Goal: Information Seeking & Learning: Learn about a topic

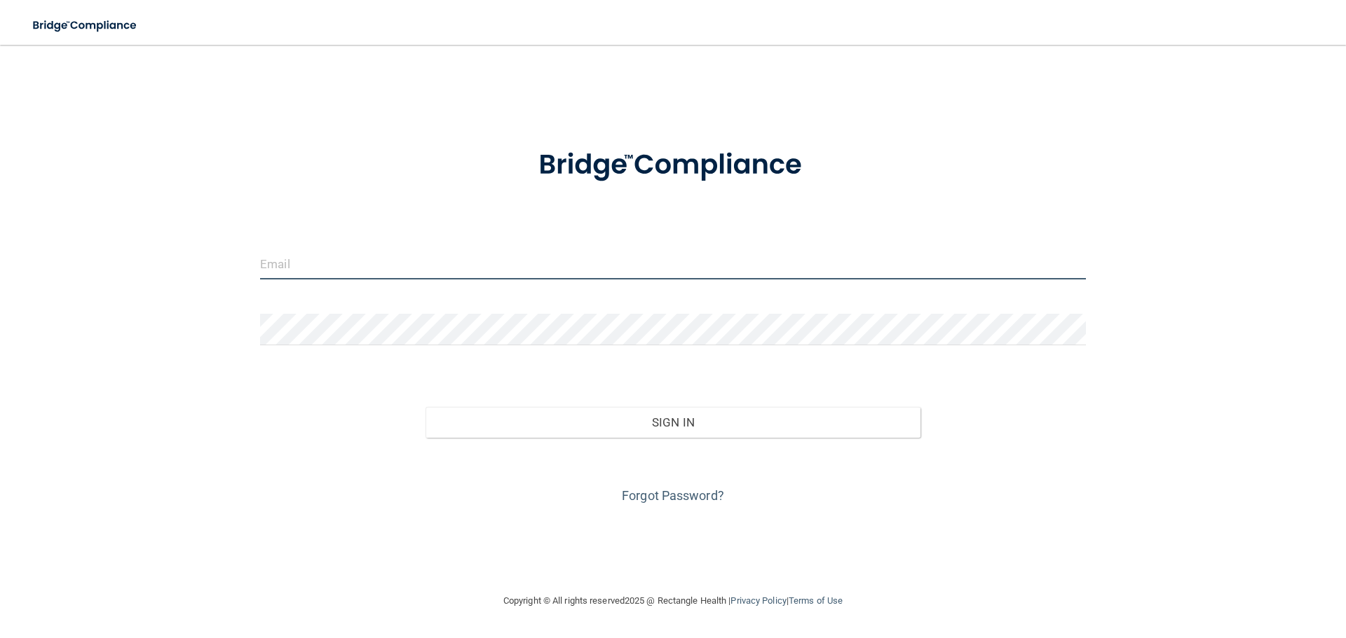
click at [460, 273] on input "email" at bounding box center [673, 264] width 826 height 32
type input "ajoslin@greenbayoralsurgery.com"
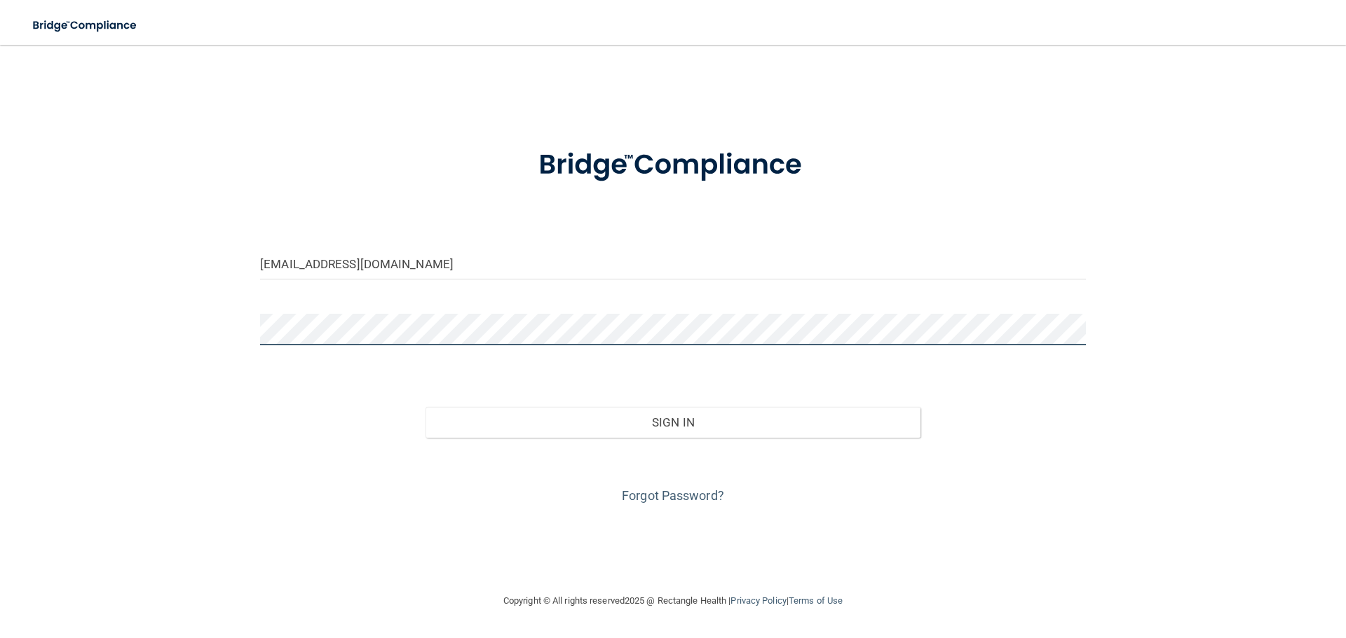
click at [425, 407] on button "Sign In" at bounding box center [672, 422] width 495 height 31
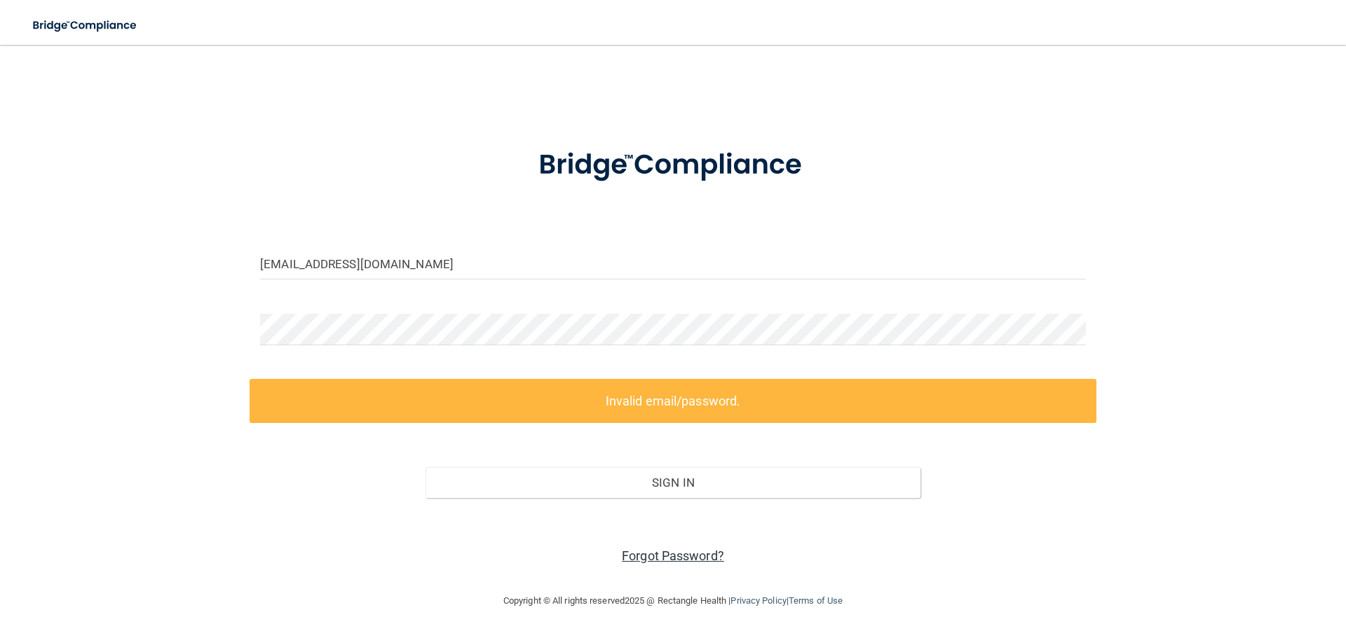
click at [643, 561] on link "Forgot Password?" at bounding box center [673, 556] width 102 height 15
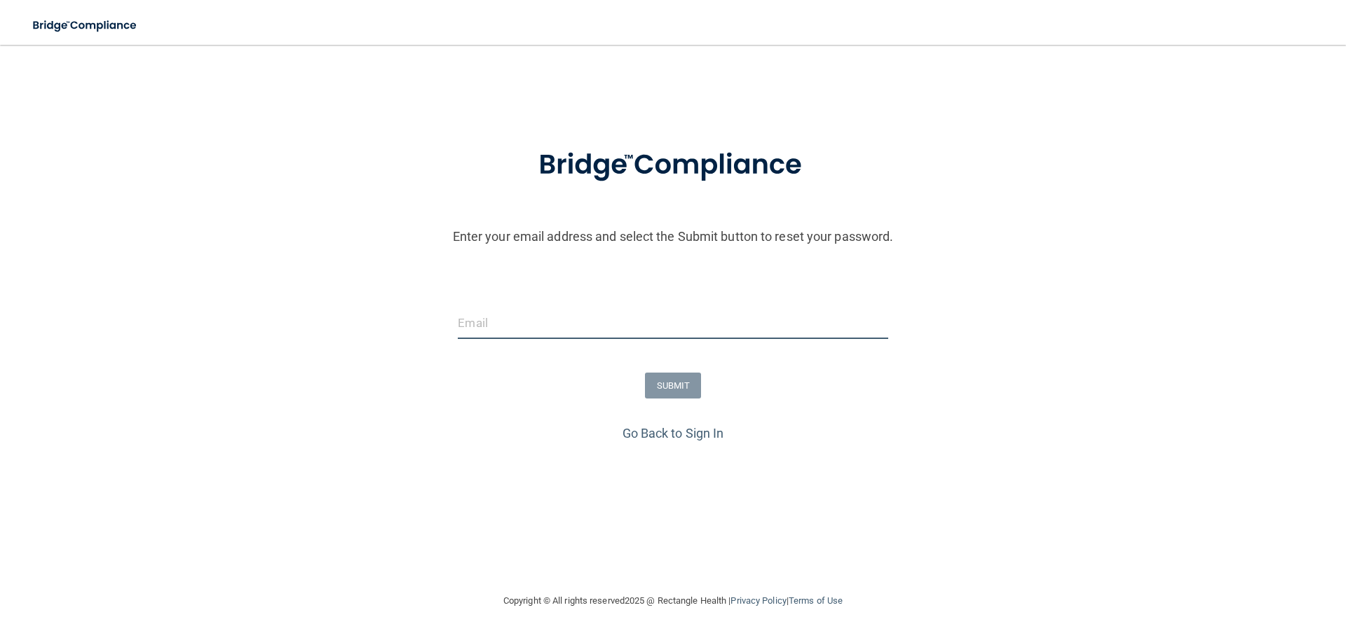
click at [518, 326] on input "email" at bounding box center [673, 324] width 430 height 32
type input "[EMAIL_ADDRESS][PERSON_NAME][DOMAIN_NAME]"
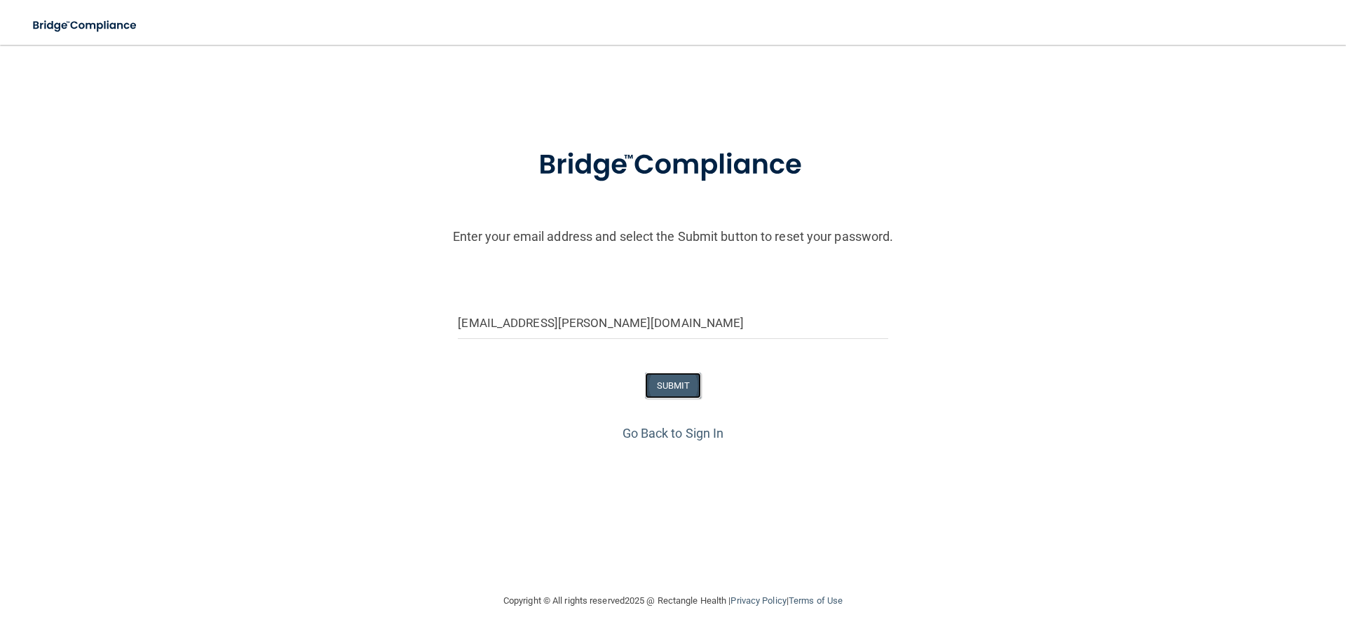
click at [689, 393] on button "SUBMIT" at bounding box center [673, 386] width 57 height 26
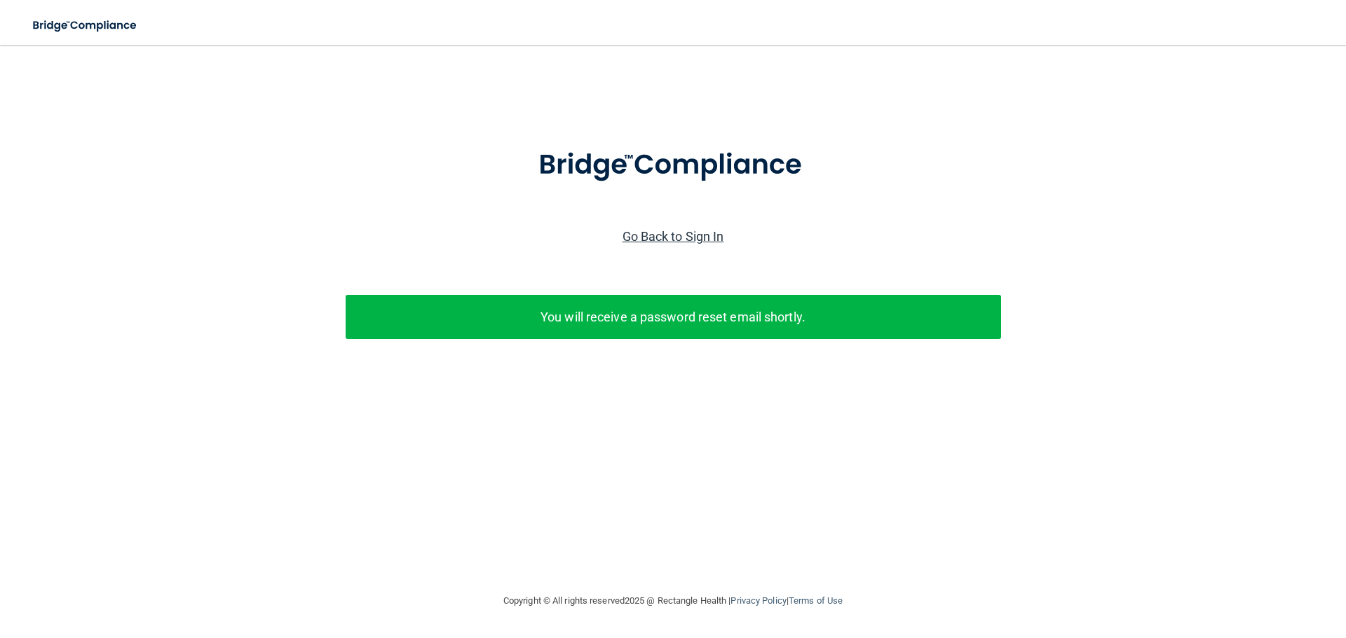
click at [689, 232] on link "Go Back to Sign In" at bounding box center [673, 236] width 102 height 15
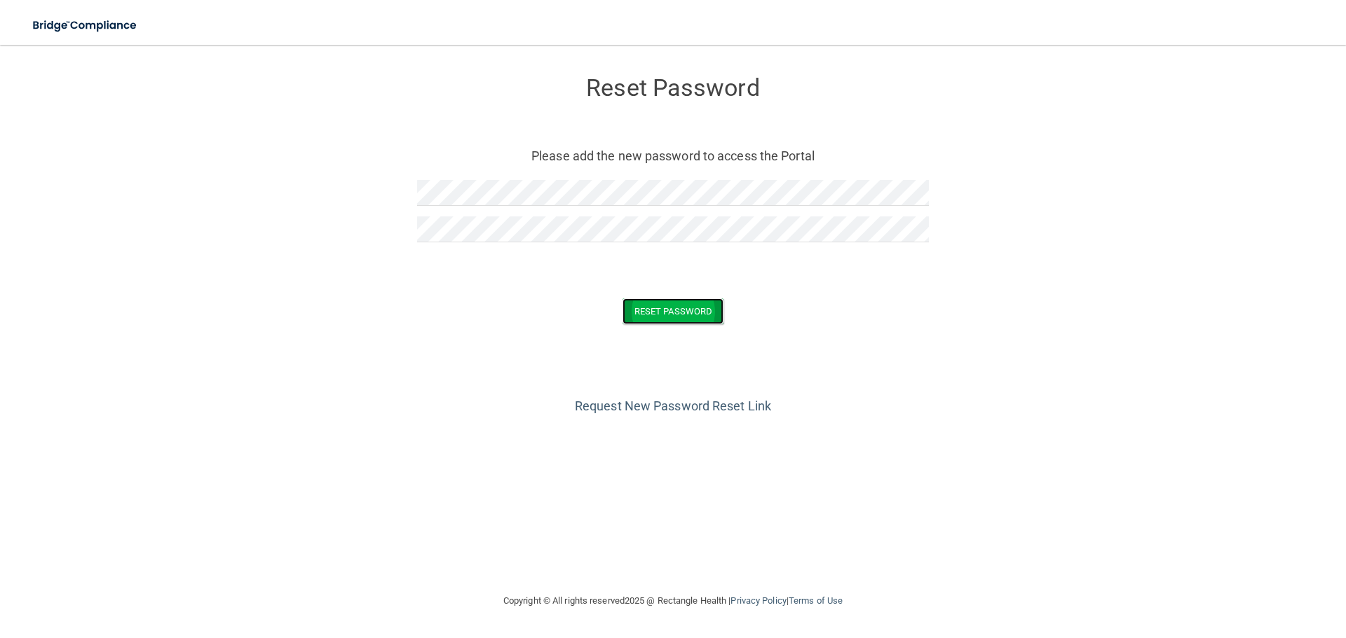
click at [645, 311] on button "Reset Password" at bounding box center [672, 312] width 101 height 26
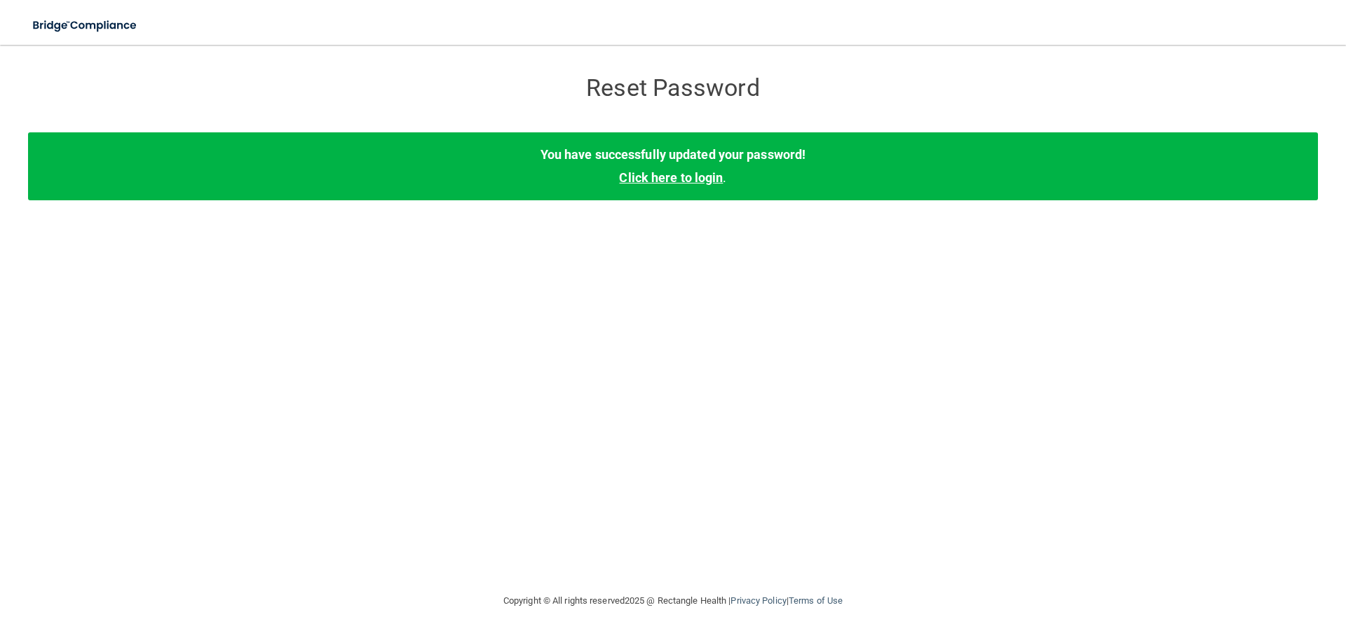
click at [703, 177] on link "Click here to login" at bounding box center [671, 177] width 104 height 15
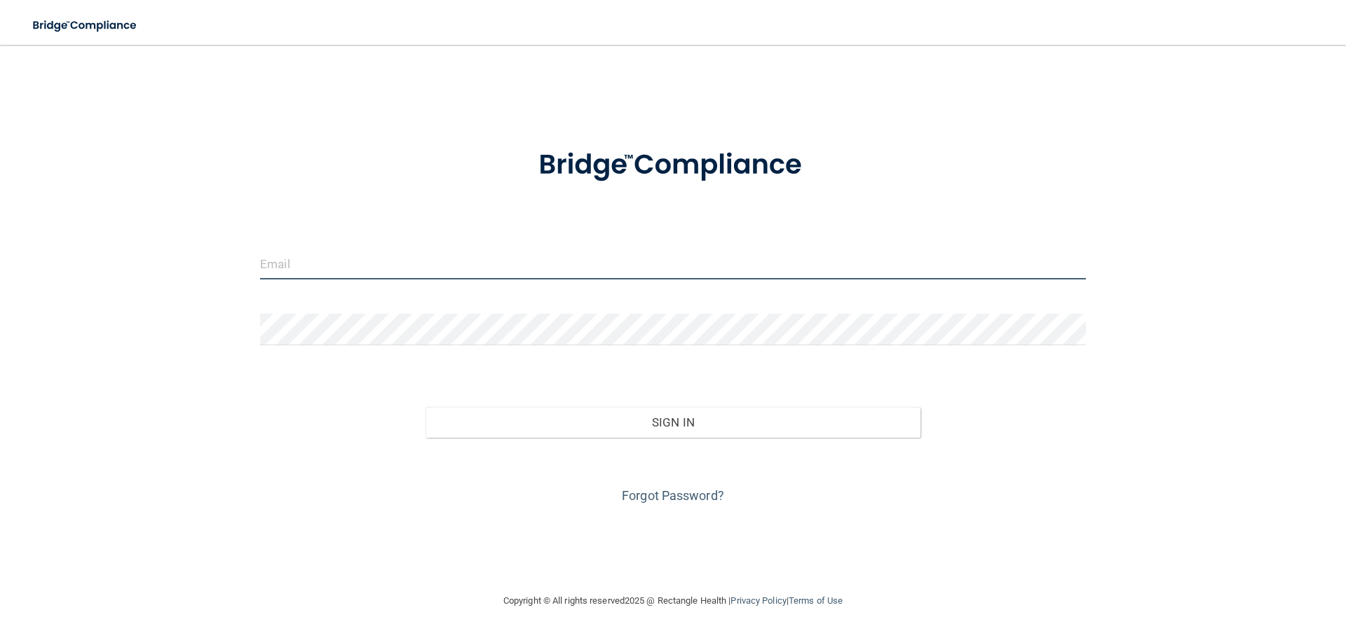
click at [594, 261] on input "email" at bounding box center [673, 264] width 826 height 32
type input "[EMAIL_ADDRESS][PERSON_NAME][DOMAIN_NAME]"
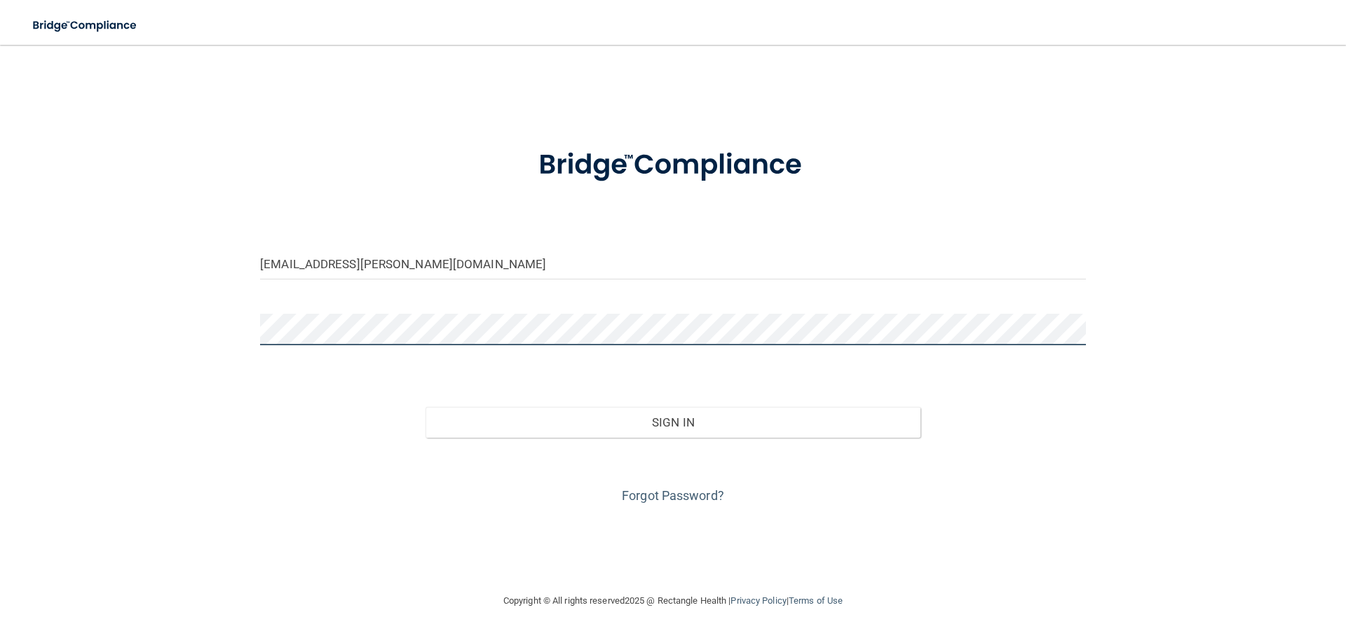
click at [425, 407] on button "Sign In" at bounding box center [672, 422] width 495 height 31
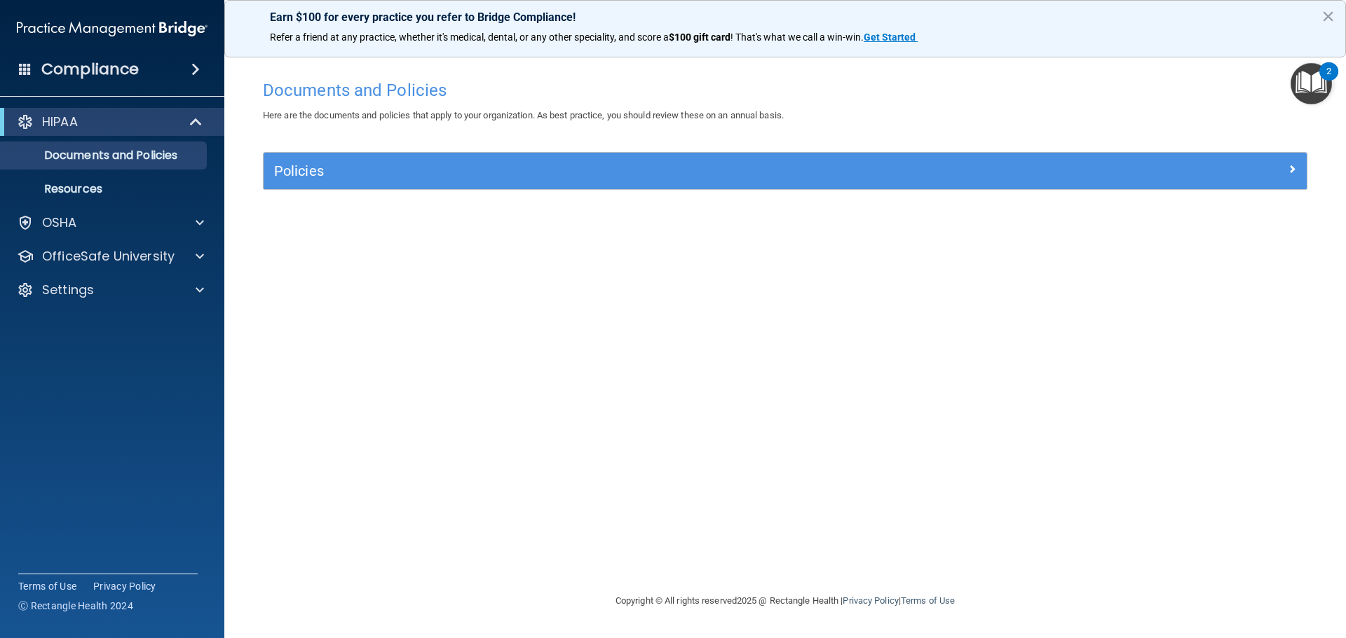
click at [200, 67] on span at bounding box center [195, 69] width 8 height 17
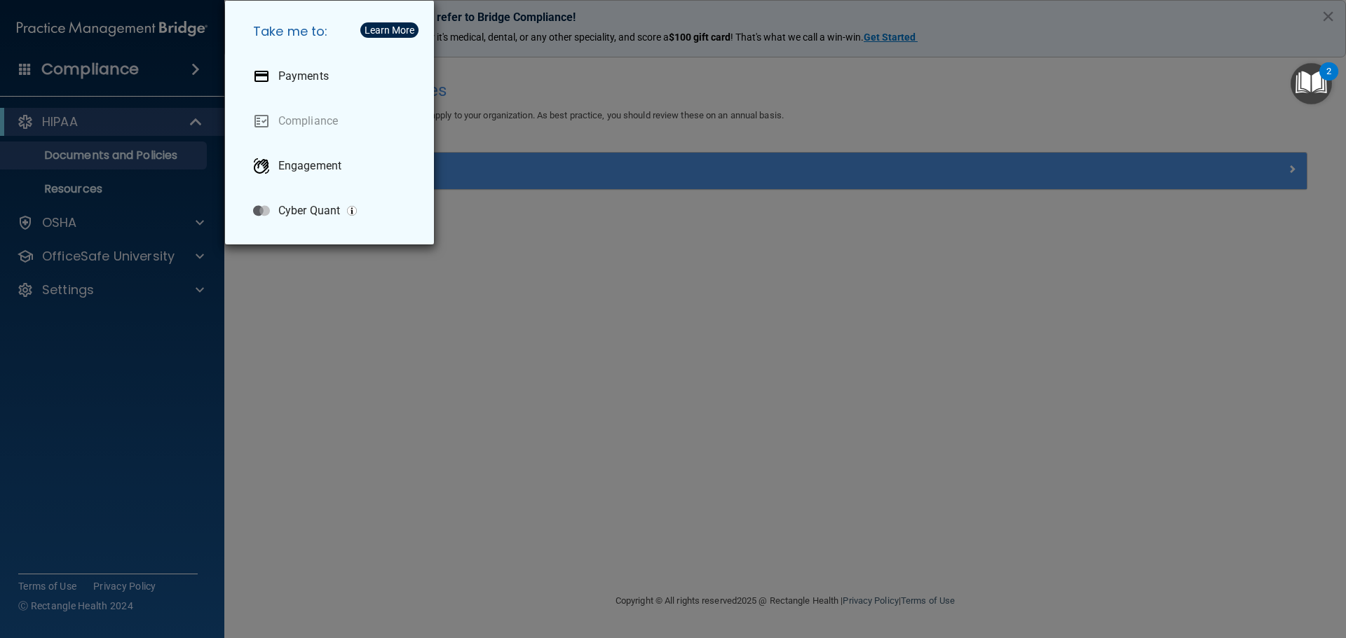
click at [195, 67] on div "Take me to: Payments Compliance Engagement Cyber Quant" at bounding box center [673, 319] width 1346 height 638
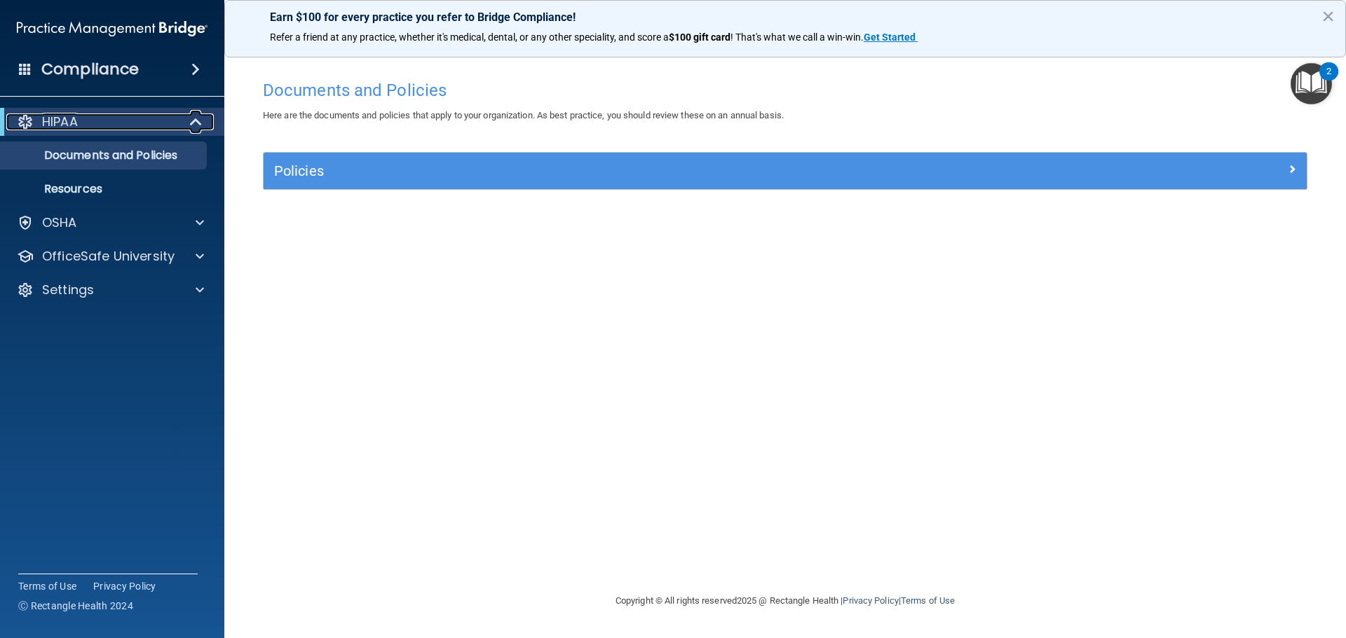
click at [202, 118] on span at bounding box center [197, 122] width 12 height 17
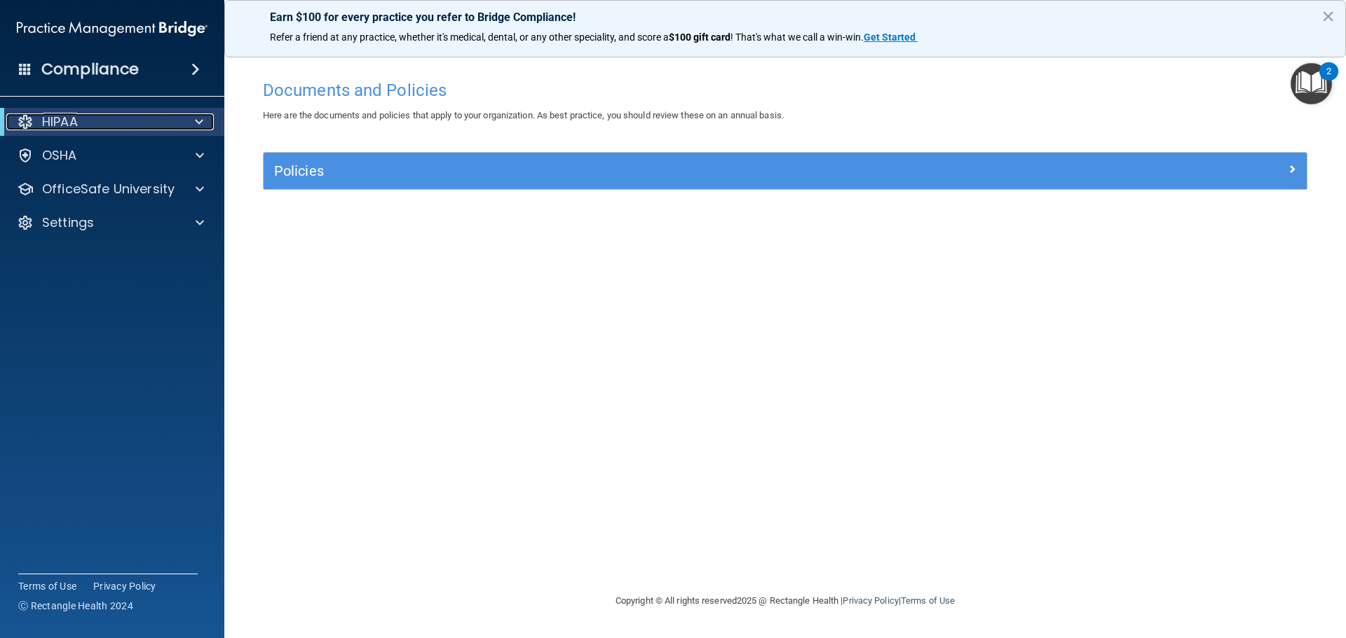
click at [200, 118] on span at bounding box center [199, 122] width 8 height 17
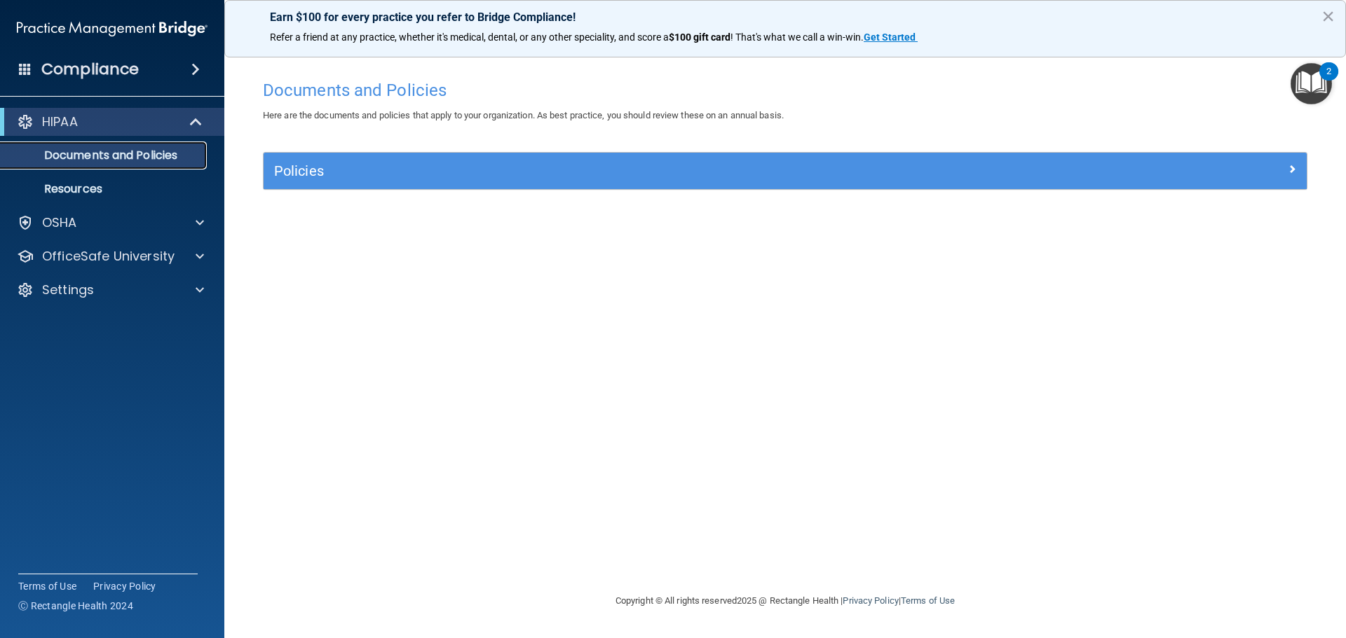
click at [112, 161] on p "Documents and Policies" at bounding box center [104, 156] width 191 height 14
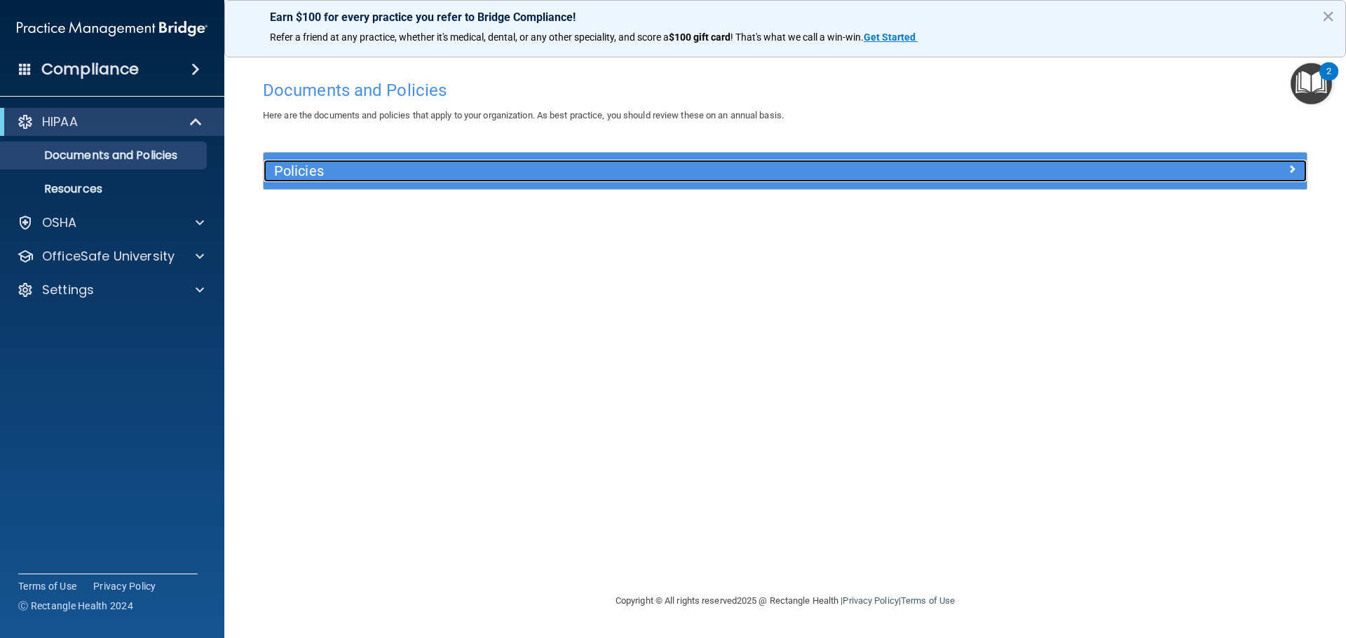
click at [355, 168] on h5 "Policies" at bounding box center [654, 170] width 761 height 15
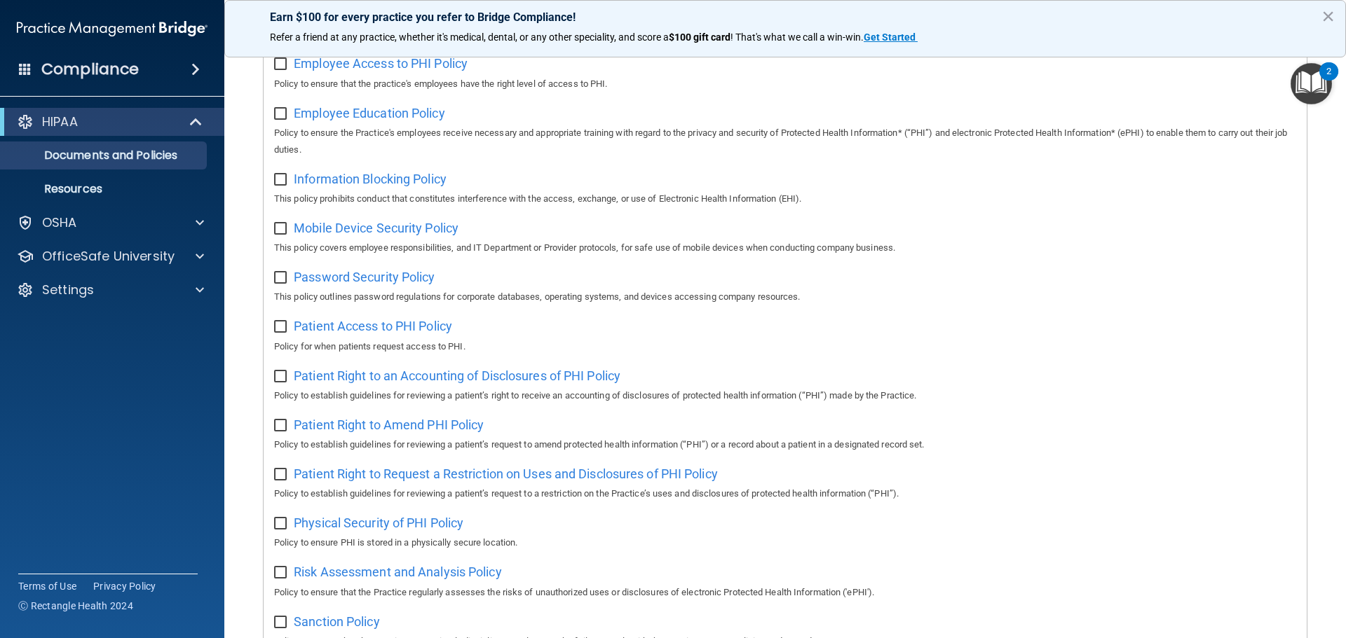
scroll to position [491, 0]
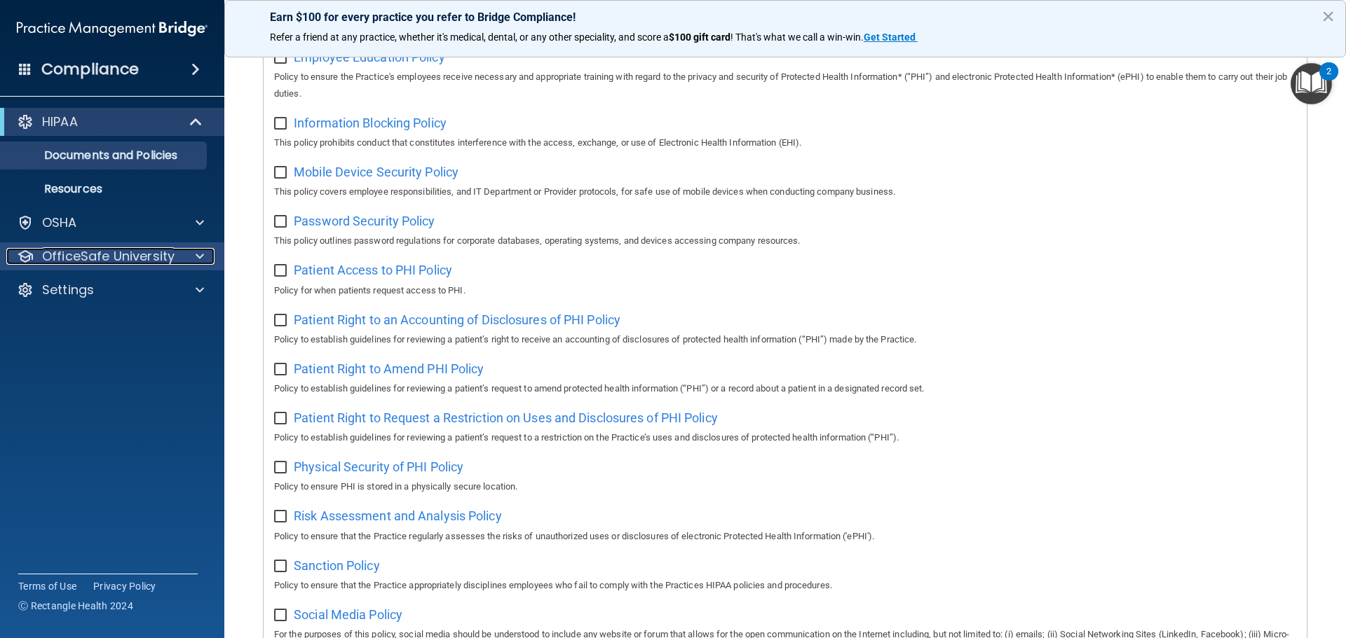
click at [184, 259] on div at bounding box center [197, 256] width 35 height 17
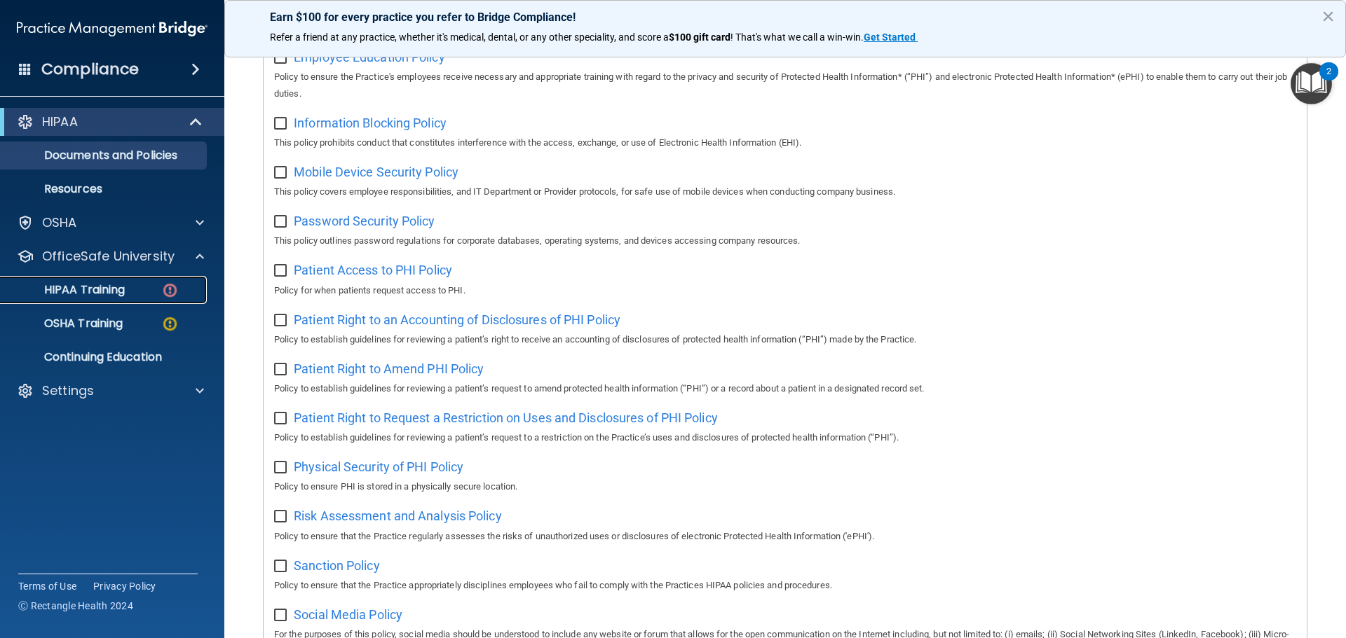
click at [154, 287] on div "HIPAA Training" at bounding box center [104, 290] width 191 height 14
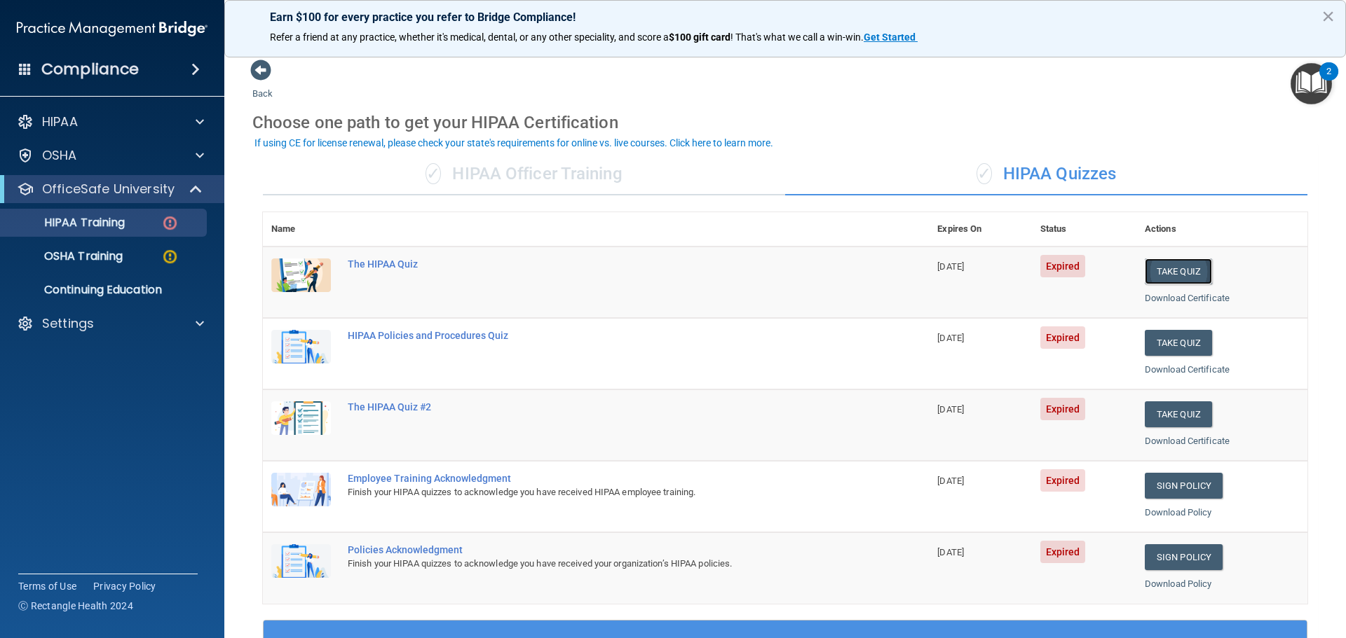
click at [1177, 274] on button "Take Quiz" at bounding box center [1177, 272] width 67 height 26
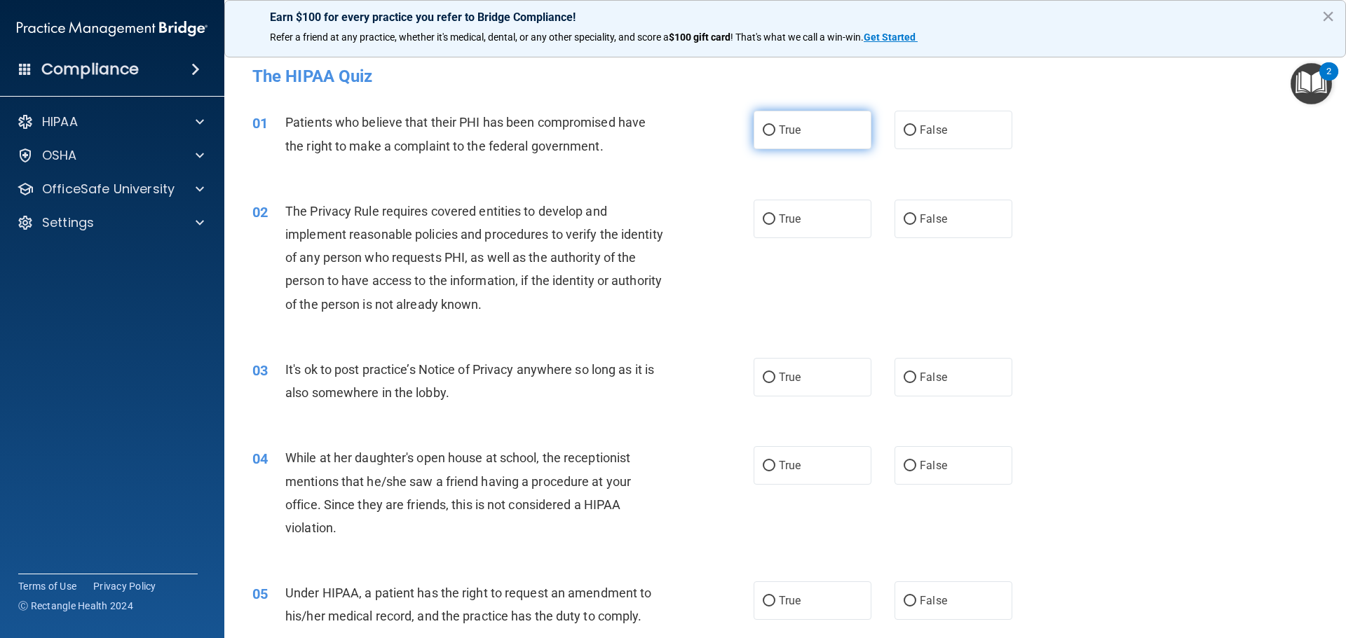
click at [788, 139] on label "True" at bounding box center [812, 130] width 118 height 39
click at [775, 136] on input "True" at bounding box center [768, 130] width 13 height 11
radio input "true"
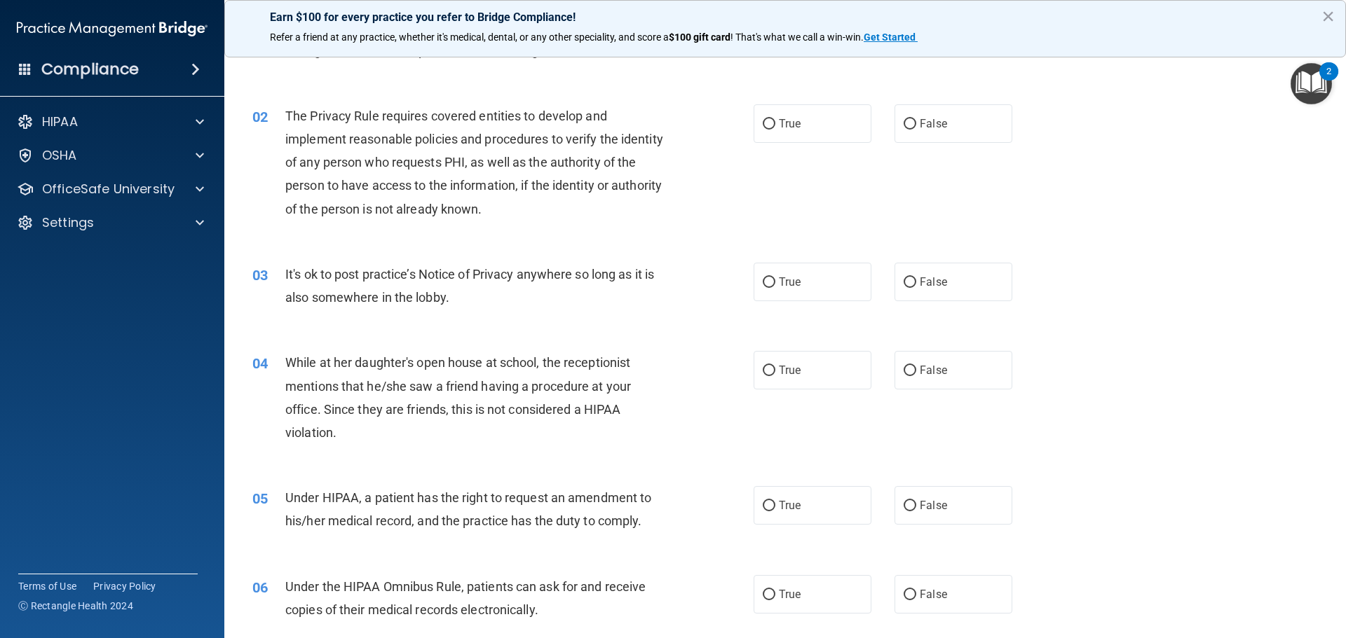
scroll to position [70, 0]
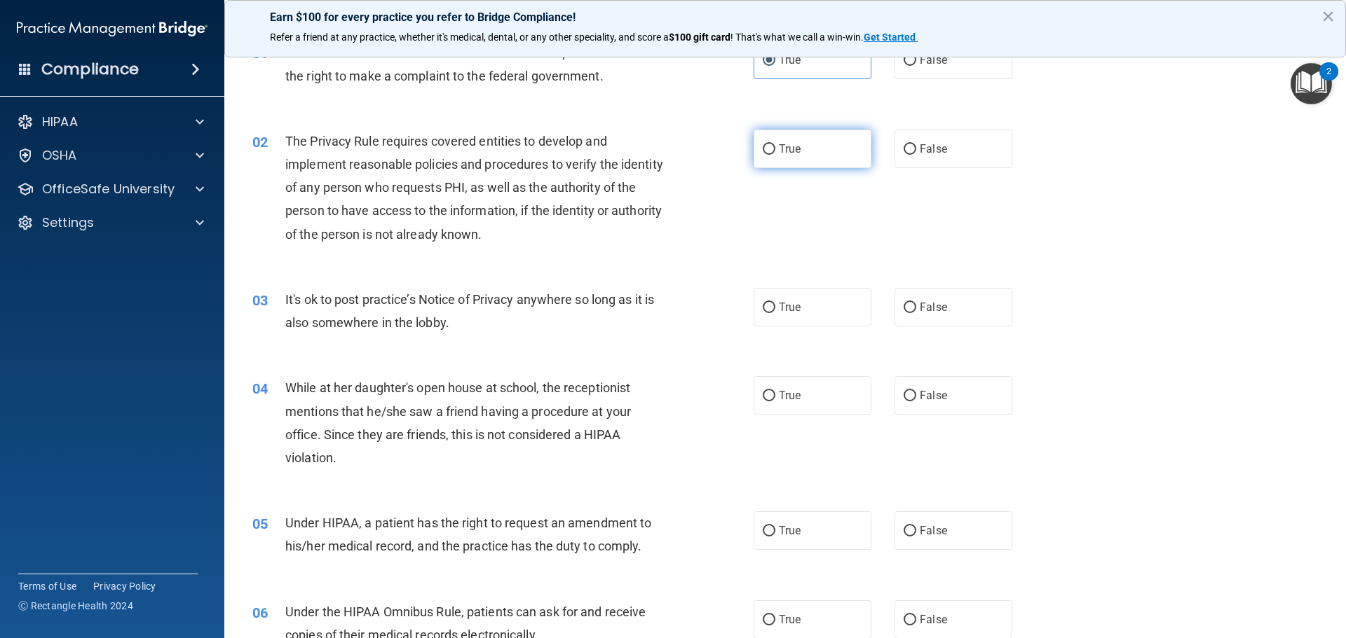
click at [812, 149] on label "True" at bounding box center [812, 149] width 118 height 39
click at [775, 149] on input "True" at bounding box center [768, 149] width 13 height 11
radio input "true"
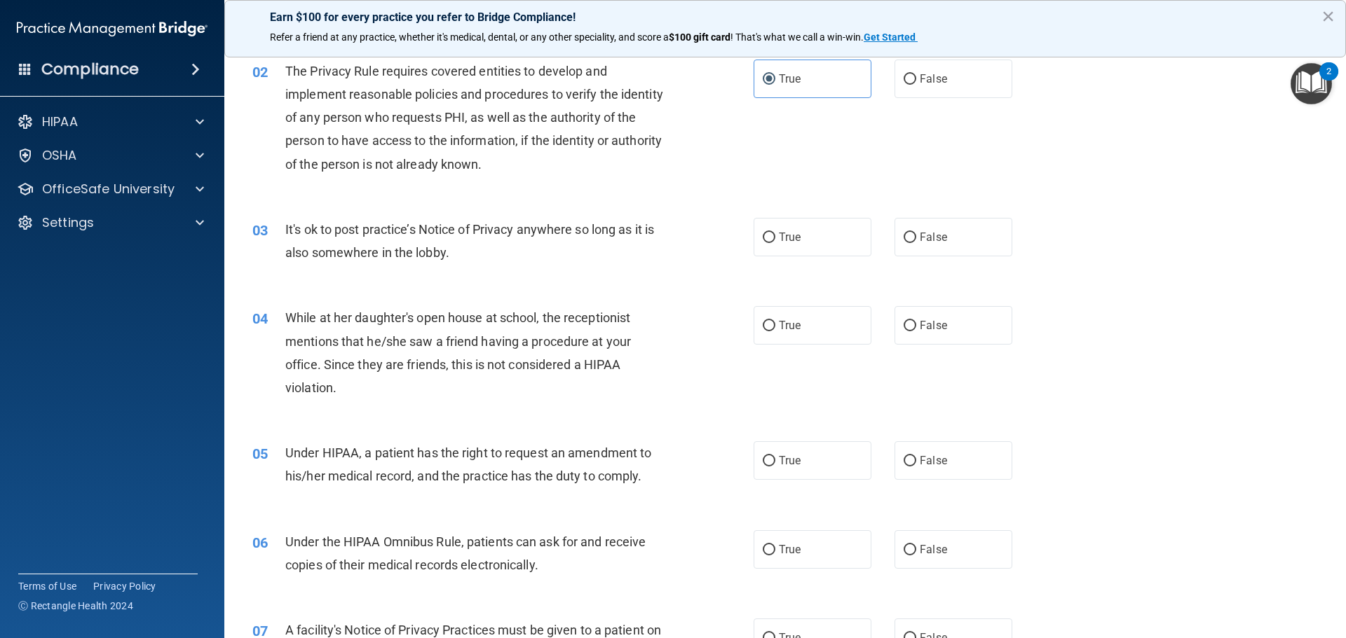
scroll to position [210, 0]
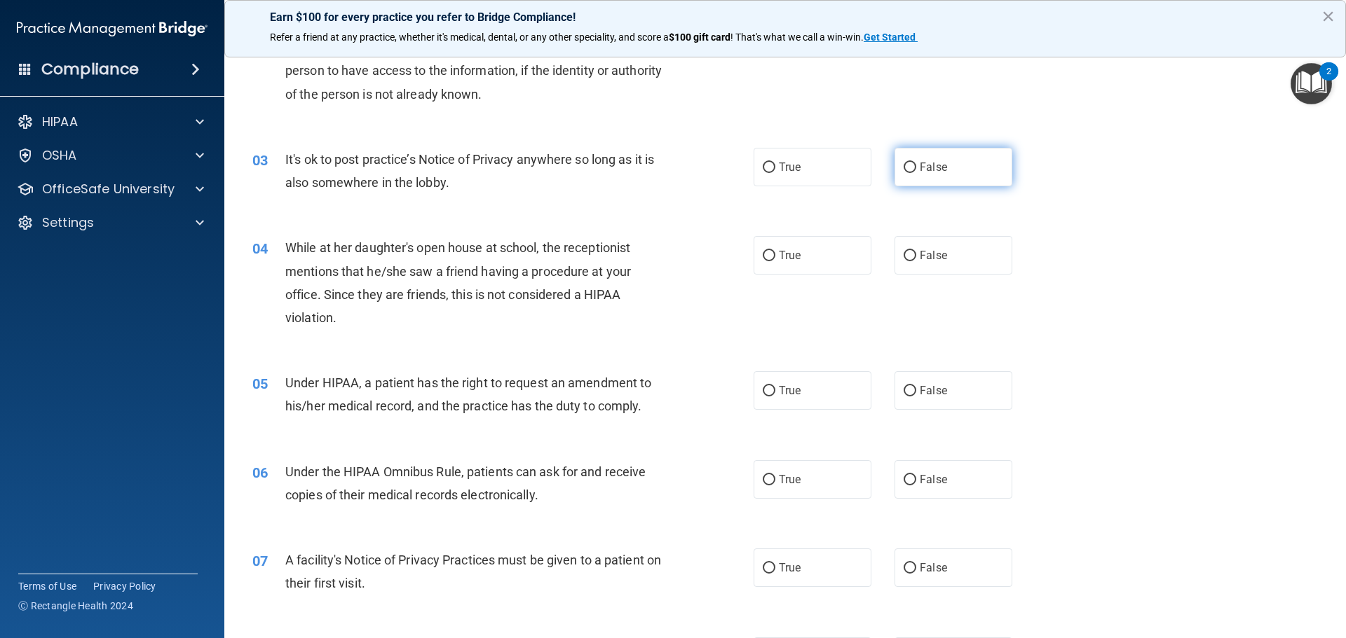
click at [926, 175] on label "False" at bounding box center [953, 167] width 118 height 39
click at [916, 173] on input "False" at bounding box center [909, 168] width 13 height 11
radio input "true"
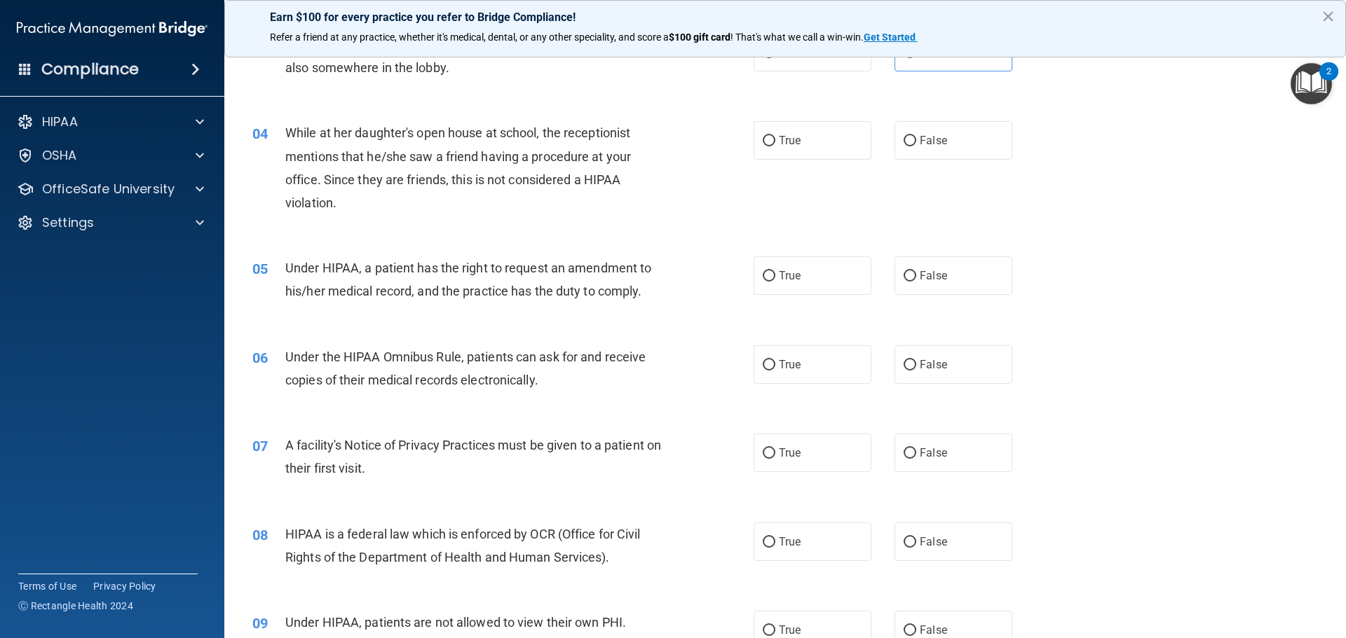
scroll to position [350, 0]
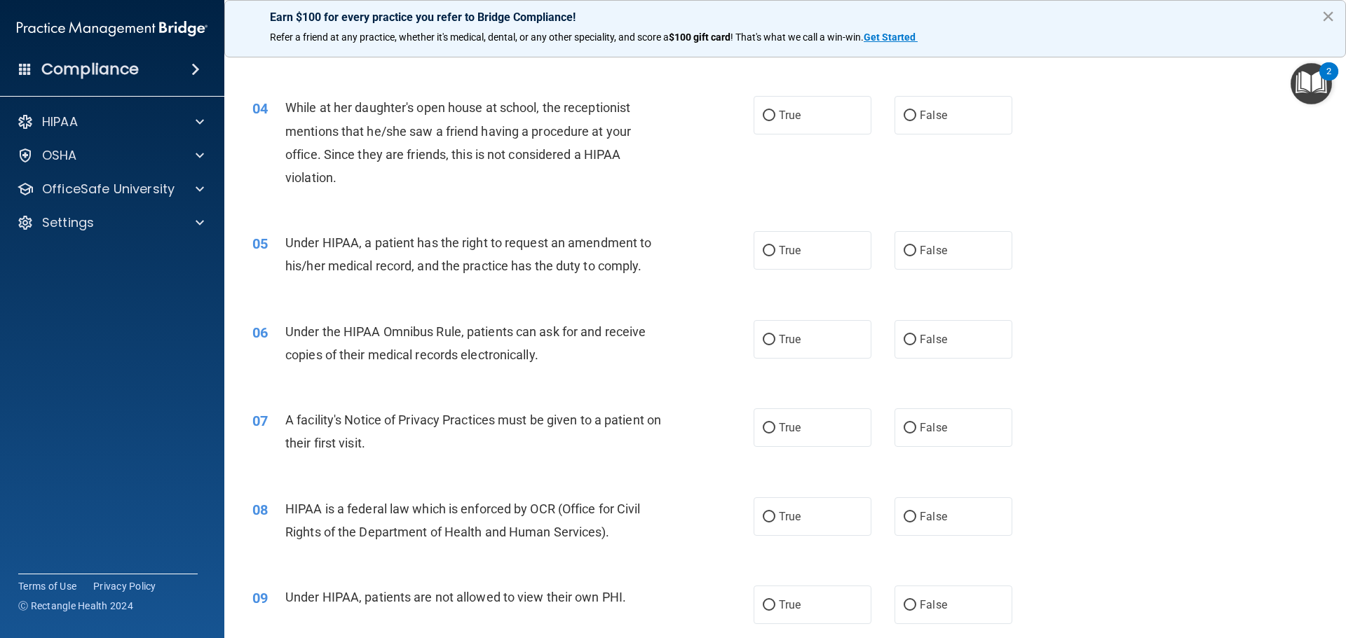
click at [1326, 13] on button "×" at bounding box center [1327, 16] width 13 height 22
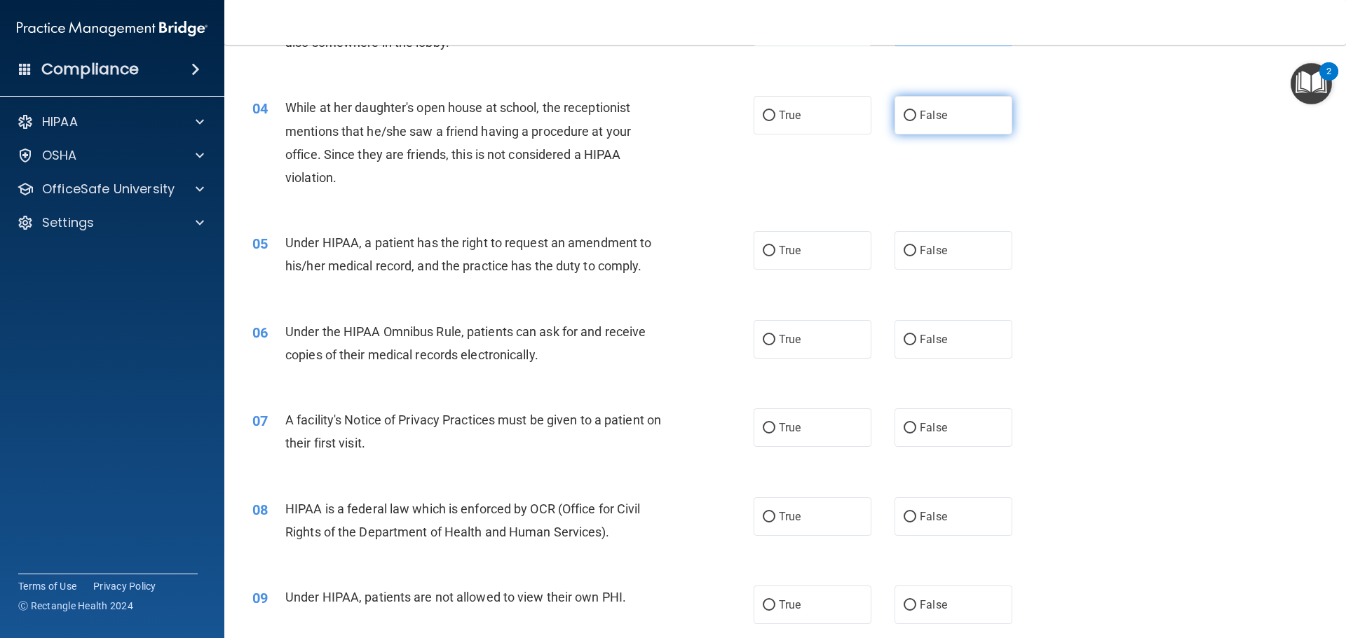
click at [919, 116] on span "False" at bounding box center [932, 115] width 27 height 13
click at [916, 116] on input "False" at bounding box center [909, 116] width 13 height 11
radio input "true"
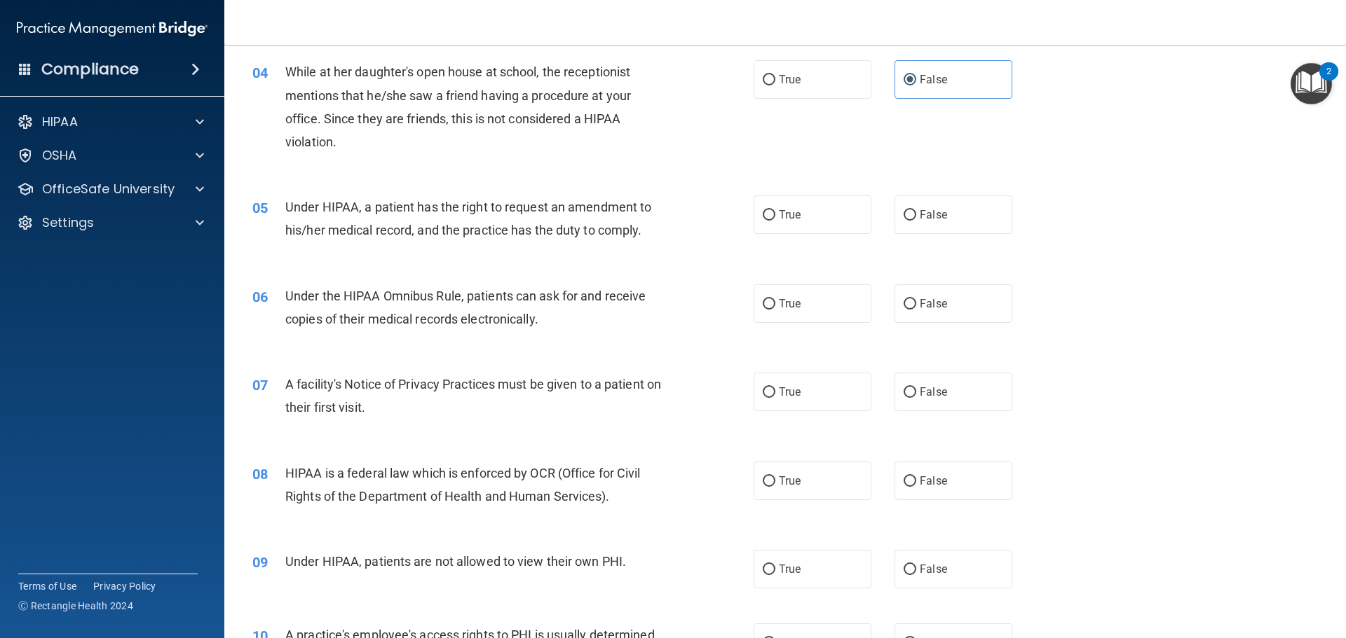
scroll to position [420, 0]
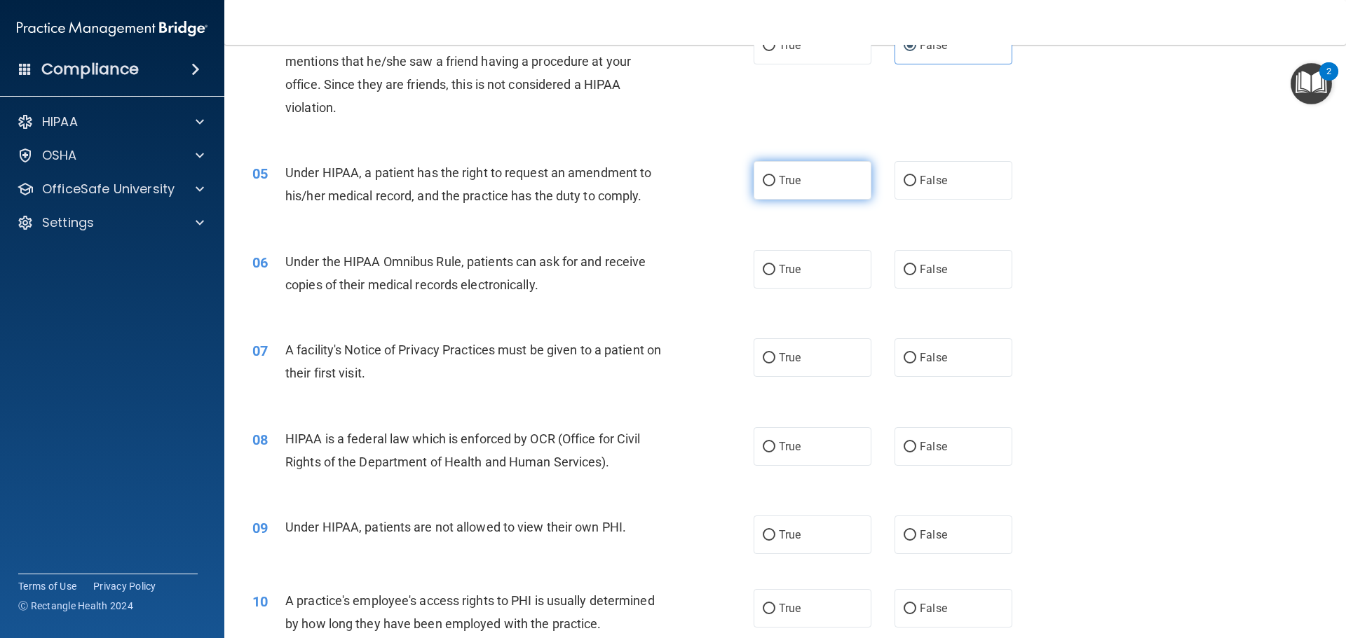
click at [854, 194] on label "True" at bounding box center [812, 180] width 118 height 39
click at [775, 186] on input "True" at bounding box center [768, 181] width 13 height 11
radio input "true"
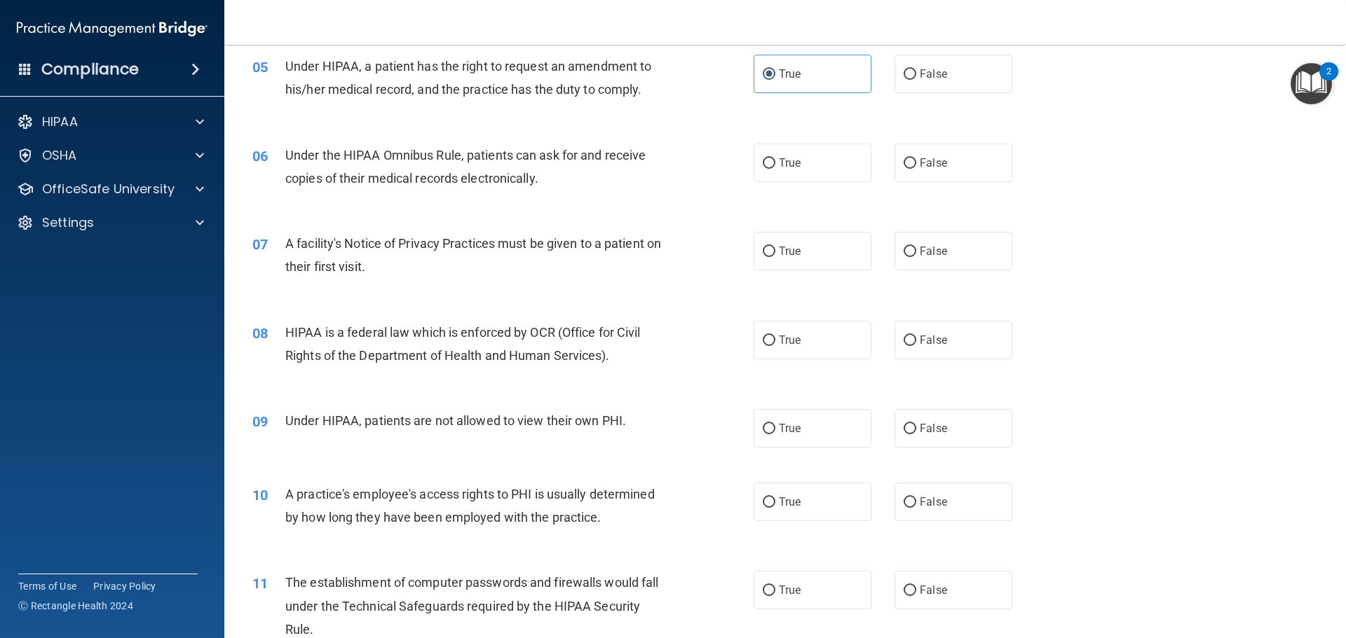
scroll to position [561, 0]
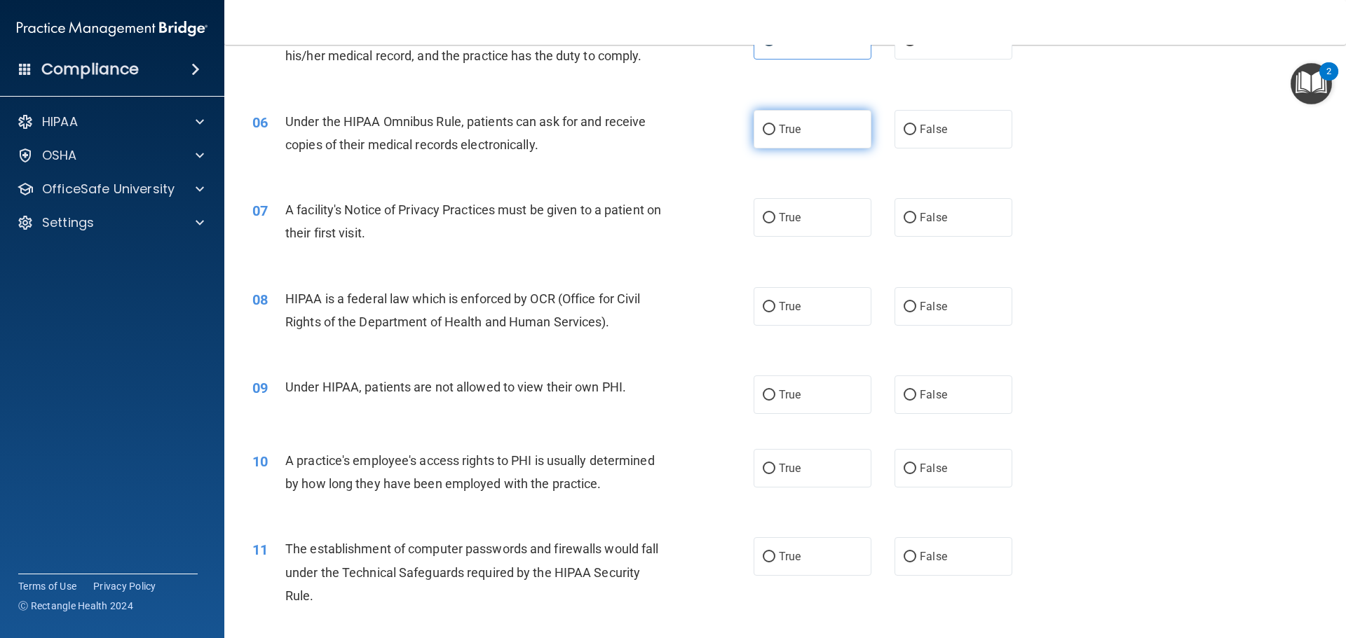
click at [802, 142] on label "True" at bounding box center [812, 129] width 118 height 39
click at [775, 135] on input "True" at bounding box center [768, 130] width 13 height 11
radio input "true"
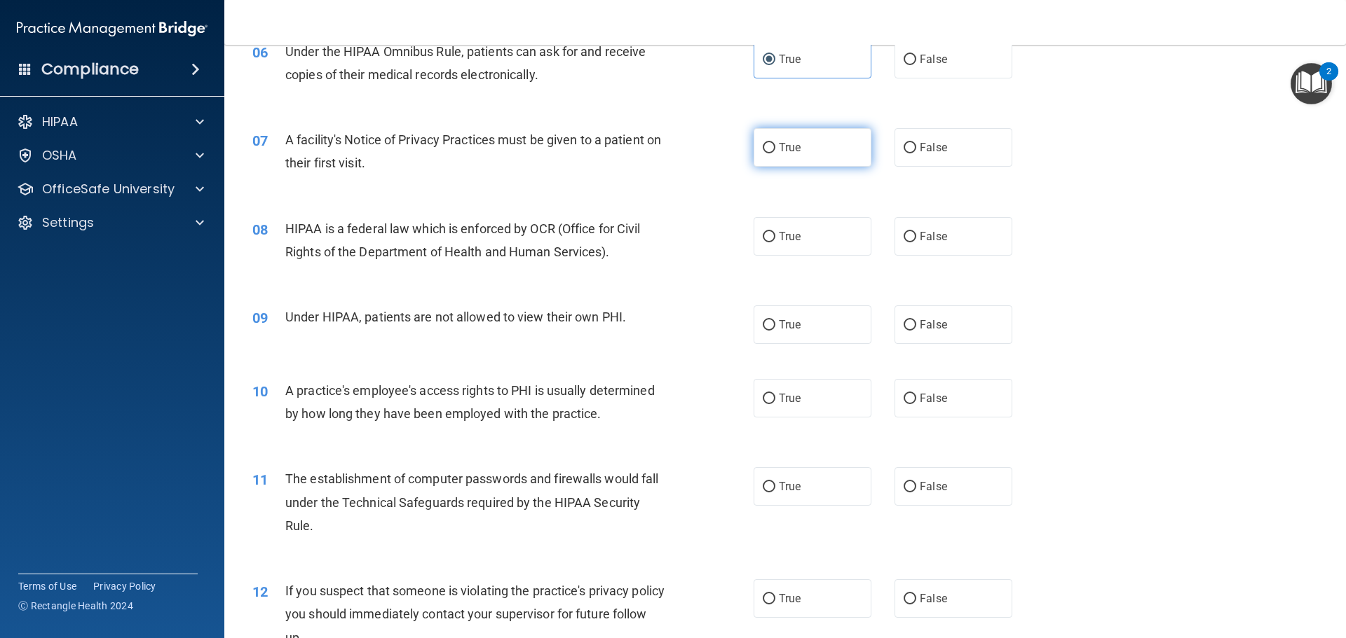
click at [803, 154] on label "True" at bounding box center [812, 147] width 118 height 39
click at [775, 153] on input "True" at bounding box center [768, 148] width 13 height 11
radio input "true"
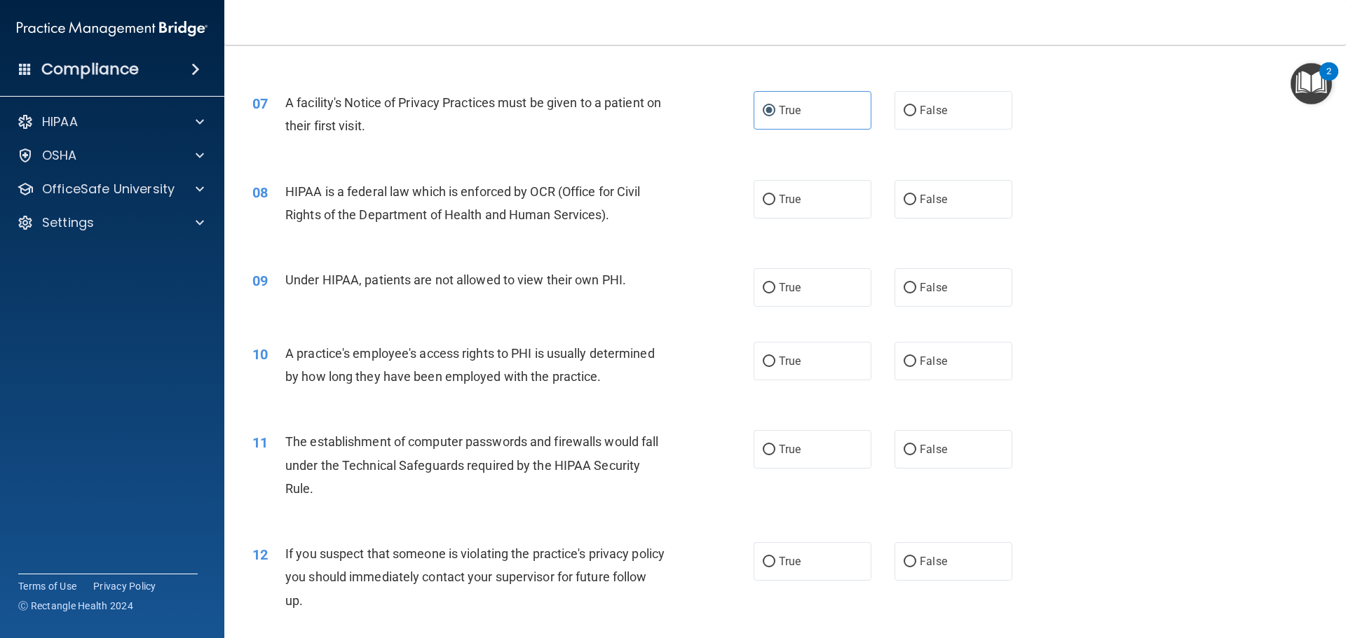
scroll to position [701, 0]
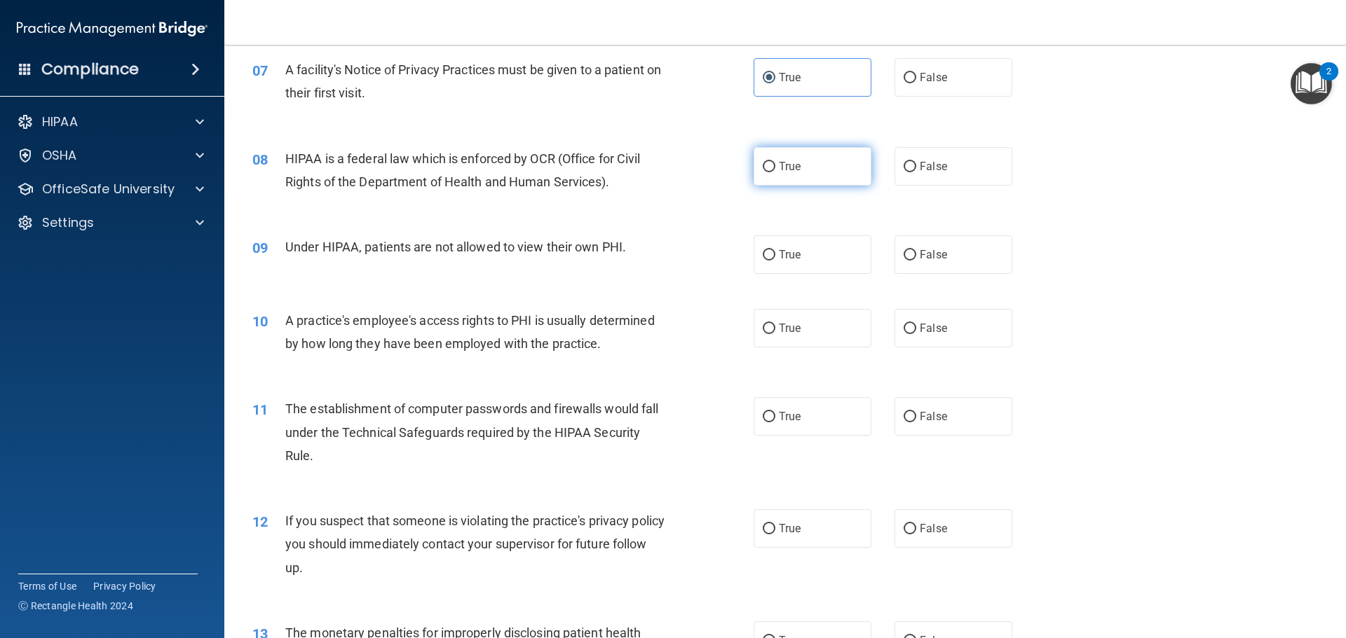
click at [795, 175] on label "True" at bounding box center [812, 166] width 118 height 39
click at [775, 172] on input "True" at bounding box center [768, 167] width 13 height 11
radio input "true"
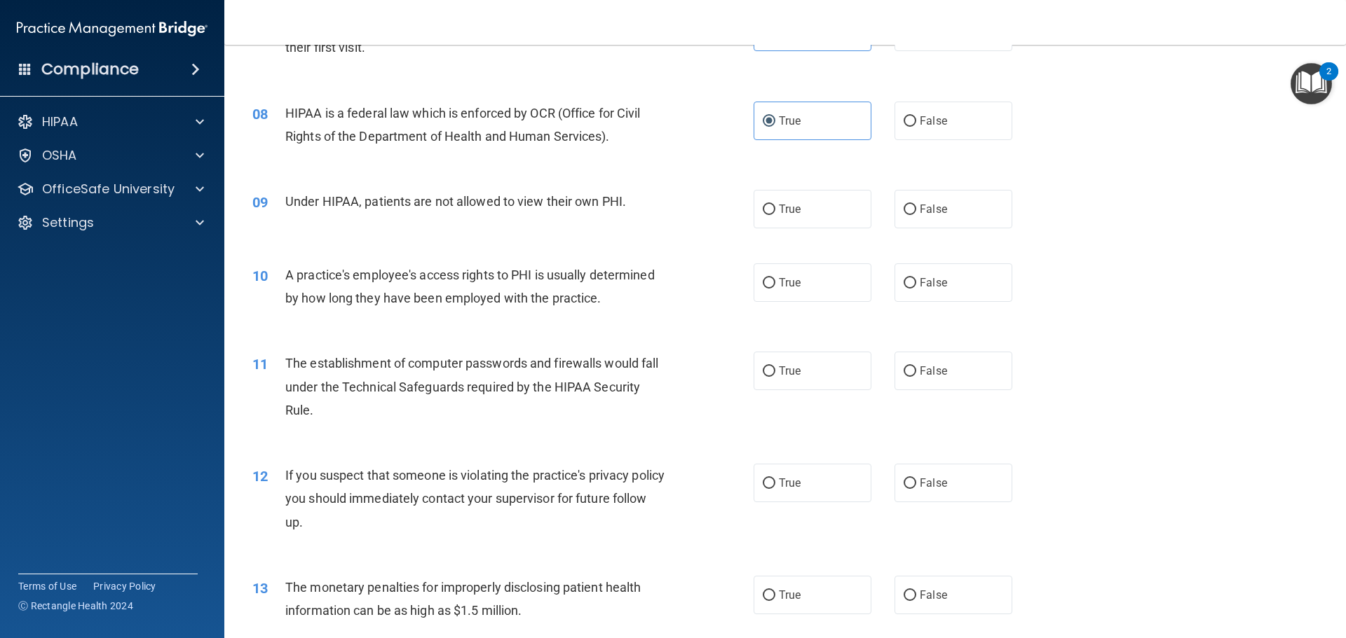
scroll to position [771, 0]
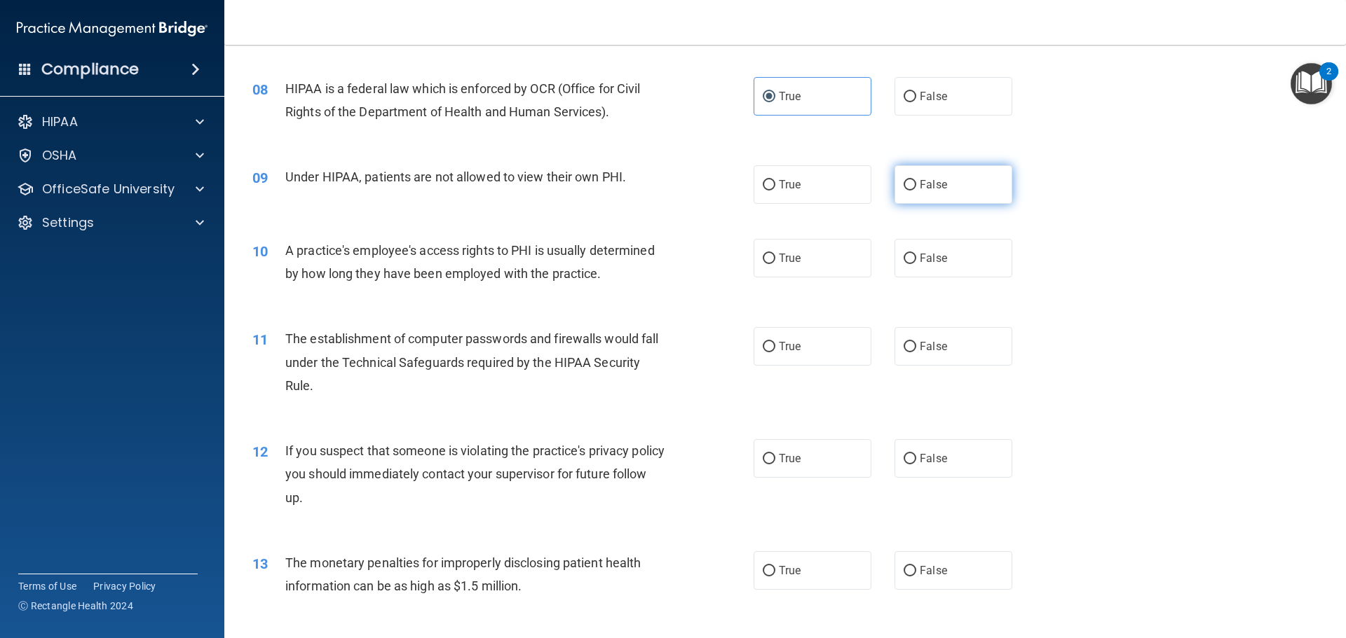
click at [930, 186] on span "False" at bounding box center [932, 184] width 27 height 13
click at [916, 186] on input "False" at bounding box center [909, 185] width 13 height 11
radio input "true"
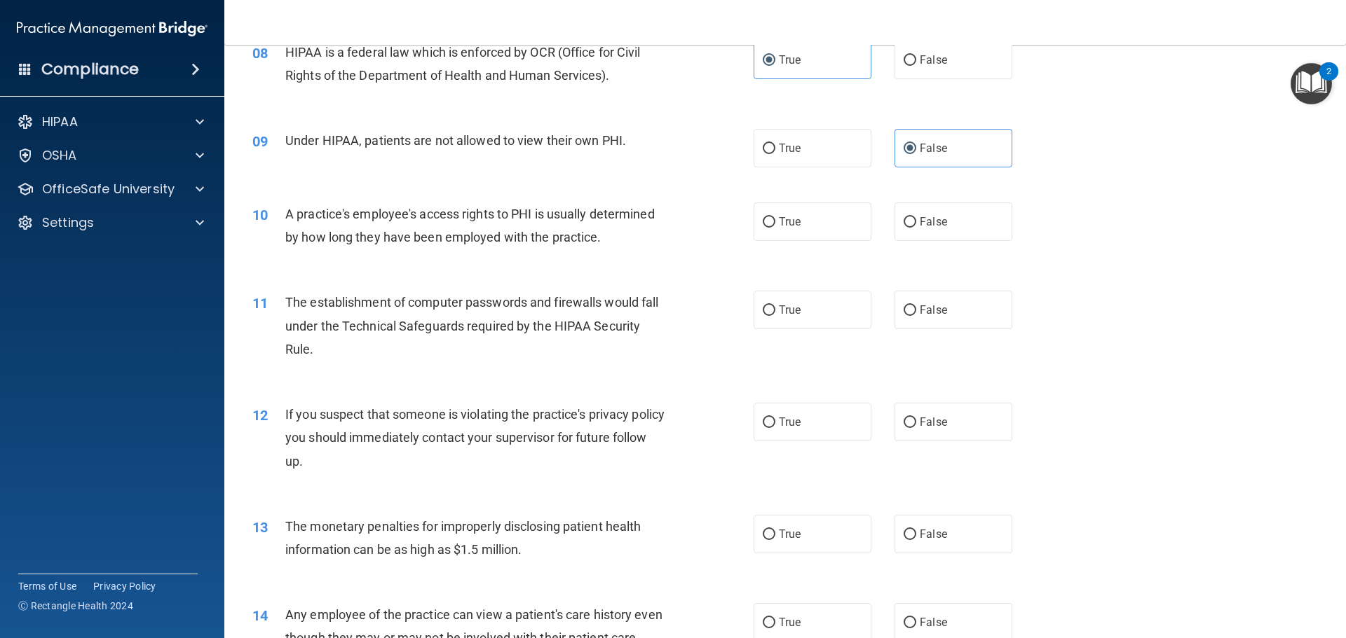
scroll to position [841, 0]
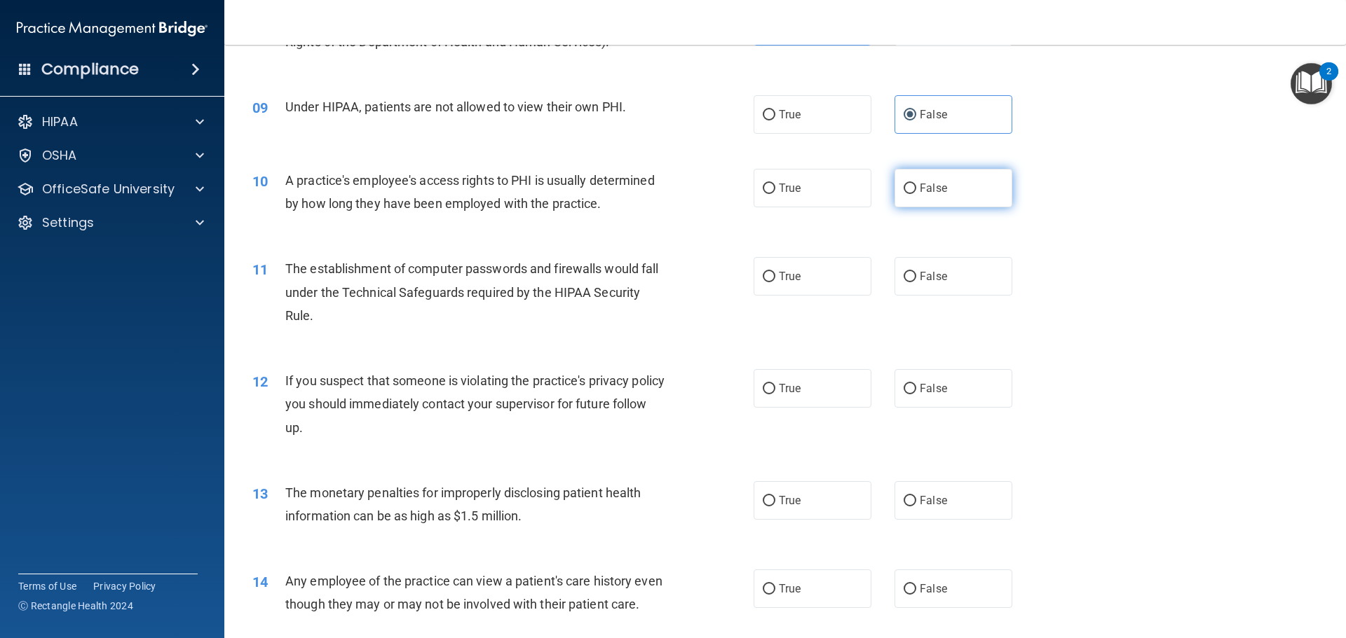
drag, startPoint x: 943, startPoint y: 198, endPoint x: 924, endPoint y: 201, distance: 19.8
click at [942, 198] on label "False" at bounding box center [953, 188] width 118 height 39
click at [916, 194] on input "False" at bounding box center [909, 189] width 13 height 11
radio input "true"
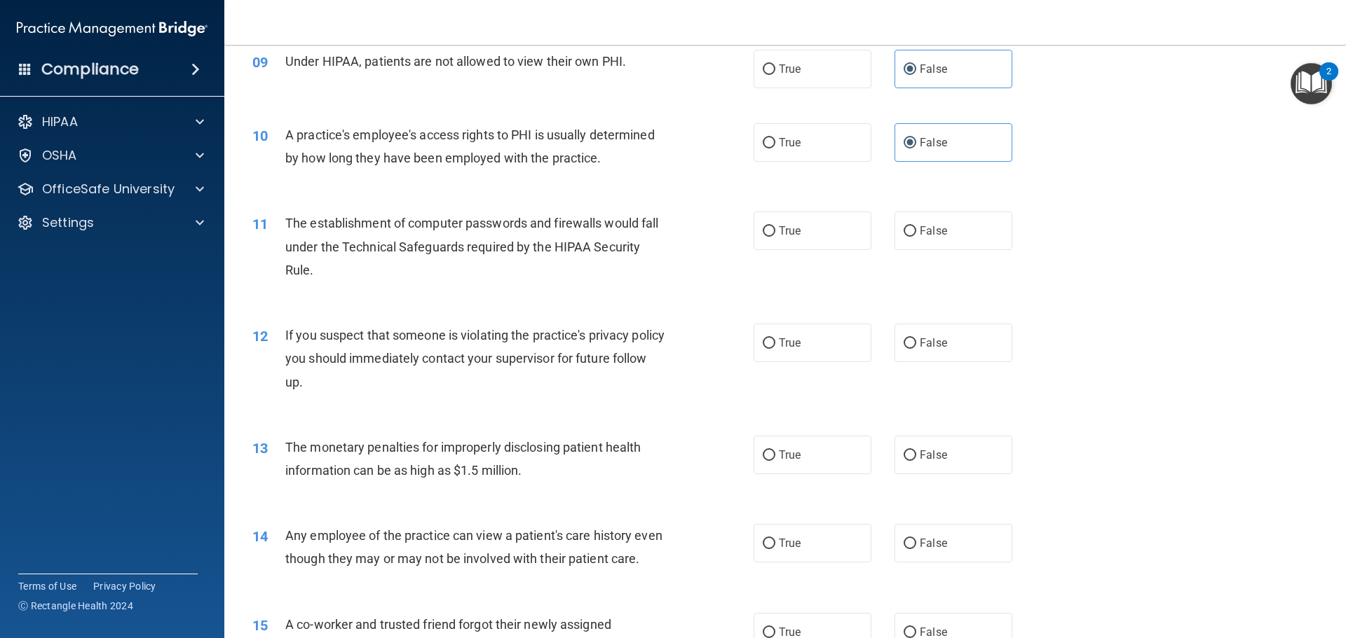
scroll to position [911, 0]
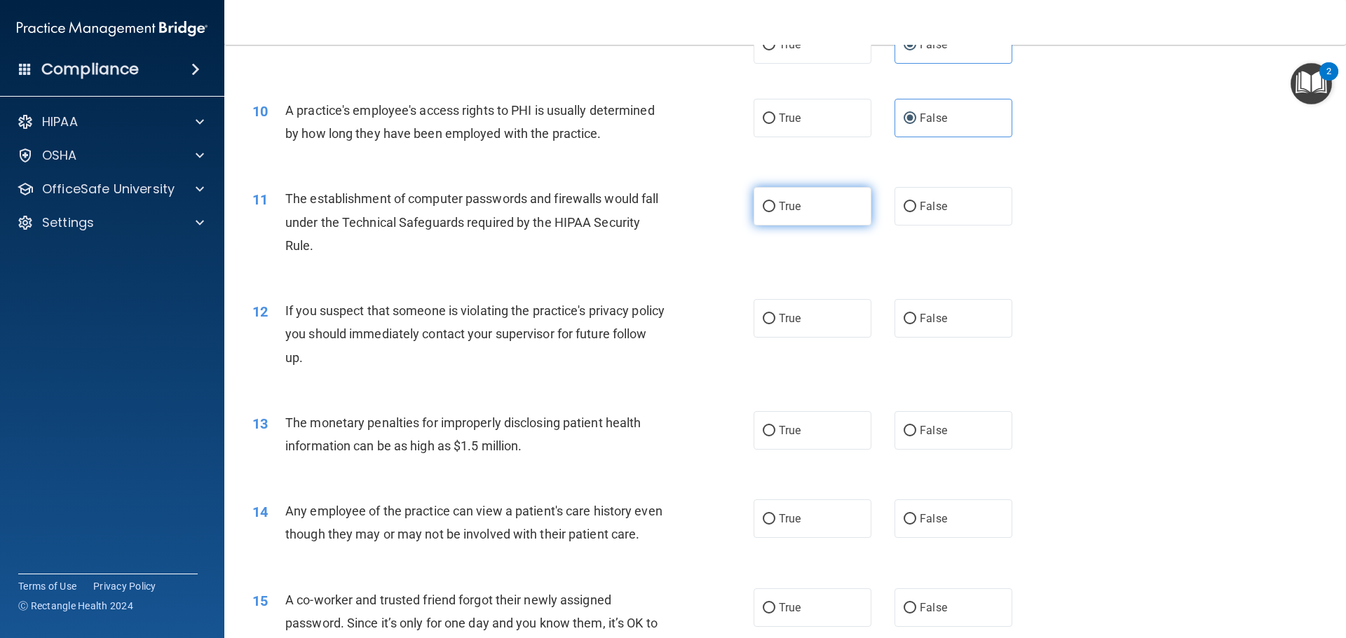
click at [779, 211] on span "True" at bounding box center [790, 206] width 22 height 13
click at [775, 211] on input "True" at bounding box center [768, 207] width 13 height 11
radio input "true"
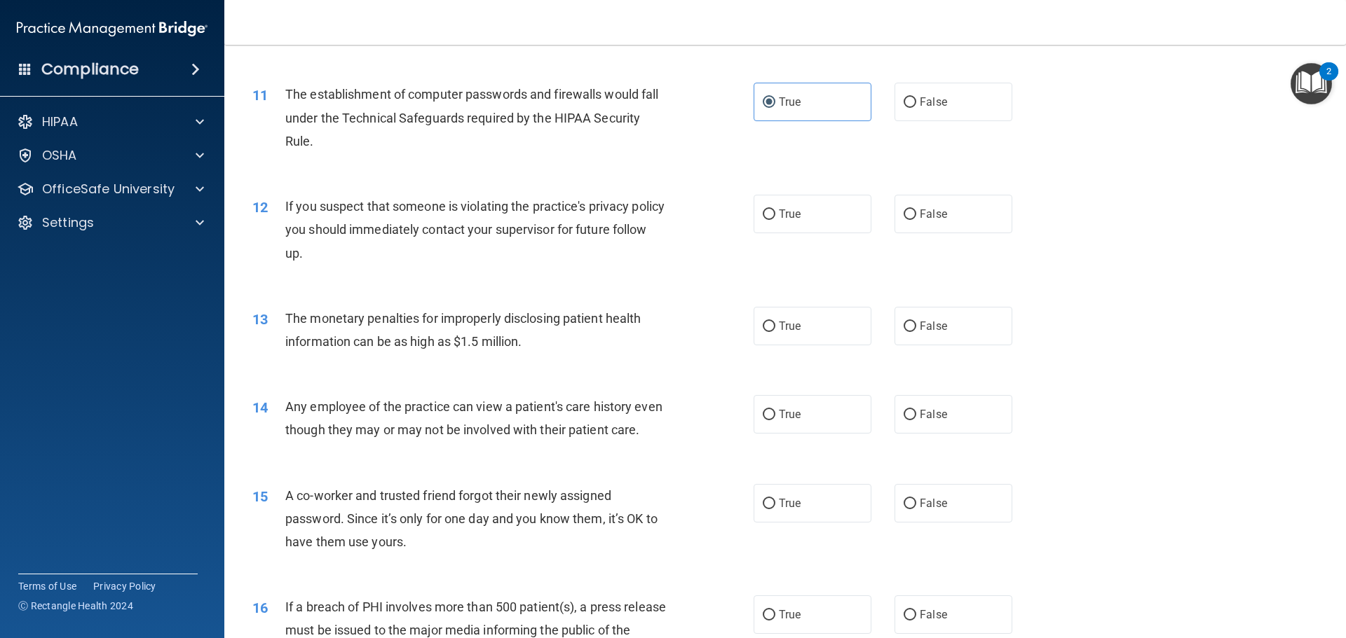
scroll to position [981, 0]
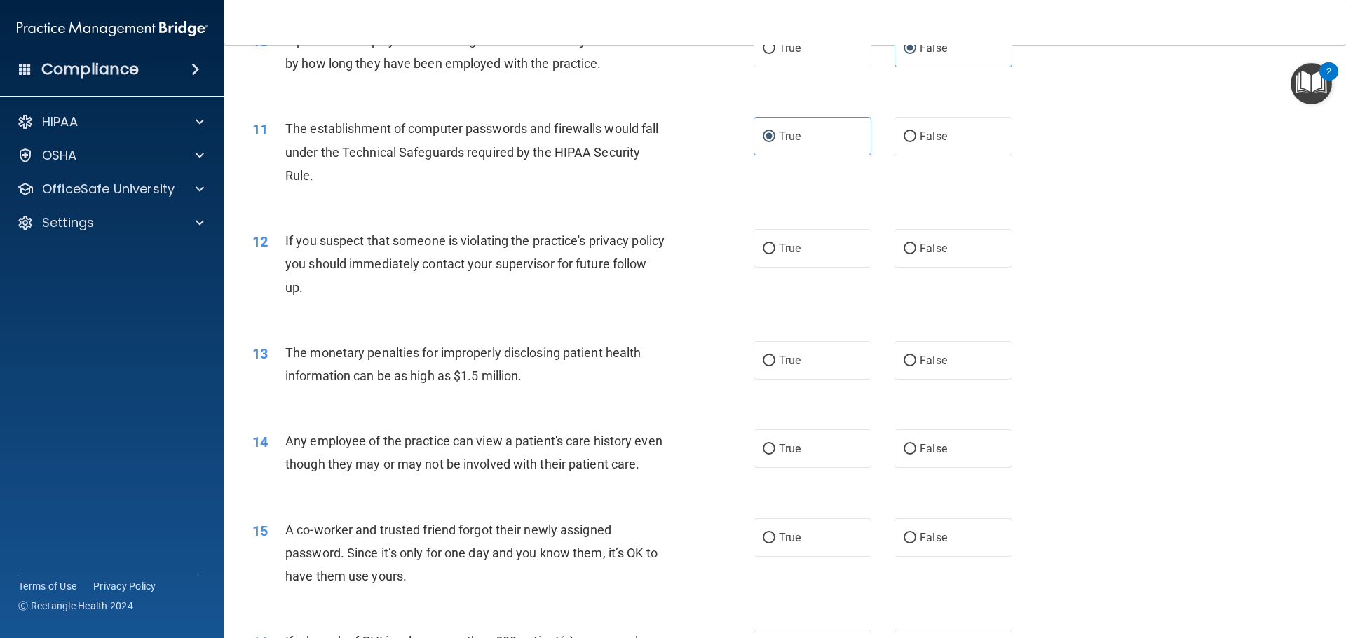
drag, startPoint x: 931, startPoint y: 136, endPoint x: 772, endPoint y: 186, distance: 166.9
click at [931, 137] on span "False" at bounding box center [932, 136] width 27 height 13
click at [916, 137] on input "False" at bounding box center [909, 137] width 13 height 11
radio input "true"
radio input "false"
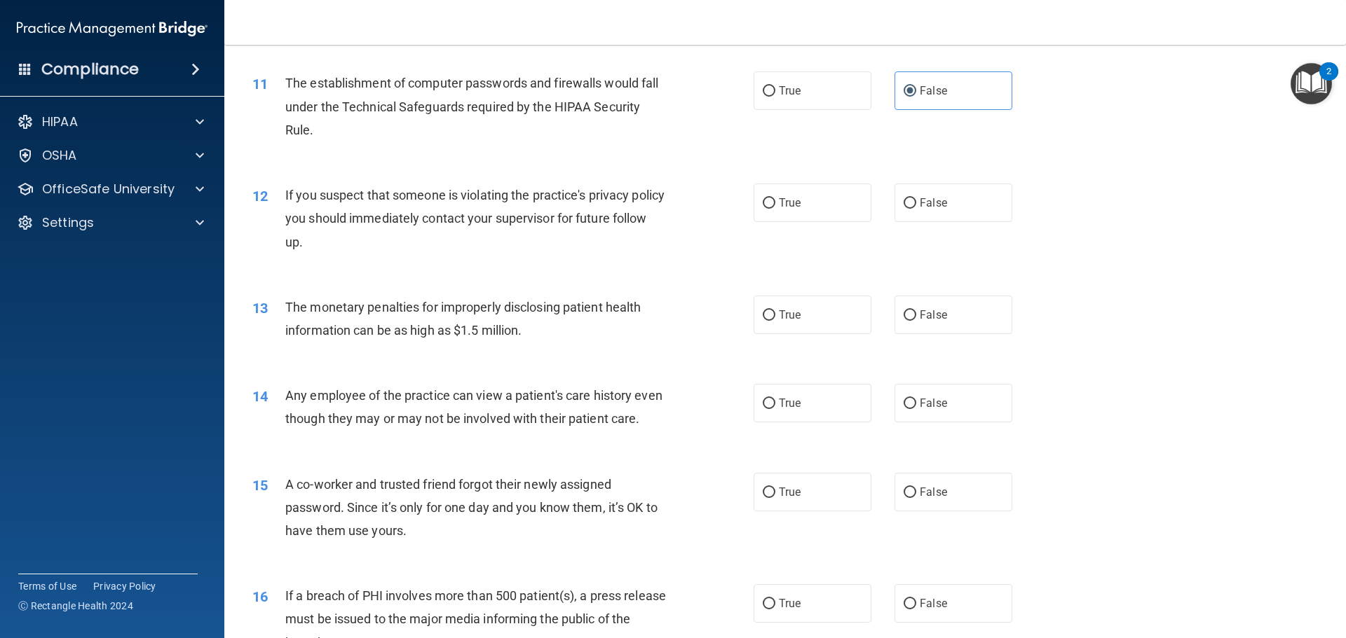
scroll to position [1051, 0]
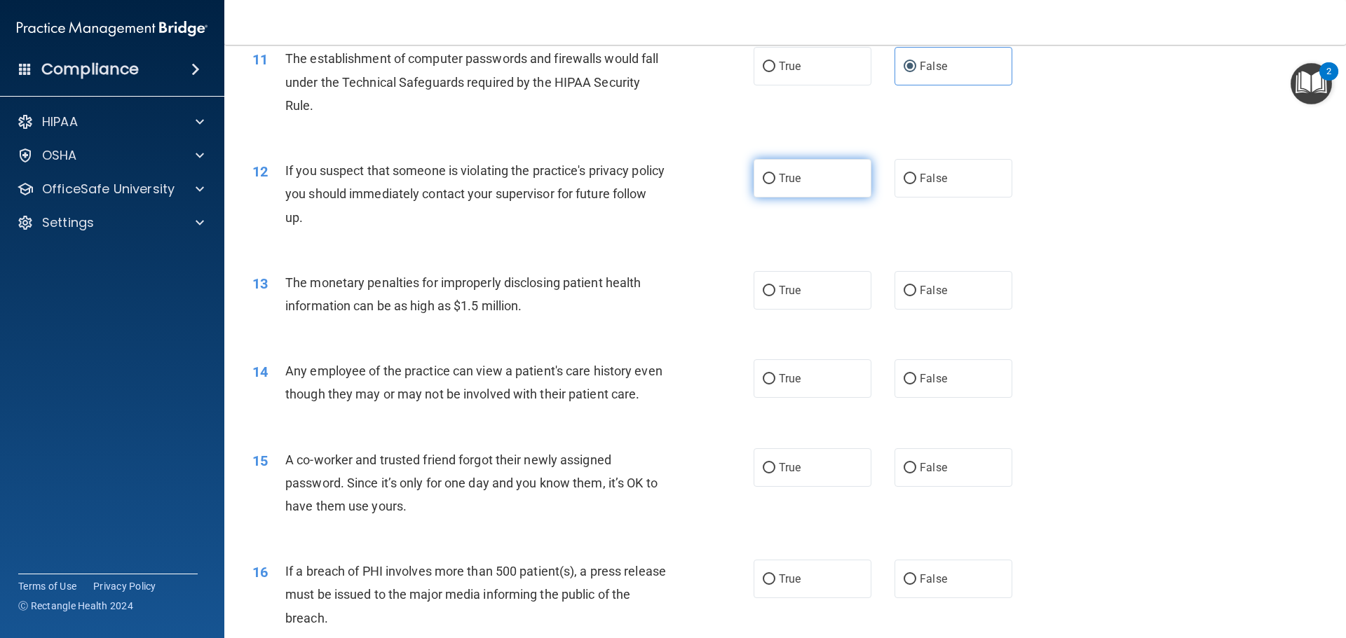
click at [765, 187] on label "True" at bounding box center [812, 178] width 118 height 39
click at [765, 184] on input "True" at bounding box center [768, 179] width 13 height 11
radio input "true"
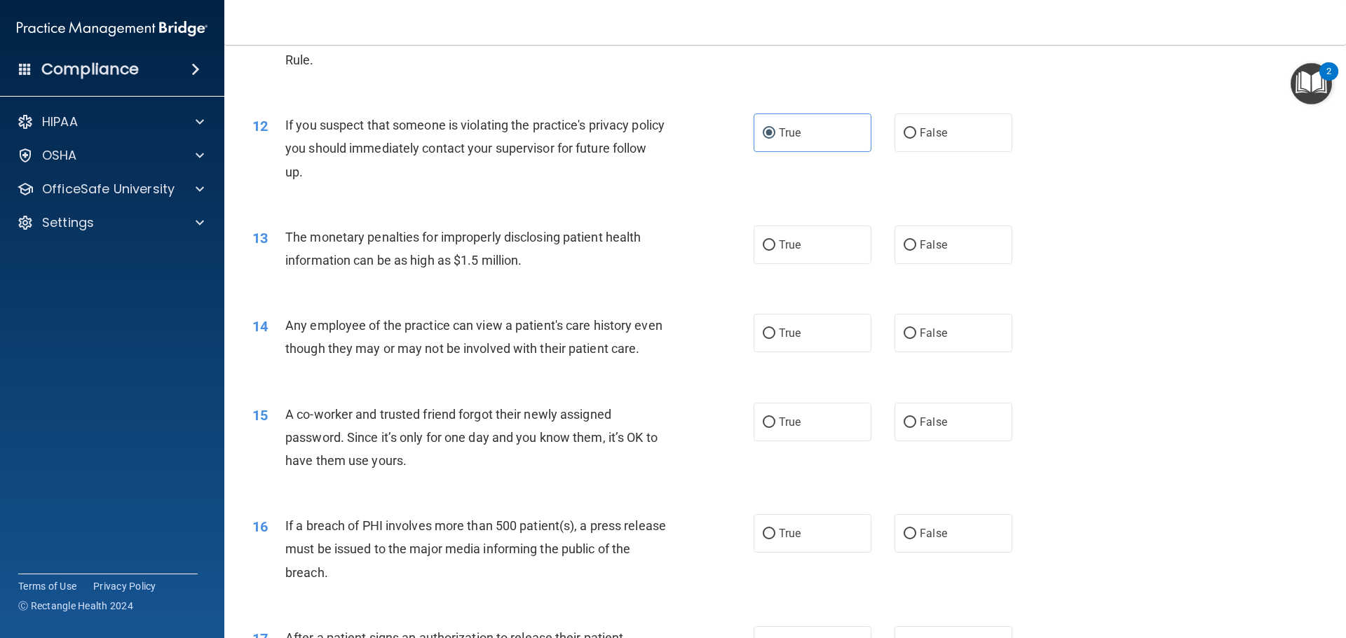
scroll to position [1121, 0]
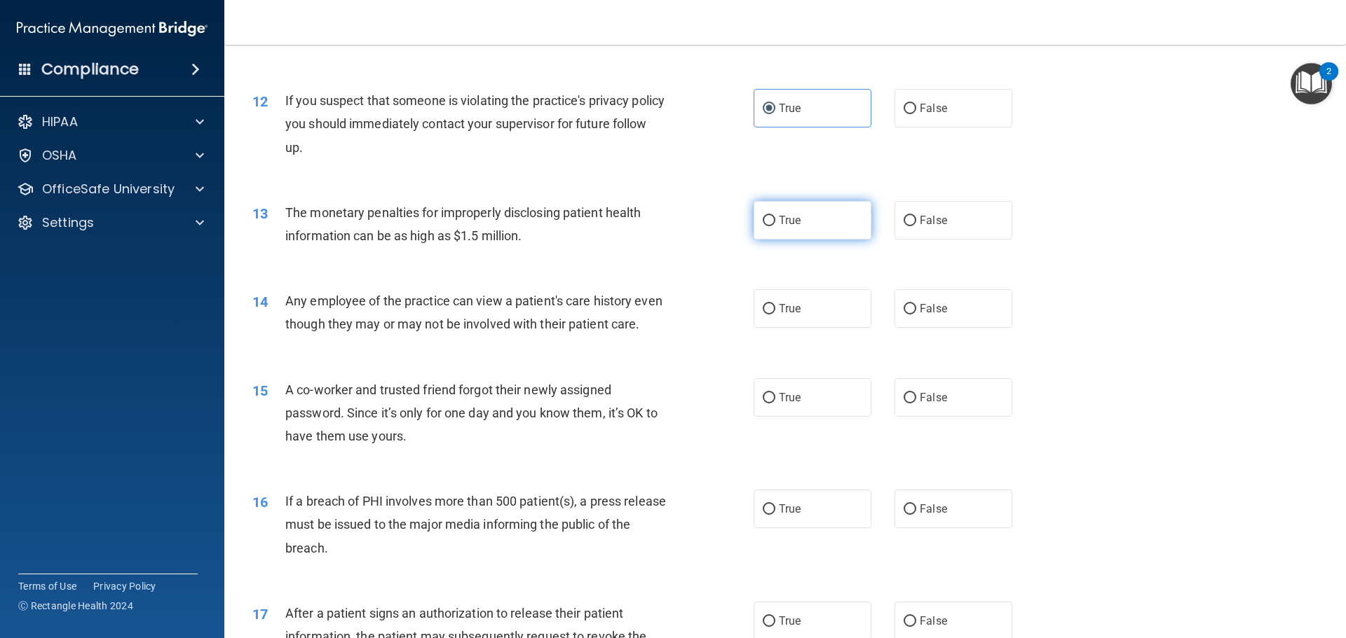
click at [765, 232] on label "True" at bounding box center [812, 220] width 118 height 39
click at [765, 226] on input "True" at bounding box center [768, 221] width 13 height 11
radio input "true"
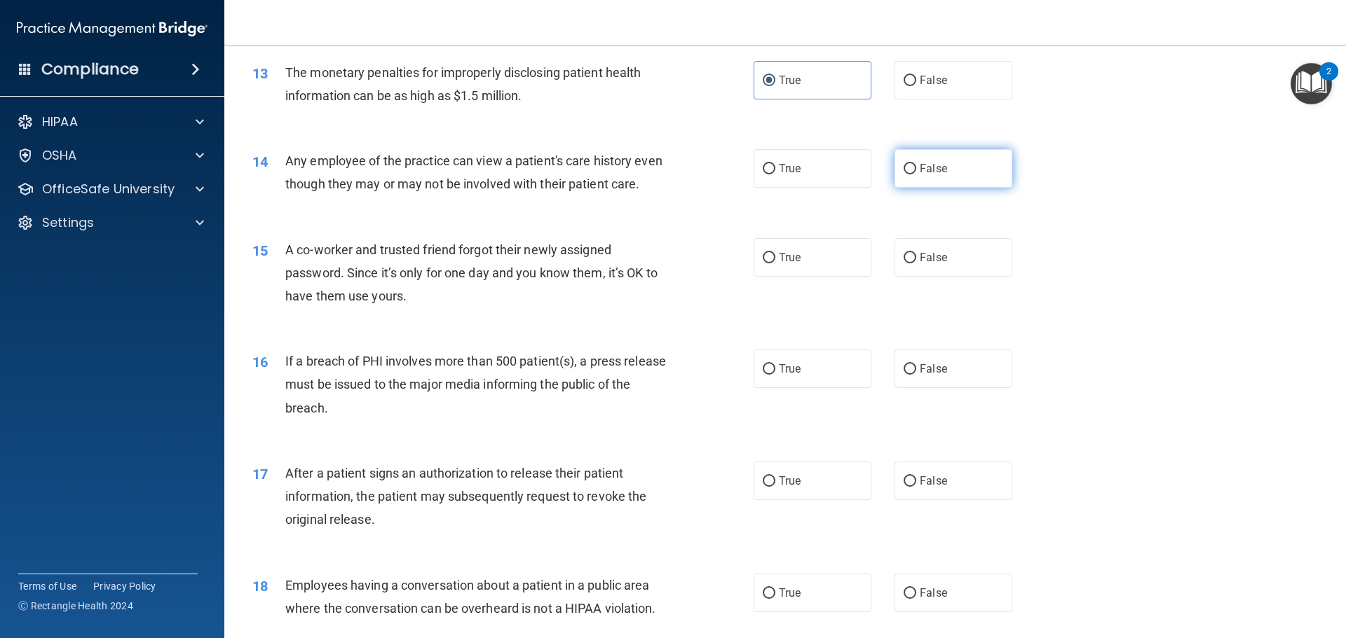
click at [940, 174] on label "False" at bounding box center [953, 168] width 118 height 39
click at [916, 174] on input "False" at bounding box center [909, 169] width 13 height 11
radio input "true"
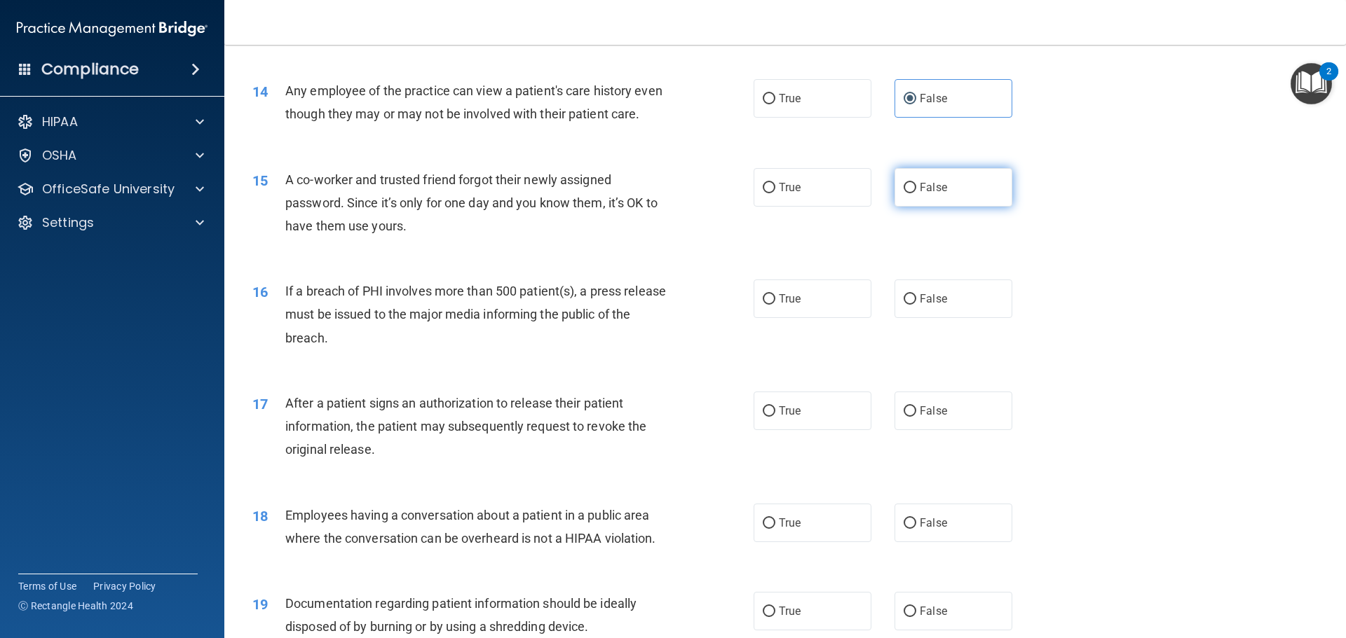
click at [919, 194] on span "False" at bounding box center [932, 187] width 27 height 13
click at [913, 193] on input "False" at bounding box center [909, 188] width 13 height 11
radio input "true"
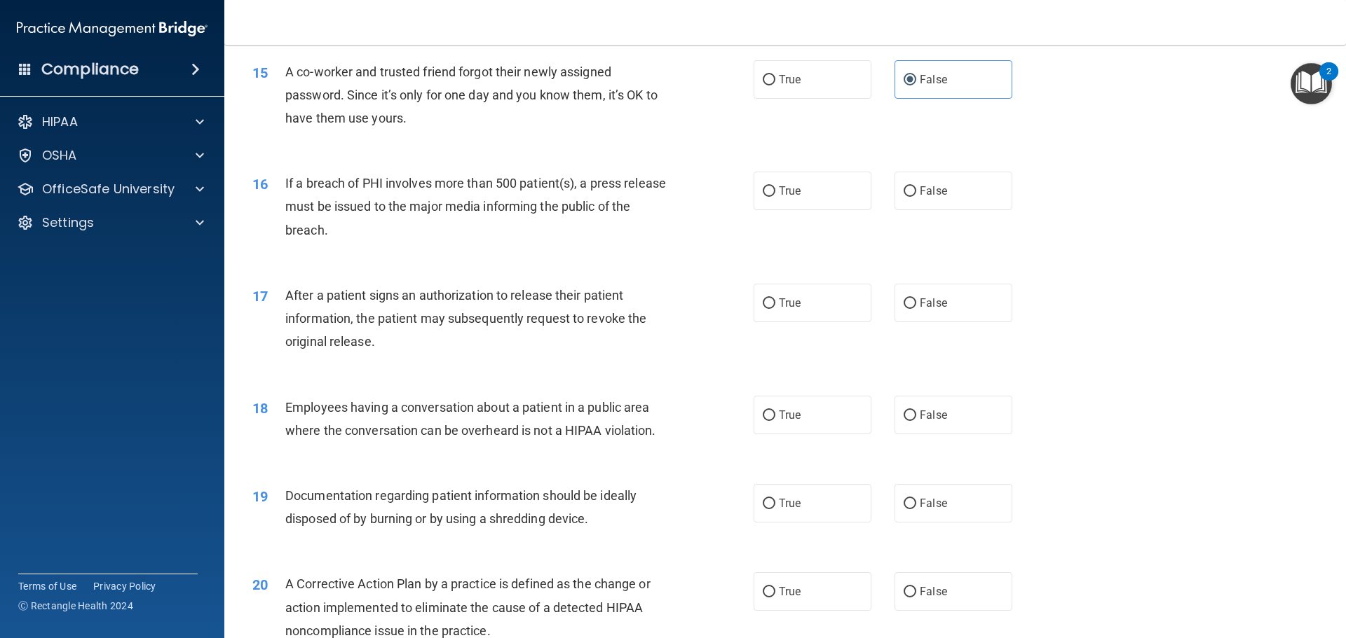
scroll to position [1472, 0]
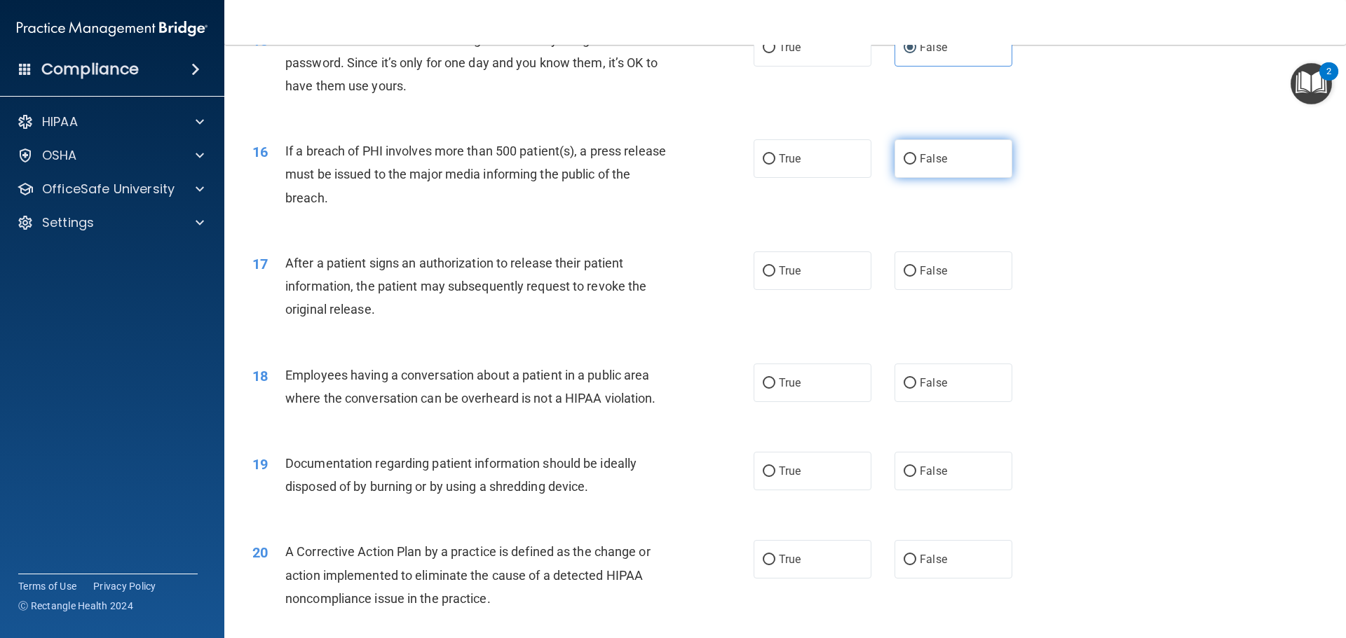
click at [909, 178] on label "False" at bounding box center [953, 158] width 118 height 39
click at [909, 165] on input "False" at bounding box center [909, 159] width 13 height 11
radio input "true"
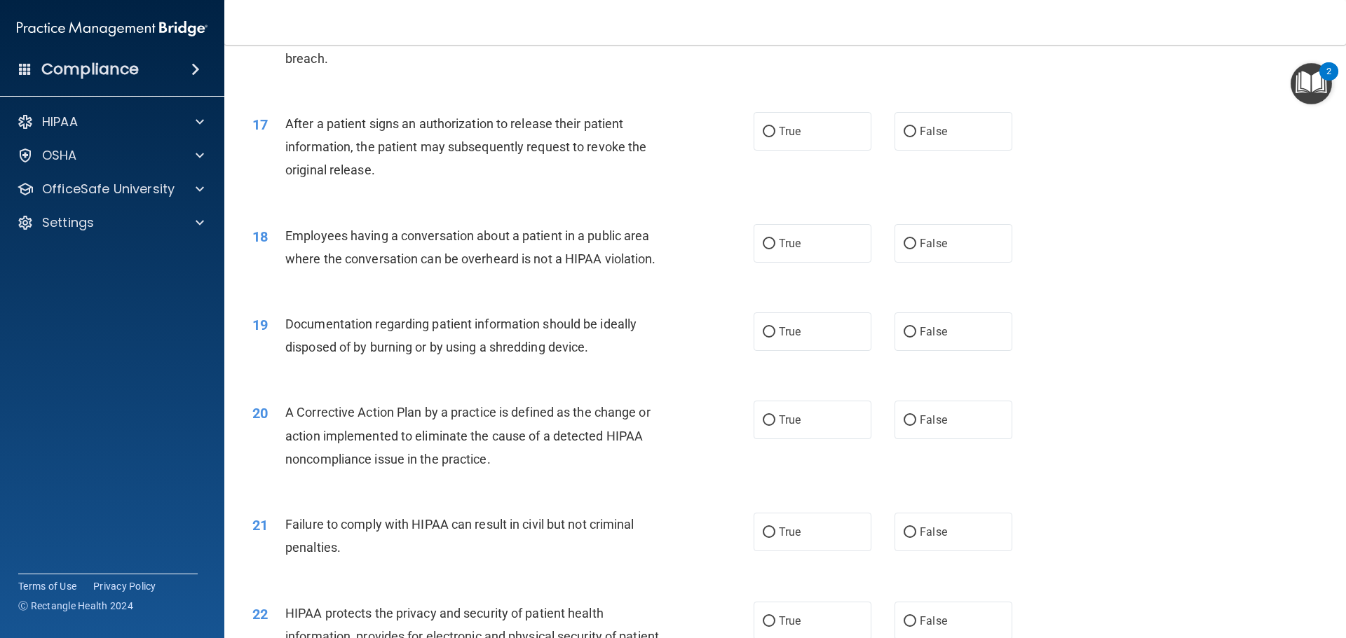
scroll to position [1612, 0]
click at [991, 150] on label "False" at bounding box center [953, 130] width 118 height 39
click at [916, 137] on input "False" at bounding box center [909, 131] width 13 height 11
radio input "true"
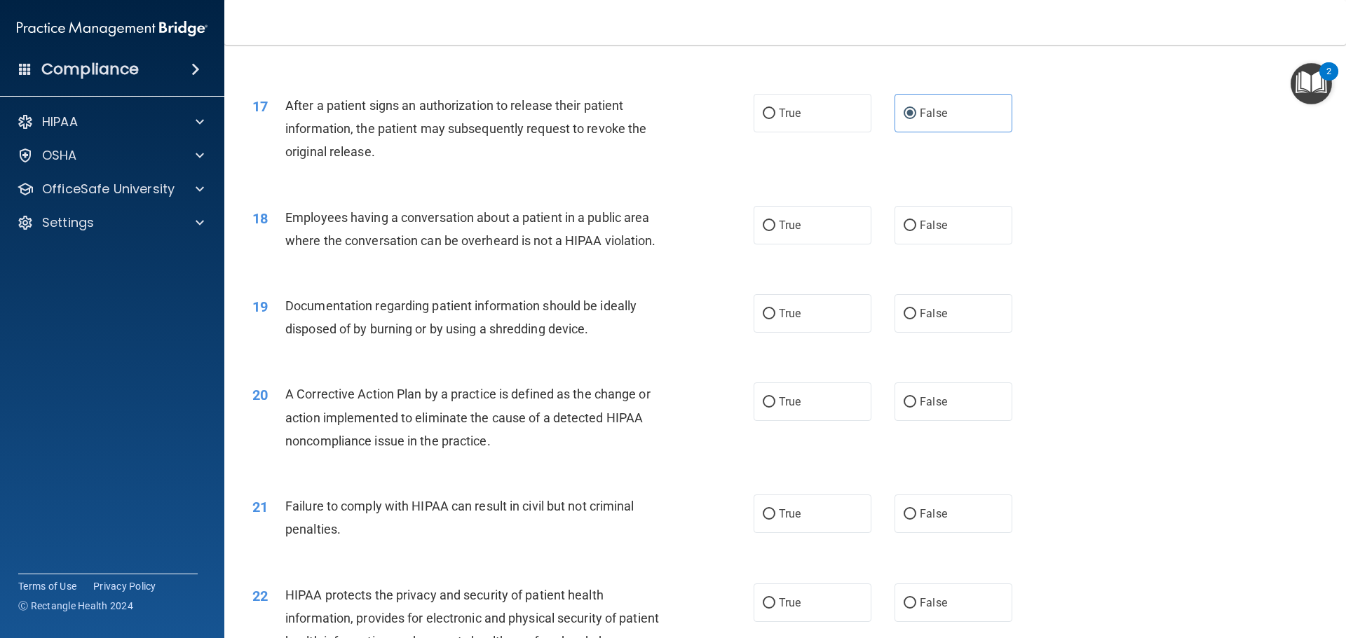
scroll to position [1682, 0]
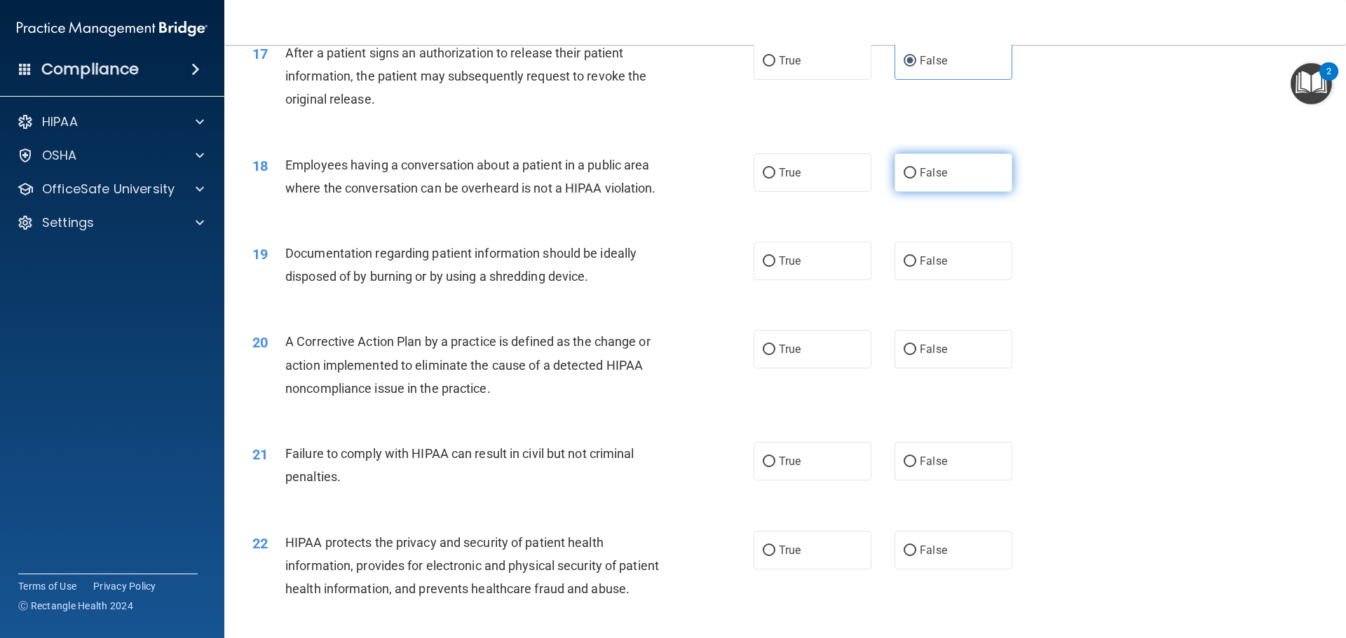
click at [903, 179] on input "False" at bounding box center [909, 173] width 13 height 11
radio input "true"
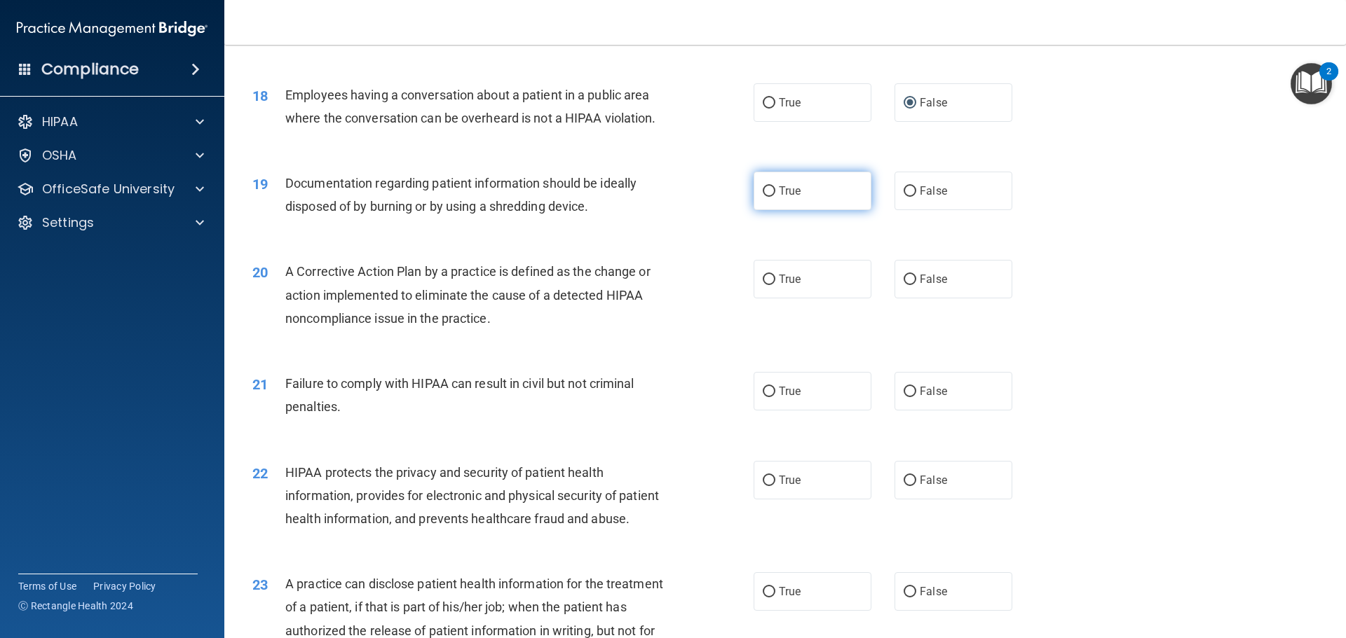
click at [850, 210] on label "True" at bounding box center [812, 191] width 118 height 39
click at [775, 197] on input "True" at bounding box center [768, 191] width 13 height 11
radio input "true"
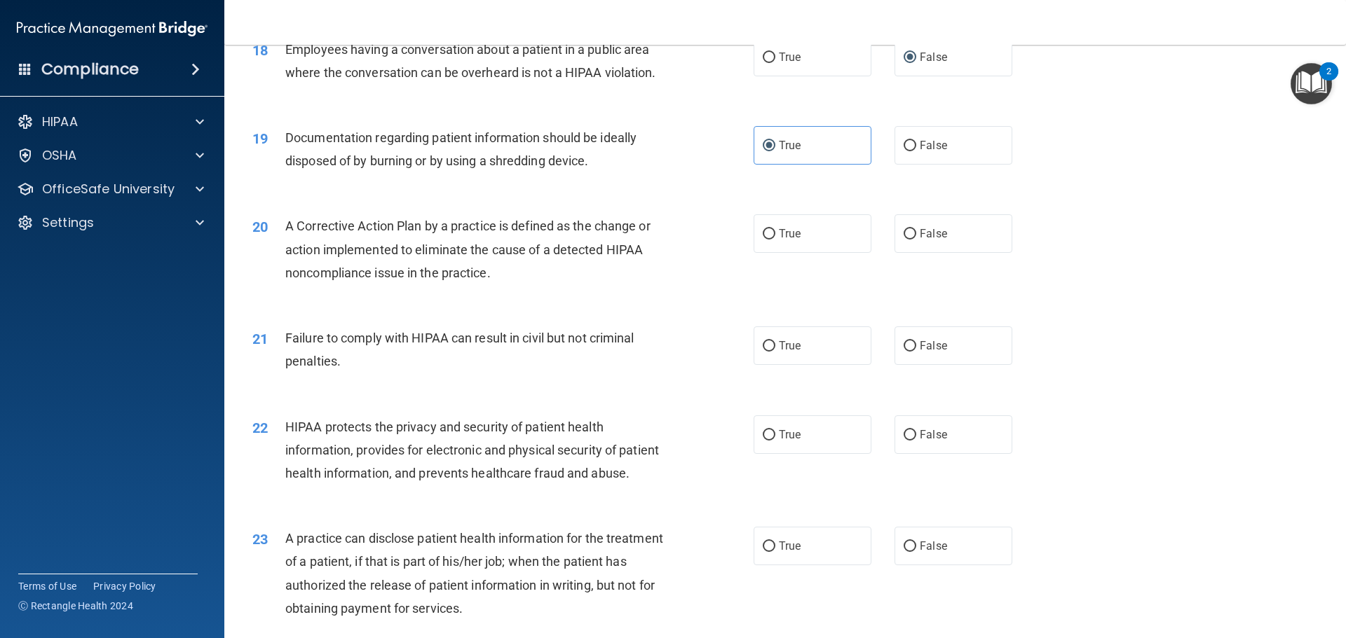
scroll to position [1822, 0]
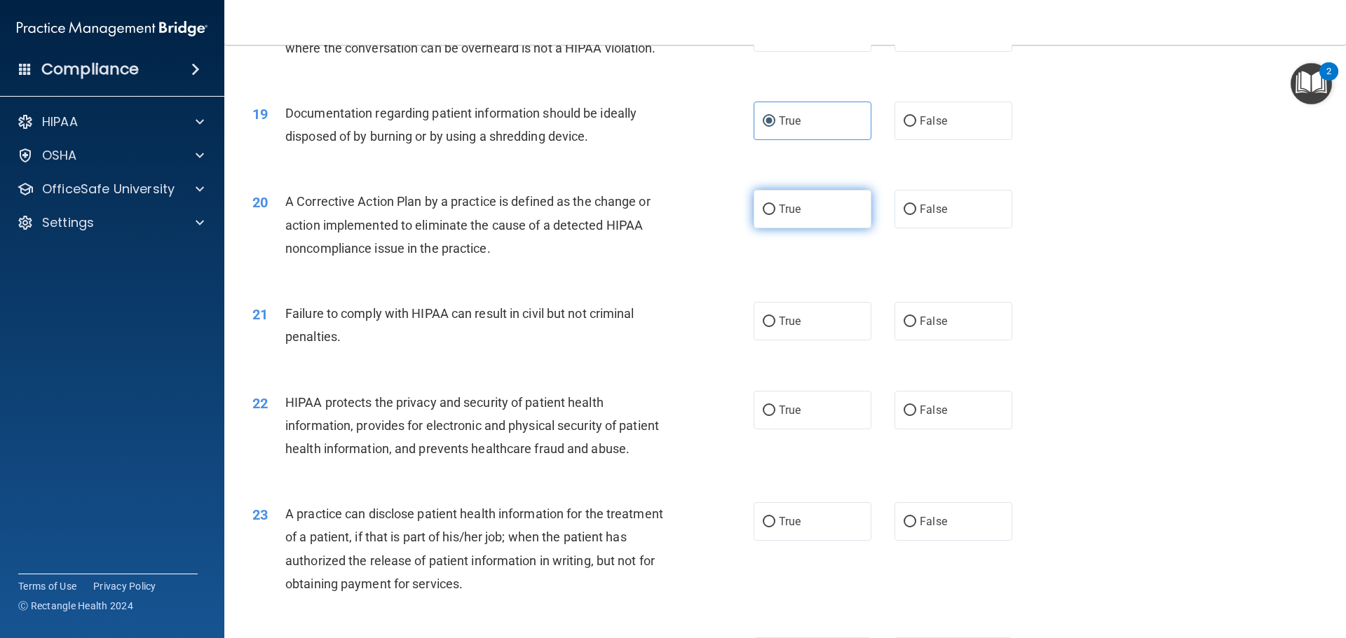
click at [801, 228] on label "True" at bounding box center [812, 209] width 118 height 39
click at [775, 215] on input "True" at bounding box center [768, 210] width 13 height 11
radio input "true"
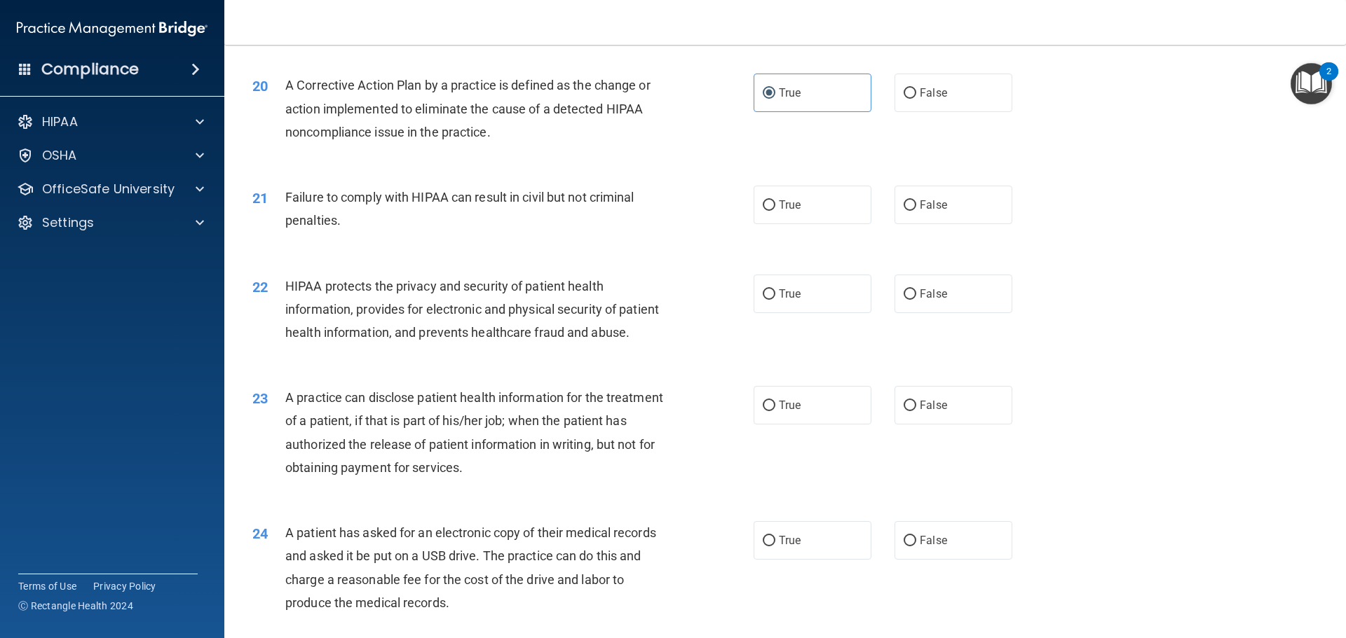
scroll to position [1962, 0]
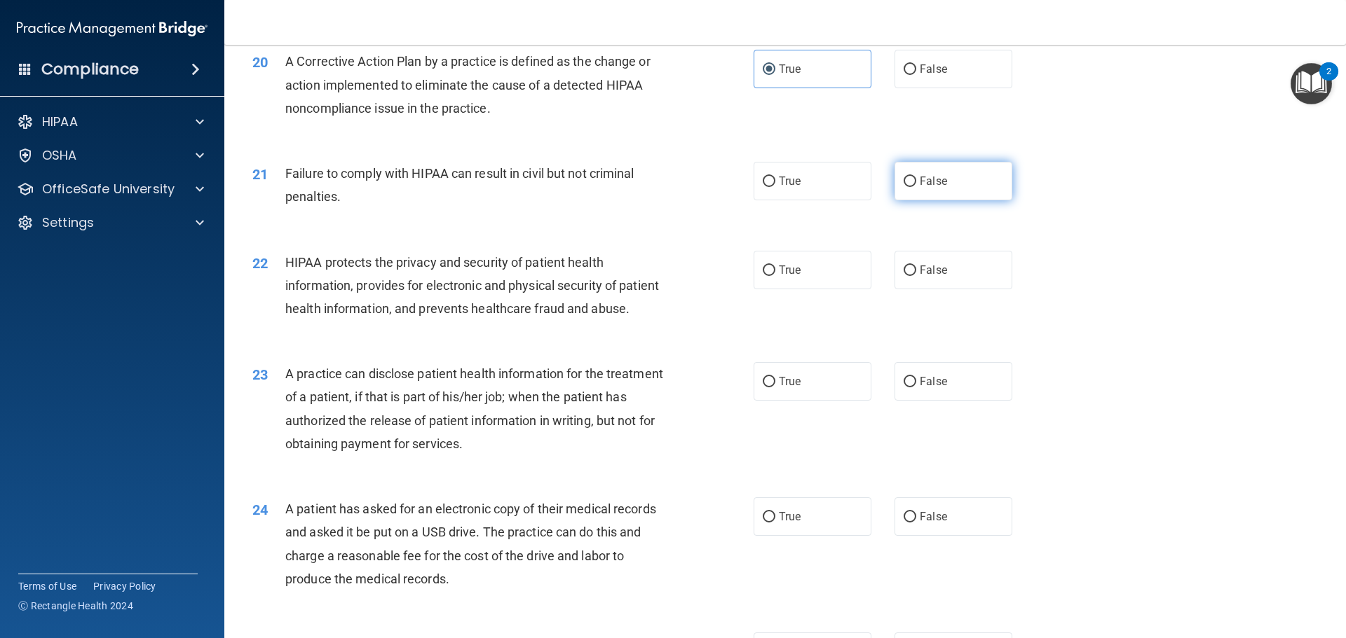
click at [932, 188] on span "False" at bounding box center [932, 180] width 27 height 13
click at [916, 187] on input "False" at bounding box center [909, 182] width 13 height 11
radio input "true"
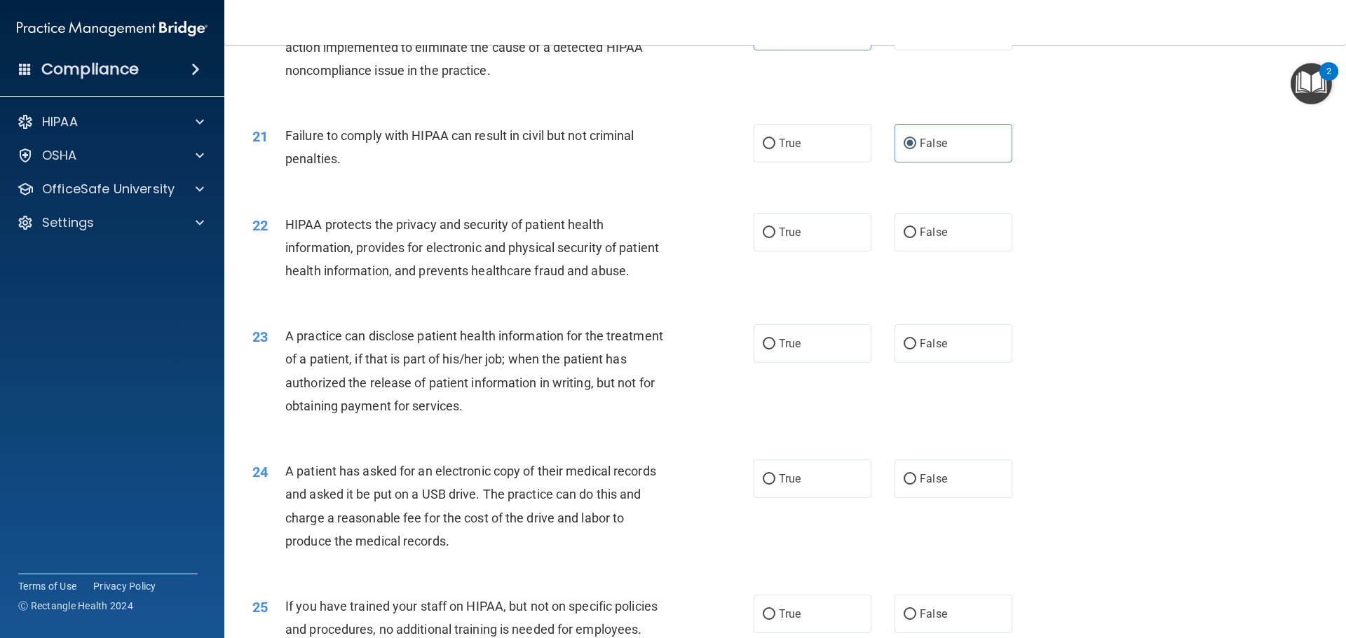
scroll to position [2032, 0]
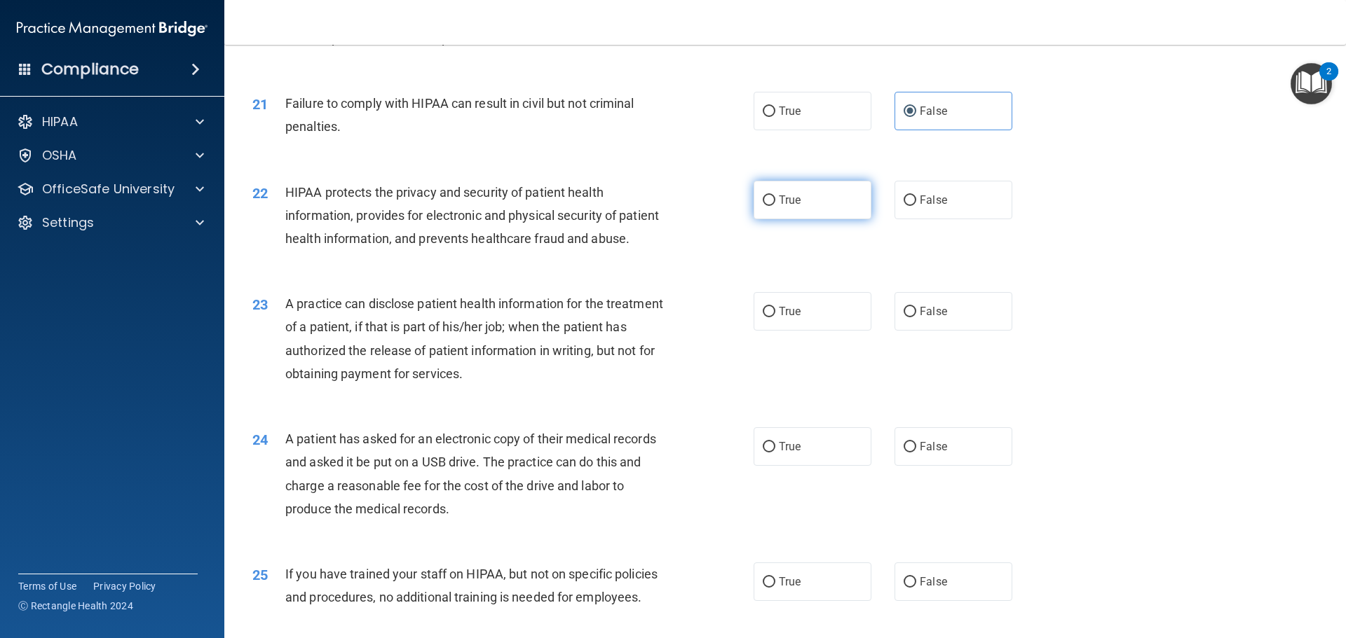
click at [819, 219] on label "True" at bounding box center [812, 200] width 118 height 39
click at [775, 206] on input "True" at bounding box center [768, 201] width 13 height 11
radio input "true"
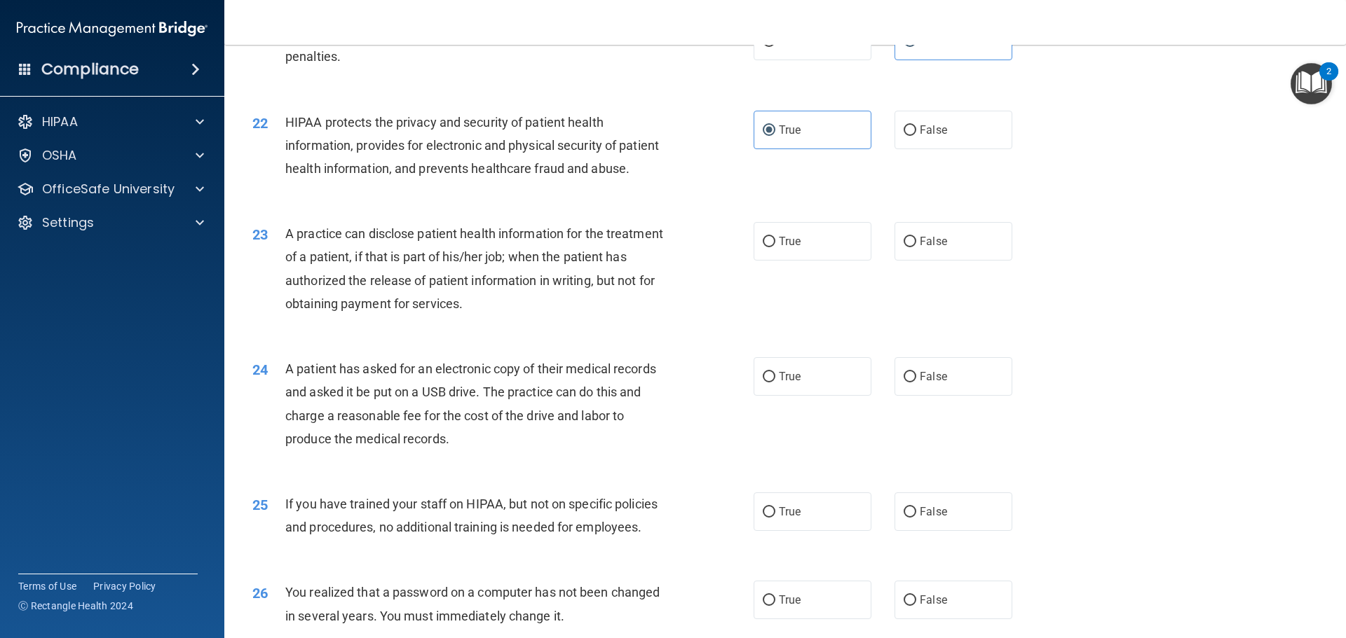
scroll to position [2172, 0]
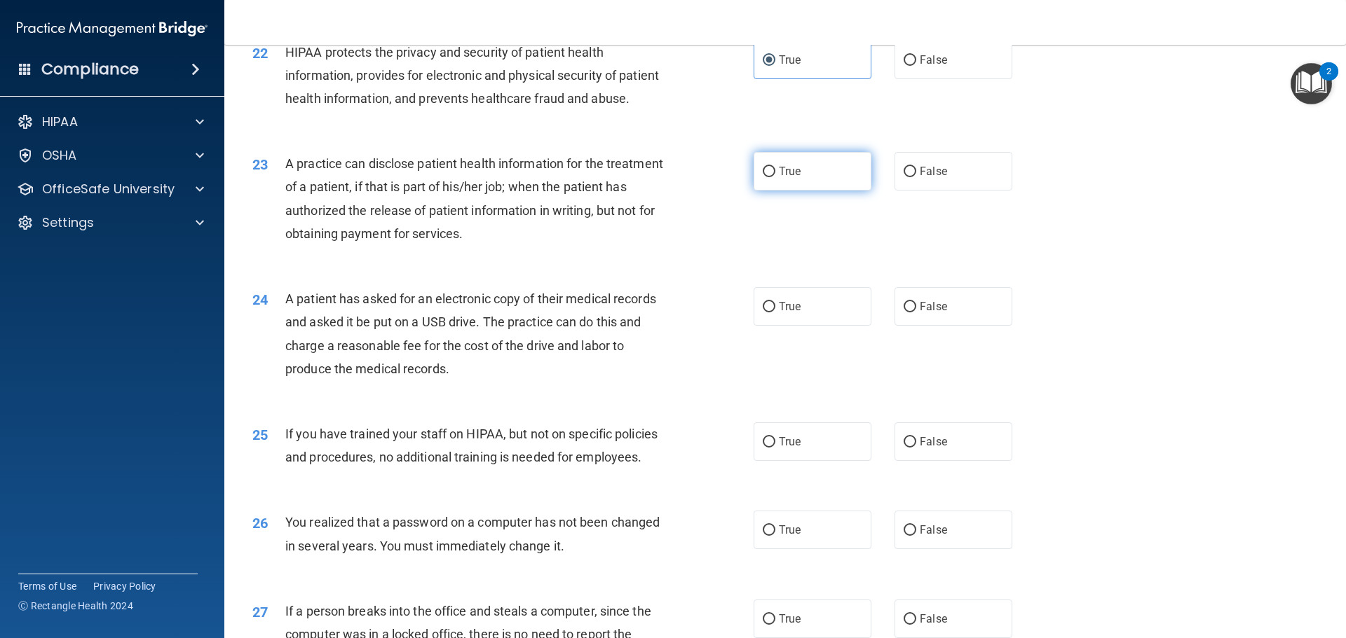
click at [816, 191] on label "True" at bounding box center [812, 171] width 118 height 39
click at [775, 177] on input "True" at bounding box center [768, 172] width 13 height 11
radio input "true"
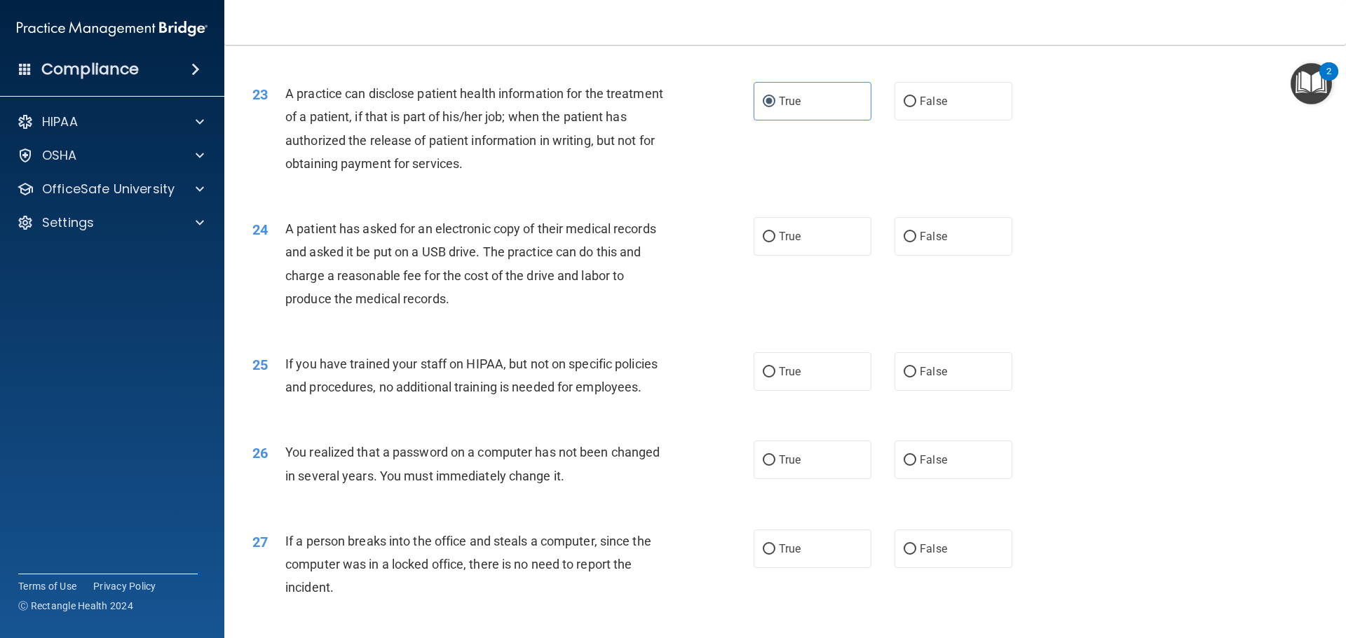
scroll to position [2313, 0]
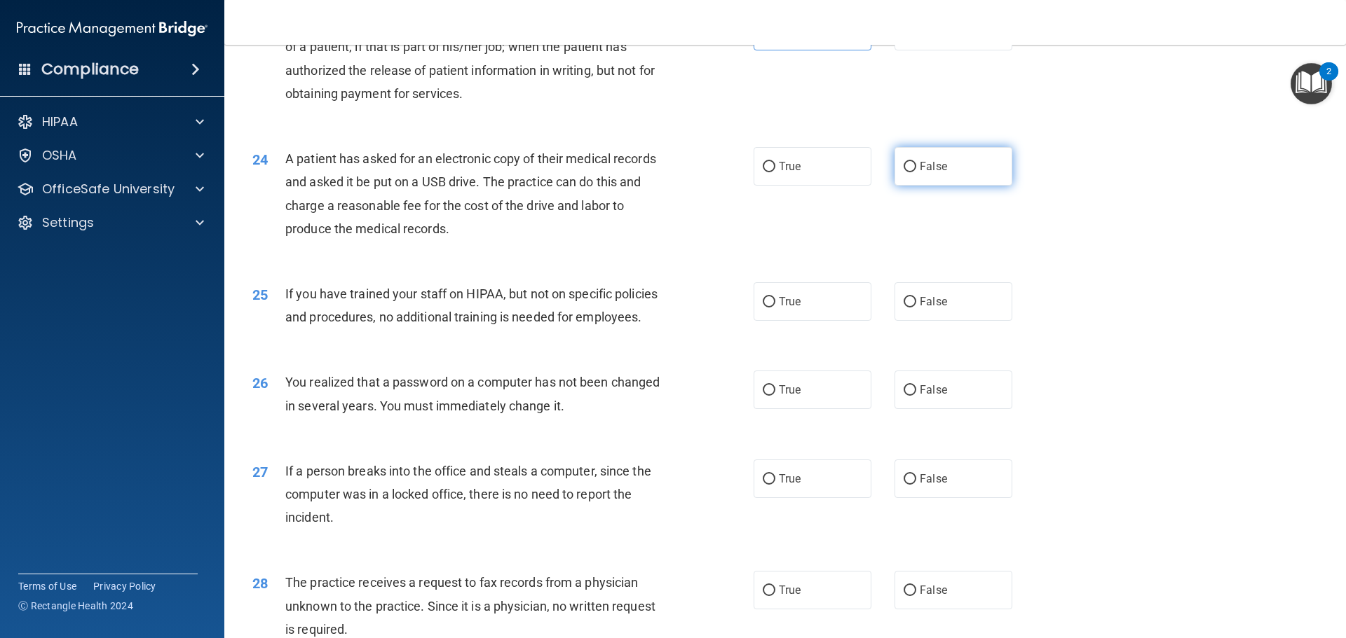
click at [908, 186] on label "False" at bounding box center [953, 166] width 118 height 39
click at [908, 172] on input "False" at bounding box center [909, 167] width 13 height 11
radio input "true"
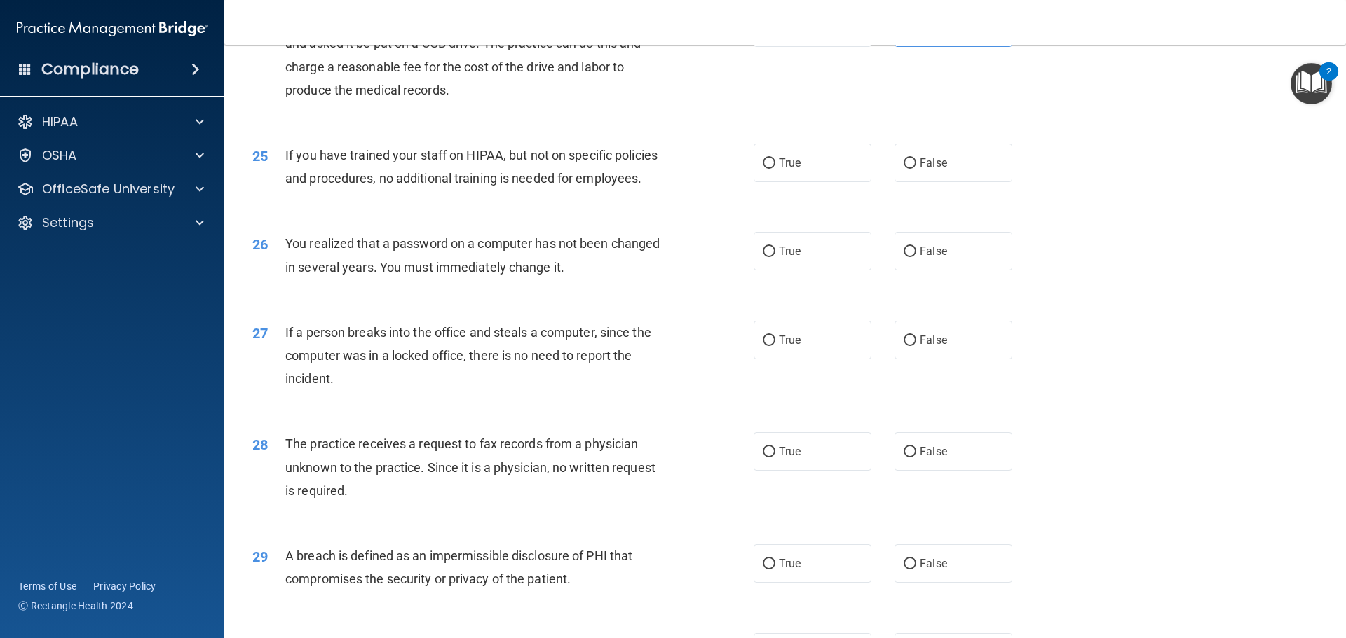
scroll to position [2453, 0]
click at [930, 168] on span "False" at bounding box center [932, 161] width 27 height 13
click at [916, 167] on input "False" at bounding box center [909, 162] width 13 height 11
radio input "true"
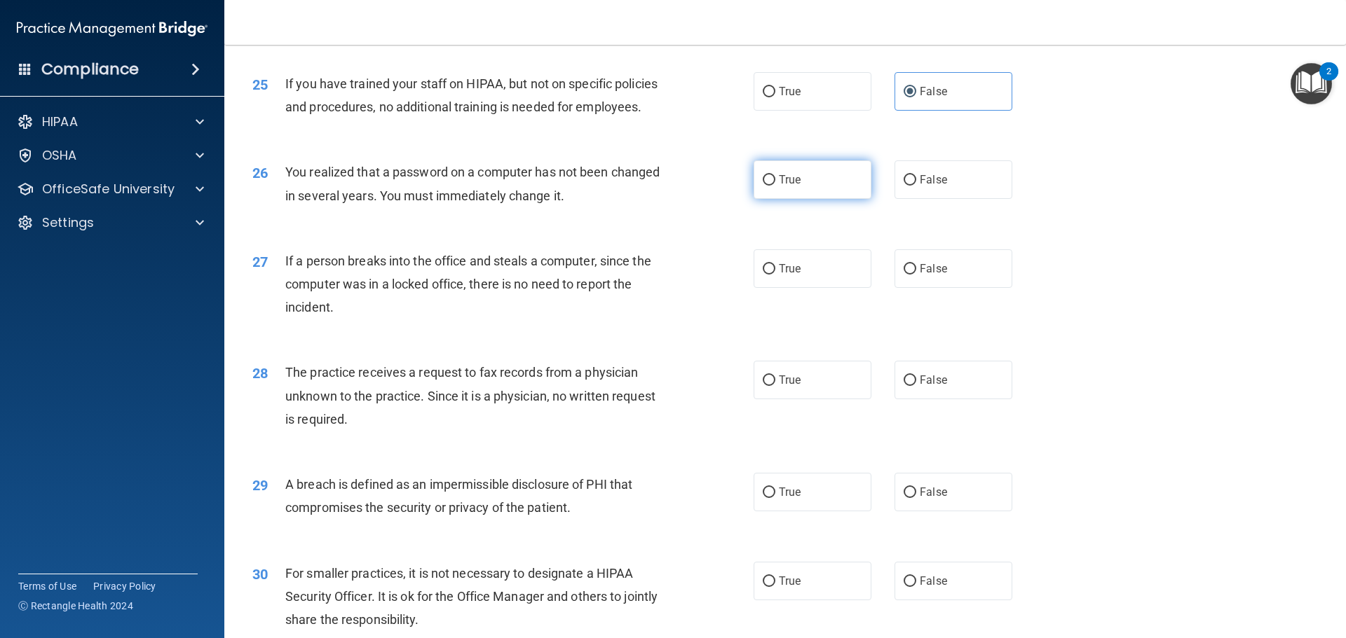
click at [819, 199] on label "True" at bounding box center [812, 179] width 118 height 39
click at [775, 186] on input "True" at bounding box center [768, 180] width 13 height 11
radio input "true"
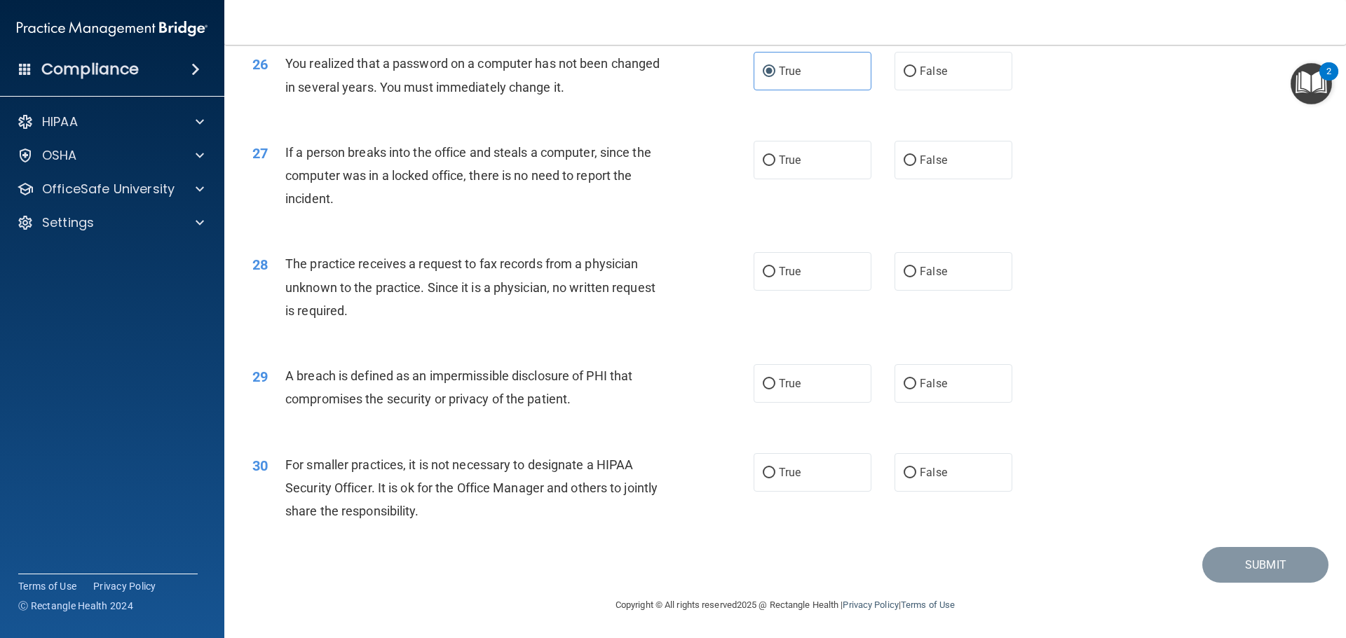
scroll to position [2663, 0]
drag, startPoint x: 917, startPoint y: 182, endPoint x: 860, endPoint y: 205, distance: 61.3
click at [915, 179] on label "False" at bounding box center [953, 159] width 118 height 39
click at [955, 179] on label "False" at bounding box center [953, 159] width 118 height 39
click at [916, 165] on input "False" at bounding box center [909, 160] width 13 height 11
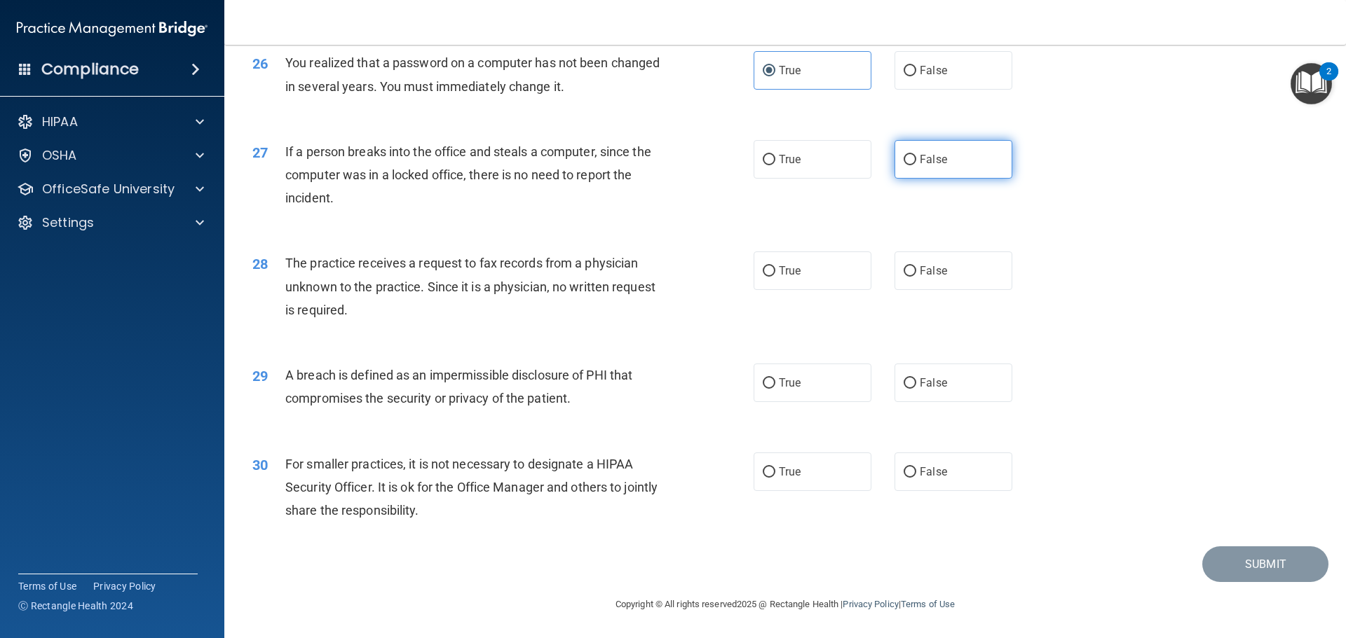
radio input "true"
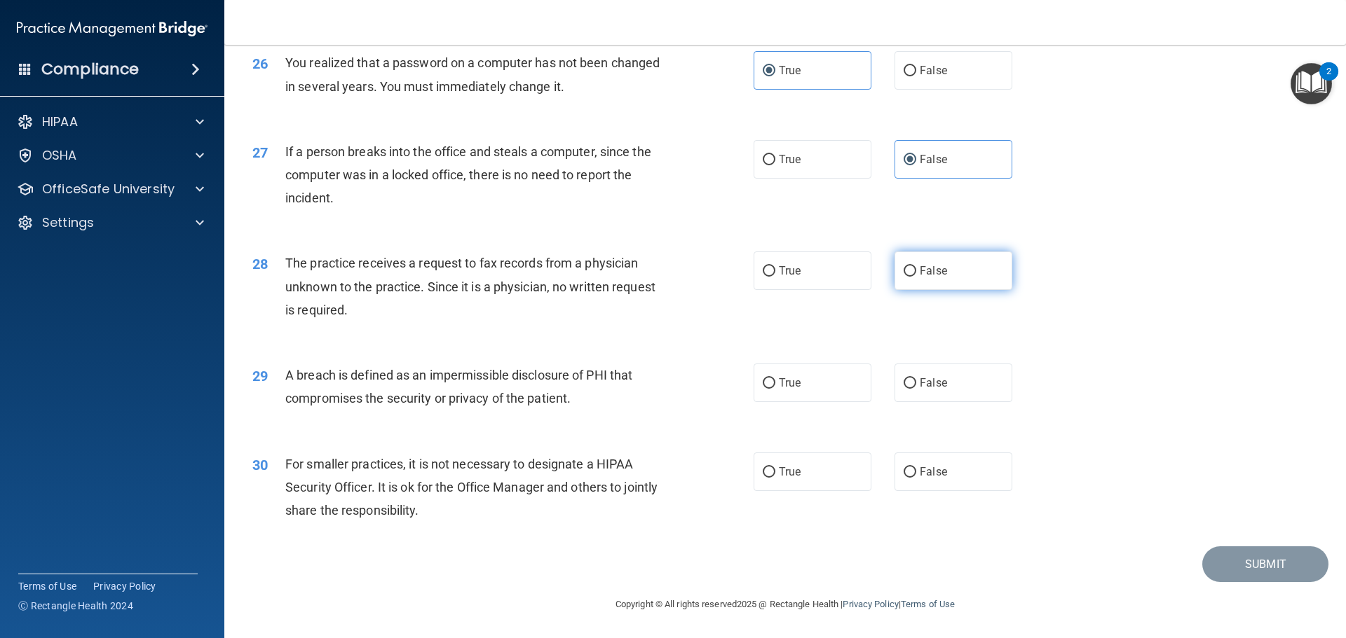
click at [905, 270] on input "False" at bounding box center [909, 271] width 13 height 11
radio input "true"
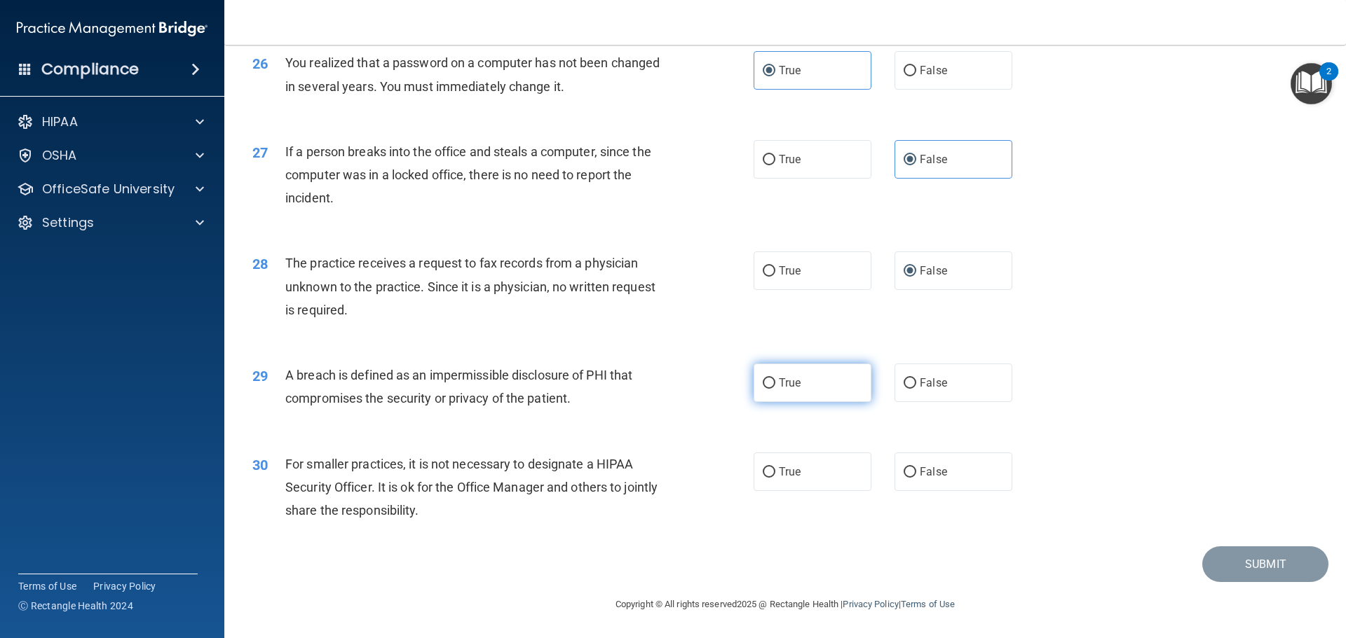
click at [798, 390] on label "True" at bounding box center [812, 383] width 118 height 39
click at [775, 389] on input "True" at bounding box center [768, 383] width 13 height 11
radio input "true"
click at [789, 477] on span "True" at bounding box center [790, 471] width 22 height 13
click at [775, 477] on input "True" at bounding box center [768, 472] width 13 height 11
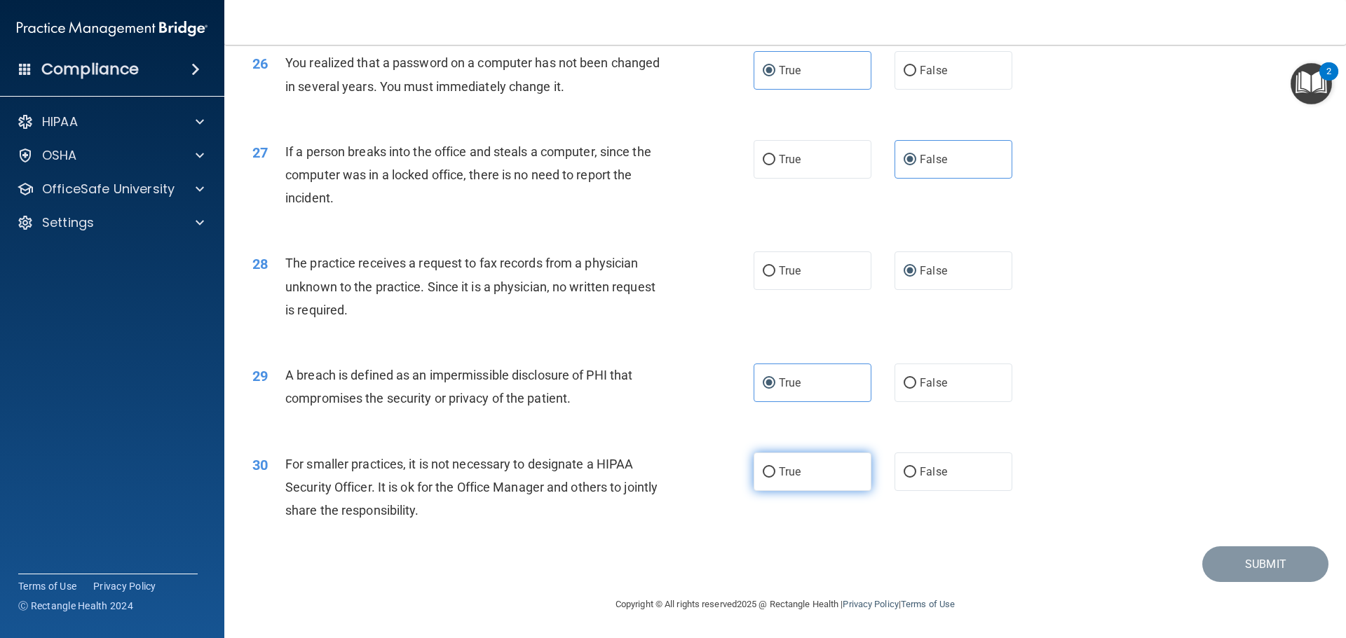
radio input "true"
click at [1287, 568] on button "Submit" at bounding box center [1265, 565] width 126 height 36
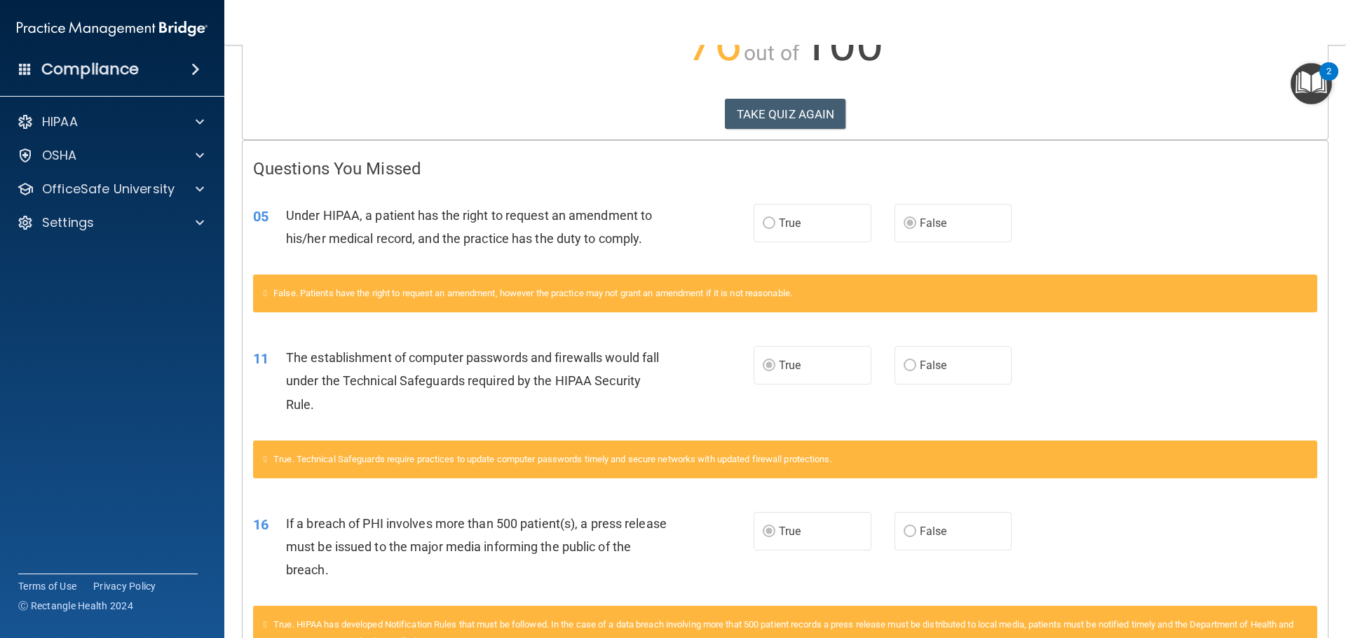
scroll to position [165, 0]
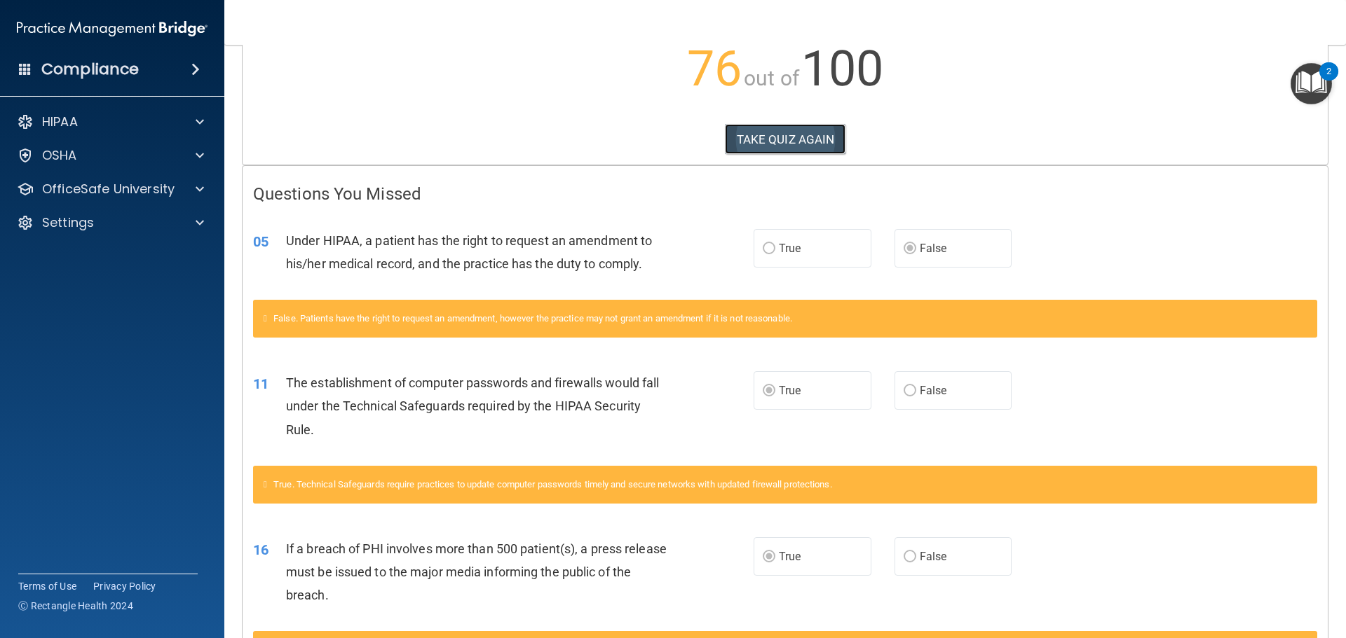
click at [807, 142] on button "TAKE QUIZ AGAIN" at bounding box center [785, 139] width 121 height 31
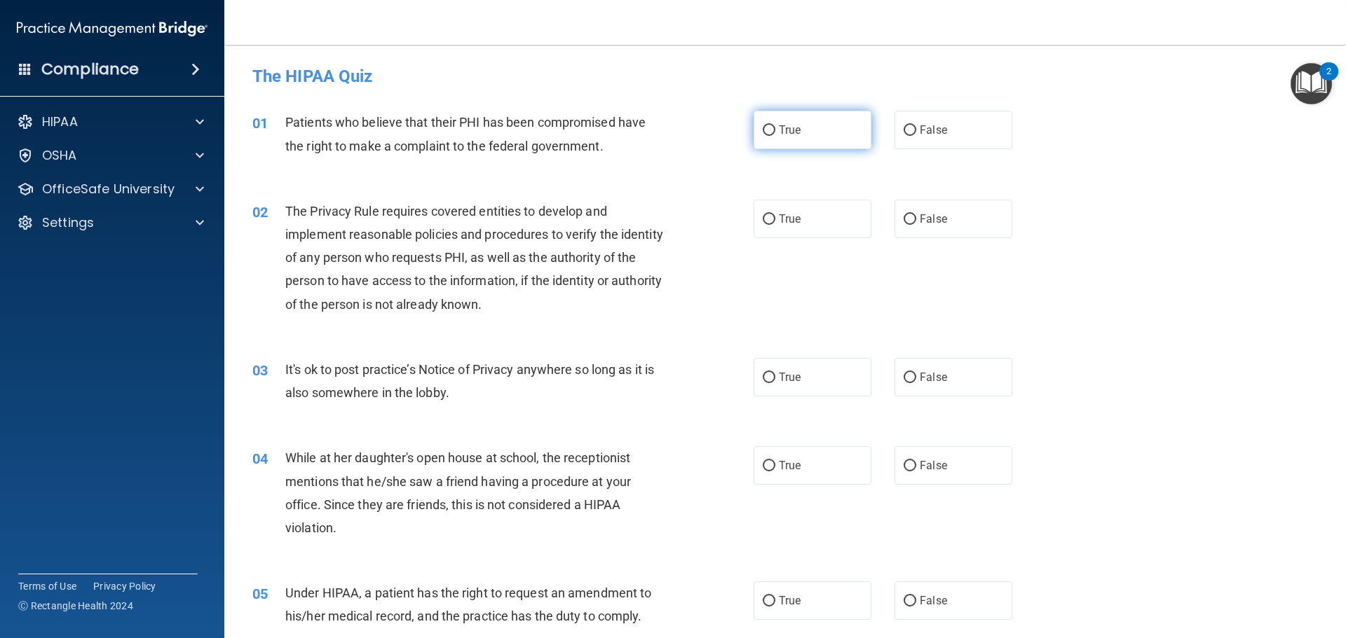
click at [823, 132] on label "True" at bounding box center [812, 130] width 118 height 39
click at [775, 132] on input "True" at bounding box center [768, 130] width 13 height 11
radio input "true"
click at [789, 221] on span "True" at bounding box center [790, 218] width 22 height 13
click at [775, 221] on input "True" at bounding box center [768, 219] width 13 height 11
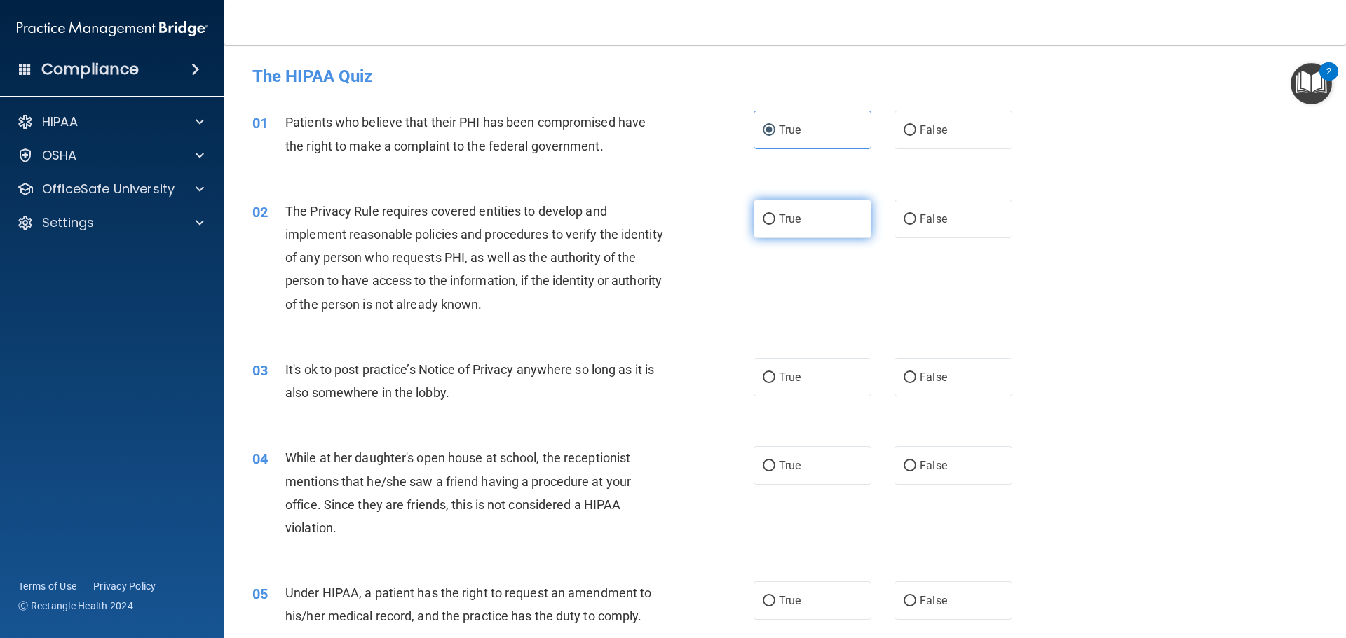
radio input "true"
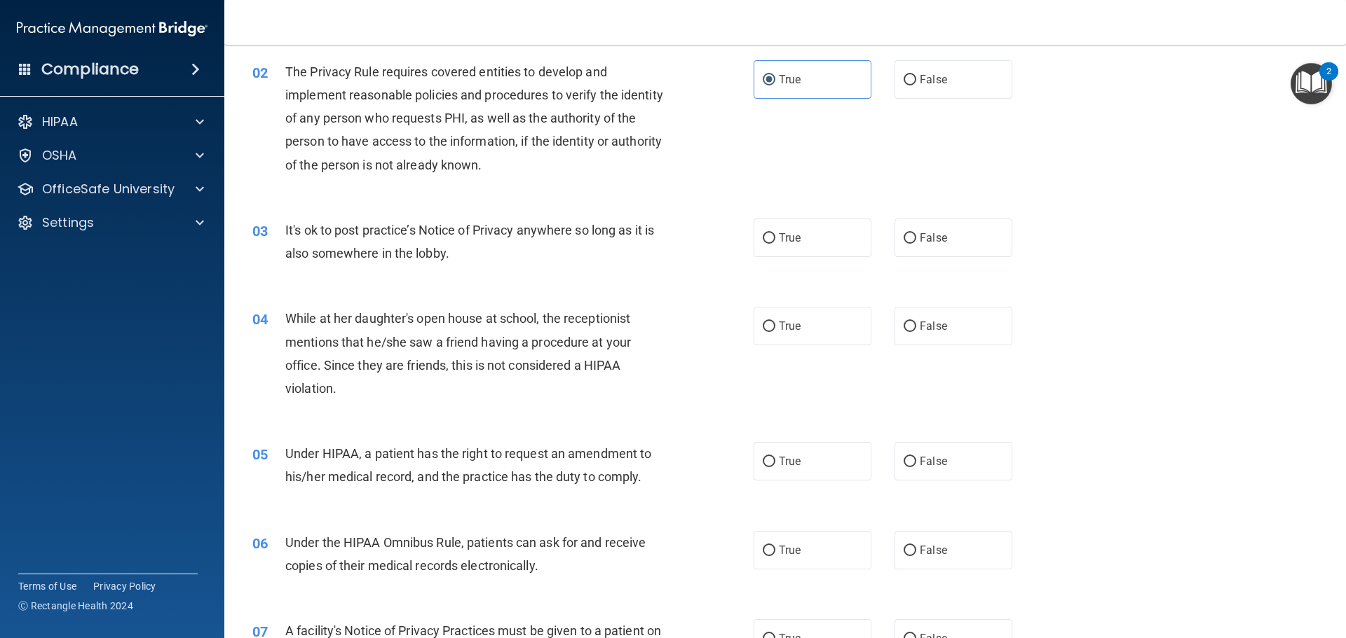
scroll to position [140, 0]
click at [957, 244] on label "False" at bounding box center [953, 237] width 118 height 39
click at [916, 243] on input "False" at bounding box center [909, 238] width 13 height 11
radio input "true"
click at [957, 327] on label "False" at bounding box center [953, 325] width 118 height 39
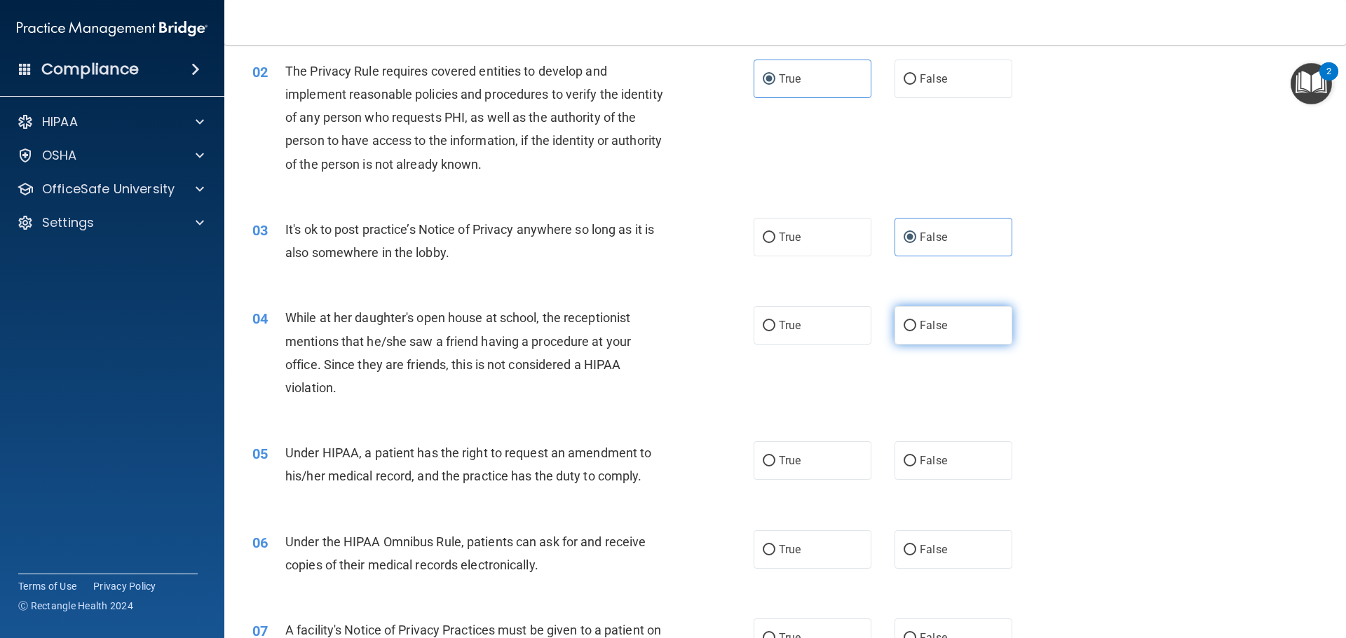
click at [916, 327] on input "False" at bounding box center [909, 326] width 13 height 11
radio input "true"
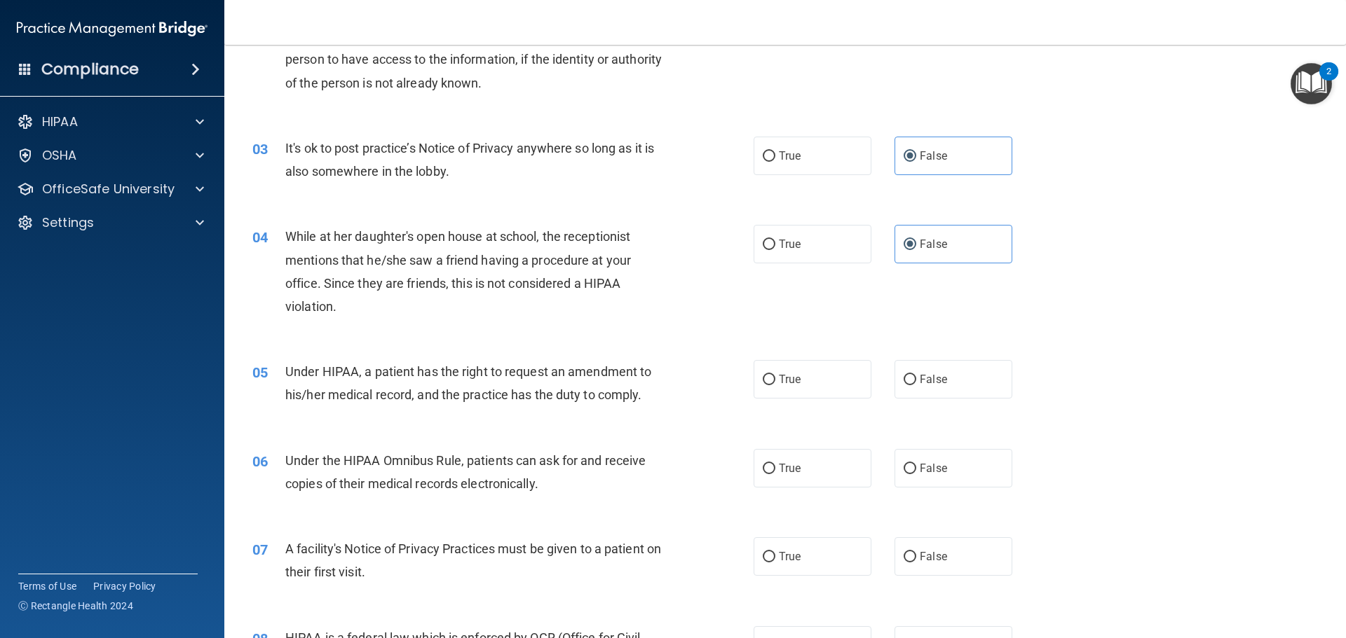
scroll to position [350, 0]
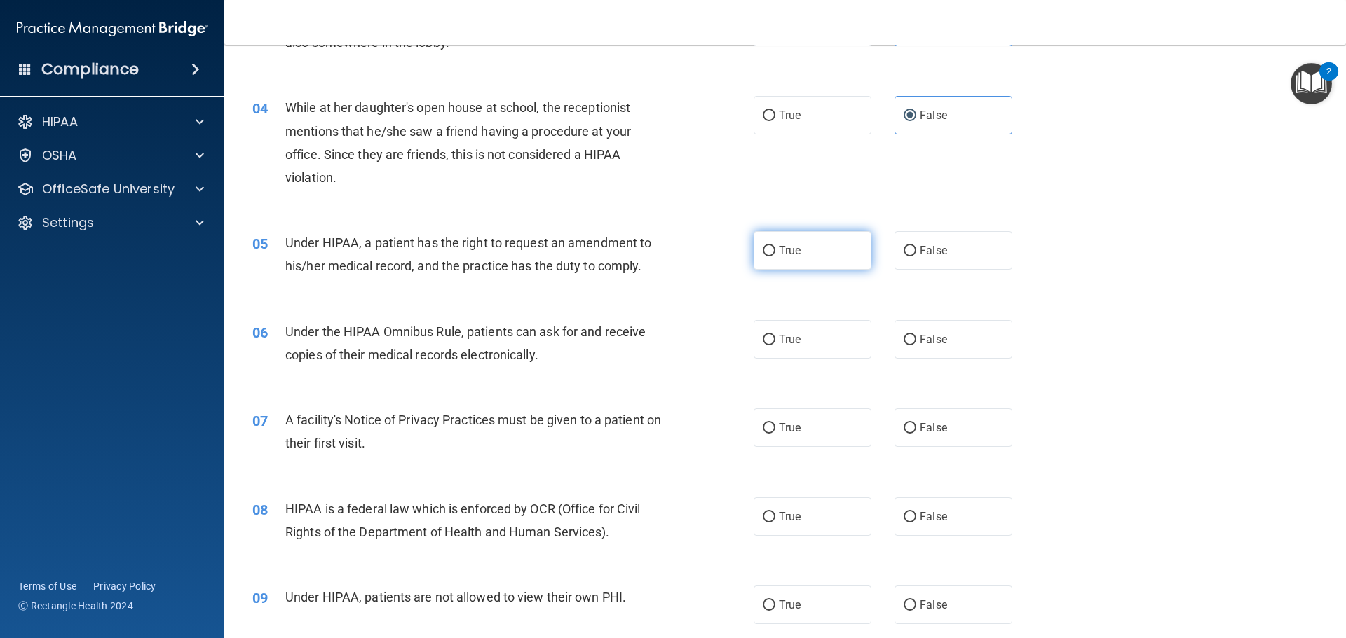
click at [800, 266] on label "True" at bounding box center [812, 250] width 118 height 39
click at [775, 256] on input "True" at bounding box center [768, 251] width 13 height 11
radio input "true"
click at [780, 341] on span "True" at bounding box center [790, 339] width 22 height 13
click at [775, 341] on input "True" at bounding box center [768, 340] width 13 height 11
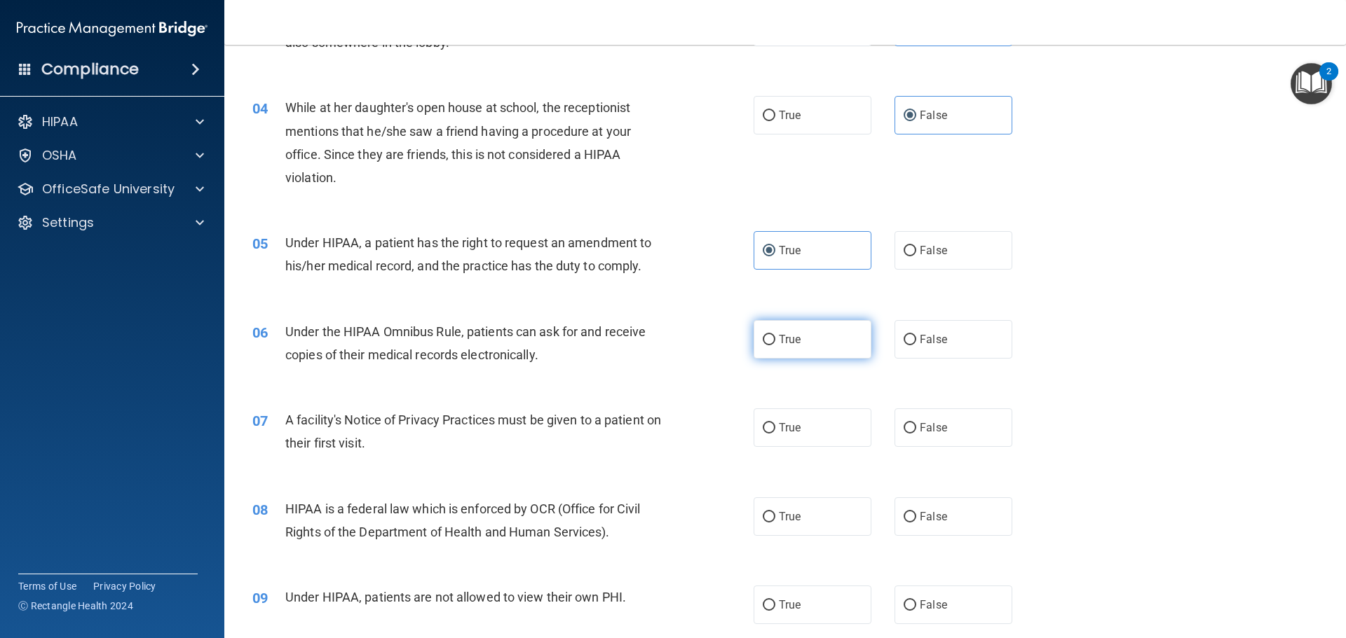
radio input "true"
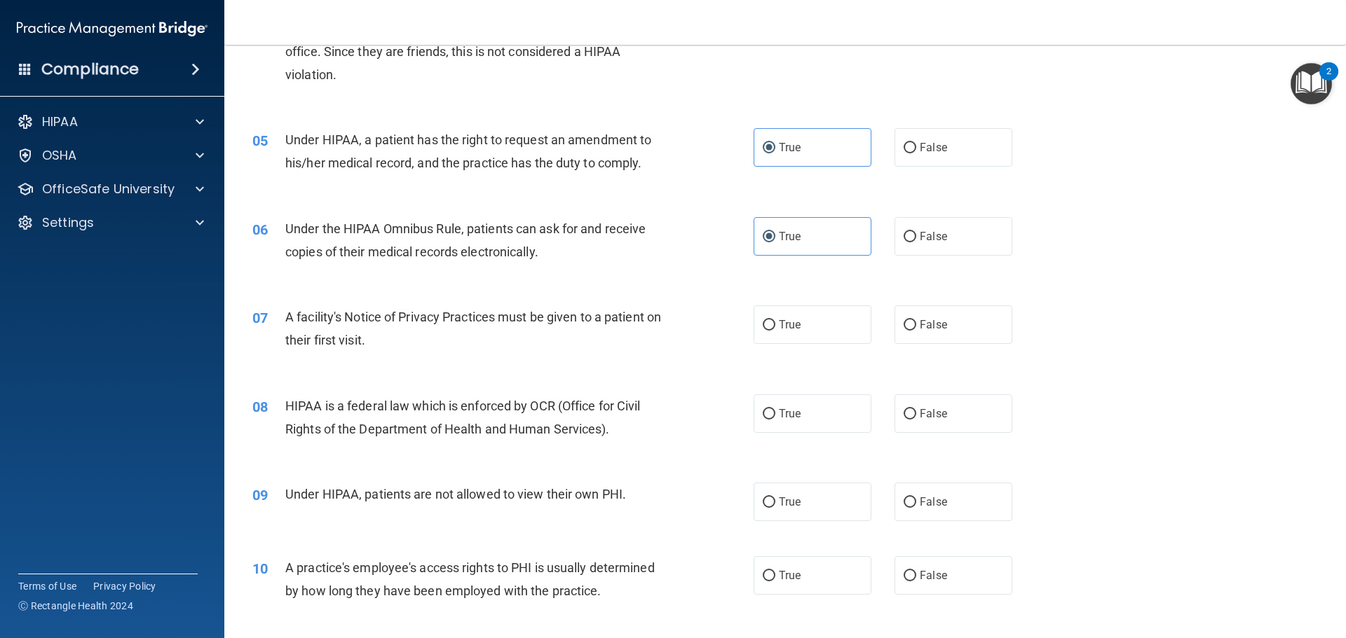
scroll to position [491, 0]
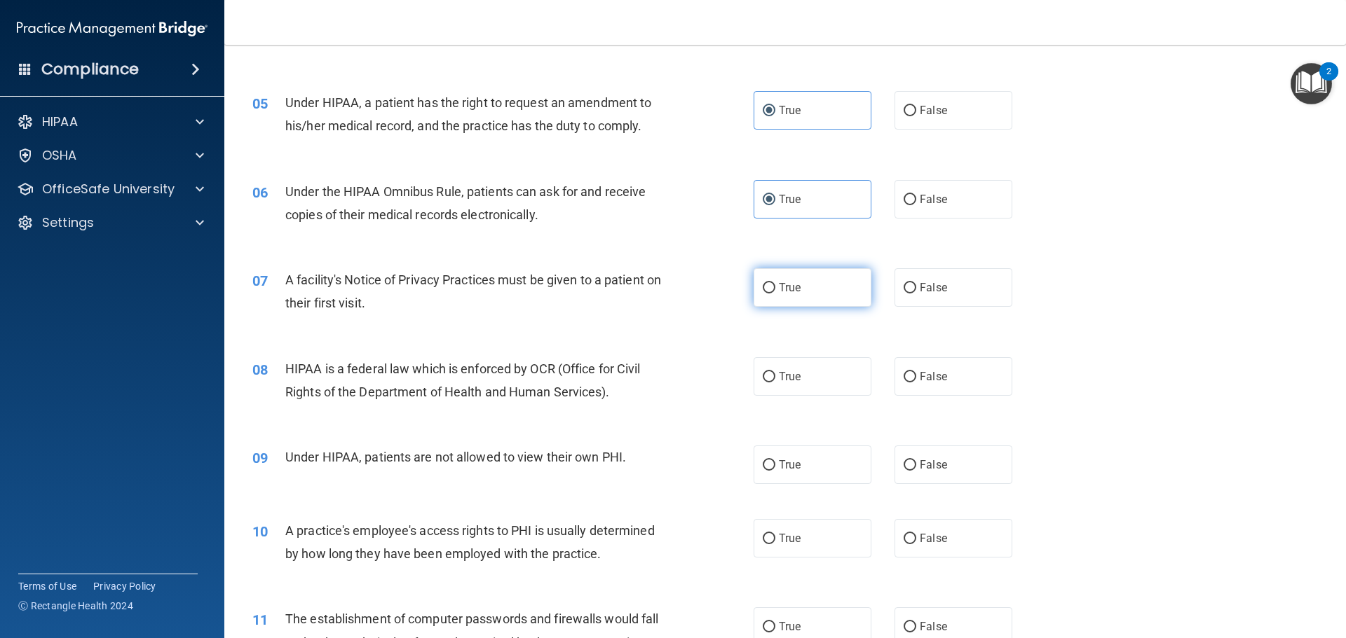
click at [830, 296] on label "True" at bounding box center [812, 287] width 118 height 39
click at [775, 294] on input "True" at bounding box center [768, 288] width 13 height 11
radio input "true"
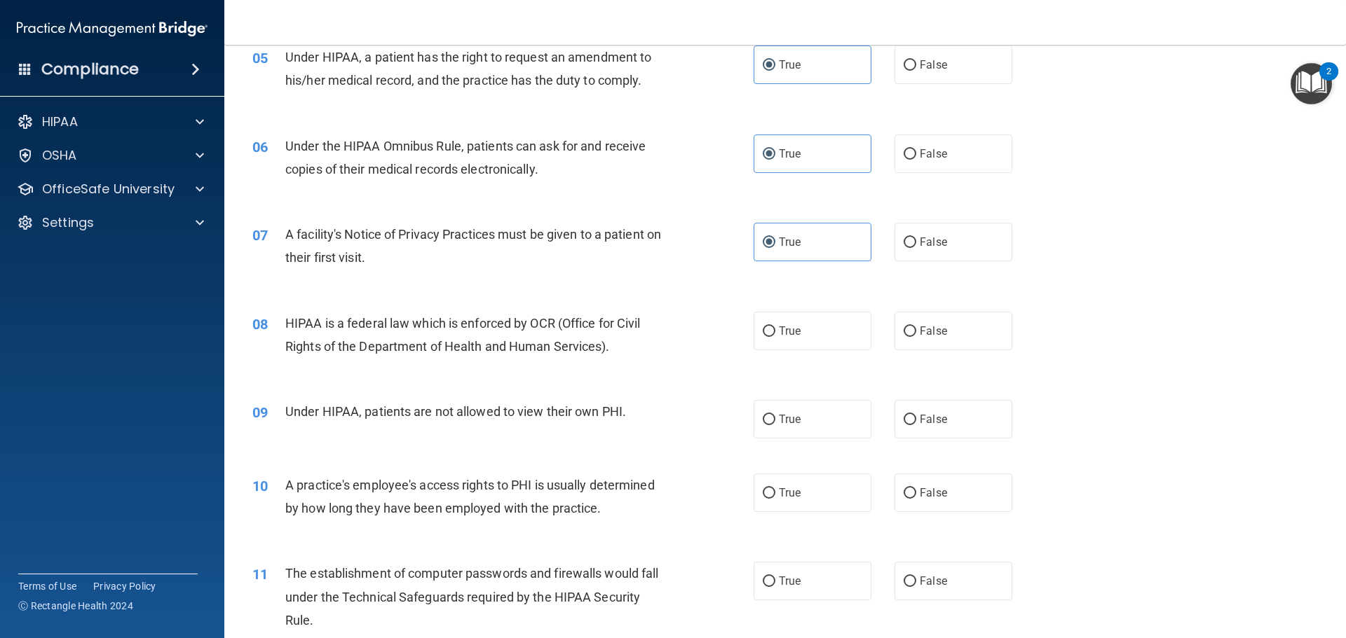
scroll to position [561, 0]
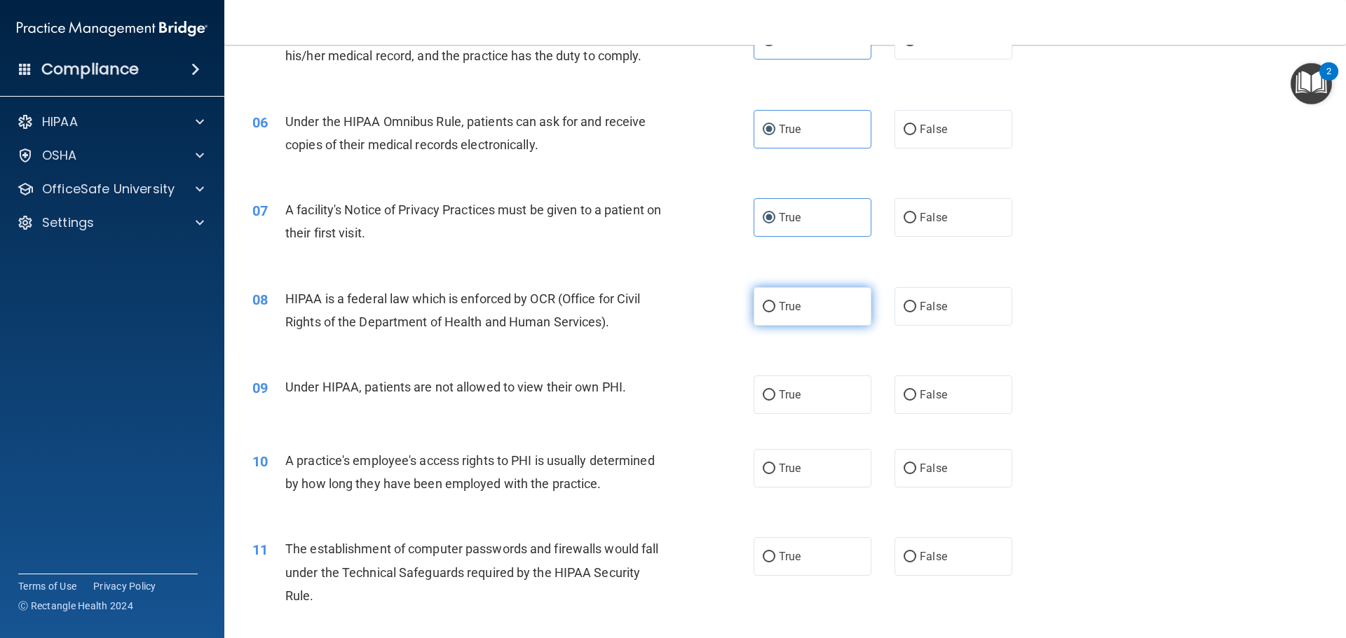
click at [790, 312] on span "True" at bounding box center [790, 306] width 22 height 13
click at [775, 312] on input "True" at bounding box center [768, 307] width 13 height 11
radio input "true"
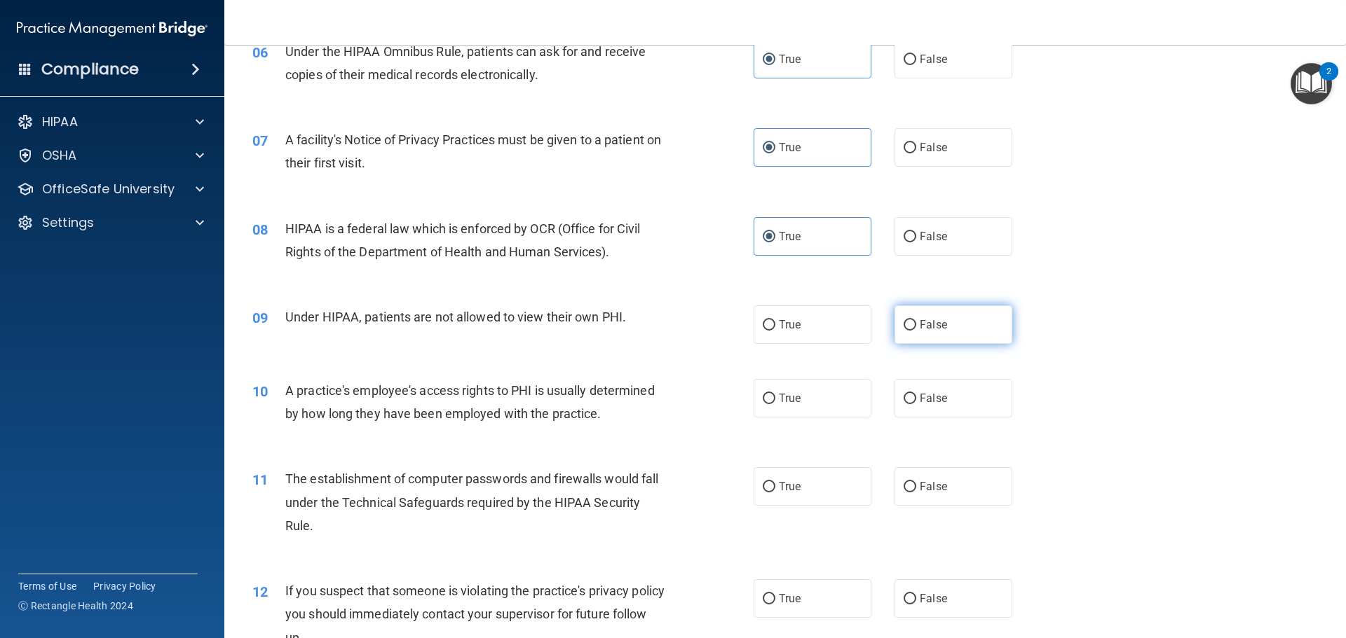
click at [921, 330] on span "False" at bounding box center [932, 324] width 27 height 13
click at [916, 330] on input "False" at bounding box center [909, 325] width 13 height 11
radio input "true"
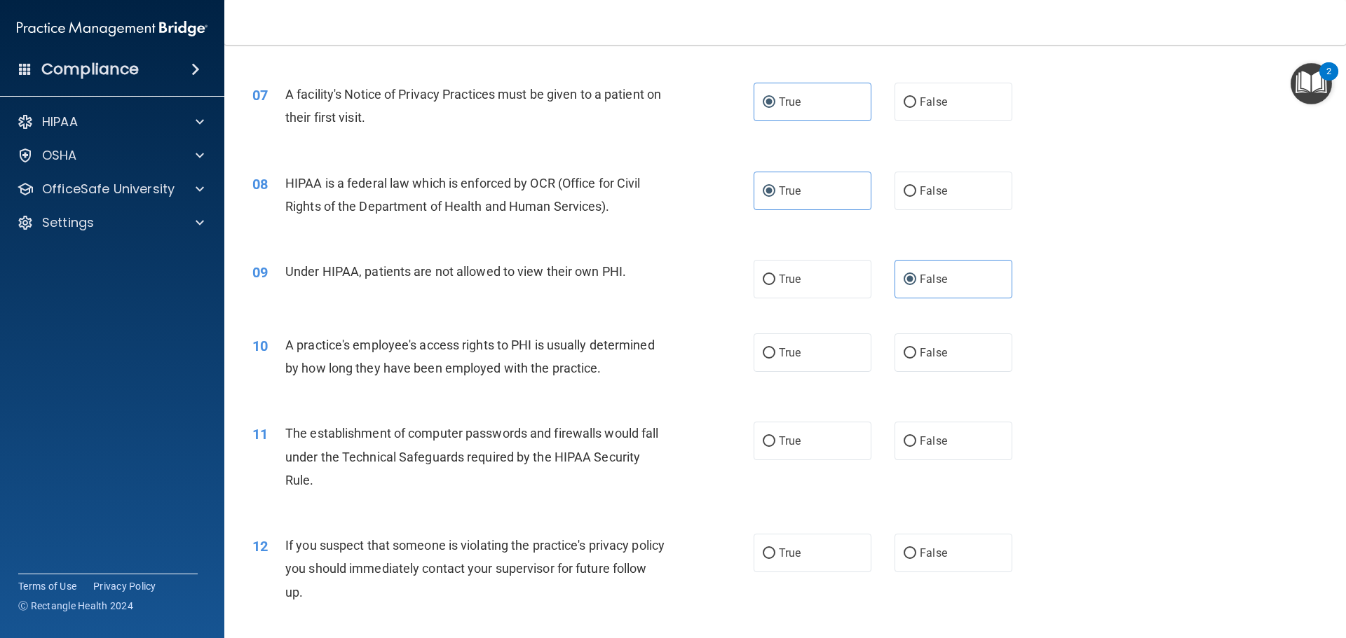
scroll to position [701, 0]
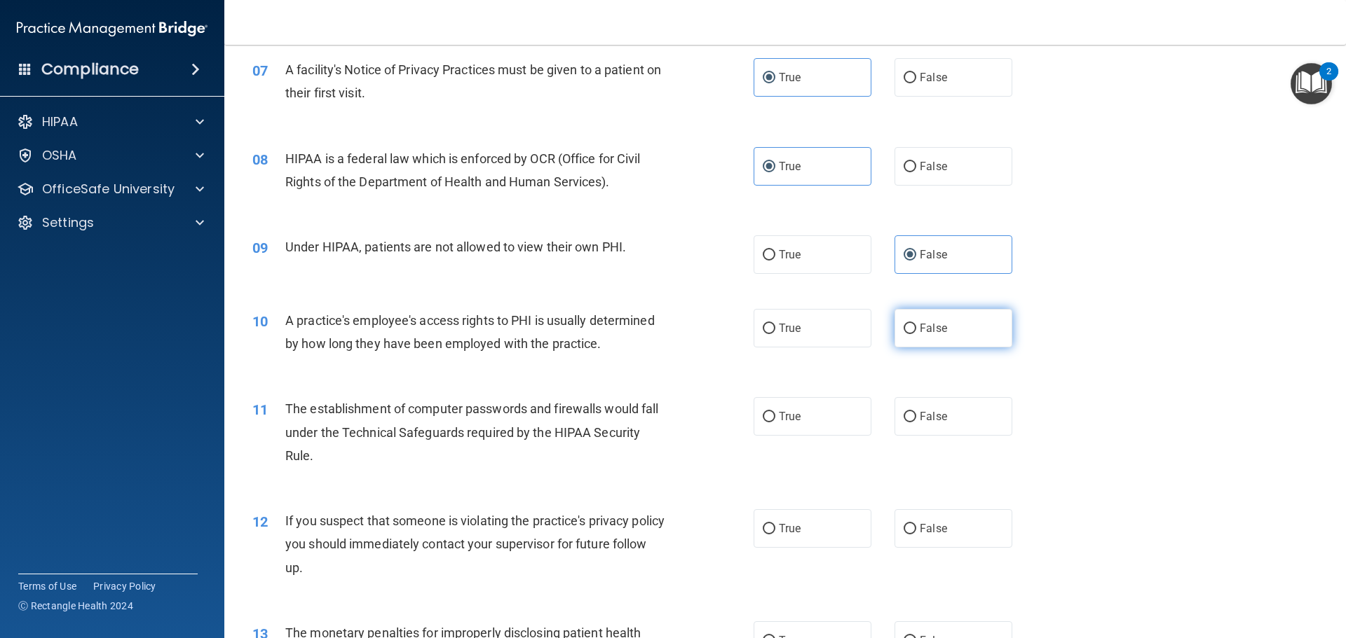
click at [950, 329] on label "False" at bounding box center [953, 328] width 118 height 39
click at [916, 329] on input "False" at bounding box center [909, 329] width 13 height 11
radio input "true"
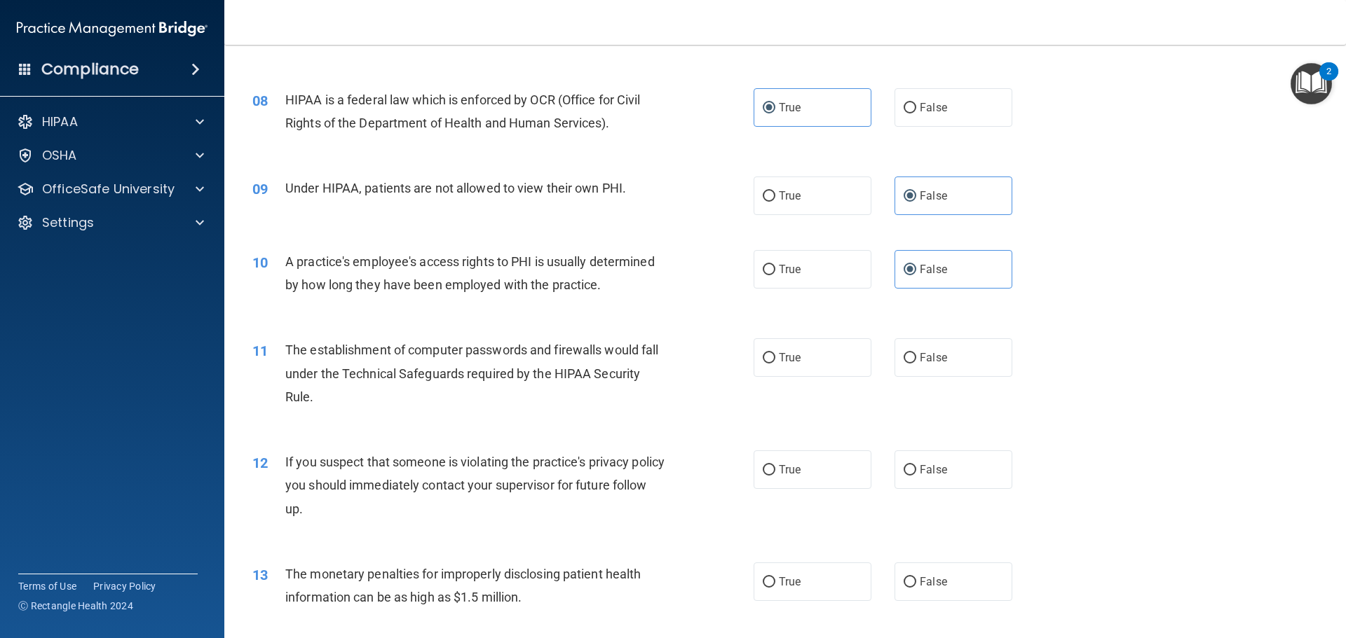
scroll to position [841, 0]
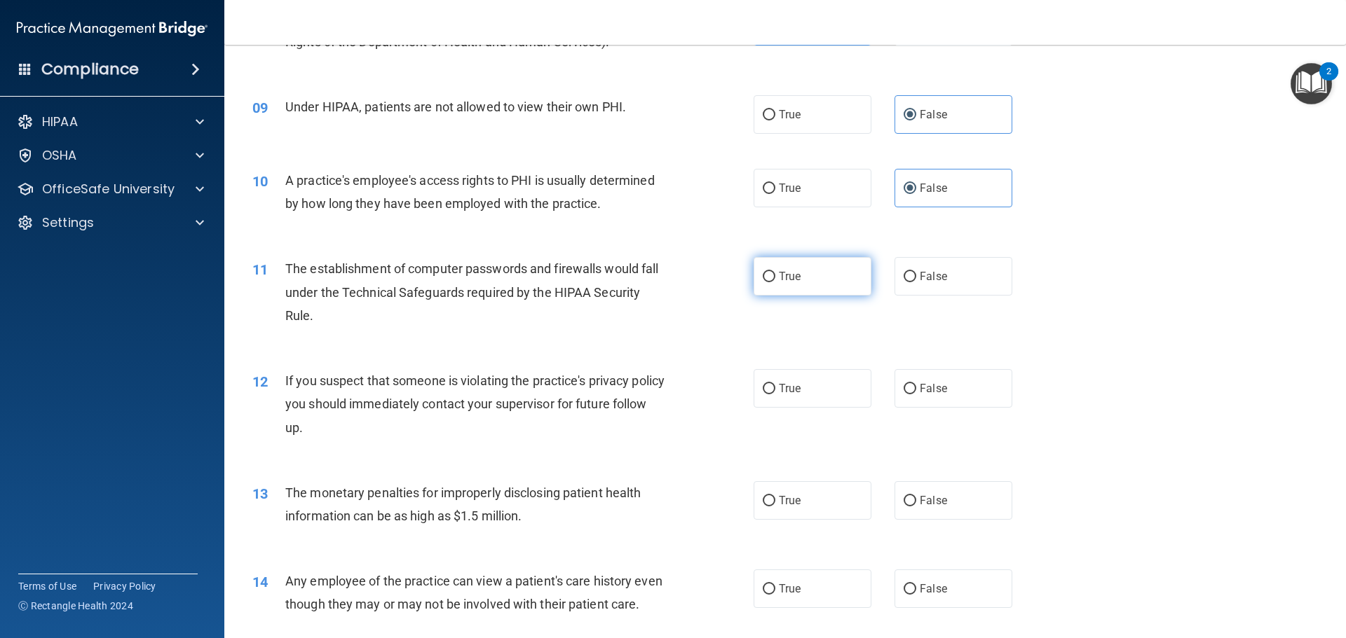
click at [785, 299] on div "11 The establishment of computer passwords and firewalls would fall under the T…" at bounding box center [785, 296] width 1086 height 112
click at [786, 286] on label "True" at bounding box center [812, 276] width 118 height 39
click at [775, 282] on input "True" at bounding box center [768, 277] width 13 height 11
radio input "true"
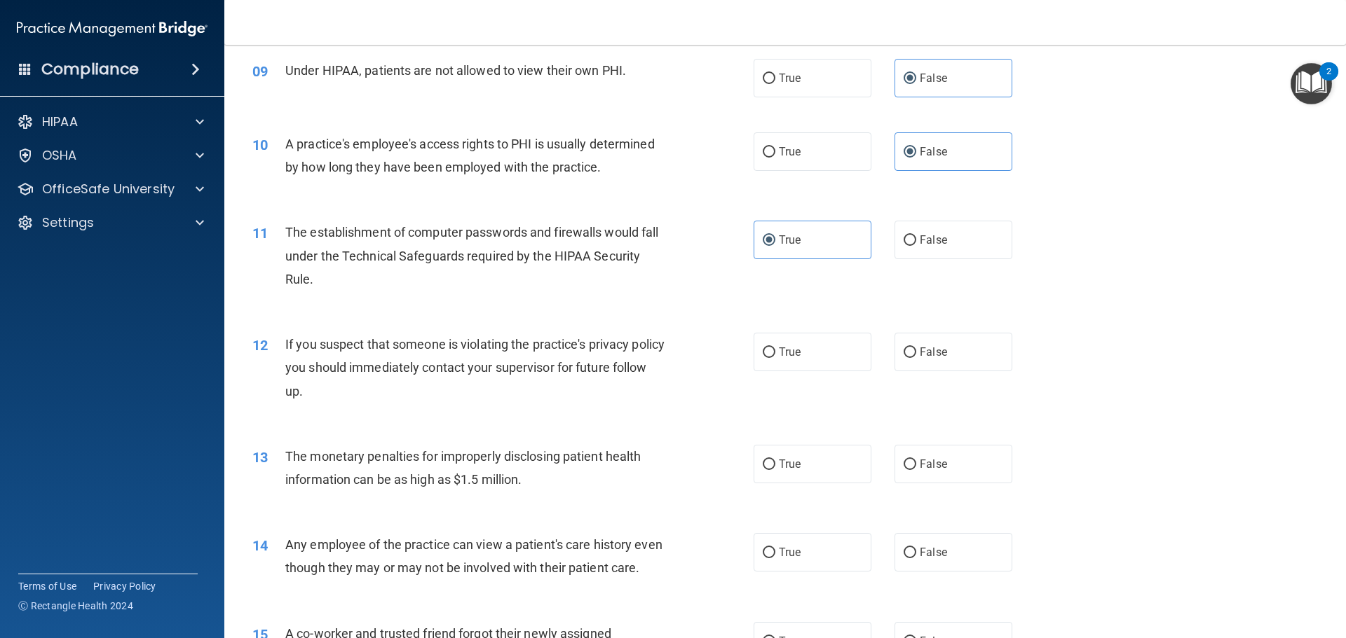
scroll to position [911, 0]
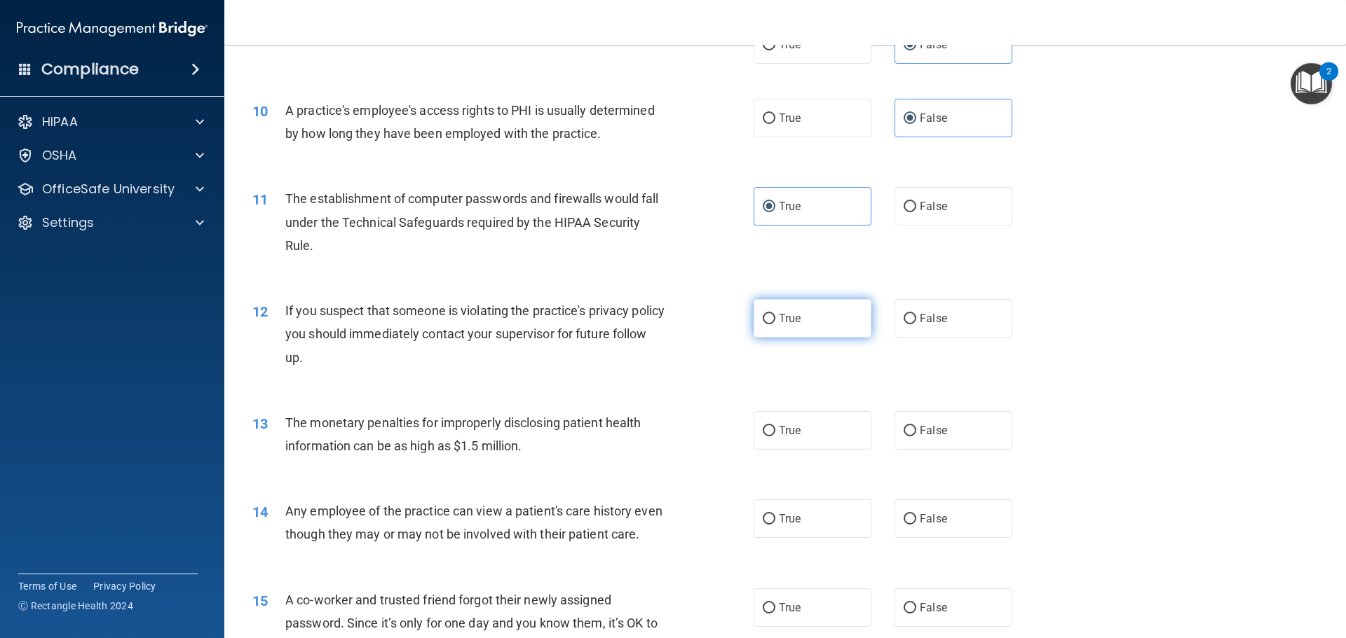
click at [824, 331] on label "True" at bounding box center [812, 318] width 118 height 39
click at [775, 324] on input "True" at bounding box center [768, 319] width 13 height 11
radio input "true"
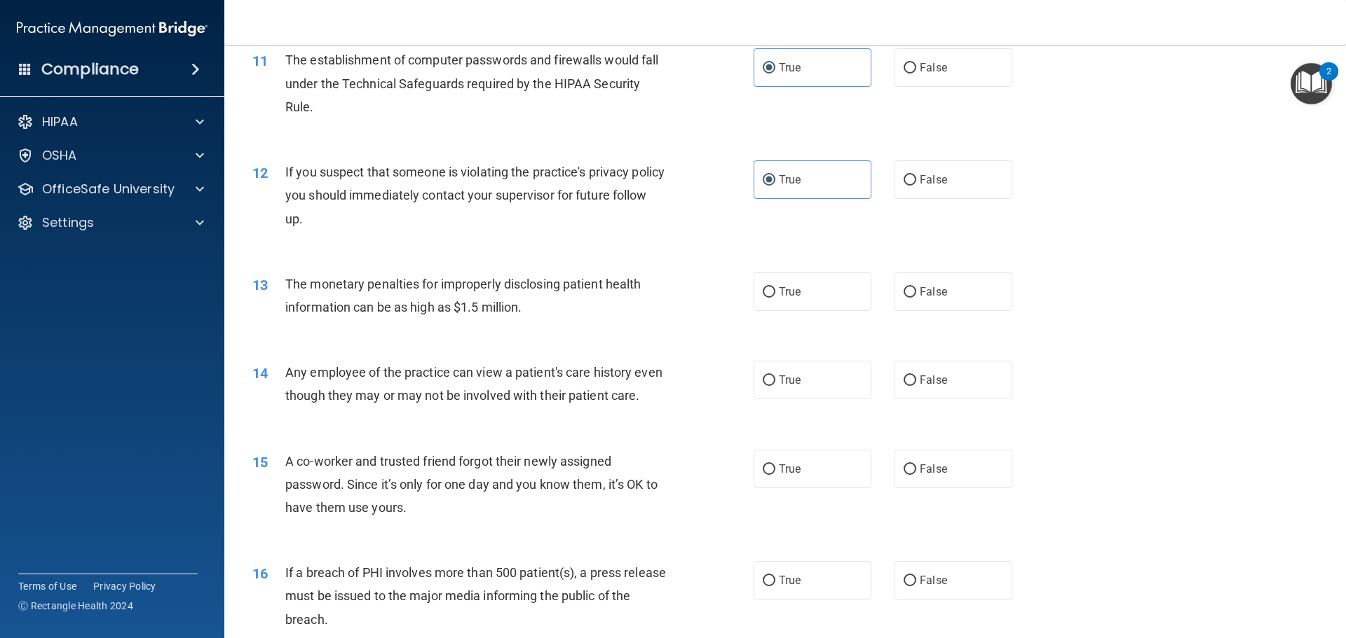
scroll to position [1051, 0]
click at [844, 295] on label "True" at bounding box center [812, 290] width 118 height 39
click at [775, 295] on input "True" at bounding box center [768, 291] width 13 height 11
radio input "true"
click at [924, 380] on span "False" at bounding box center [932, 378] width 27 height 13
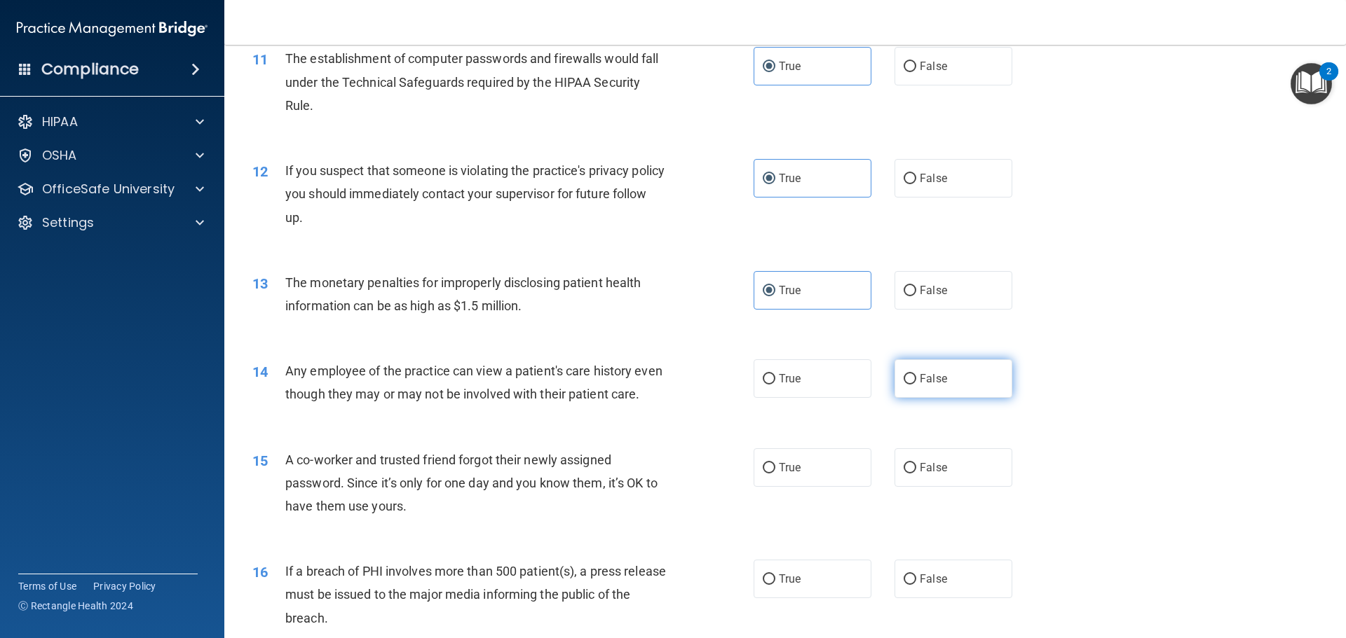
click at [916, 380] on input "False" at bounding box center [909, 379] width 13 height 11
radio input "true"
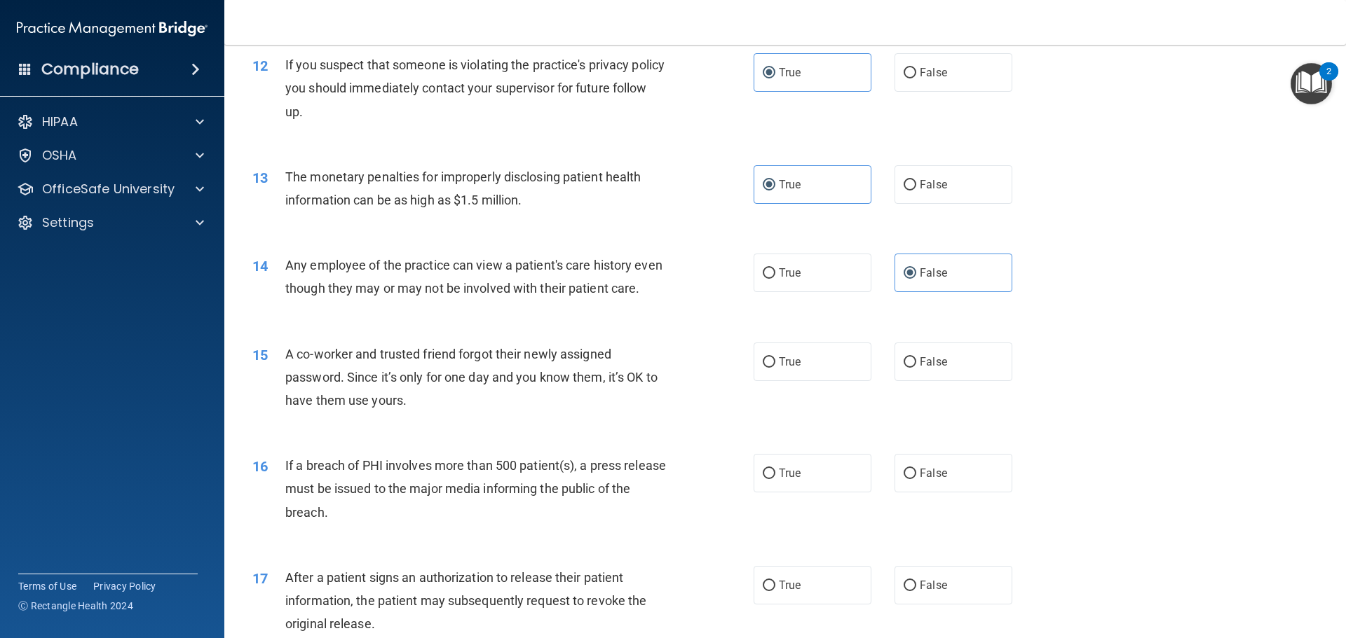
scroll to position [1191, 0]
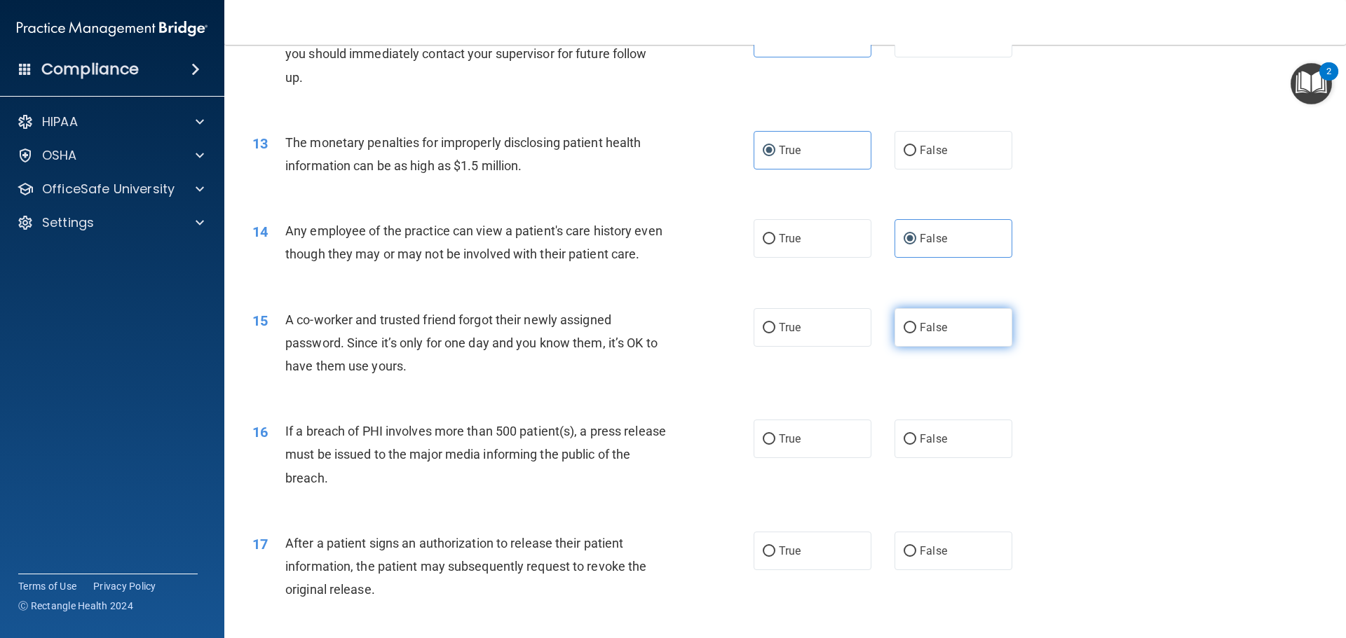
click at [924, 334] on span "False" at bounding box center [932, 327] width 27 height 13
click at [916, 334] on input "False" at bounding box center [909, 328] width 13 height 11
radio input "true"
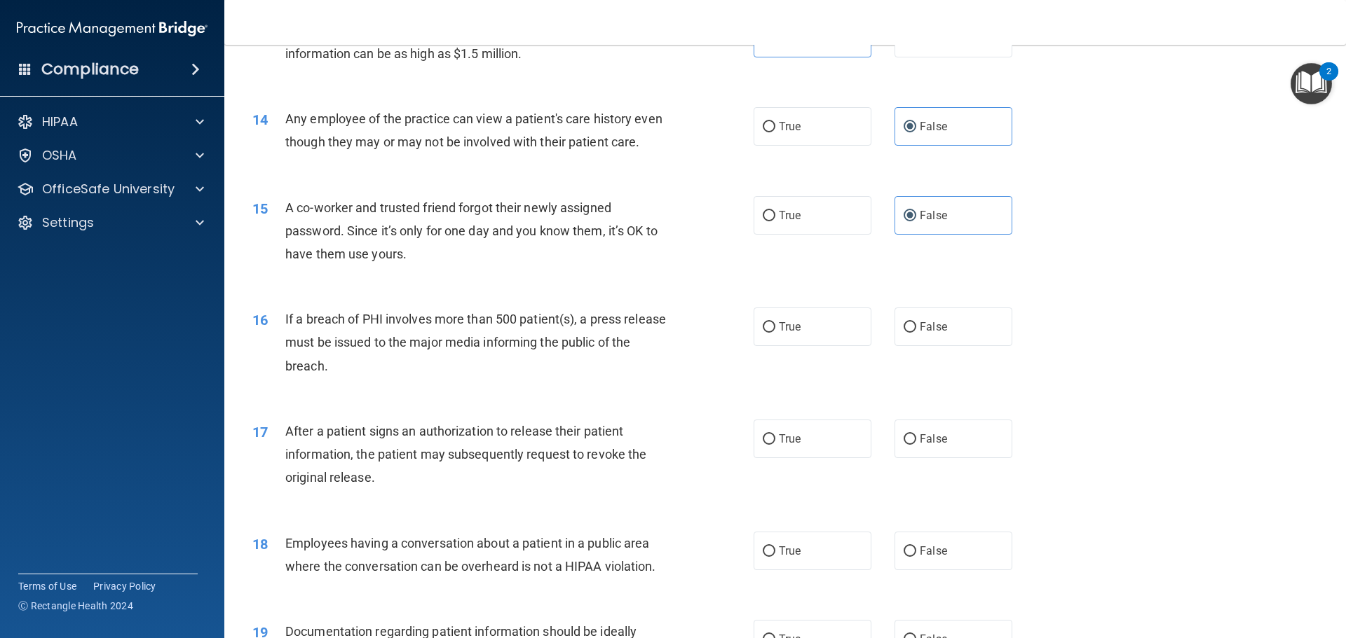
scroll to position [1331, 0]
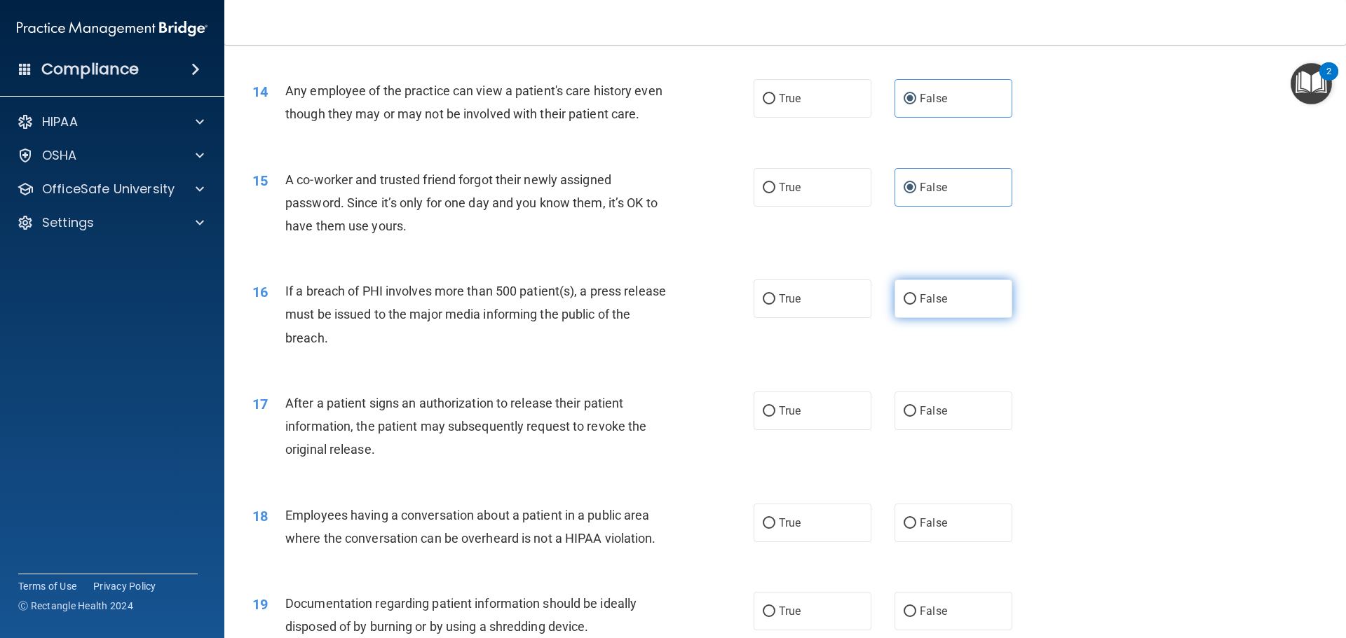
click at [946, 318] on label "False" at bounding box center [953, 299] width 118 height 39
click at [916, 305] on input "False" at bounding box center [909, 299] width 13 height 11
radio input "true"
click at [837, 315] on label "True" at bounding box center [812, 299] width 118 height 39
click at [775, 305] on input "True" at bounding box center [768, 299] width 13 height 11
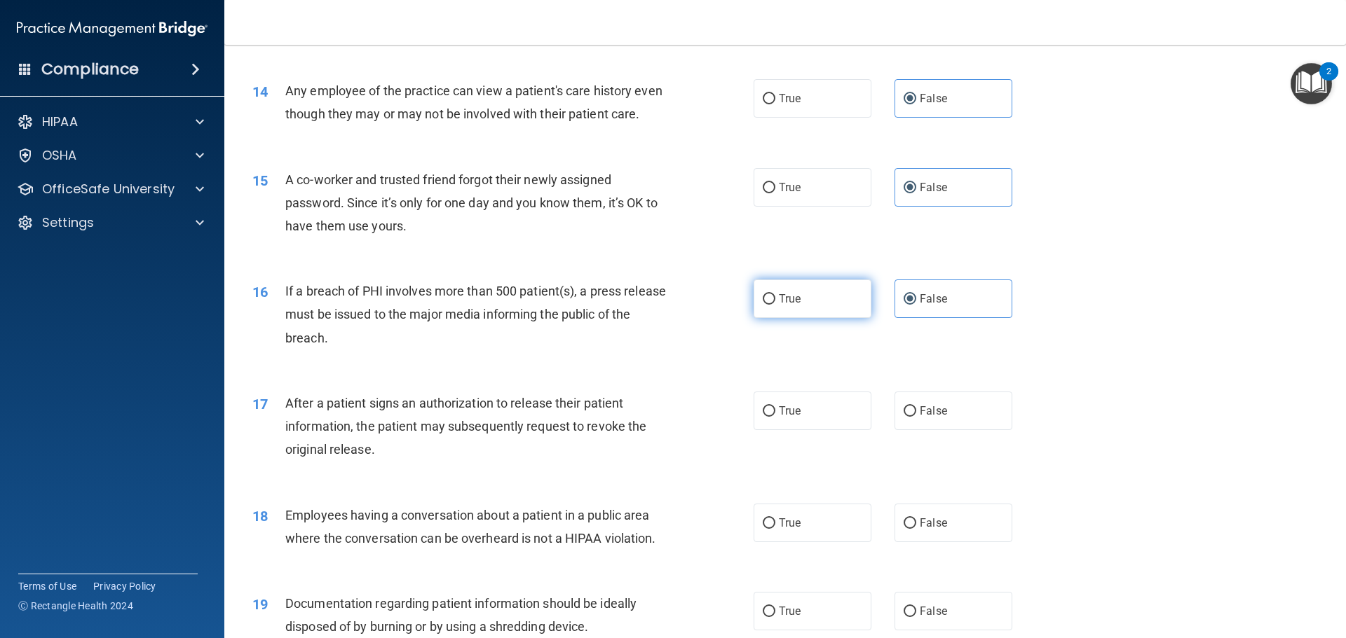
radio input "true"
radio input "false"
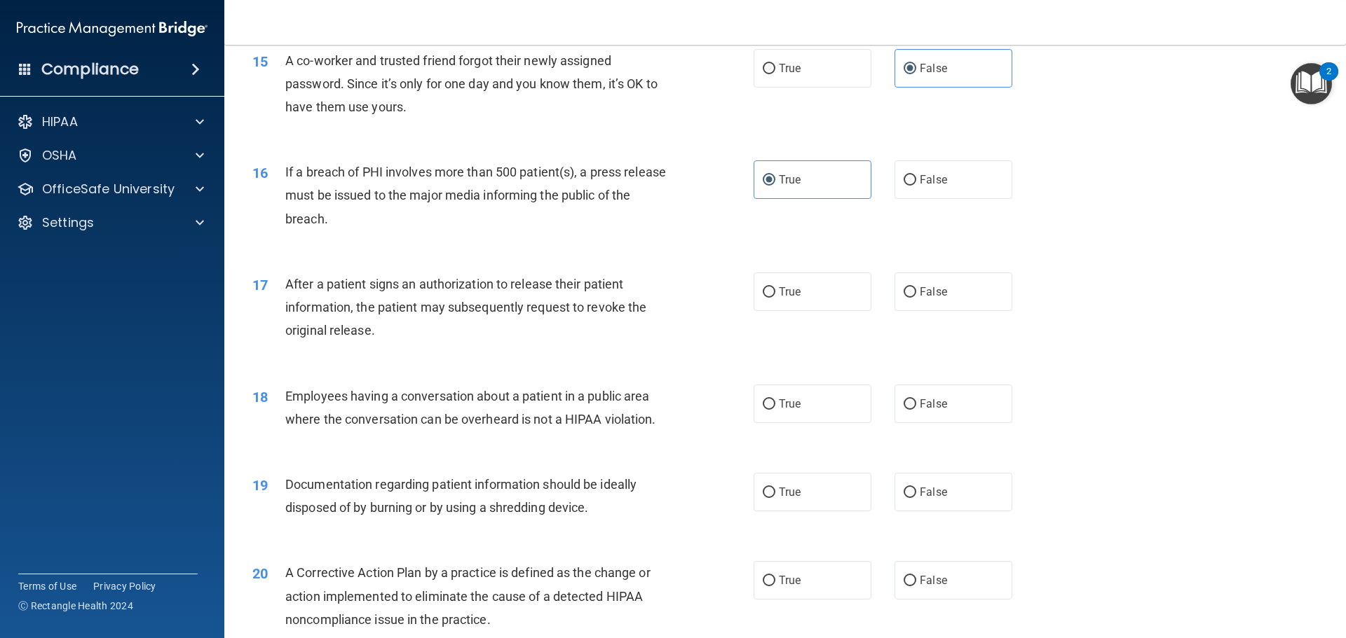
scroll to position [1472, 0]
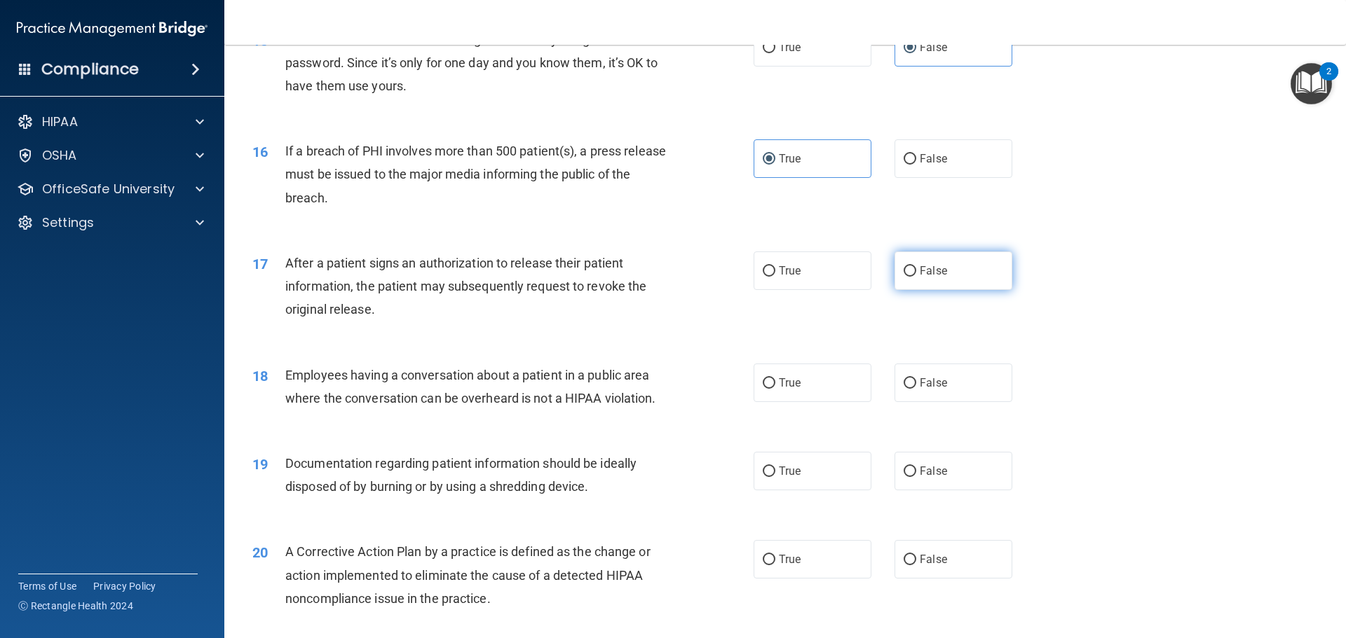
click at [950, 290] on label "False" at bounding box center [953, 271] width 118 height 39
click at [916, 277] on input "False" at bounding box center [909, 271] width 13 height 11
radio input "true"
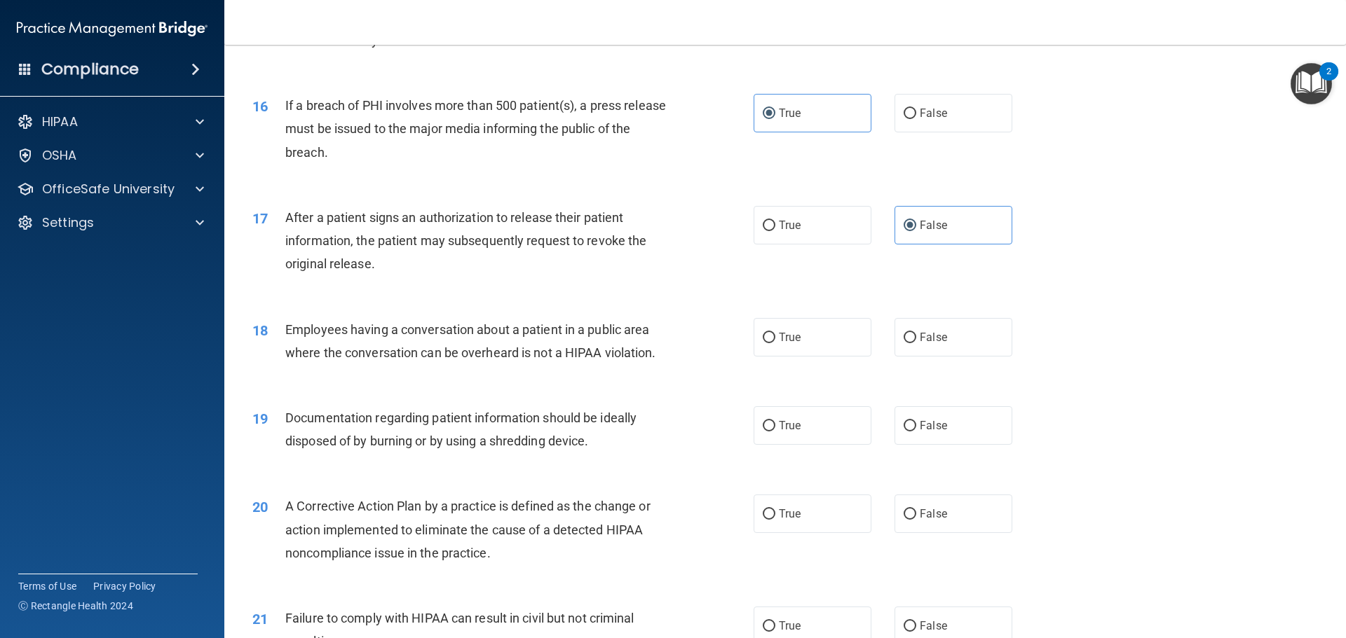
scroll to position [1542, 0]
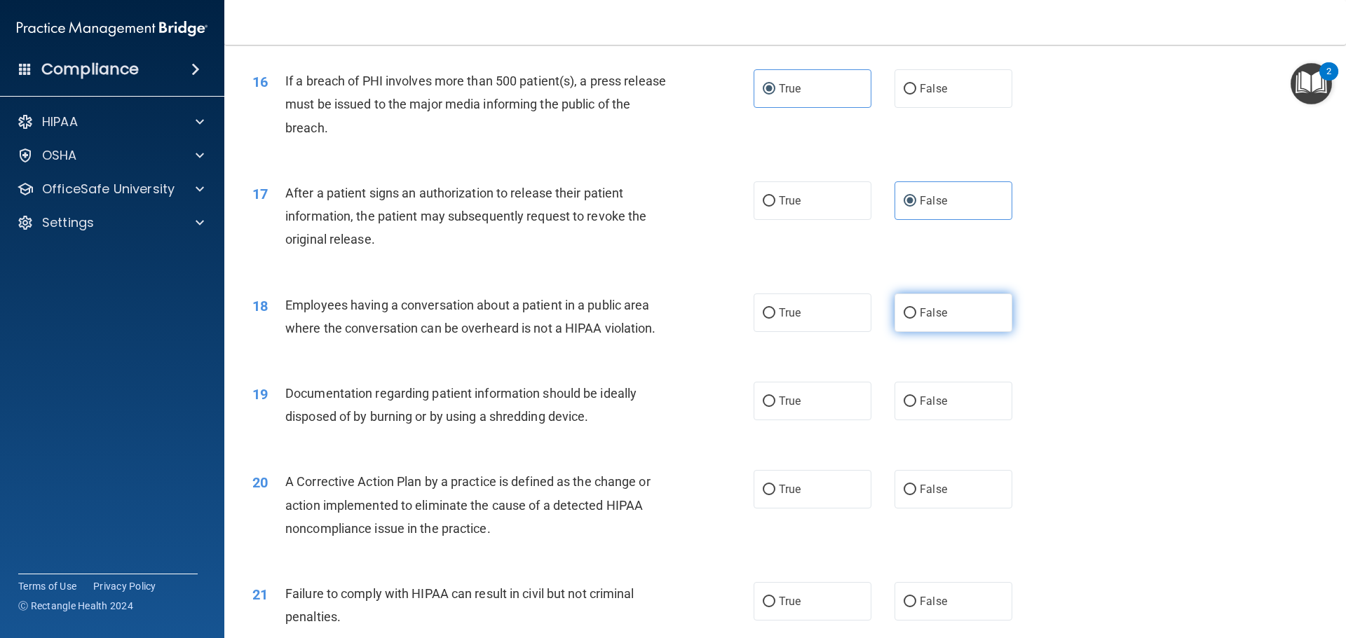
click at [1000, 332] on label "False" at bounding box center [953, 313] width 118 height 39
click at [916, 319] on input "False" at bounding box center [909, 313] width 13 height 11
radio input "true"
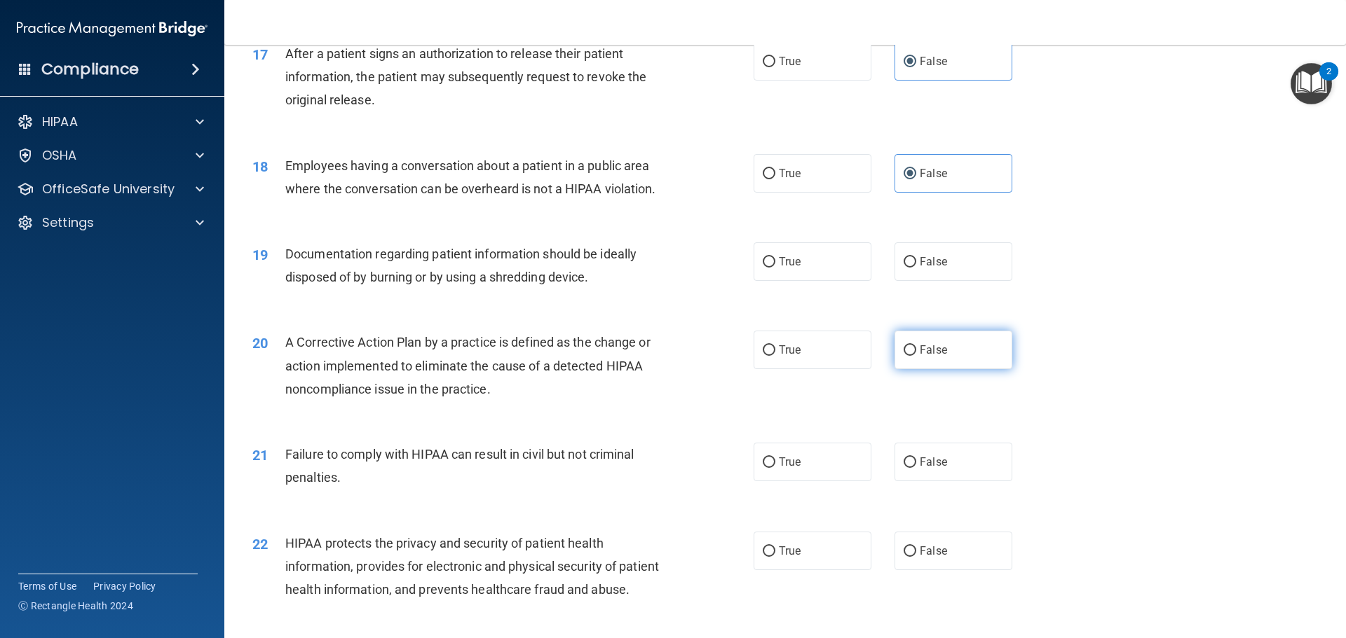
scroll to position [1682, 0]
click at [852, 280] on label "True" at bounding box center [812, 261] width 118 height 39
click at [775, 267] on input "True" at bounding box center [768, 261] width 13 height 11
radio input "true"
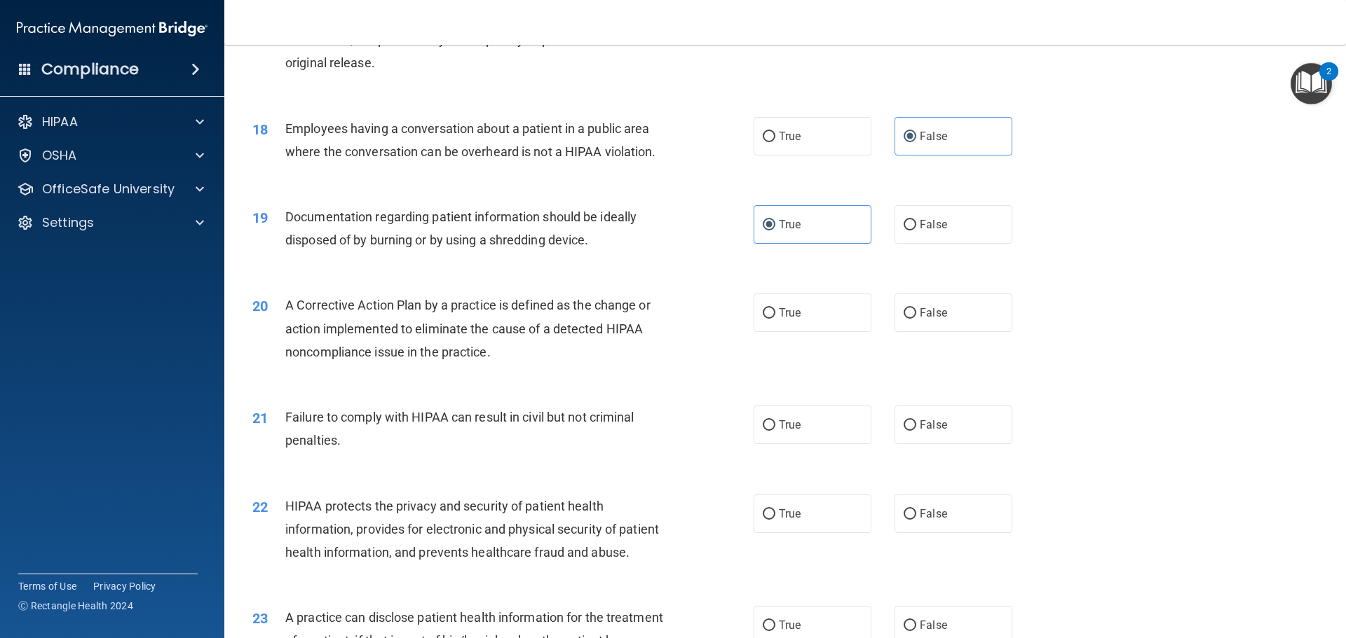
scroll to position [1752, 0]
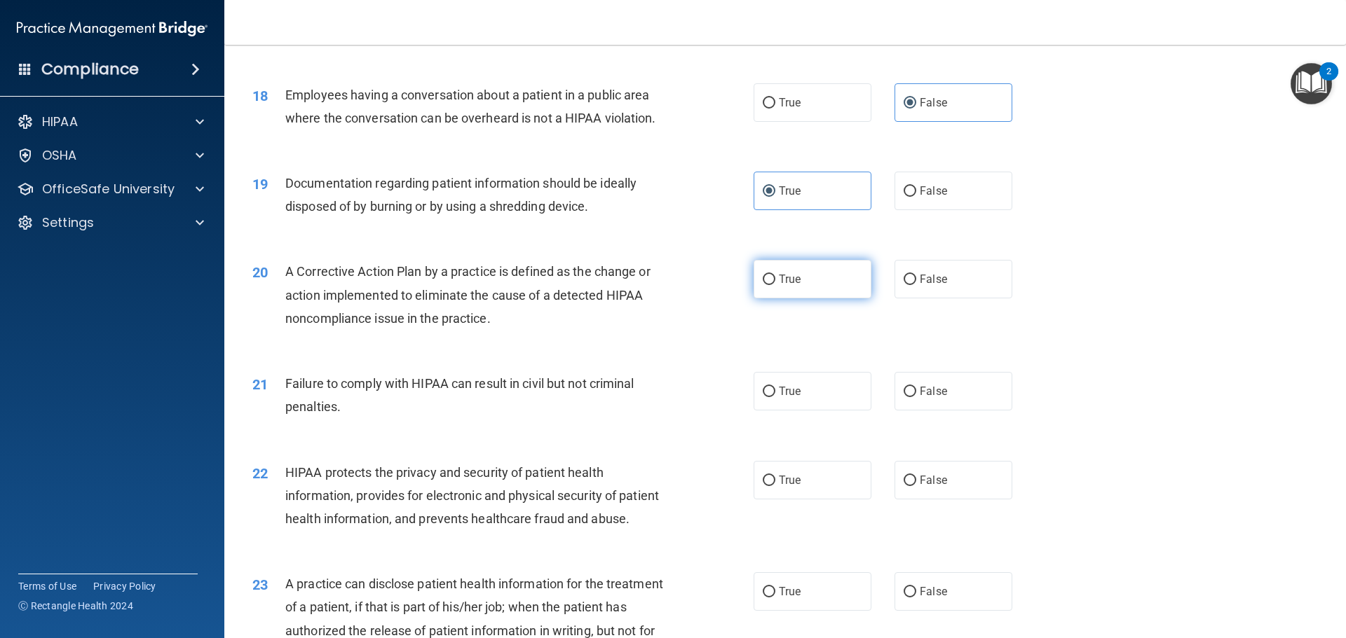
click at [789, 299] on label "True" at bounding box center [812, 279] width 118 height 39
click at [775, 285] on input "True" at bounding box center [768, 280] width 13 height 11
radio input "true"
click at [797, 411] on label "True" at bounding box center [812, 391] width 118 height 39
click at [775, 397] on input "True" at bounding box center [768, 392] width 13 height 11
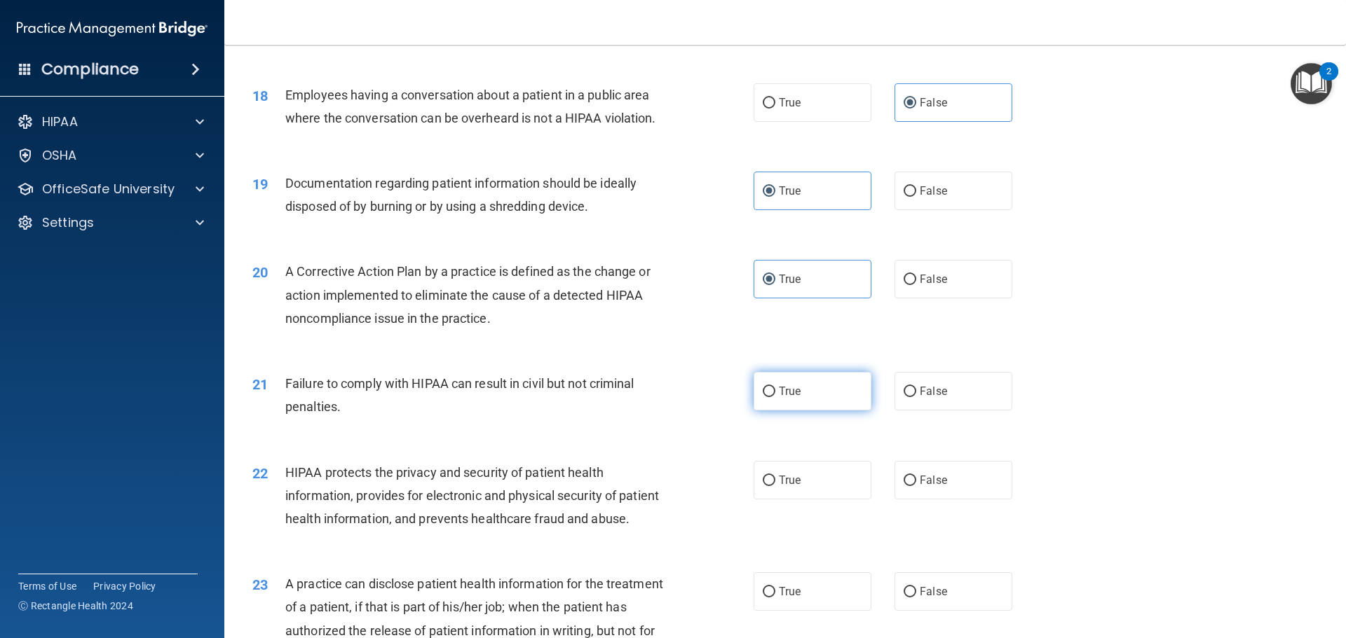
radio input "true"
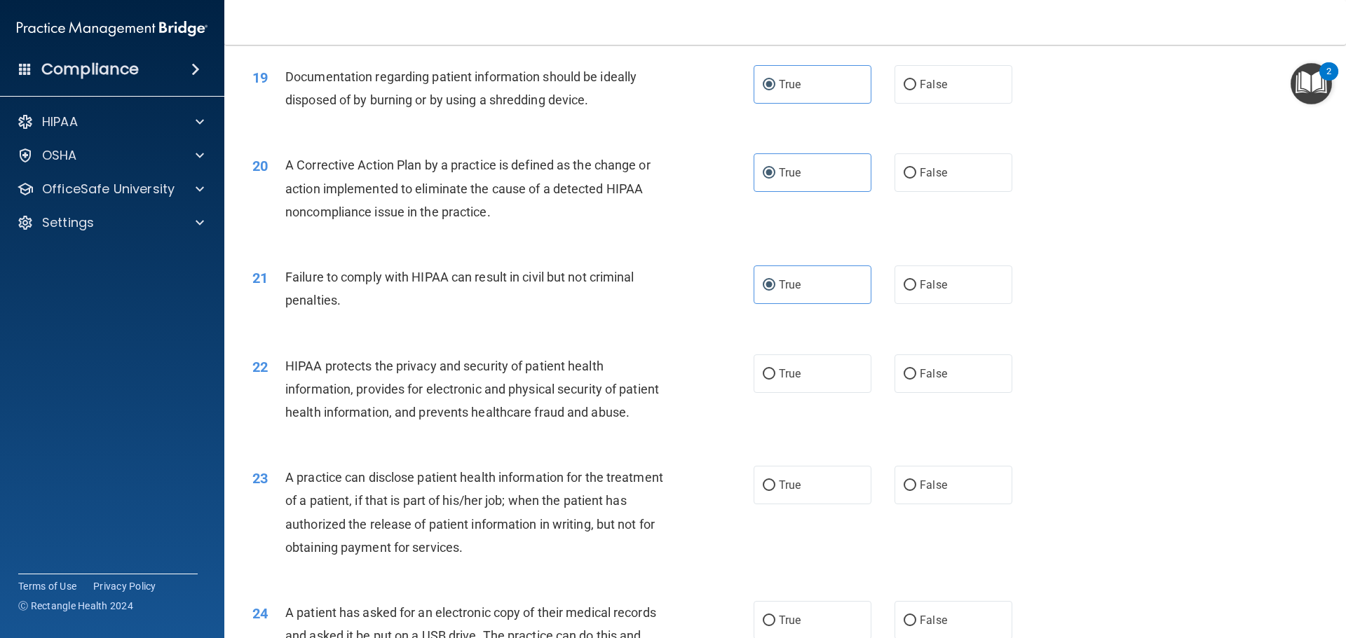
scroll to position [1962, 0]
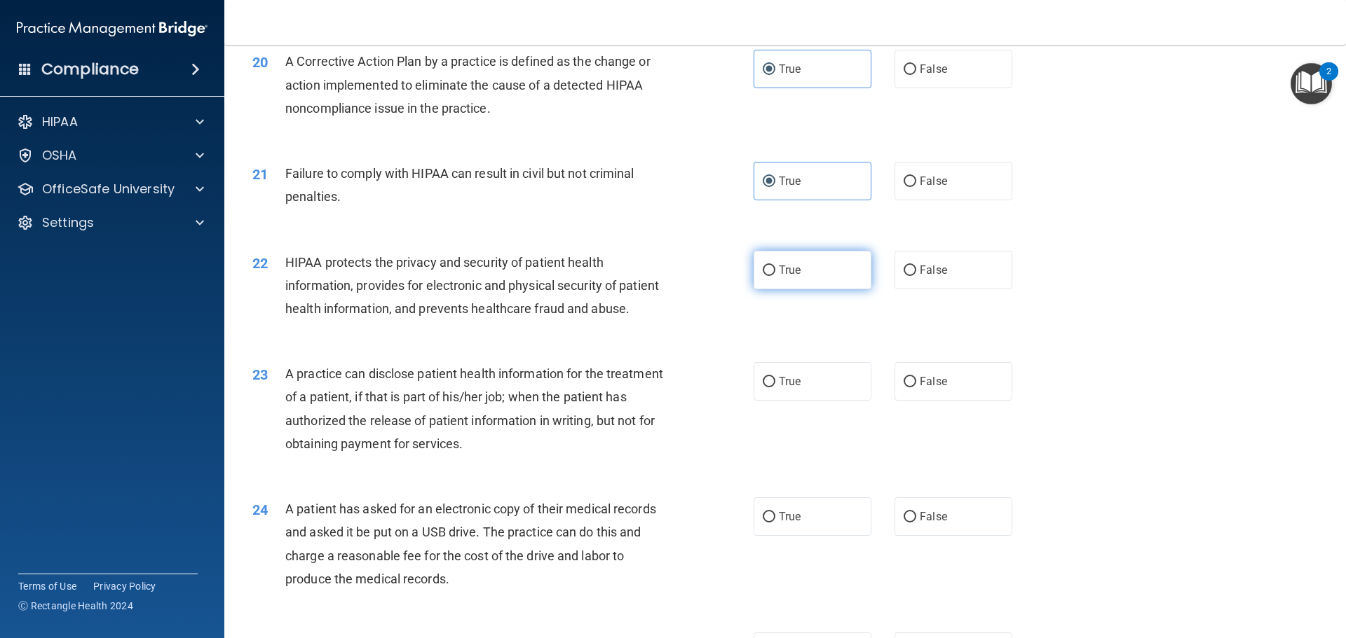
click at [807, 289] on label "True" at bounding box center [812, 270] width 118 height 39
click at [775, 276] on input "True" at bounding box center [768, 271] width 13 height 11
radio input "true"
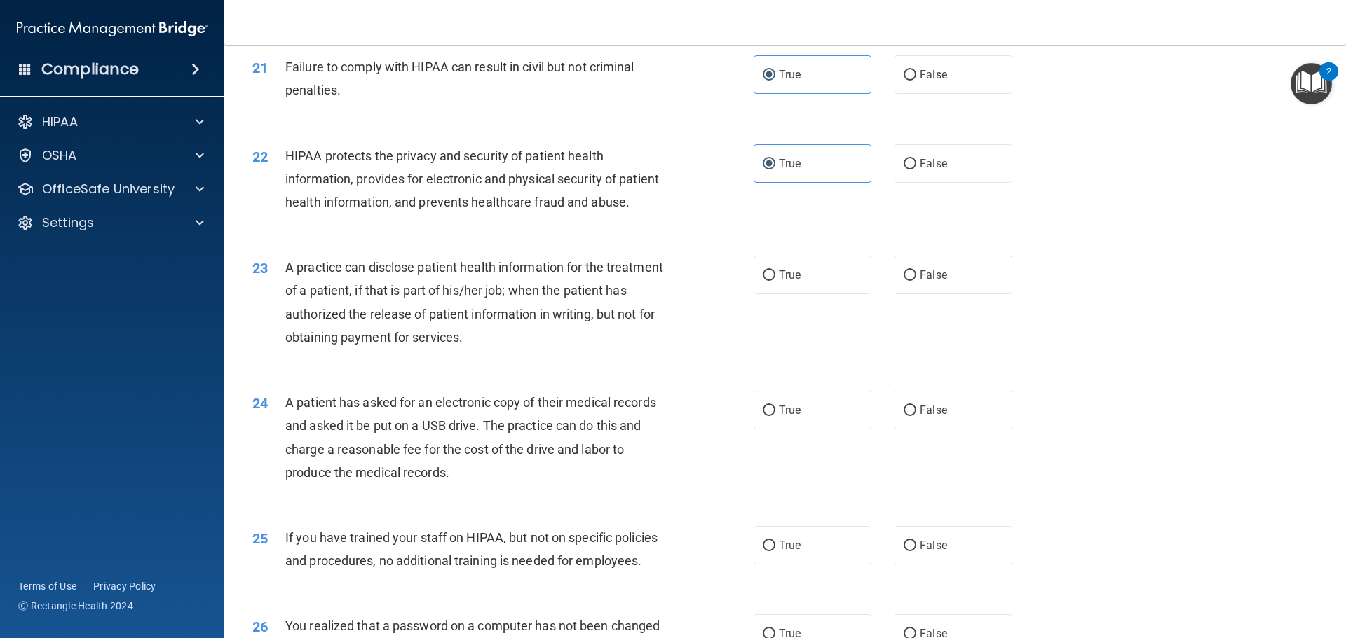
scroll to position [2102, 0]
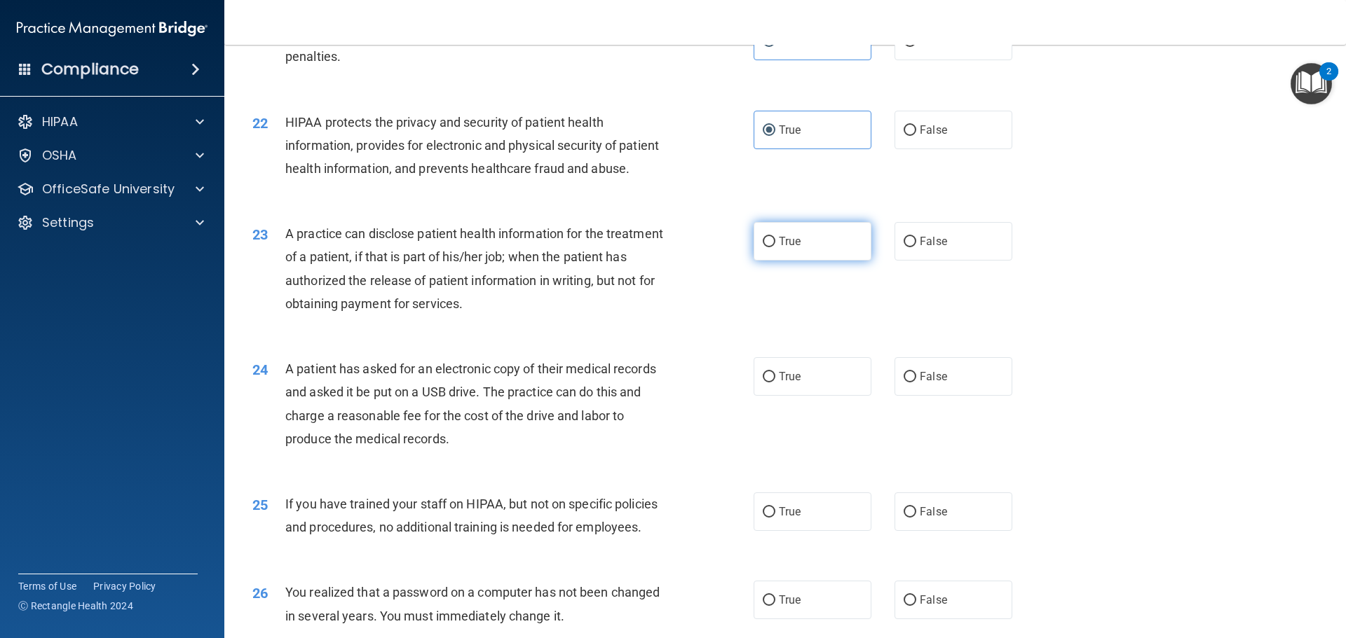
click at [820, 261] on label "True" at bounding box center [812, 241] width 118 height 39
click at [775, 247] on input "True" at bounding box center [768, 242] width 13 height 11
radio input "true"
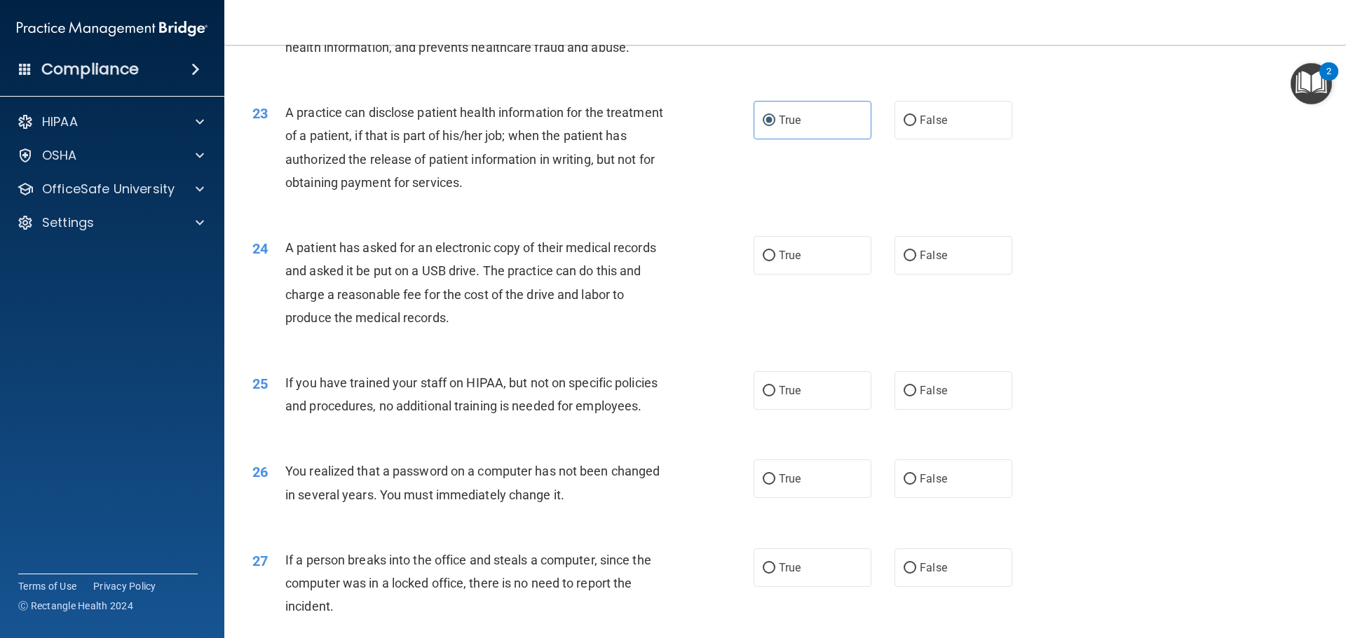
scroll to position [2243, 0]
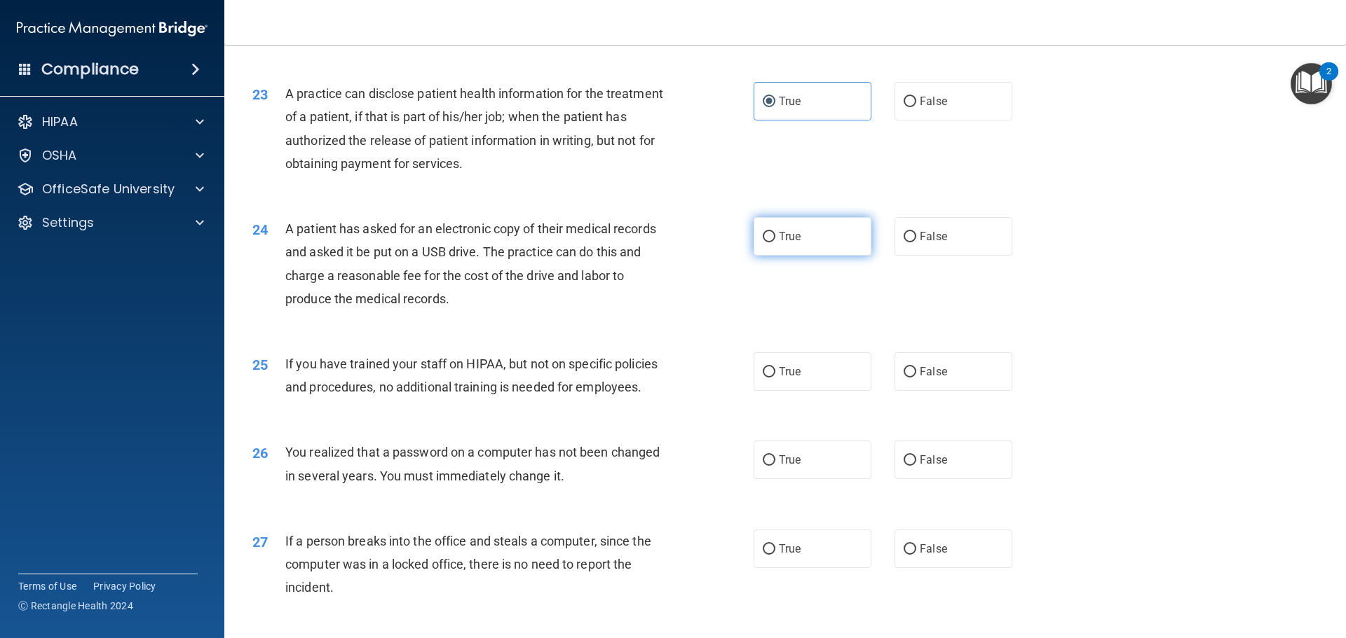
click at [794, 243] on span "True" at bounding box center [790, 236] width 22 height 13
click at [775, 242] on input "True" at bounding box center [768, 237] width 13 height 11
radio input "true"
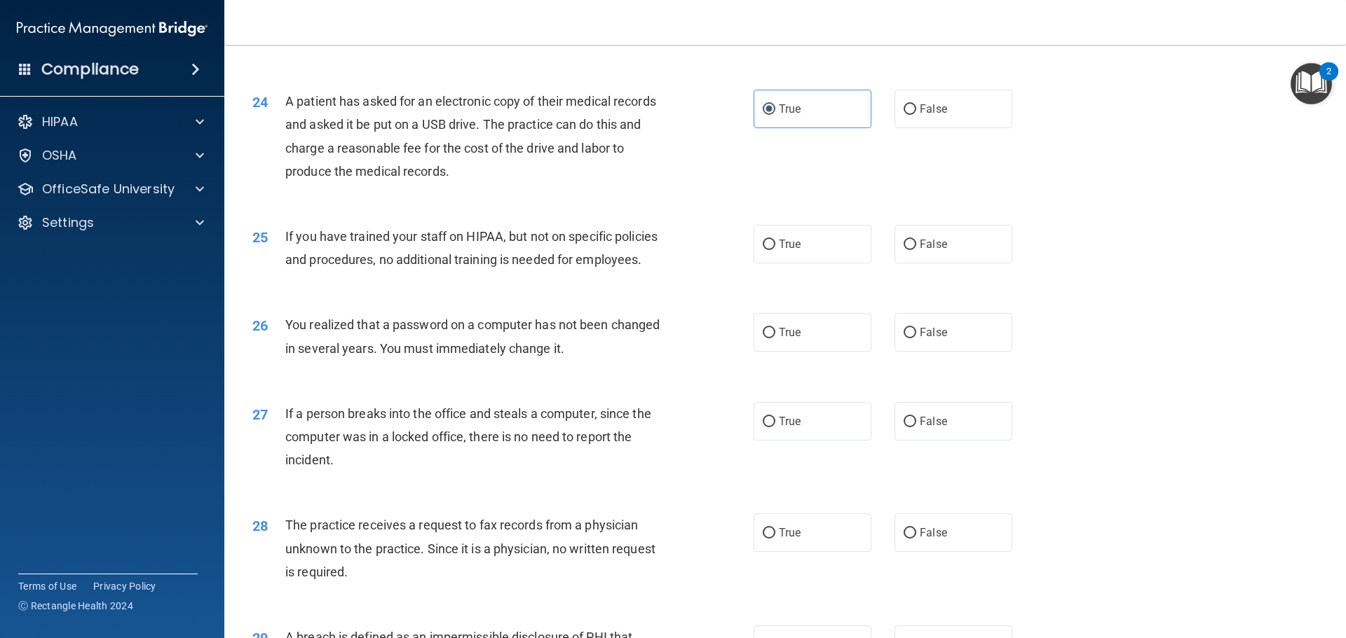
scroll to position [2383, 0]
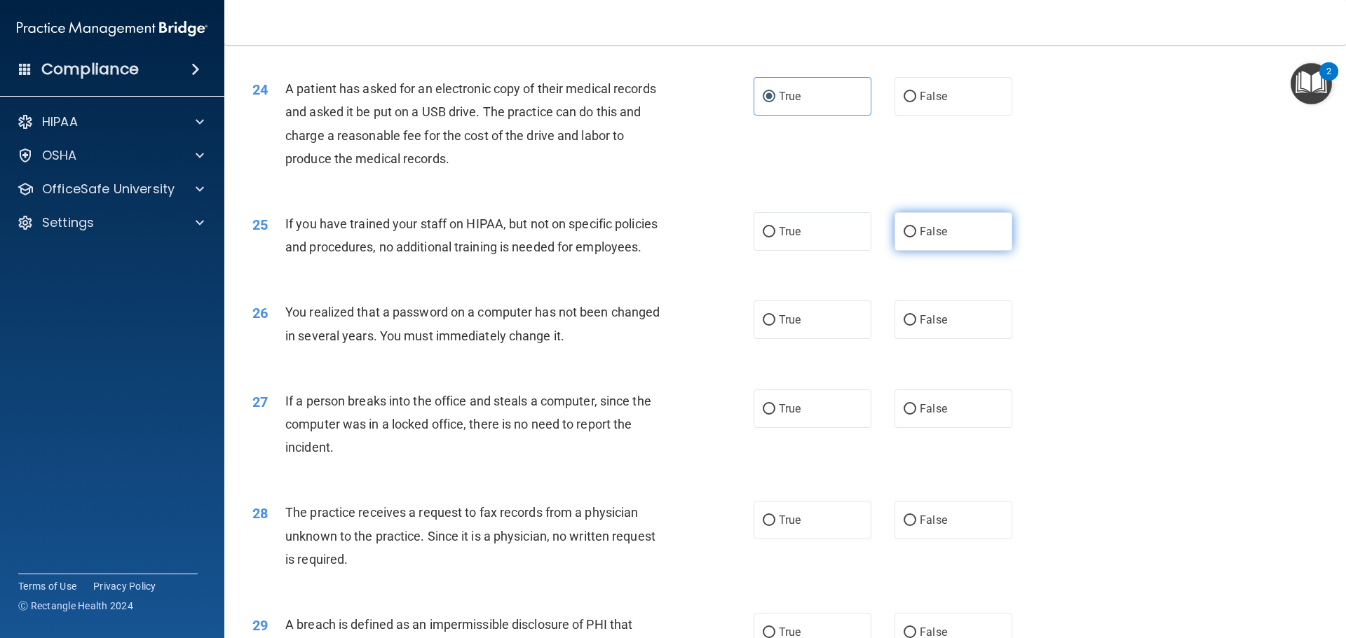
click at [951, 251] on label "False" at bounding box center [953, 231] width 118 height 39
click at [916, 238] on input "False" at bounding box center [909, 232] width 13 height 11
radio input "true"
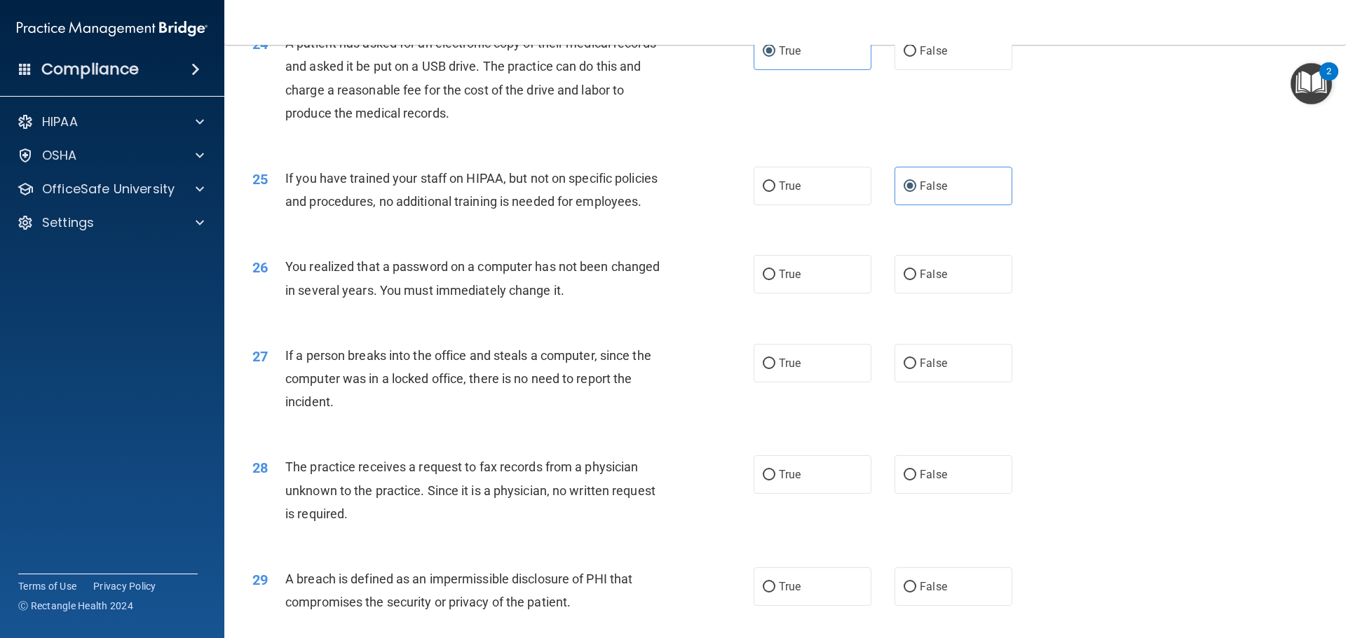
scroll to position [2453, 0]
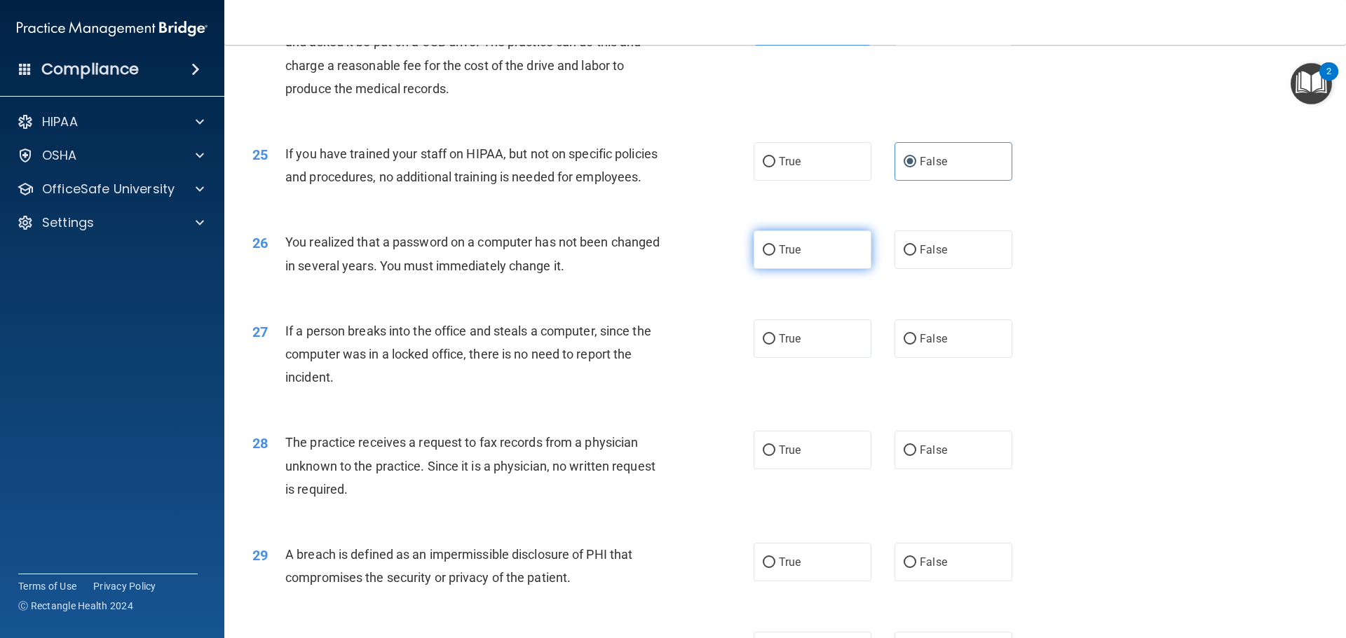
click at [843, 269] on label "True" at bounding box center [812, 250] width 118 height 39
click at [775, 256] on input "True" at bounding box center [768, 250] width 13 height 11
radio input "true"
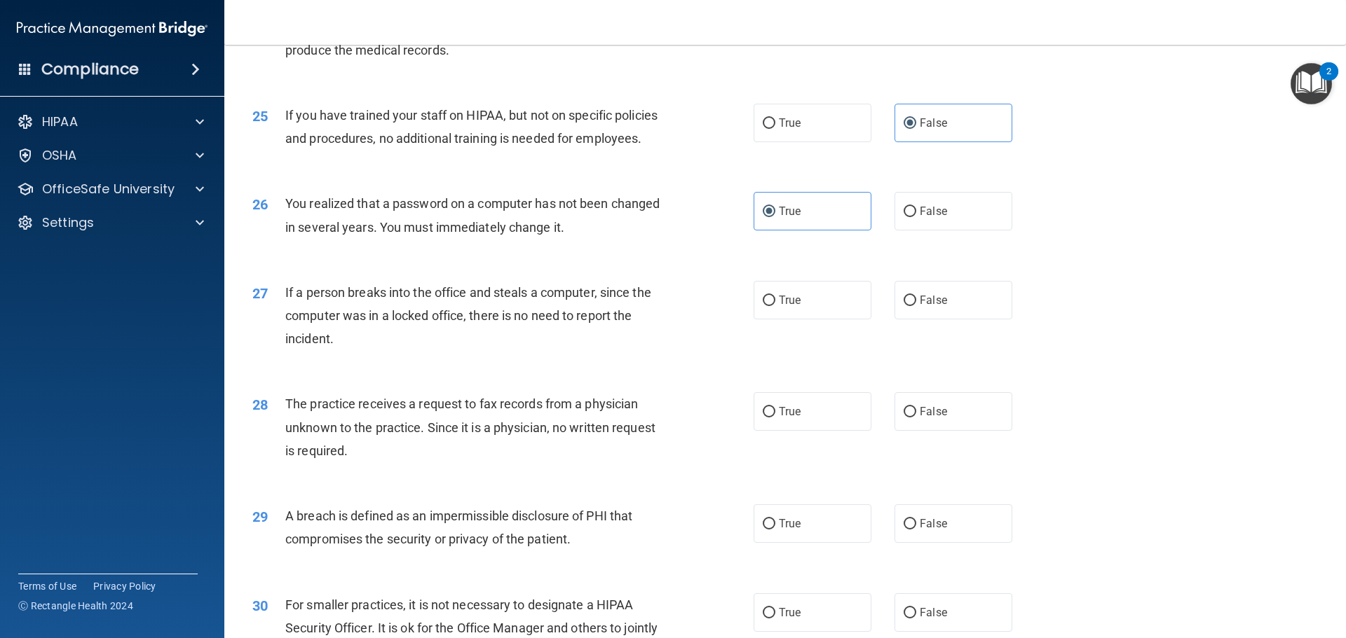
scroll to position [2523, 0]
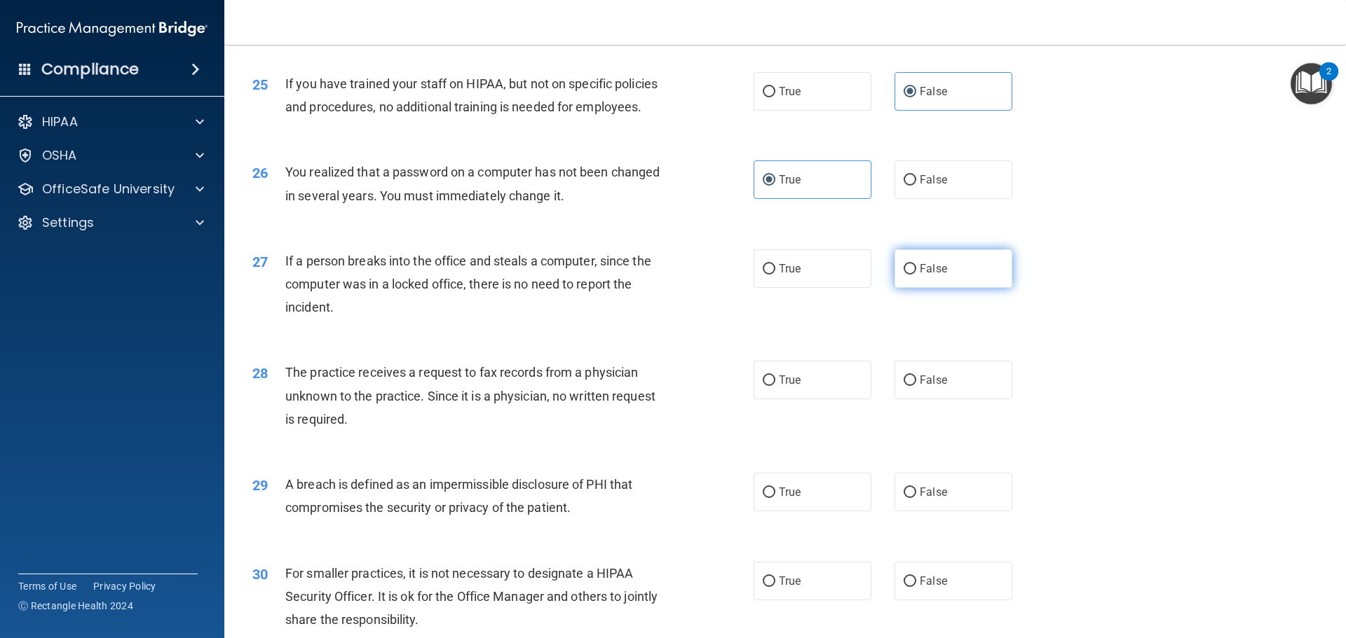
click at [907, 288] on label "False" at bounding box center [953, 268] width 118 height 39
click at [907, 275] on input "False" at bounding box center [909, 269] width 13 height 11
radio input "true"
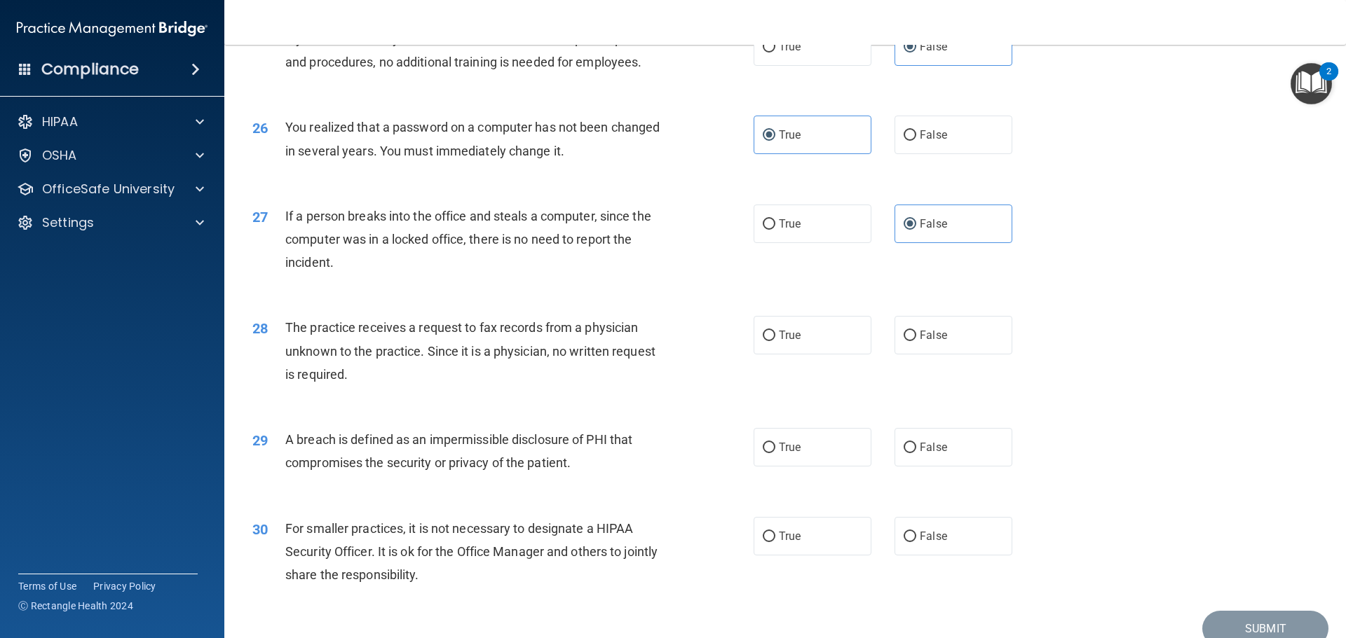
scroll to position [2593, 0]
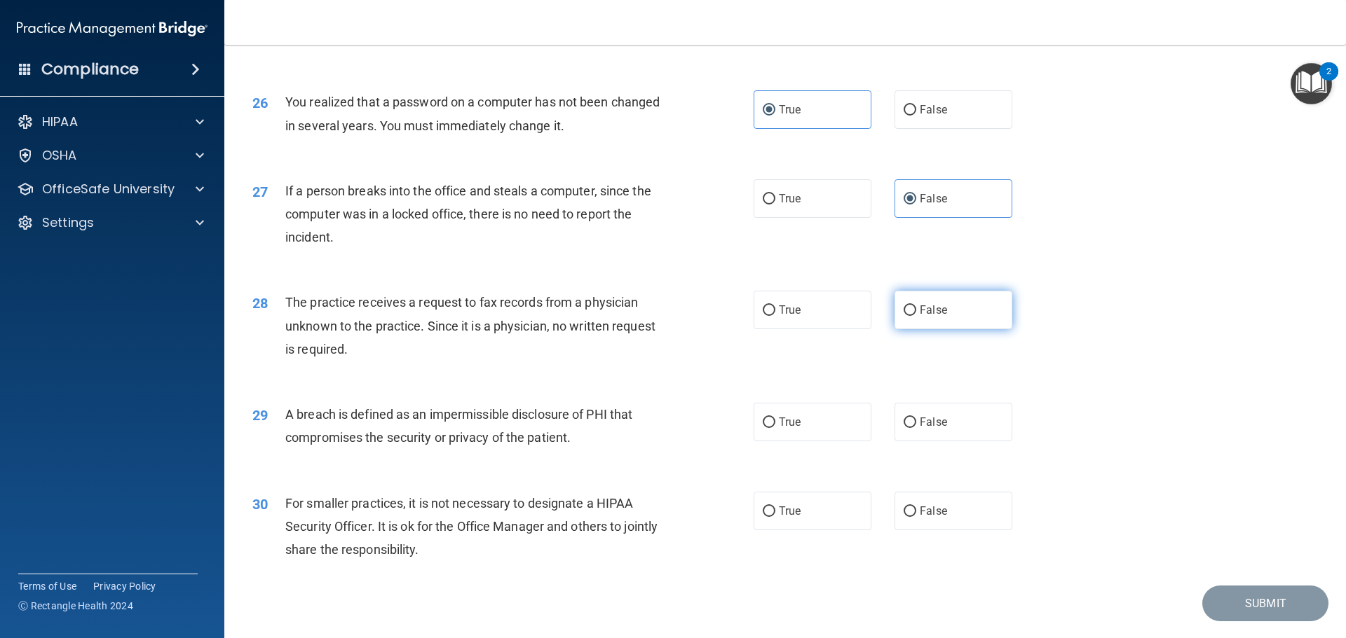
click at [915, 329] on label "False" at bounding box center [953, 310] width 118 height 39
click at [915, 316] on input "False" at bounding box center [909, 311] width 13 height 11
radio input "true"
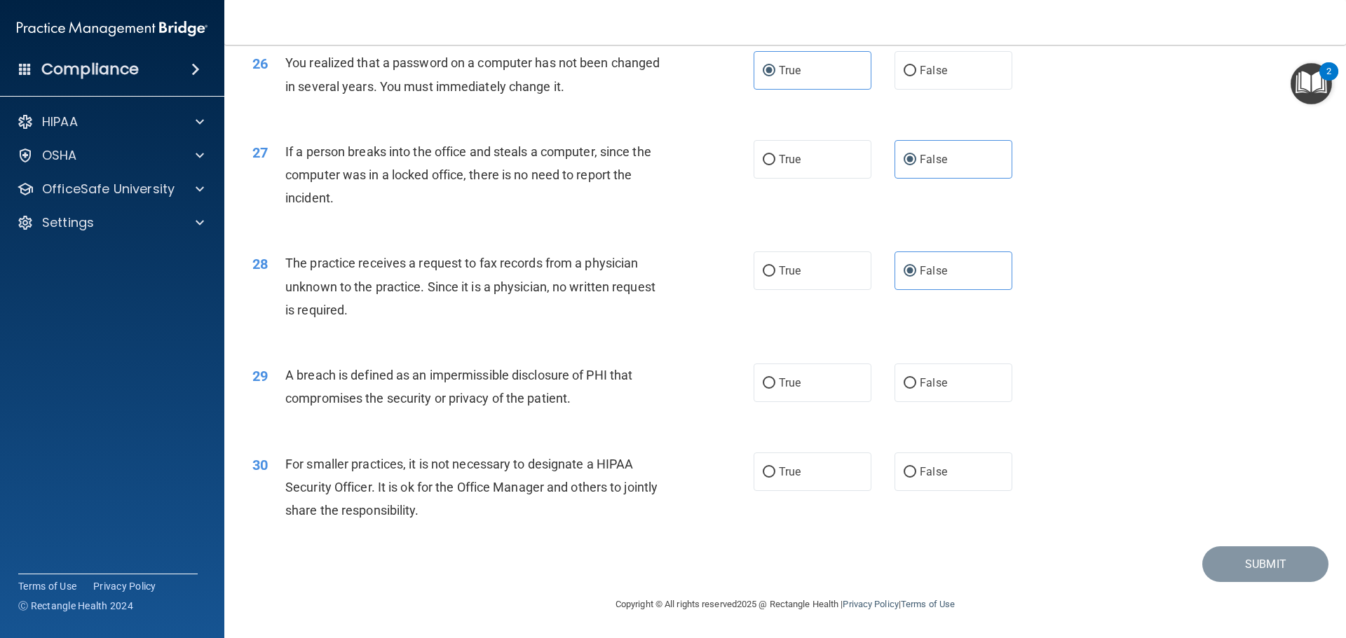
scroll to position [2663, 0]
click at [837, 402] on label "True" at bounding box center [812, 383] width 118 height 39
click at [775, 389] on input "True" at bounding box center [768, 383] width 13 height 11
radio input "true"
click at [821, 491] on label "True" at bounding box center [812, 472] width 118 height 39
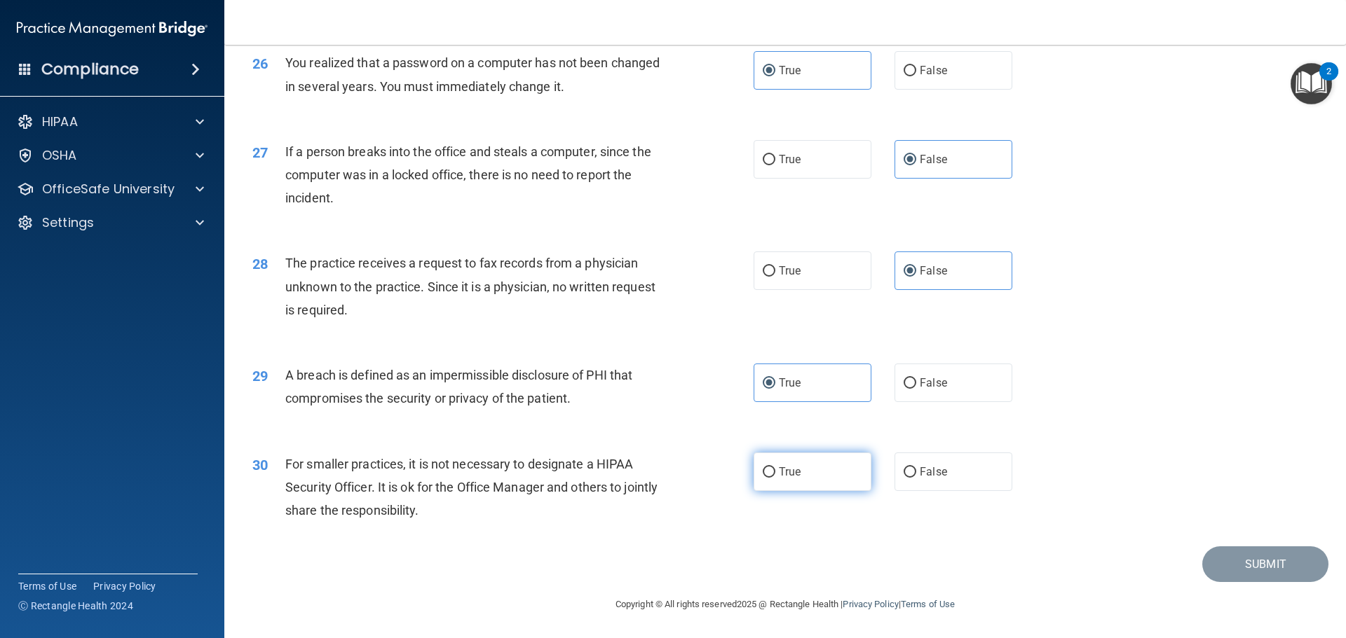
click at [775, 478] on input "True" at bounding box center [768, 472] width 13 height 11
radio input "true"
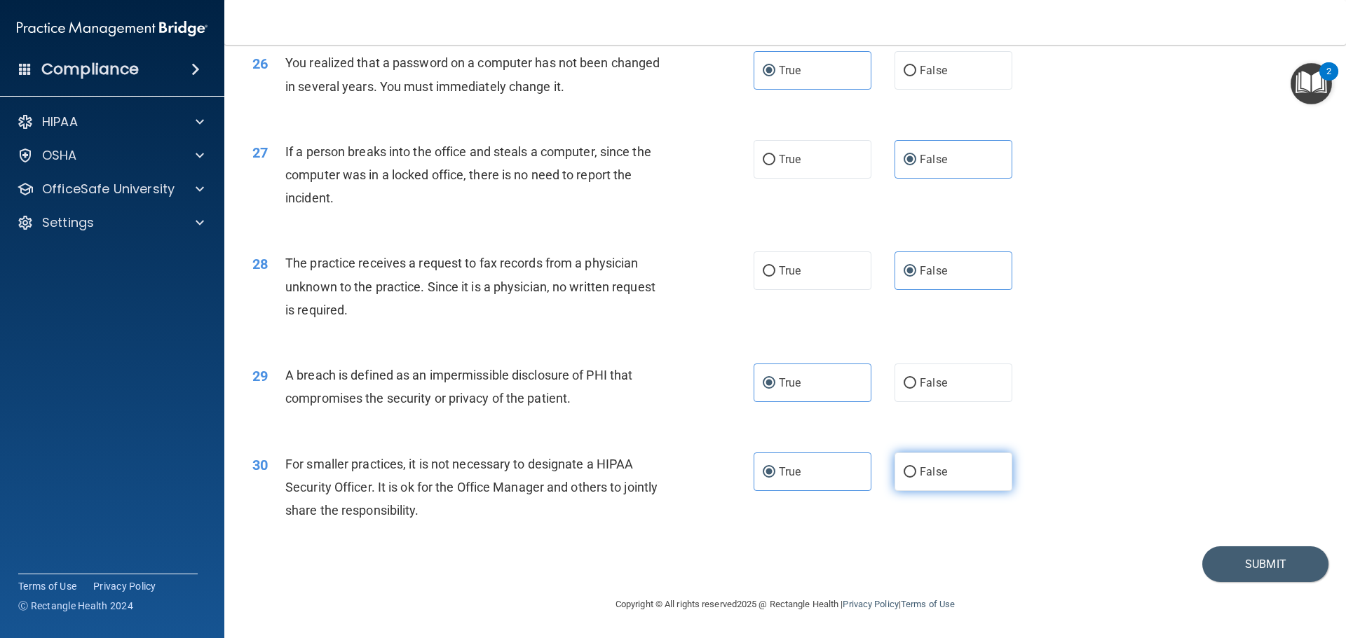
click at [959, 490] on label "False" at bounding box center [953, 472] width 118 height 39
click at [916, 478] on input "False" at bounding box center [909, 472] width 13 height 11
radio input "true"
radio input "false"
click at [1231, 580] on button "Submit" at bounding box center [1265, 565] width 126 height 36
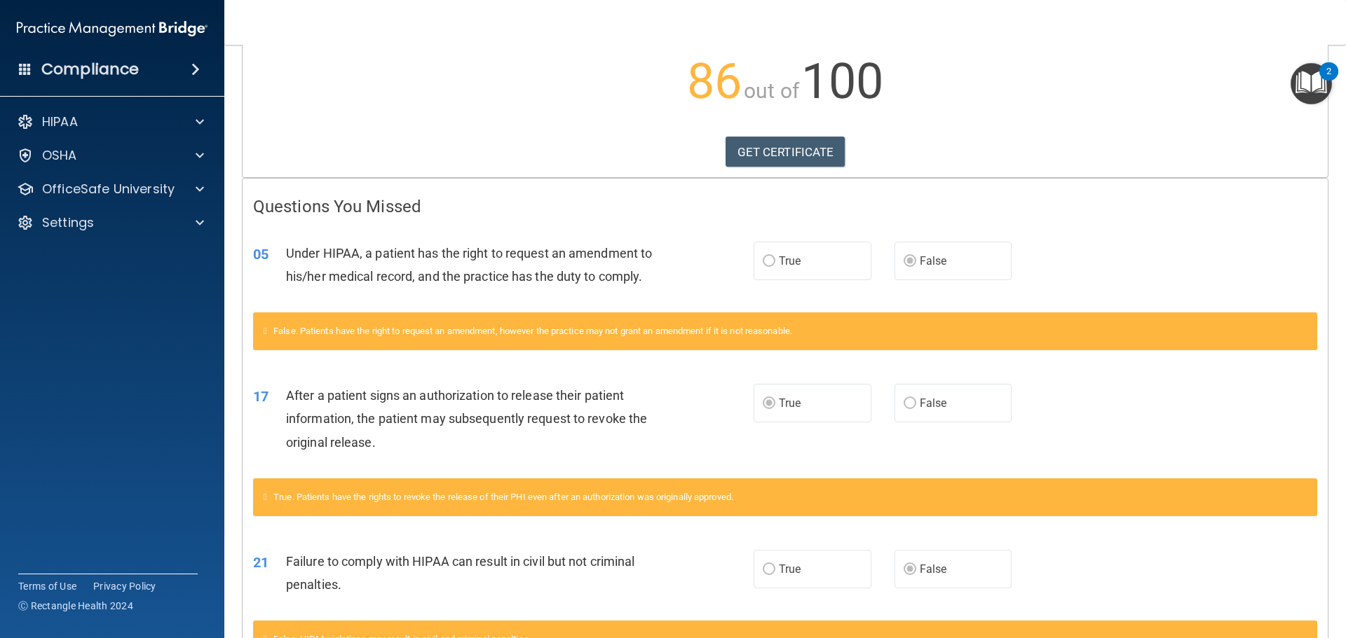
scroll to position [95, 0]
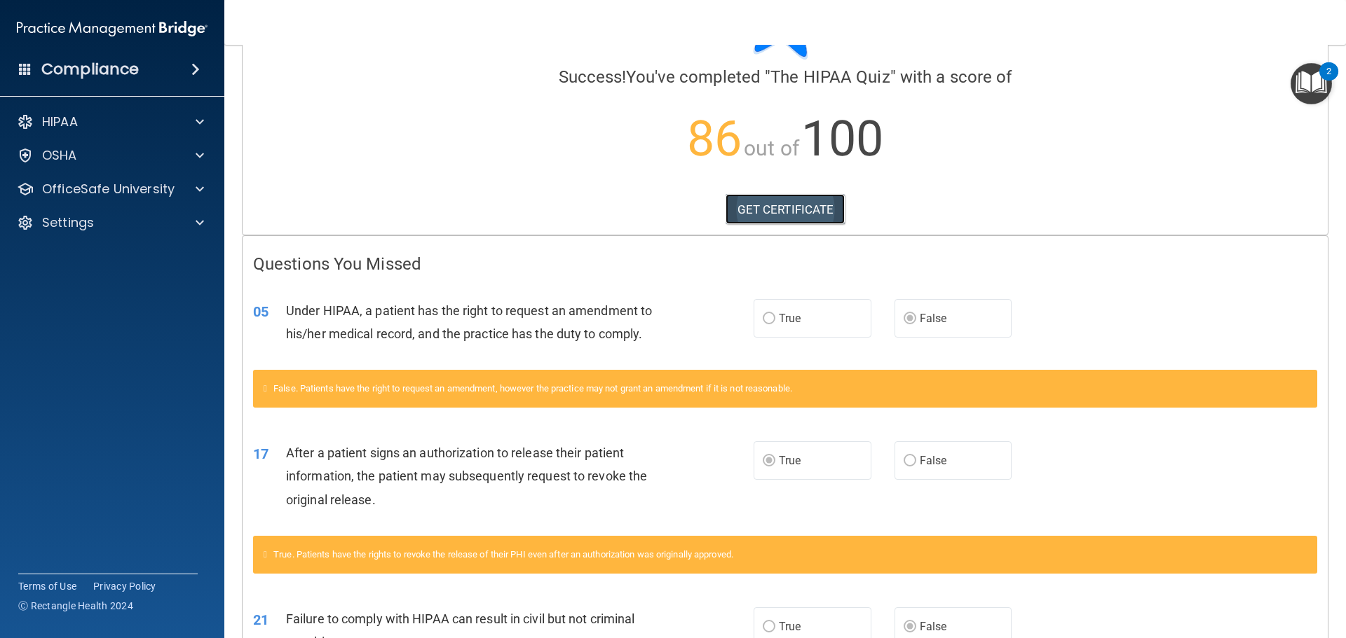
click at [768, 214] on link "GET CERTIFICATE" at bounding box center [785, 209] width 120 height 31
click at [81, 158] on div "OSHA" at bounding box center [93, 155] width 174 height 17
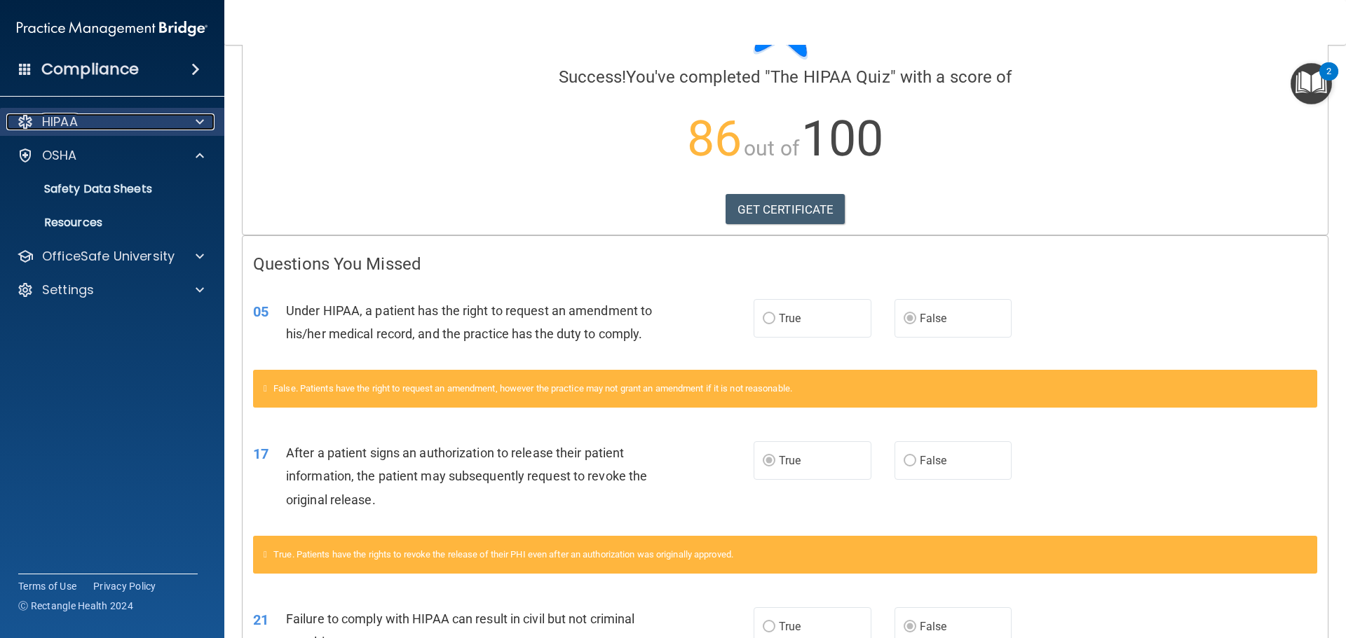
click at [149, 123] on div "HIPAA" at bounding box center [93, 122] width 174 height 17
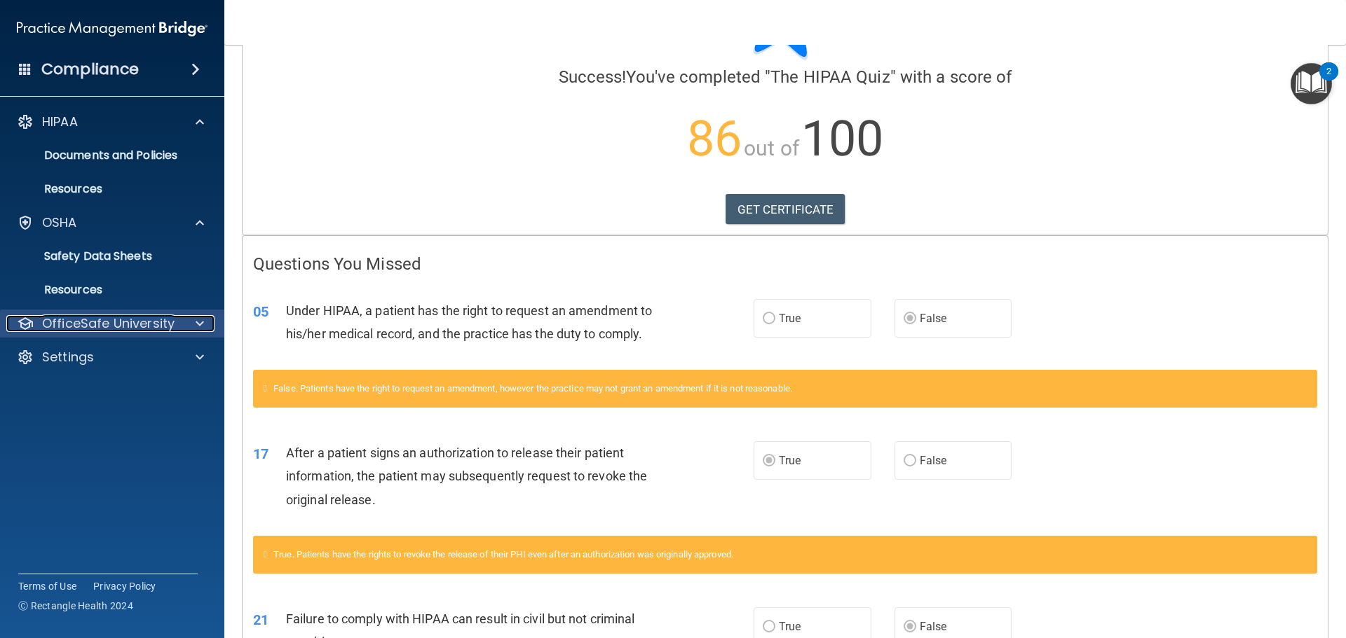
click at [163, 331] on p "OfficeSafe University" at bounding box center [108, 323] width 132 height 17
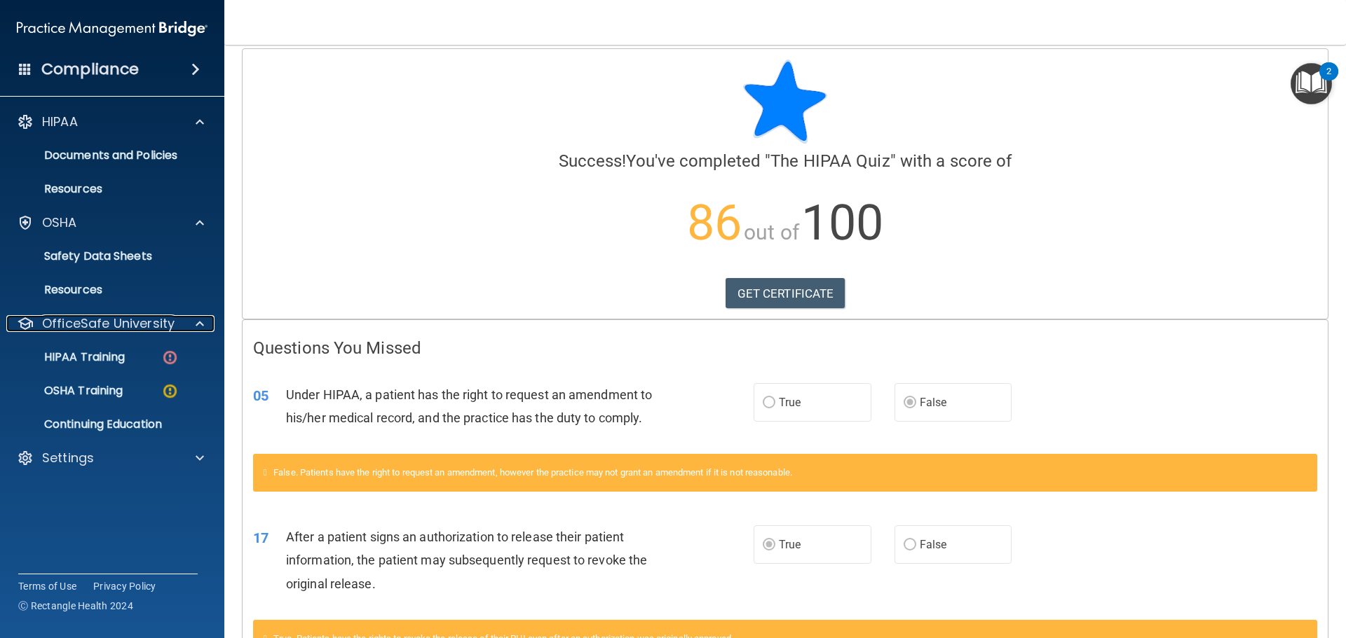
scroll to position [0, 0]
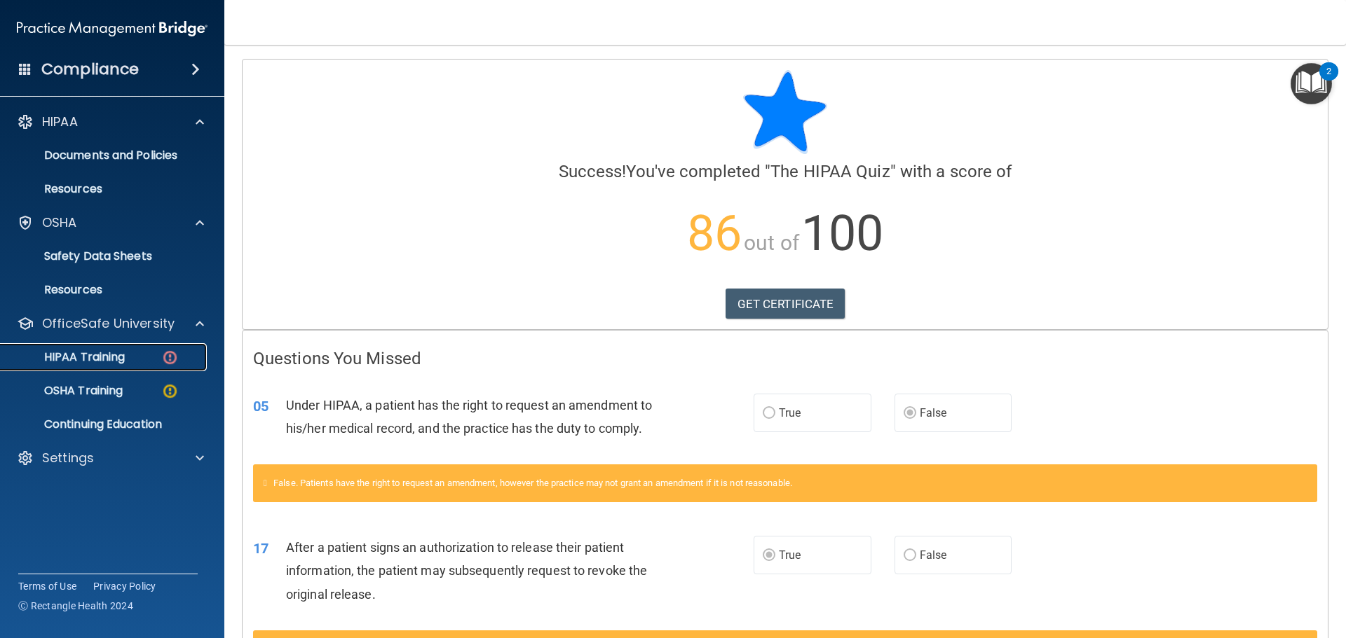
click at [105, 346] on link "HIPAA Training" at bounding box center [96, 357] width 221 height 28
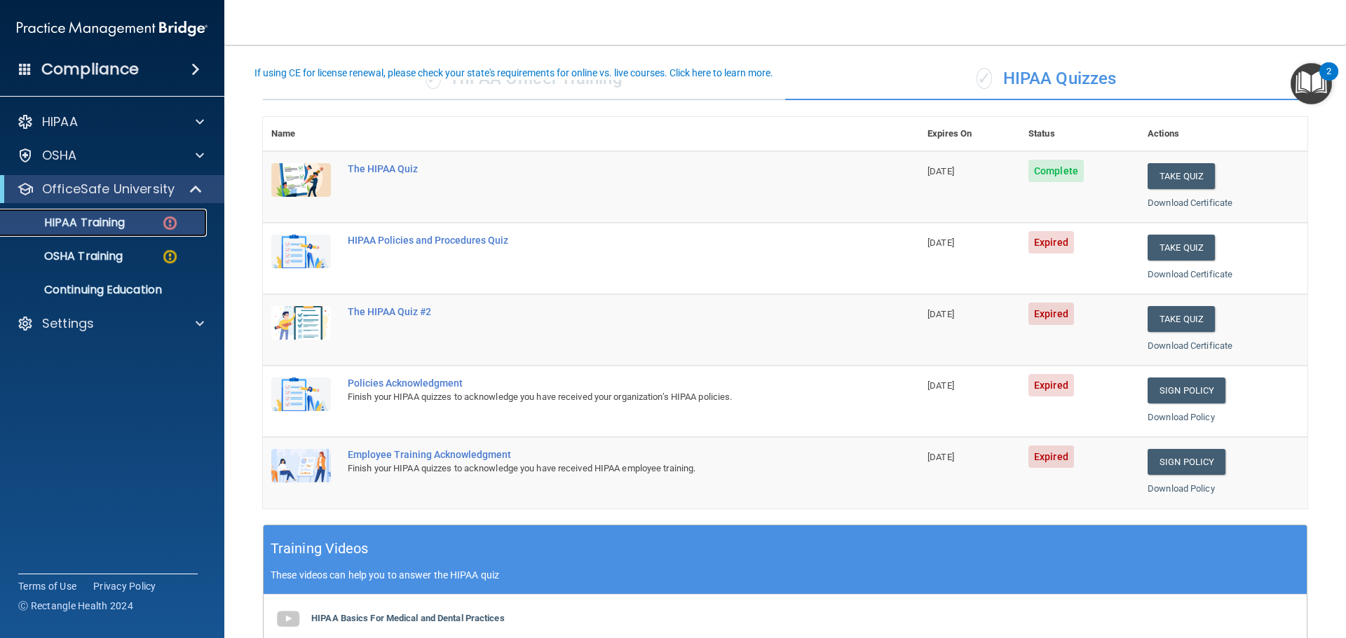
scroll to position [70, 0]
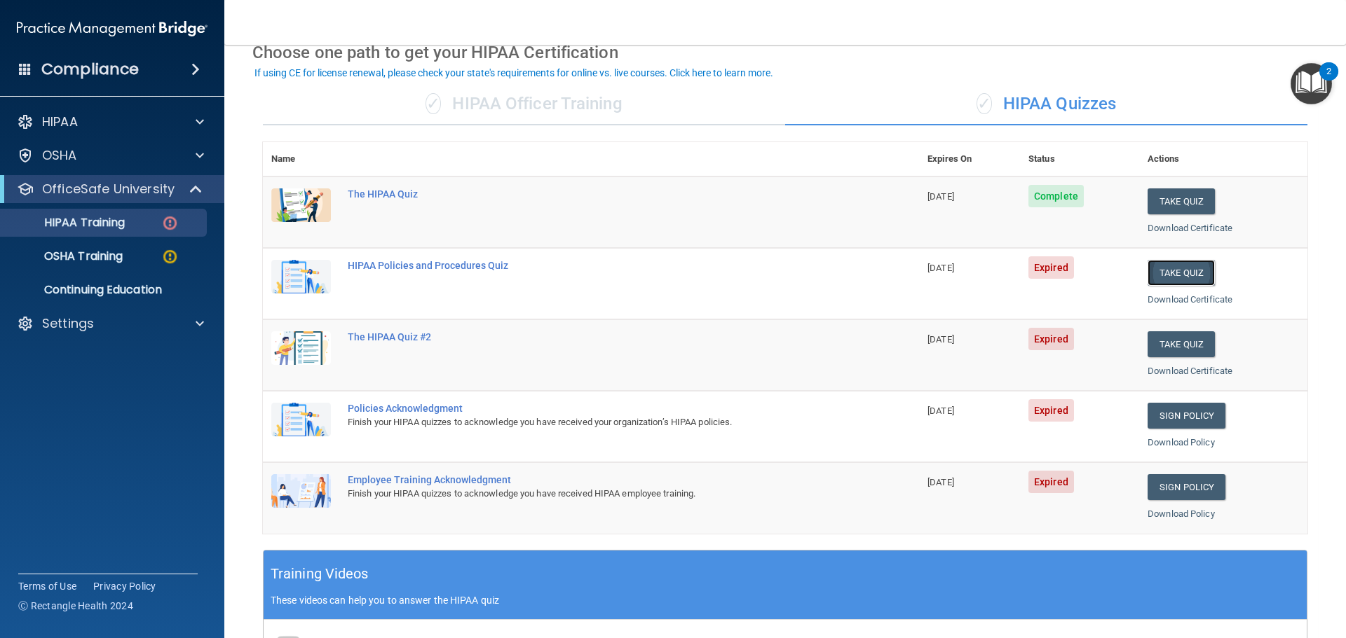
click at [1159, 276] on button "Take Quiz" at bounding box center [1180, 273] width 67 height 26
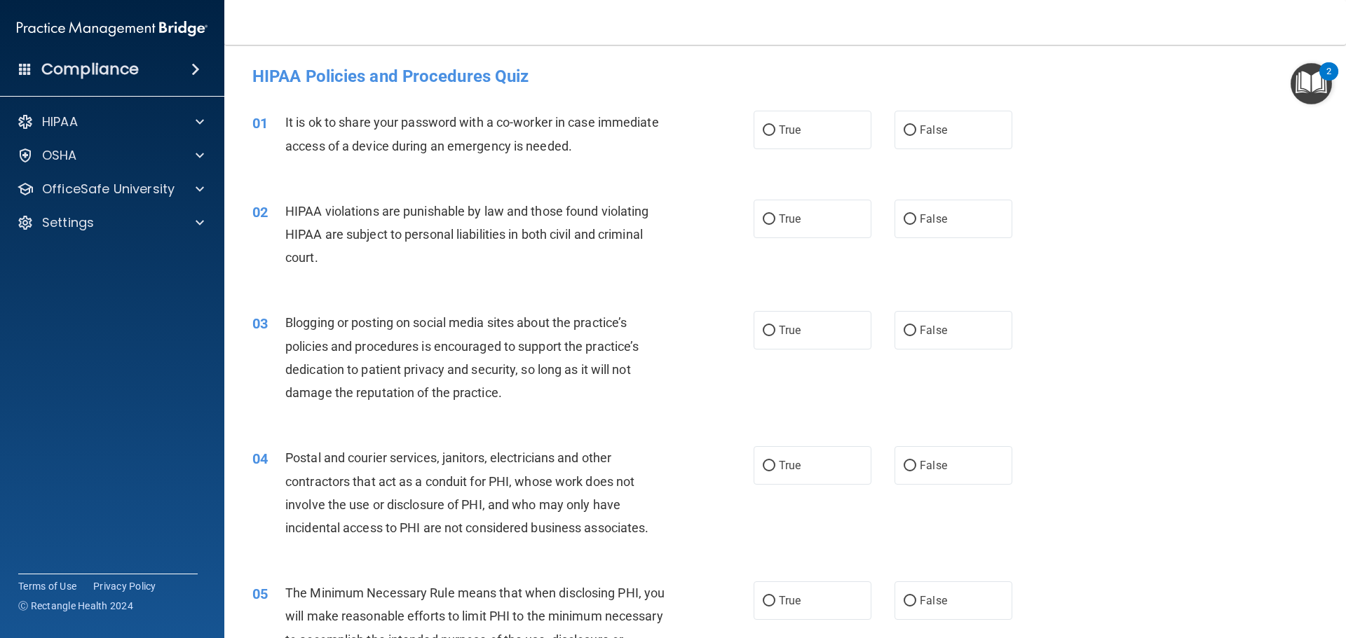
drag, startPoint x: 962, startPoint y: 141, endPoint x: 962, endPoint y: 150, distance: 9.1
click at [962, 146] on label "False" at bounding box center [953, 130] width 118 height 39
click at [916, 136] on input "False" at bounding box center [909, 130] width 13 height 11
radio input "true"
click at [851, 214] on label "True" at bounding box center [812, 219] width 118 height 39
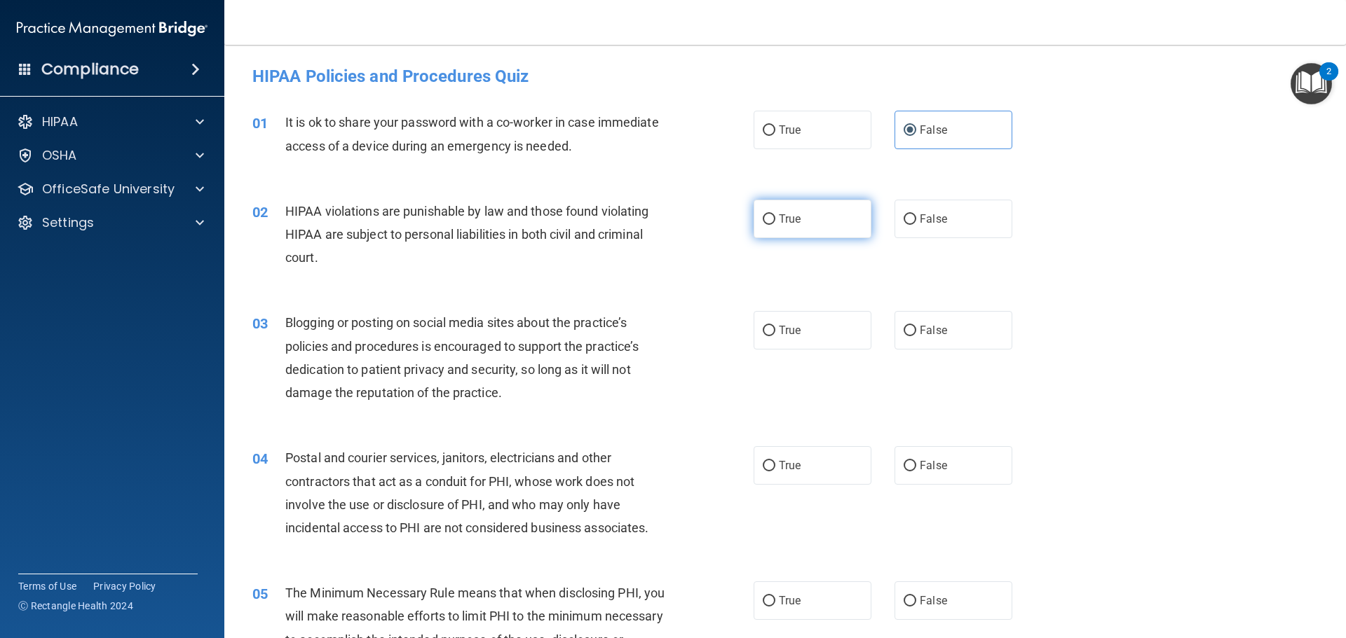
click at [775, 214] on input "True" at bounding box center [768, 219] width 13 height 11
radio input "true"
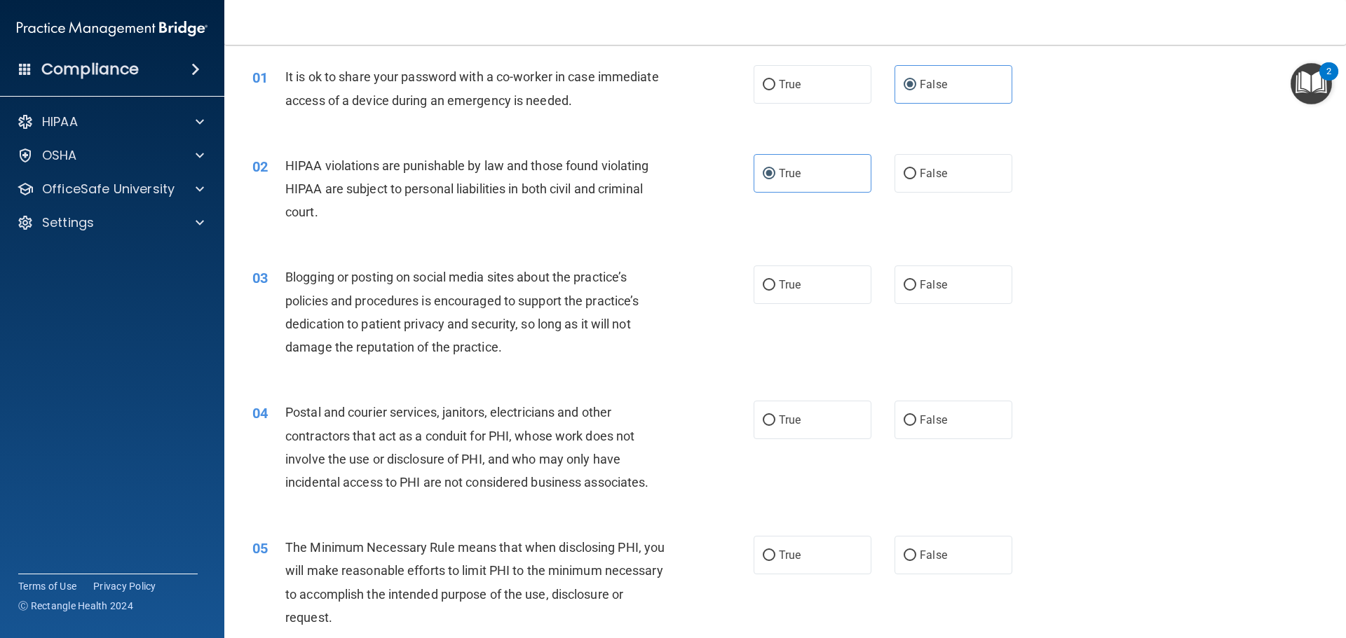
scroll to position [70, 0]
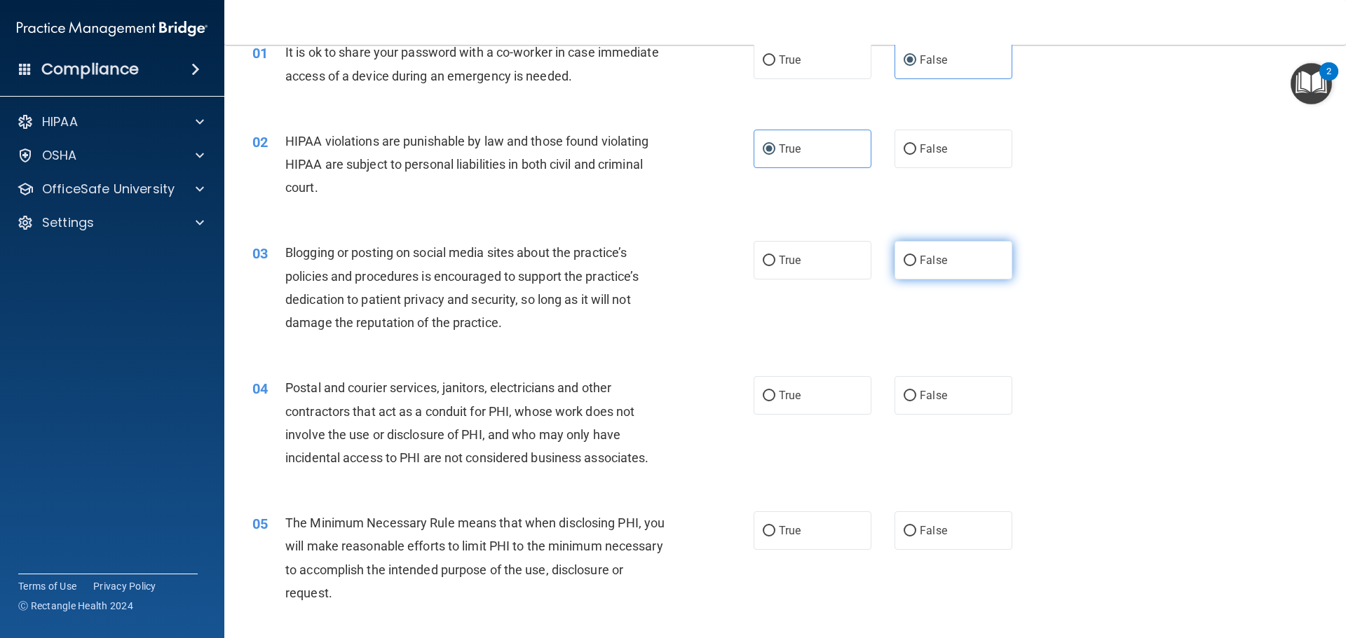
click at [960, 260] on label "False" at bounding box center [953, 260] width 118 height 39
click at [916, 260] on input "False" at bounding box center [909, 261] width 13 height 11
radio input "true"
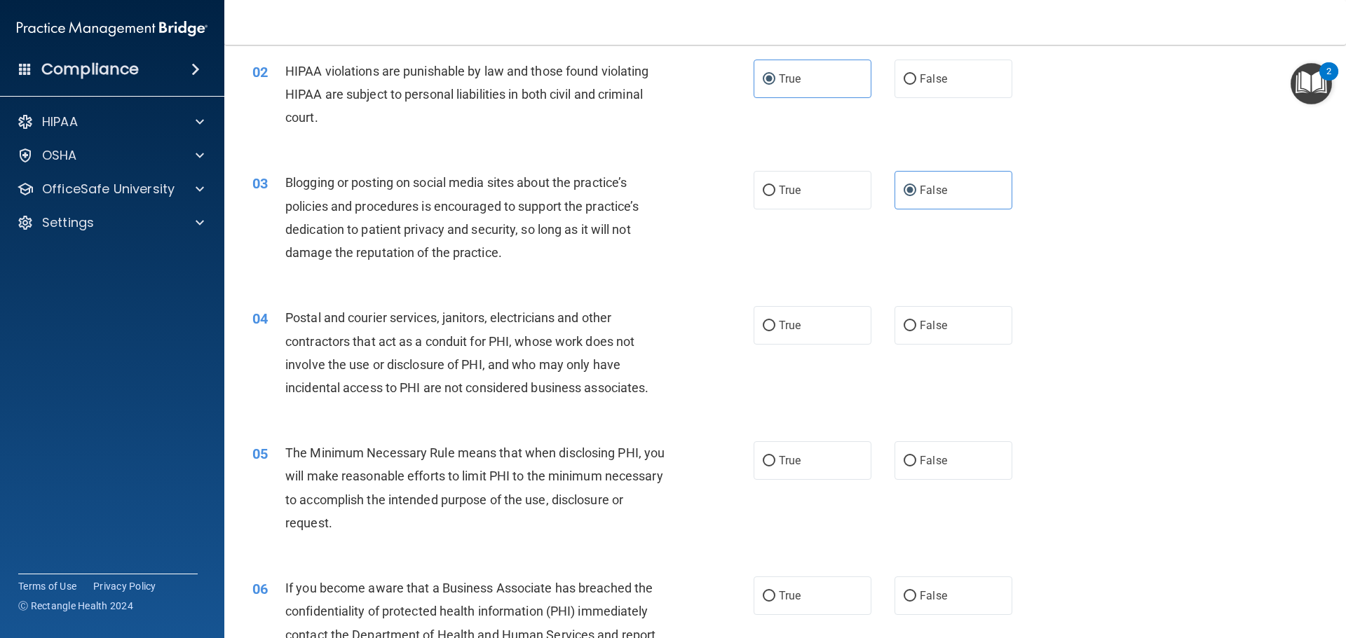
scroll to position [210, 0]
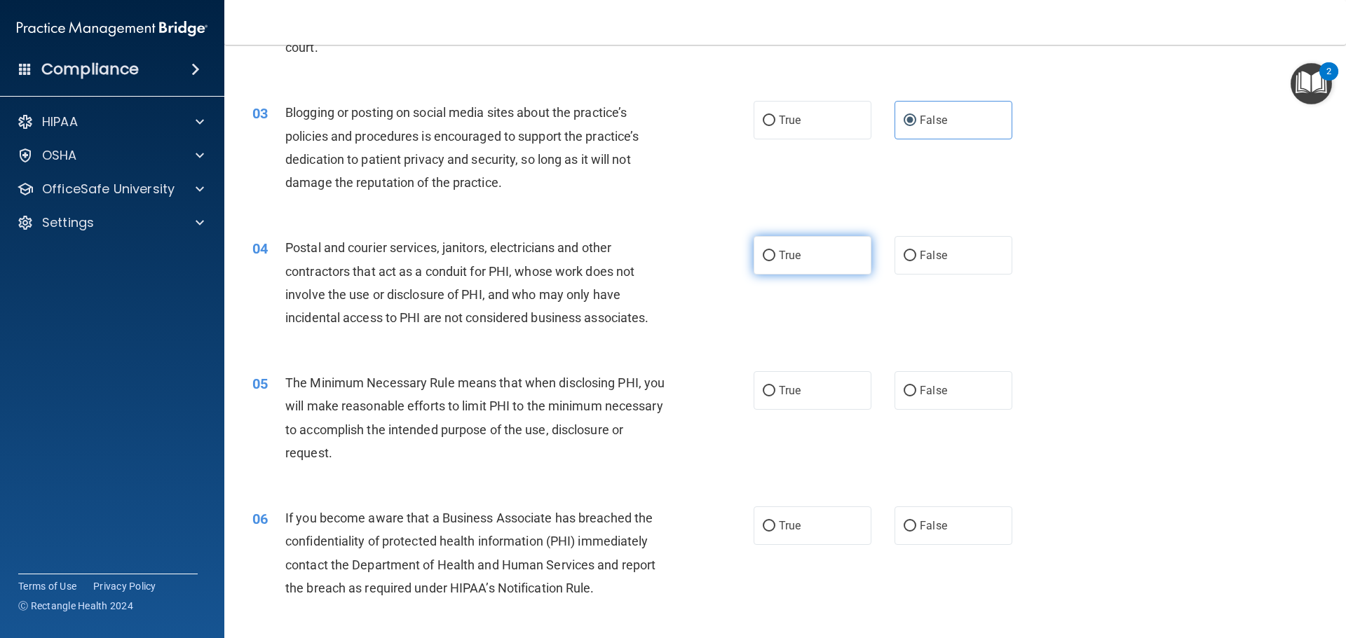
click at [797, 261] on label "True" at bounding box center [812, 255] width 118 height 39
click at [775, 261] on input "True" at bounding box center [768, 256] width 13 height 11
radio input "true"
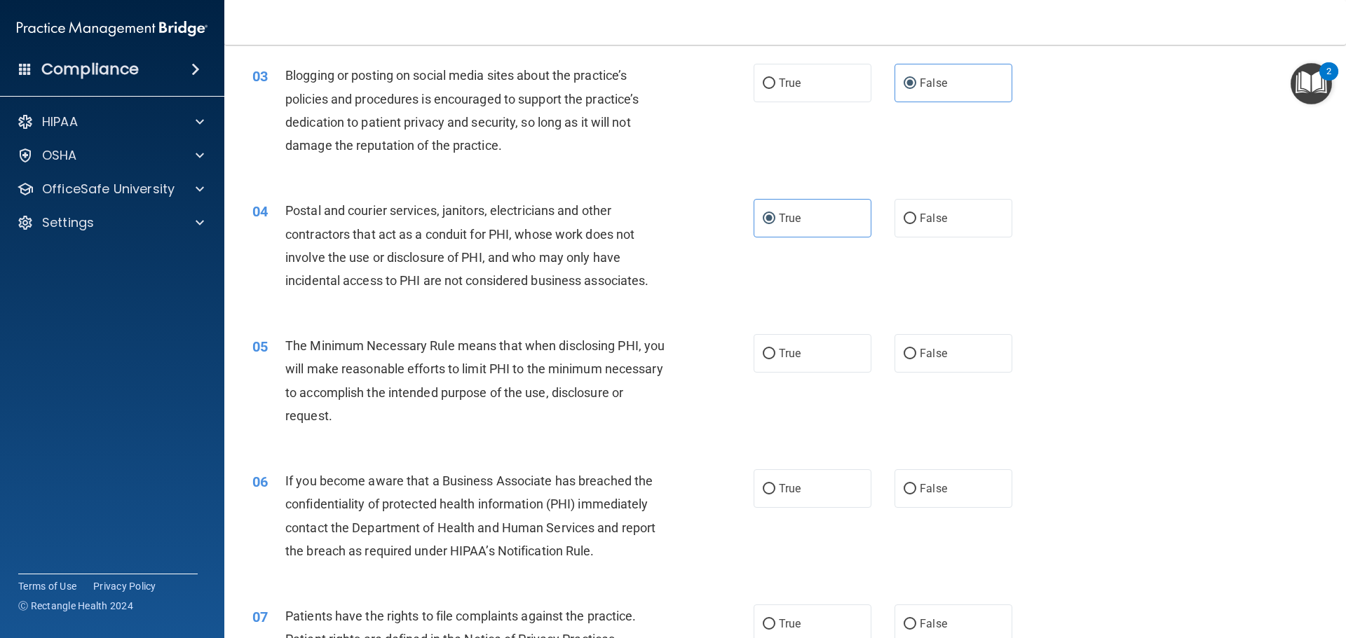
scroll to position [280, 0]
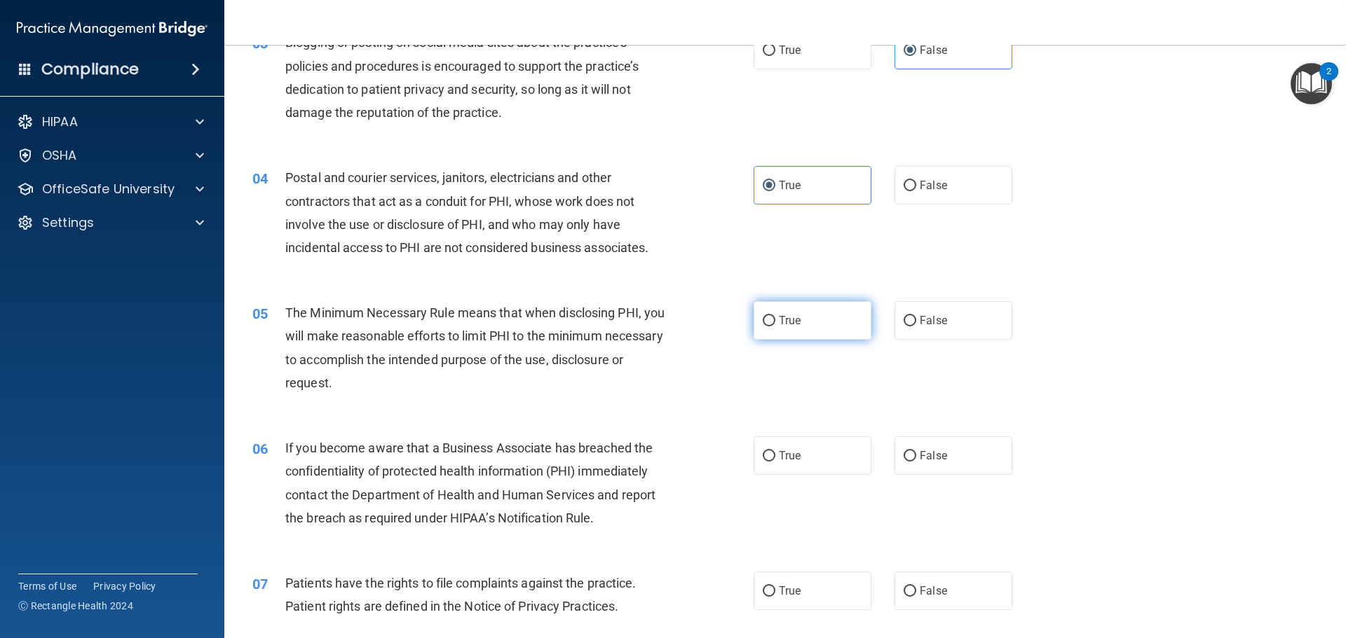
click at [795, 323] on span "True" at bounding box center [790, 320] width 22 height 13
click at [775, 323] on input "True" at bounding box center [768, 321] width 13 height 11
radio input "true"
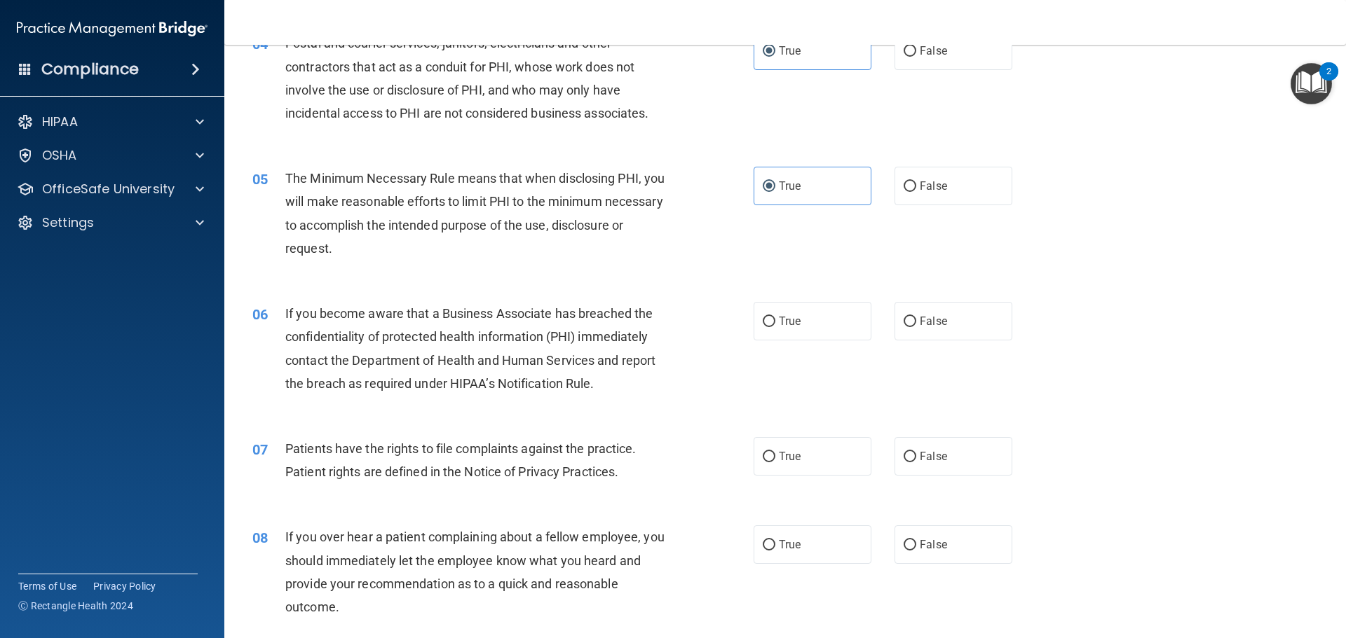
scroll to position [420, 0]
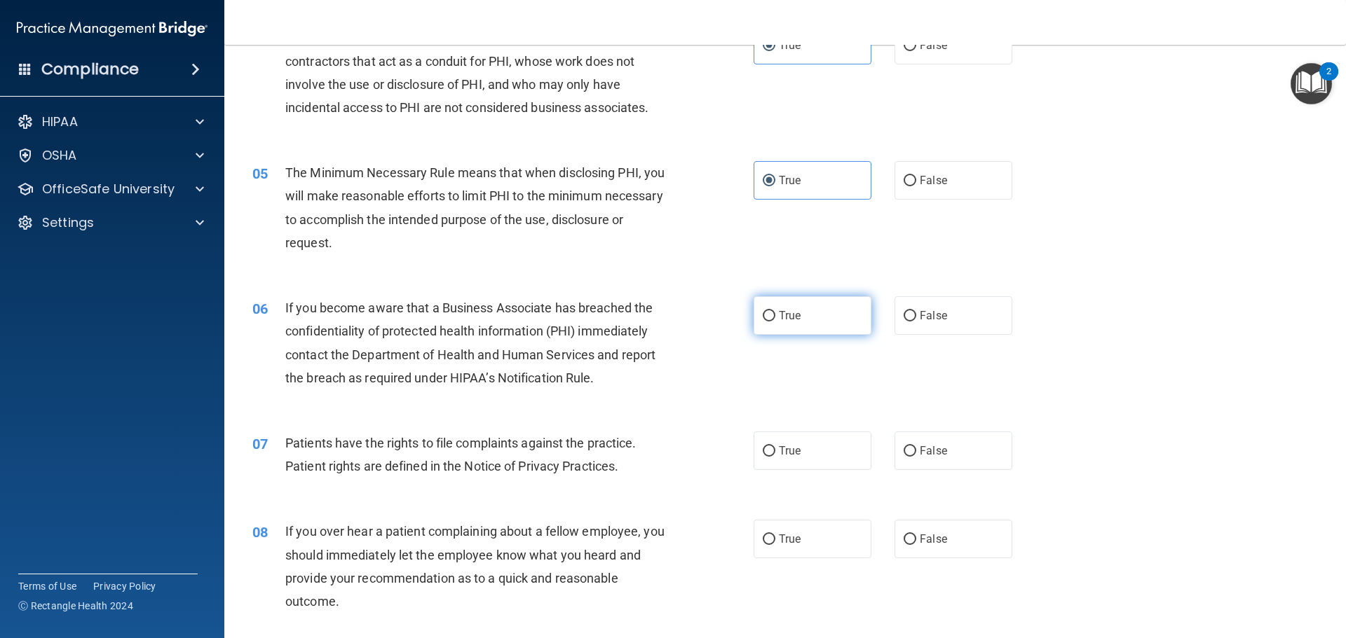
click at [786, 319] on span "True" at bounding box center [790, 315] width 22 height 13
click at [775, 319] on input "True" at bounding box center [768, 316] width 13 height 11
radio input "true"
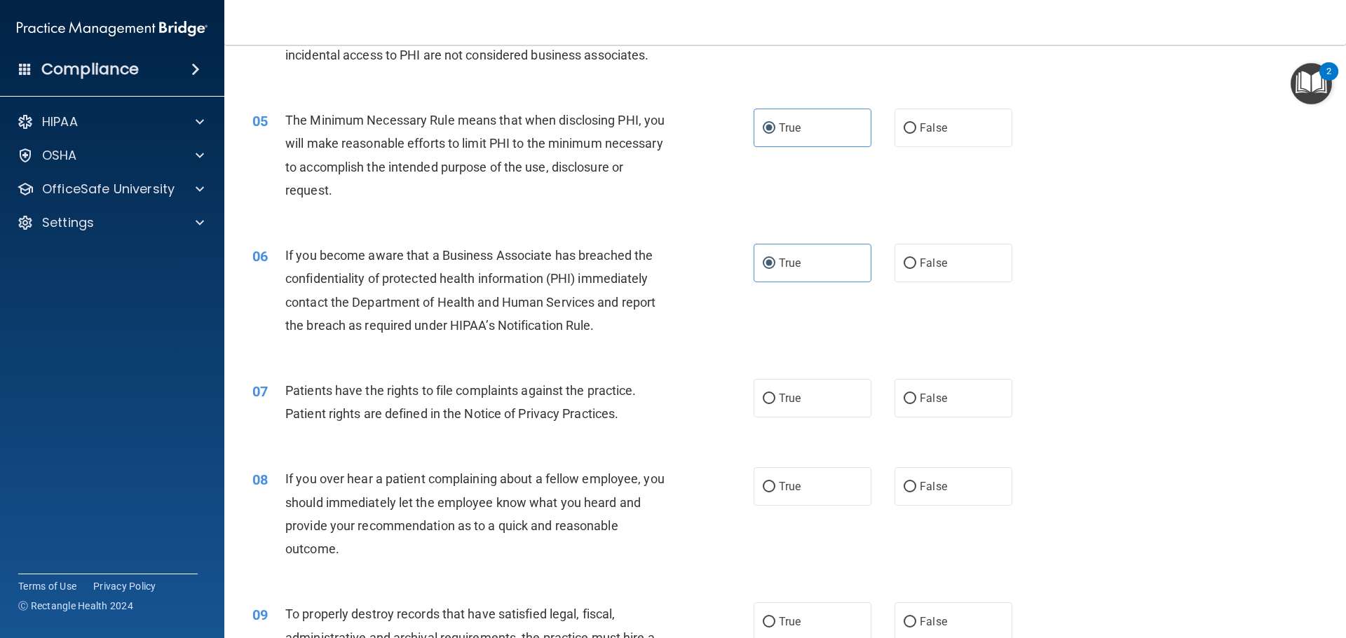
scroll to position [561, 0]
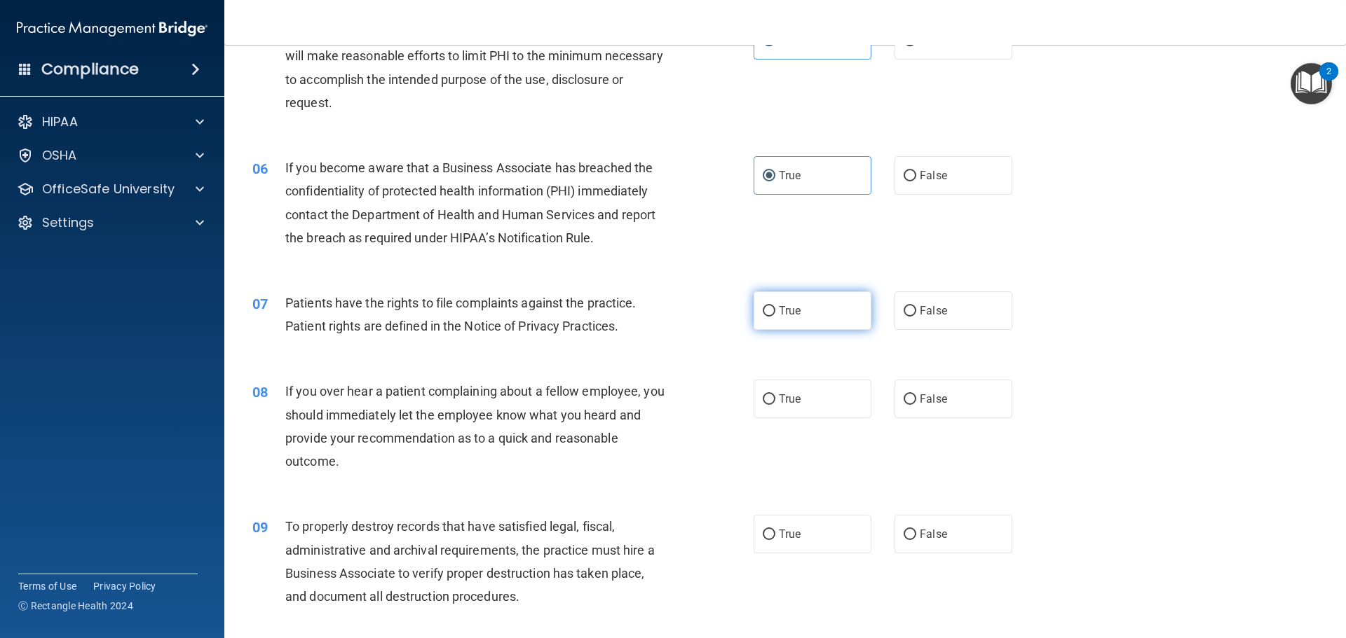
click at [786, 310] on span "True" at bounding box center [790, 310] width 22 height 13
click at [775, 310] on input "True" at bounding box center [768, 311] width 13 height 11
radio input "true"
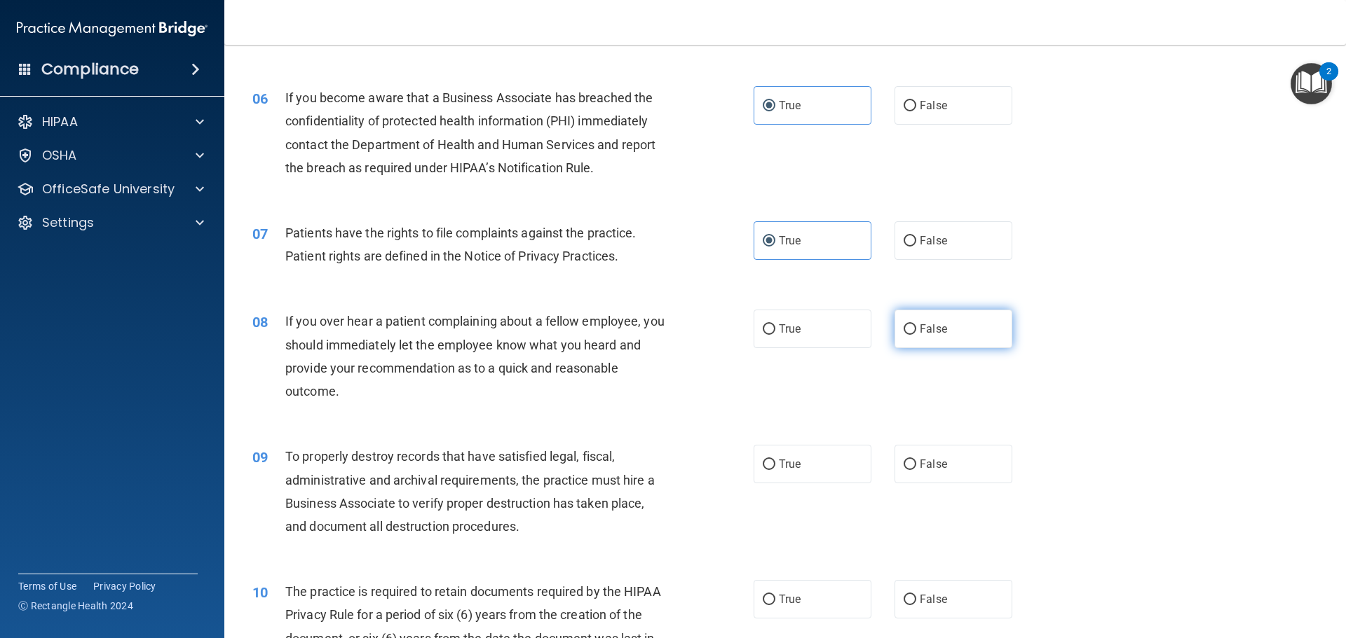
click at [929, 334] on span "False" at bounding box center [932, 328] width 27 height 13
click at [916, 334] on input "False" at bounding box center [909, 329] width 13 height 11
radio input "true"
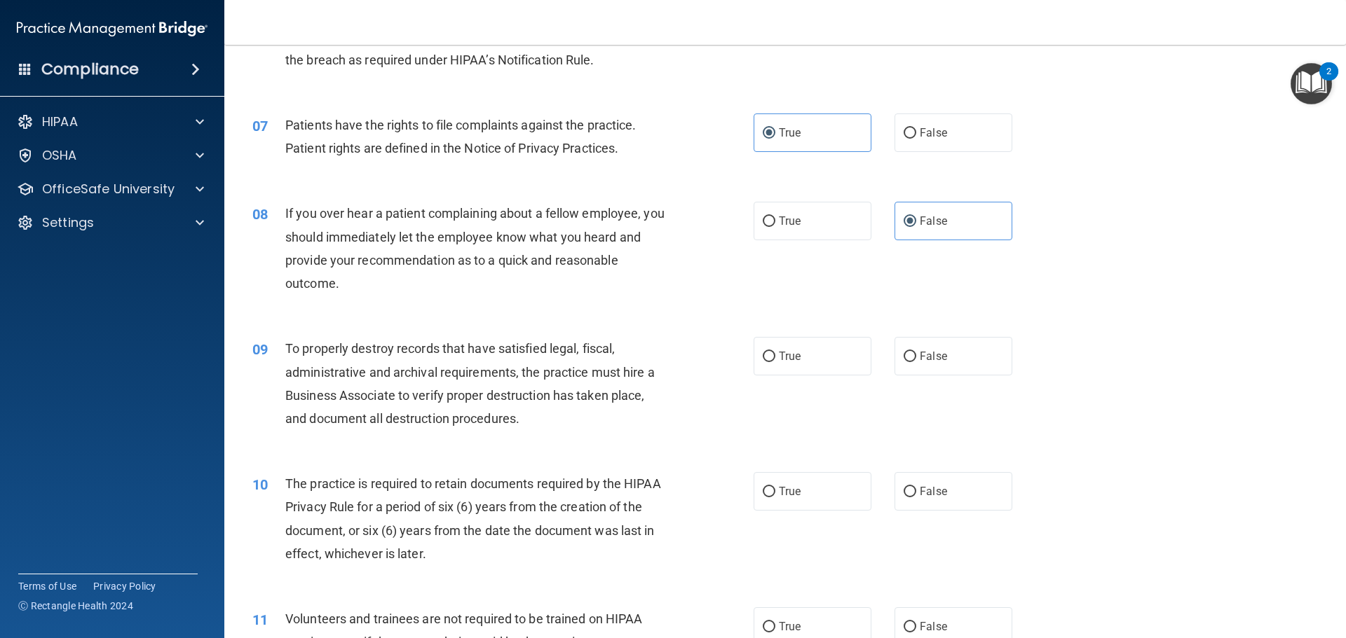
scroll to position [771, 0]
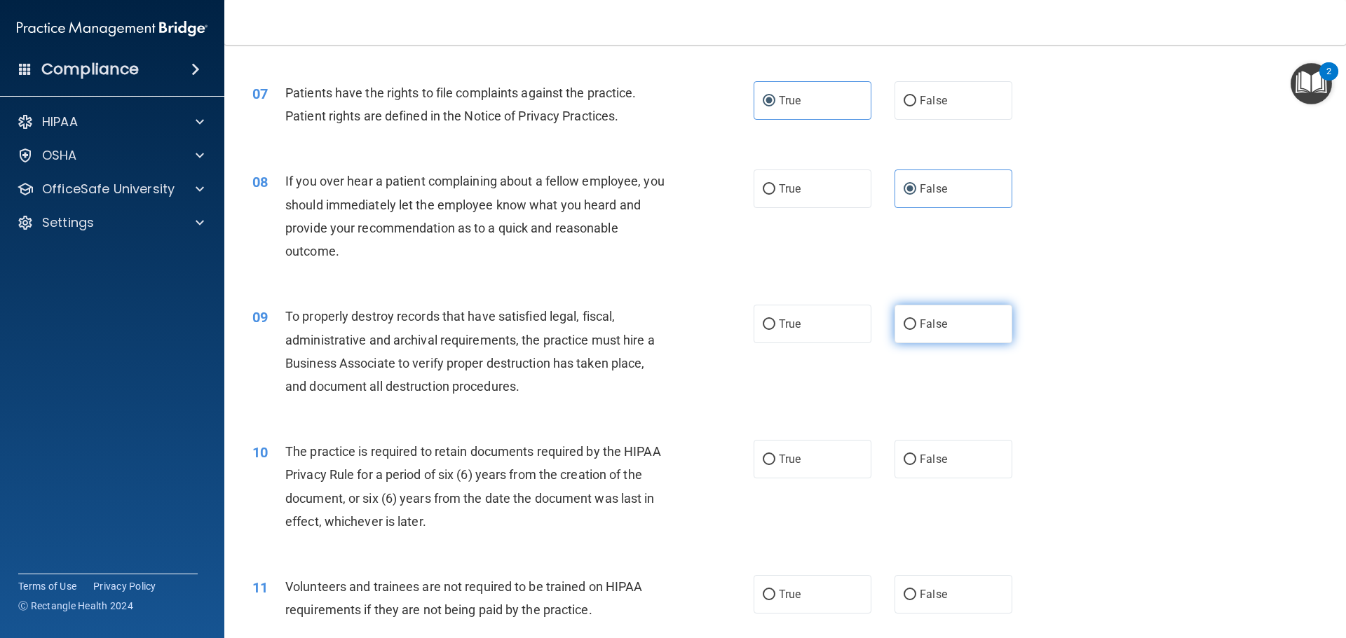
click at [929, 327] on span "False" at bounding box center [932, 323] width 27 height 13
click at [916, 327] on input "False" at bounding box center [909, 325] width 13 height 11
radio input "true"
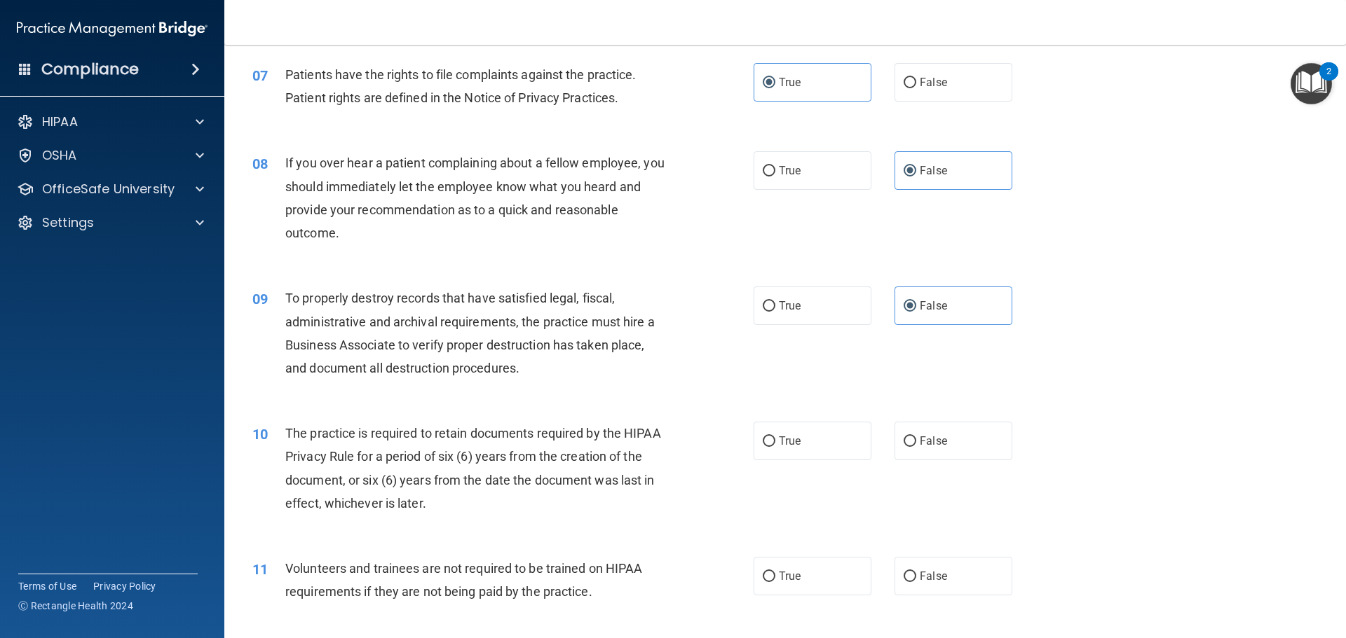
scroll to position [841, 0]
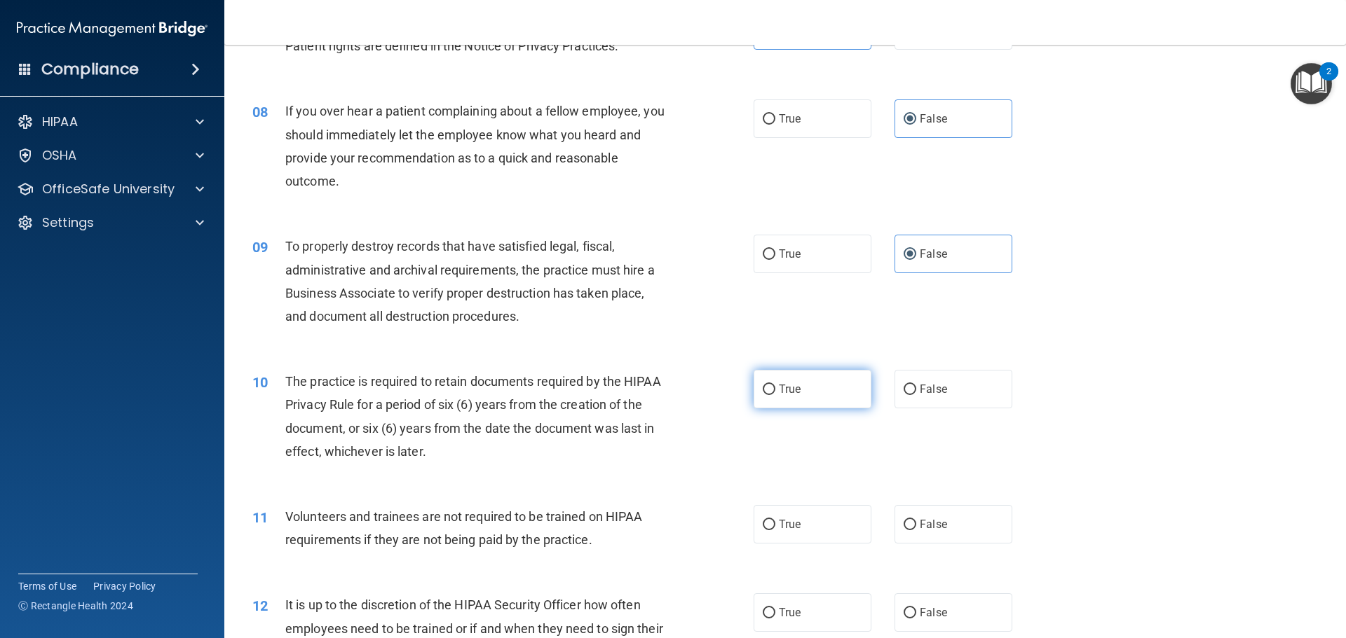
click at [793, 405] on label "True" at bounding box center [812, 389] width 118 height 39
click at [770, 392] on label "True" at bounding box center [812, 389] width 118 height 39
click at [770, 392] on input "True" at bounding box center [768, 390] width 13 height 11
radio input "true"
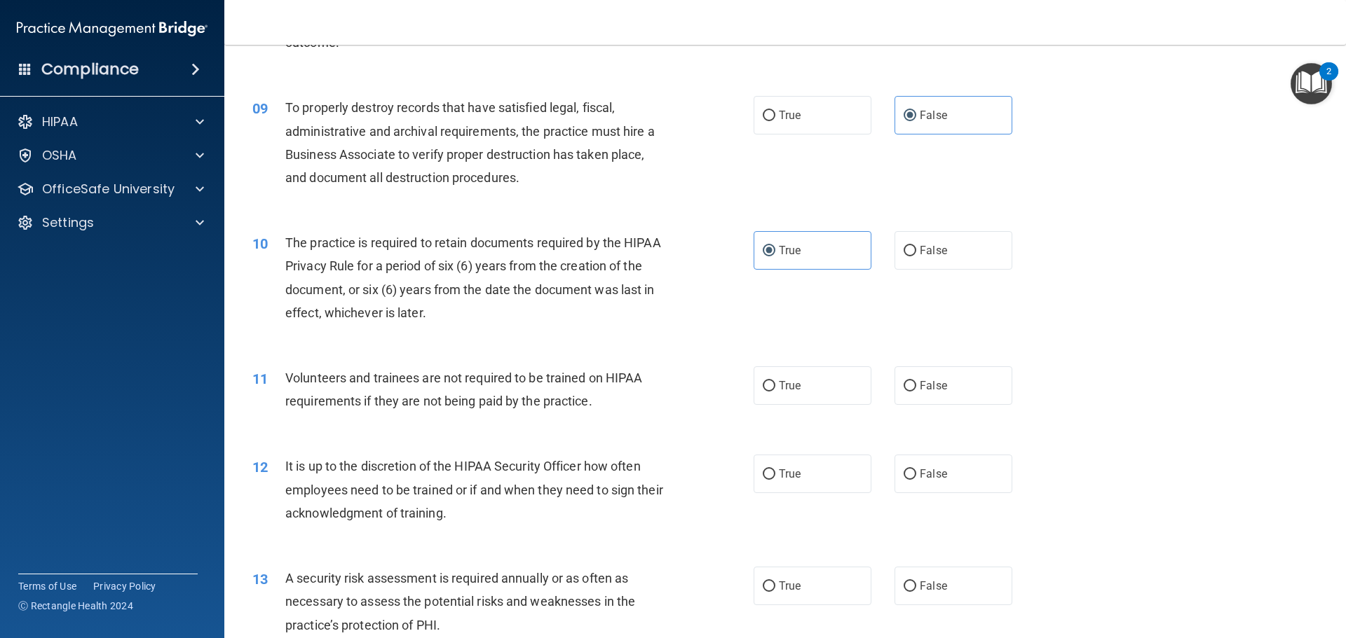
scroll to position [981, 0]
click at [951, 388] on label "False" at bounding box center [953, 384] width 118 height 39
click at [916, 388] on input "False" at bounding box center [909, 385] width 13 height 11
radio input "true"
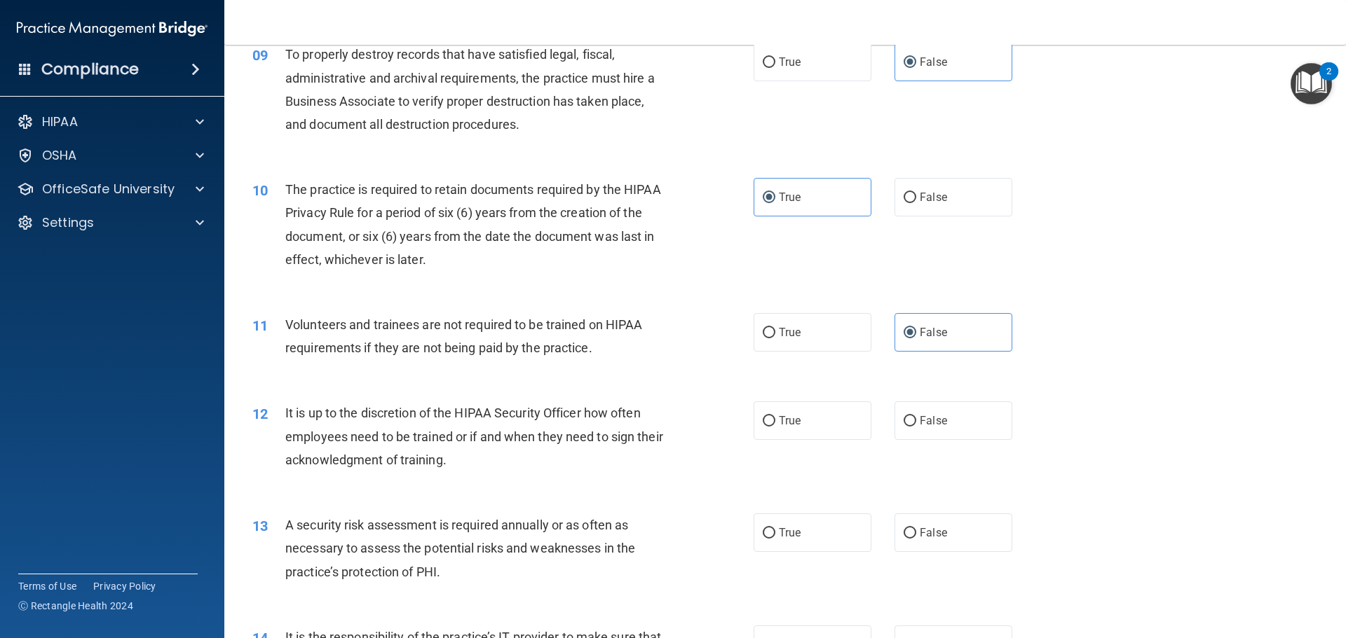
scroll to position [1121, 0]
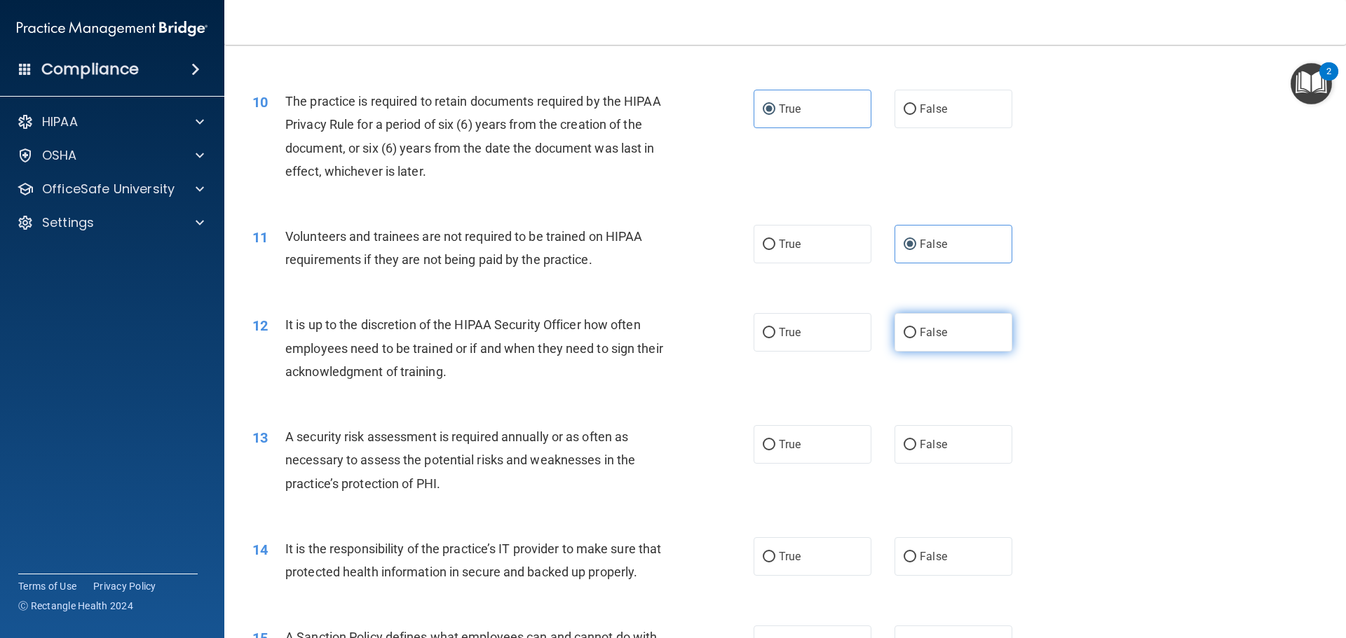
click at [978, 345] on label "False" at bounding box center [953, 332] width 118 height 39
click at [916, 338] on input "False" at bounding box center [909, 333] width 13 height 11
radio input "true"
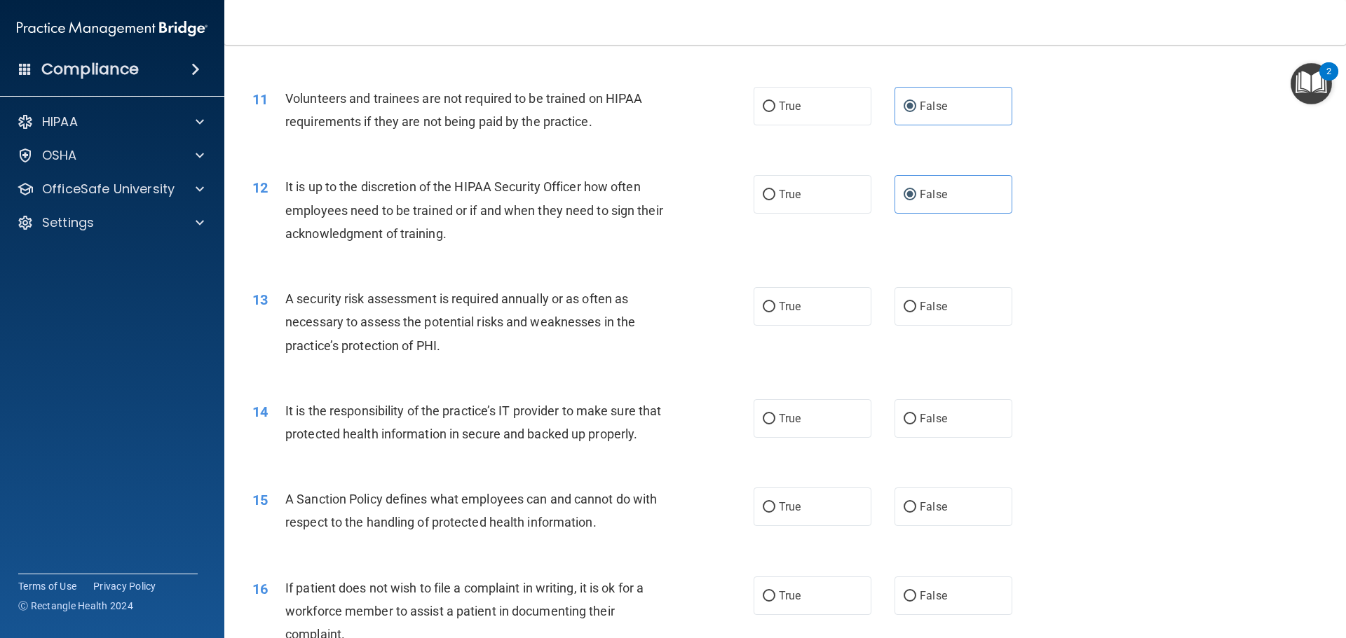
scroll to position [1261, 0]
click at [797, 311] on label "True" at bounding box center [812, 304] width 118 height 39
click at [775, 310] on input "True" at bounding box center [768, 305] width 13 height 11
radio input "true"
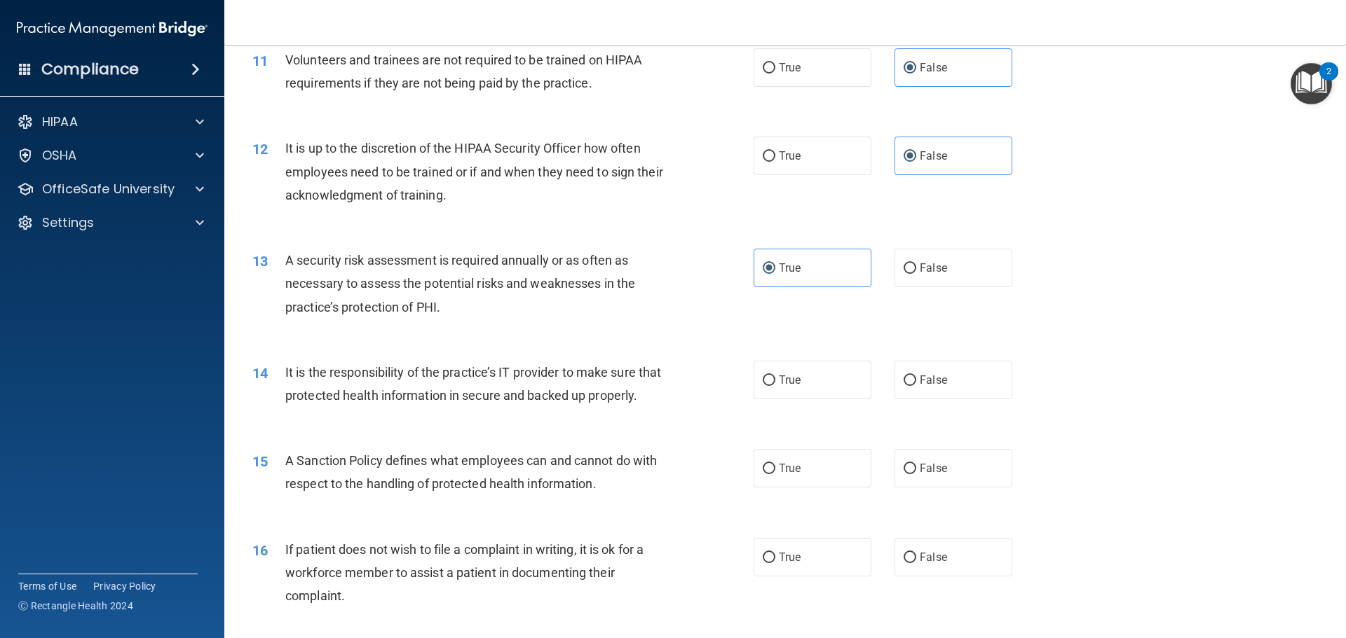
scroll to position [1331, 0]
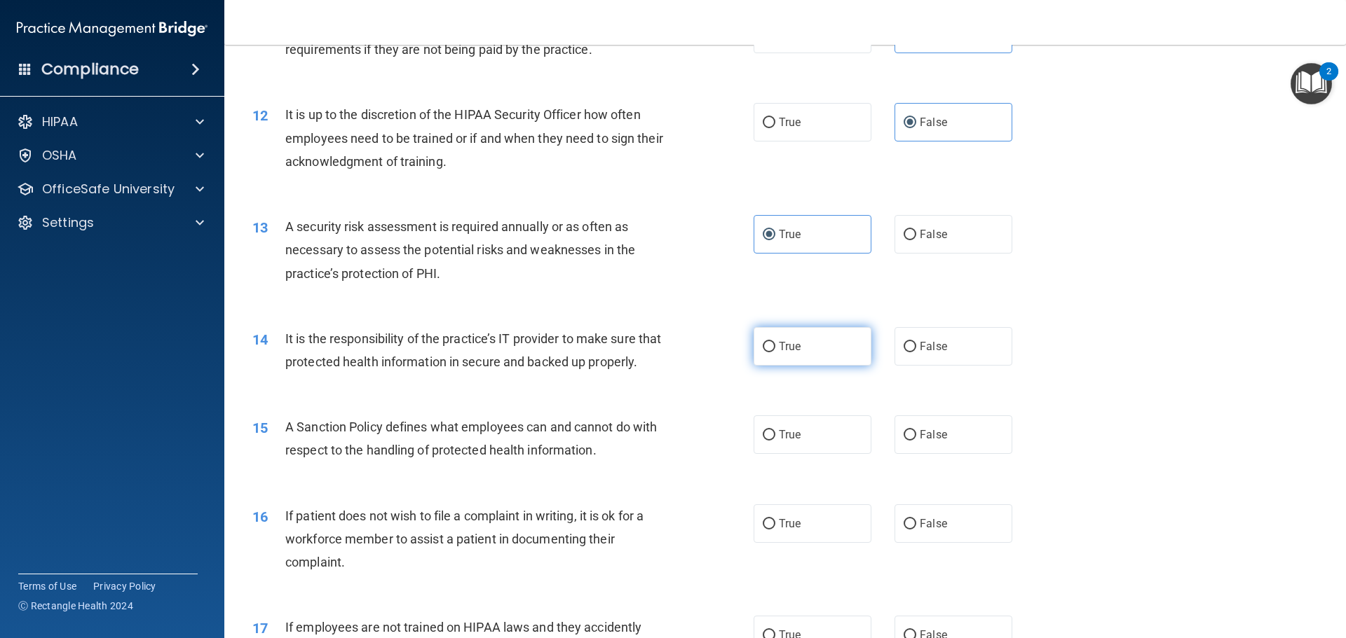
click at [805, 346] on label "True" at bounding box center [812, 346] width 118 height 39
click at [775, 346] on input "True" at bounding box center [768, 347] width 13 height 11
radio input "true"
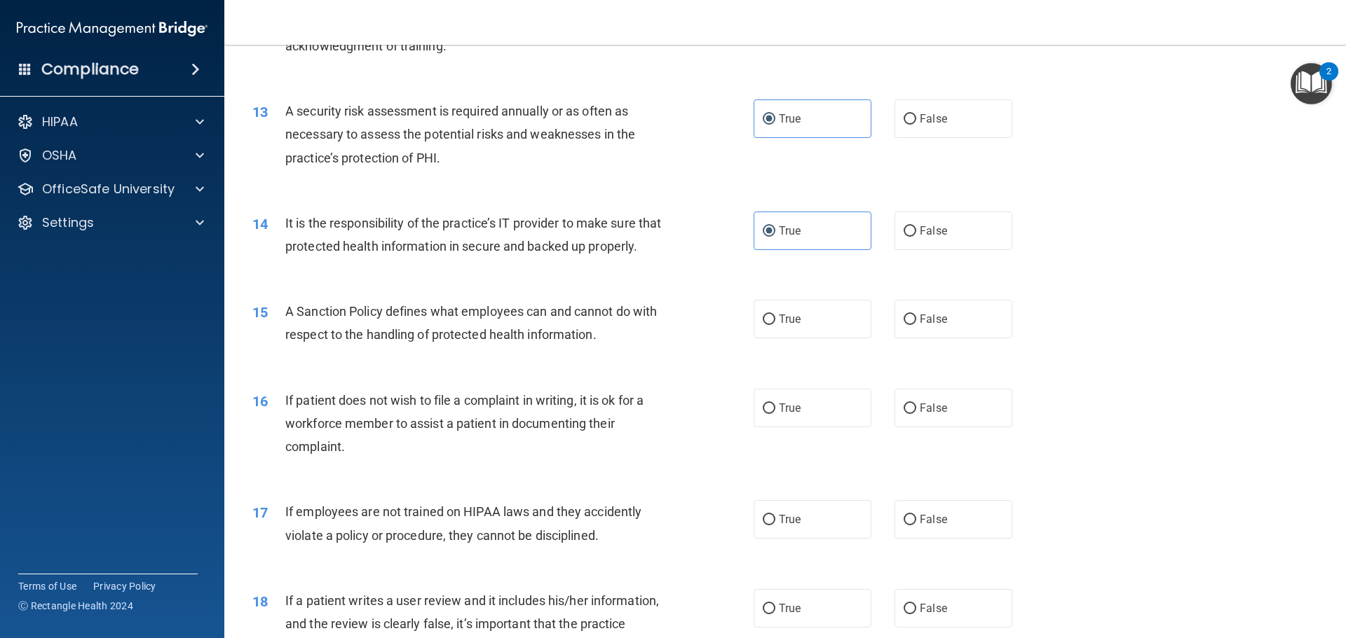
scroll to position [1472, 0]
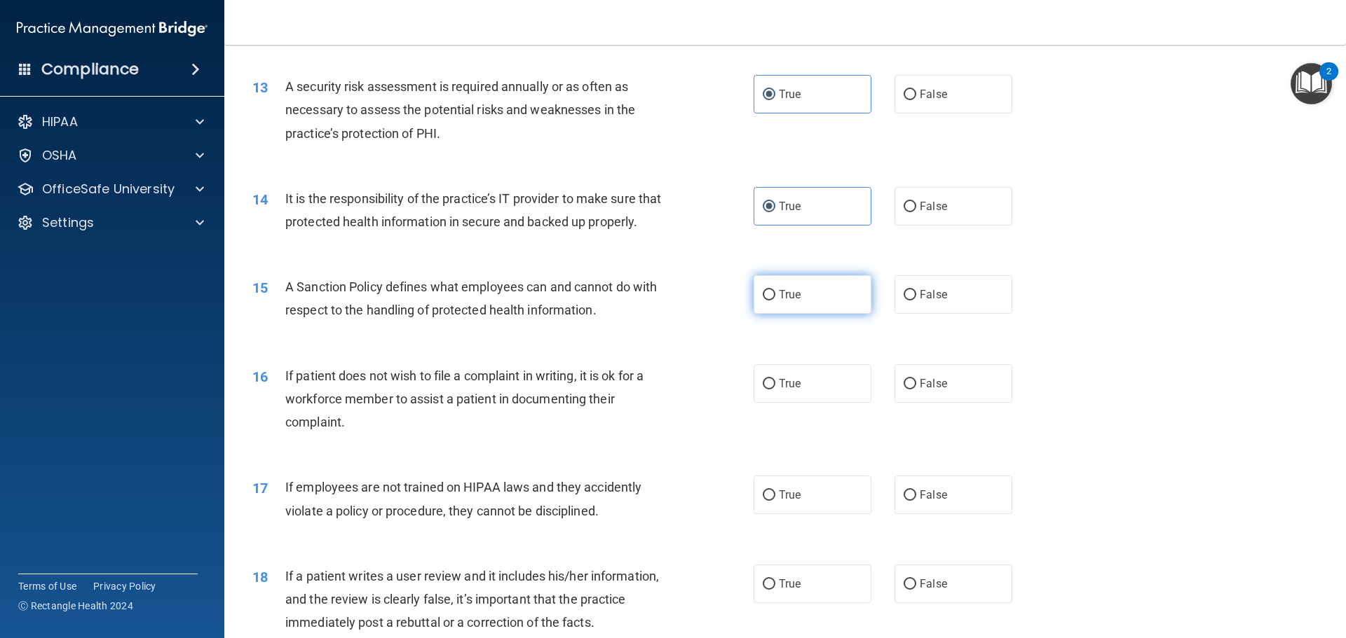
click at [793, 301] on span "True" at bounding box center [790, 294] width 22 height 13
click at [775, 301] on input "True" at bounding box center [768, 295] width 13 height 11
radio input "true"
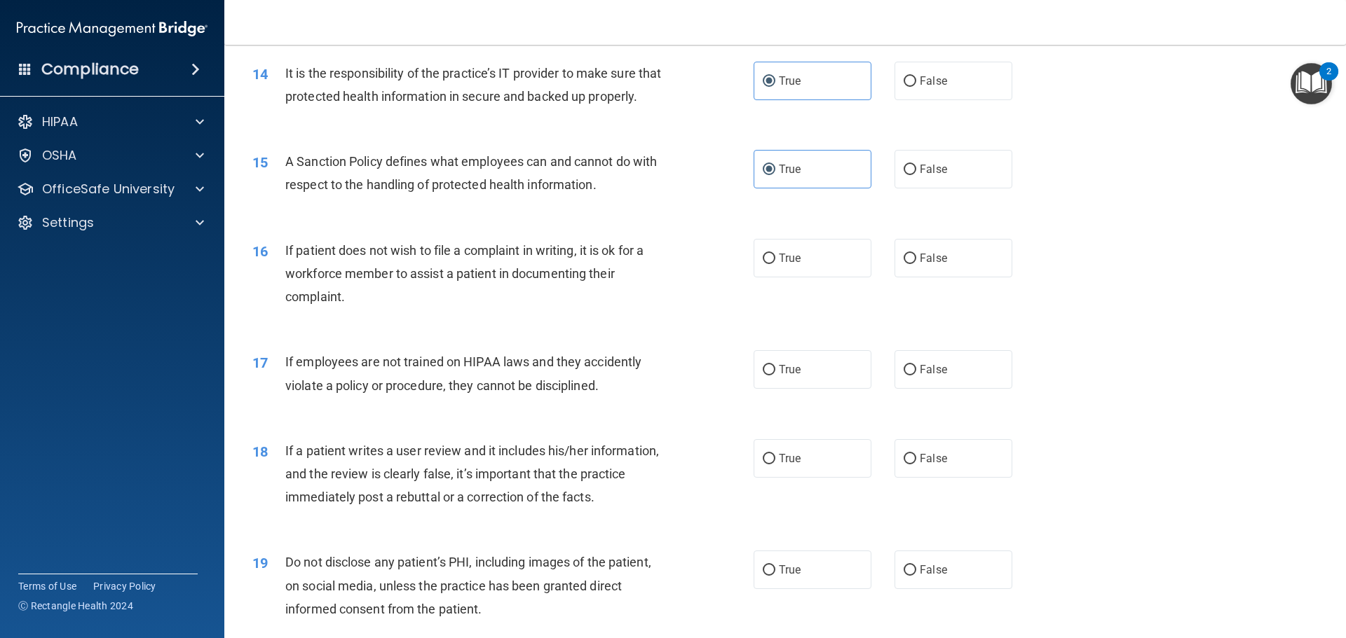
scroll to position [1612, 0]
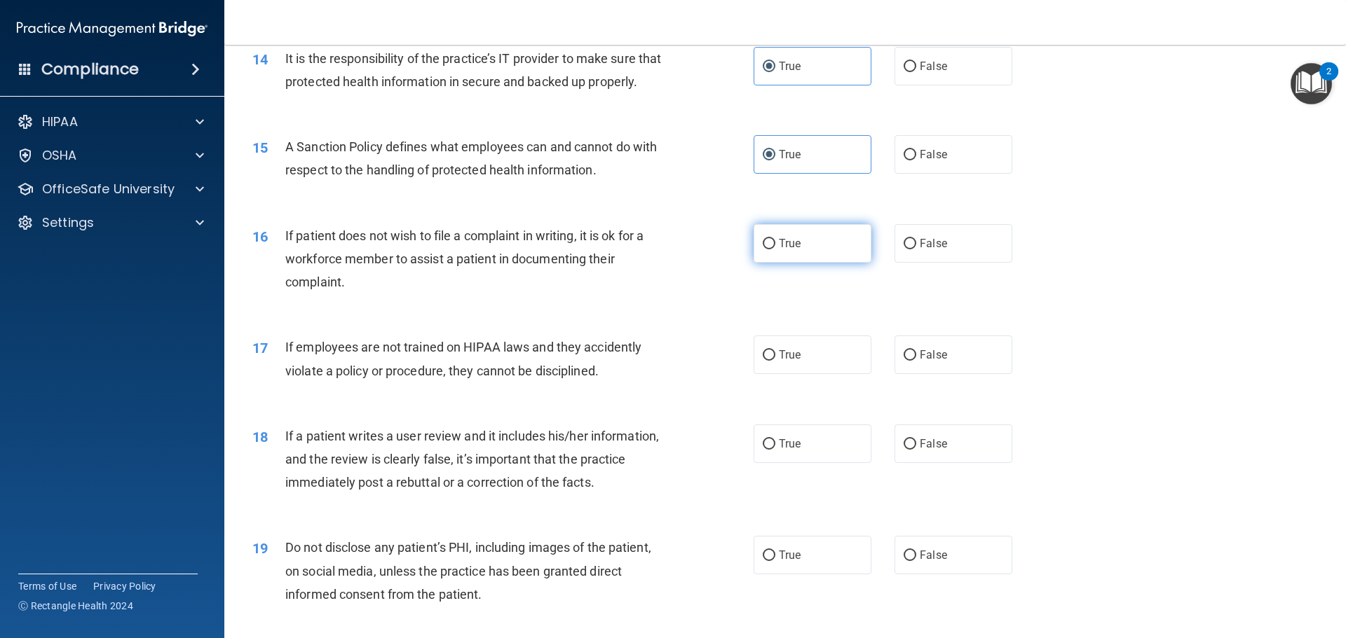
click at [780, 250] on span "True" at bounding box center [790, 243] width 22 height 13
click at [775, 249] on input "True" at bounding box center [768, 244] width 13 height 11
radio input "true"
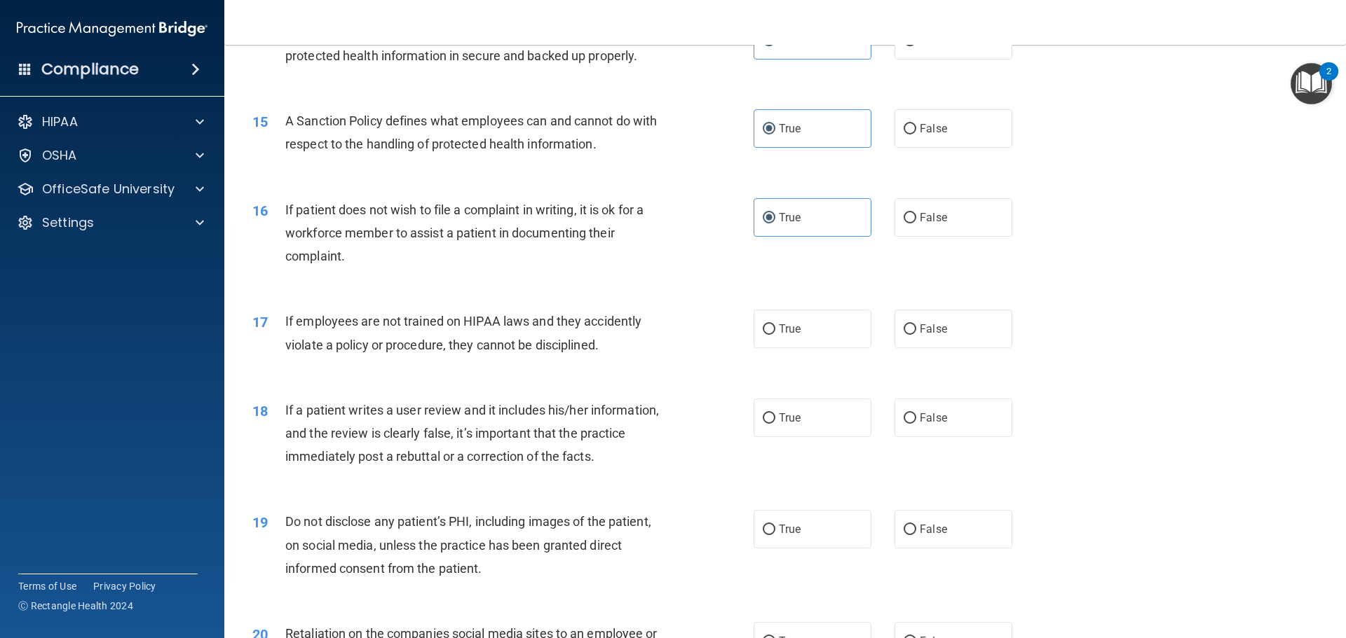
scroll to position [1682, 0]
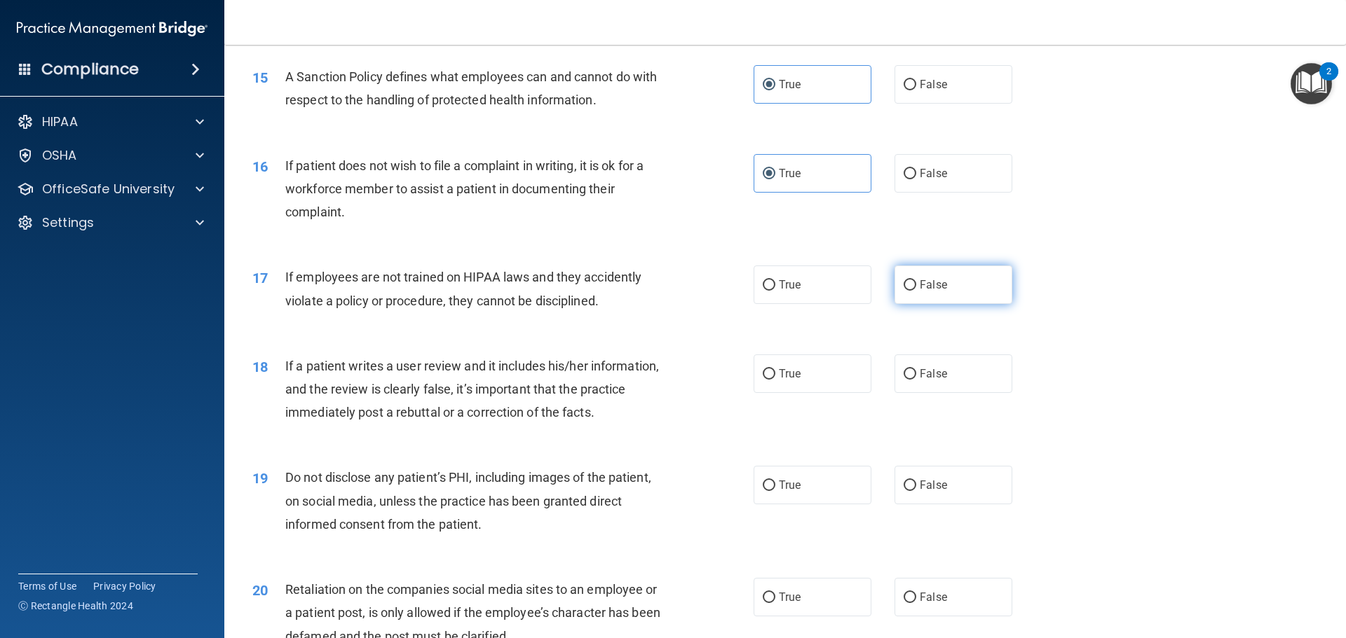
click at [911, 304] on label "False" at bounding box center [953, 285] width 118 height 39
click at [911, 291] on input "False" at bounding box center [909, 285] width 13 height 11
radio input "true"
click at [790, 393] on label "True" at bounding box center [812, 374] width 118 height 39
click at [775, 380] on input "True" at bounding box center [768, 374] width 13 height 11
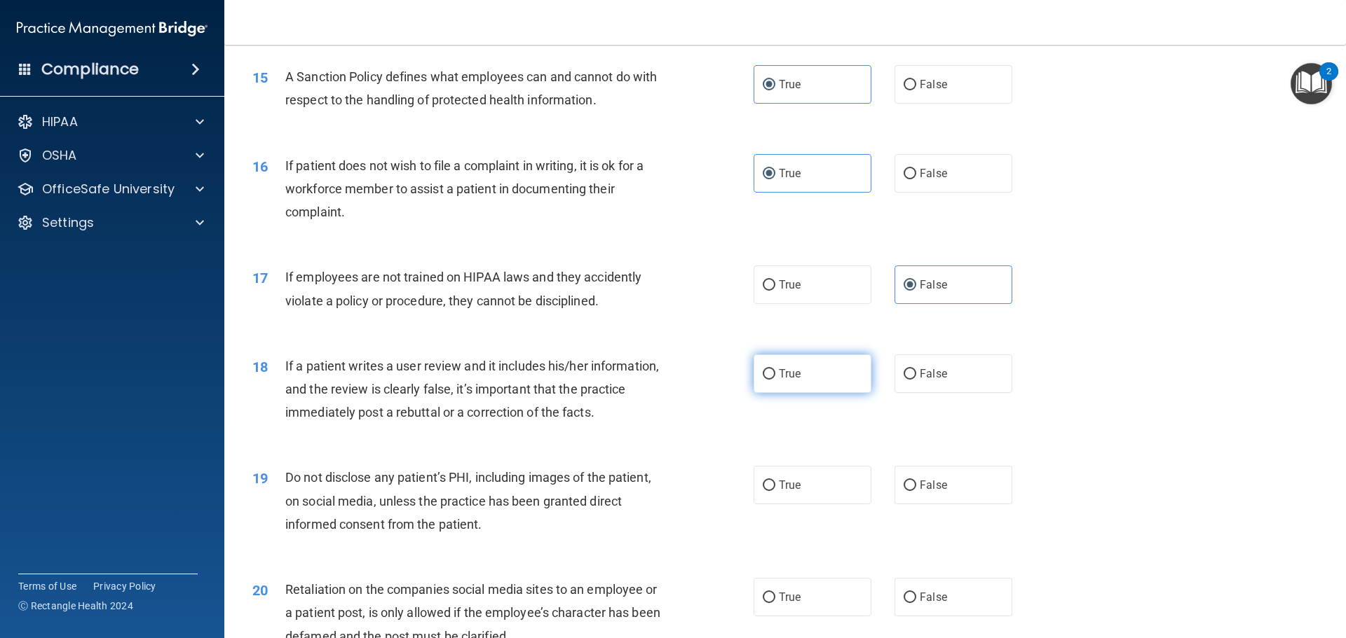
radio input "true"
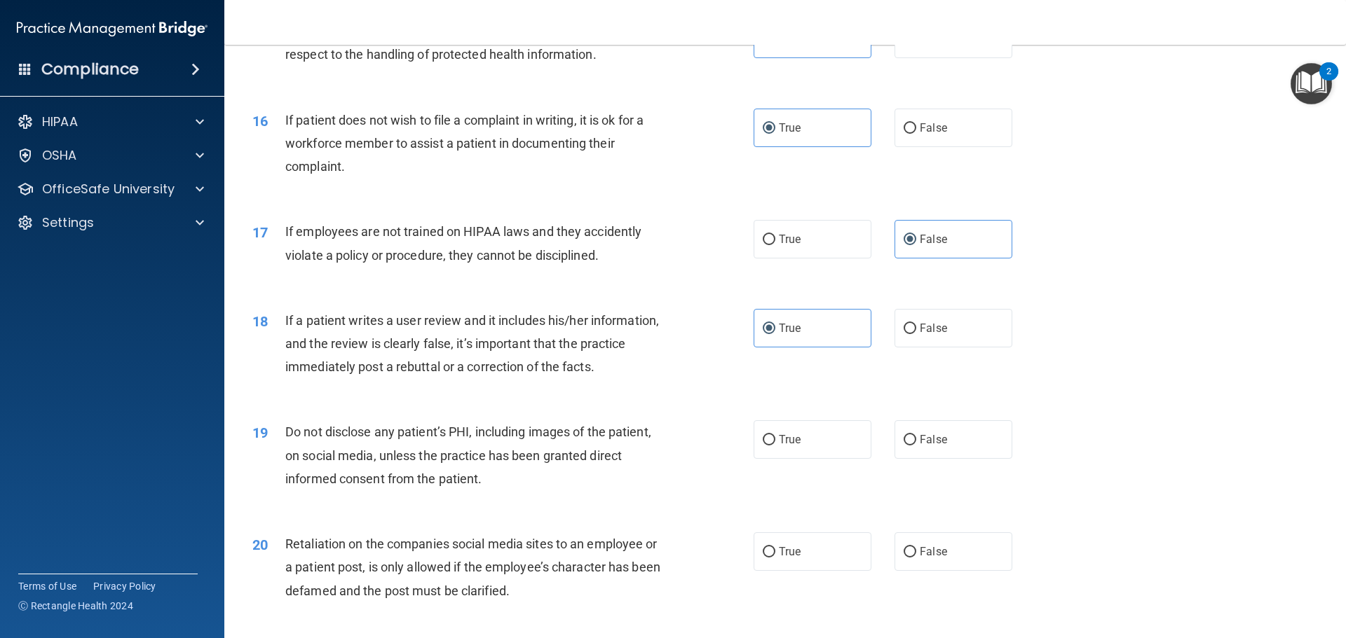
scroll to position [1752, 0]
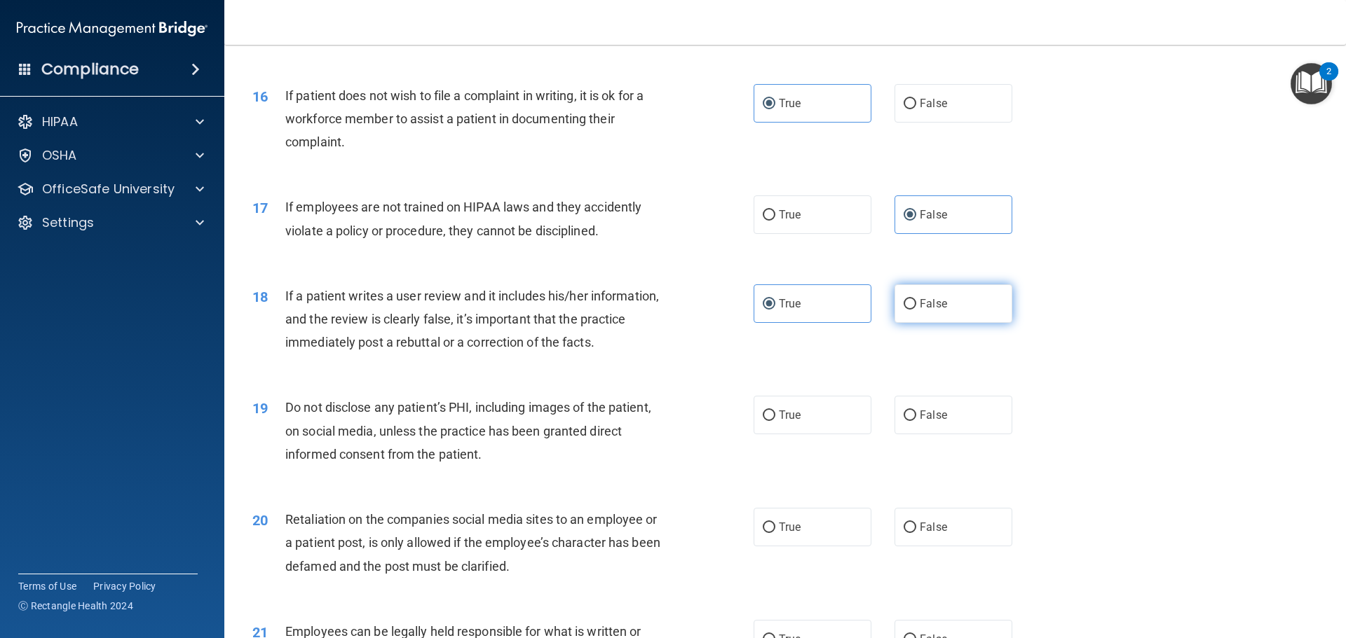
click at [937, 310] on span "False" at bounding box center [932, 303] width 27 height 13
click at [916, 310] on input "False" at bounding box center [909, 304] width 13 height 11
radio input "true"
radio input "false"
click at [786, 422] on span "True" at bounding box center [790, 415] width 22 height 13
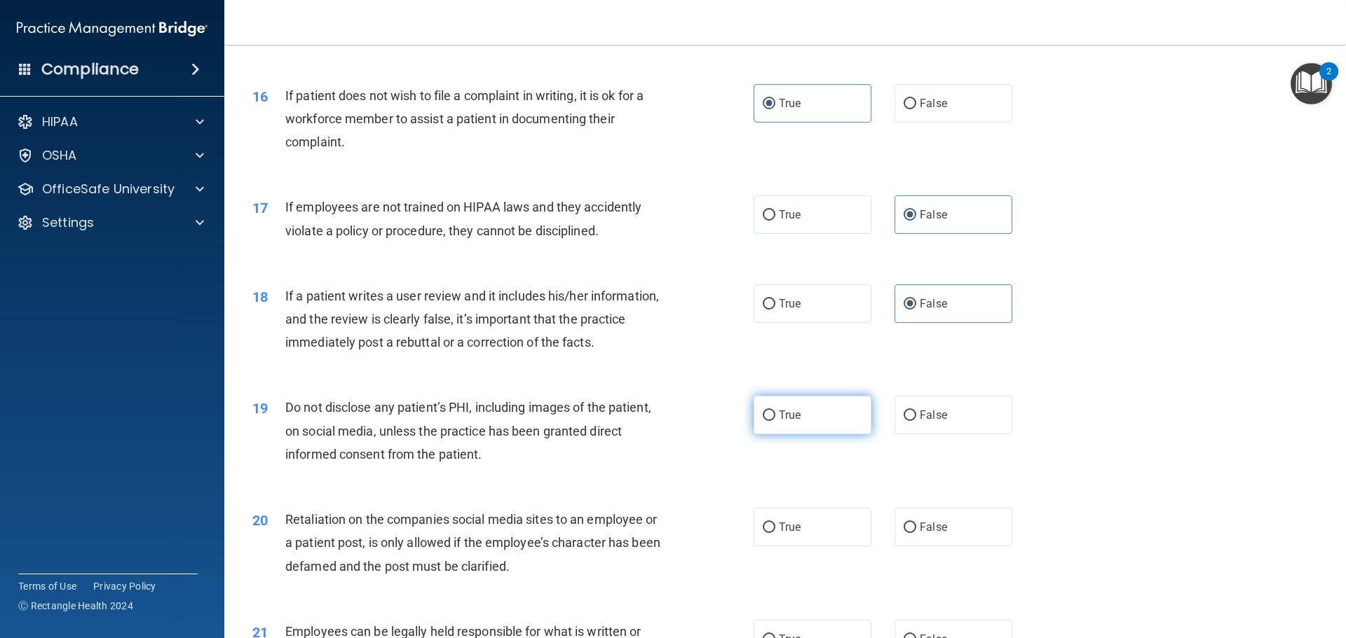
click at [775, 421] on input "True" at bounding box center [768, 416] width 13 height 11
radio input "true"
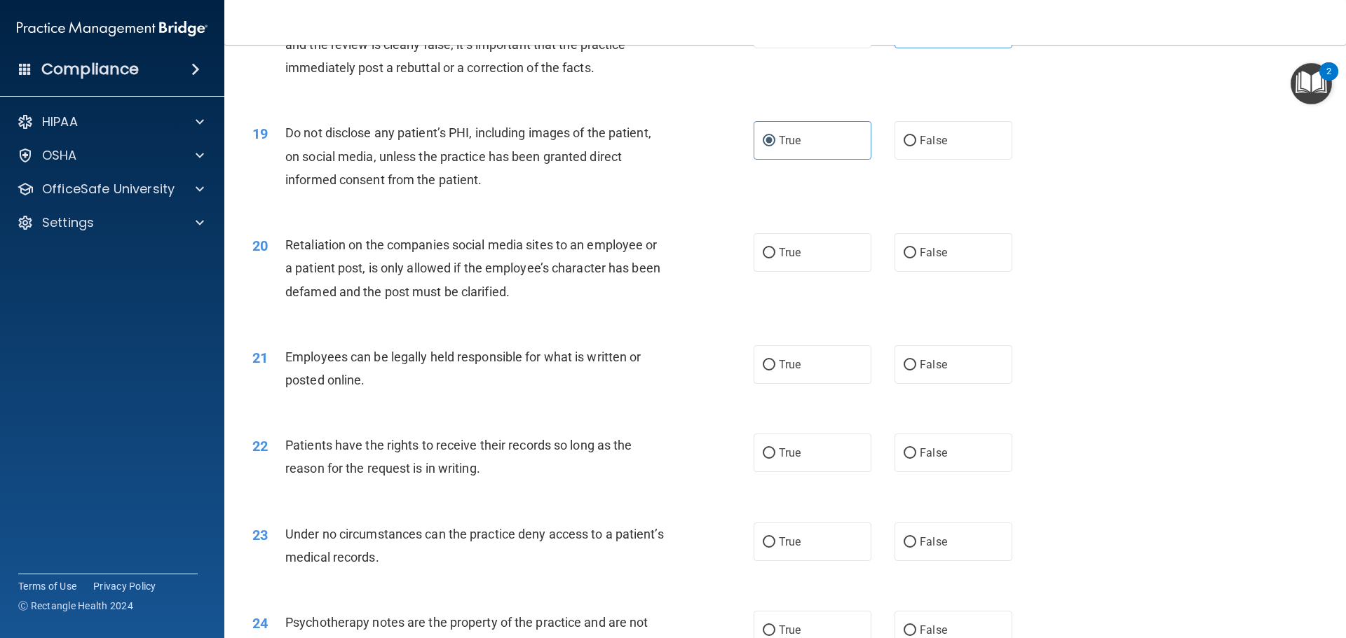
scroll to position [2032, 0]
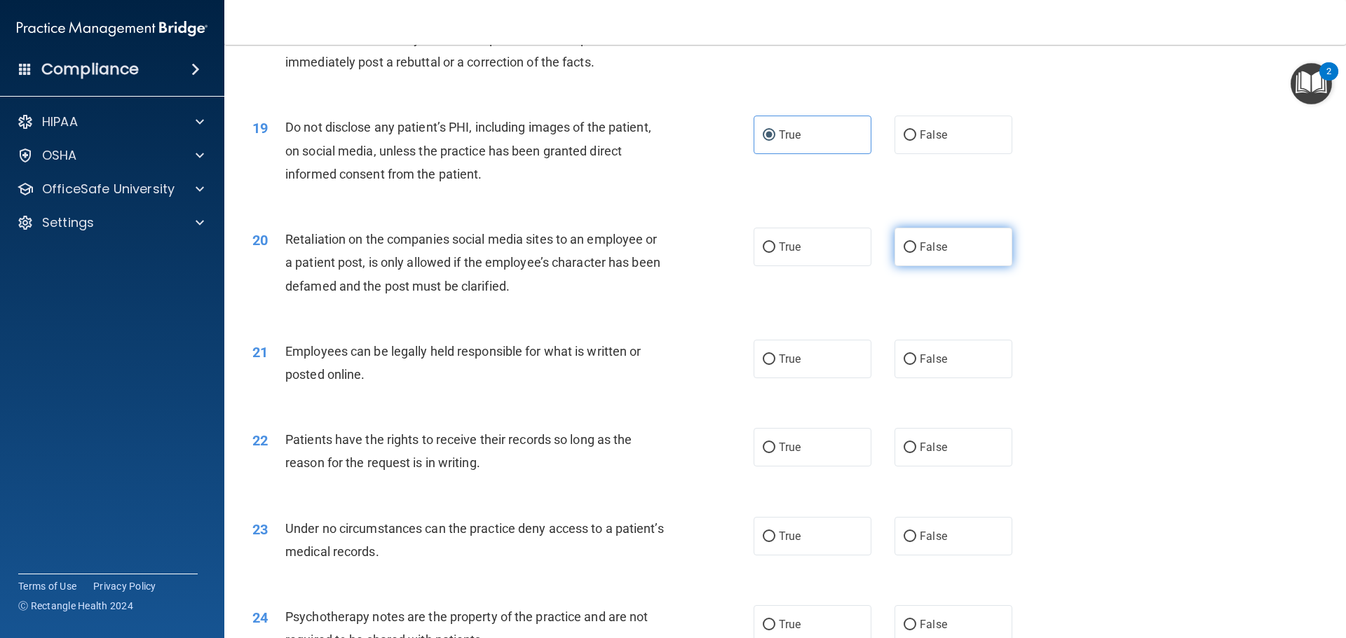
click at [924, 254] on span "False" at bounding box center [932, 246] width 27 height 13
click at [916, 253] on input "False" at bounding box center [909, 247] width 13 height 11
radio input "true"
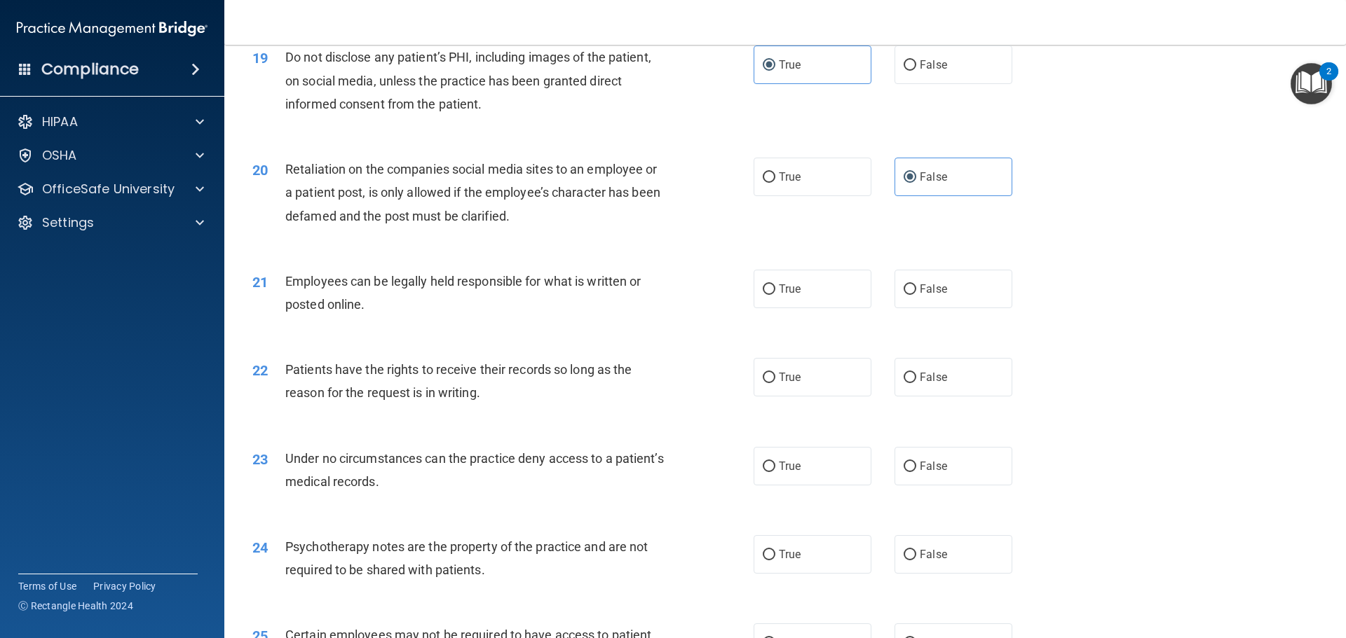
scroll to position [2172, 0]
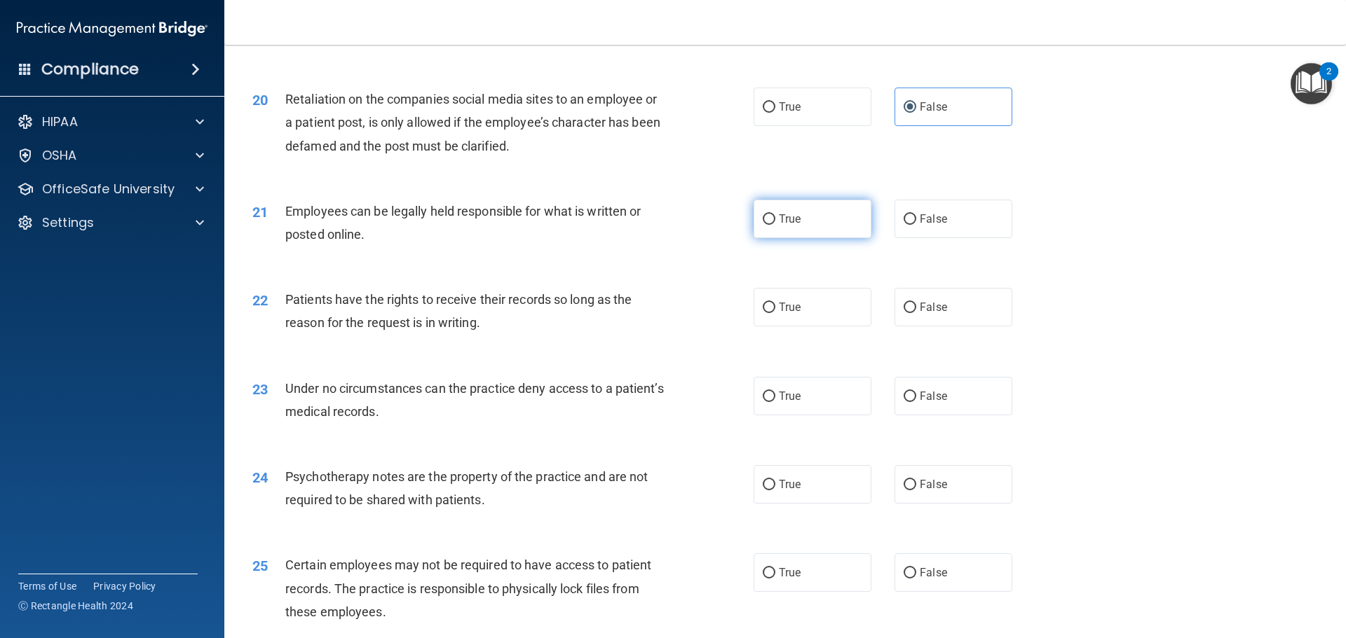
click at [769, 225] on input "True" at bounding box center [768, 219] width 13 height 11
radio input "true"
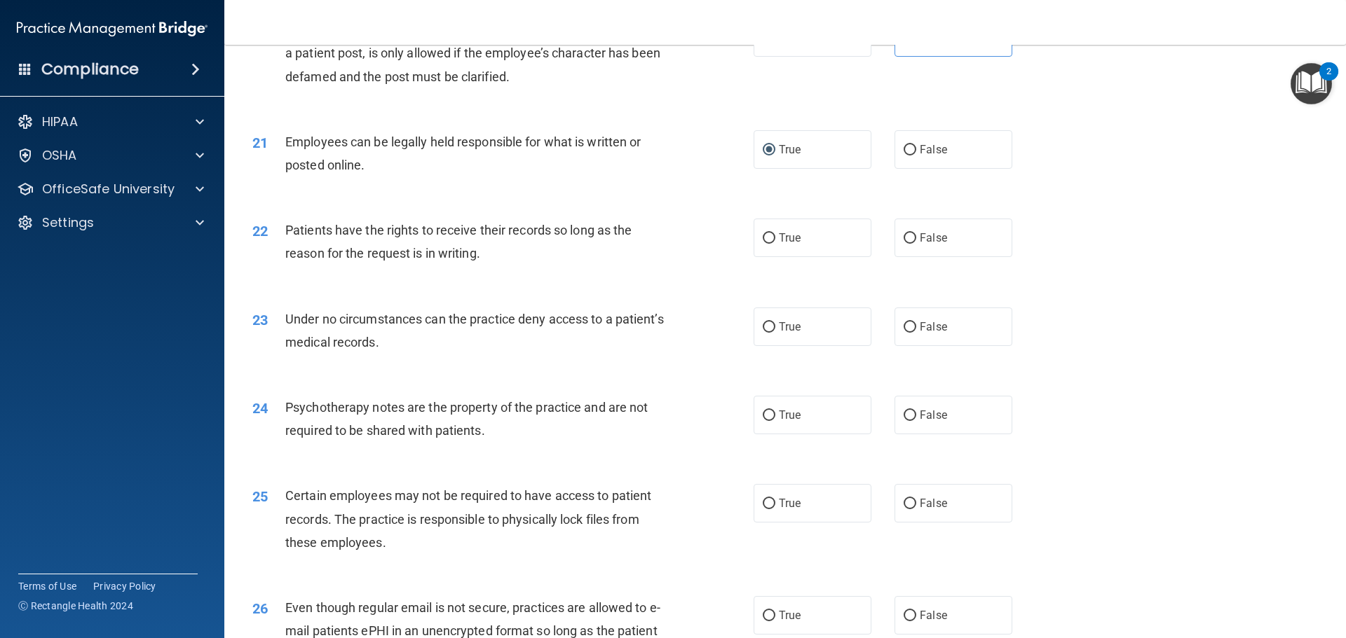
scroll to position [2243, 0]
click at [903, 243] on input "False" at bounding box center [909, 238] width 13 height 11
radio input "true"
click at [773, 345] on label "True" at bounding box center [812, 326] width 118 height 39
click at [773, 332] on input "True" at bounding box center [768, 327] width 13 height 11
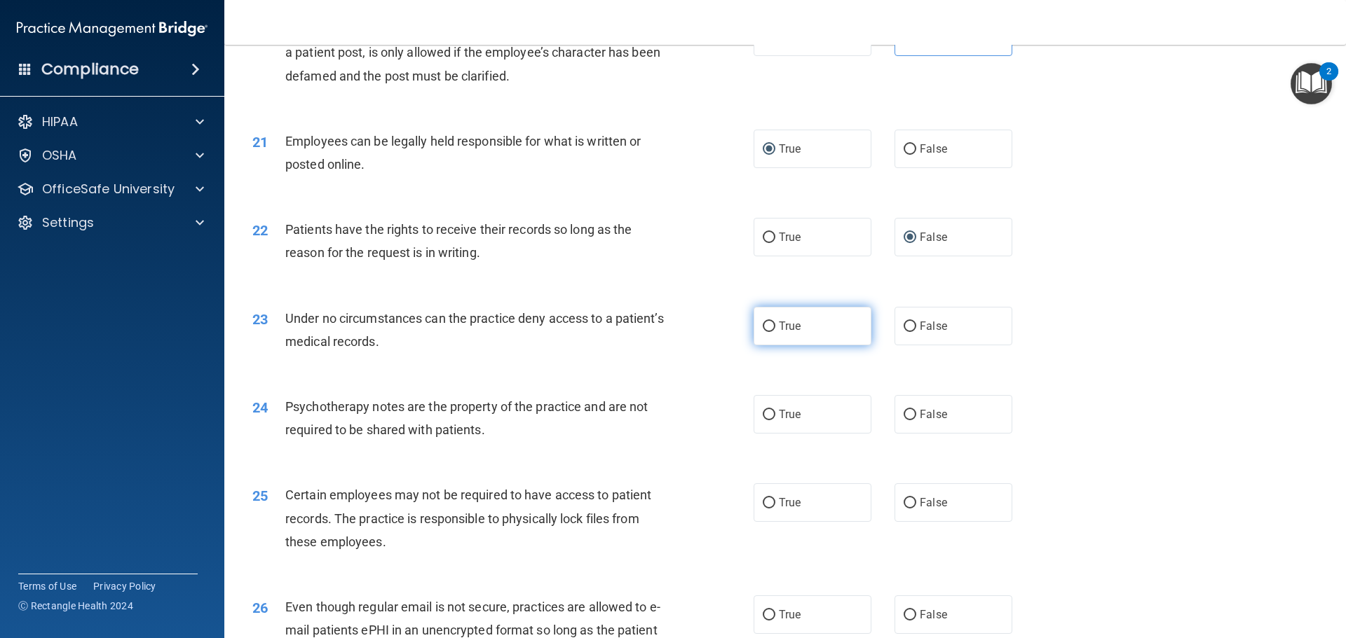
radio input "true"
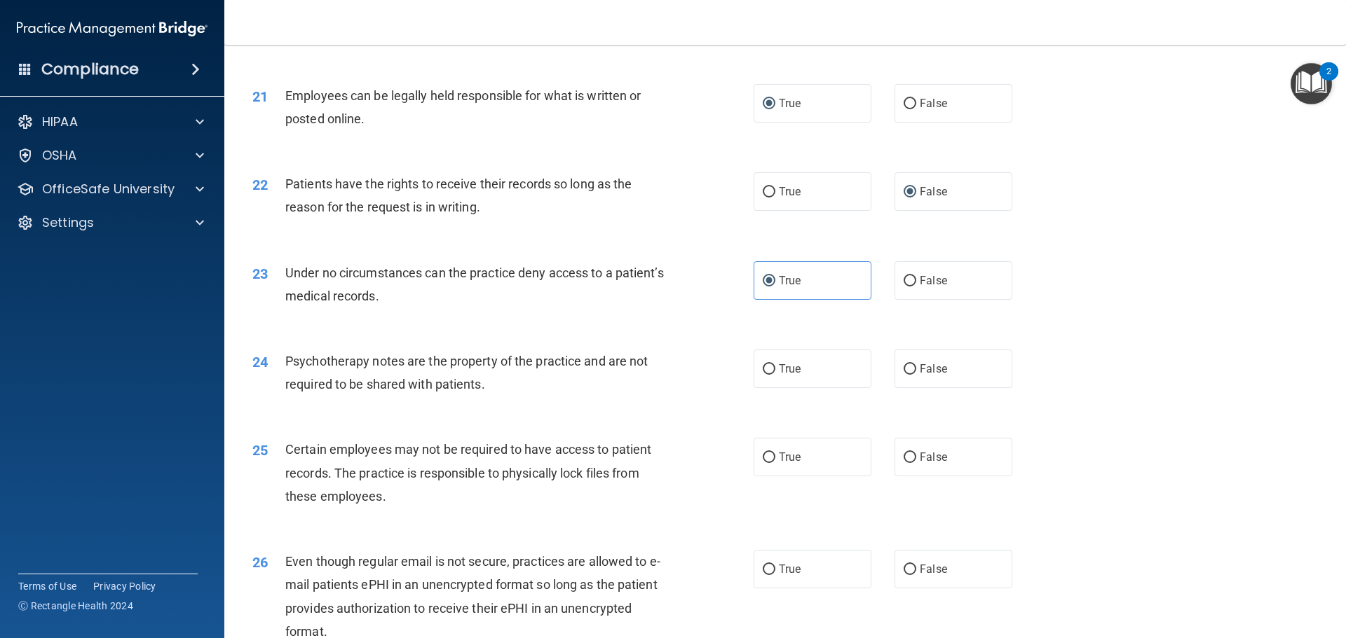
scroll to position [2313, 0]
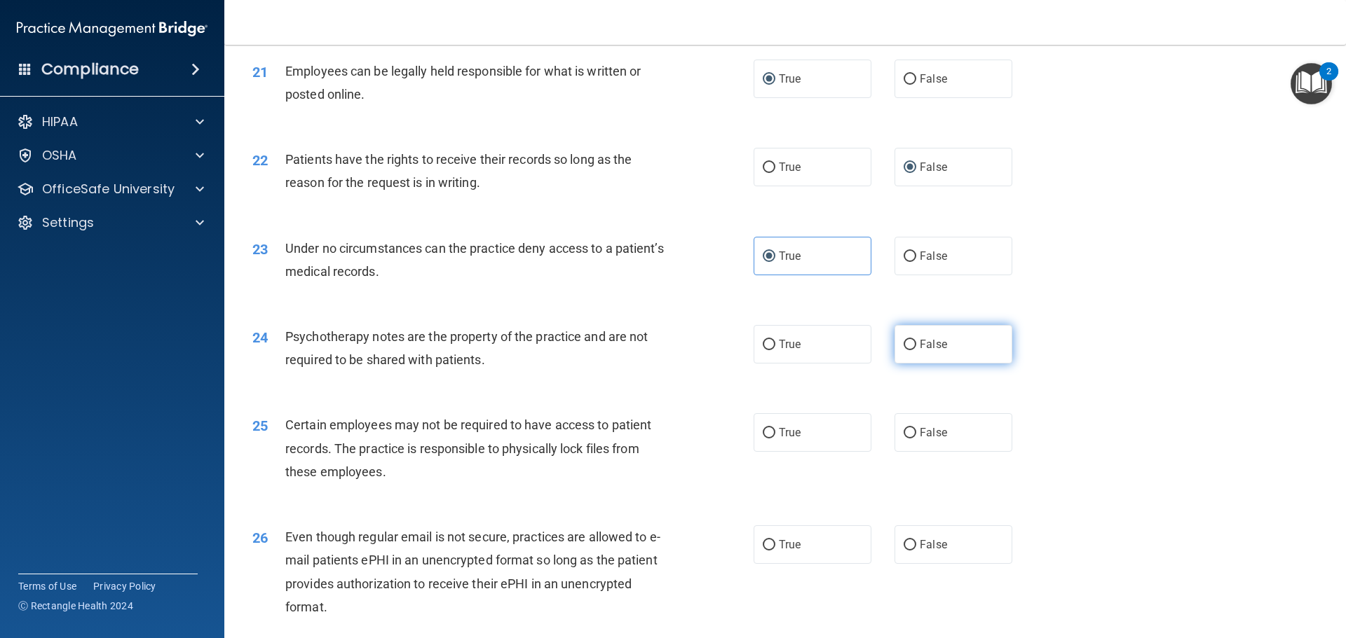
click at [931, 364] on label "False" at bounding box center [953, 344] width 118 height 39
click at [916, 350] on input "False" at bounding box center [909, 345] width 13 height 11
radio input "true"
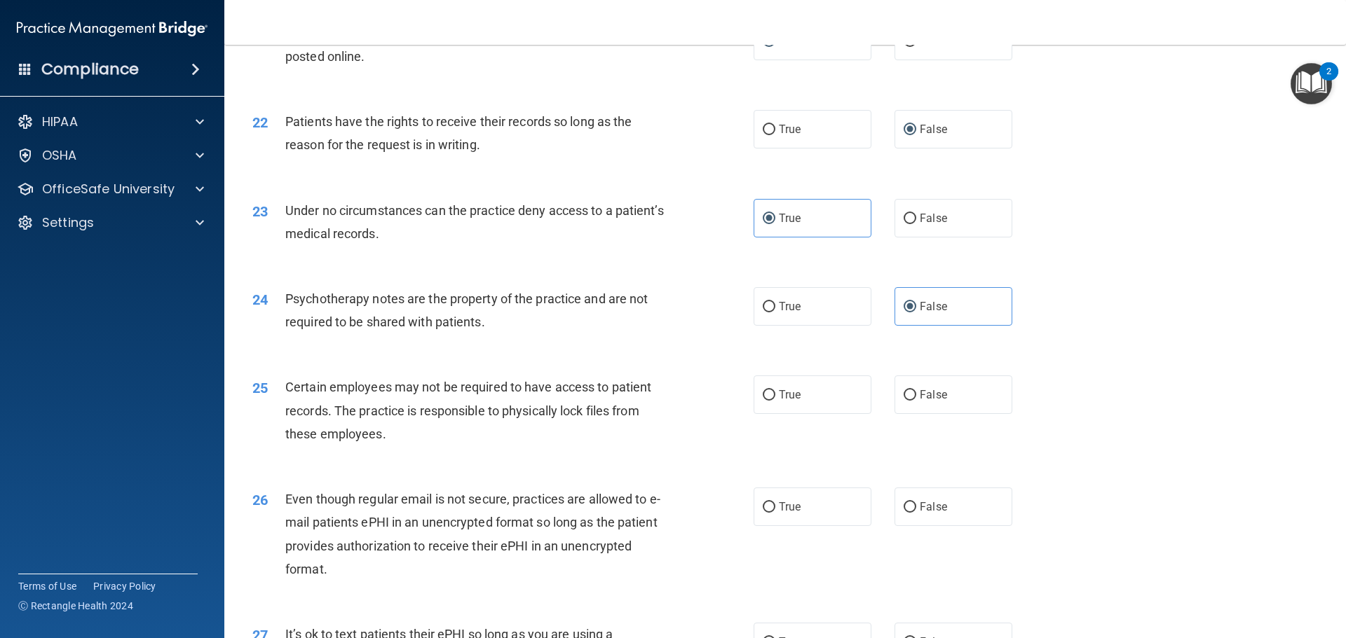
scroll to position [2383, 0]
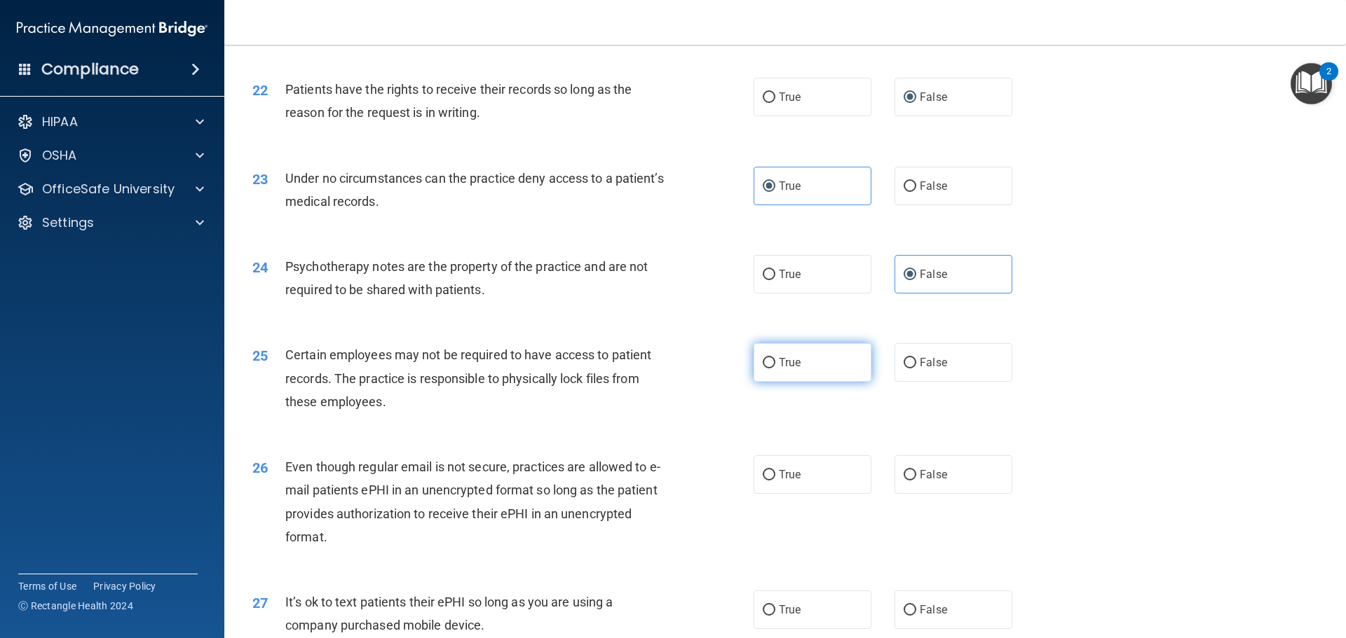
click at [804, 382] on label "True" at bounding box center [812, 362] width 118 height 39
click at [775, 369] on input "True" at bounding box center [768, 363] width 13 height 11
radio input "true"
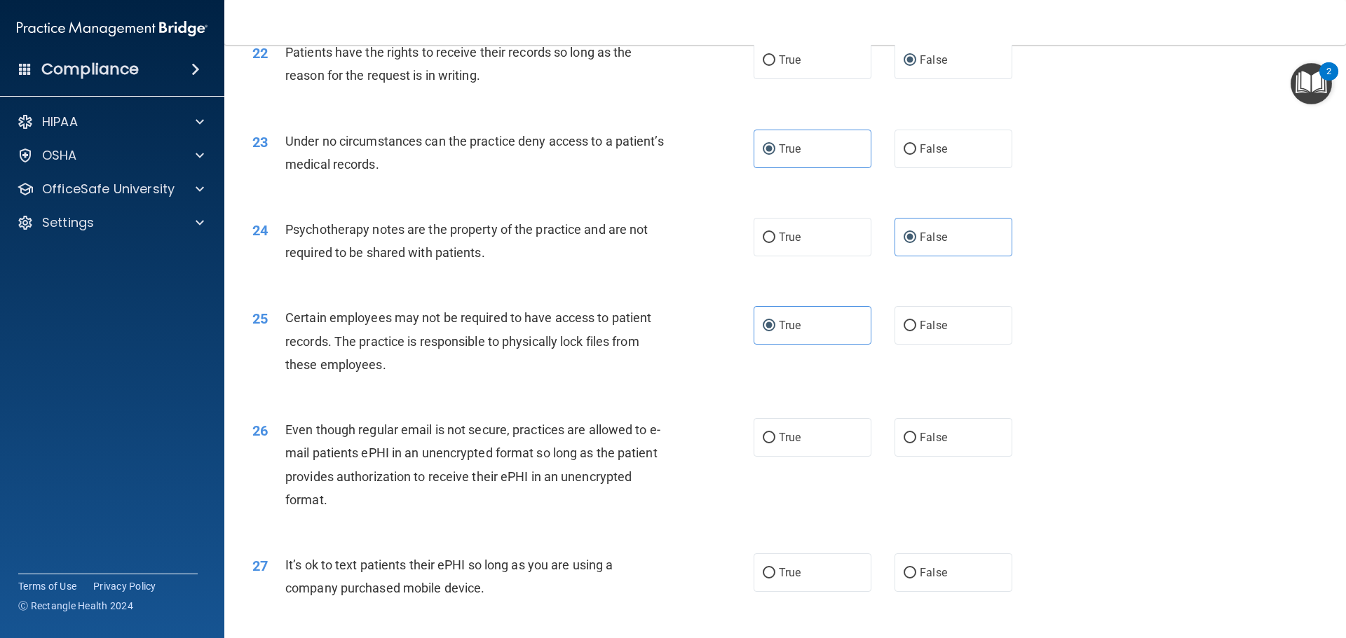
scroll to position [2453, 0]
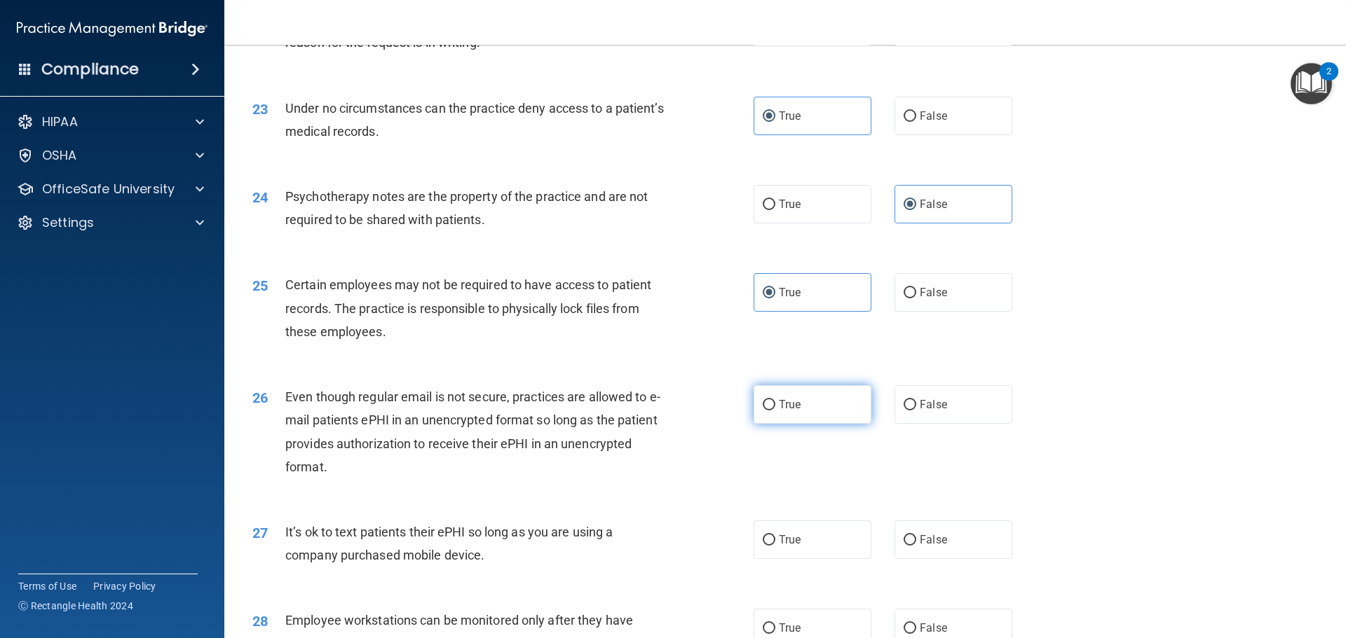
click at [812, 416] on label "True" at bounding box center [812, 404] width 118 height 39
click at [775, 411] on input "True" at bounding box center [768, 405] width 13 height 11
radio input "true"
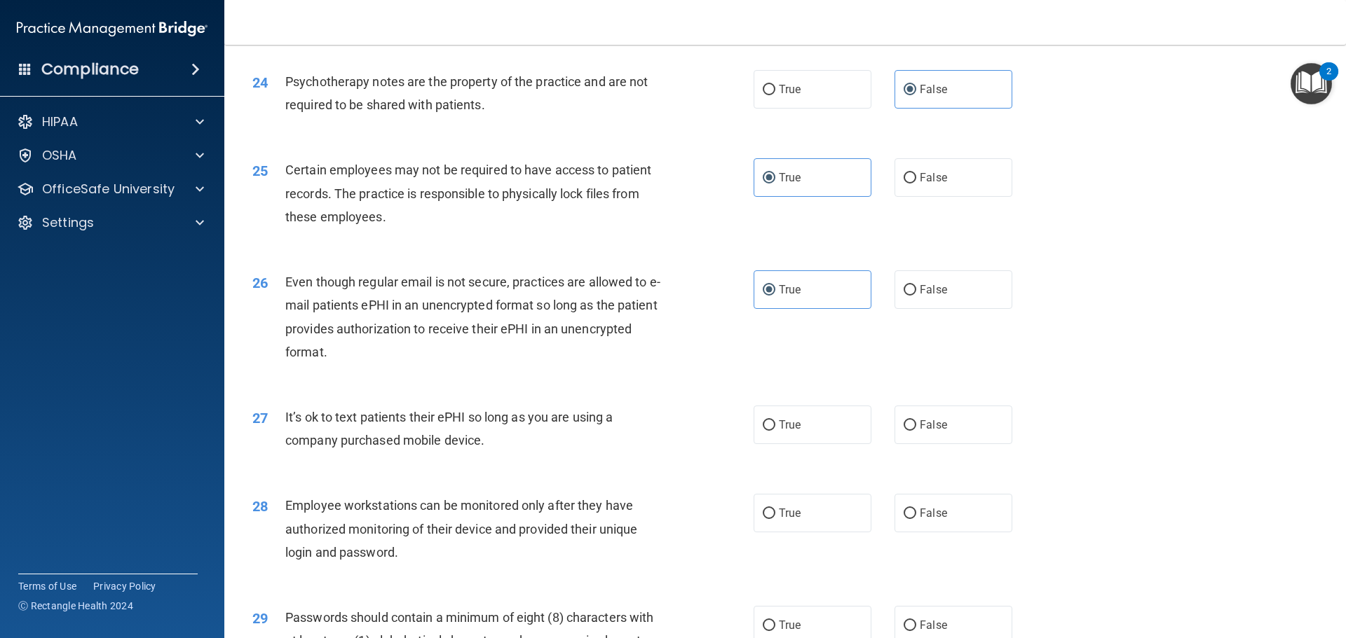
scroll to position [2593, 0]
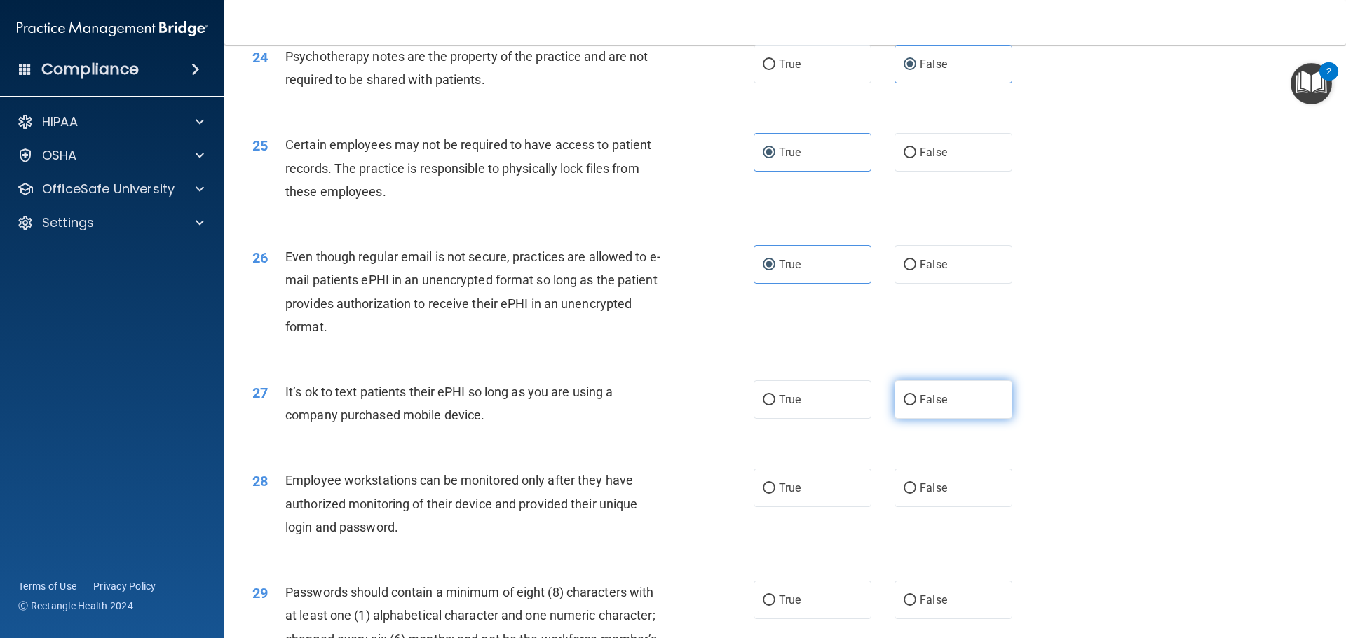
click at [934, 406] on span "False" at bounding box center [932, 399] width 27 height 13
click at [916, 406] on input "False" at bounding box center [909, 400] width 13 height 11
radio input "true"
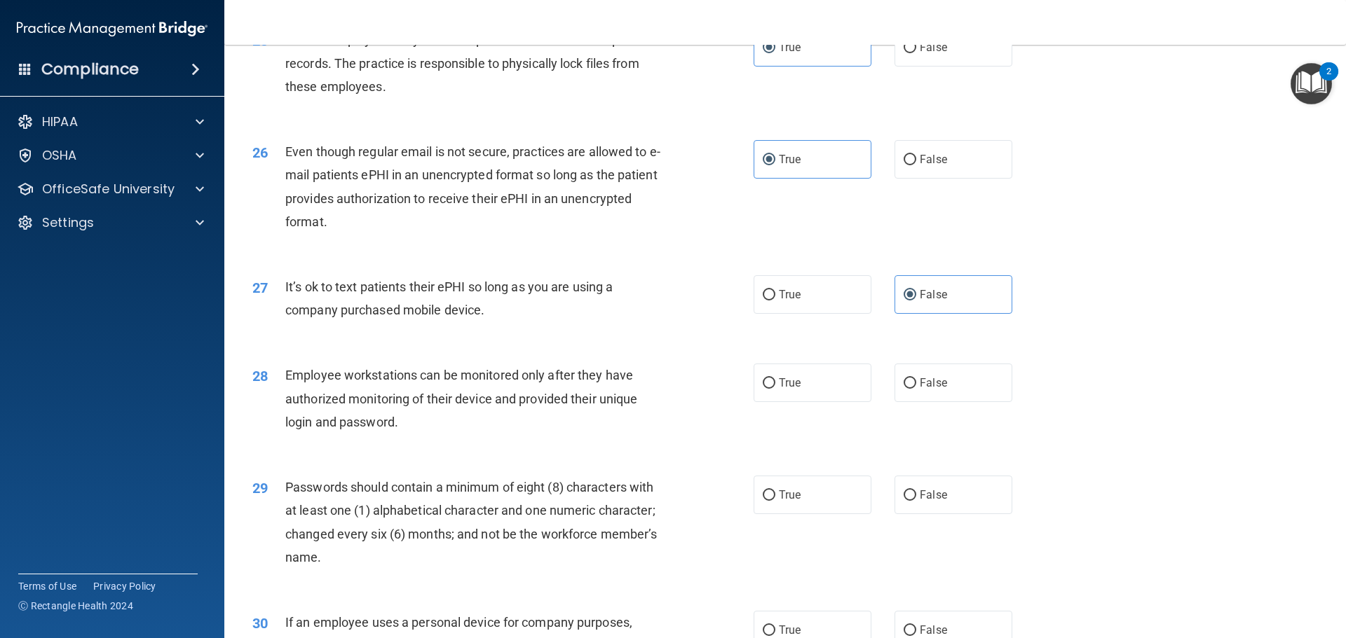
scroll to position [2733, 0]
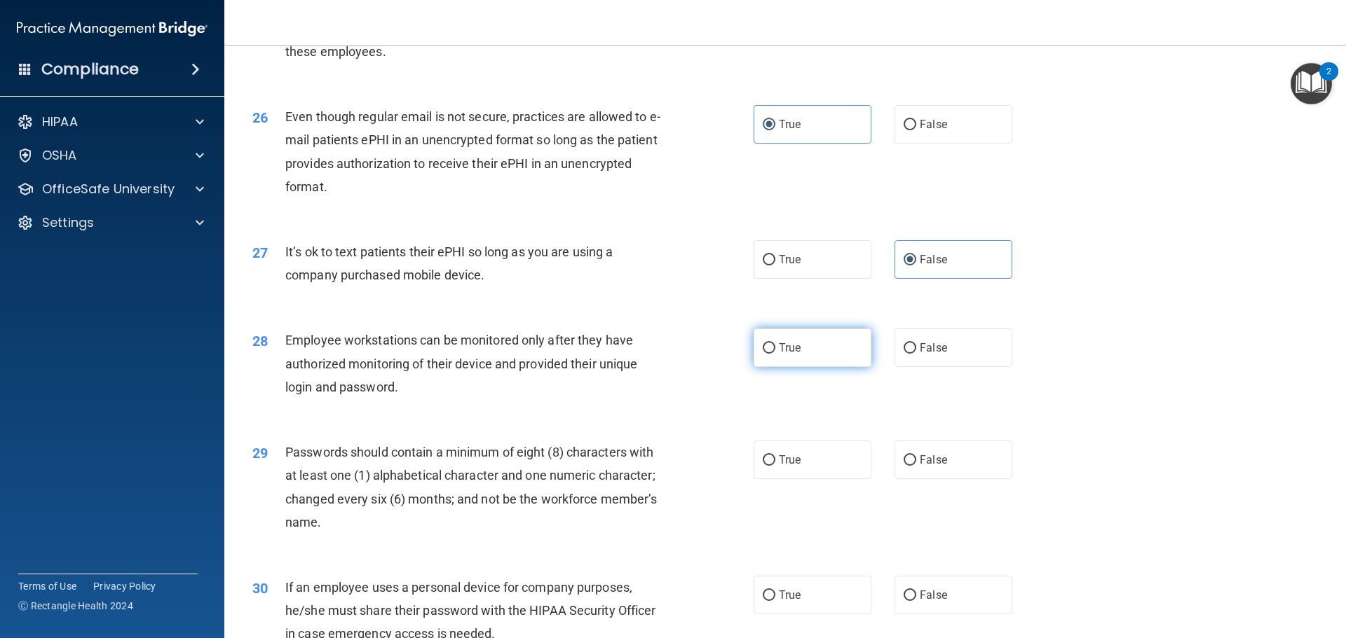
click at [796, 367] on label "True" at bounding box center [812, 348] width 118 height 39
click at [775, 354] on input "True" at bounding box center [768, 348] width 13 height 11
radio input "true"
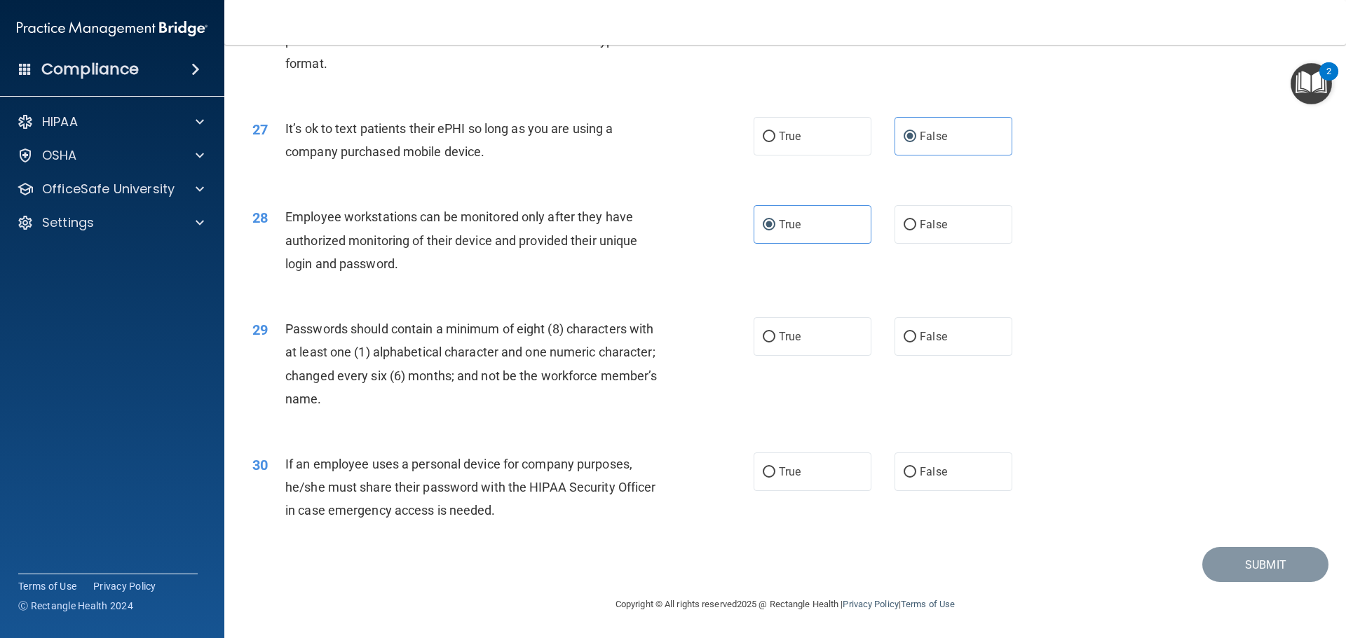
scroll to position [2873, 0]
click at [798, 352] on label "True" at bounding box center [812, 336] width 118 height 39
click at [775, 343] on input "True" at bounding box center [768, 337] width 13 height 11
radio input "true"
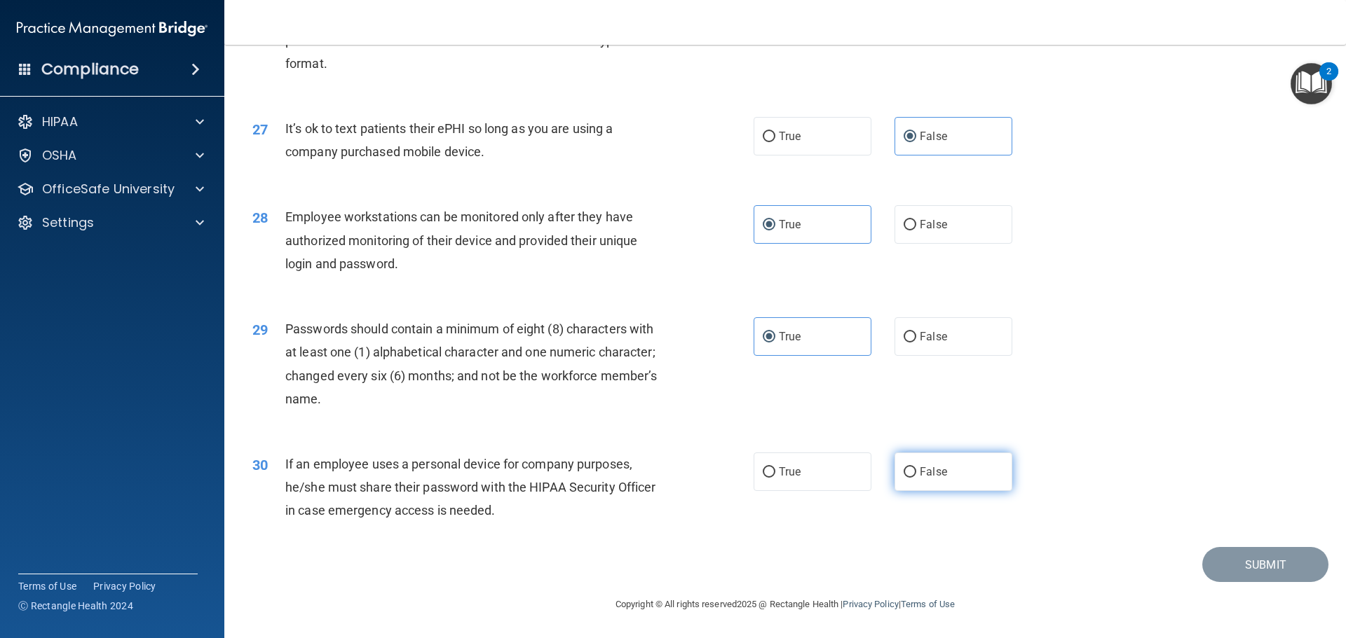
drag, startPoint x: 965, startPoint y: 465, endPoint x: 968, endPoint y: 474, distance: 9.5
click at [963, 465] on label "False" at bounding box center [953, 472] width 118 height 39
click at [916, 467] on input "False" at bounding box center [909, 472] width 13 height 11
radio input "true"
click at [1252, 568] on button "Submit" at bounding box center [1265, 565] width 126 height 36
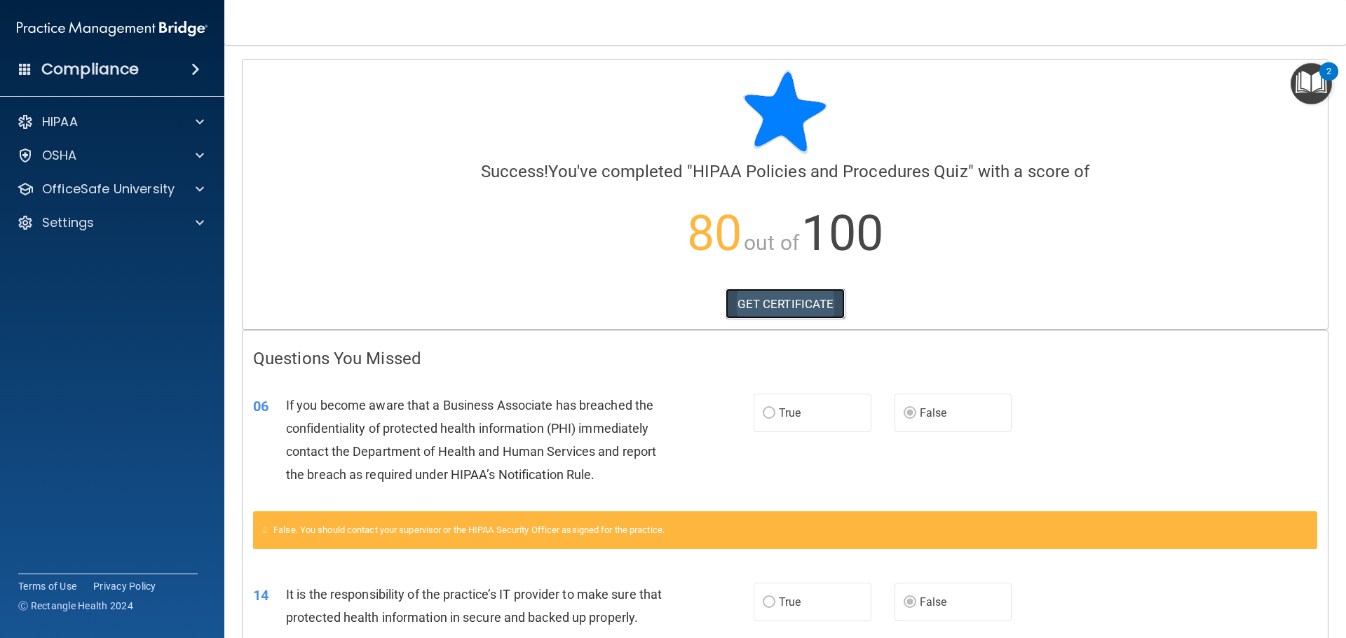
click at [772, 306] on link "GET CERTIFICATE" at bounding box center [785, 304] width 120 height 31
click at [137, 196] on p "OfficeSafe University" at bounding box center [108, 189] width 132 height 17
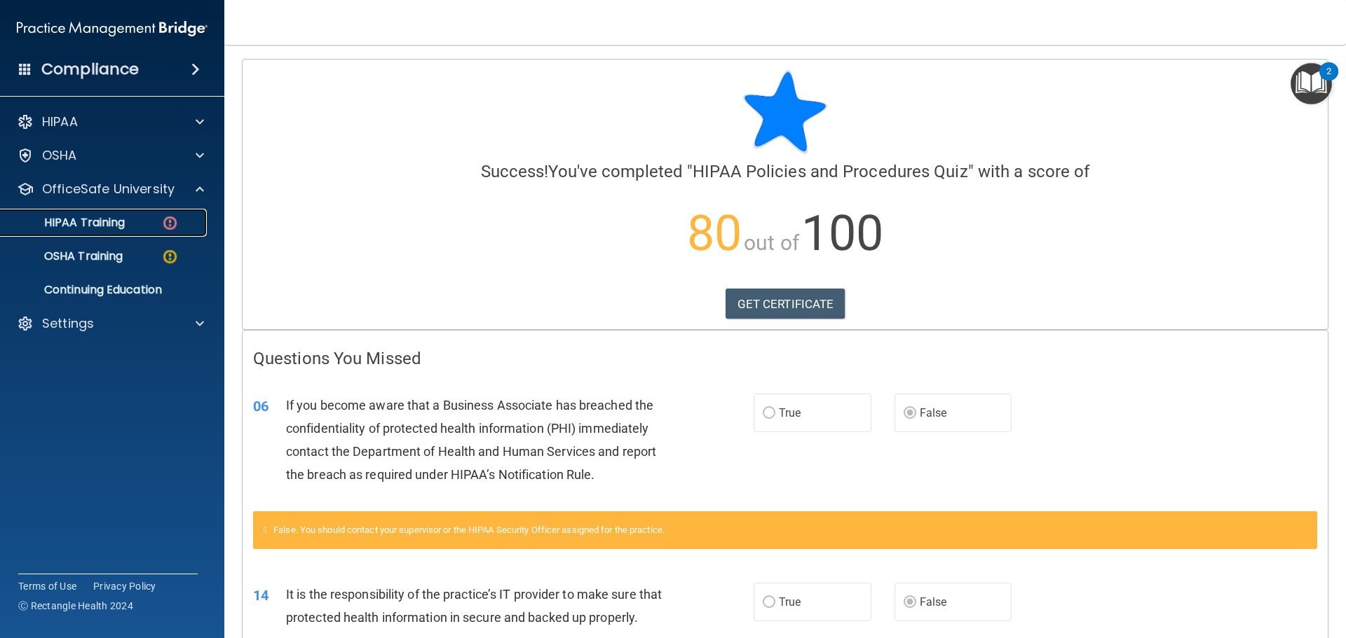
click at [128, 232] on link "HIPAA Training" at bounding box center [96, 223] width 221 height 28
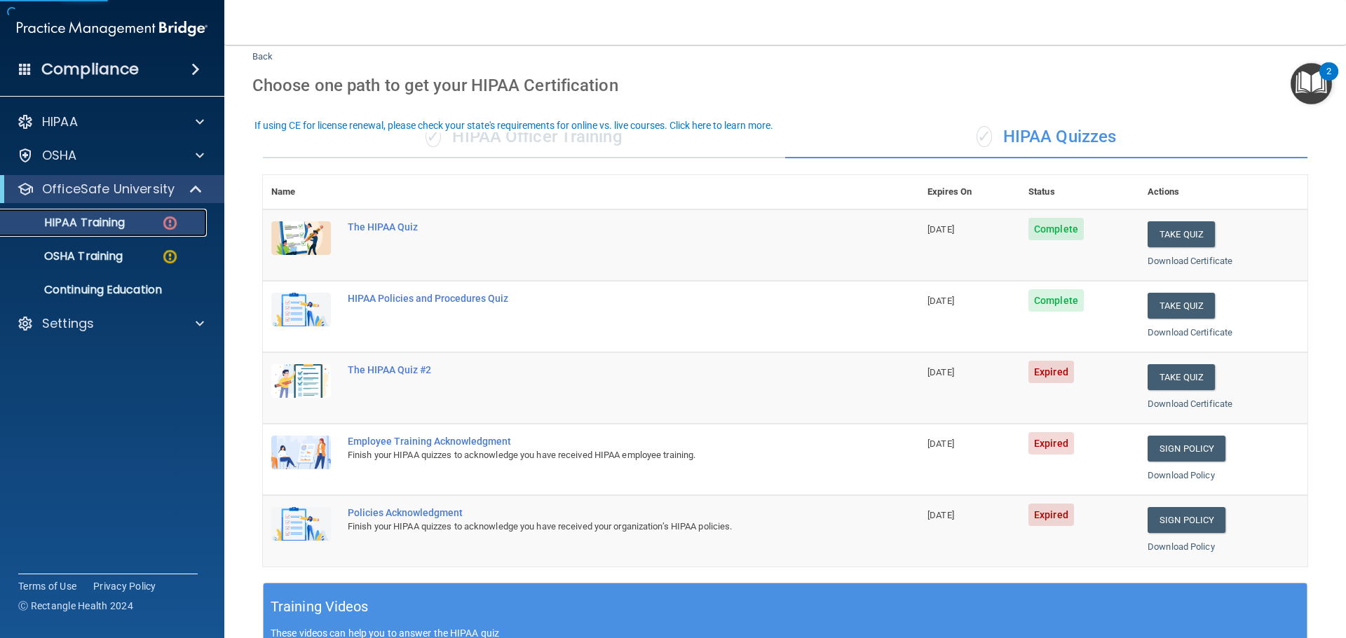
scroll to position [70, 0]
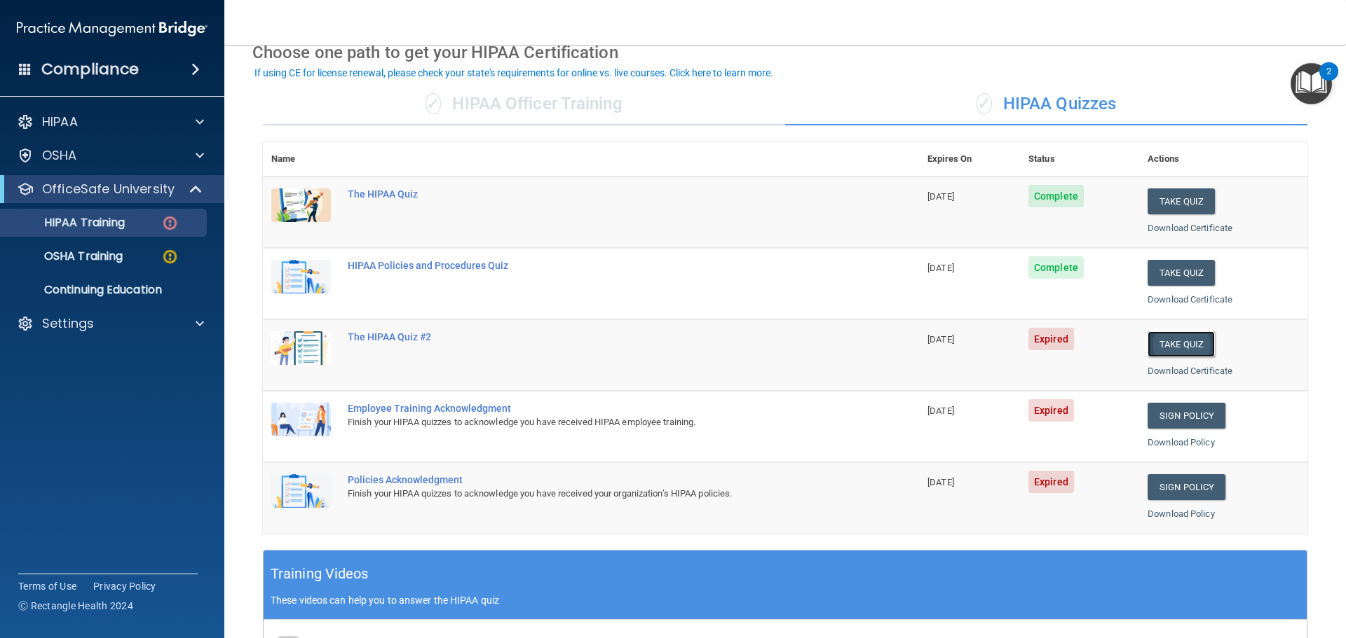
click at [1184, 347] on button "Take Quiz" at bounding box center [1180, 344] width 67 height 26
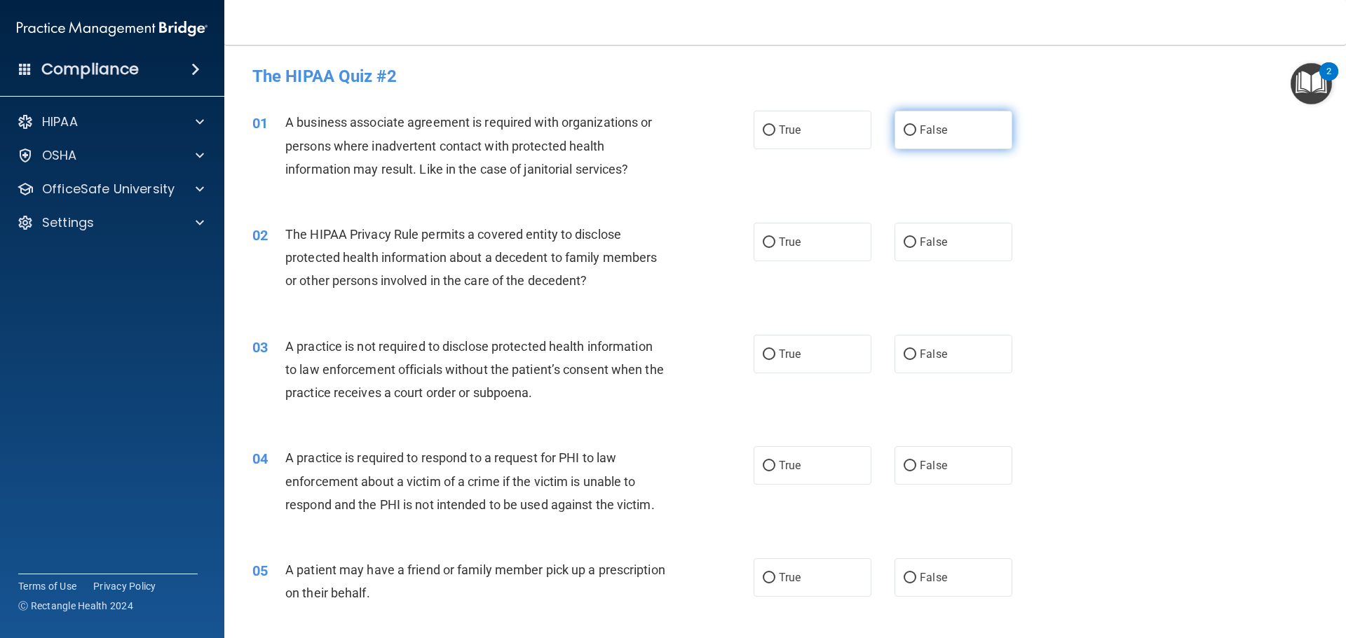
click at [919, 133] on span "False" at bounding box center [932, 129] width 27 height 13
click at [915, 133] on input "False" at bounding box center [909, 130] width 13 height 11
radio input "true"
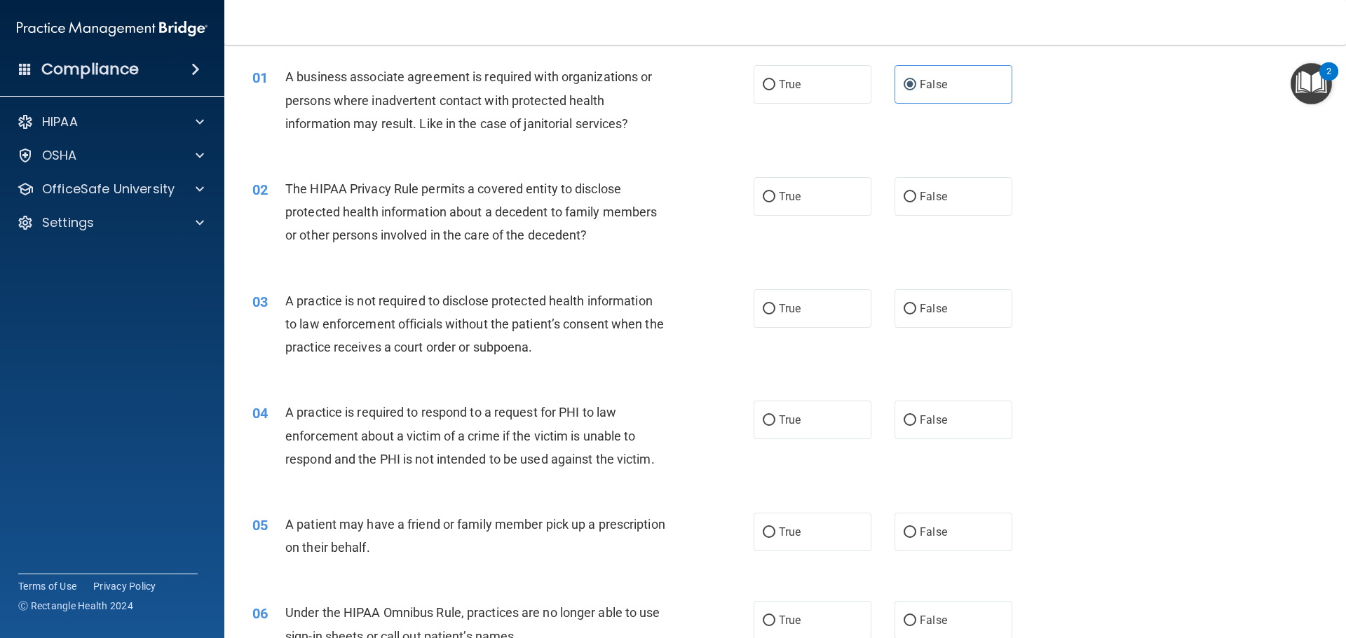
scroll to position [70, 0]
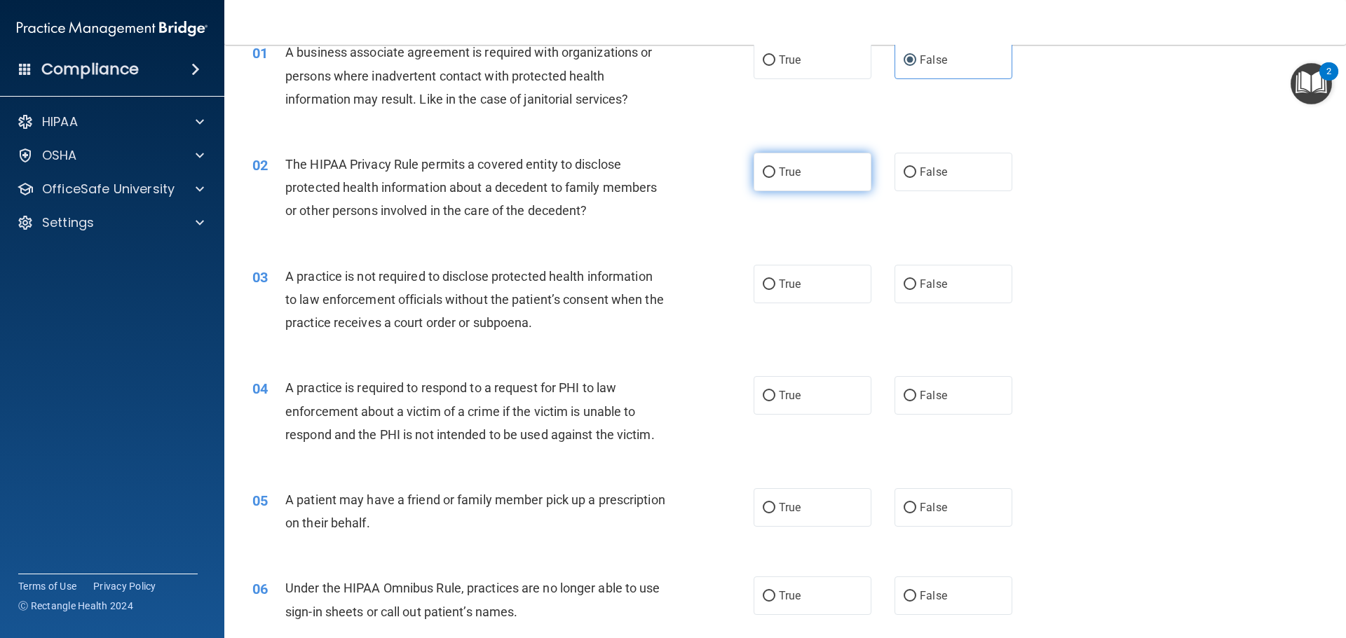
click at [804, 183] on label "True" at bounding box center [812, 172] width 118 height 39
click at [775, 178] on input "True" at bounding box center [768, 172] width 13 height 11
radio input "true"
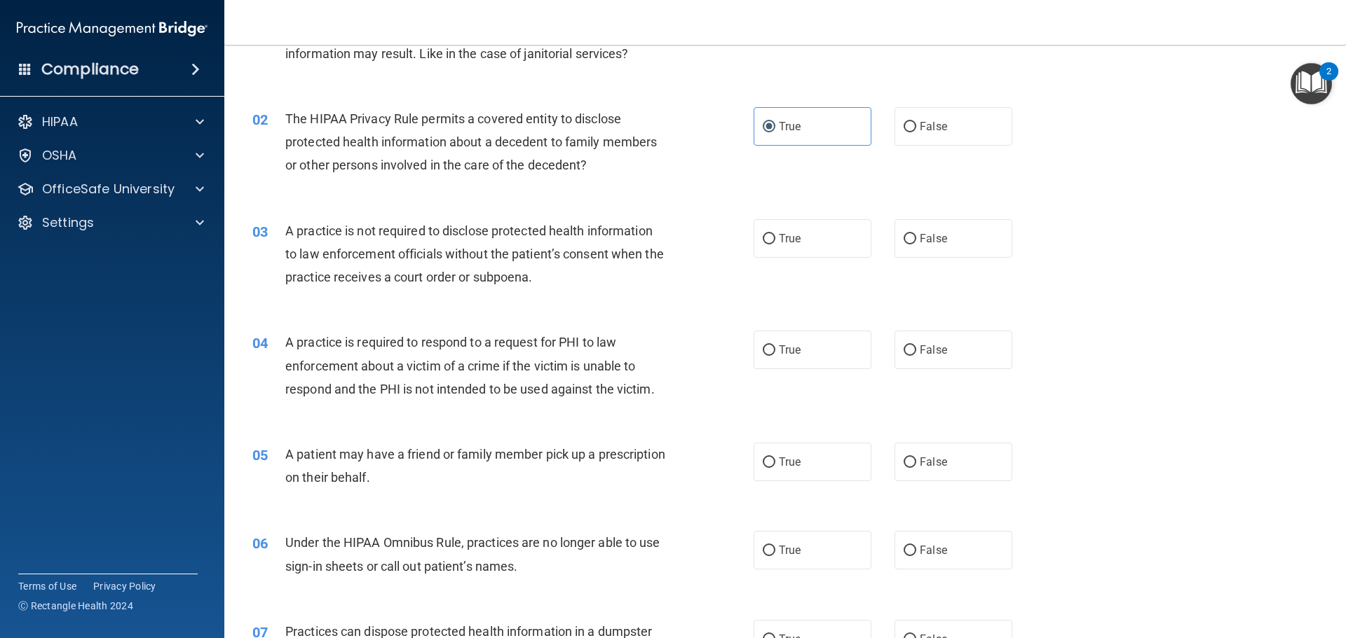
scroll to position [140, 0]
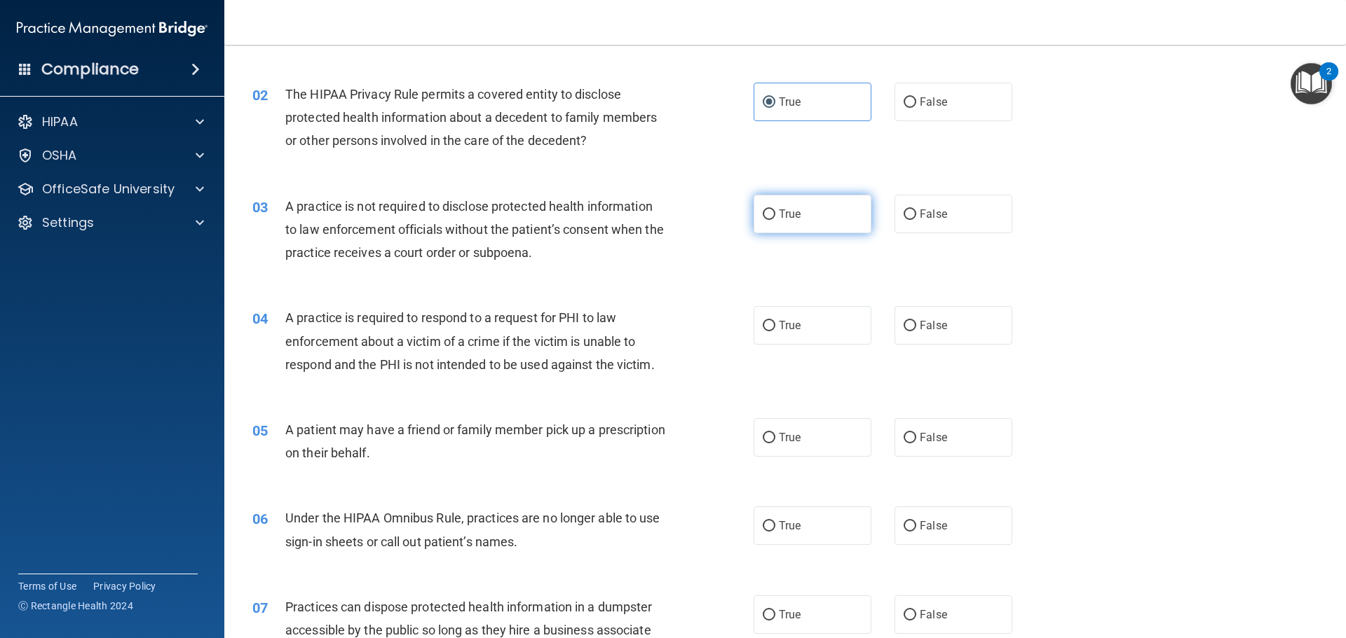
click at [783, 229] on label "True" at bounding box center [812, 214] width 118 height 39
click at [775, 220] on input "True" at bounding box center [768, 215] width 13 height 11
radio input "true"
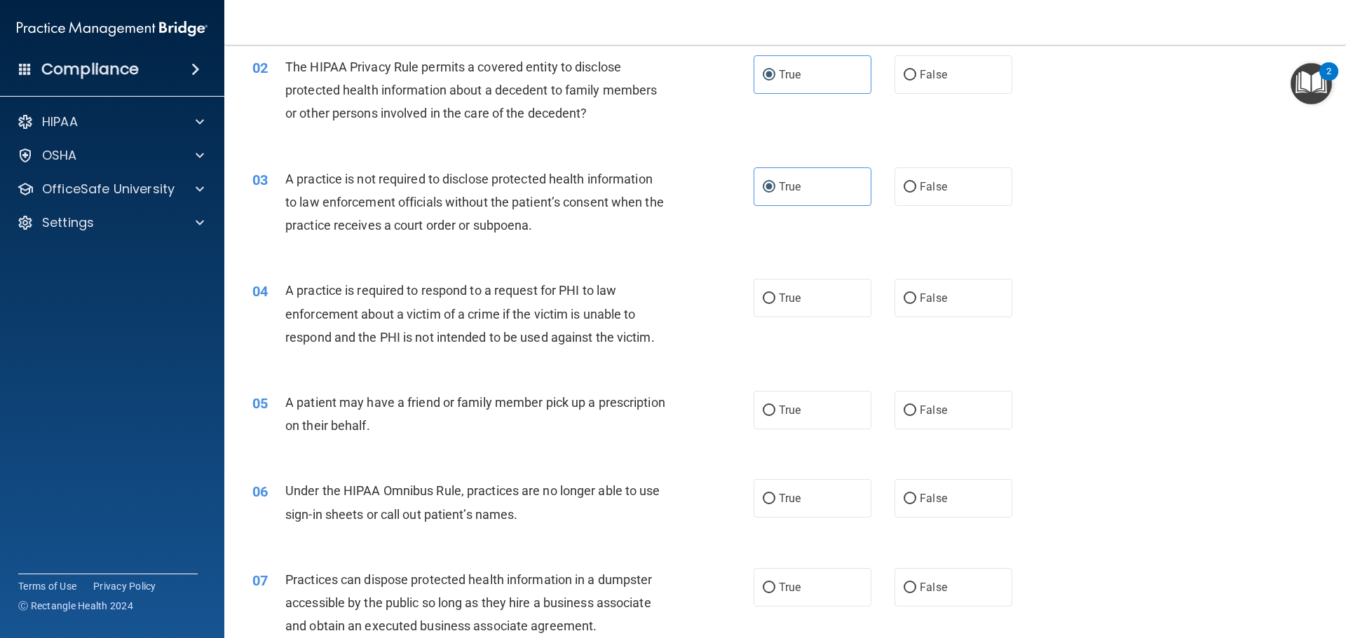
scroll to position [210, 0]
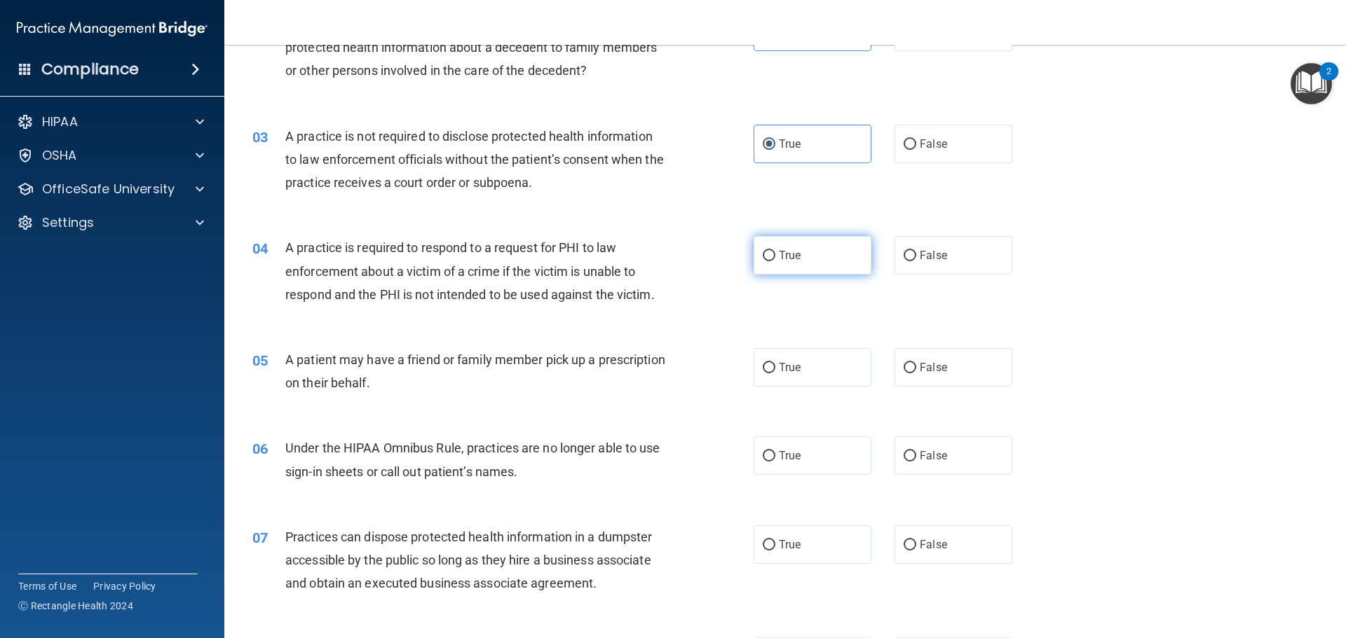
click at [781, 261] on span "True" at bounding box center [790, 255] width 22 height 13
click at [775, 261] on input "True" at bounding box center [768, 256] width 13 height 11
radio input "true"
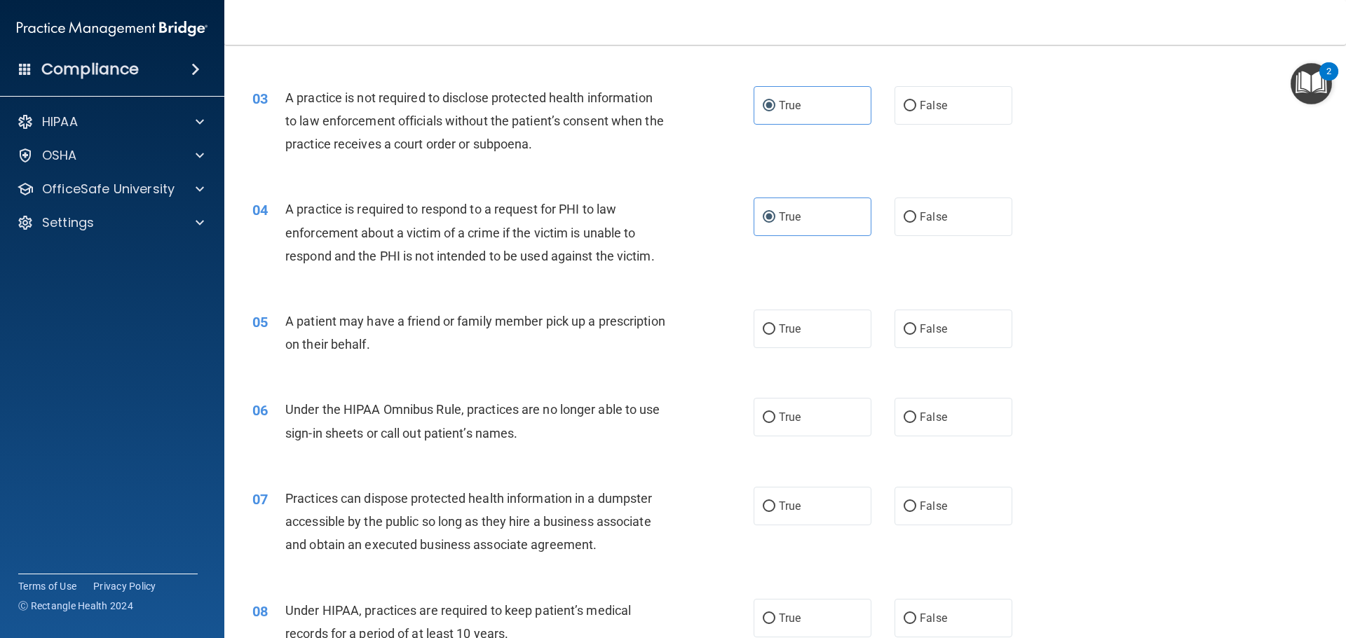
scroll to position [280, 0]
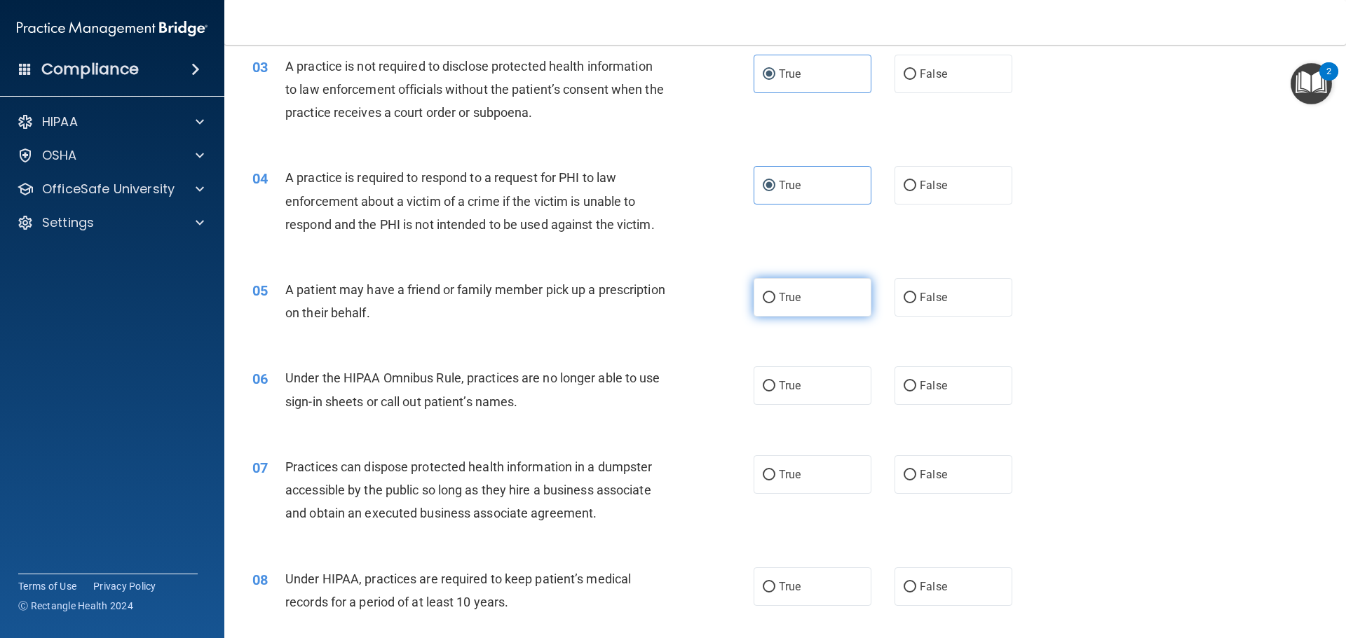
click at [767, 296] on input "True" at bounding box center [768, 298] width 13 height 11
radio input "true"
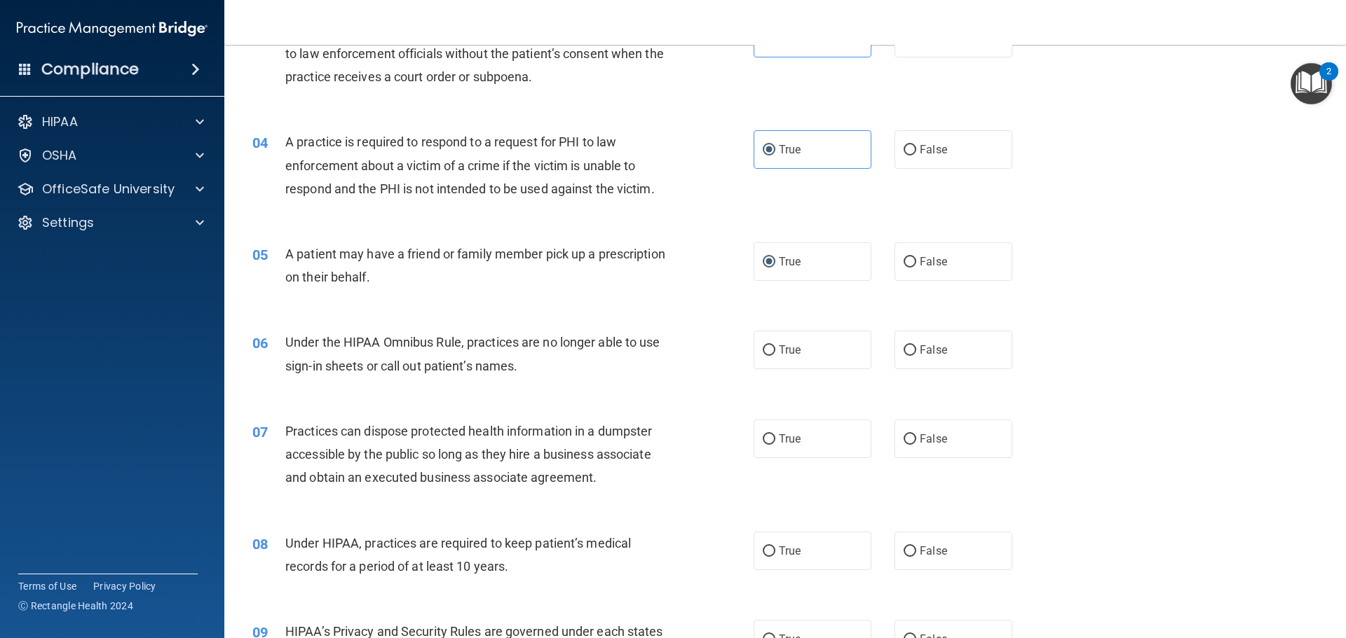
scroll to position [350, 0]
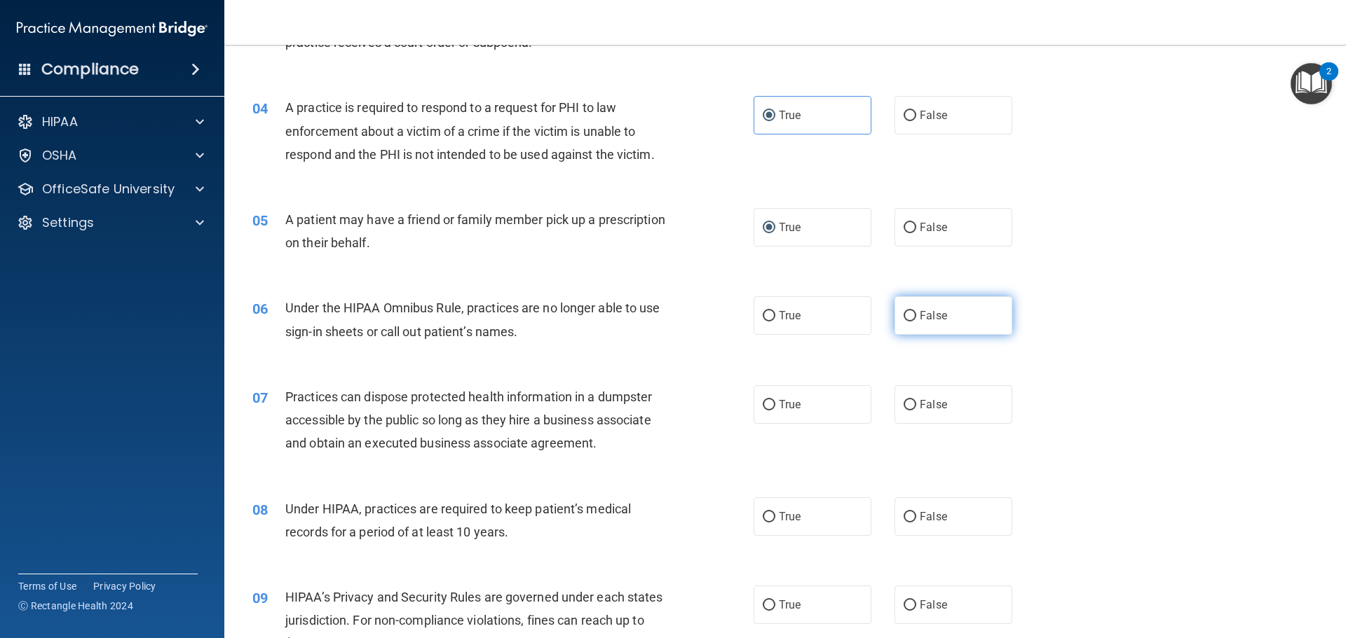
click at [933, 328] on label "False" at bounding box center [953, 315] width 118 height 39
click at [916, 322] on input "False" at bounding box center [909, 316] width 13 height 11
radio input "true"
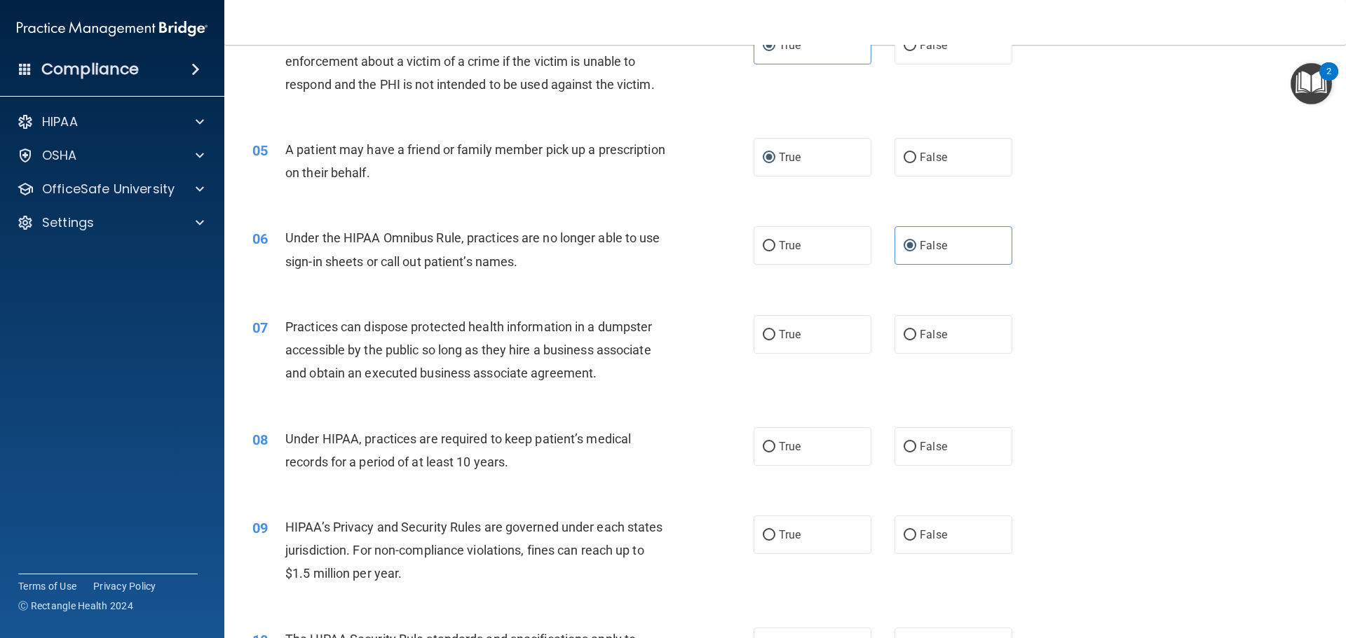
scroll to position [491, 0]
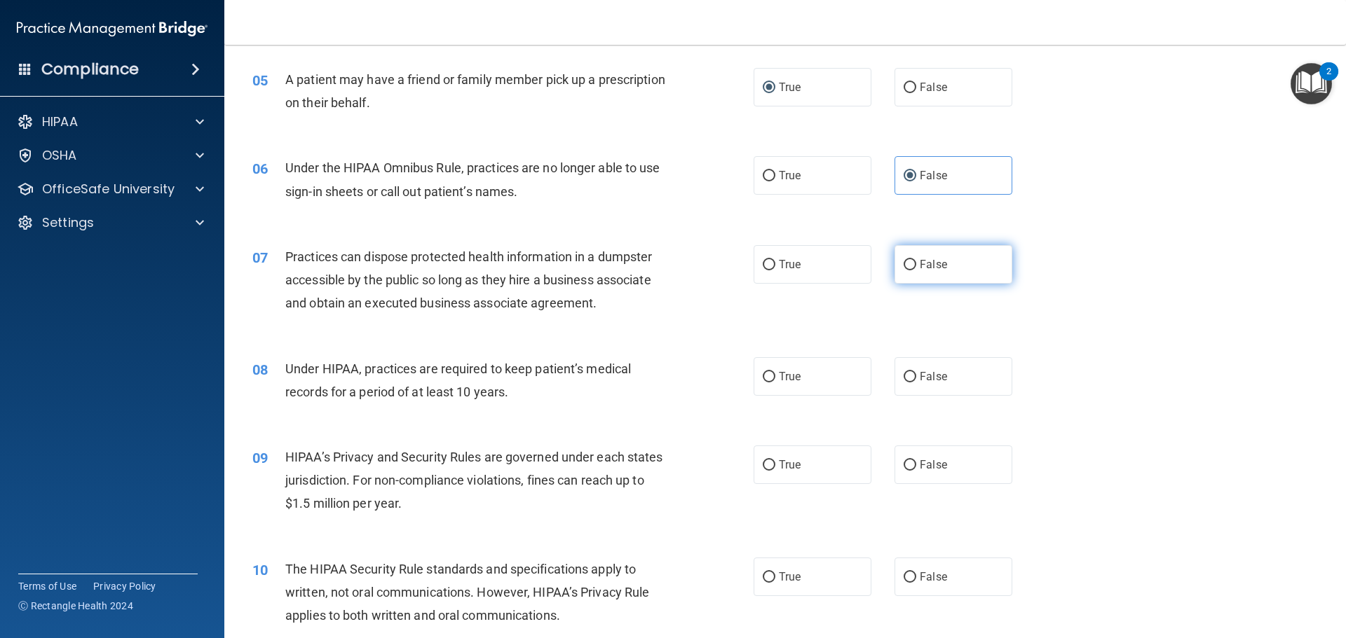
click at [924, 255] on label "False" at bounding box center [953, 264] width 118 height 39
click at [916, 260] on input "False" at bounding box center [909, 265] width 13 height 11
radio input "true"
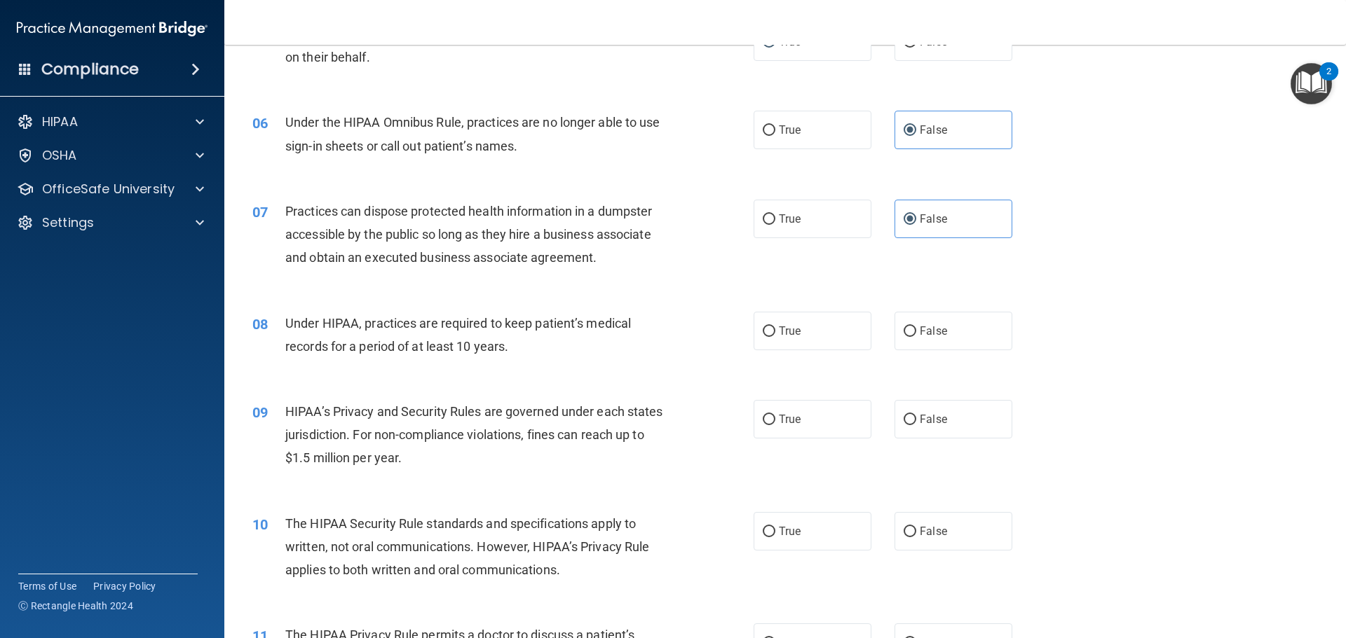
scroll to position [561, 0]
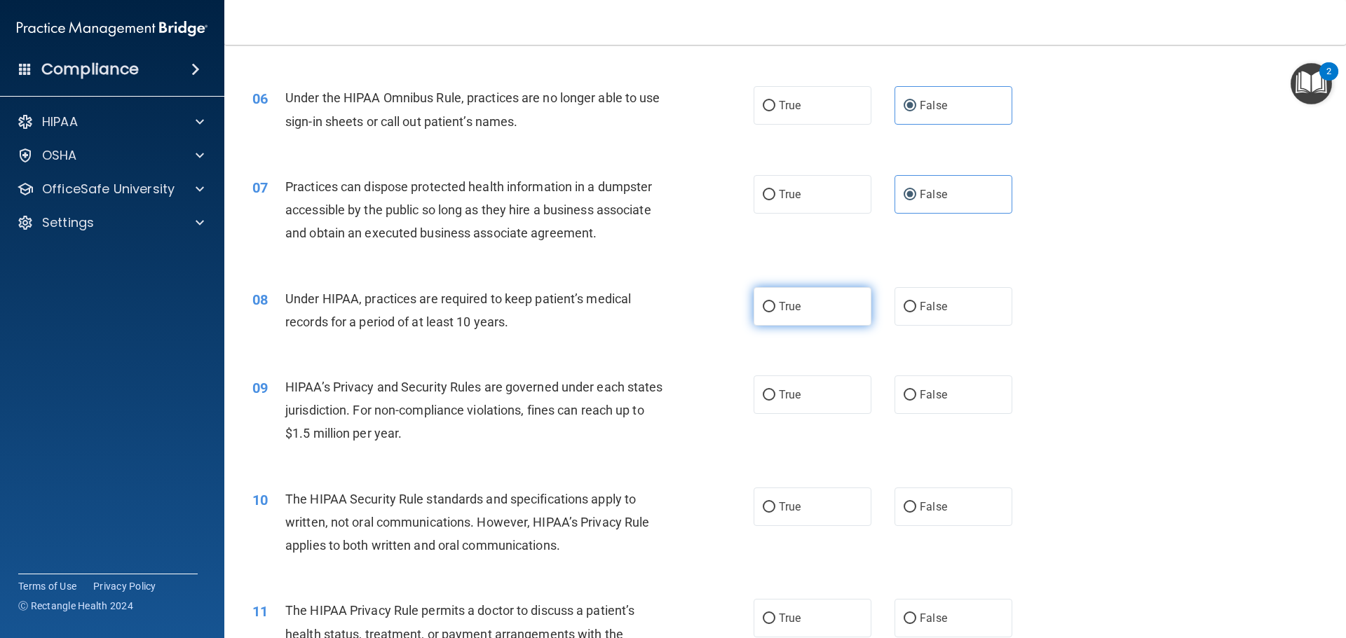
click at [808, 303] on label "True" at bounding box center [812, 306] width 118 height 39
click at [775, 303] on input "True" at bounding box center [768, 307] width 13 height 11
radio input "true"
click at [798, 408] on label "True" at bounding box center [812, 395] width 118 height 39
click at [775, 401] on input "True" at bounding box center [768, 395] width 13 height 11
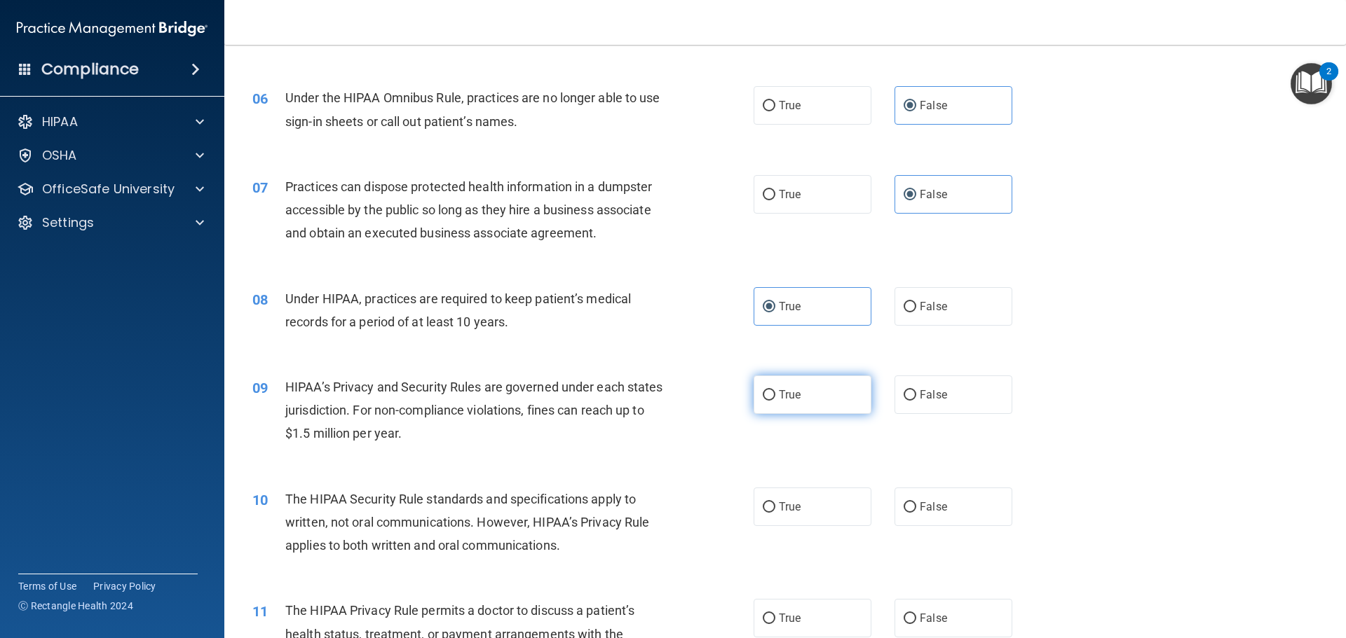
radio input "true"
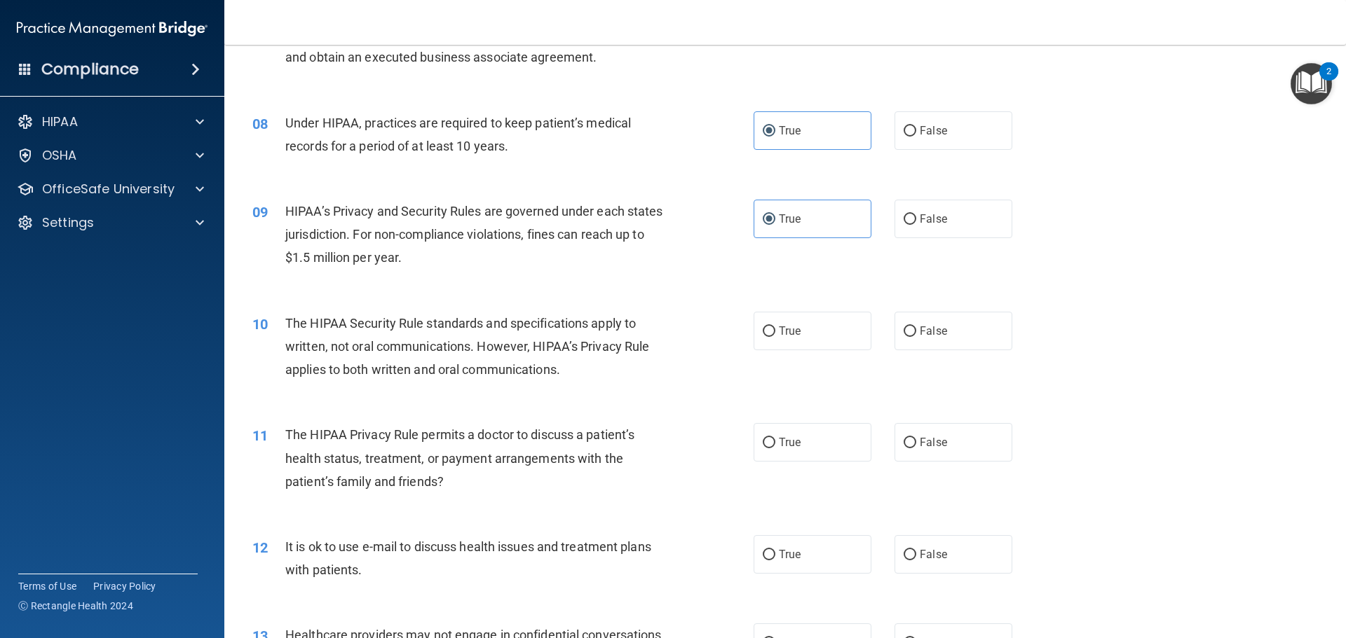
scroll to position [771, 0]
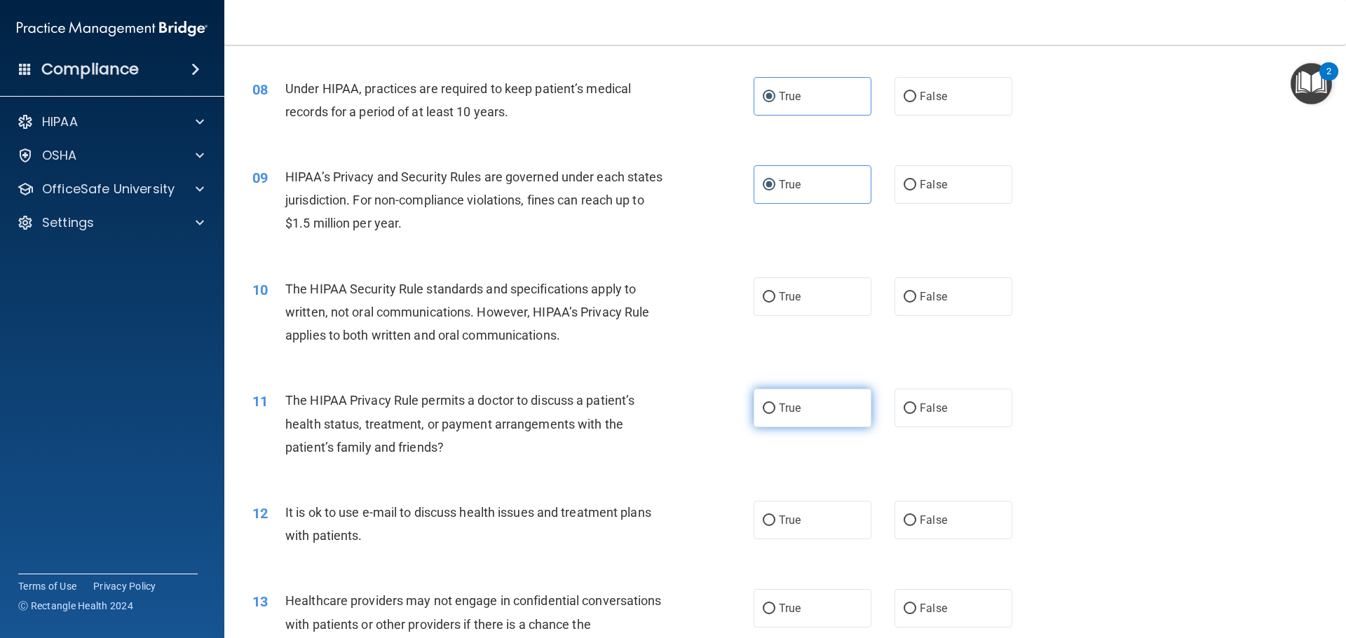
click at [792, 413] on span "True" at bounding box center [790, 408] width 22 height 13
click at [775, 413] on input "True" at bounding box center [768, 409] width 13 height 11
radio input "true"
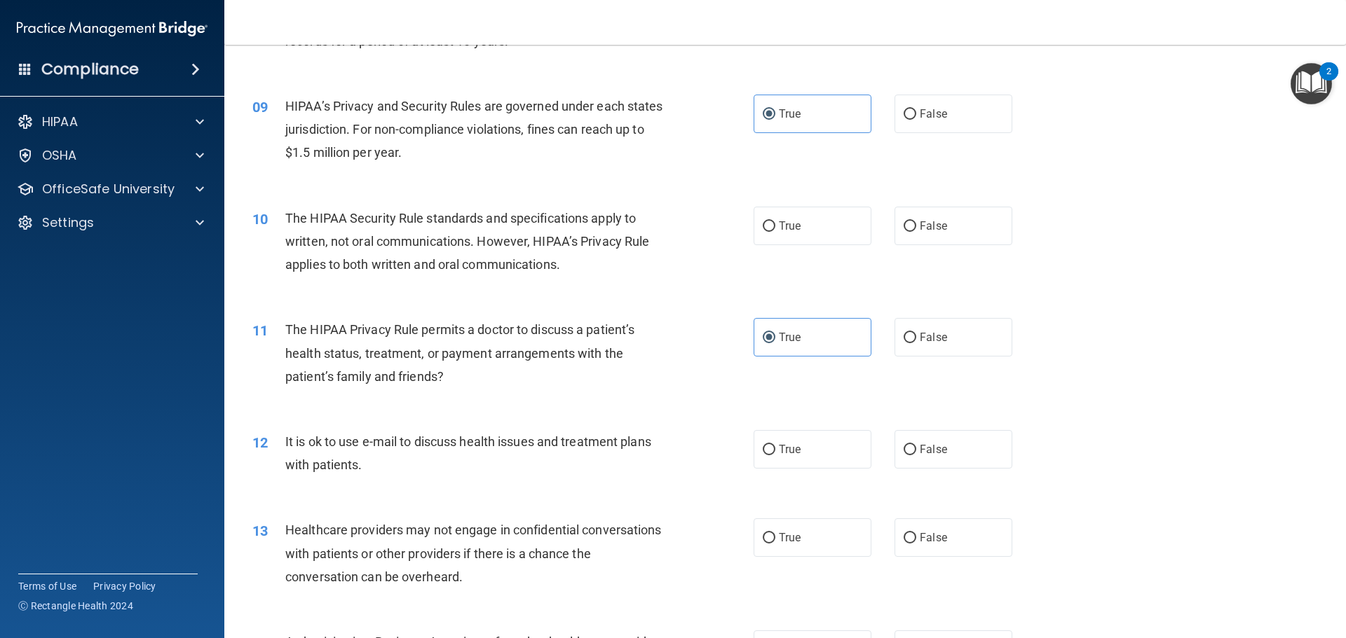
scroll to position [841, 0]
click at [826, 234] on label "True" at bounding box center [812, 226] width 118 height 39
click at [775, 233] on input "True" at bounding box center [768, 227] width 13 height 11
radio input "true"
click at [922, 228] on span "False" at bounding box center [932, 226] width 27 height 13
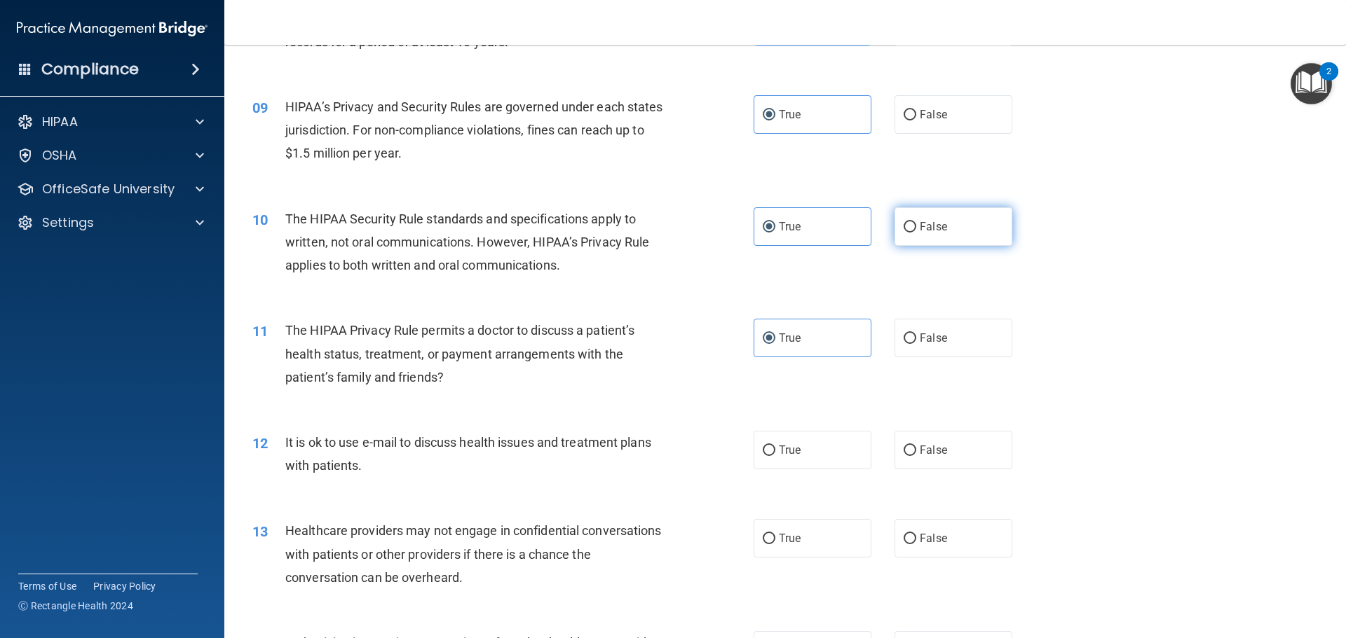
click at [916, 228] on input "False" at bounding box center [909, 227] width 13 height 11
radio input "true"
radio input "false"
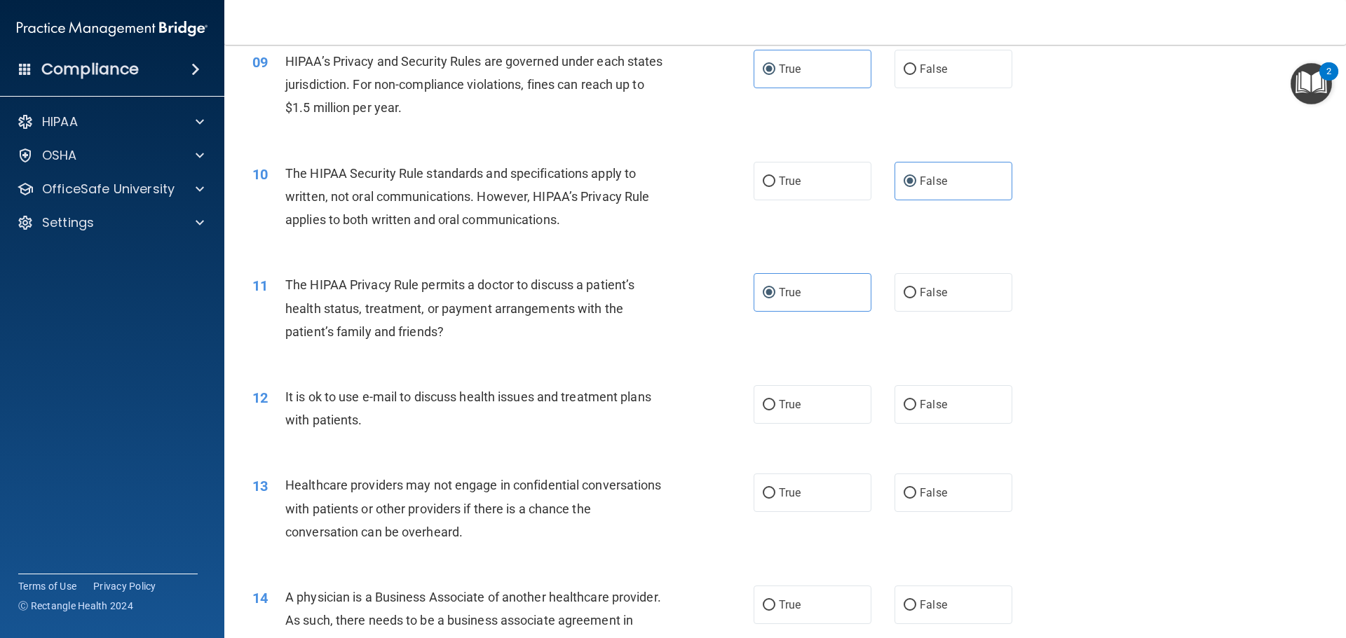
scroll to position [981, 0]
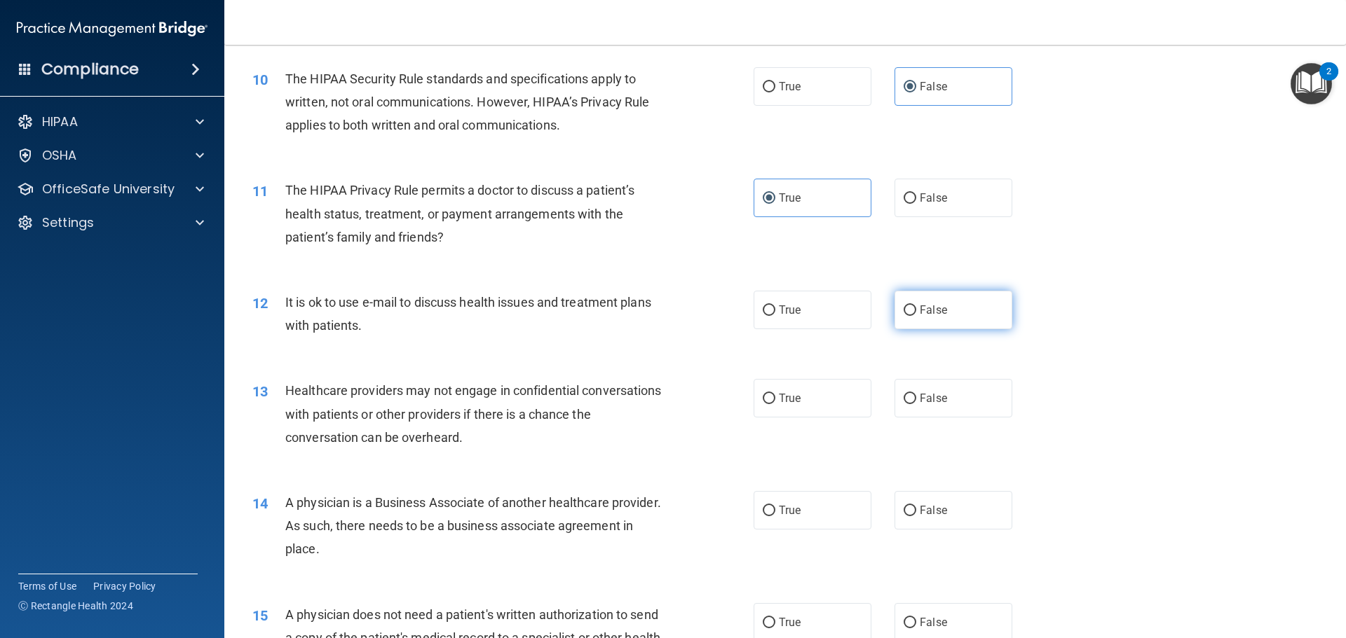
click at [919, 310] on span "False" at bounding box center [932, 309] width 27 height 13
click at [916, 310] on input "False" at bounding box center [909, 311] width 13 height 11
radio input "true"
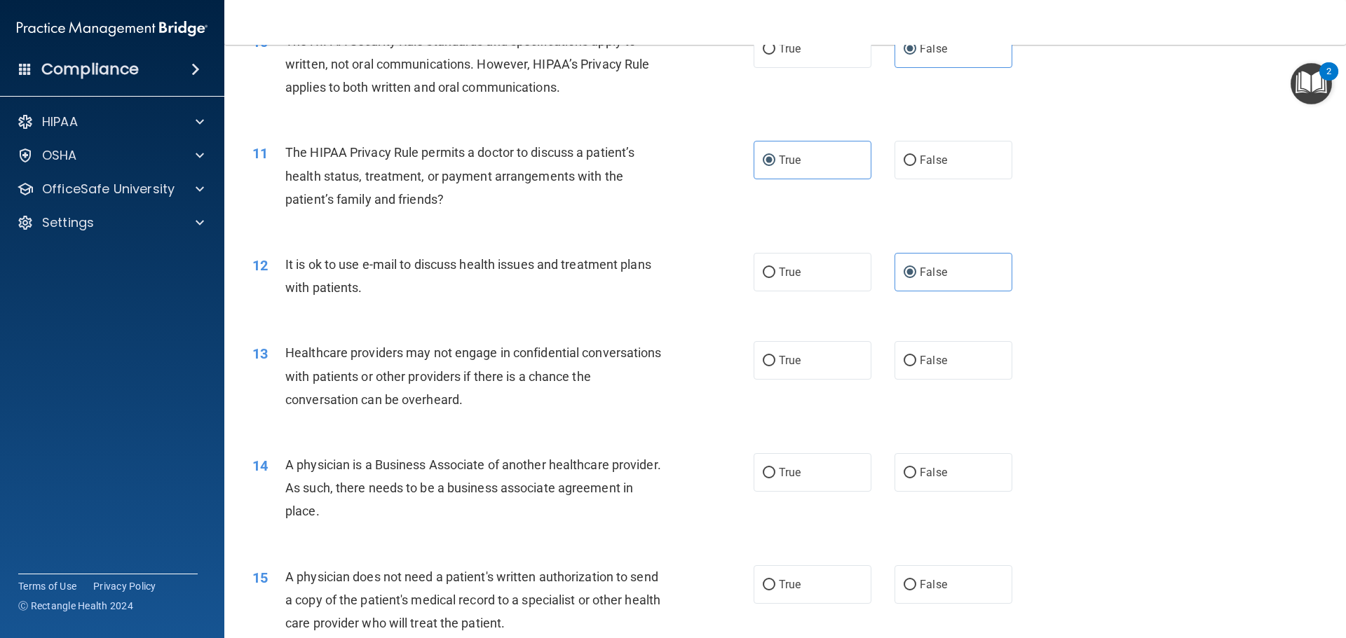
scroll to position [1051, 0]
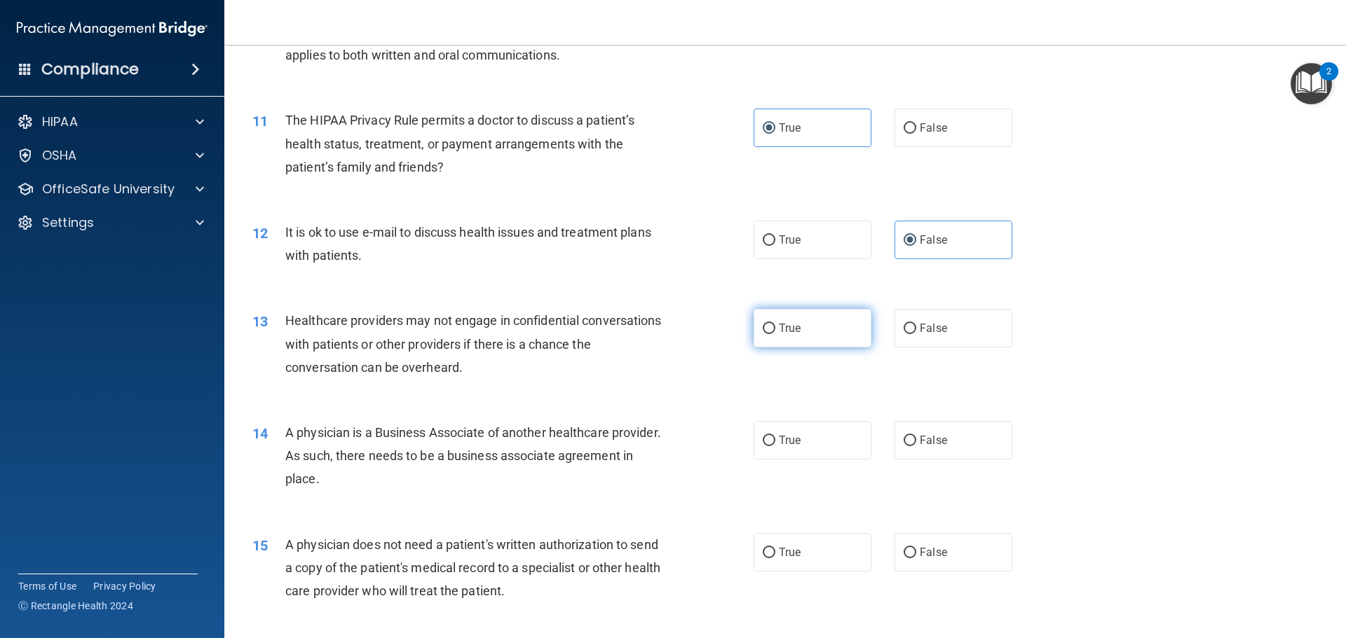
click at [800, 325] on label "True" at bounding box center [812, 328] width 118 height 39
click at [775, 325] on input "True" at bounding box center [768, 329] width 13 height 11
radio input "true"
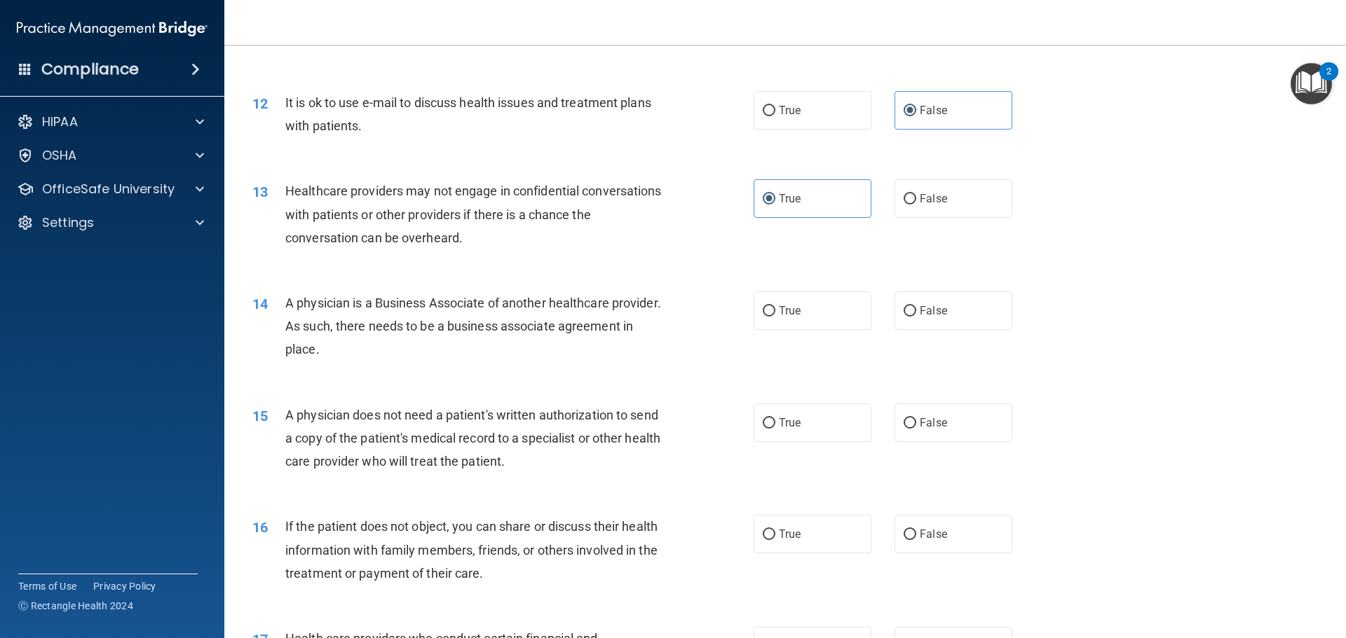
scroll to position [1191, 0]
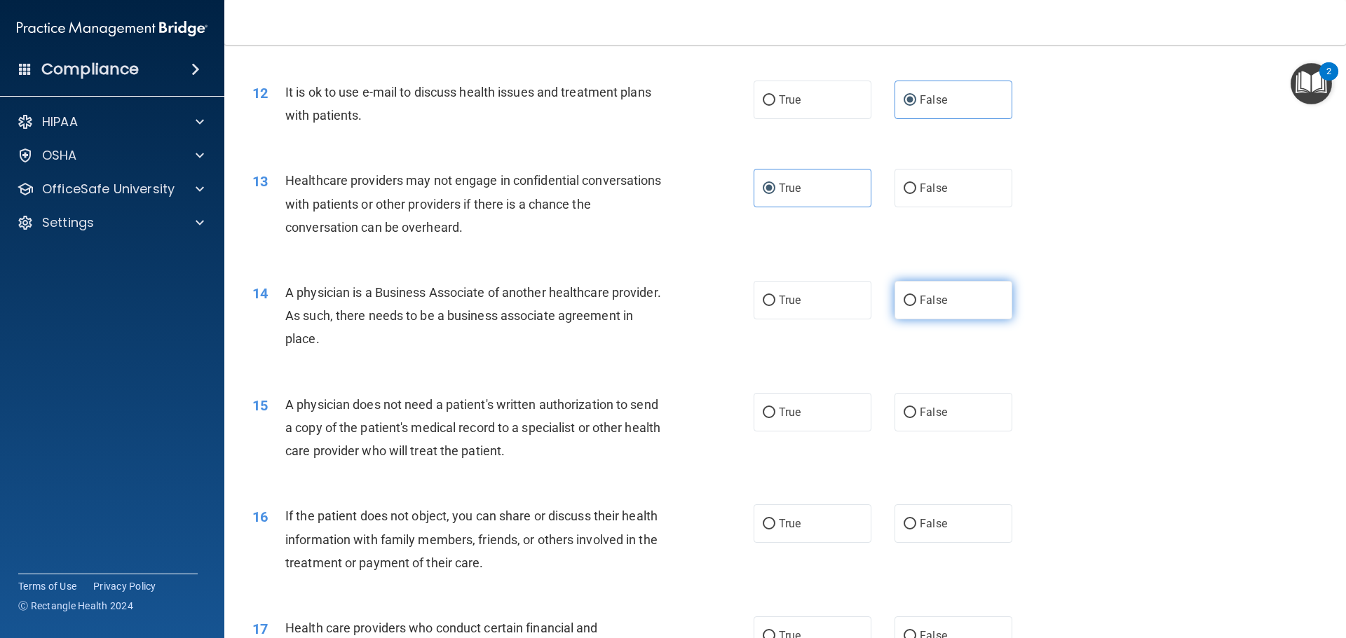
click at [929, 308] on label "False" at bounding box center [953, 300] width 118 height 39
click at [916, 306] on input "False" at bounding box center [909, 301] width 13 height 11
radio input "true"
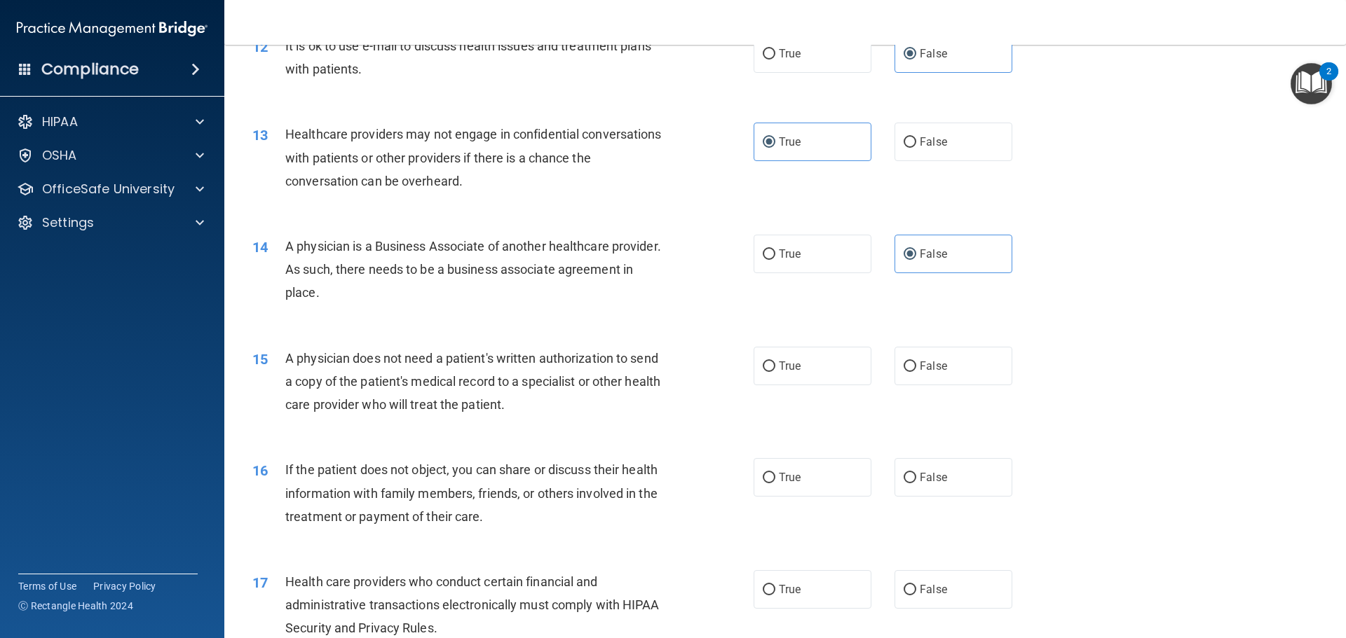
scroll to position [1261, 0]
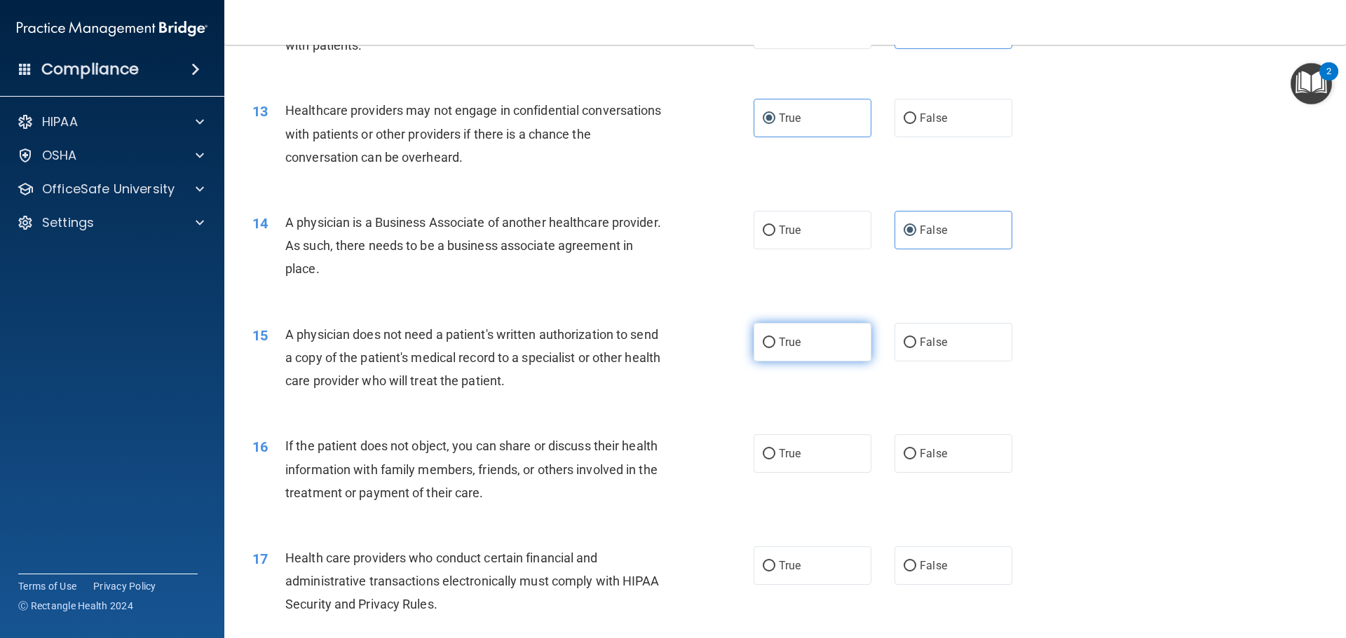
click at [770, 350] on label "True" at bounding box center [812, 342] width 118 height 39
click at [770, 348] on input "True" at bounding box center [768, 343] width 13 height 11
radio input "true"
click at [940, 457] on label "False" at bounding box center [953, 453] width 118 height 39
click at [916, 457] on input "False" at bounding box center [909, 454] width 13 height 11
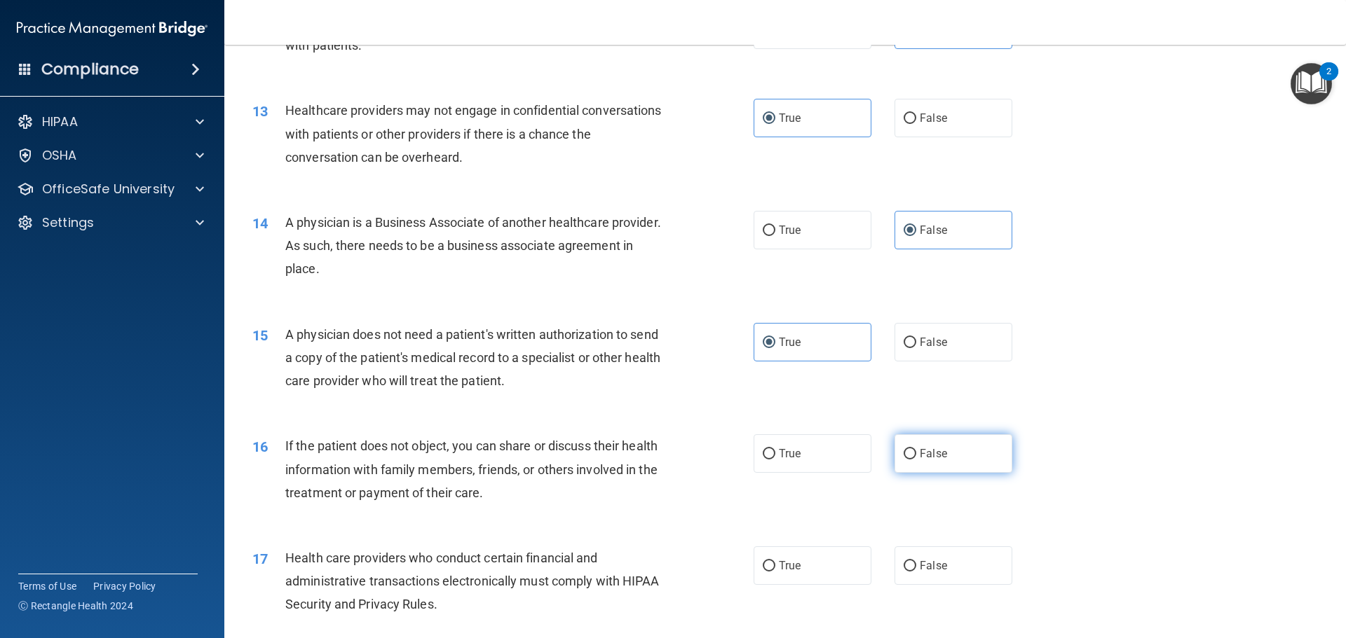
radio input "true"
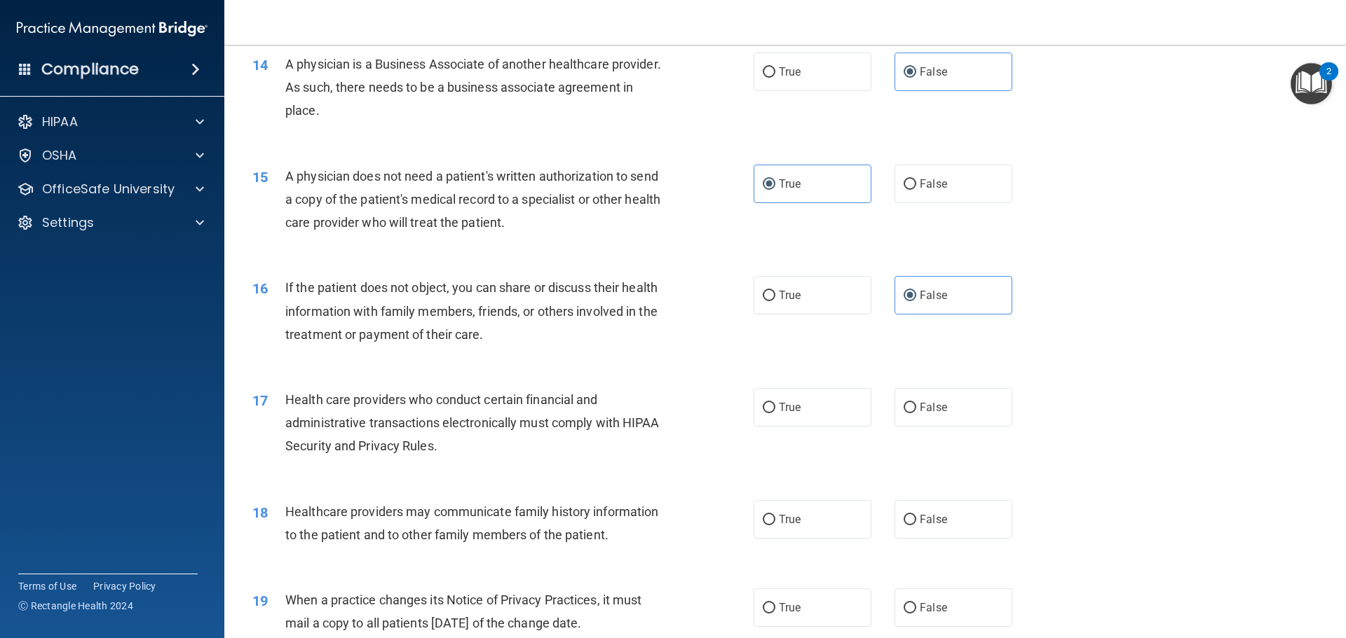
scroll to position [1472, 0]
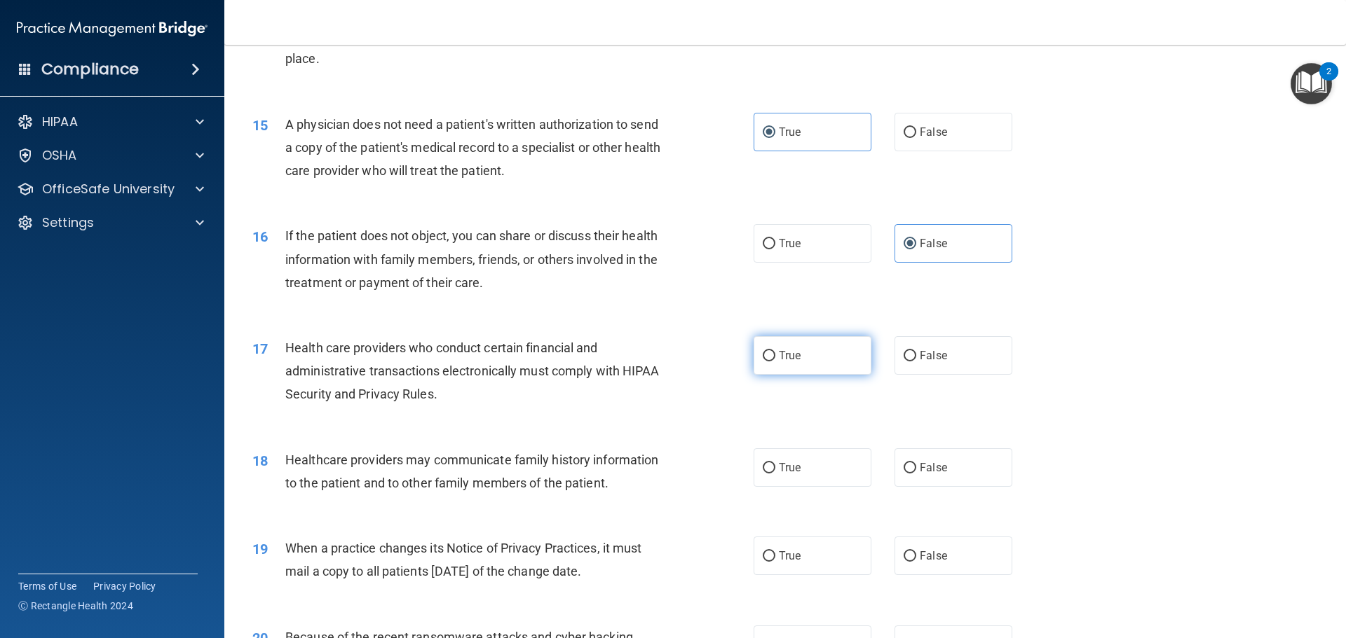
click at [837, 362] on label "True" at bounding box center [812, 355] width 118 height 39
click at [775, 362] on input "True" at bounding box center [768, 356] width 13 height 11
radio input "true"
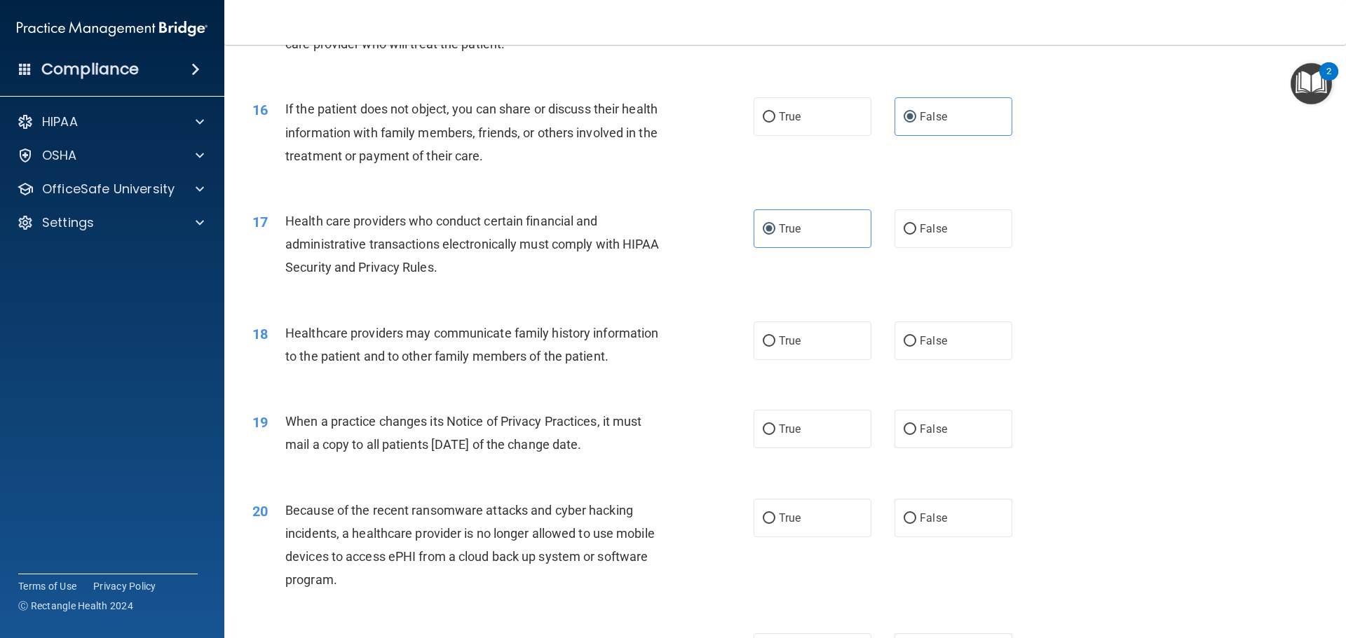
scroll to position [1682, 0]
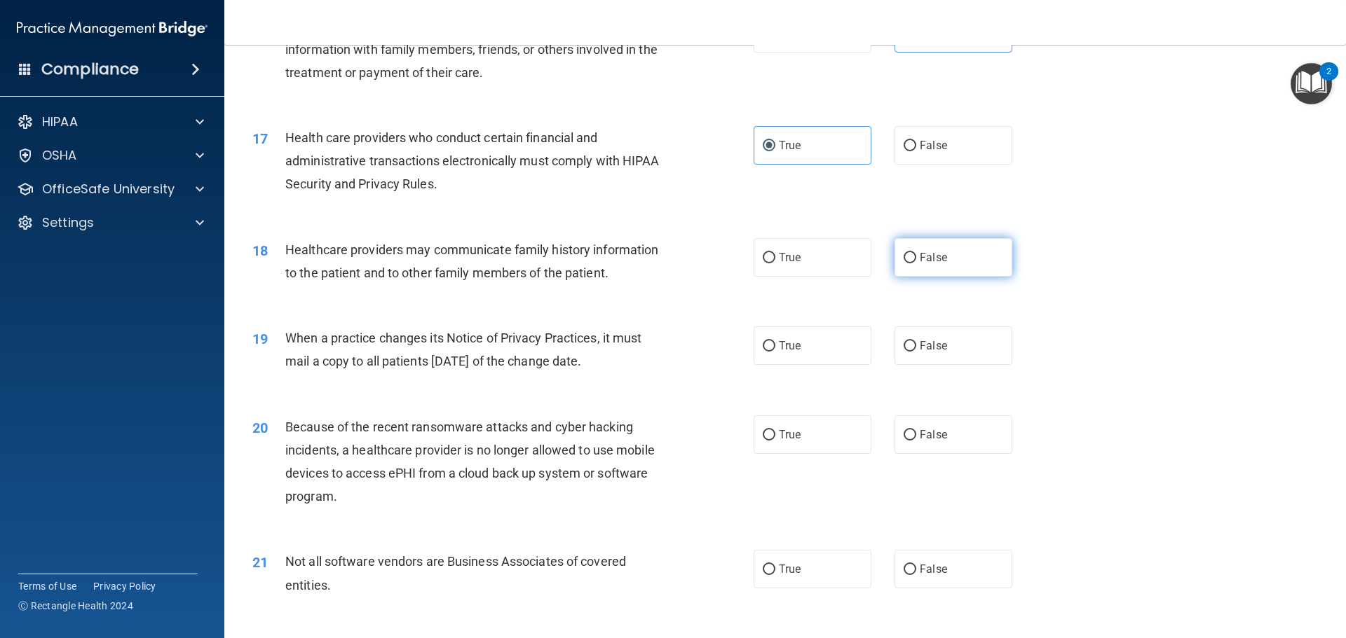
click at [936, 256] on span "False" at bounding box center [932, 257] width 27 height 13
click at [916, 256] on input "False" at bounding box center [909, 258] width 13 height 11
radio input "true"
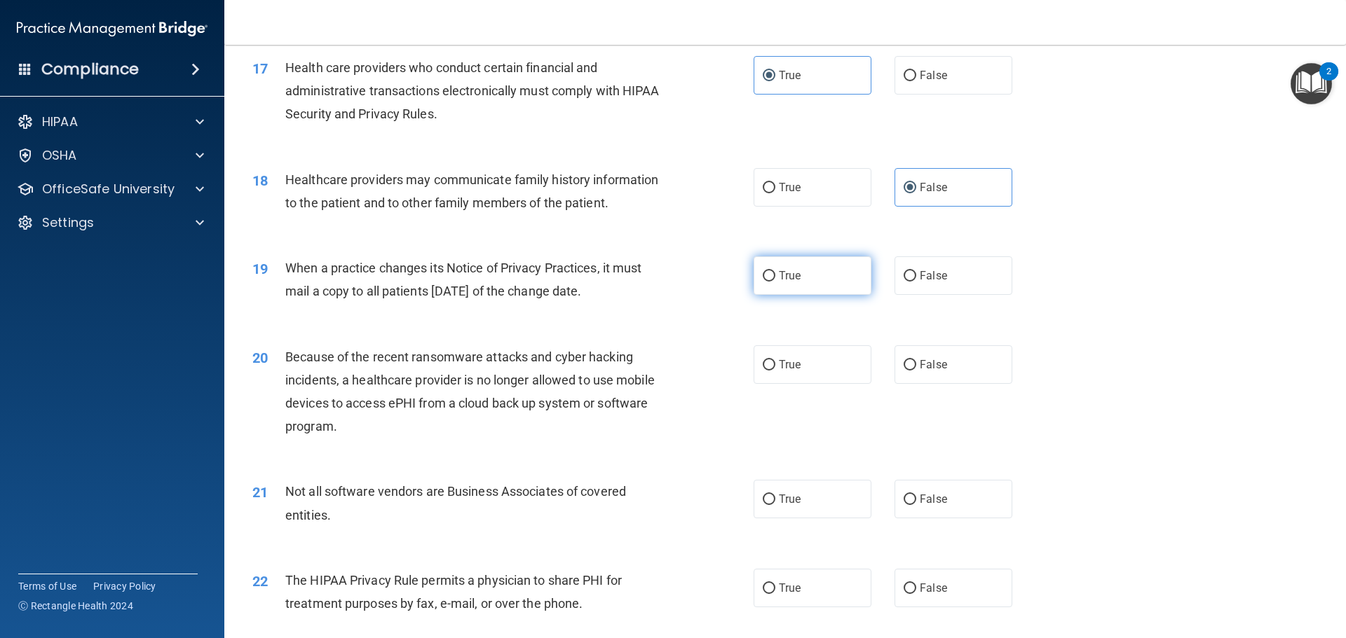
click at [797, 274] on label "True" at bounding box center [812, 275] width 118 height 39
click at [775, 274] on input "True" at bounding box center [768, 276] width 13 height 11
radio input "true"
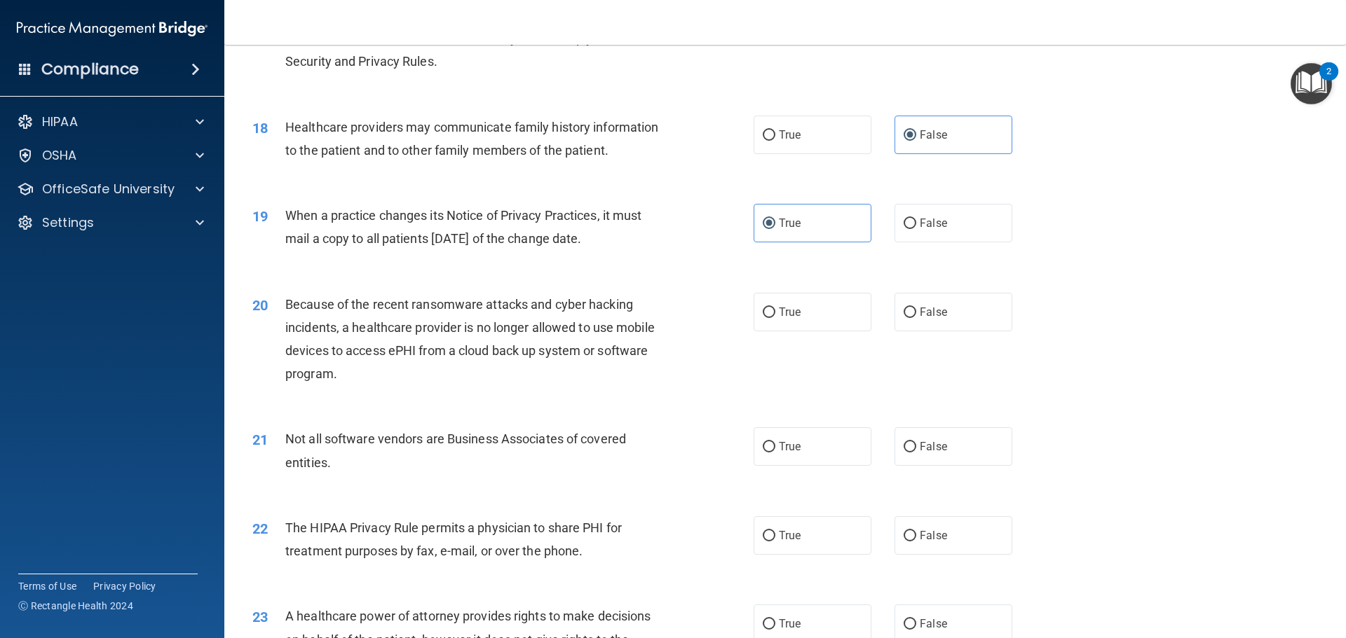
scroll to position [1892, 0]
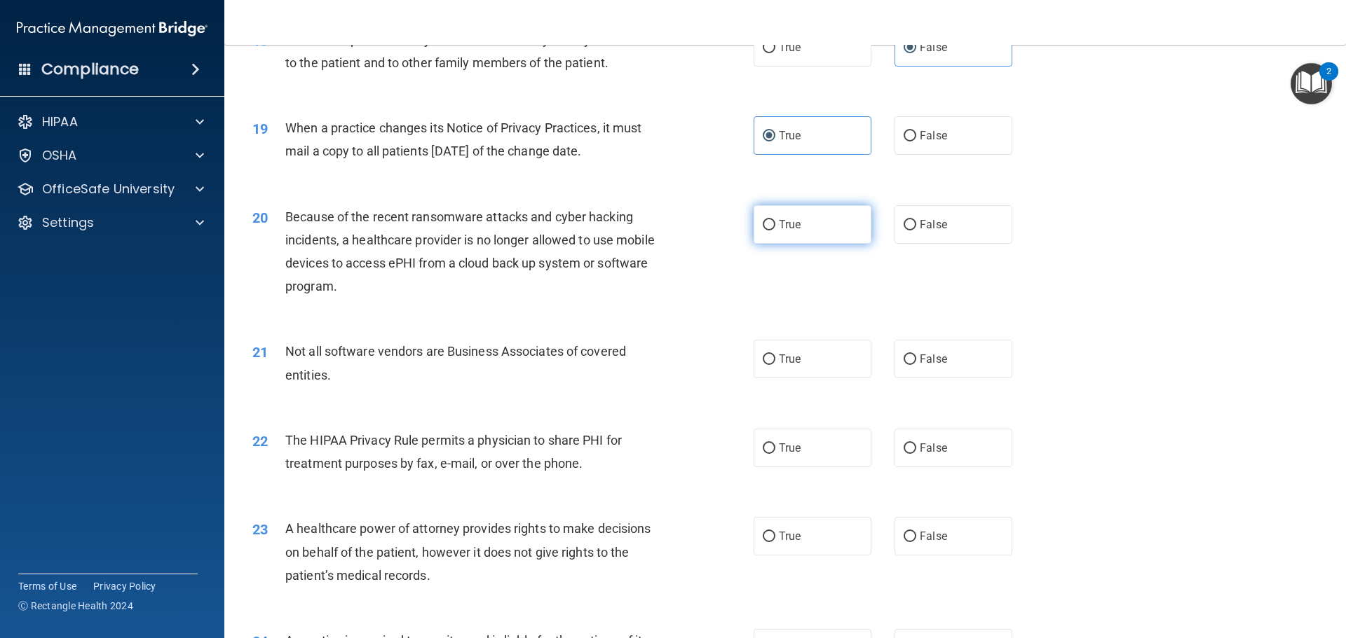
click at [793, 226] on span "True" at bounding box center [790, 224] width 22 height 13
click at [775, 226] on input "True" at bounding box center [768, 225] width 13 height 11
radio input "true"
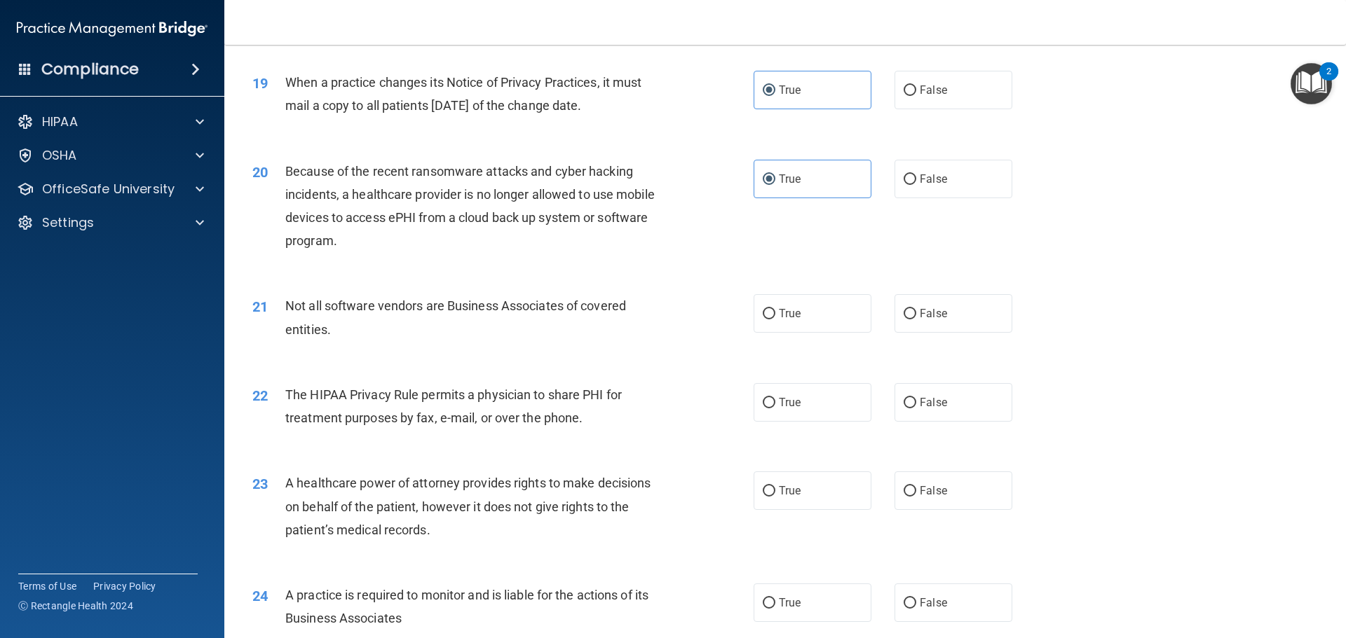
scroll to position [1962, 0]
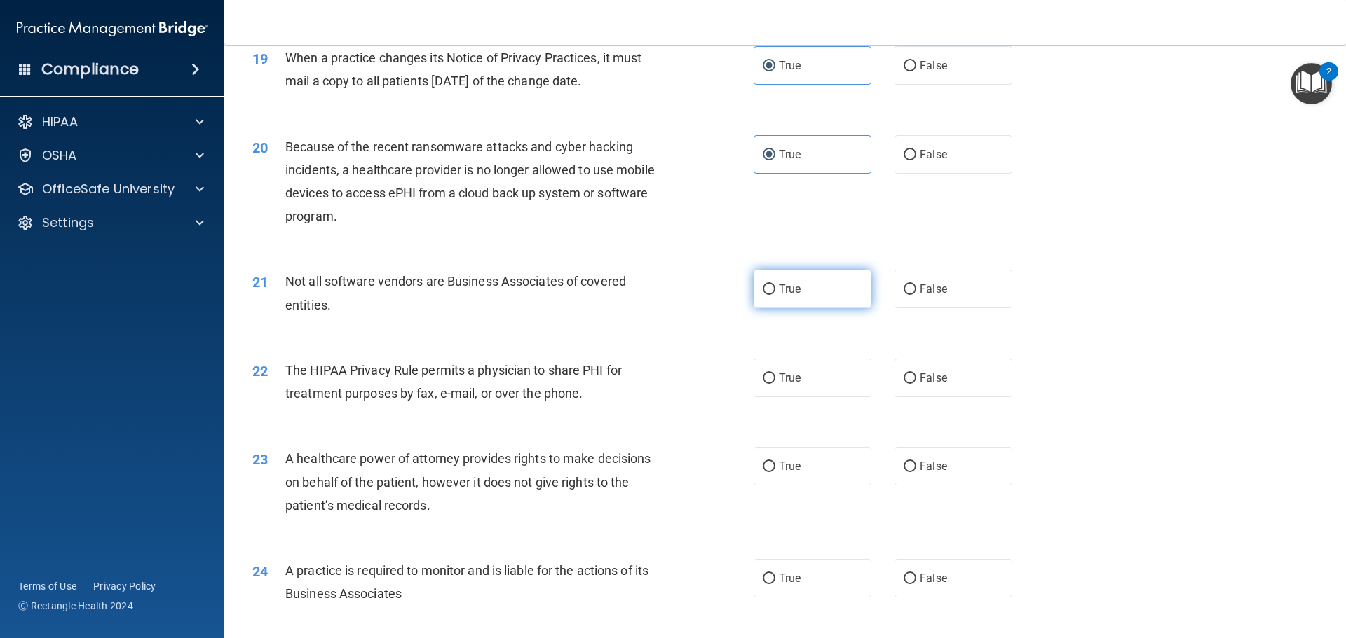
drag, startPoint x: 824, startPoint y: 284, endPoint x: 815, endPoint y: 289, distance: 10.3
click at [823, 287] on label "True" at bounding box center [812, 289] width 118 height 39
click at [775, 287] on input "True" at bounding box center [768, 290] width 13 height 11
radio input "true"
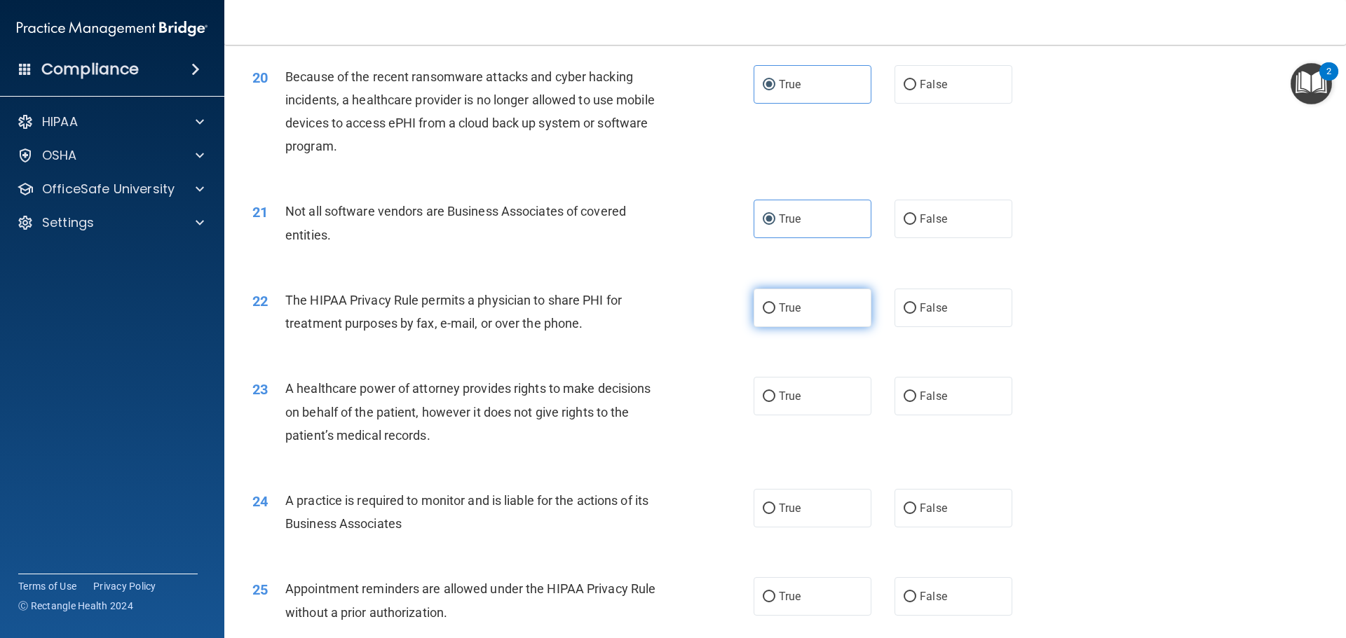
click at [846, 313] on label "True" at bounding box center [812, 308] width 118 height 39
click at [775, 313] on input "True" at bounding box center [768, 308] width 13 height 11
radio input "true"
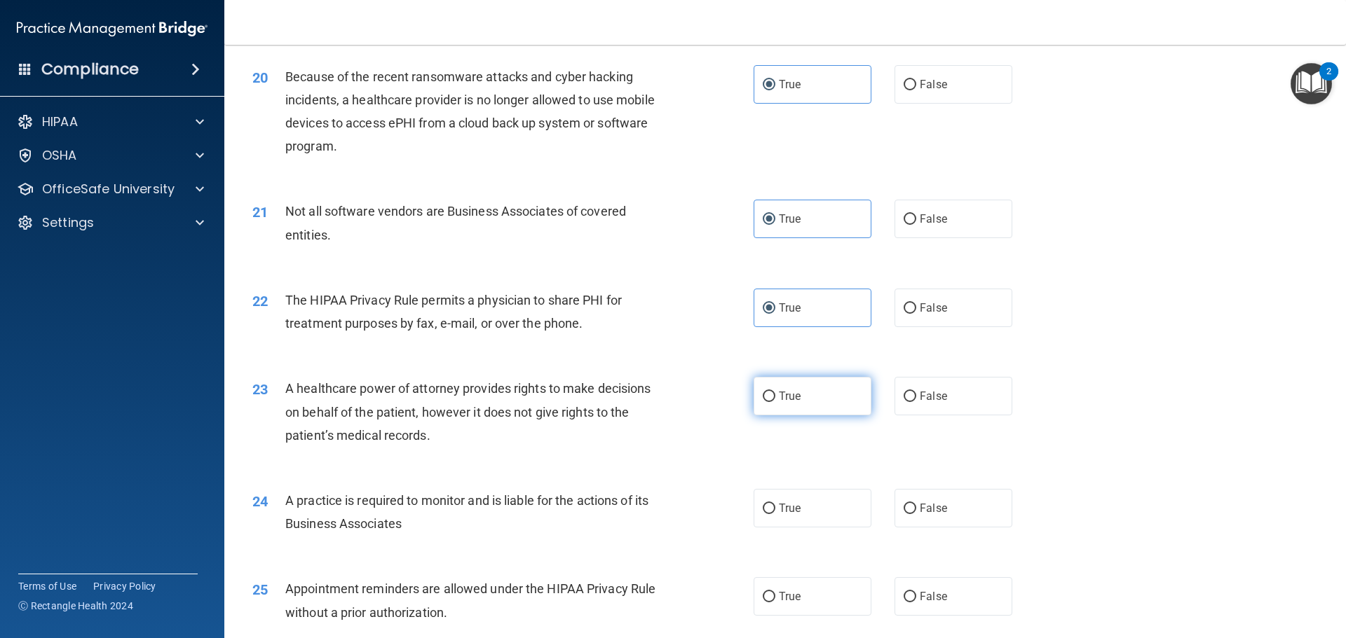
click at [783, 404] on label "True" at bounding box center [812, 396] width 118 height 39
click at [775, 402] on input "True" at bounding box center [768, 397] width 13 height 11
radio input "true"
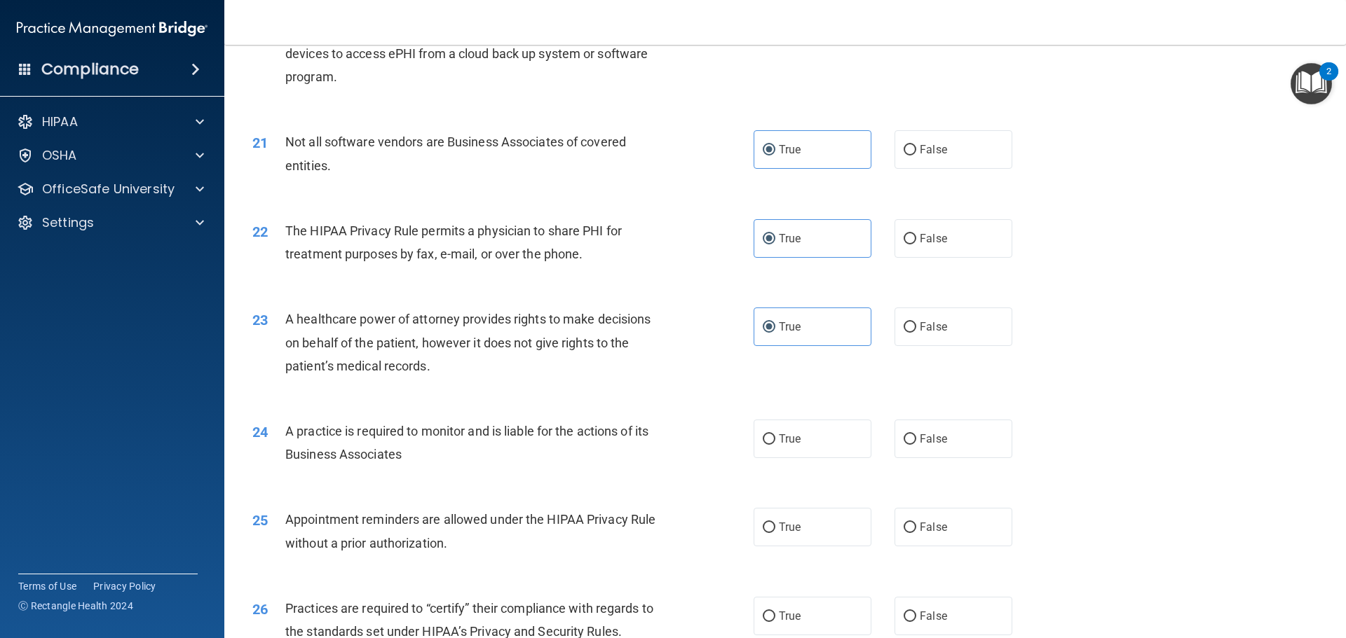
scroll to position [2102, 0]
click at [779, 441] on span "True" at bounding box center [790, 438] width 22 height 13
click at [774, 441] on input "True" at bounding box center [768, 439] width 13 height 11
radio input "true"
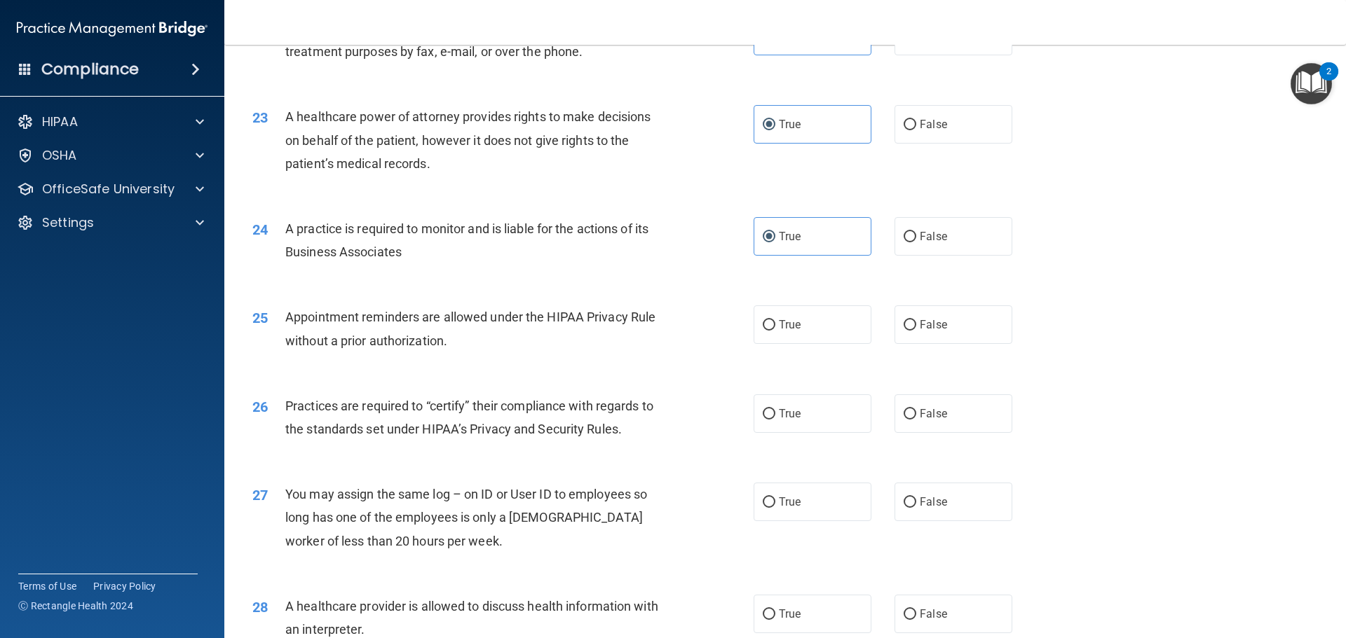
scroll to position [2313, 0]
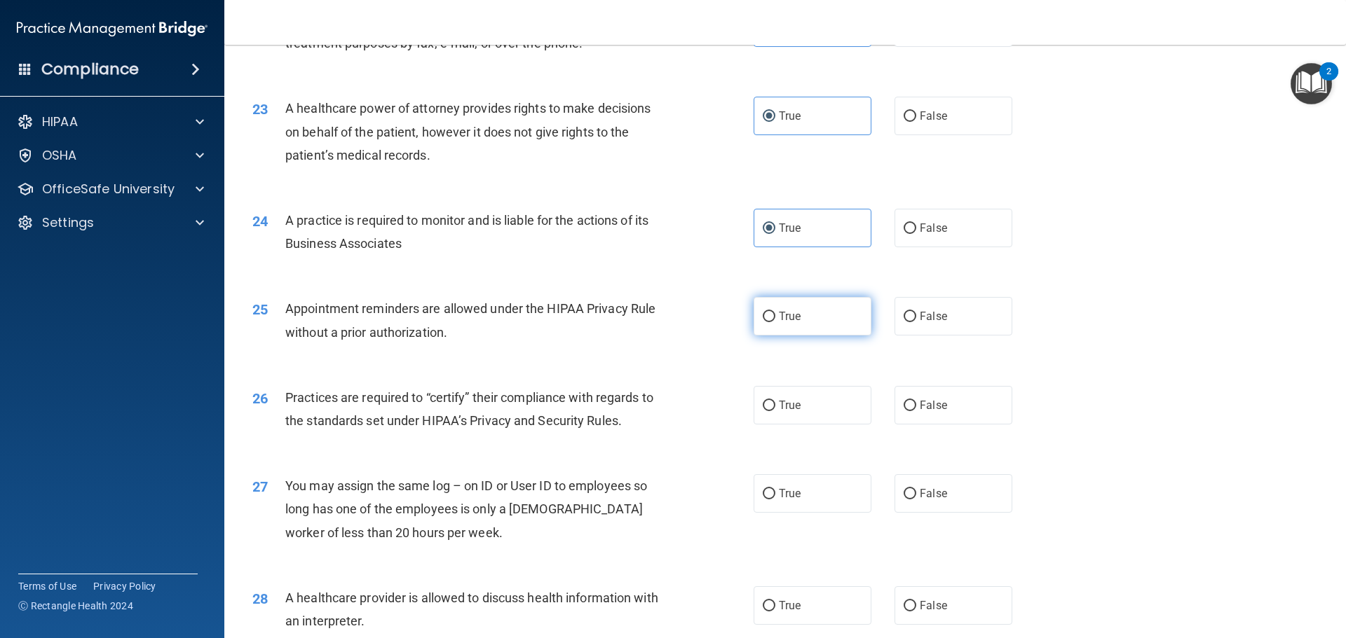
click at [825, 322] on label "True" at bounding box center [812, 316] width 118 height 39
click at [775, 322] on input "True" at bounding box center [768, 317] width 13 height 11
radio input "true"
click at [925, 239] on label "False" at bounding box center [953, 228] width 118 height 39
click at [916, 234] on input "False" at bounding box center [909, 229] width 13 height 11
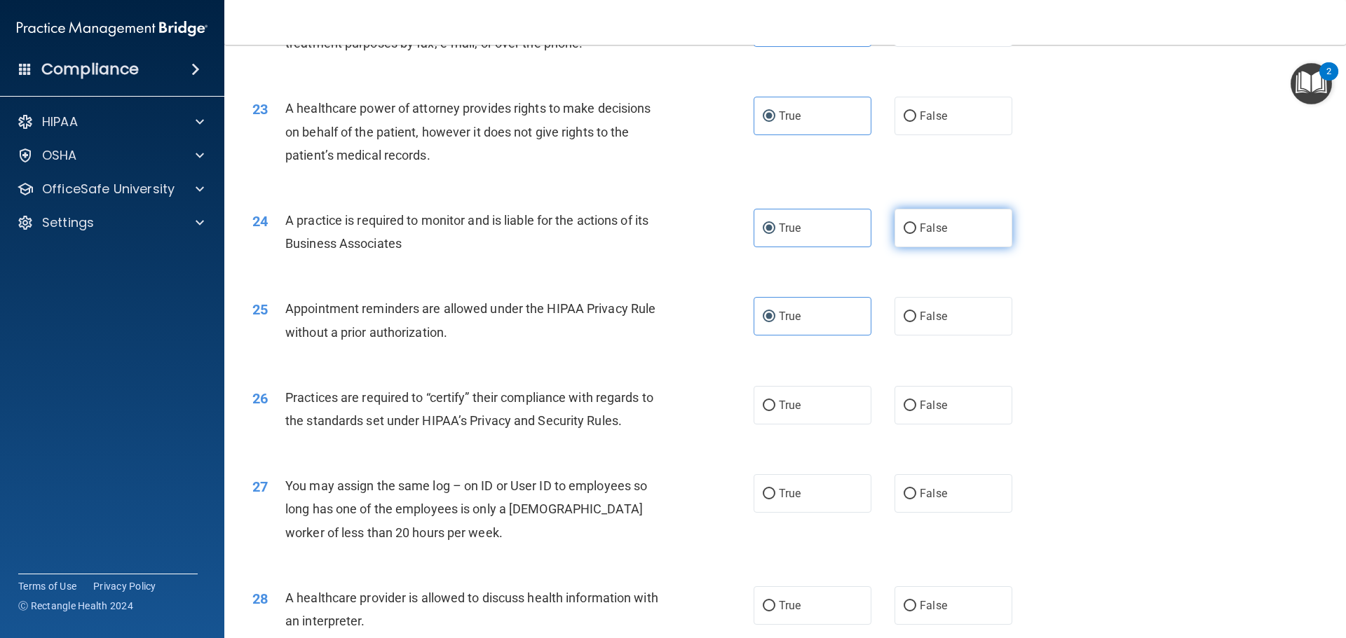
radio input "true"
radio input "false"
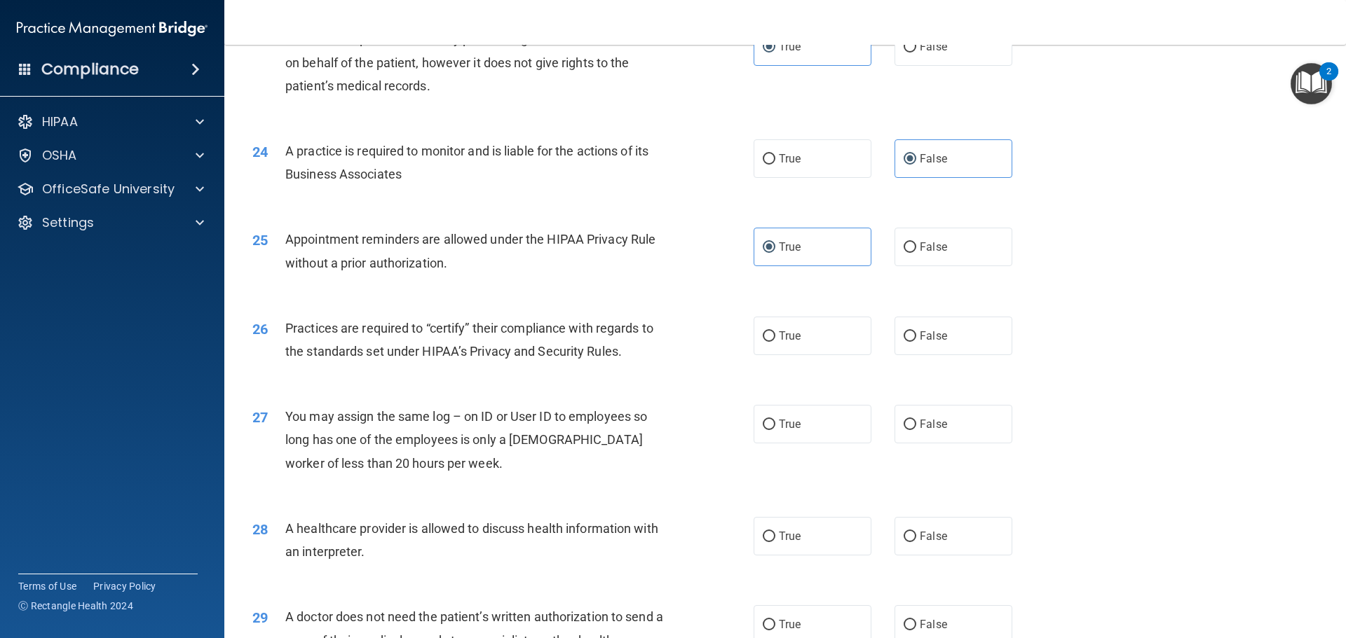
scroll to position [2383, 0]
click at [780, 346] on label "True" at bounding box center [812, 335] width 118 height 39
click at [775, 341] on input "True" at bounding box center [768, 336] width 13 height 11
radio input "true"
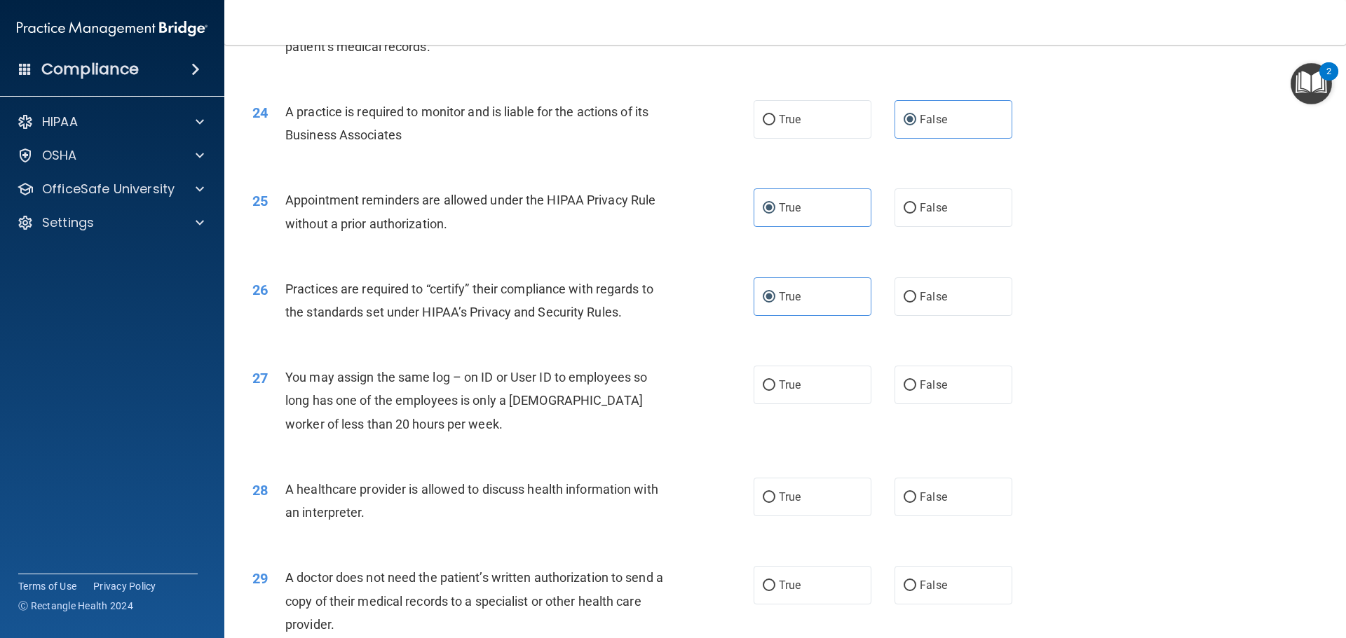
scroll to position [2453, 0]
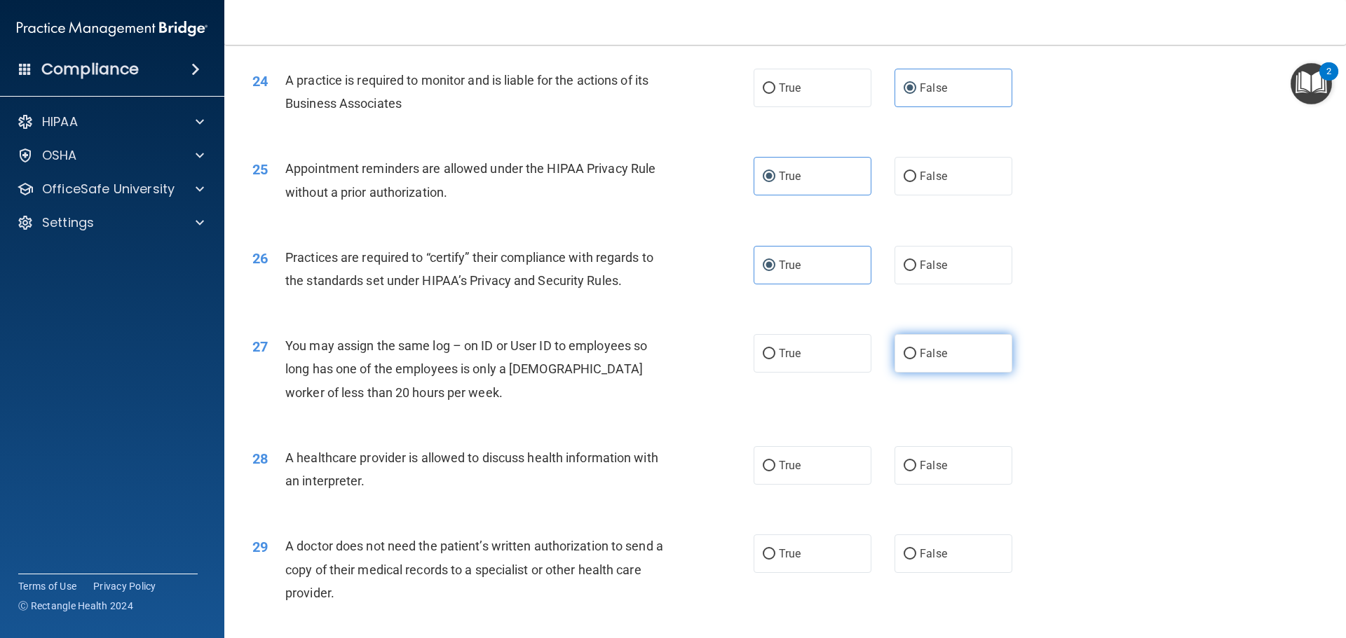
click at [945, 373] on label "False" at bounding box center [953, 353] width 118 height 39
click at [916, 360] on input "False" at bounding box center [909, 354] width 13 height 11
radio input "true"
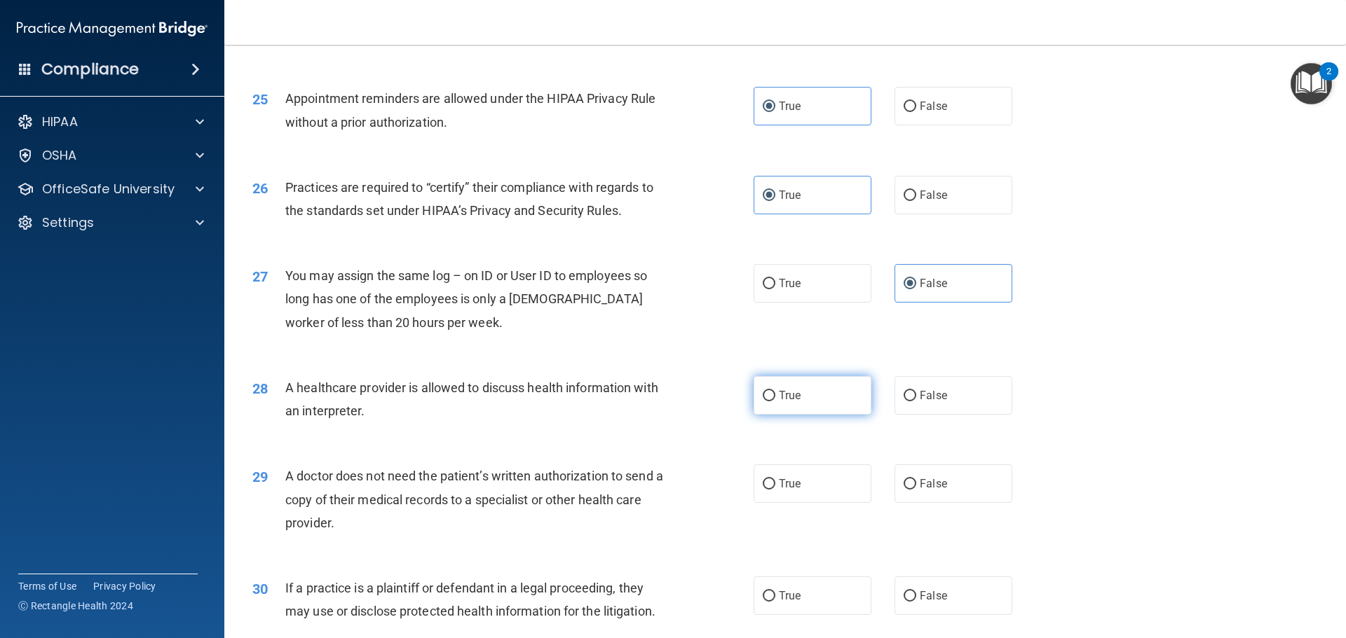
click at [800, 399] on label "True" at bounding box center [812, 395] width 118 height 39
click at [775, 399] on input "True" at bounding box center [768, 396] width 13 height 11
radio input "true"
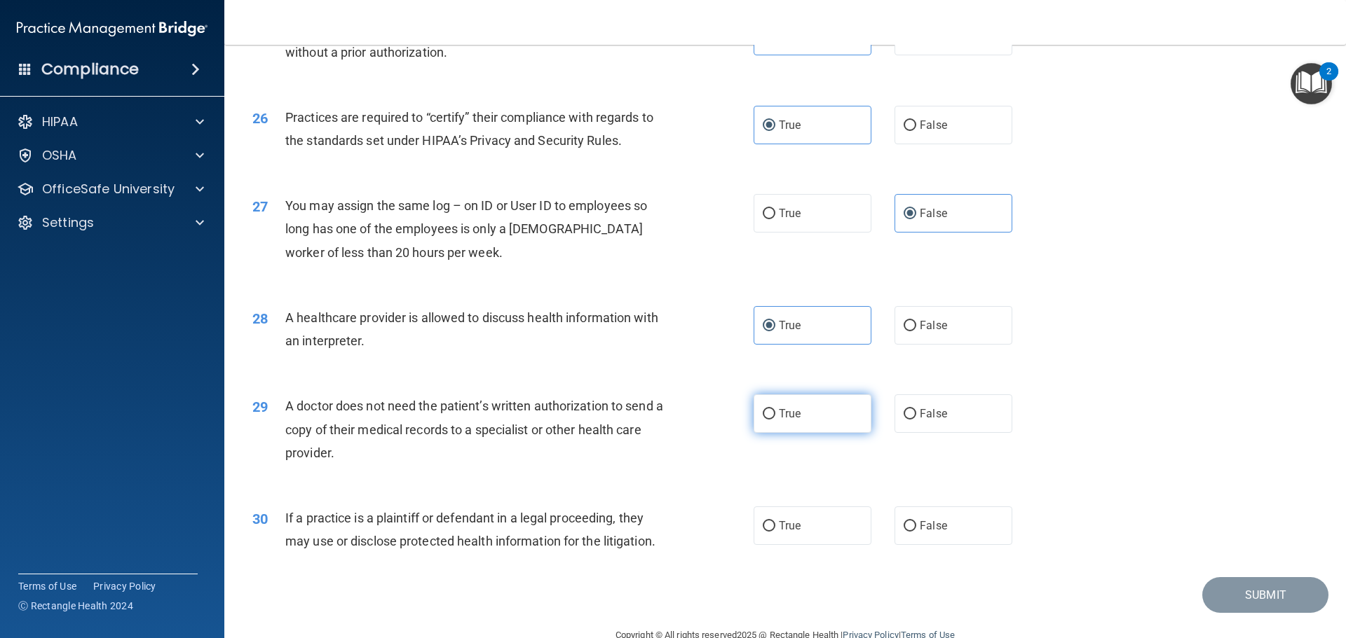
click at [806, 429] on label "True" at bounding box center [812, 414] width 118 height 39
click at [775, 420] on input "True" at bounding box center [768, 414] width 13 height 11
radio input "true"
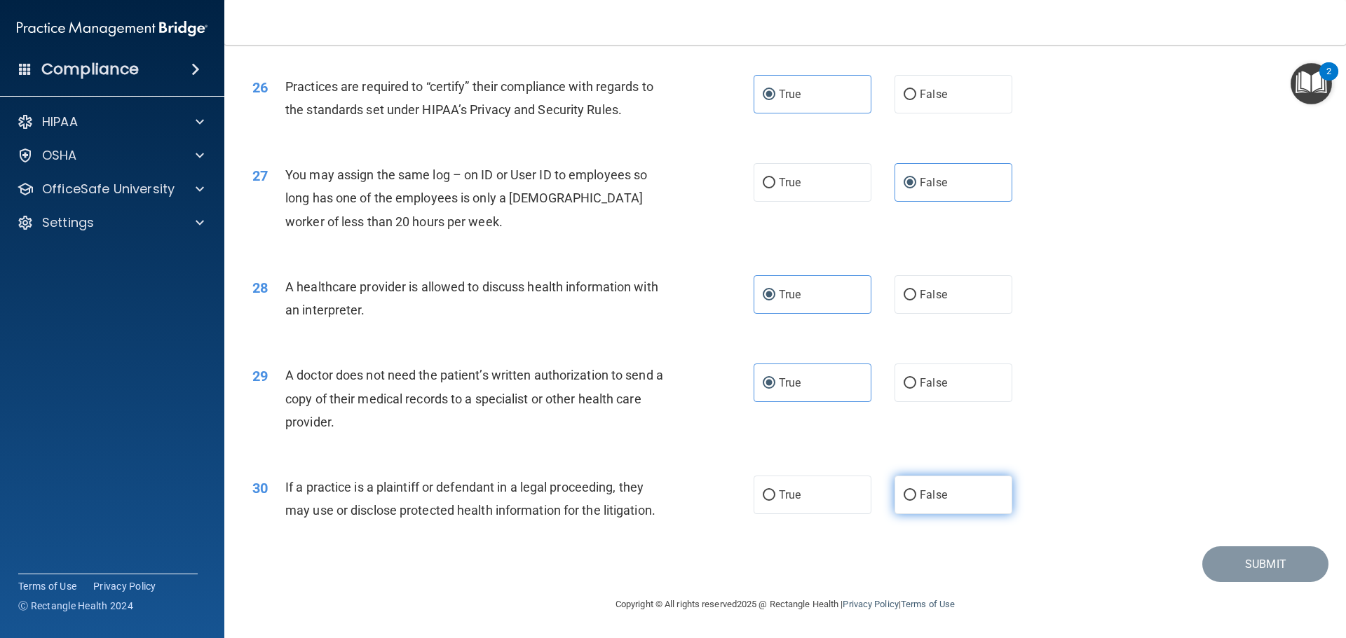
click at [903, 492] on input "False" at bounding box center [909, 496] width 13 height 11
radio input "true"
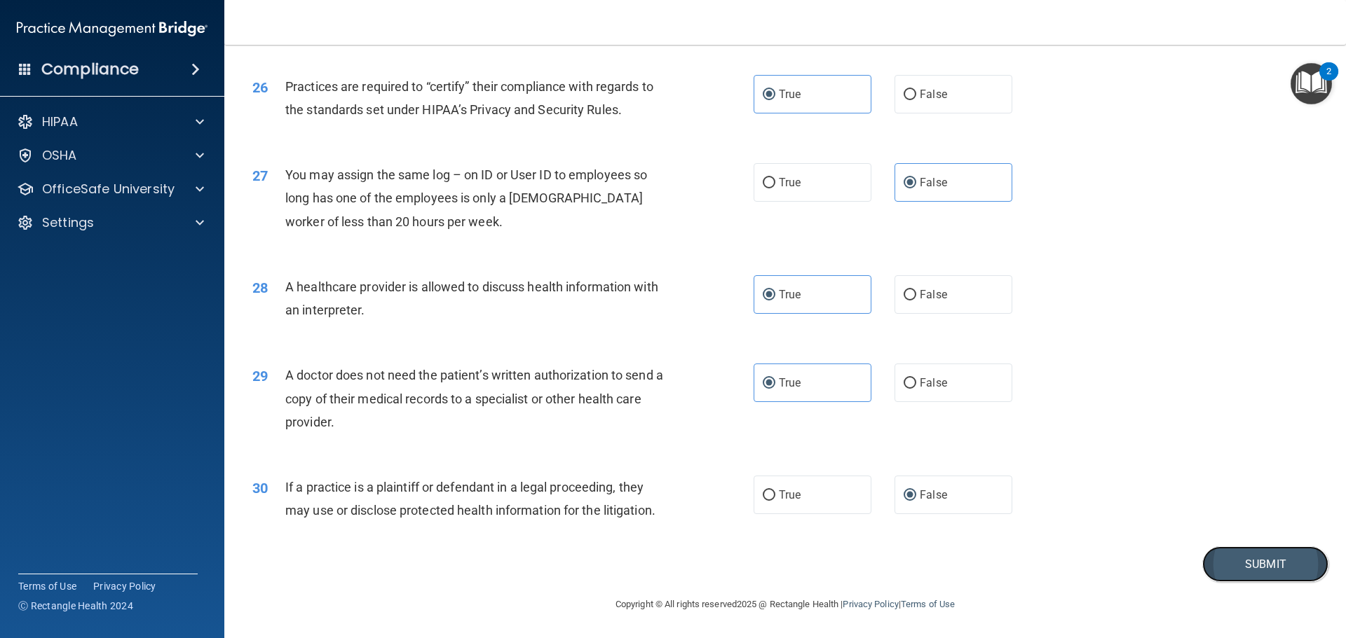
click at [1279, 576] on button "Submit" at bounding box center [1265, 565] width 126 height 36
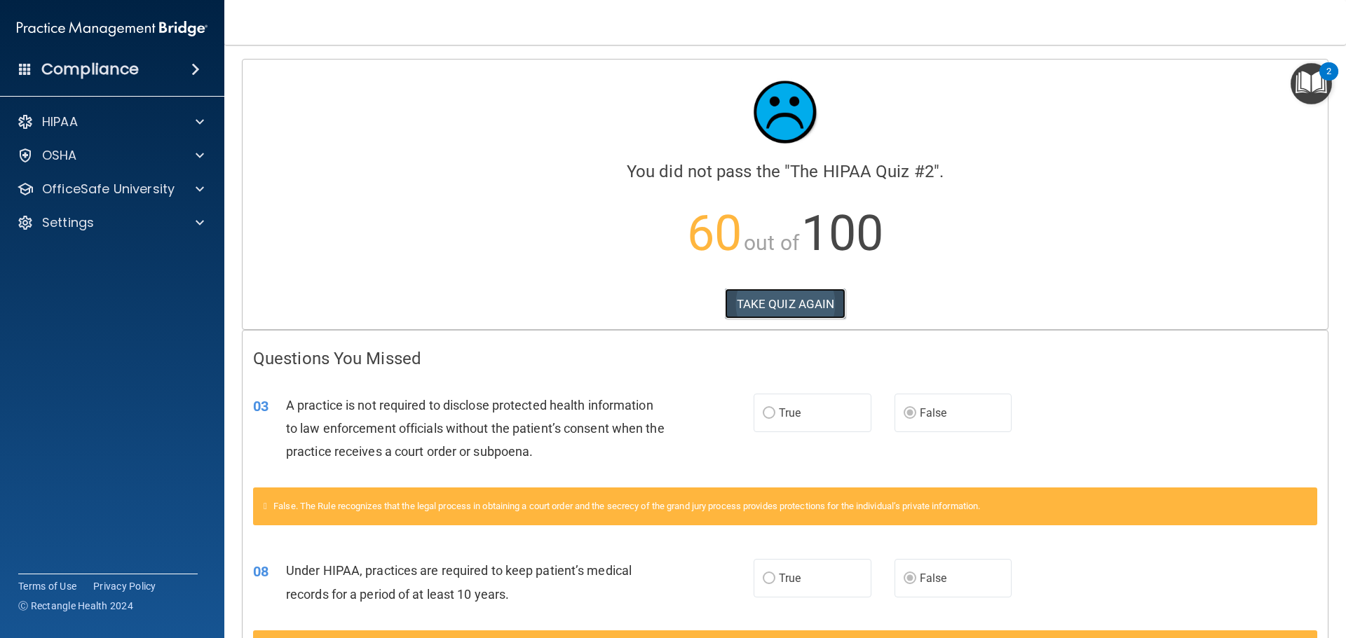
click at [790, 303] on button "TAKE QUIZ AGAIN" at bounding box center [785, 304] width 121 height 31
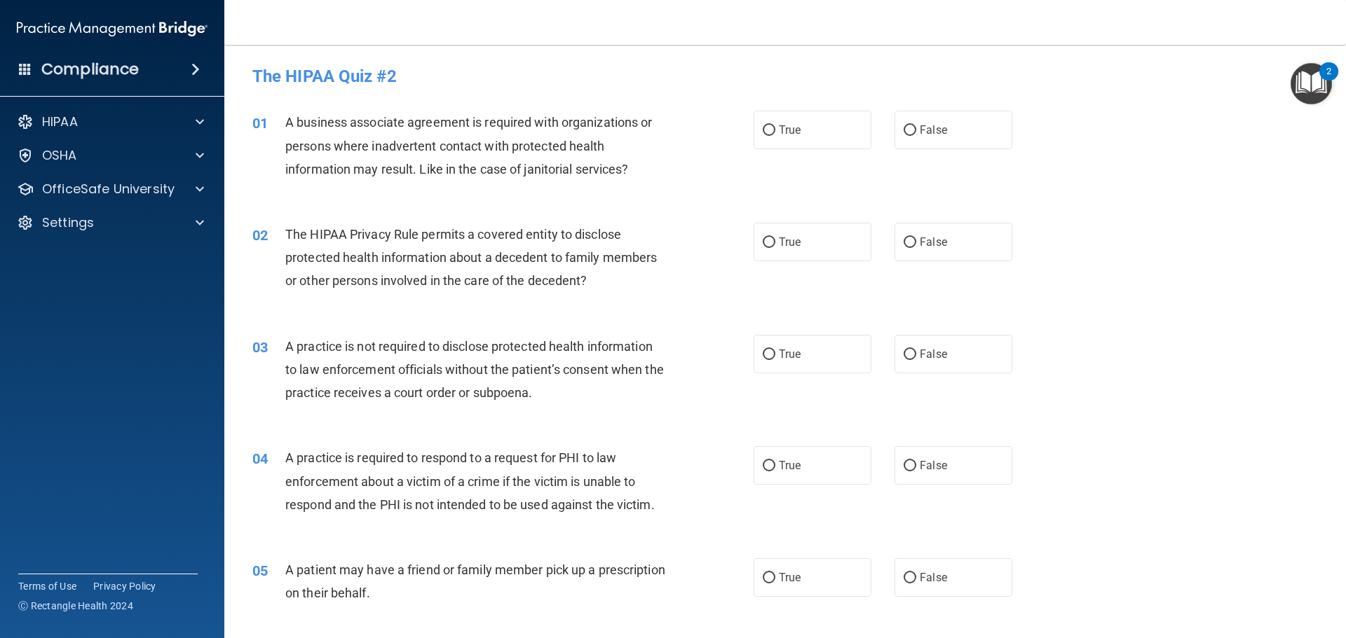
drag, startPoint x: 915, startPoint y: 128, endPoint x: 875, endPoint y: 153, distance: 46.7
click at [919, 128] on span "False" at bounding box center [932, 129] width 27 height 13
click at [914, 128] on input "False" at bounding box center [909, 130] width 13 height 11
radio input "true"
click at [753, 247] on label "True" at bounding box center [812, 242] width 118 height 39
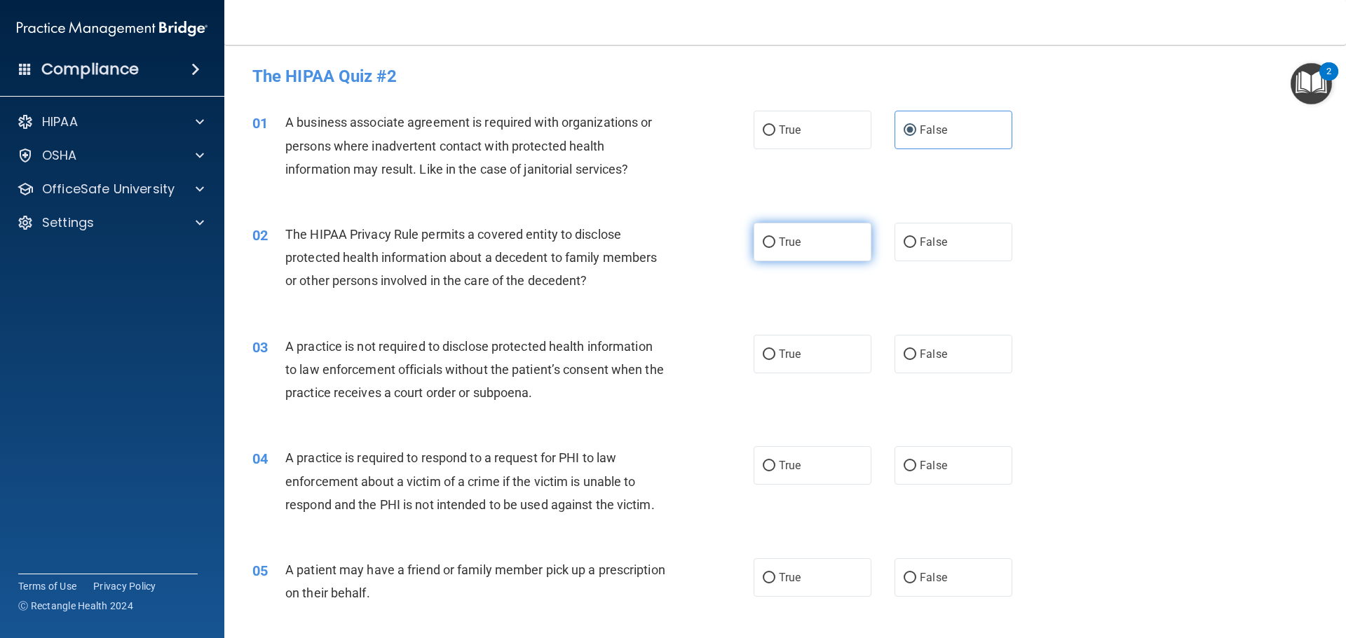
click at [762, 247] on input "True" at bounding box center [768, 243] width 13 height 11
radio input "true"
click at [965, 356] on label "False" at bounding box center [953, 354] width 118 height 39
click at [916, 356] on input "False" at bounding box center [909, 355] width 13 height 11
radio input "true"
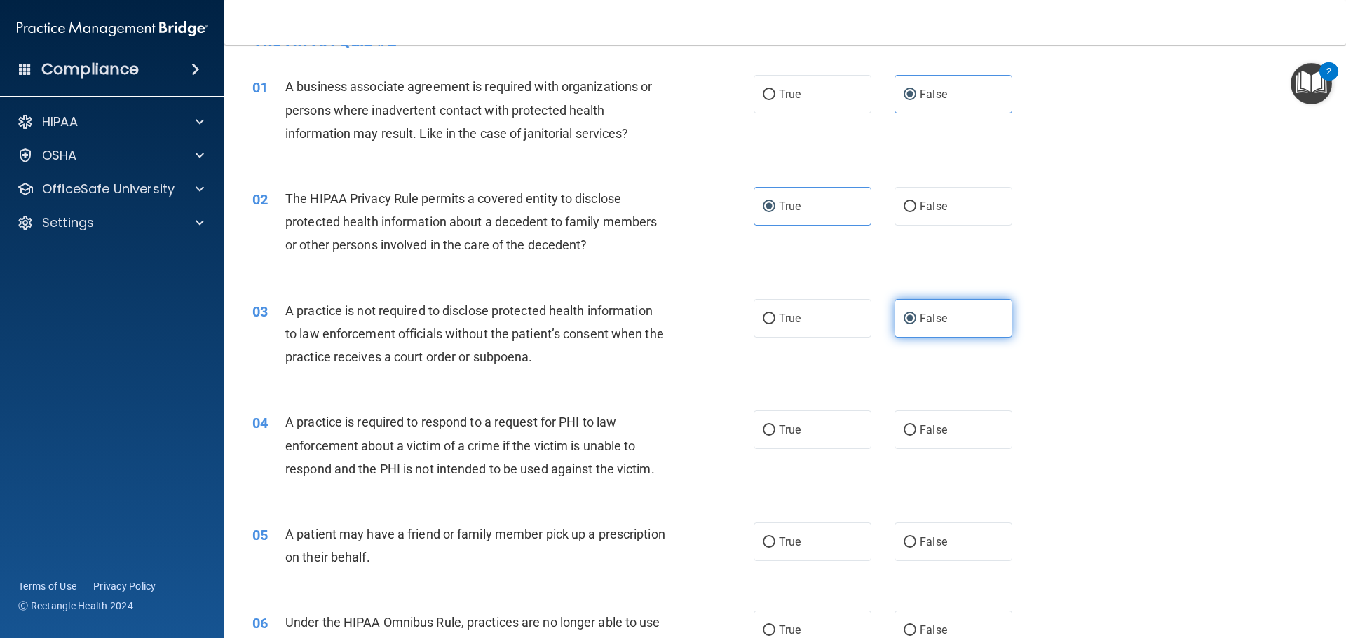
scroll to position [140, 0]
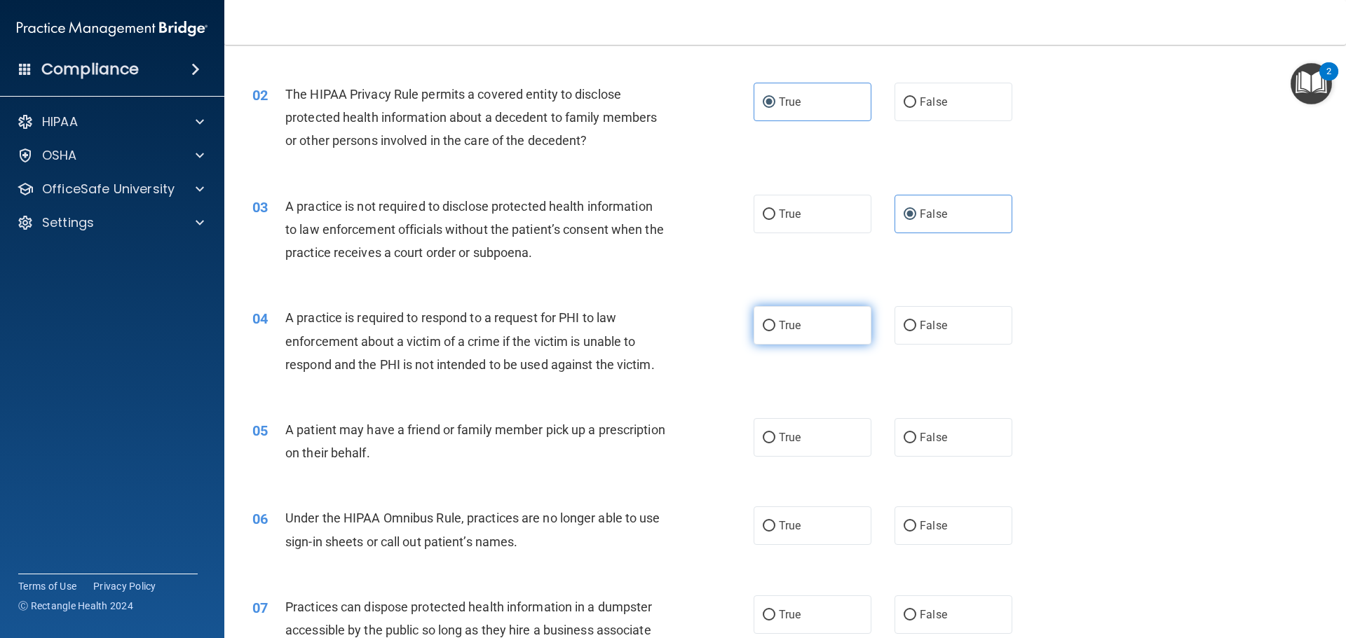
click at [801, 335] on label "True" at bounding box center [812, 325] width 118 height 39
click at [775, 331] on input "True" at bounding box center [768, 326] width 13 height 11
radio input "true"
click at [802, 431] on label "True" at bounding box center [812, 437] width 118 height 39
click at [775, 433] on input "True" at bounding box center [768, 438] width 13 height 11
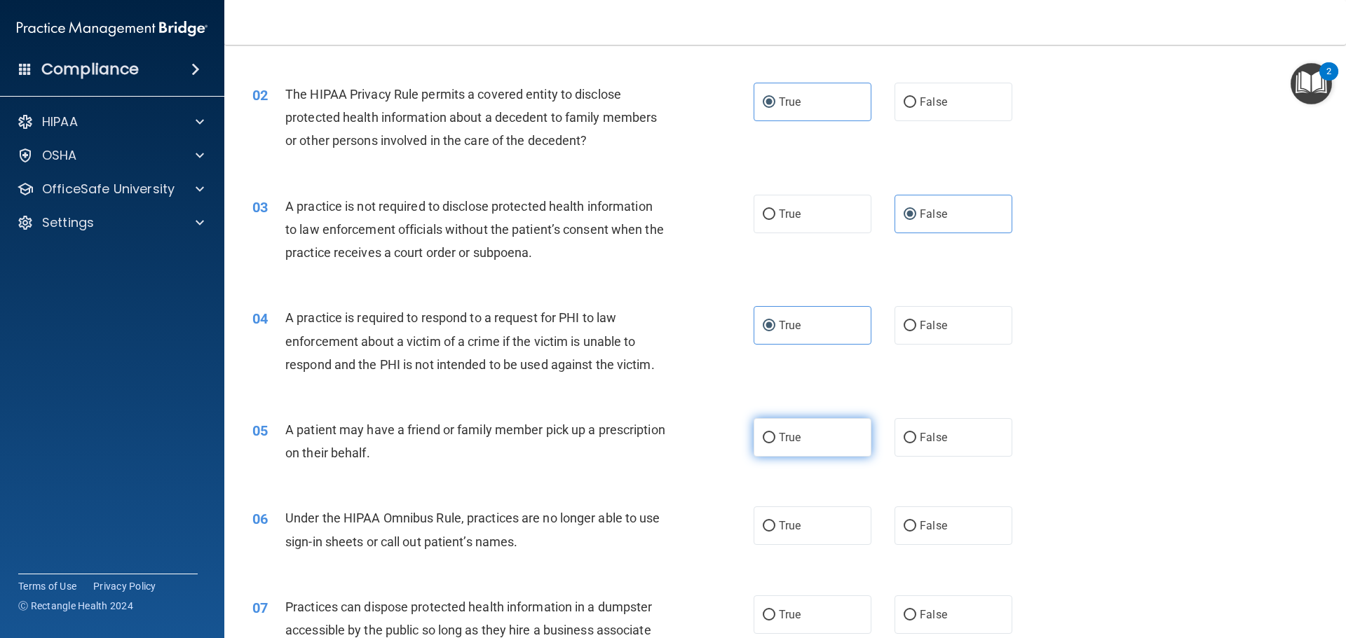
radio input "true"
click at [924, 525] on span "False" at bounding box center [932, 525] width 27 height 13
click at [916, 525] on input "False" at bounding box center [909, 526] width 13 height 11
radio input "true"
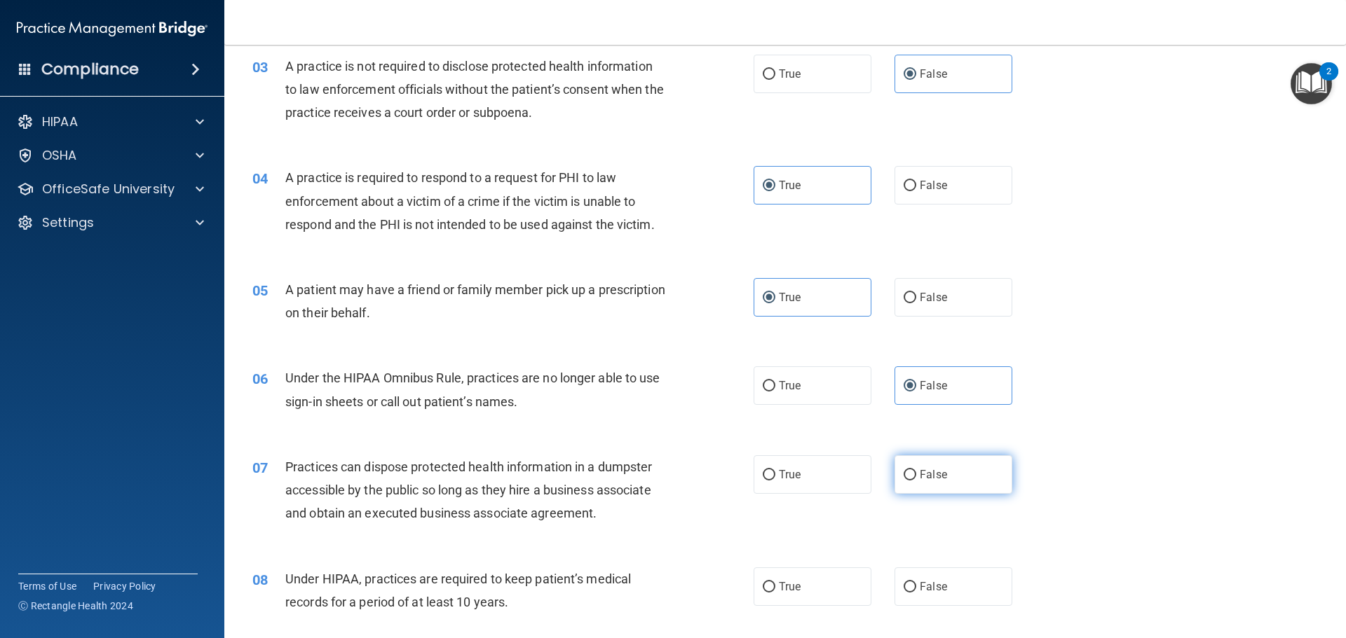
click at [919, 484] on label "False" at bounding box center [953, 475] width 118 height 39
click at [916, 481] on input "False" at bounding box center [909, 475] width 13 height 11
radio input "true"
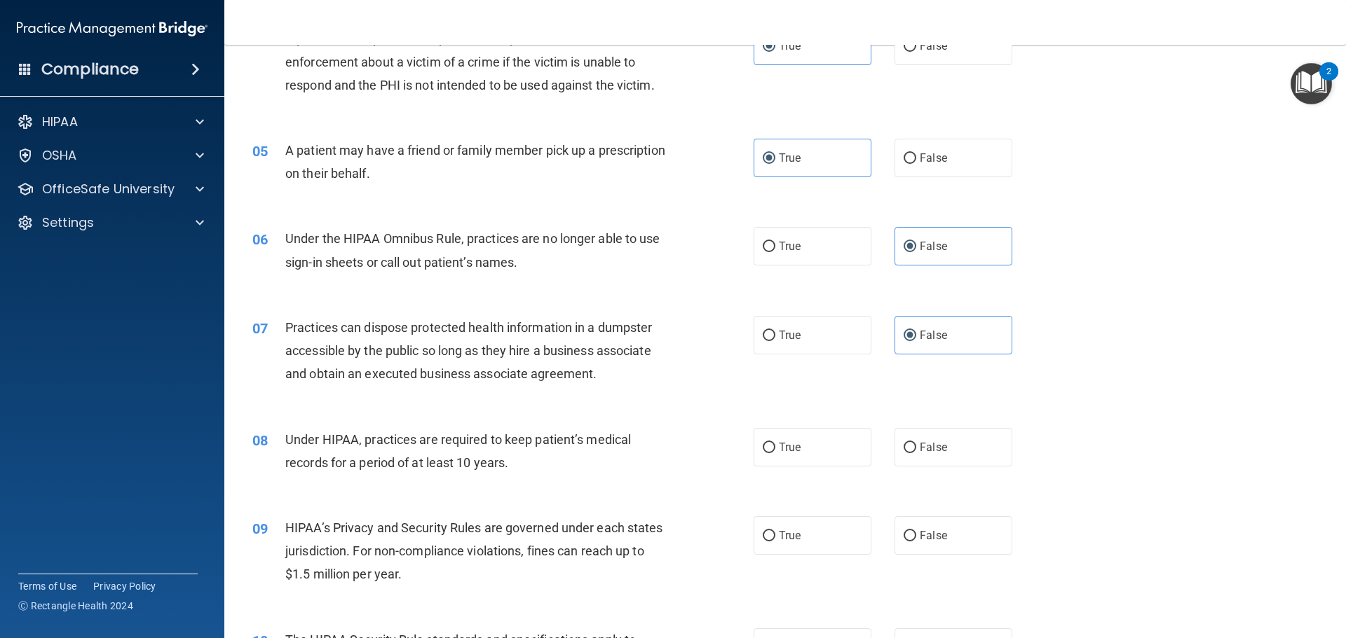
scroll to position [420, 0]
click at [913, 456] on label "False" at bounding box center [953, 446] width 118 height 39
click at [913, 453] on input "False" at bounding box center [909, 447] width 13 height 11
radio input "true"
click at [922, 536] on span "False" at bounding box center [932, 534] width 27 height 13
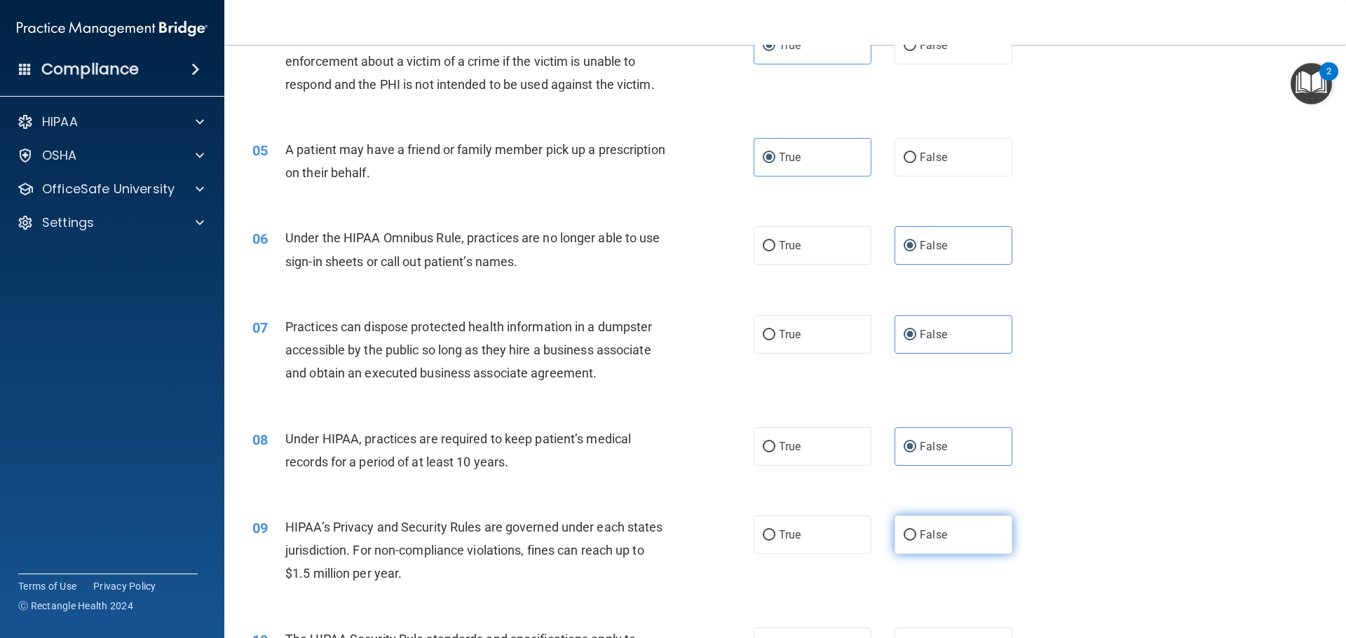
click at [916, 536] on input "False" at bounding box center [909, 535] width 13 height 11
radio input "true"
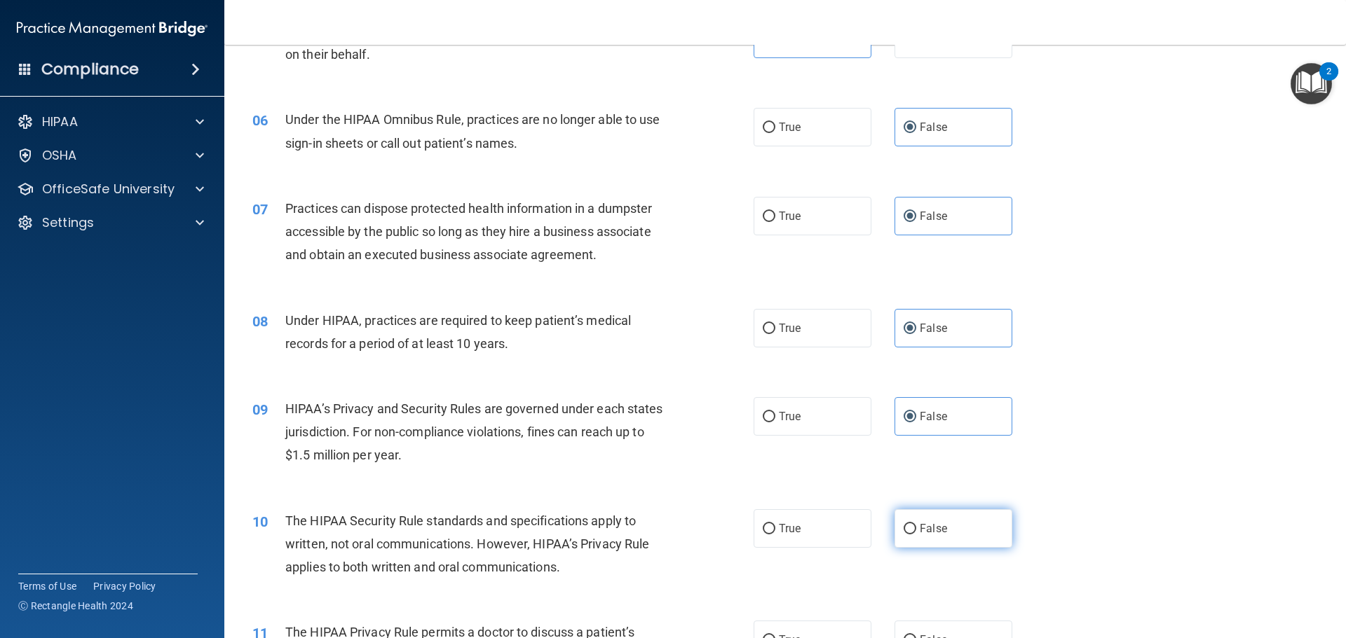
scroll to position [561, 0]
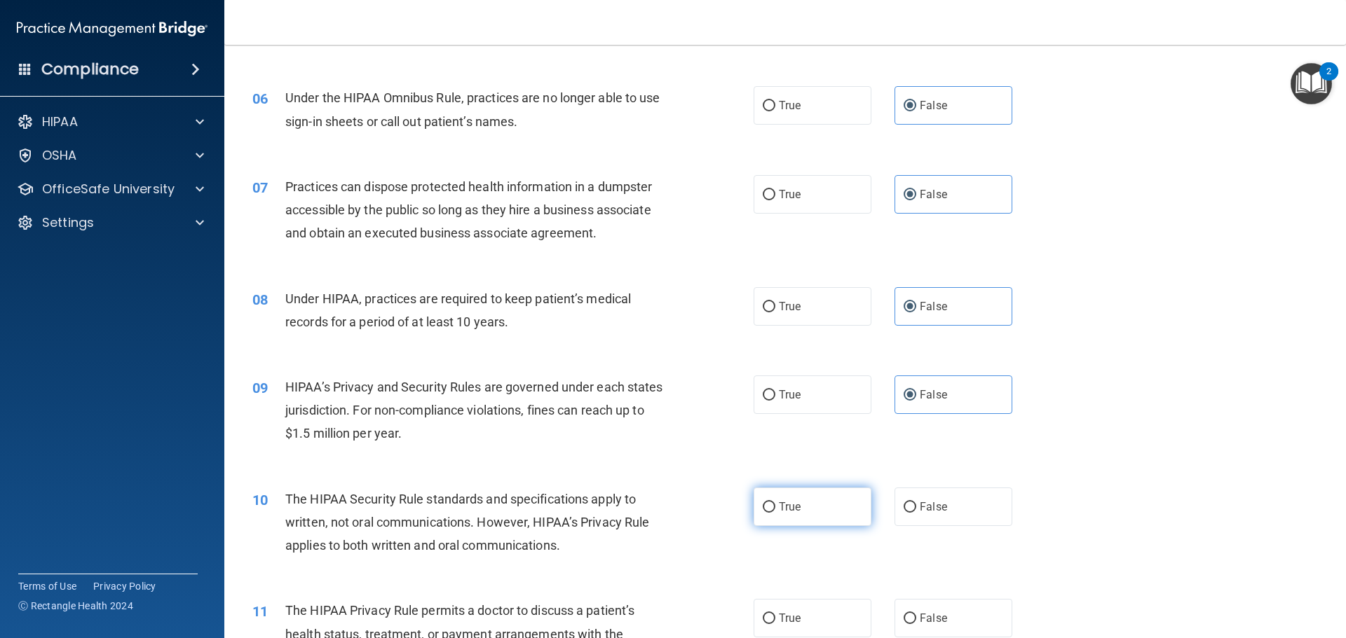
click at [842, 507] on label "True" at bounding box center [812, 507] width 118 height 39
click at [775, 507] on input "True" at bounding box center [768, 507] width 13 height 11
radio input "true"
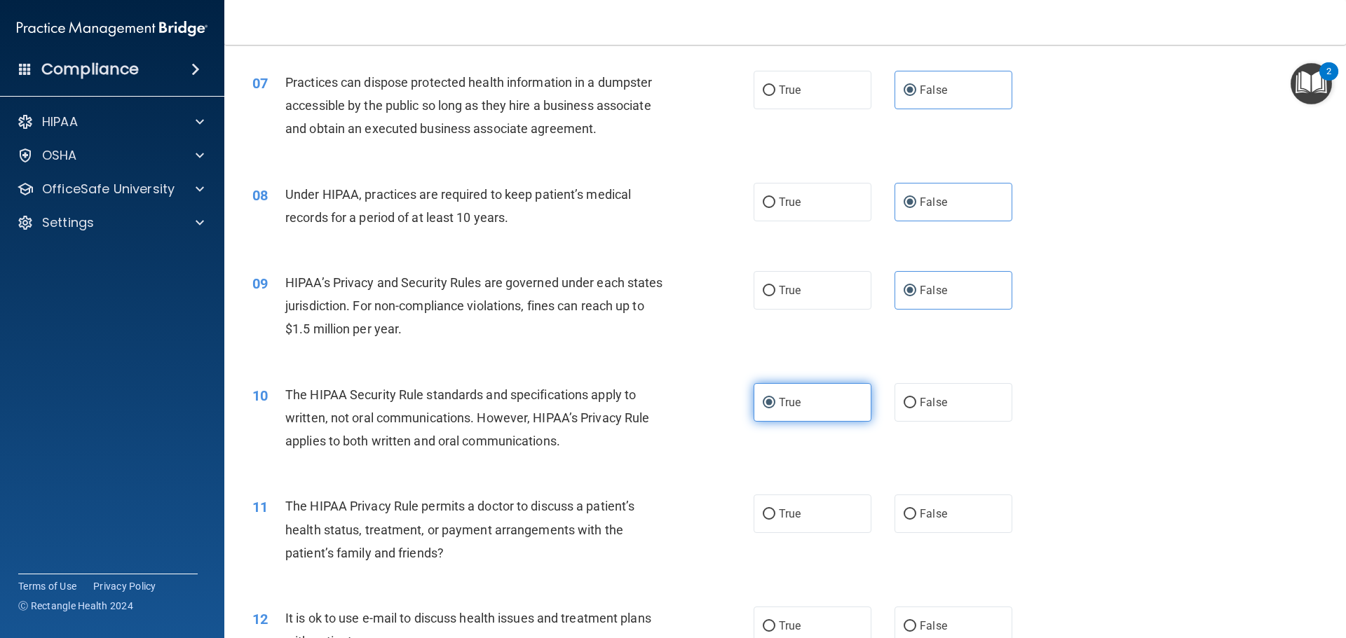
scroll to position [701, 0]
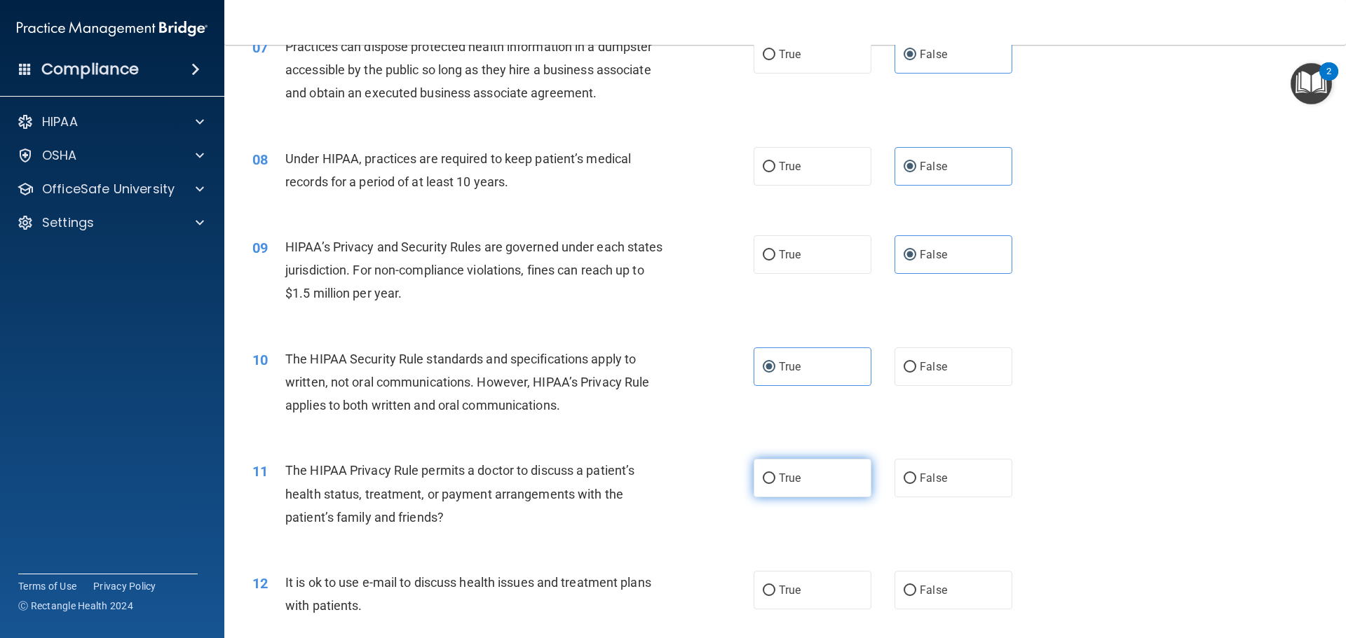
click at [782, 486] on label "True" at bounding box center [812, 478] width 118 height 39
click at [775, 484] on input "True" at bounding box center [768, 479] width 13 height 11
radio input "true"
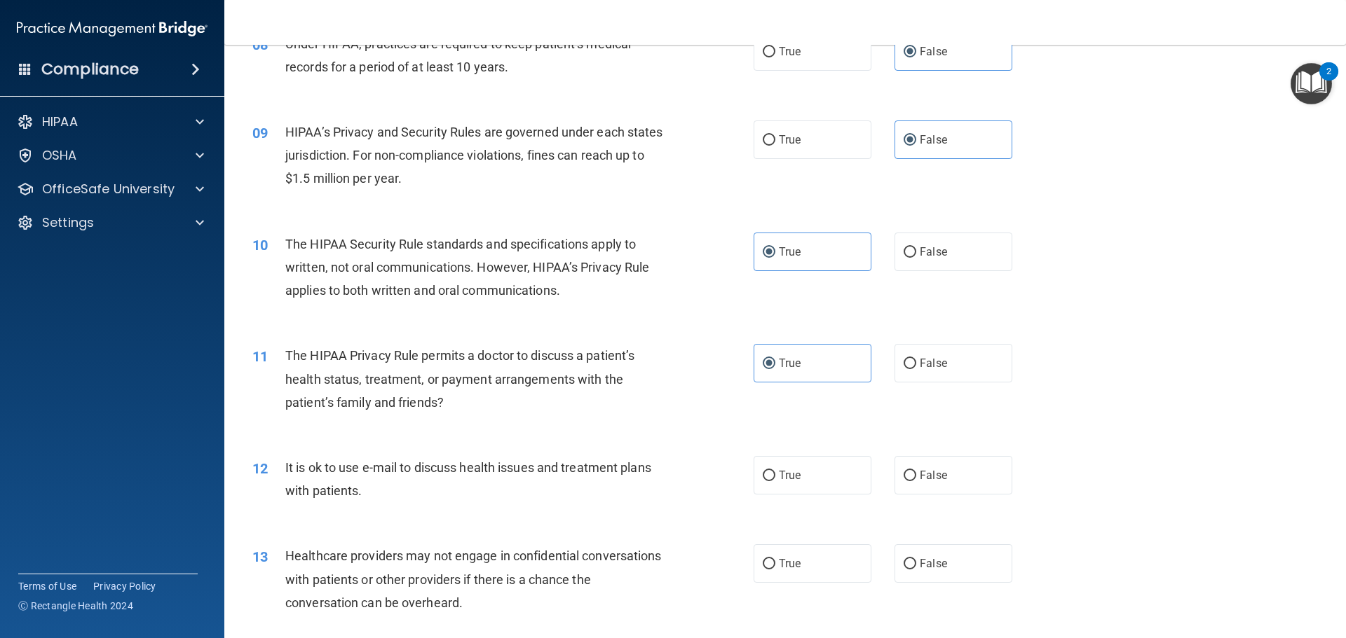
scroll to position [841, 0]
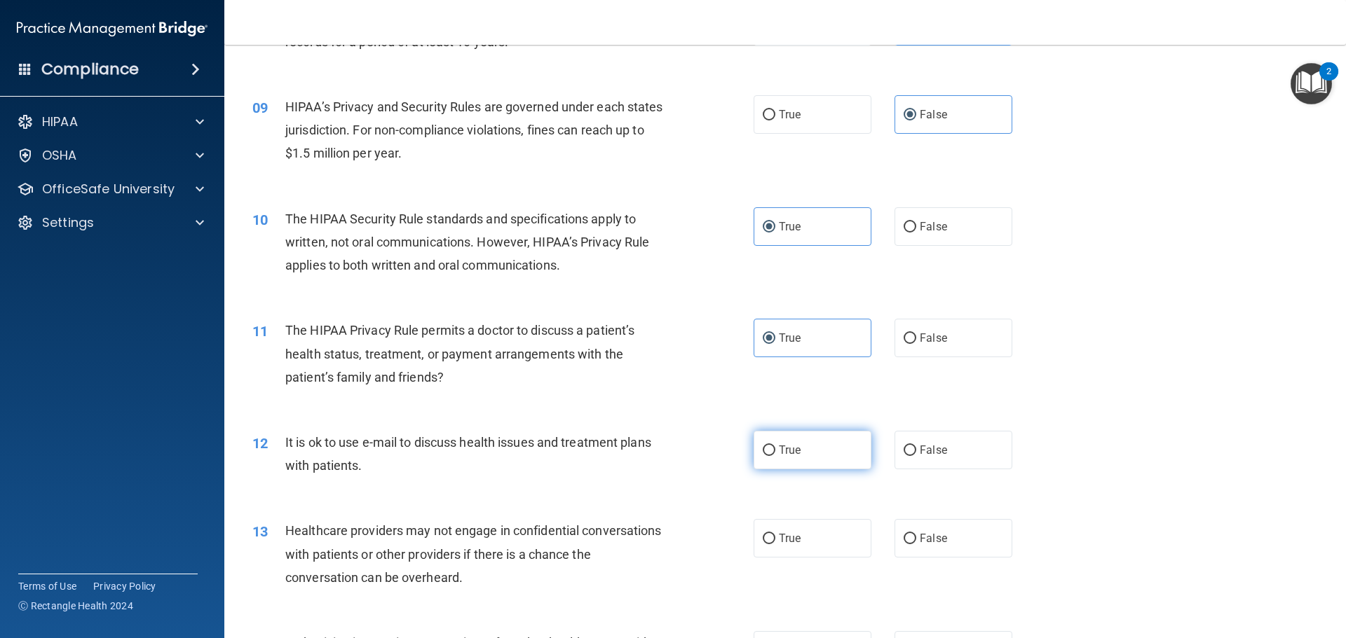
click at [801, 464] on label "True" at bounding box center [812, 450] width 118 height 39
click at [775, 456] on input "True" at bounding box center [768, 451] width 13 height 11
radio input "true"
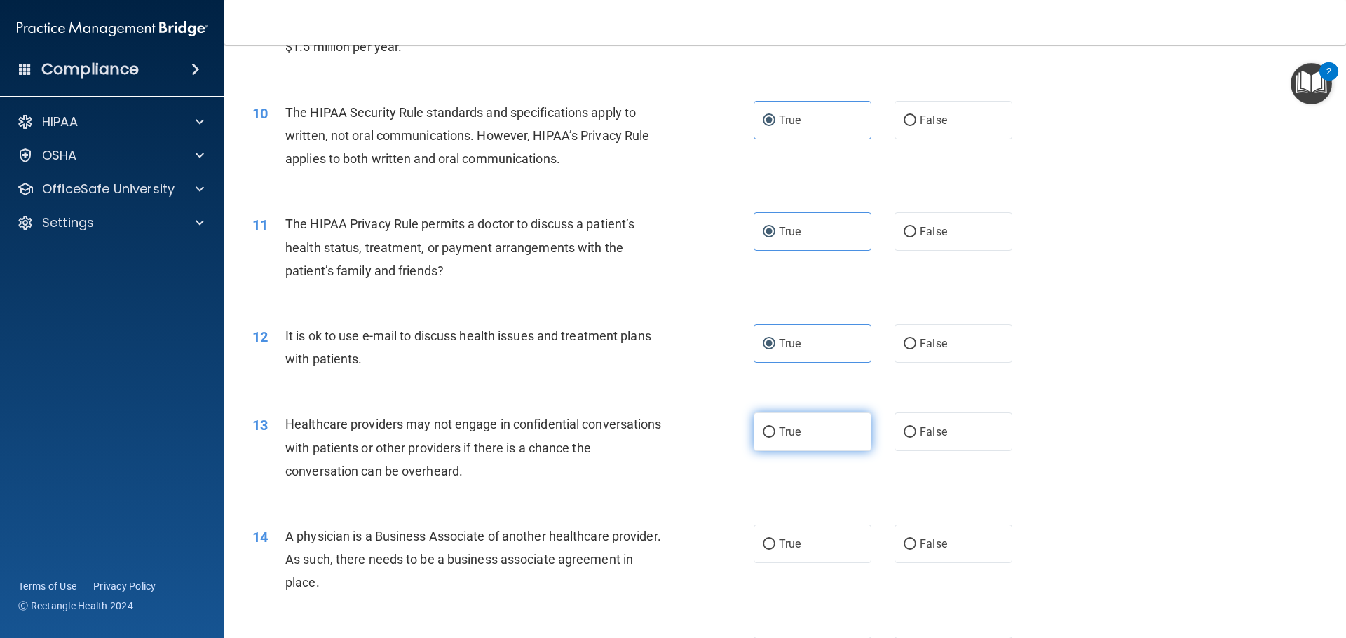
scroll to position [981, 0]
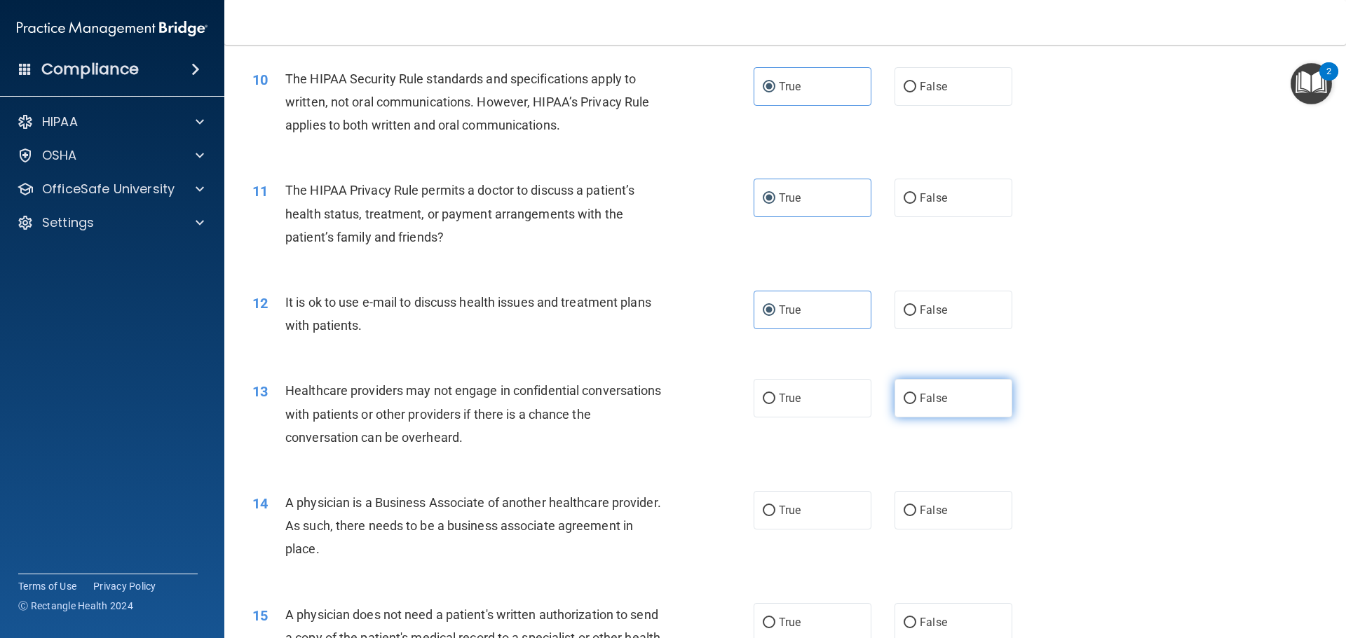
click at [934, 411] on label "False" at bounding box center [953, 398] width 118 height 39
click at [916, 404] on input "False" at bounding box center [909, 399] width 13 height 11
radio input "true"
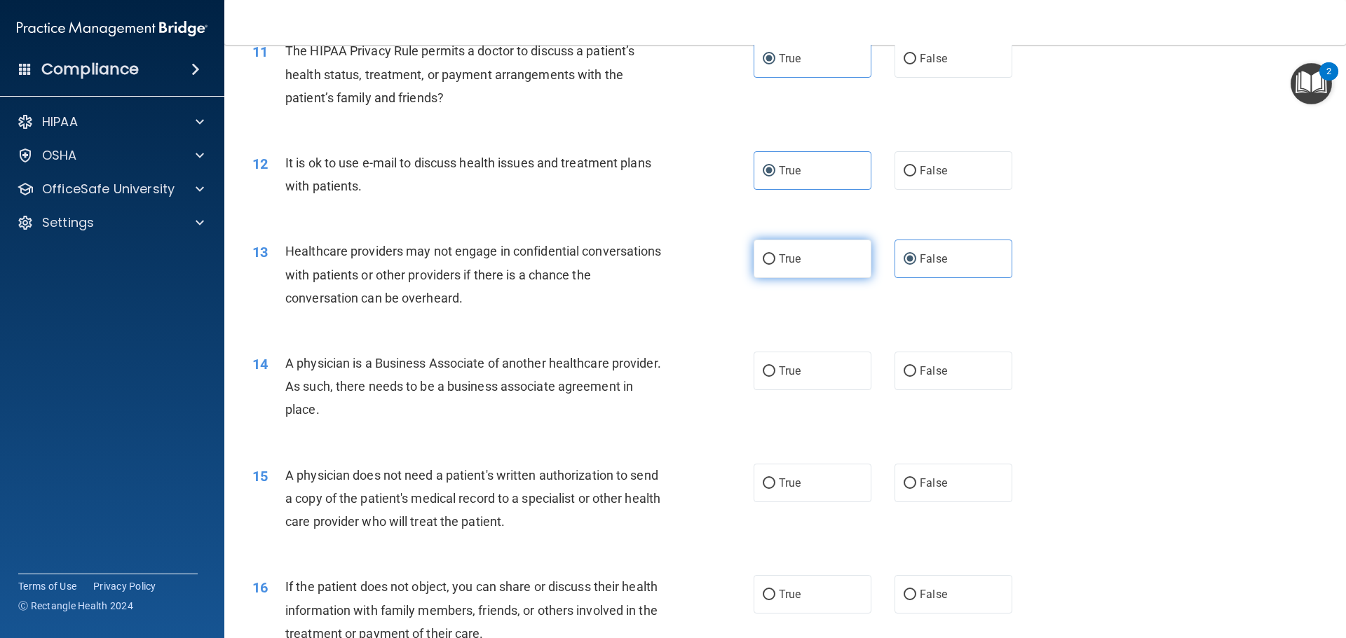
scroll to position [1121, 0]
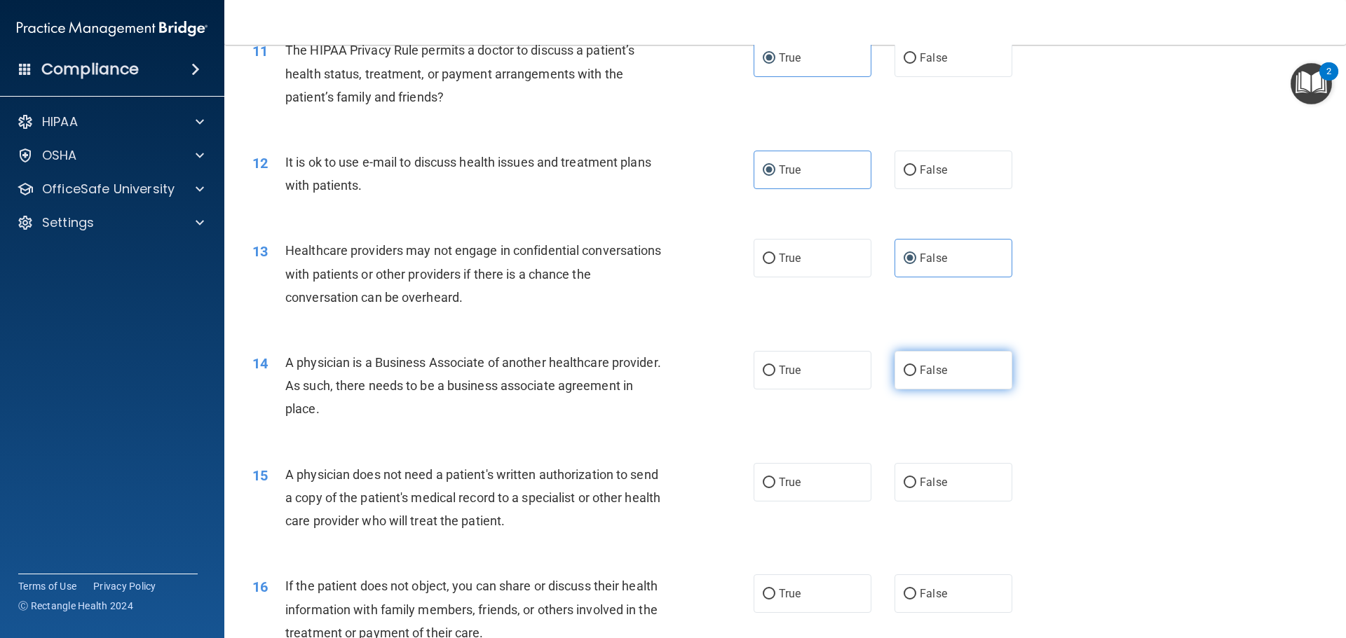
click at [924, 387] on label "False" at bounding box center [953, 370] width 118 height 39
click at [916, 376] on input "False" at bounding box center [909, 371] width 13 height 11
radio input "true"
click at [804, 493] on label "True" at bounding box center [812, 482] width 118 height 39
click at [775, 488] on input "True" at bounding box center [768, 483] width 13 height 11
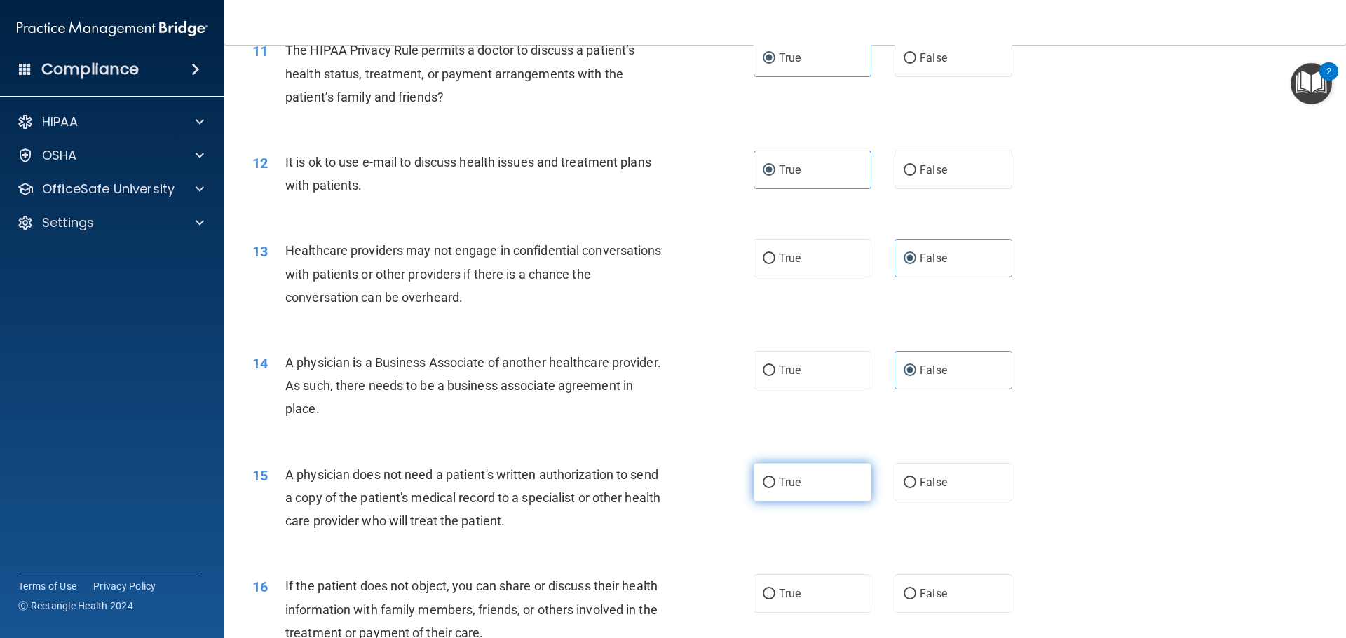
radio input "true"
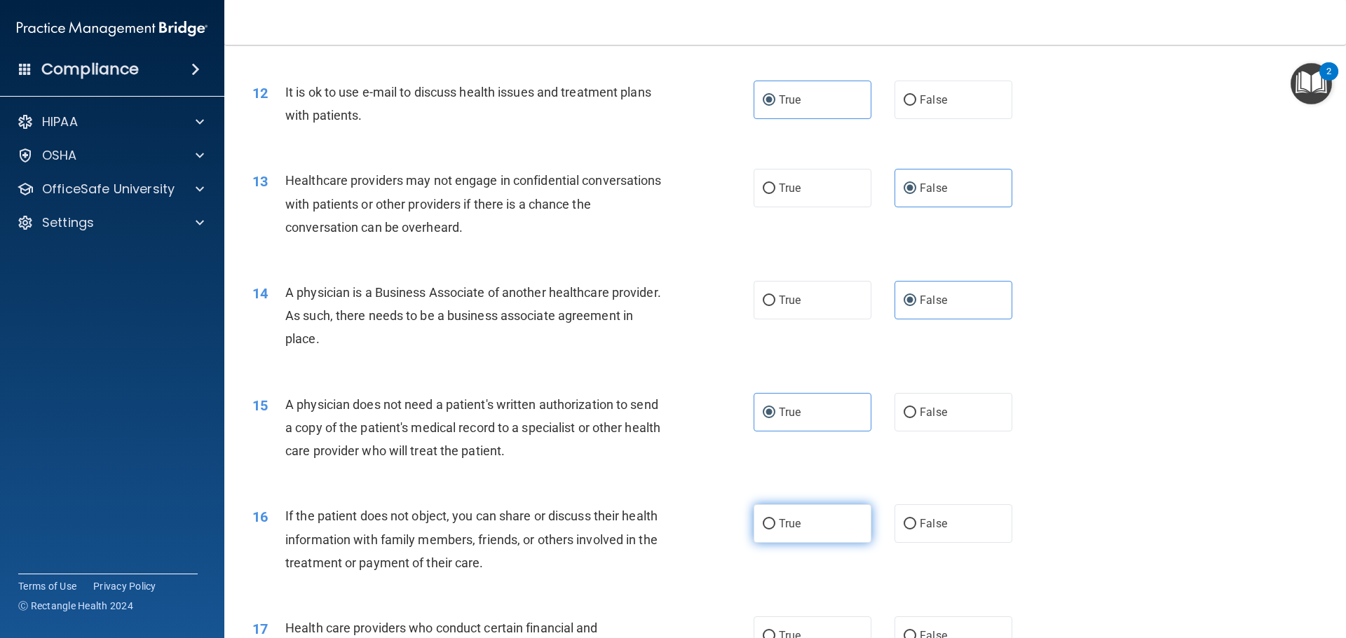
click at [793, 523] on span "True" at bounding box center [790, 523] width 22 height 13
click at [775, 523] on input "True" at bounding box center [768, 524] width 13 height 11
radio input "true"
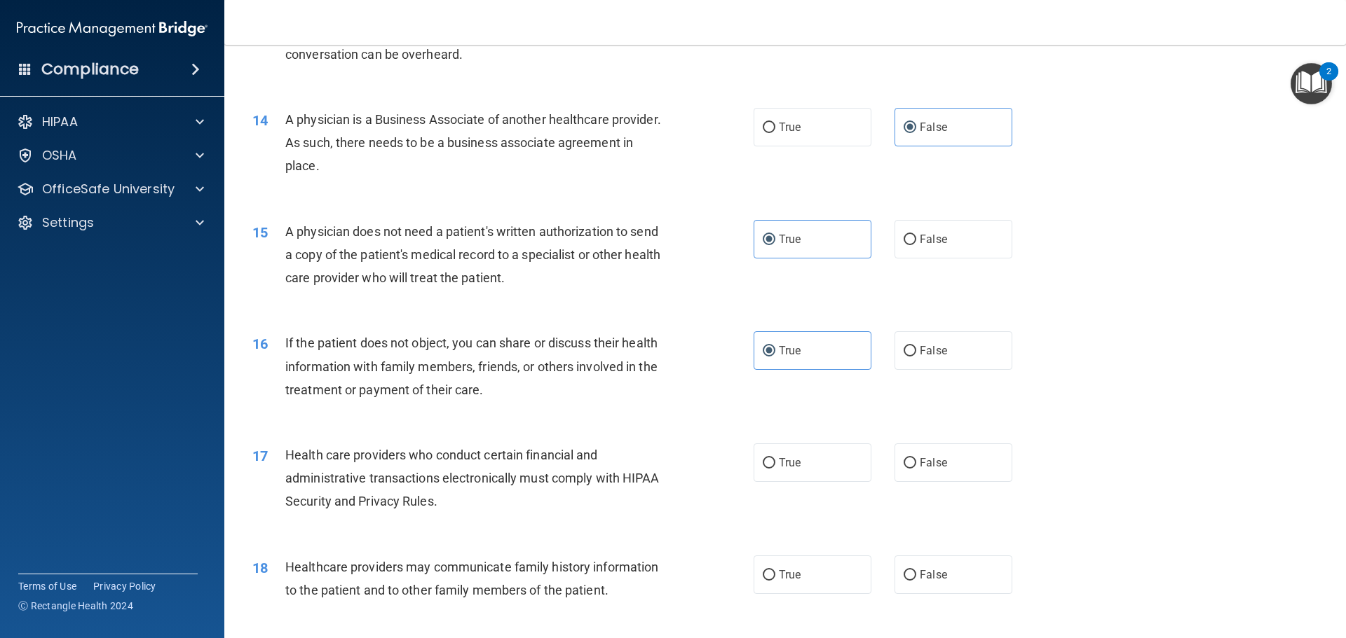
scroll to position [1402, 0]
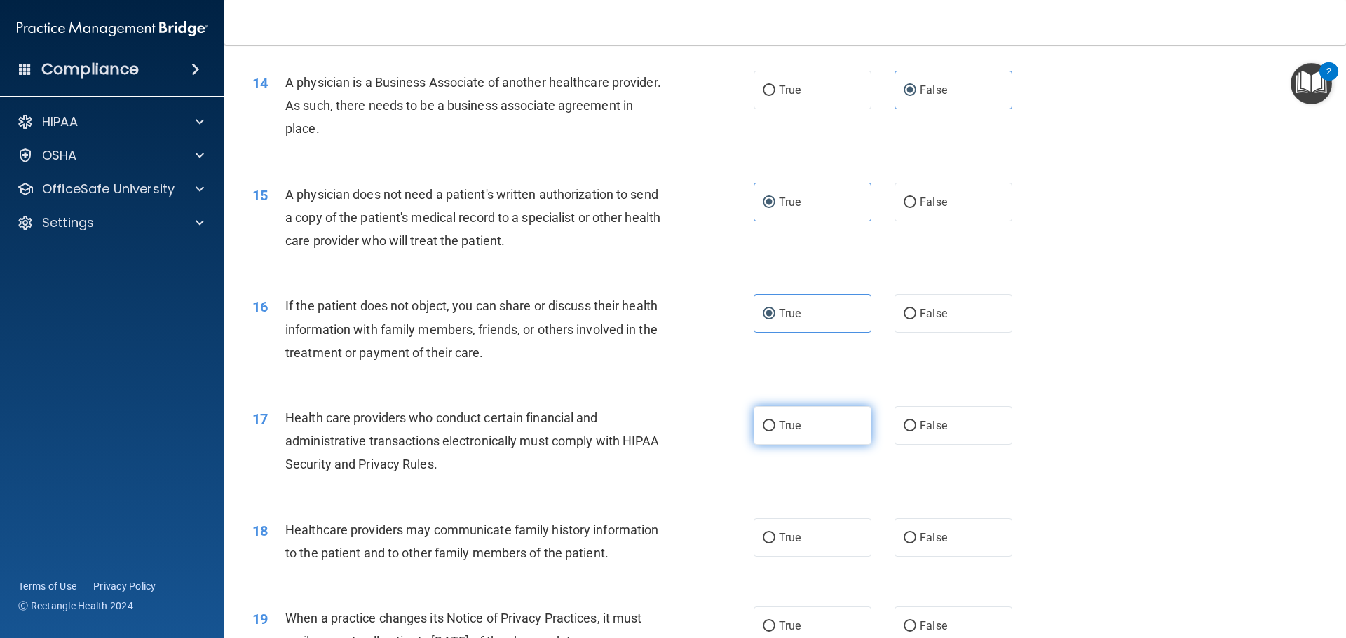
click at [790, 432] on label "True" at bounding box center [812, 425] width 118 height 39
click at [775, 432] on input "True" at bounding box center [768, 426] width 13 height 11
radio input "true"
click at [951, 537] on label "False" at bounding box center [953, 538] width 118 height 39
click at [916, 537] on input "False" at bounding box center [909, 538] width 13 height 11
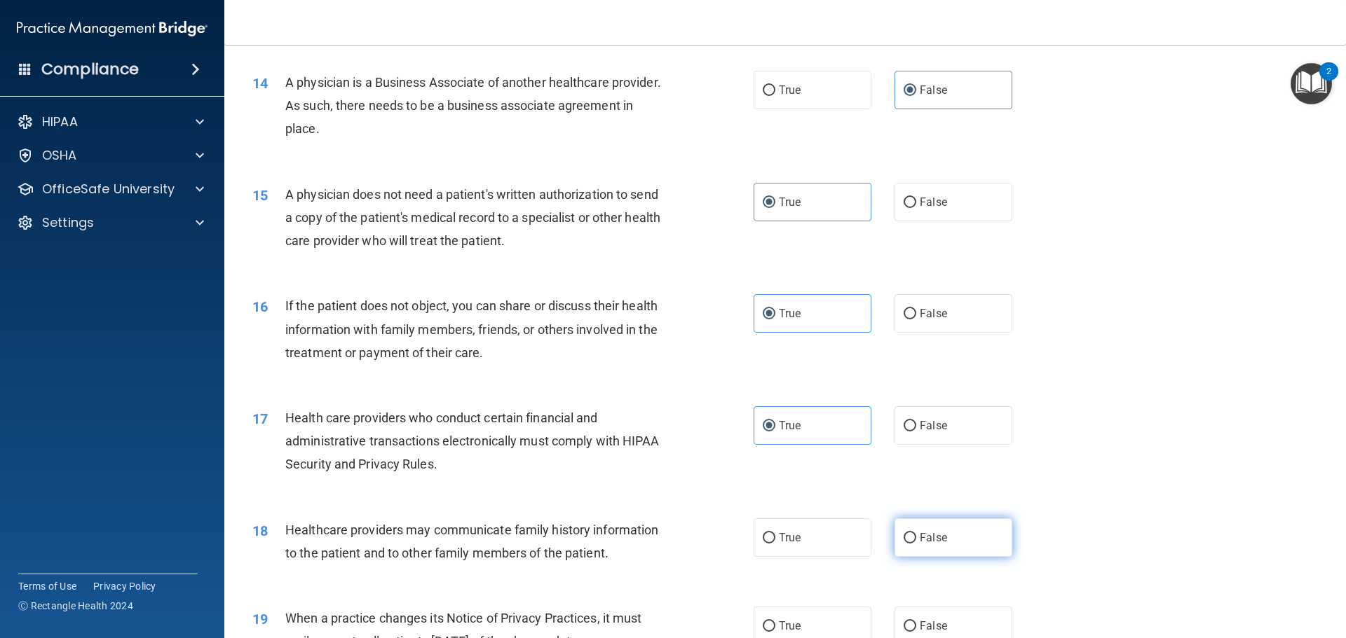
radio input "true"
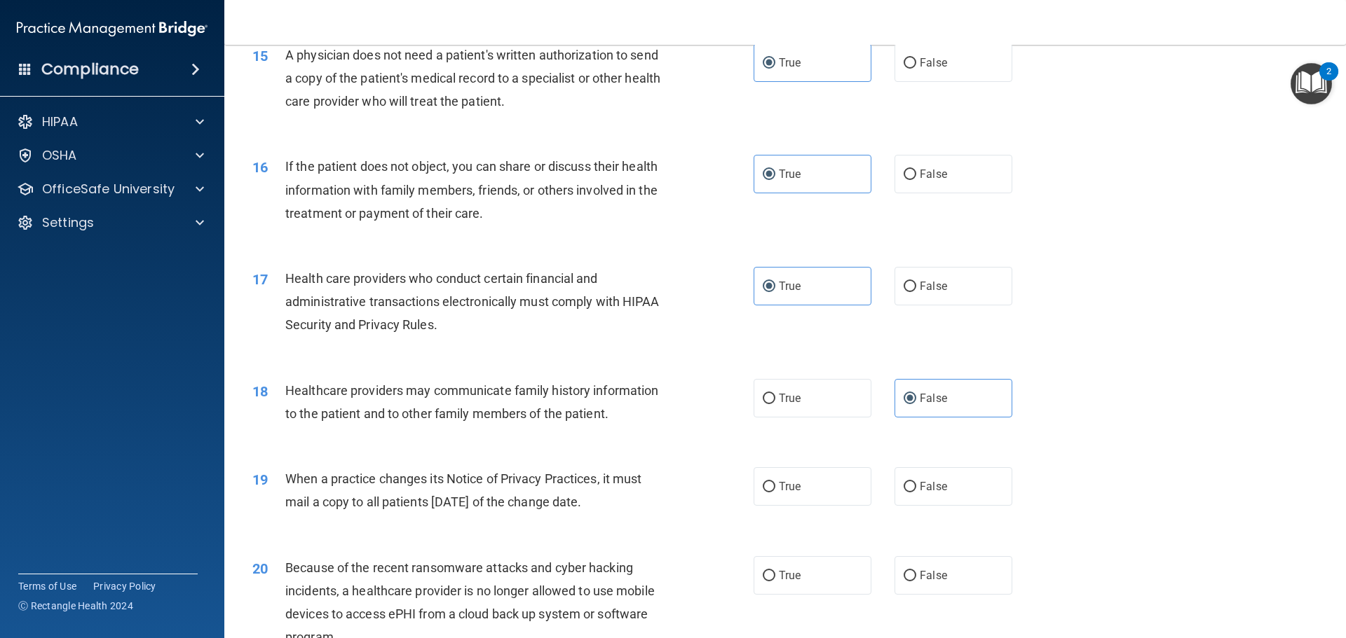
scroll to position [1542, 0]
click at [903, 481] on input "False" at bounding box center [909, 486] width 13 height 11
radio input "true"
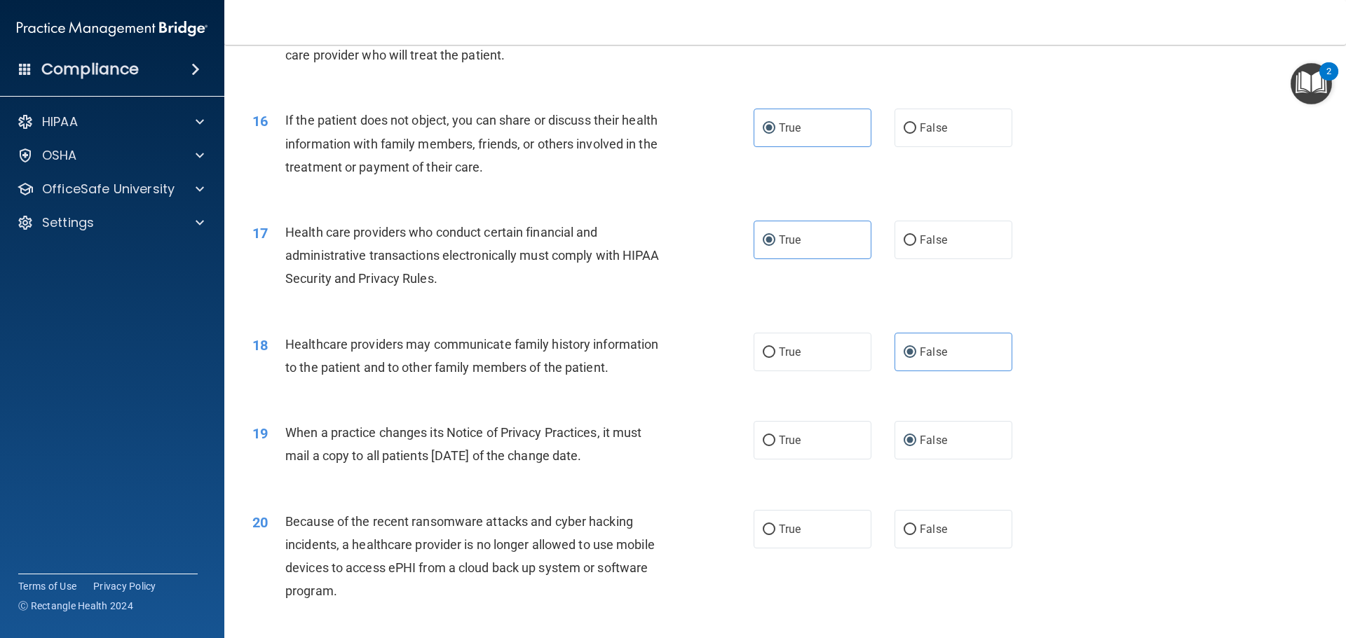
scroll to position [1612, 0]
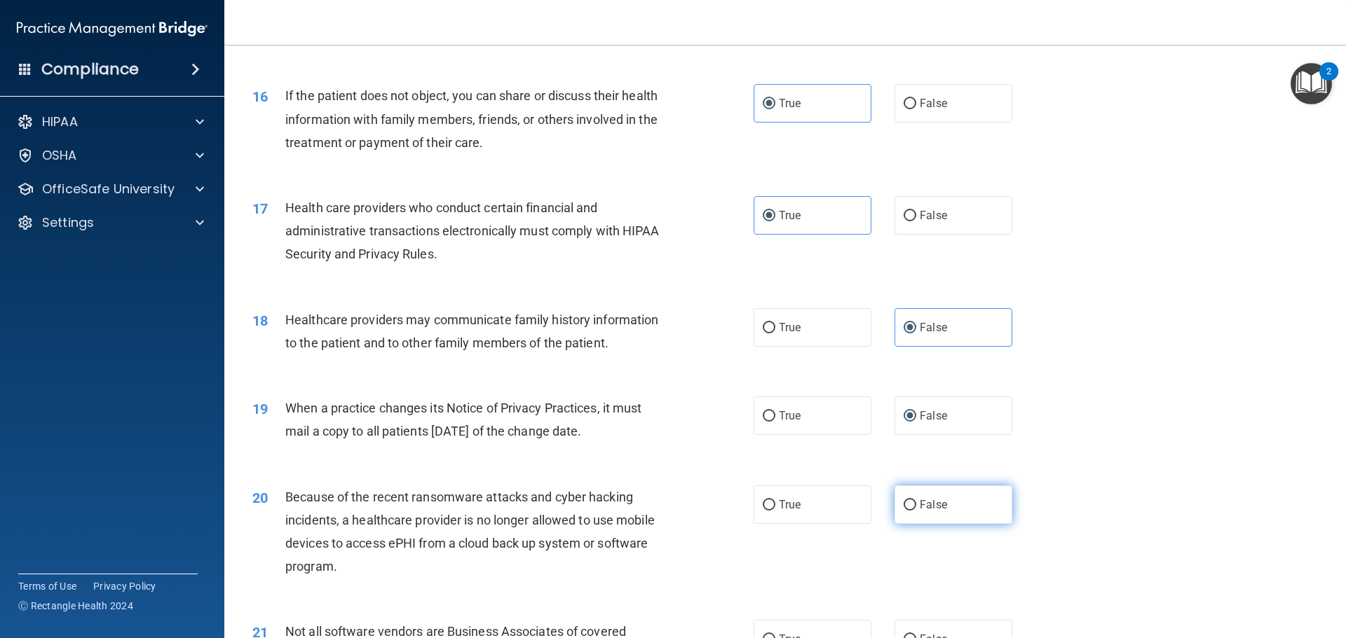
click at [922, 502] on span "False" at bounding box center [932, 504] width 27 height 13
click at [916, 502] on input "False" at bounding box center [909, 505] width 13 height 11
radio input "true"
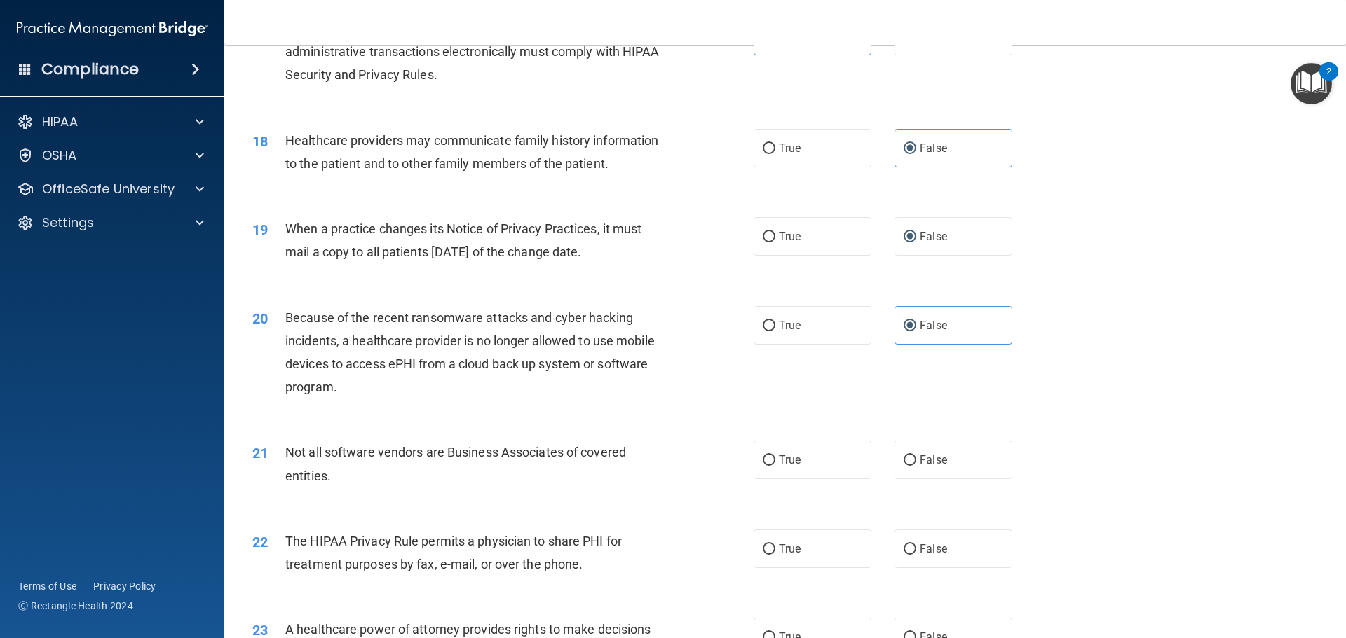
scroll to position [1822, 0]
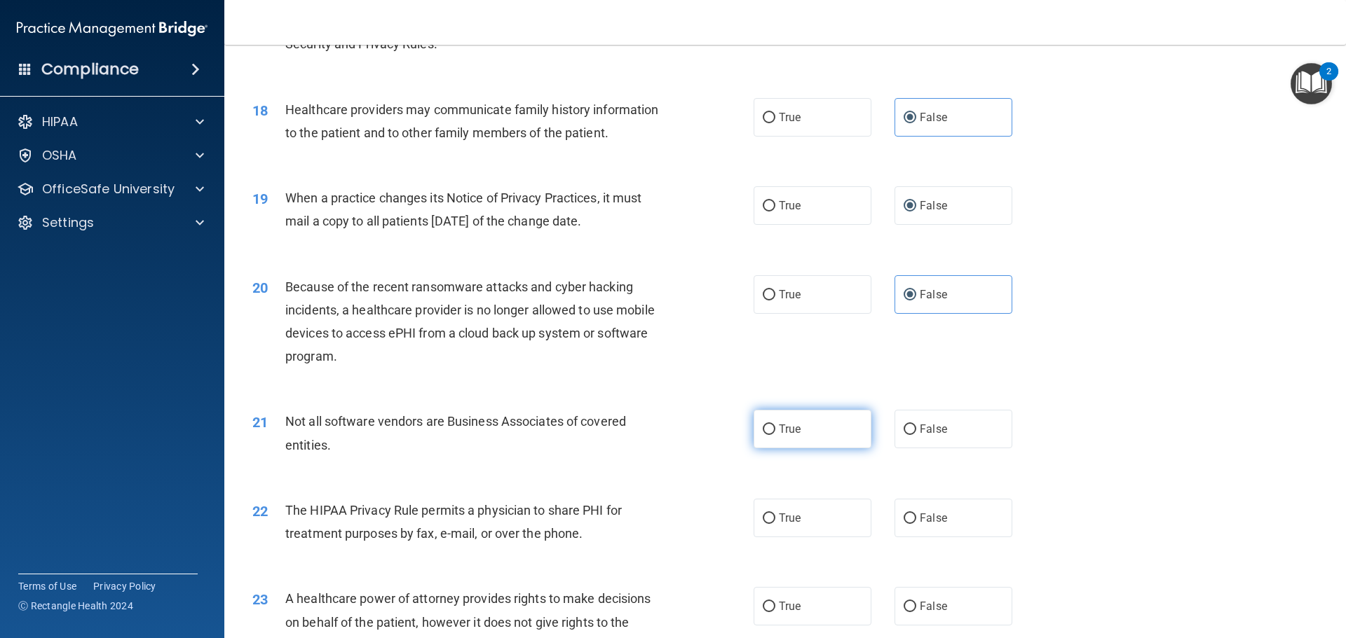
click at [810, 439] on label "True" at bounding box center [812, 429] width 118 height 39
click at [775, 435] on input "True" at bounding box center [768, 430] width 13 height 11
radio input "true"
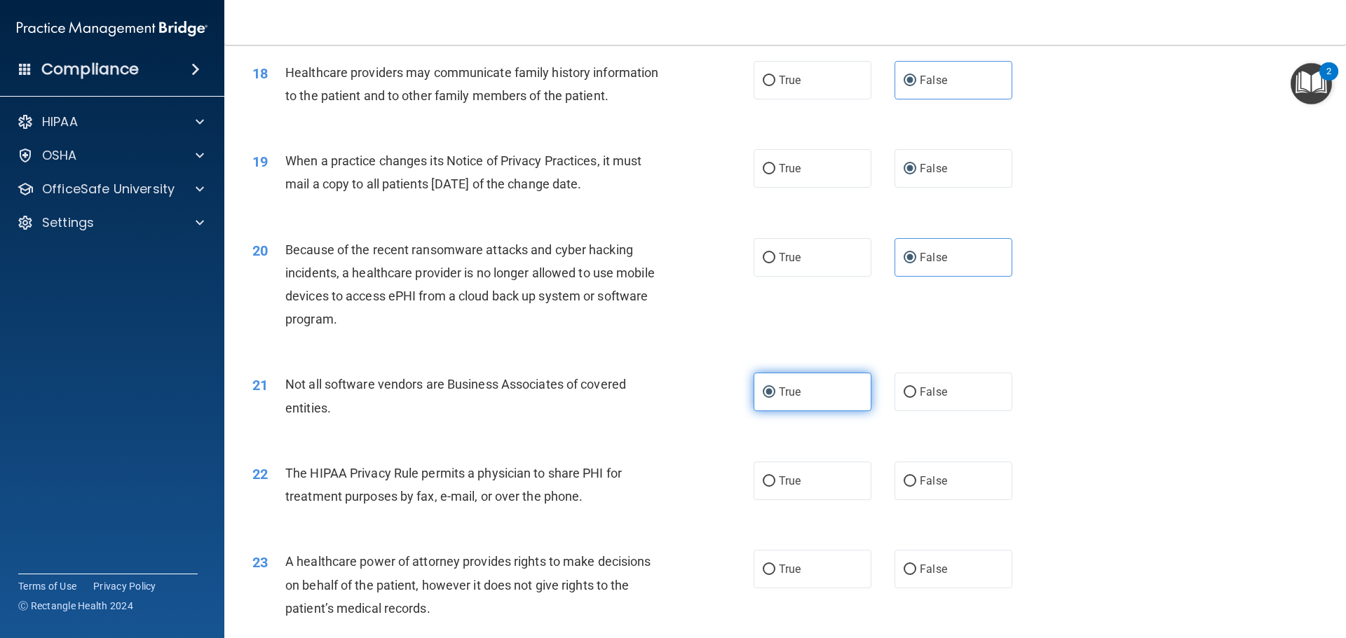
scroll to position [1892, 0]
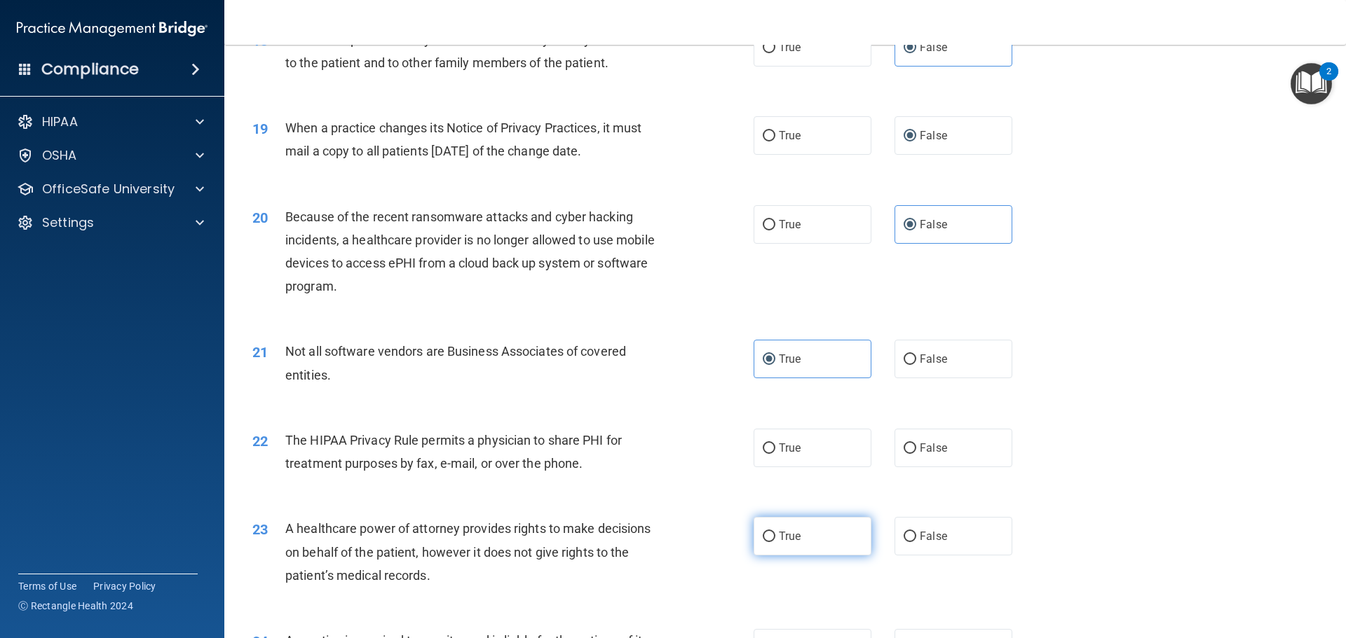
click at [800, 541] on label "True" at bounding box center [812, 536] width 118 height 39
click at [775, 541] on input "True" at bounding box center [768, 537] width 13 height 11
radio input "true"
click at [795, 453] on span "True" at bounding box center [790, 447] width 22 height 13
click at [775, 453] on input "True" at bounding box center [768, 449] width 13 height 11
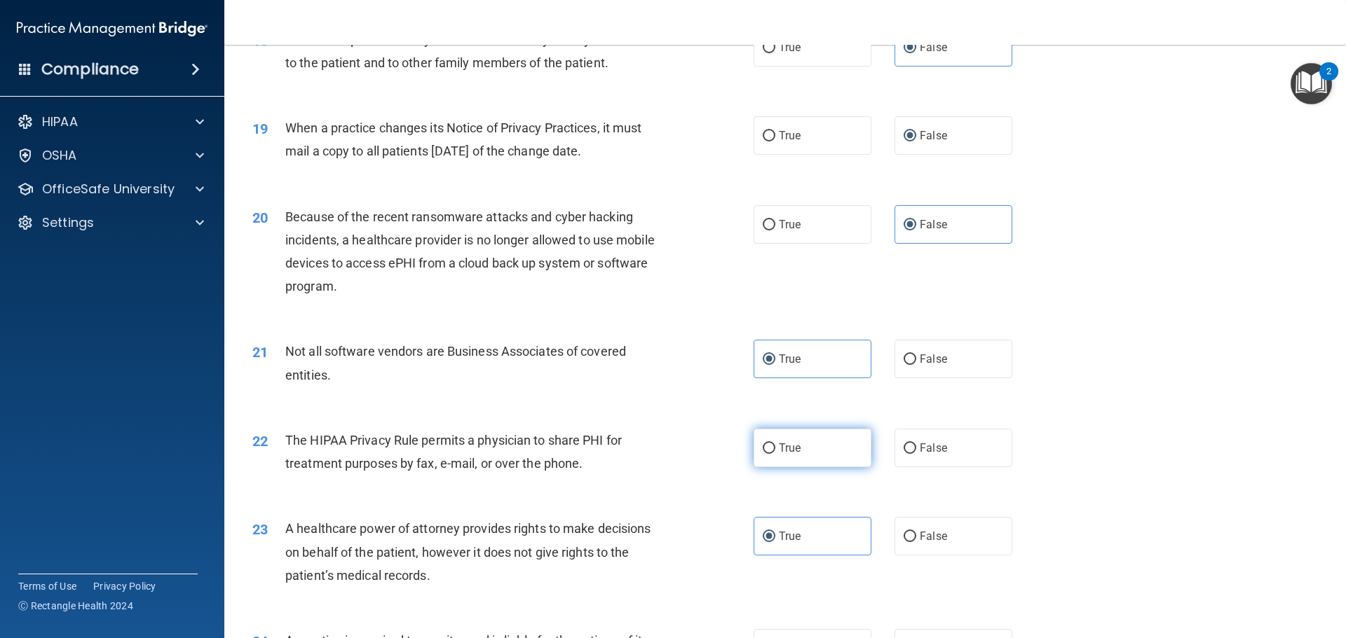
radio input "true"
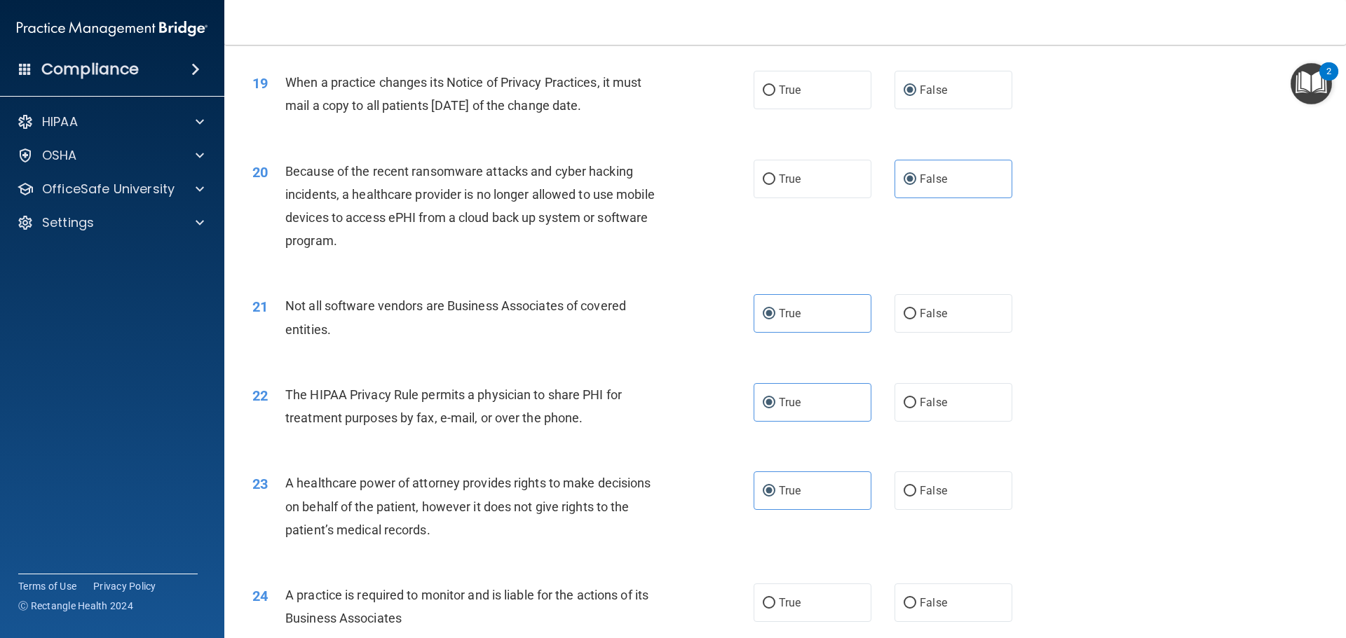
scroll to position [1962, 0]
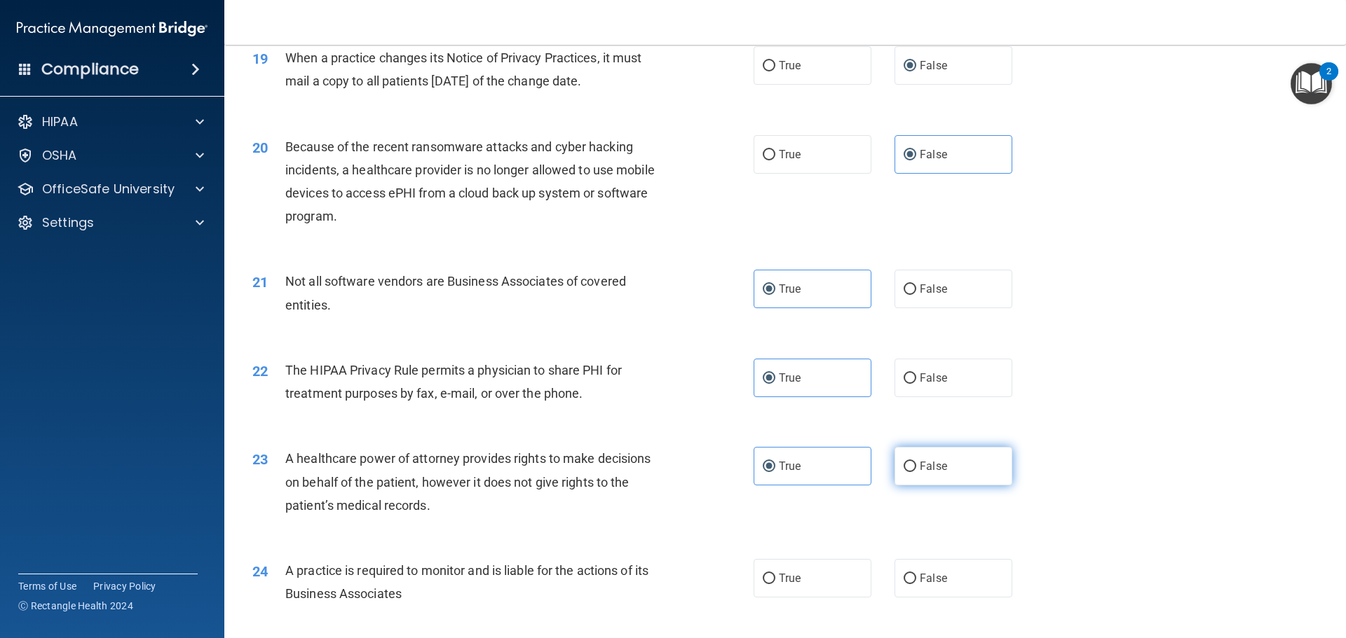
click at [928, 470] on span "False" at bounding box center [932, 466] width 27 height 13
click at [916, 470] on input "False" at bounding box center [909, 467] width 13 height 11
radio input "true"
radio input "false"
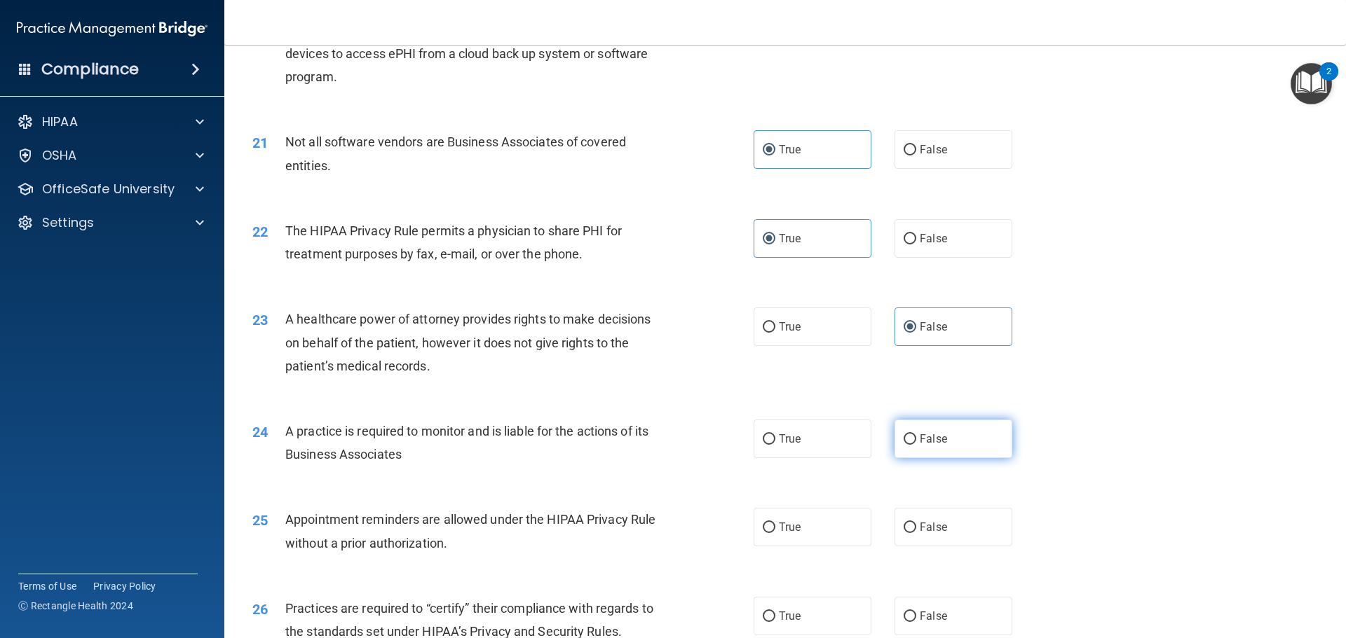
scroll to position [2102, 0]
click at [932, 449] on label "False" at bounding box center [953, 438] width 118 height 39
click at [916, 444] on input "False" at bounding box center [909, 439] width 13 height 11
radio input "true"
click at [817, 530] on label "True" at bounding box center [812, 526] width 118 height 39
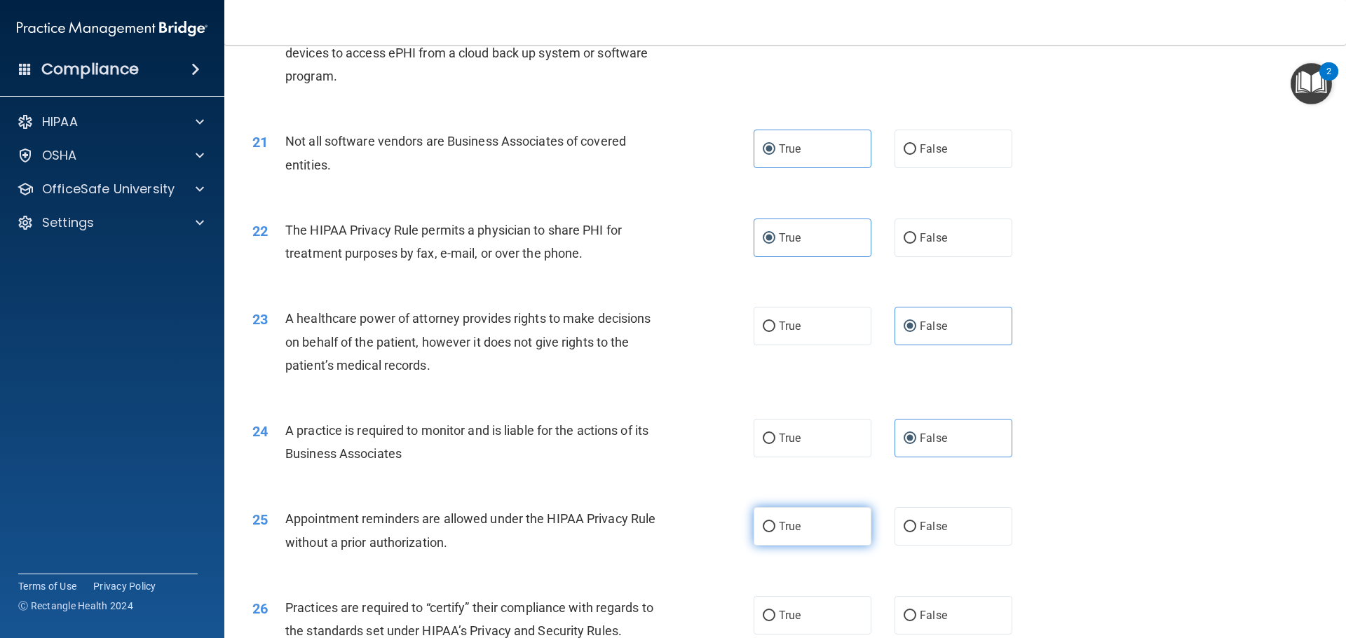
click at [775, 530] on input "True" at bounding box center [768, 527] width 13 height 11
radio input "true"
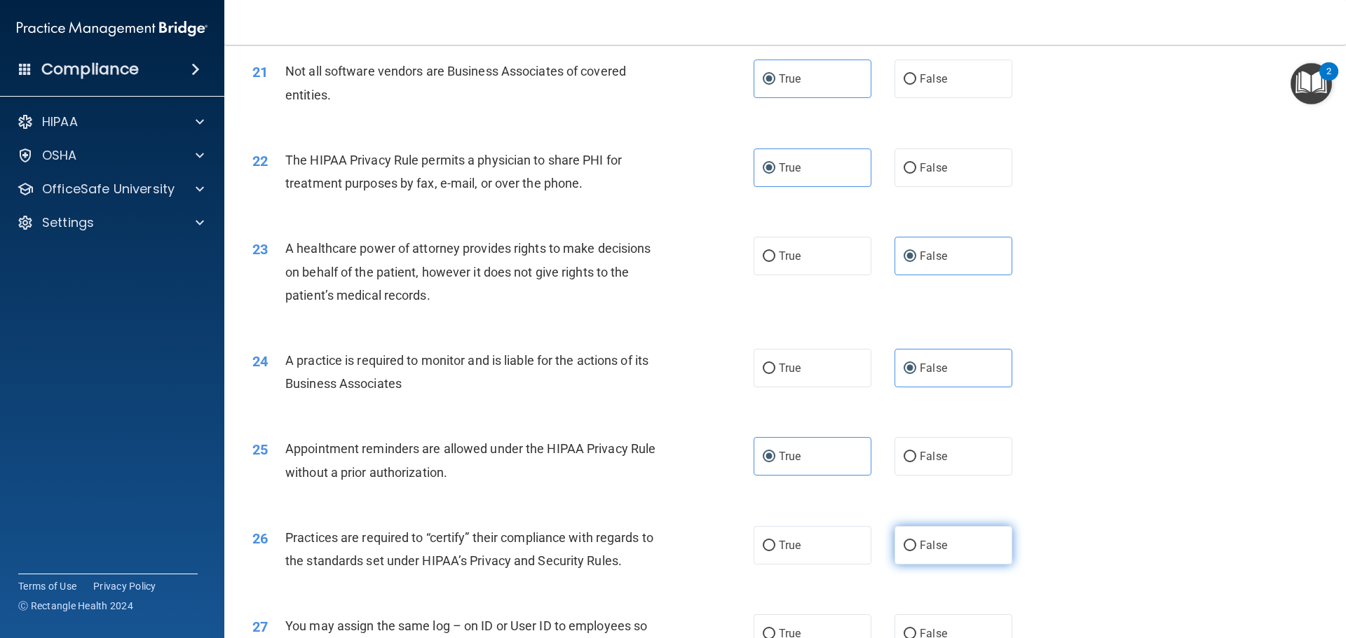
click at [933, 537] on label "False" at bounding box center [953, 545] width 118 height 39
click at [916, 541] on input "False" at bounding box center [909, 546] width 13 height 11
radio input "true"
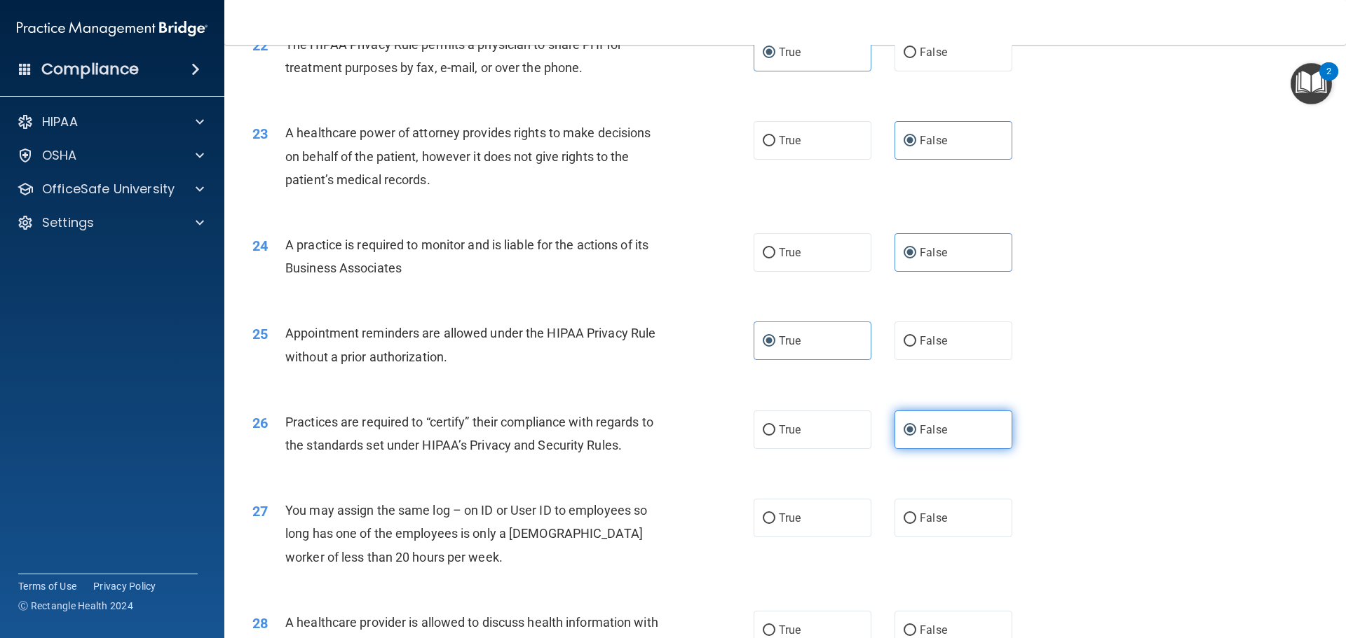
scroll to position [2313, 0]
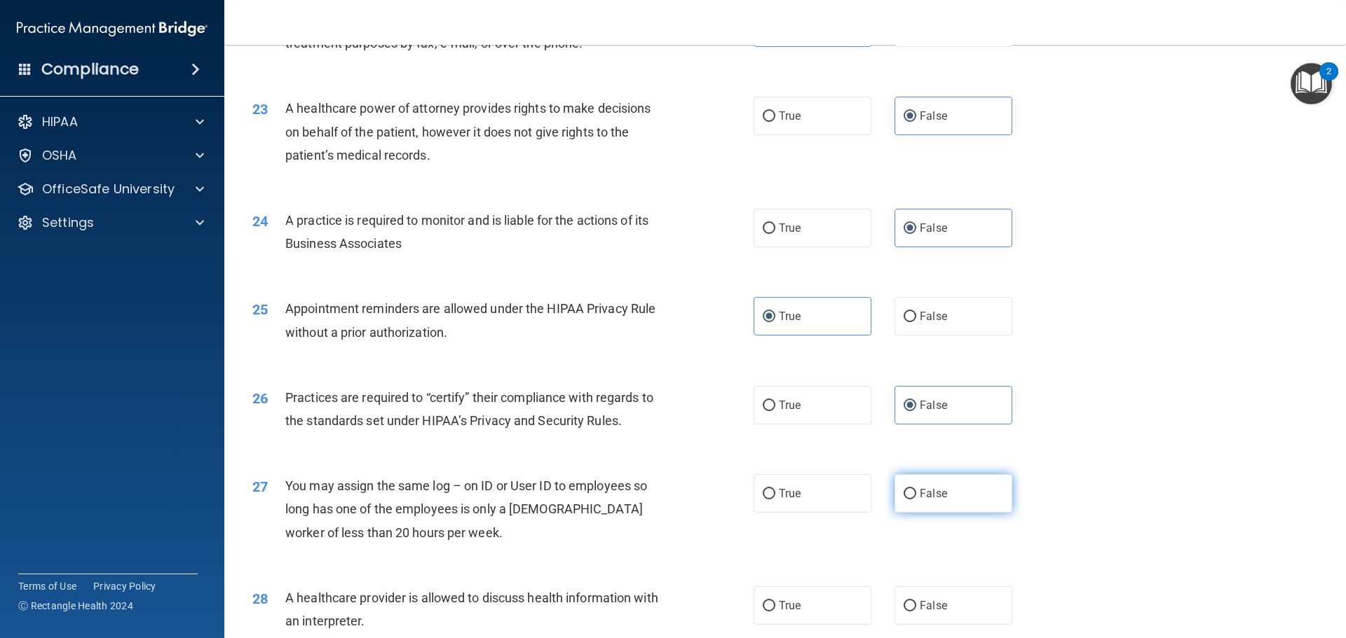
click at [936, 504] on label "False" at bounding box center [953, 493] width 118 height 39
click at [916, 500] on input "False" at bounding box center [909, 494] width 13 height 11
radio input "true"
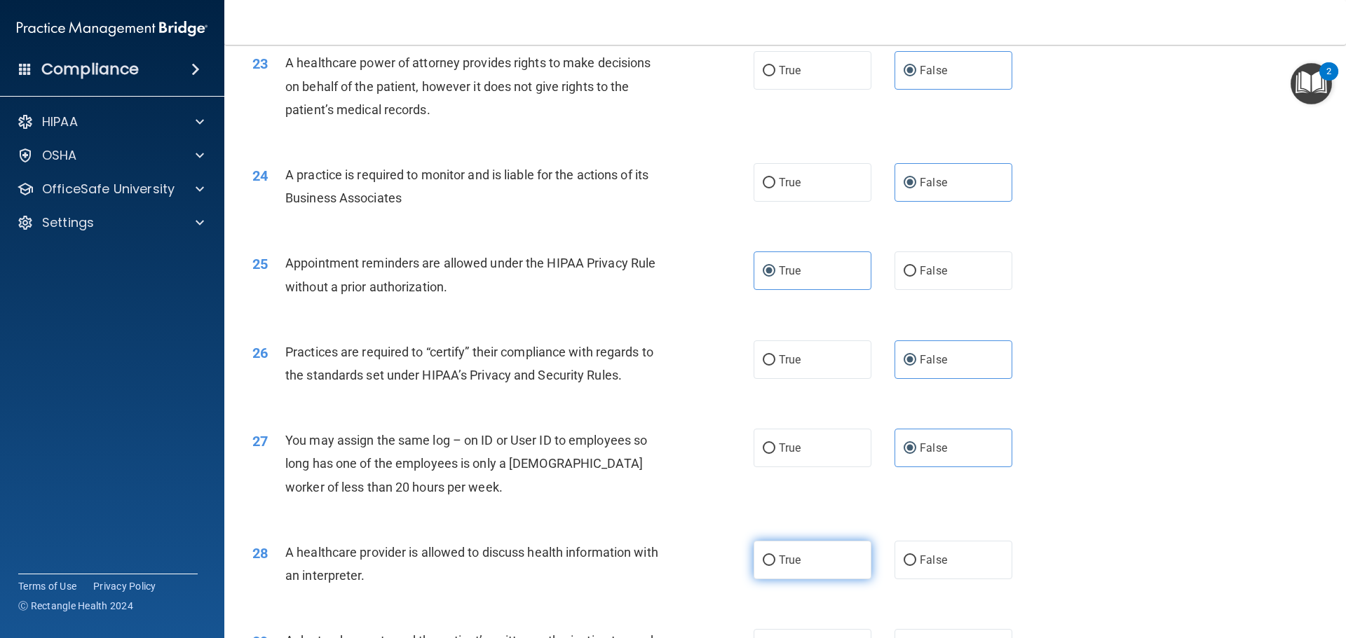
scroll to position [2383, 0]
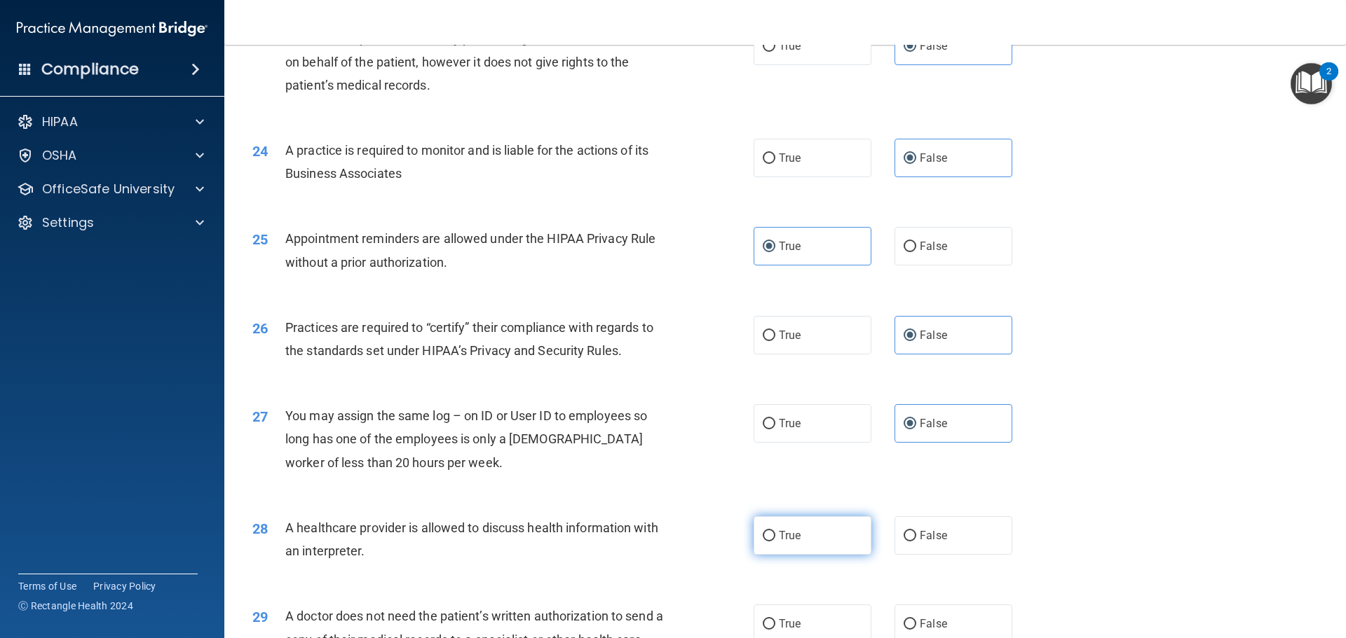
click at [811, 523] on label "True" at bounding box center [812, 535] width 118 height 39
click at [775, 531] on input "True" at bounding box center [768, 536] width 13 height 11
radio input "true"
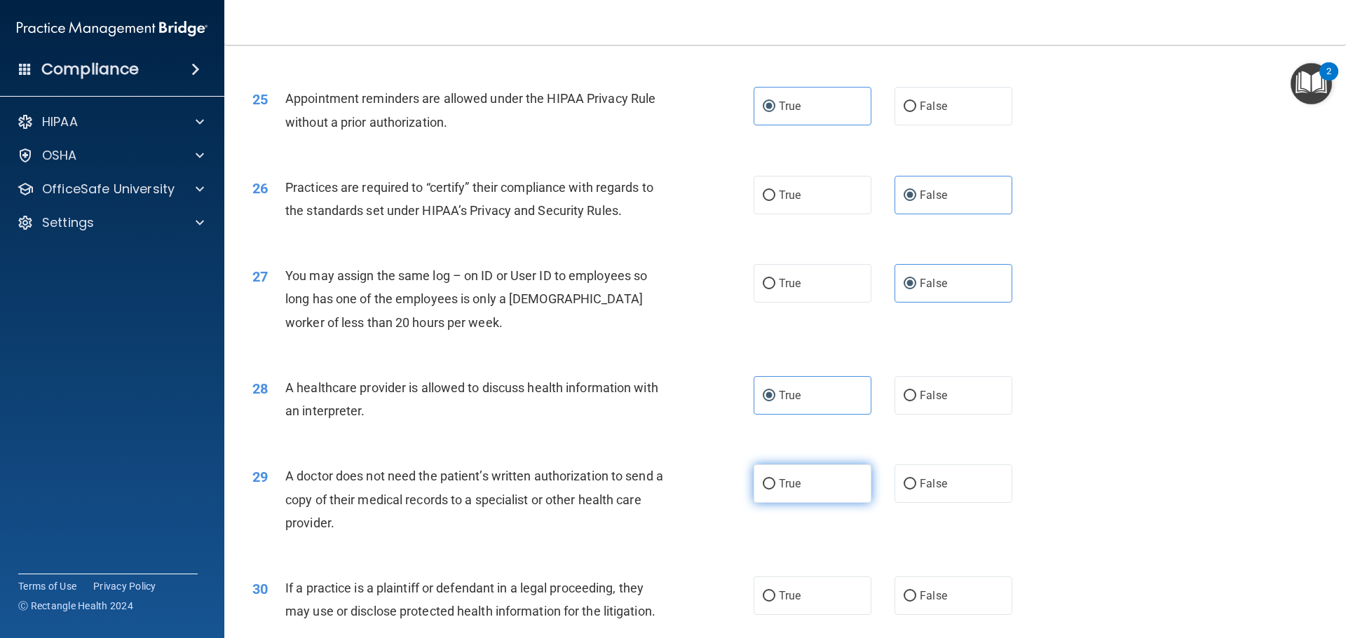
click at [813, 495] on label "True" at bounding box center [812, 484] width 118 height 39
click at [775, 490] on input "True" at bounding box center [768, 484] width 13 height 11
radio input "true"
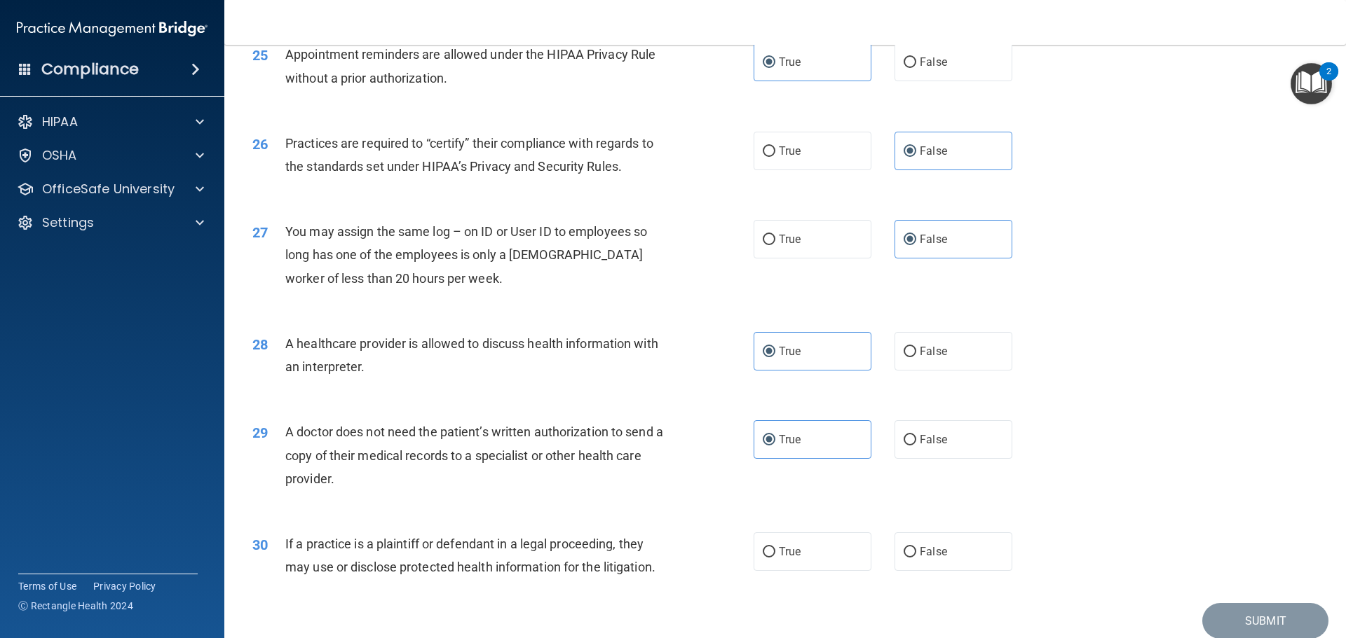
scroll to position [2624, 0]
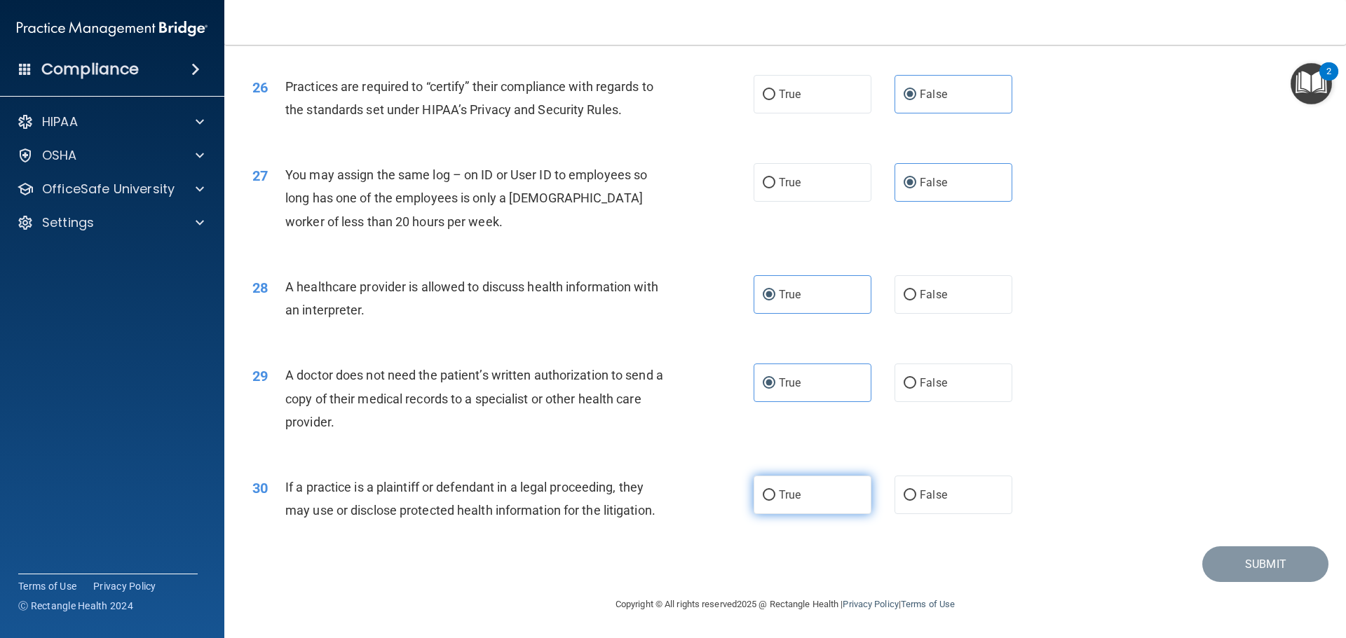
click at [800, 512] on label "True" at bounding box center [812, 495] width 118 height 39
click at [775, 501] on input "True" at bounding box center [768, 496] width 13 height 11
radio input "true"
click at [1231, 561] on button "Submit" at bounding box center [1265, 565] width 126 height 36
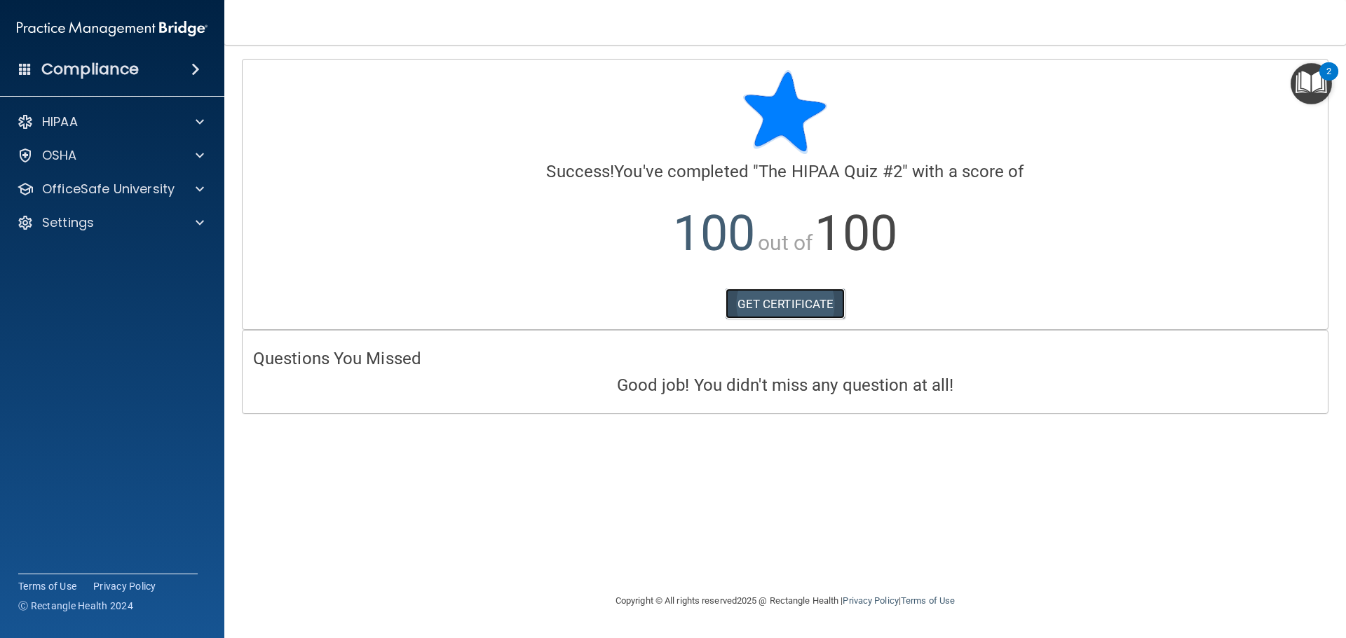
click at [809, 306] on link "GET CERTIFICATE" at bounding box center [785, 304] width 120 height 31
click at [113, 196] on p "OfficeSafe University" at bounding box center [108, 189] width 132 height 17
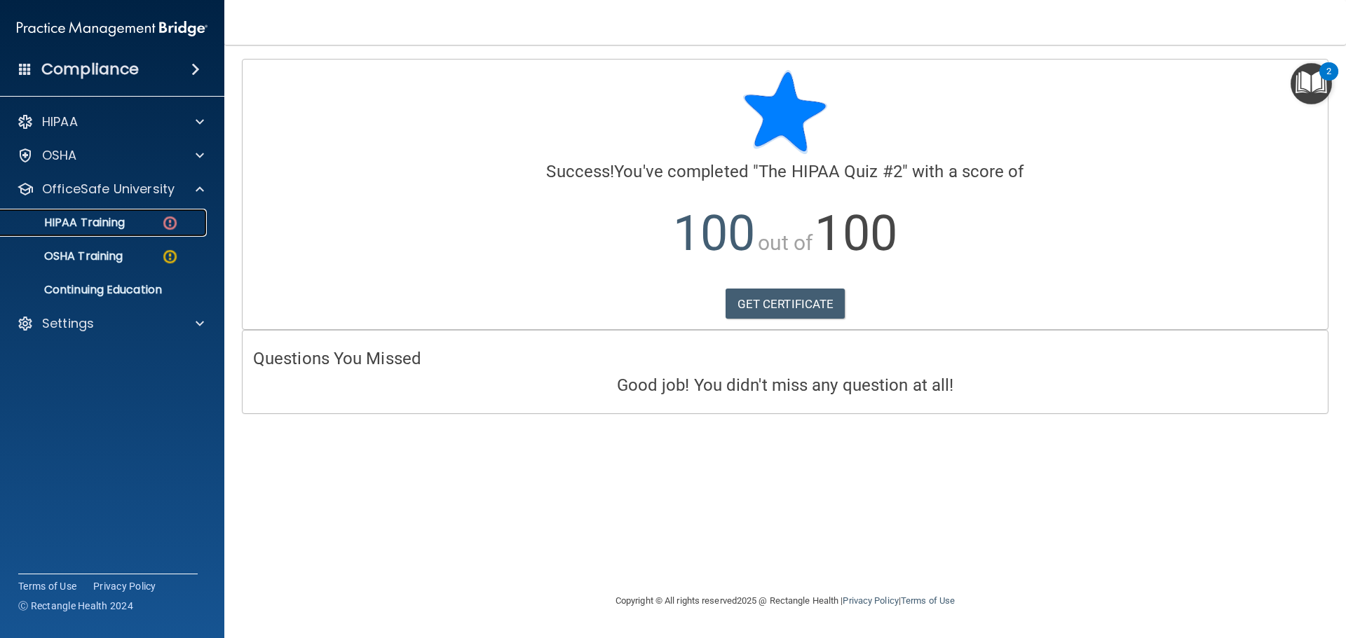
click at [121, 222] on p "HIPAA Training" at bounding box center [67, 223] width 116 height 14
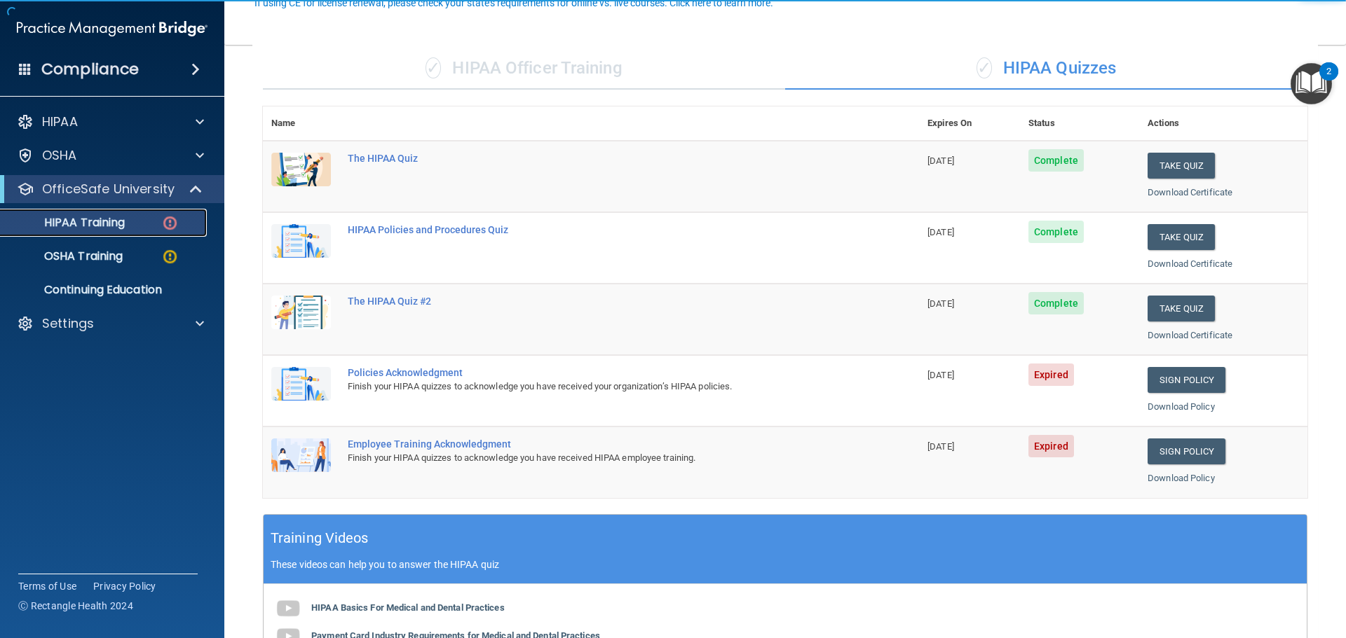
scroll to position [140, 0]
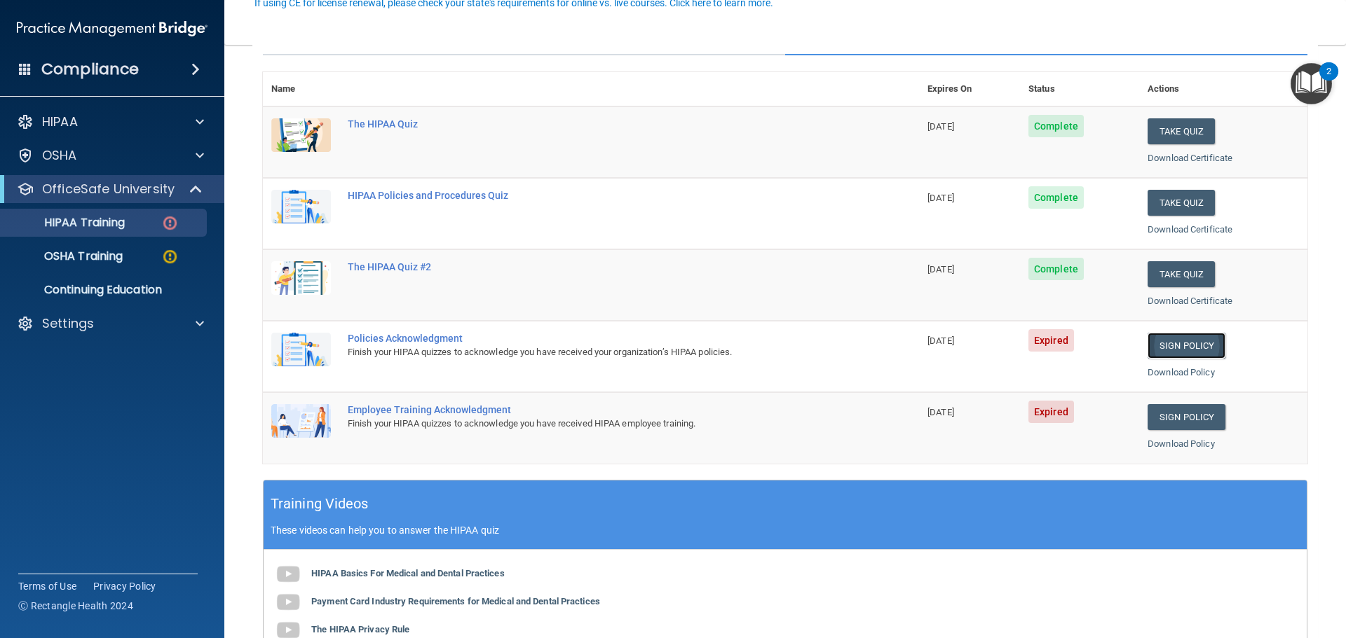
click at [1165, 341] on link "Sign Policy" at bounding box center [1186, 346] width 78 height 26
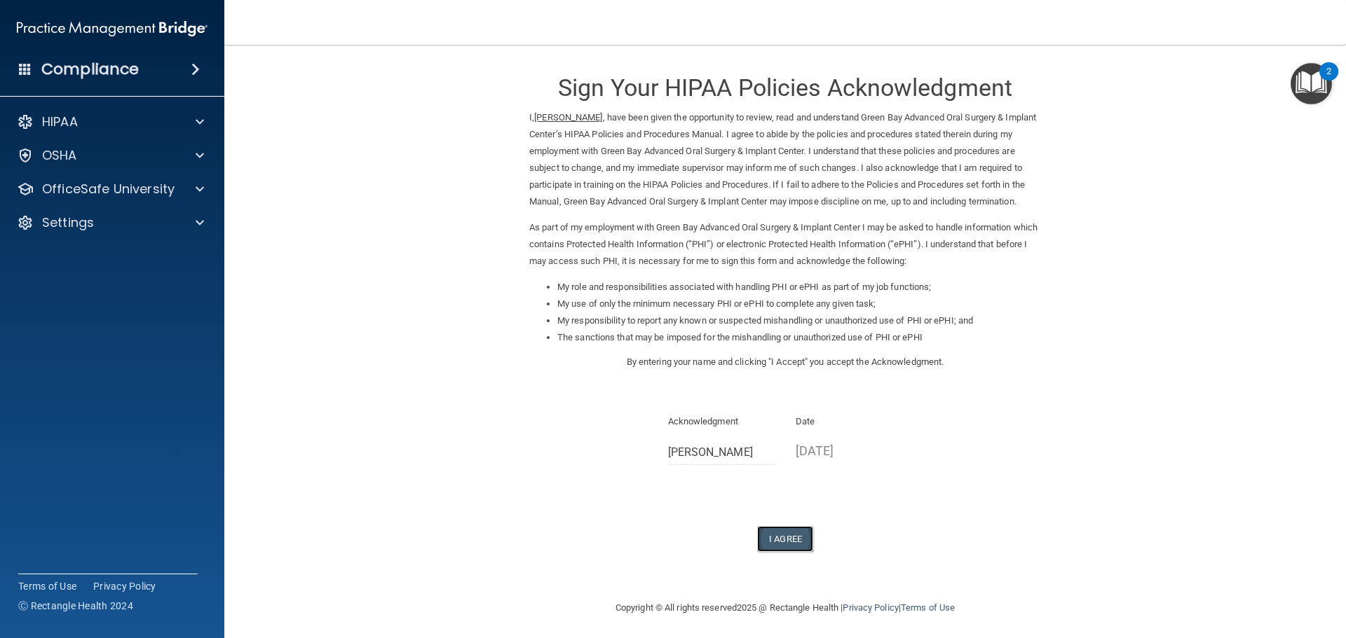
click at [781, 532] on button "I Agree" at bounding box center [785, 539] width 56 height 26
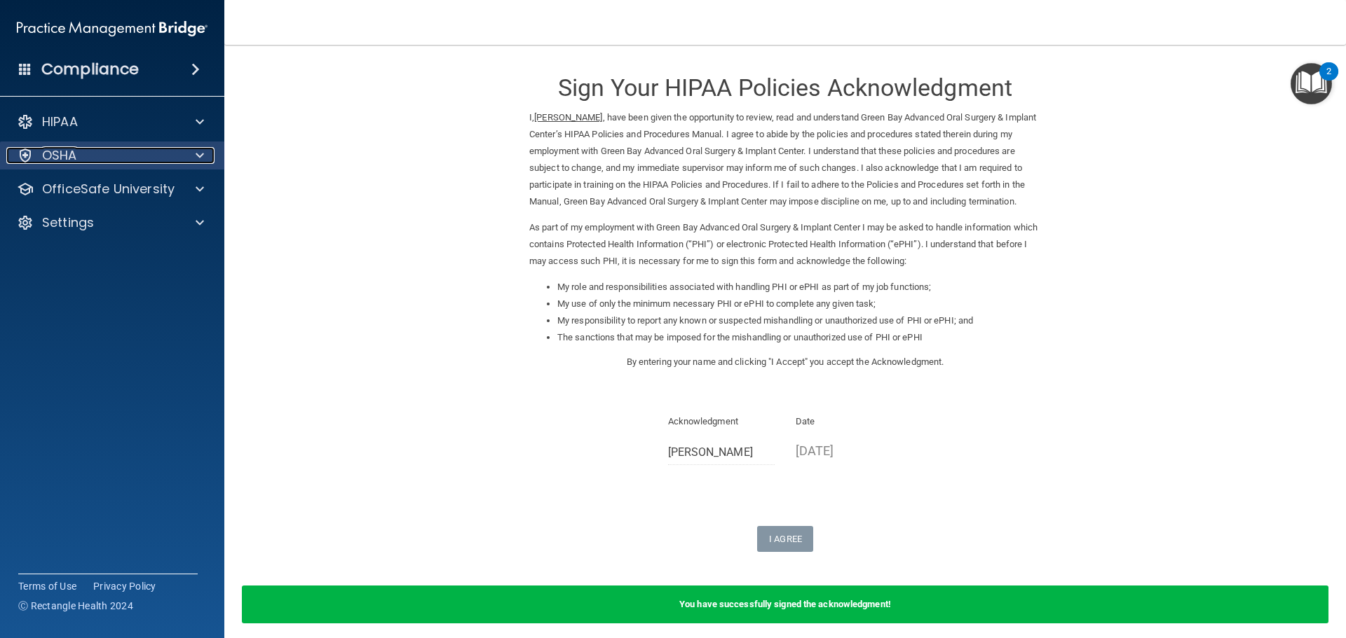
click at [189, 160] on div at bounding box center [197, 155] width 35 height 17
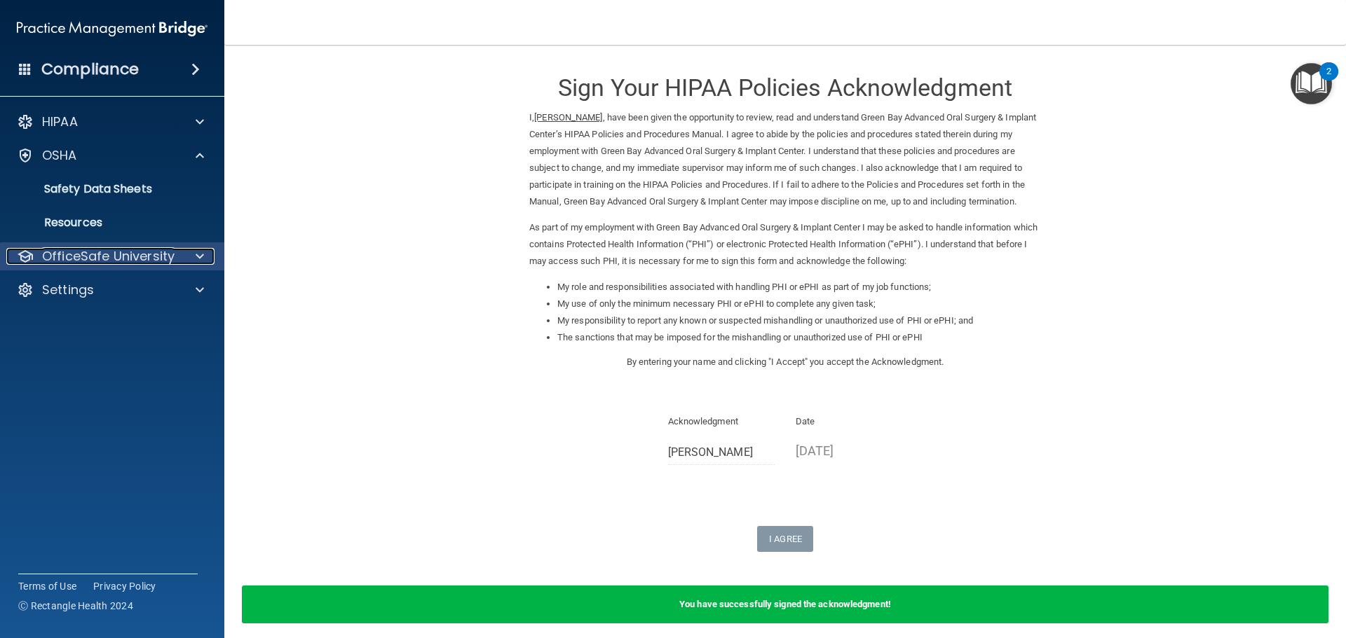
click at [173, 257] on div "OfficeSafe University" at bounding box center [93, 256] width 174 height 17
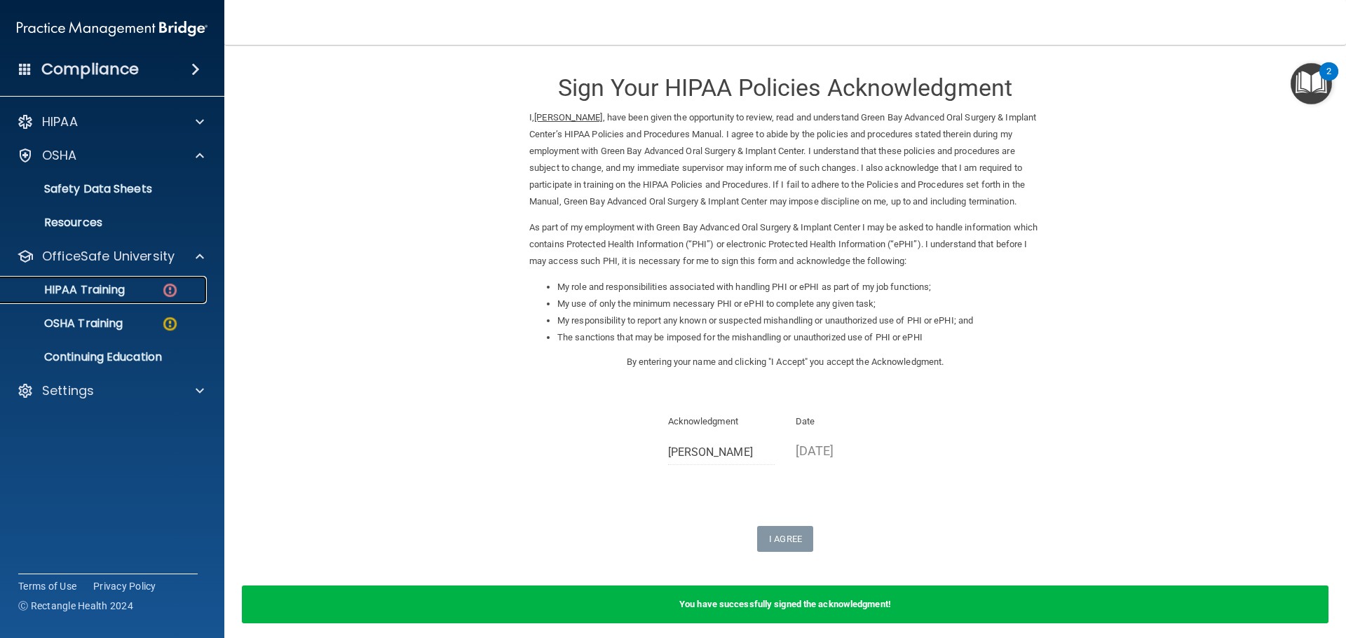
click at [157, 294] on div "HIPAA Training" at bounding box center [104, 290] width 191 height 14
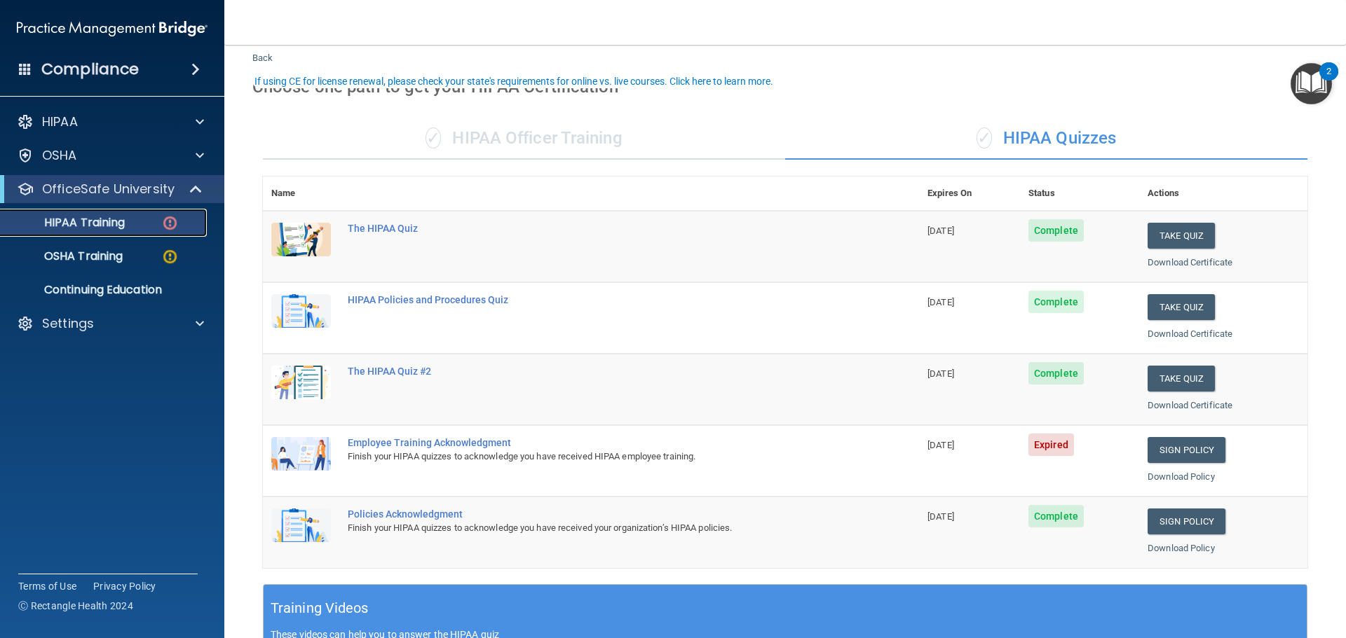
scroll to position [70, 0]
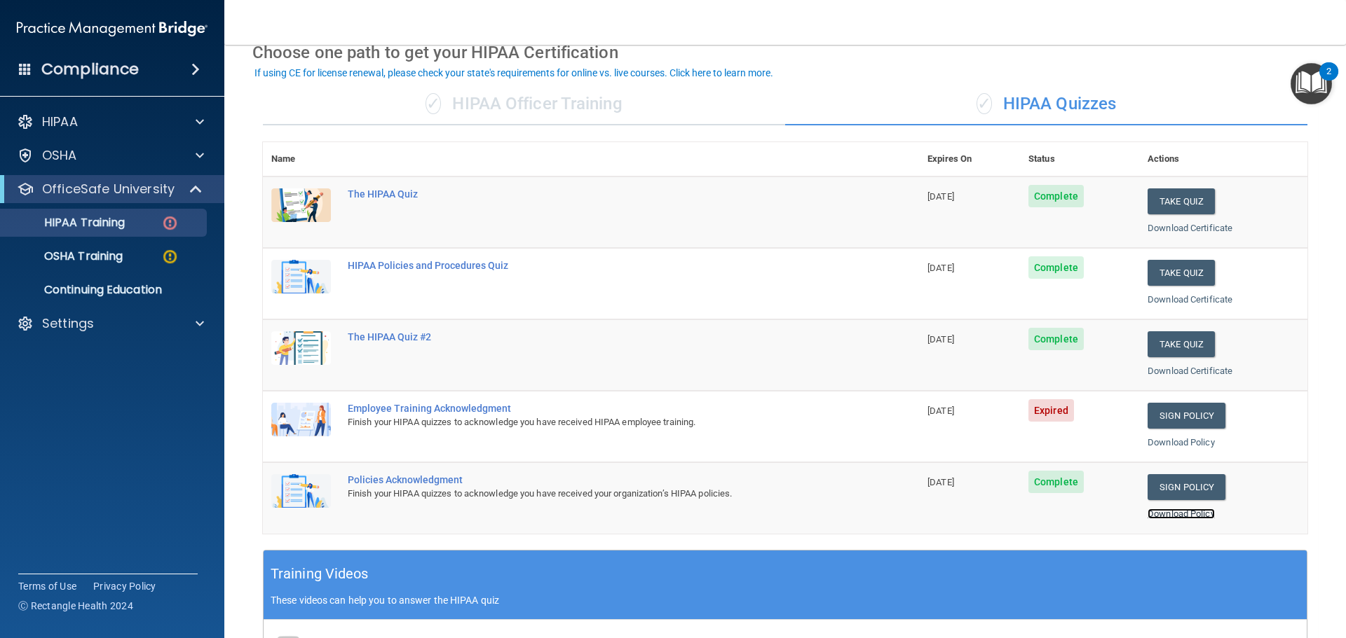
click at [1167, 516] on link "Download Policy" at bounding box center [1180, 514] width 67 height 11
click at [1177, 419] on link "Sign Policy" at bounding box center [1186, 416] width 78 height 26
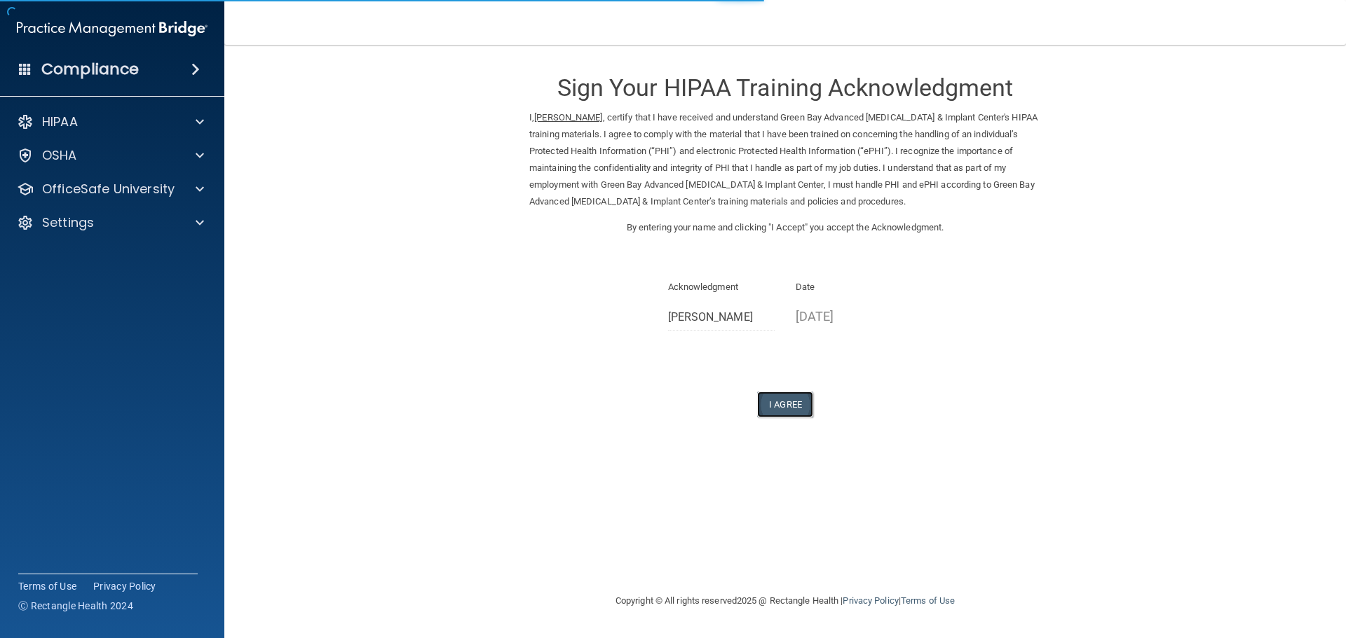
click at [786, 402] on button "I Agree" at bounding box center [785, 405] width 56 height 26
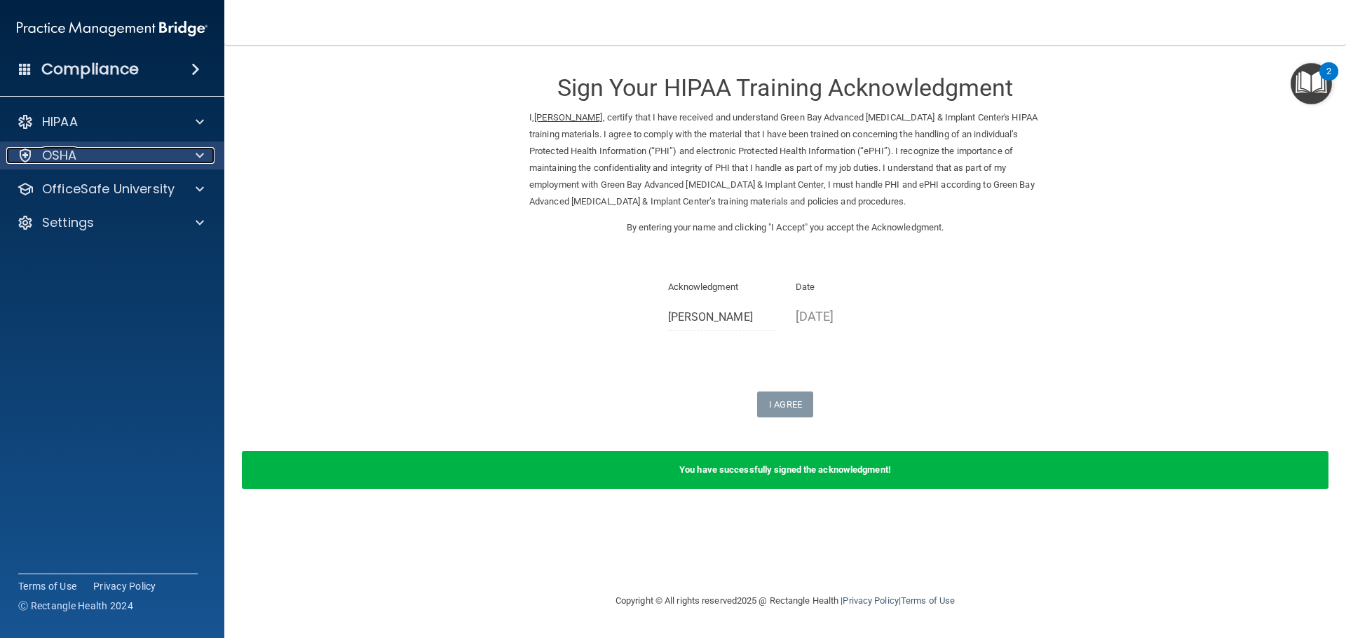
click at [104, 159] on div "OSHA" at bounding box center [93, 155] width 174 height 17
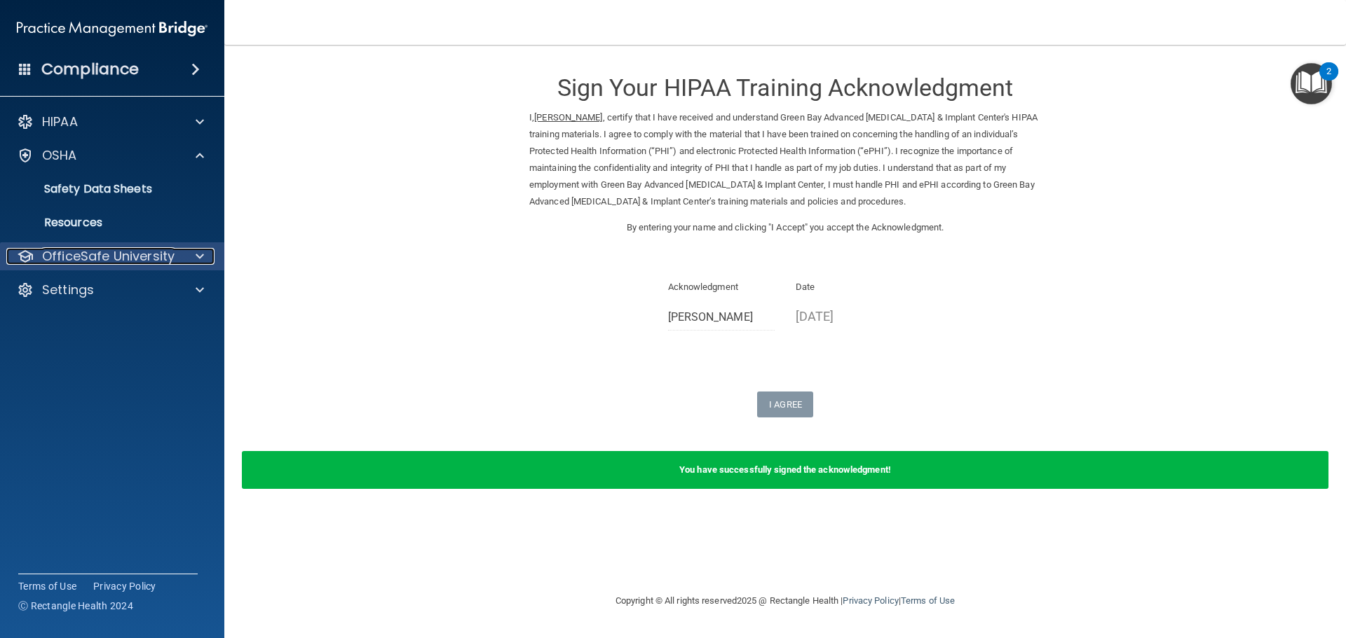
click at [99, 254] on p "OfficeSafe University" at bounding box center [108, 256] width 132 height 17
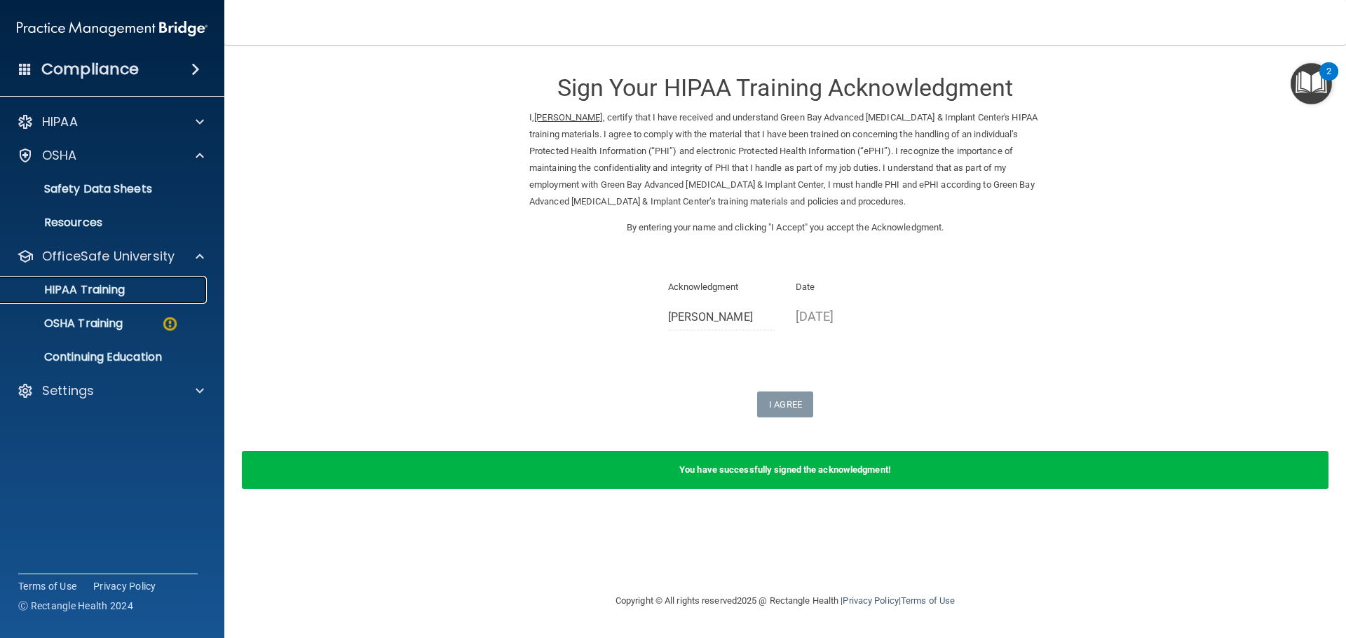
click at [110, 293] on p "HIPAA Training" at bounding box center [67, 290] width 116 height 14
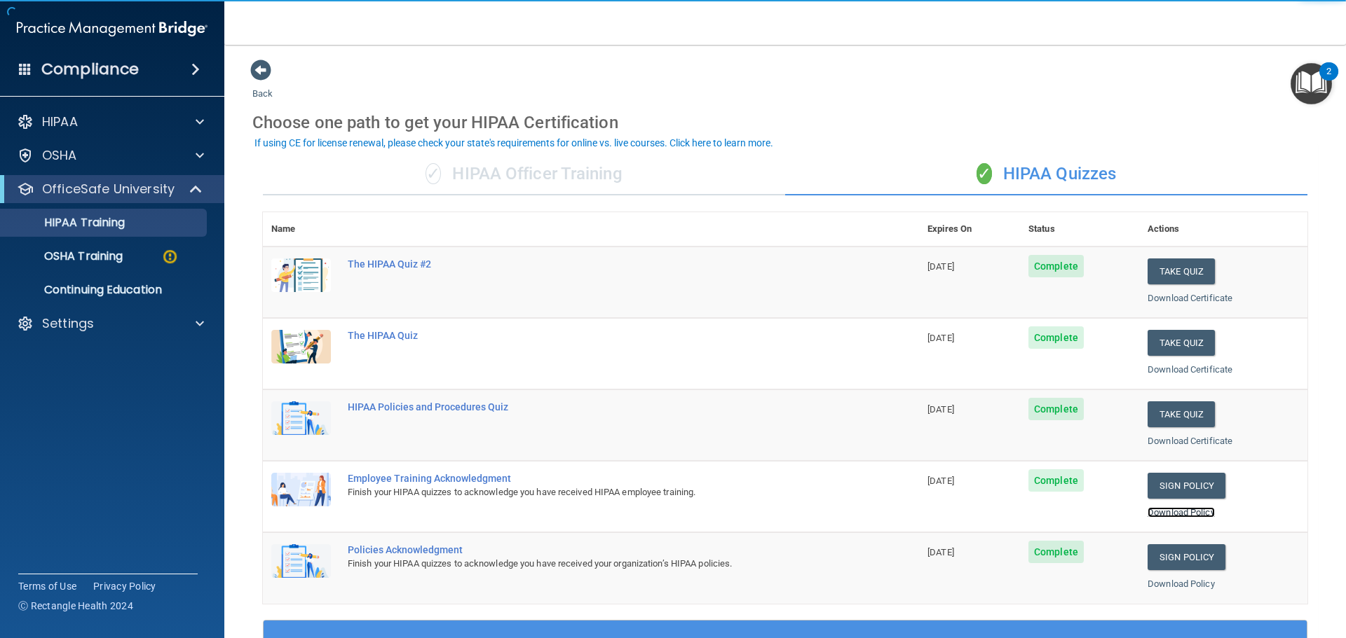
click at [1167, 511] on link "Download Policy" at bounding box center [1180, 512] width 67 height 11
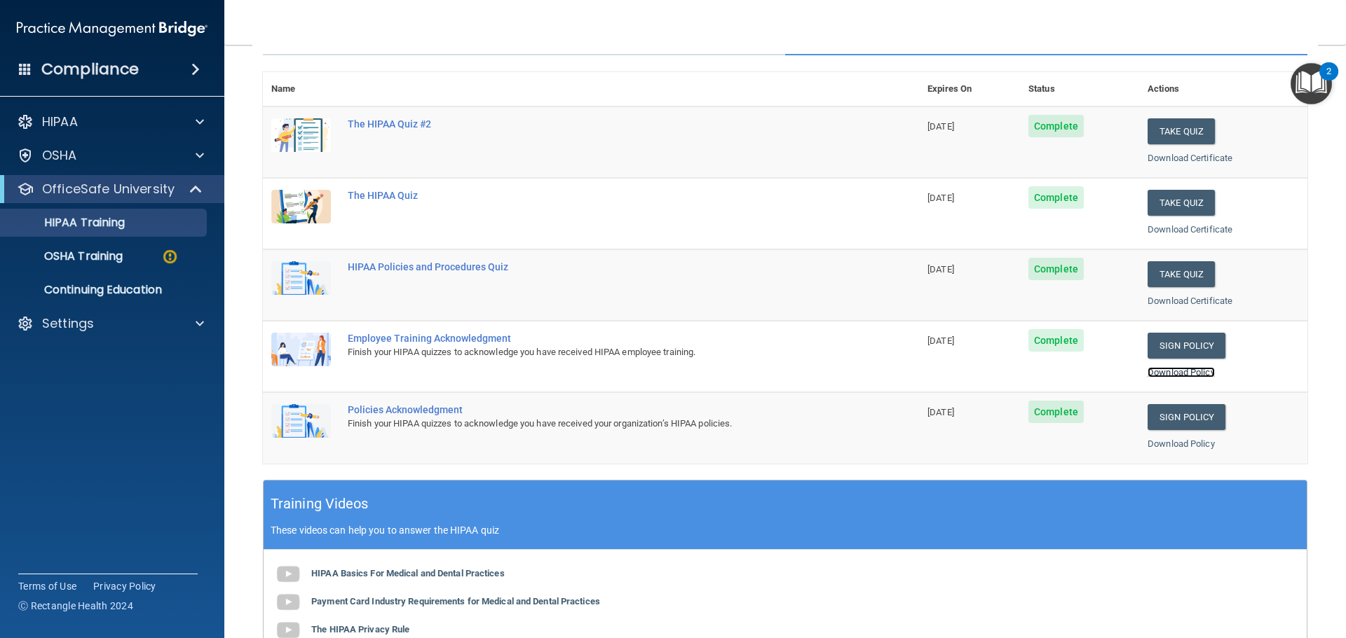
scroll to position [210, 0]
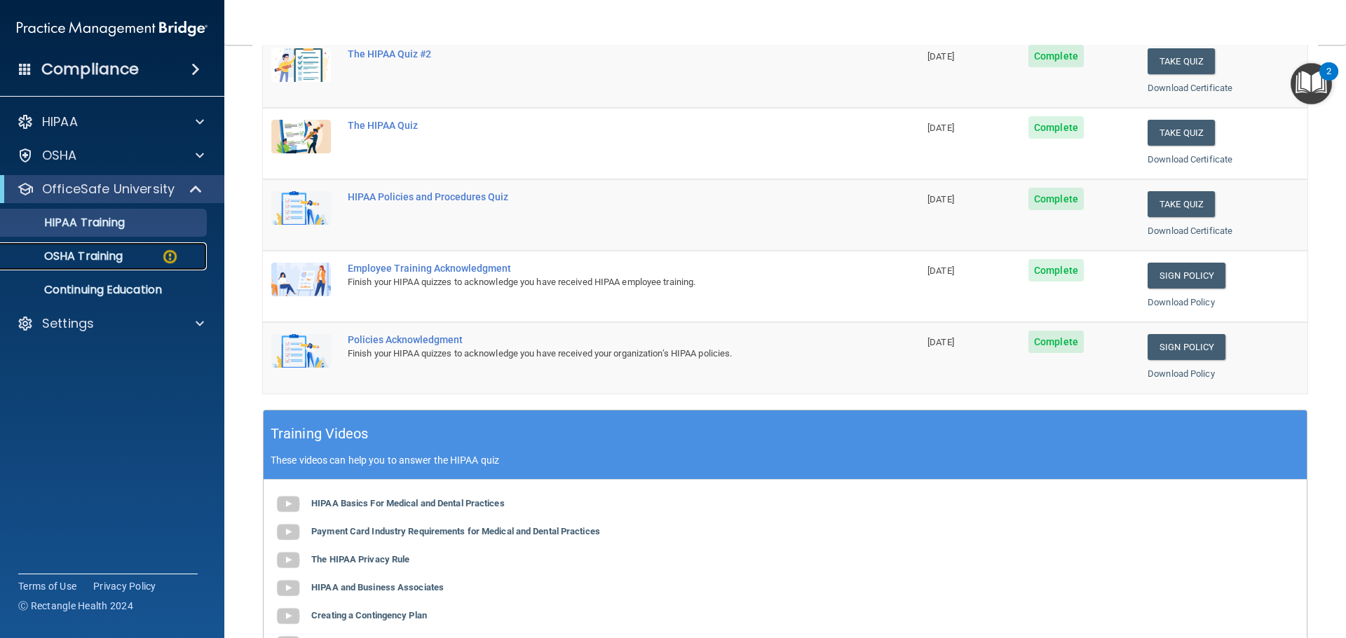
click at [69, 247] on link "OSHA Training" at bounding box center [96, 256] width 221 height 28
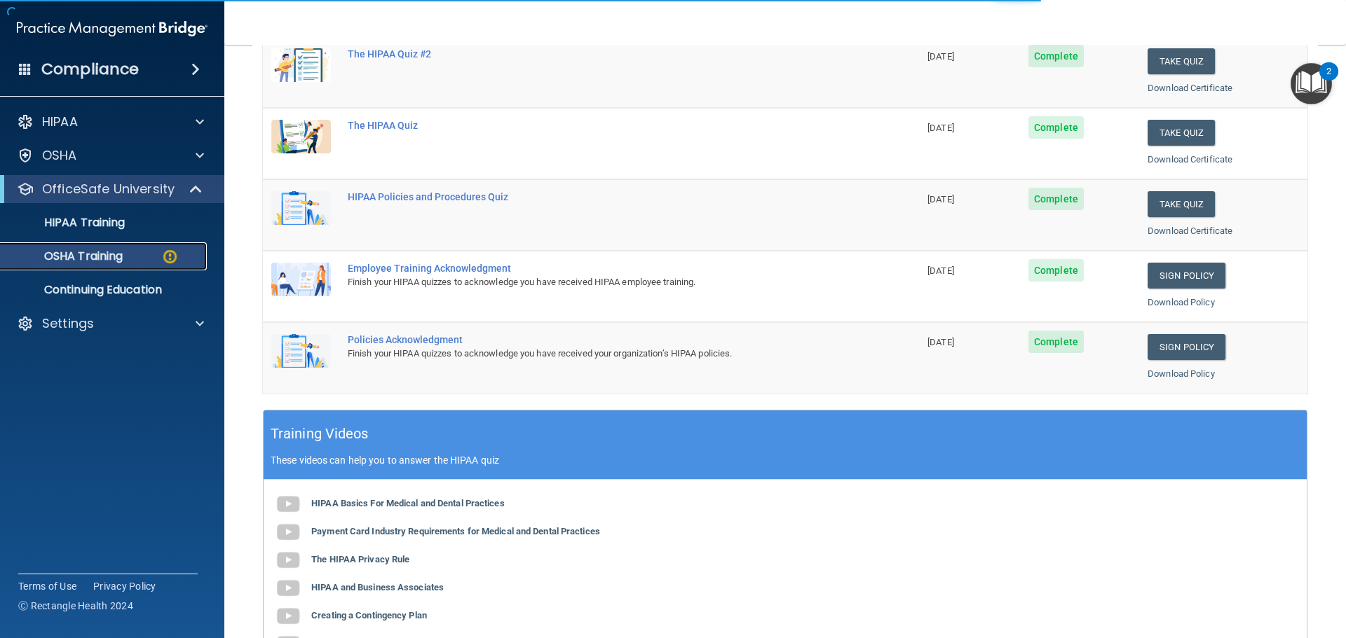
scroll to position [23, 0]
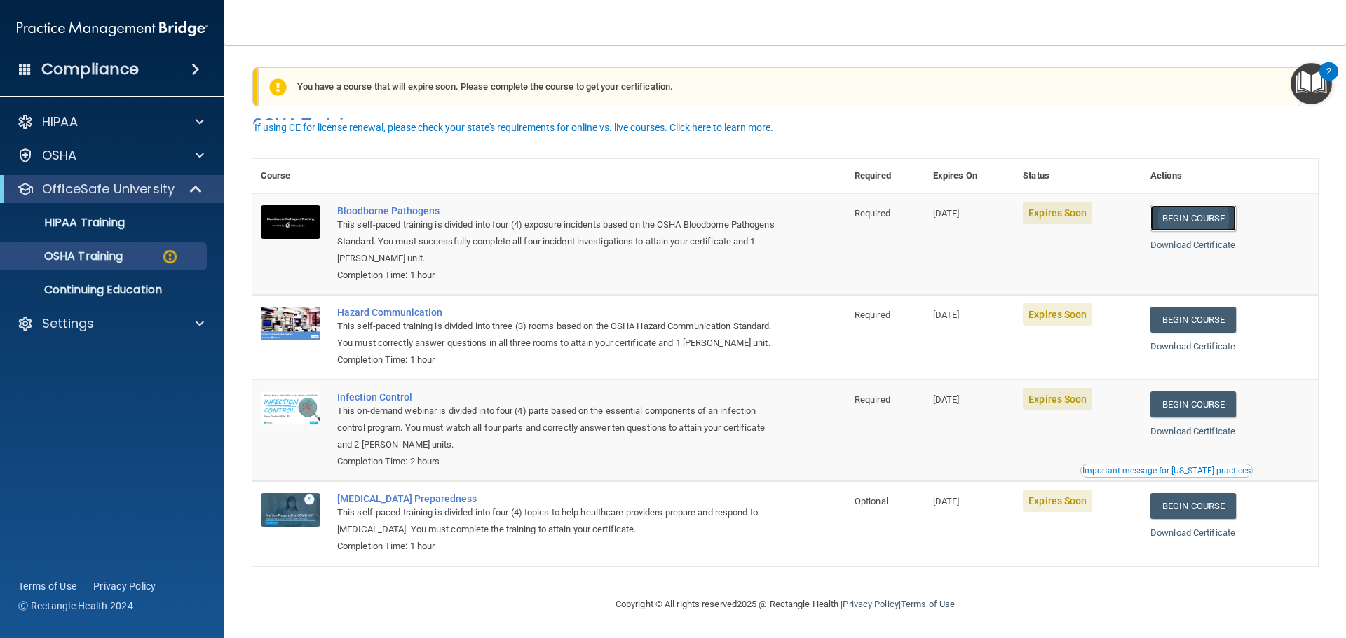
click at [1174, 205] on link "Begin Course" at bounding box center [1192, 218] width 85 height 26
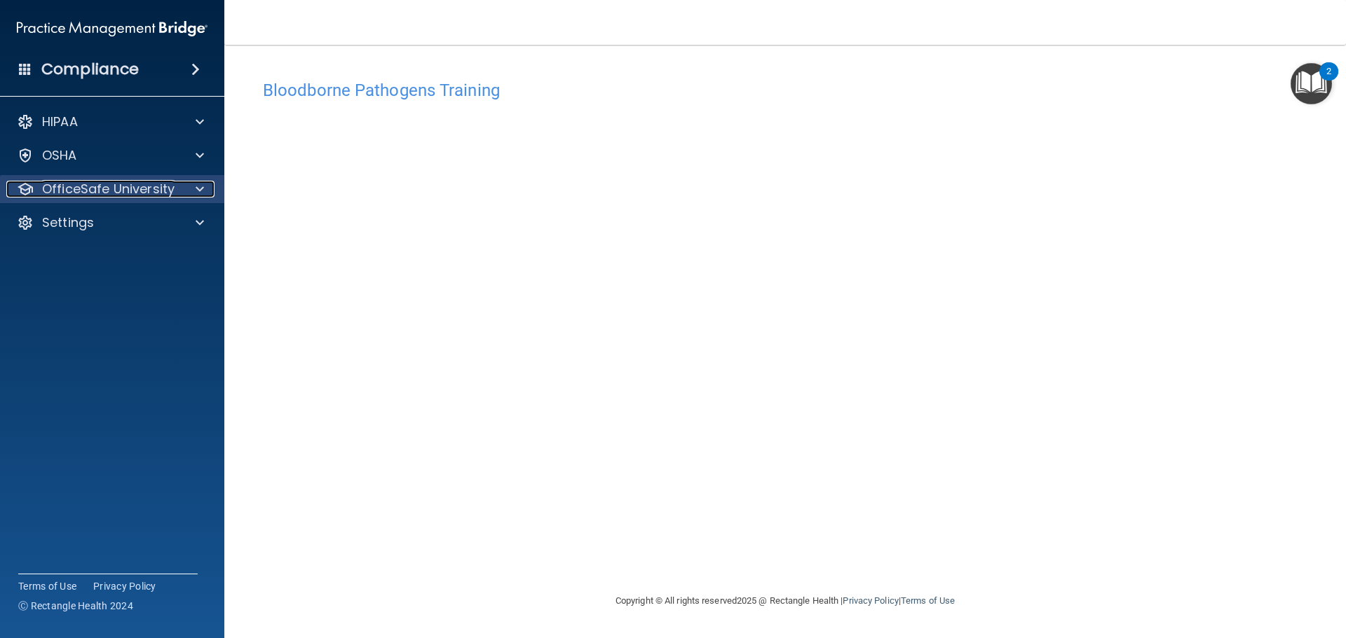
click at [109, 193] on p "OfficeSafe University" at bounding box center [108, 189] width 132 height 17
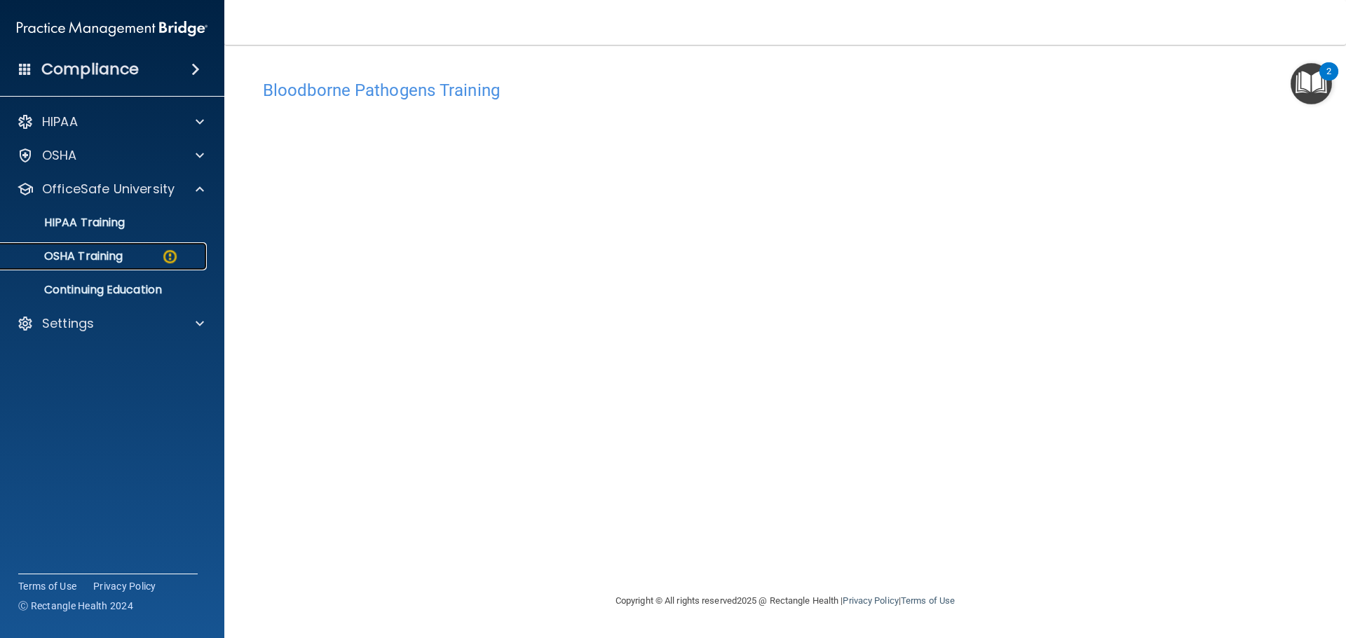
click at [119, 263] on p "OSHA Training" at bounding box center [66, 256] width 114 height 14
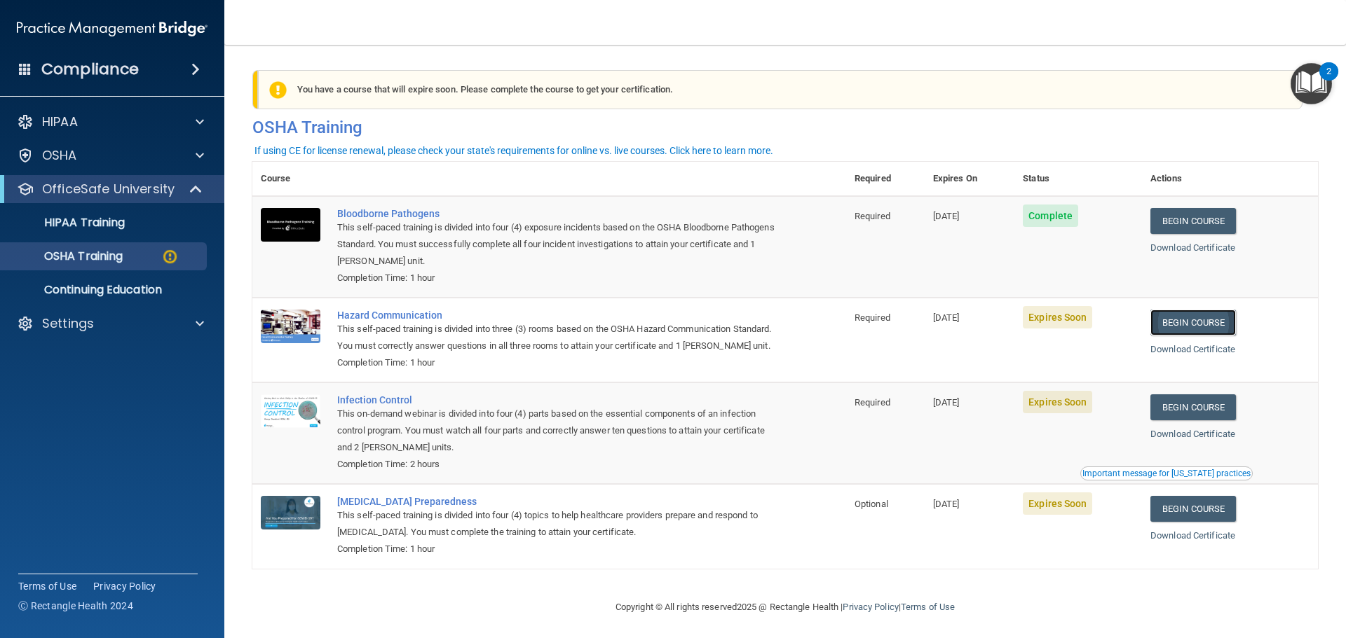
click at [1179, 317] on link "Begin Course" at bounding box center [1192, 323] width 85 height 26
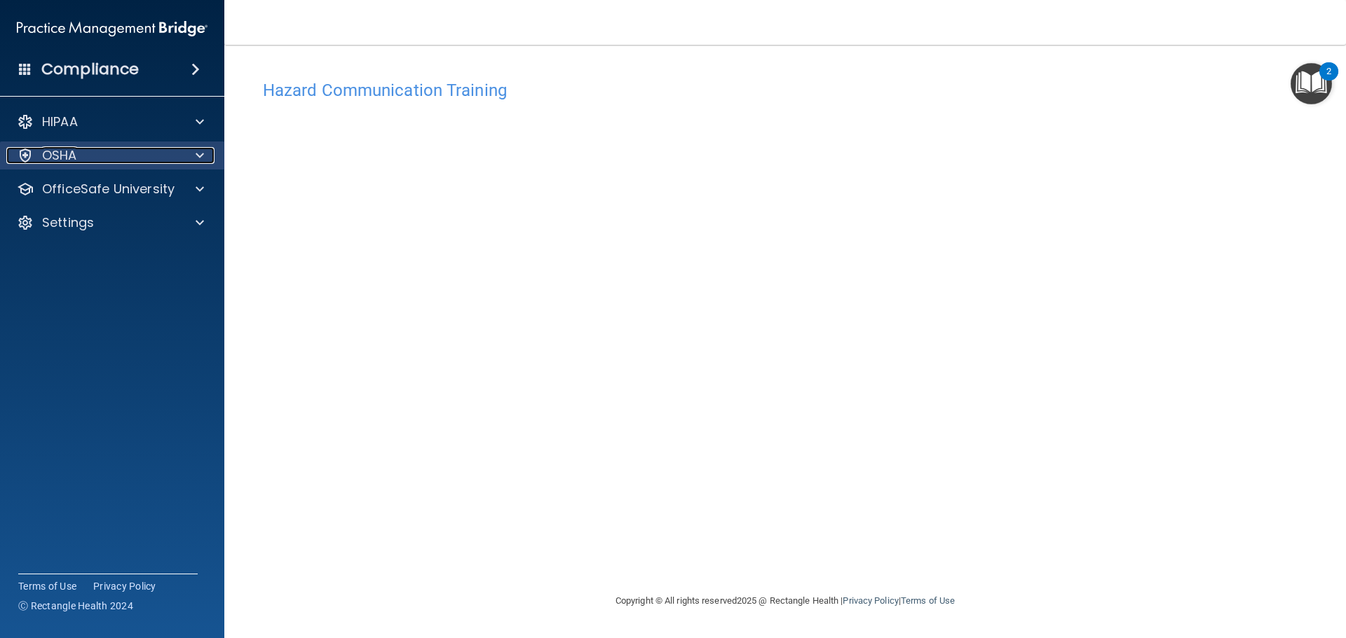
click at [132, 157] on div "OSHA" at bounding box center [93, 155] width 174 height 17
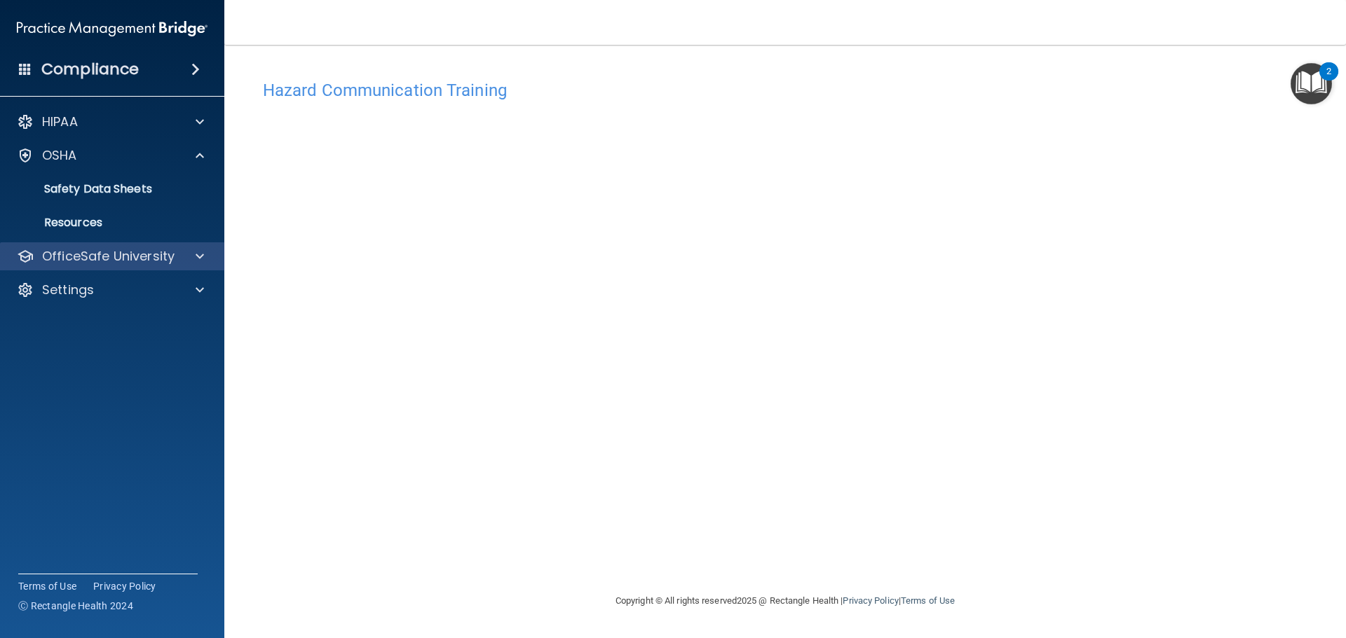
click at [125, 270] on div "OfficeSafe University" at bounding box center [112, 256] width 225 height 28
click at [130, 269] on div "OfficeSafe University" at bounding box center [112, 256] width 225 height 28
click at [157, 264] on p "OfficeSafe University" at bounding box center [108, 256] width 132 height 17
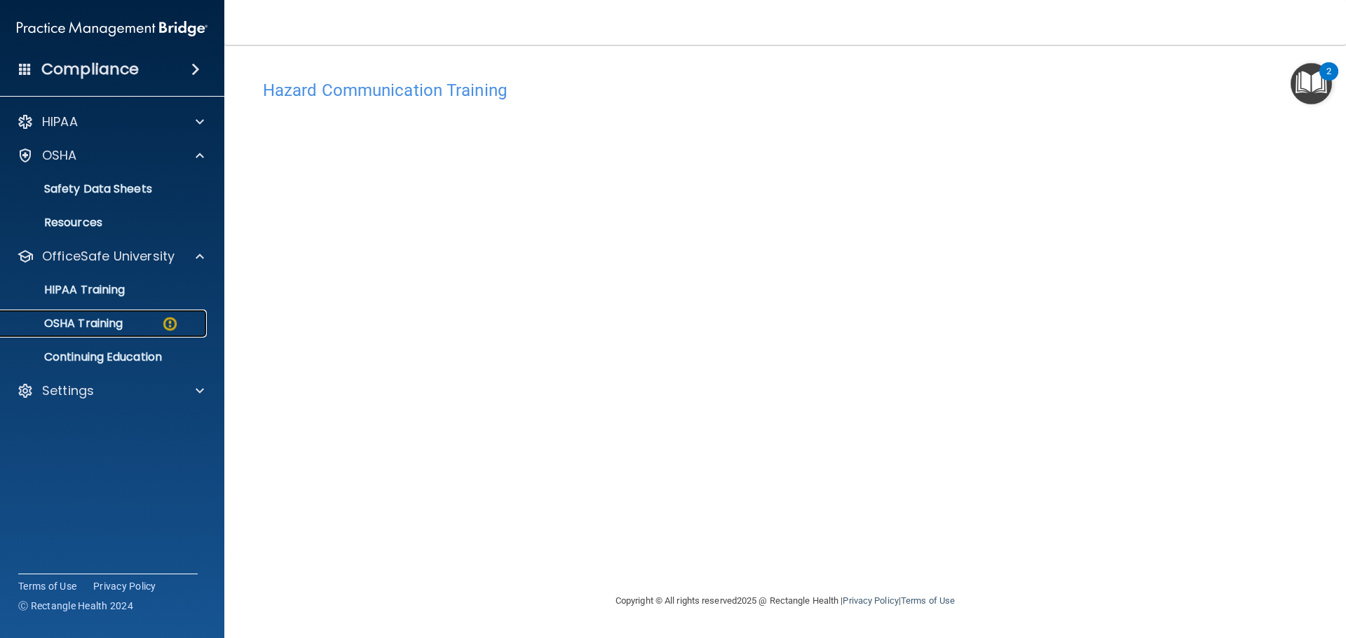
click at [146, 317] on link "OSHA Training" at bounding box center [96, 324] width 221 height 28
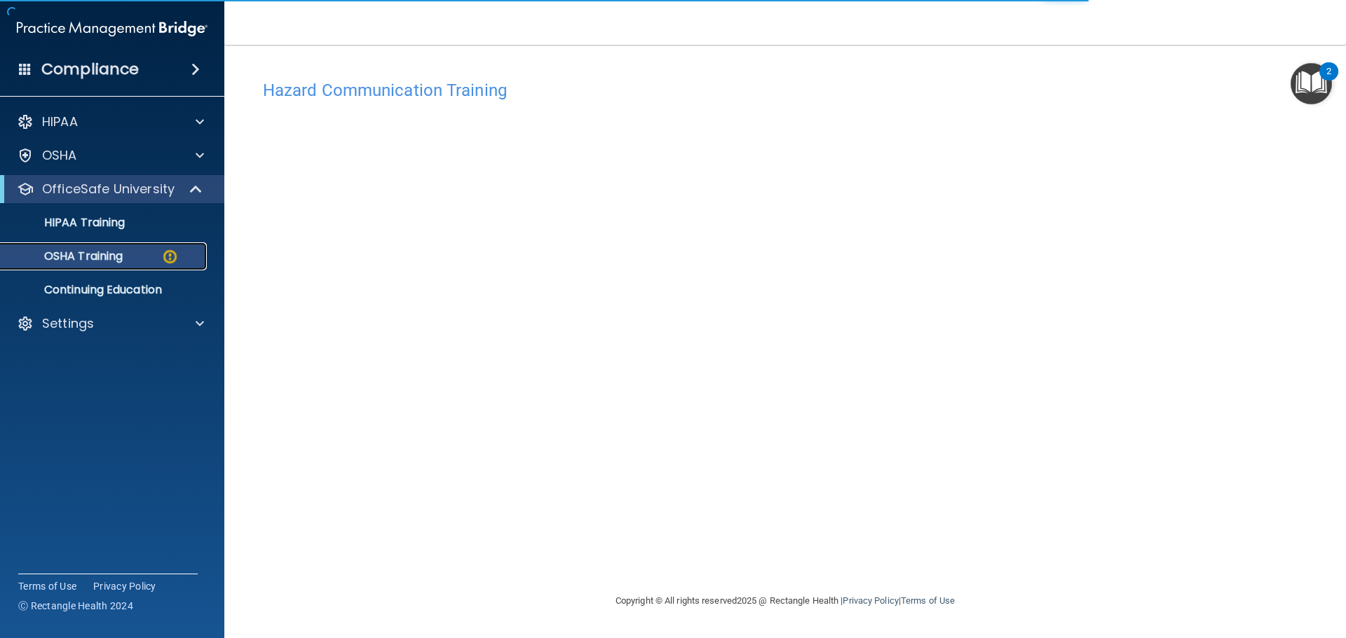
click at [178, 252] on img at bounding box center [170, 257] width 18 height 18
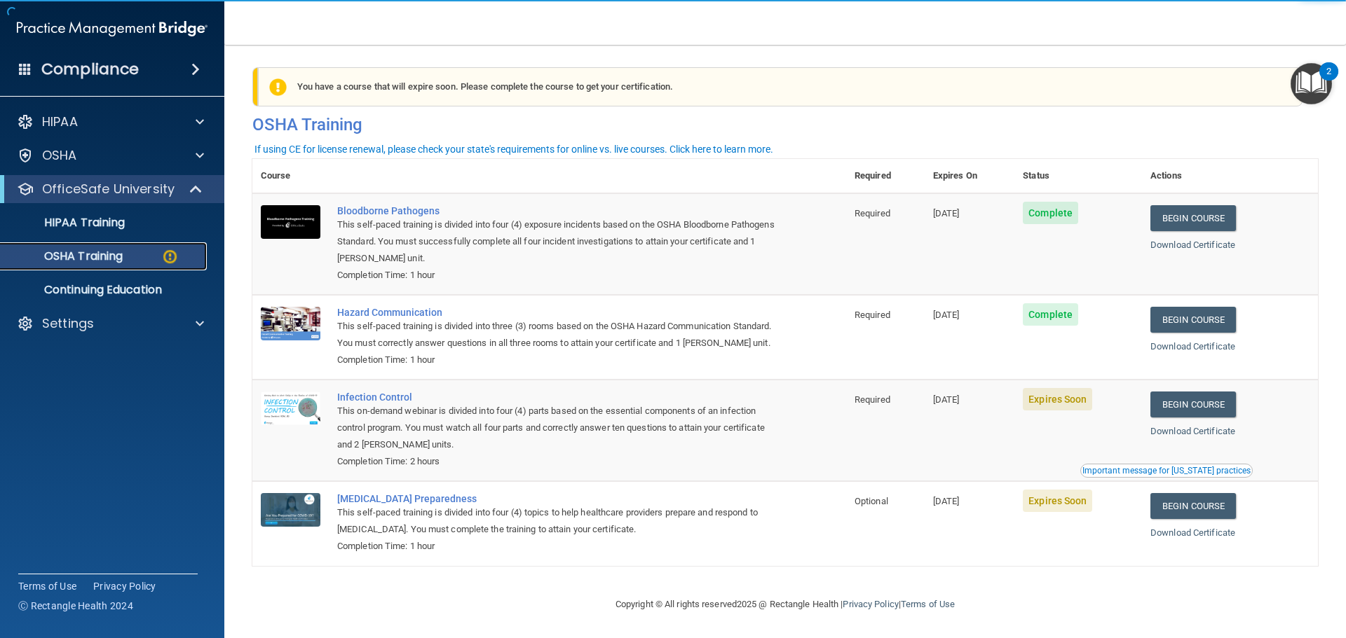
scroll to position [23, 0]
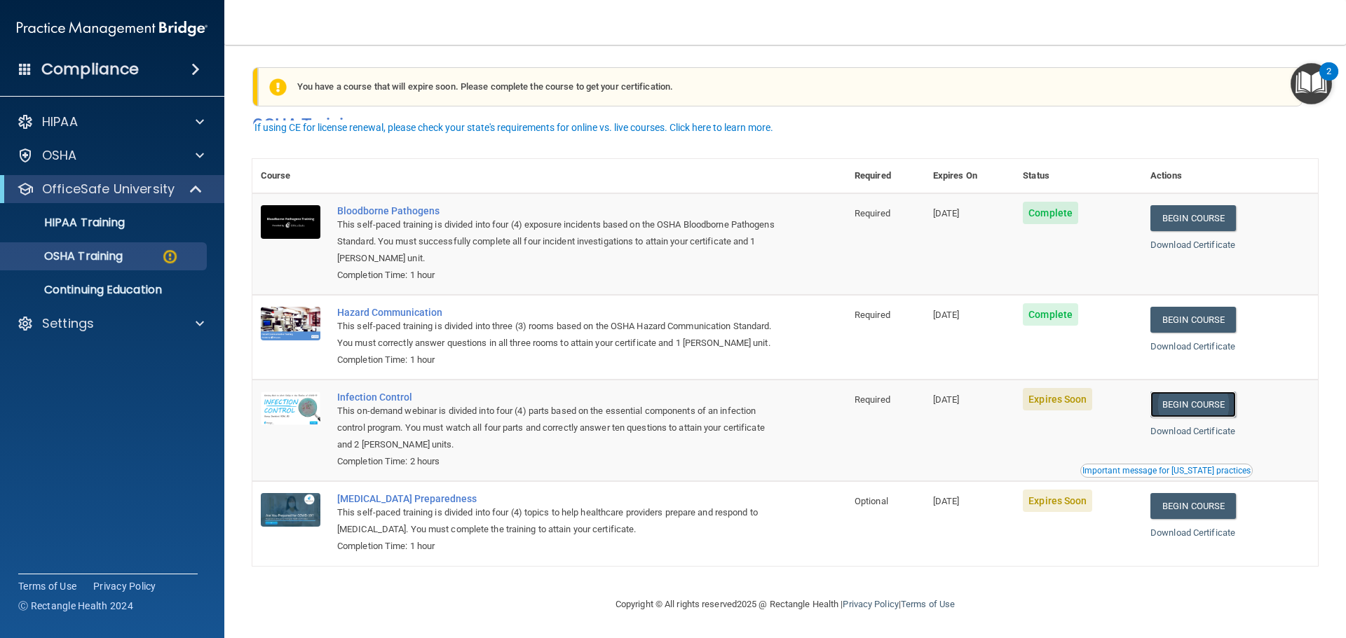
click at [1228, 406] on link "Begin Course" at bounding box center [1192, 405] width 85 height 26
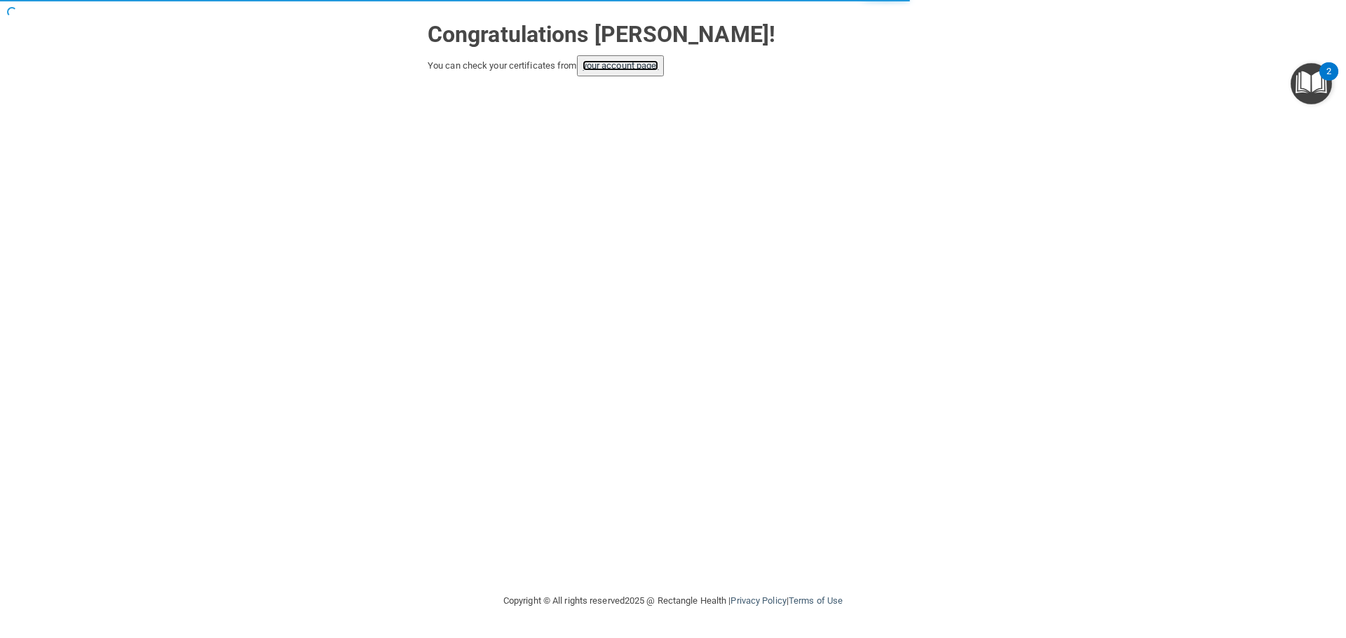
click at [610, 65] on link "your account page!" at bounding box center [620, 65] width 76 height 11
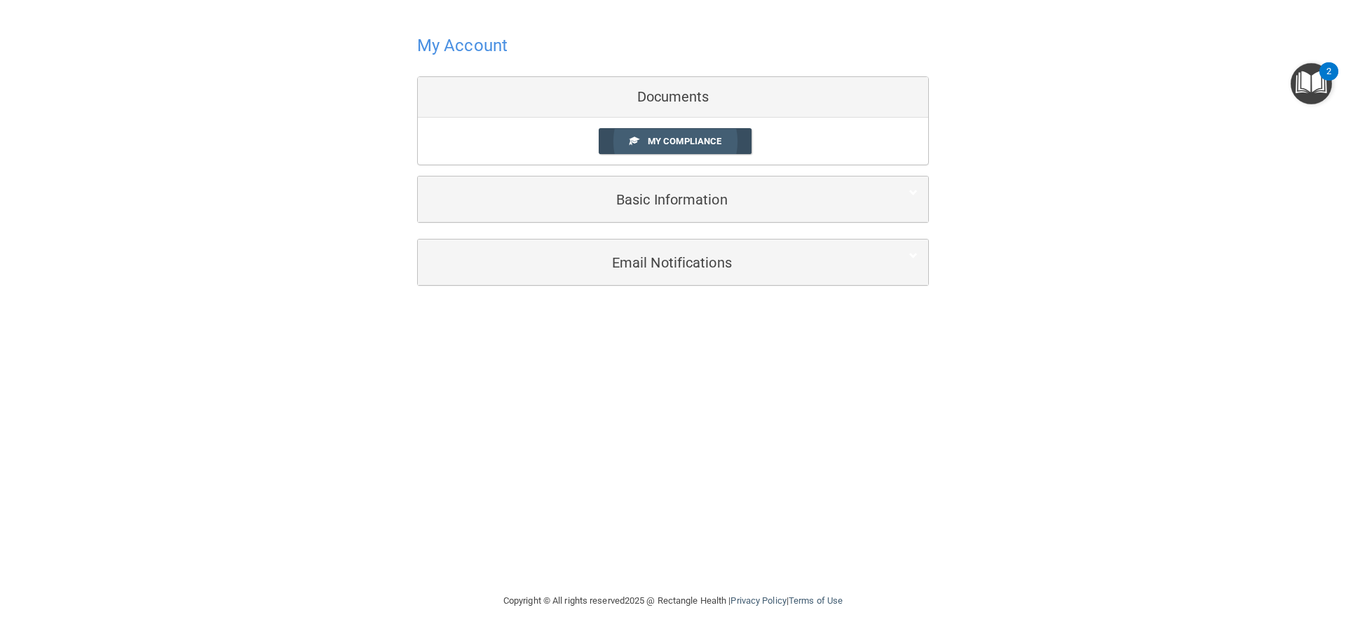
click at [666, 138] on span "My Compliance" at bounding box center [685, 141] width 74 height 11
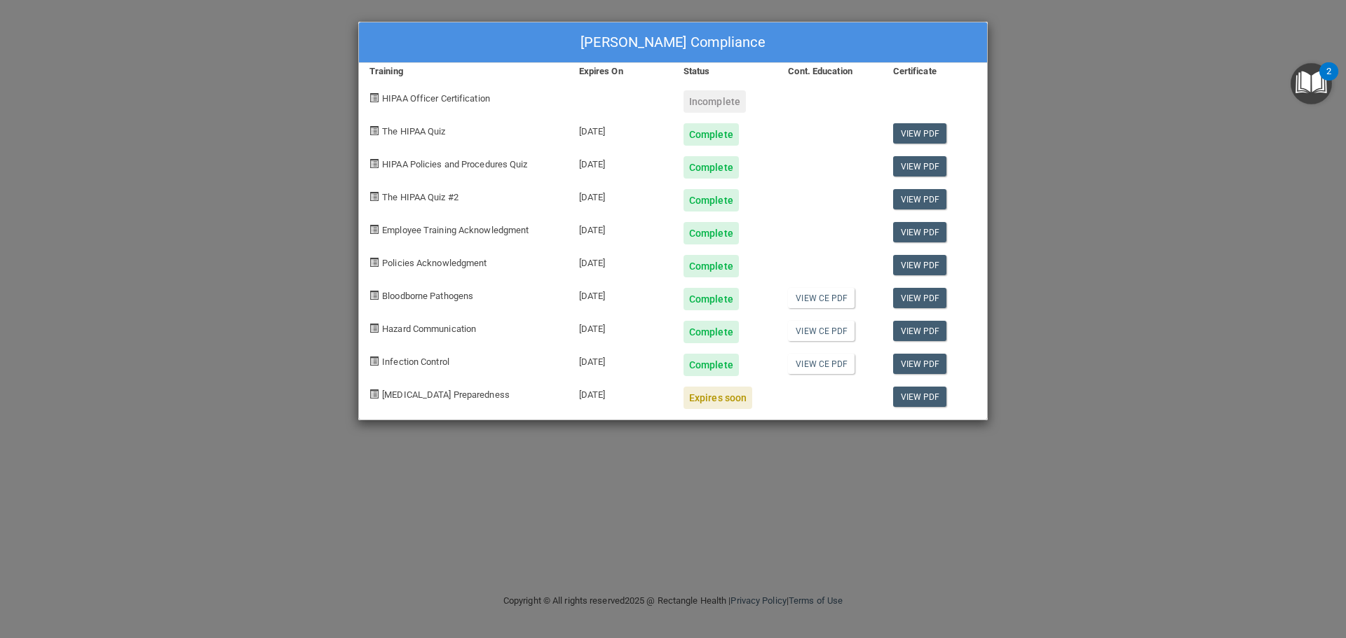
click at [1073, 46] on div "Alyssa Joslin's Compliance Training Expires On Status Cont. Education Certifica…" at bounding box center [673, 319] width 1346 height 638
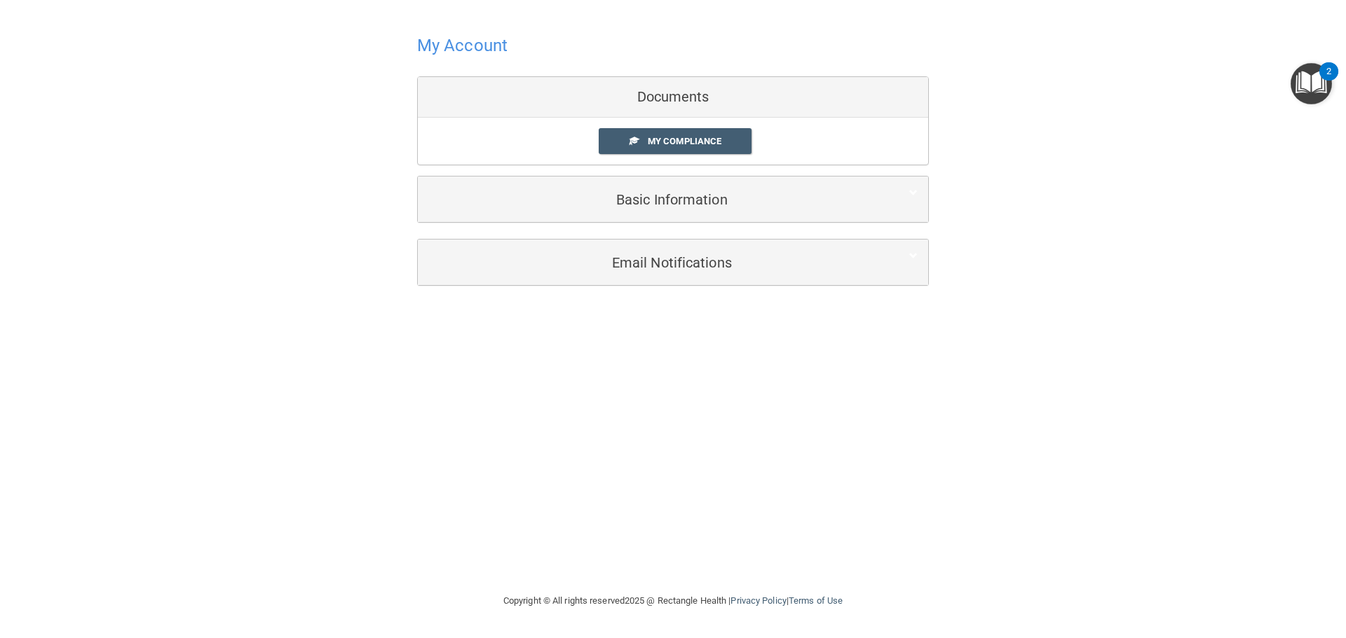
click at [597, 97] on div "Documents" at bounding box center [673, 97] width 510 height 41
click at [662, 105] on div "Documents" at bounding box center [673, 97] width 510 height 41
drag, startPoint x: 671, startPoint y: 97, endPoint x: 652, endPoint y: 181, distance: 85.4
click at [671, 99] on div "Documents" at bounding box center [673, 97] width 510 height 41
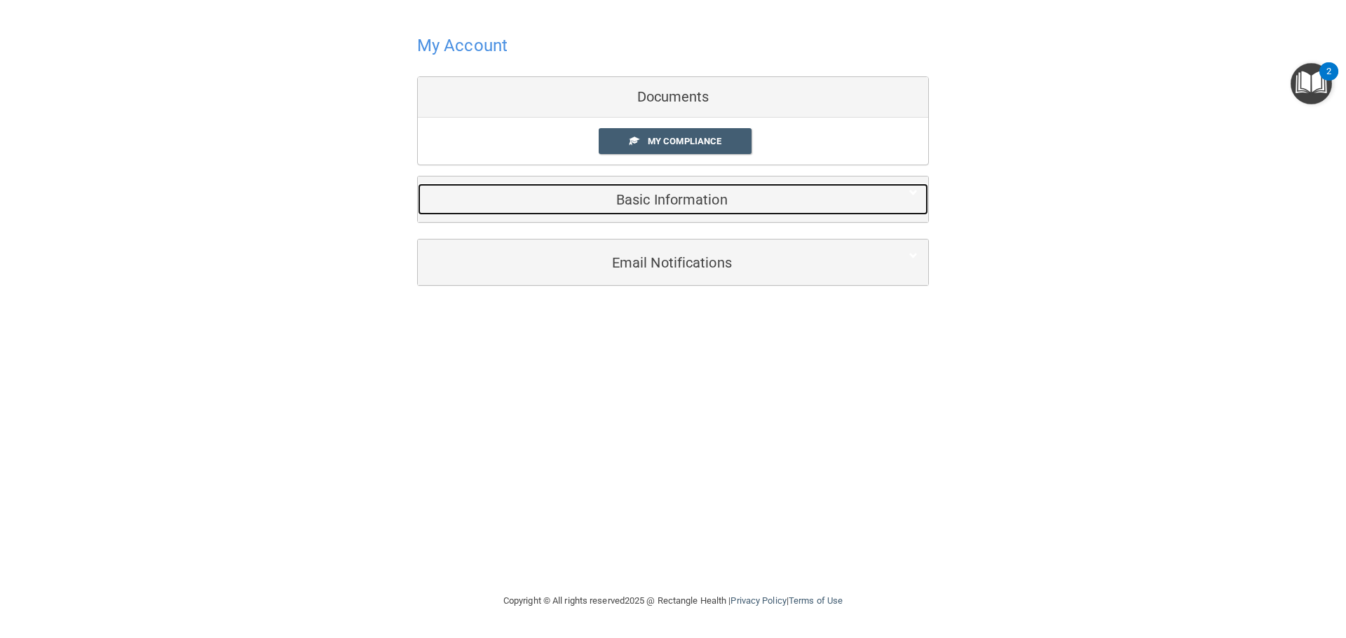
click at [665, 209] on div "Basic Information" at bounding box center [651, 200] width 467 height 32
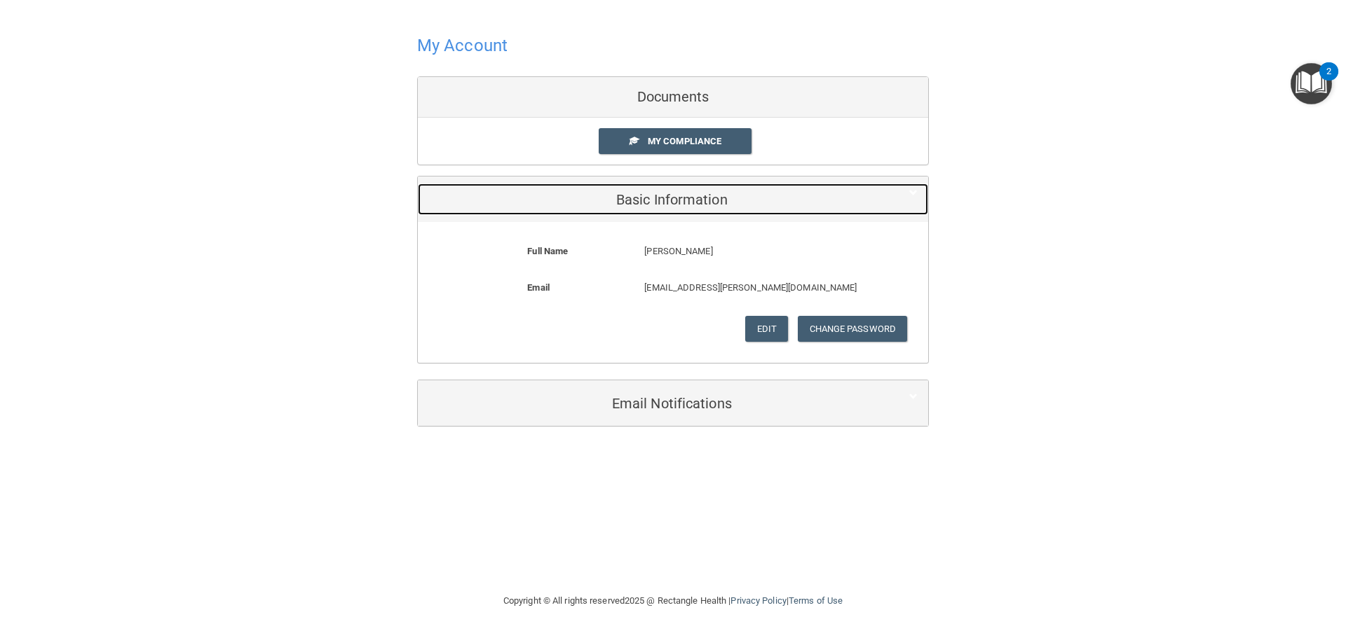
click at [666, 210] on div "Basic Information" at bounding box center [651, 200] width 467 height 32
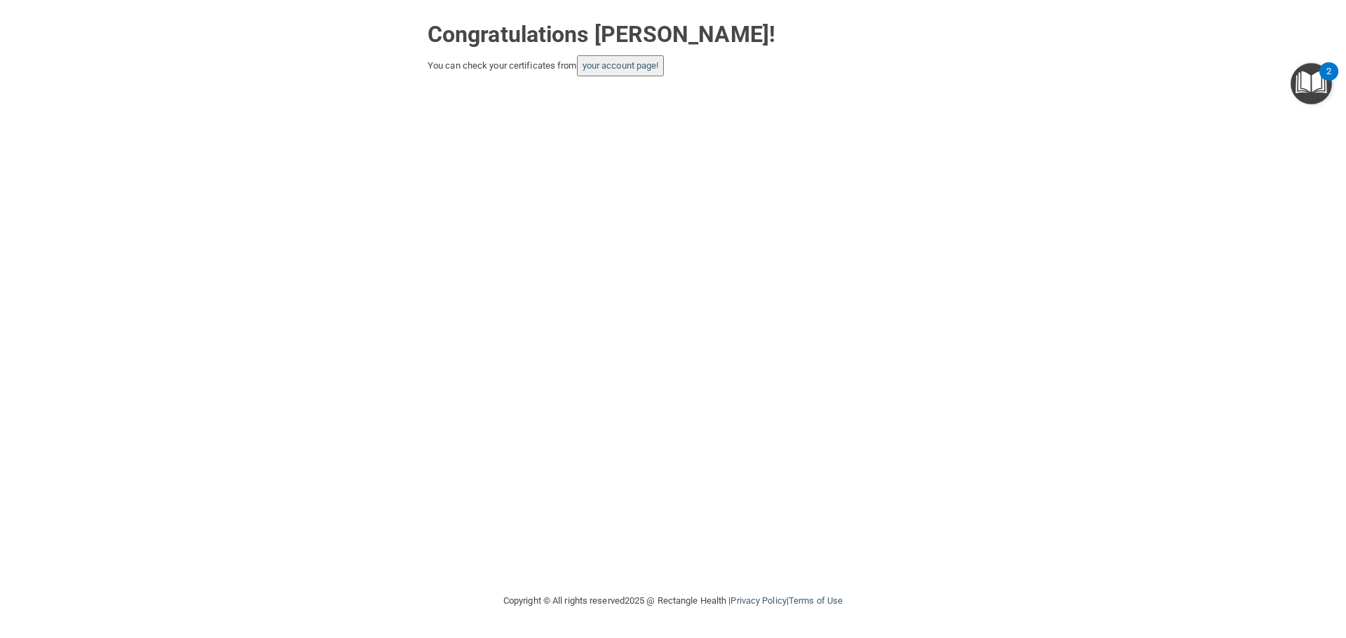
click at [1306, 77] on img "Open Resource Center, 2 new notifications" at bounding box center [1310, 83] width 41 height 41
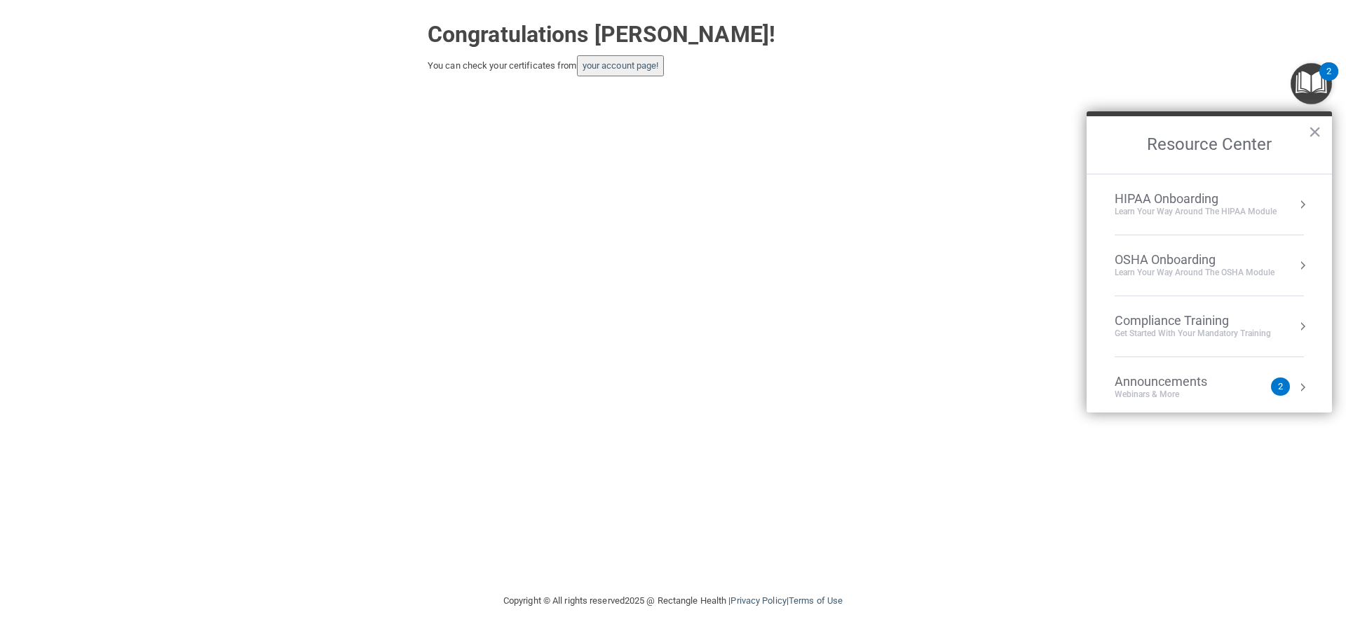
click at [1196, 210] on div "Learn Your Way around the HIPAA module" at bounding box center [1195, 212] width 162 height 12
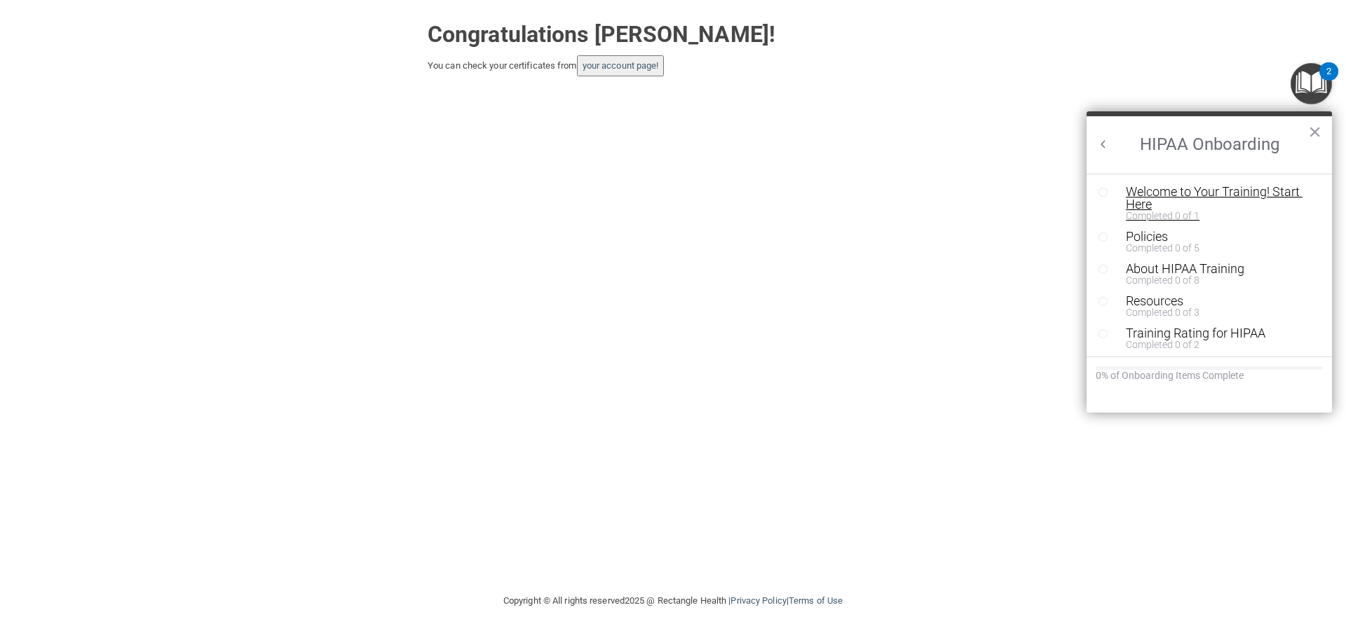
click at [1190, 191] on div "Welcome to Your Training! Start Here" at bounding box center [1213, 198] width 177 height 25
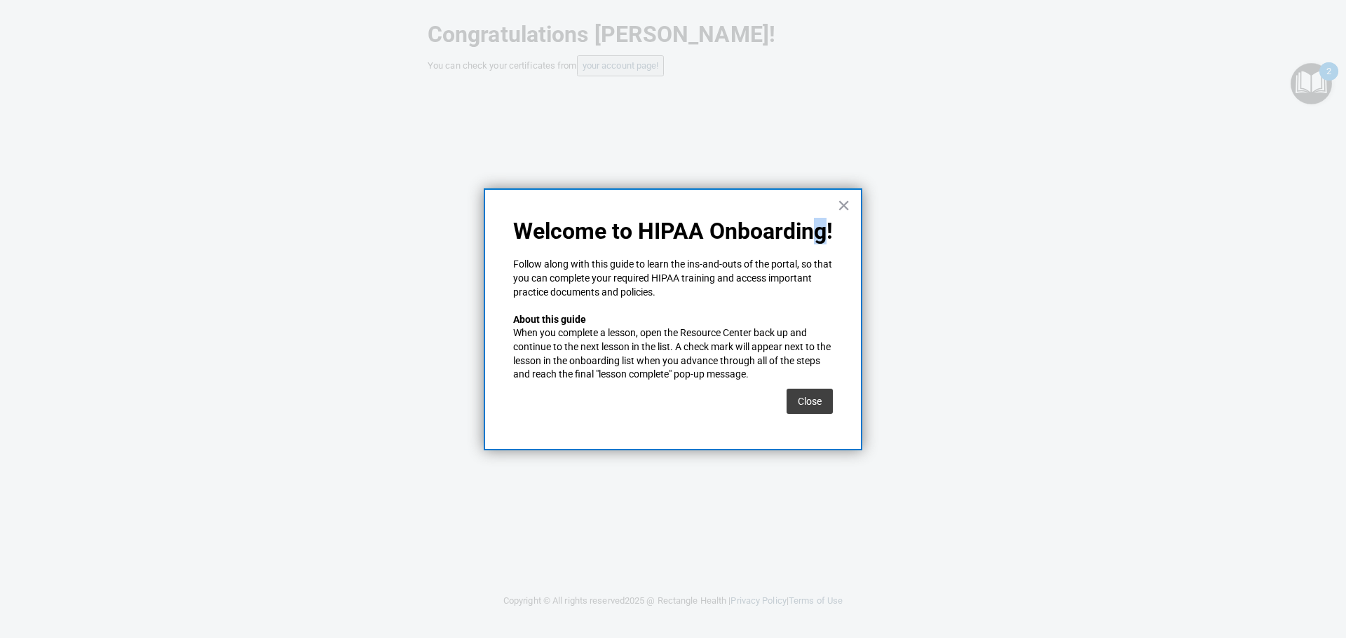
drag, startPoint x: 820, startPoint y: 206, endPoint x: 831, endPoint y: 204, distance: 11.4
click at [823, 206] on div "× Welcome to HIPAA Onboarding! Follow along with this guide to learn the ins-an…" at bounding box center [673, 320] width 378 height 262
click at [833, 204] on div "× Welcome to HIPAA Onboarding! Follow along with this guide to learn the ins-an…" at bounding box center [673, 320] width 378 height 262
click at [844, 203] on button "×" at bounding box center [843, 205] width 13 height 22
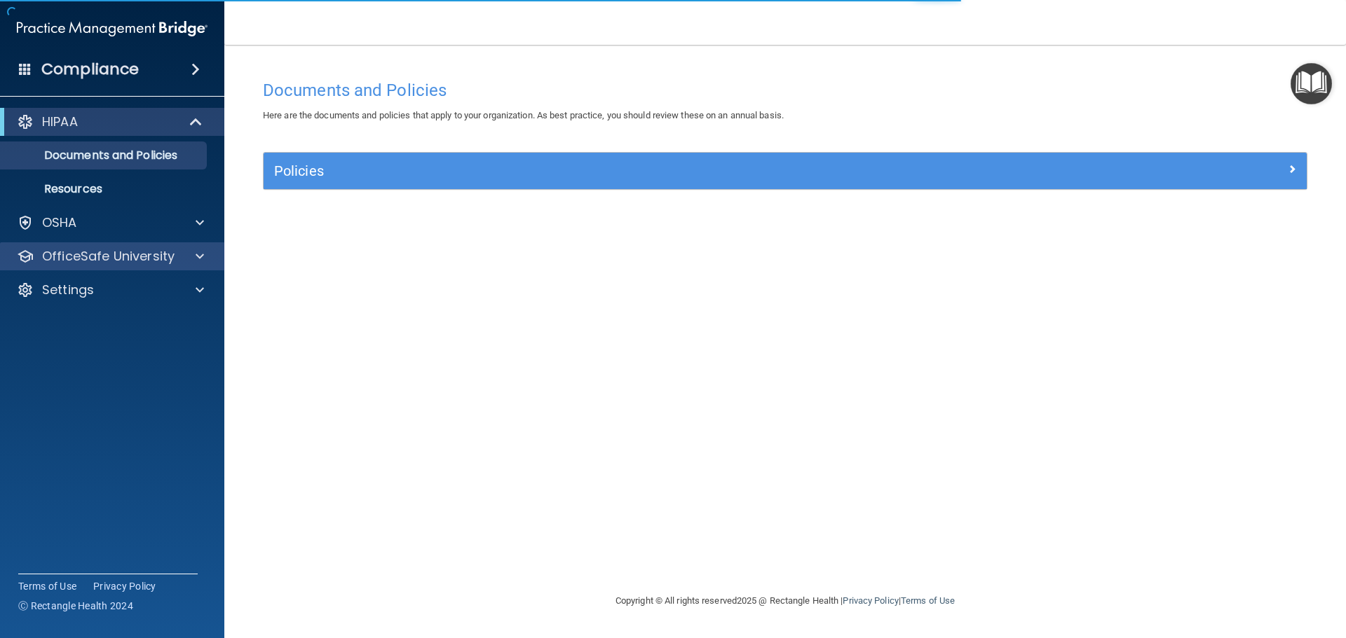
click at [149, 269] on div "OfficeSafe University" at bounding box center [112, 256] width 225 height 28
click at [169, 257] on p "OfficeSafe University" at bounding box center [108, 256] width 132 height 17
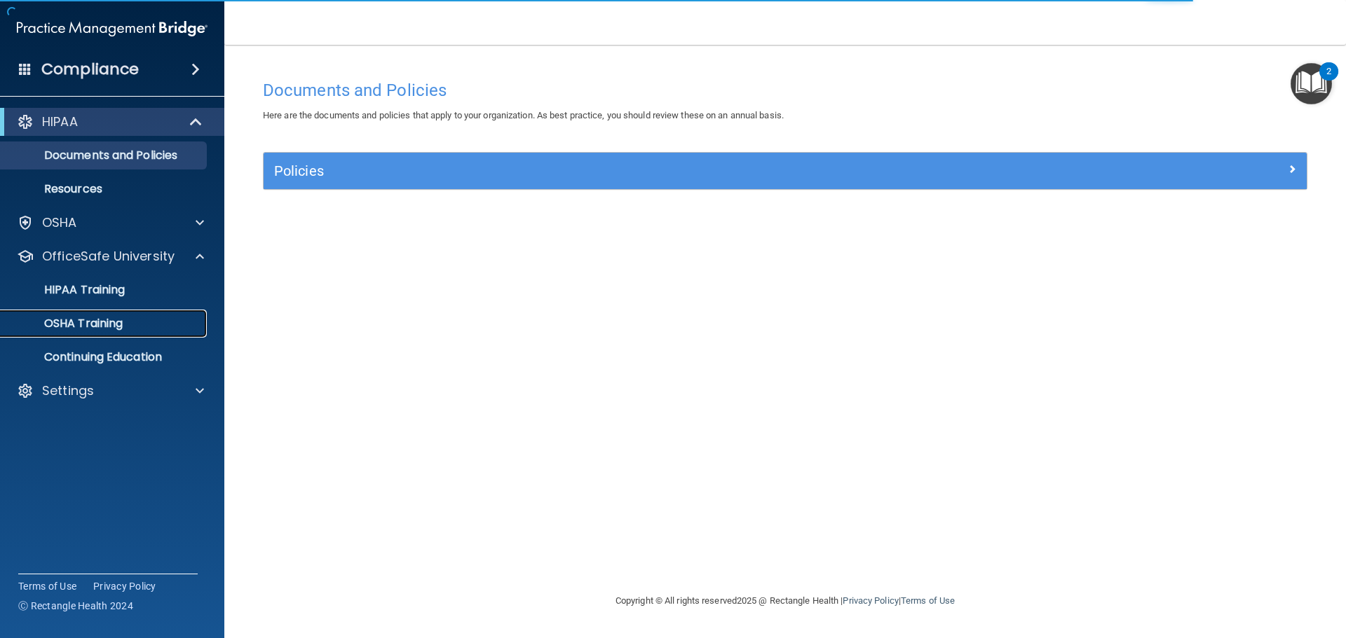
click at [125, 327] on div "OSHA Training" at bounding box center [104, 324] width 191 height 14
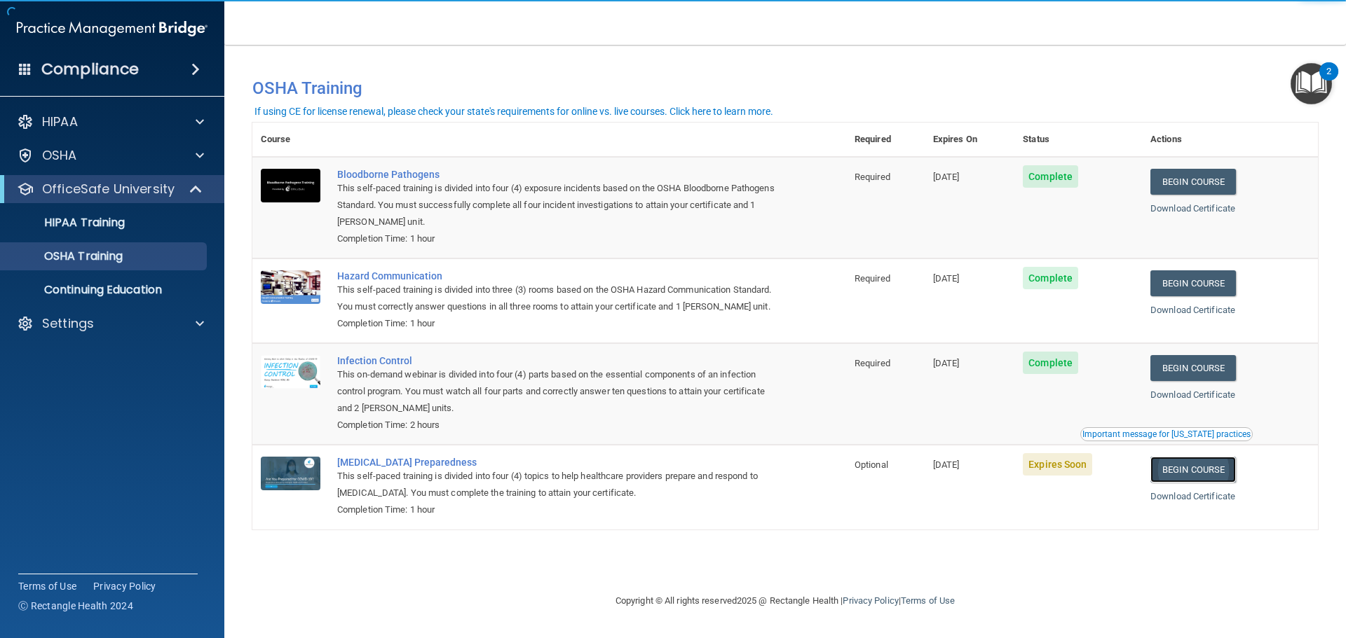
click at [1199, 483] on link "Begin Course" at bounding box center [1192, 470] width 85 height 26
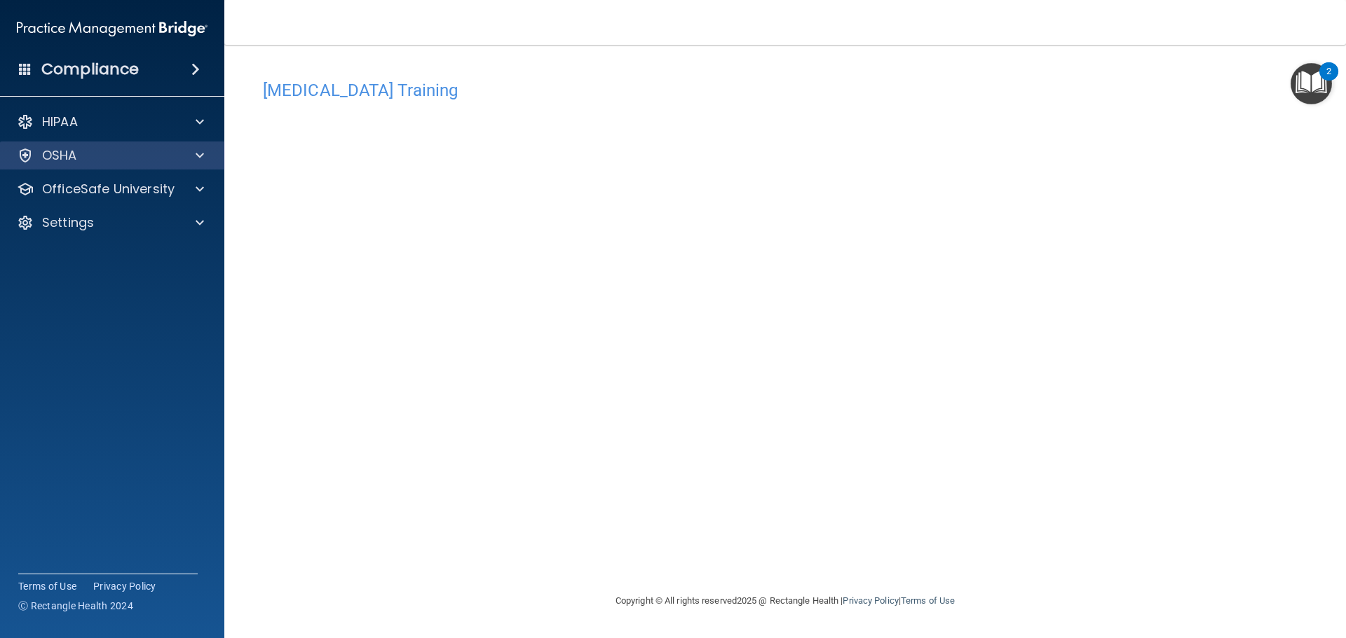
click at [141, 167] on div "OSHA" at bounding box center [112, 156] width 225 height 28
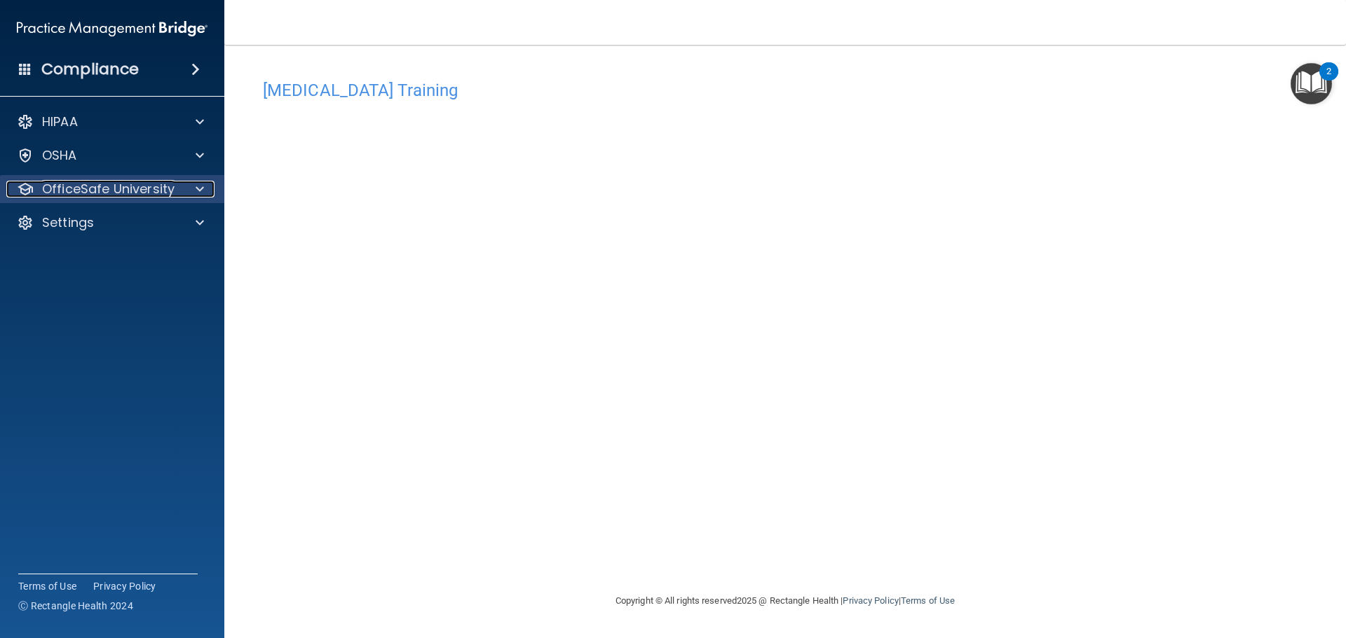
click at [138, 189] on p "OfficeSafe University" at bounding box center [108, 189] width 132 height 17
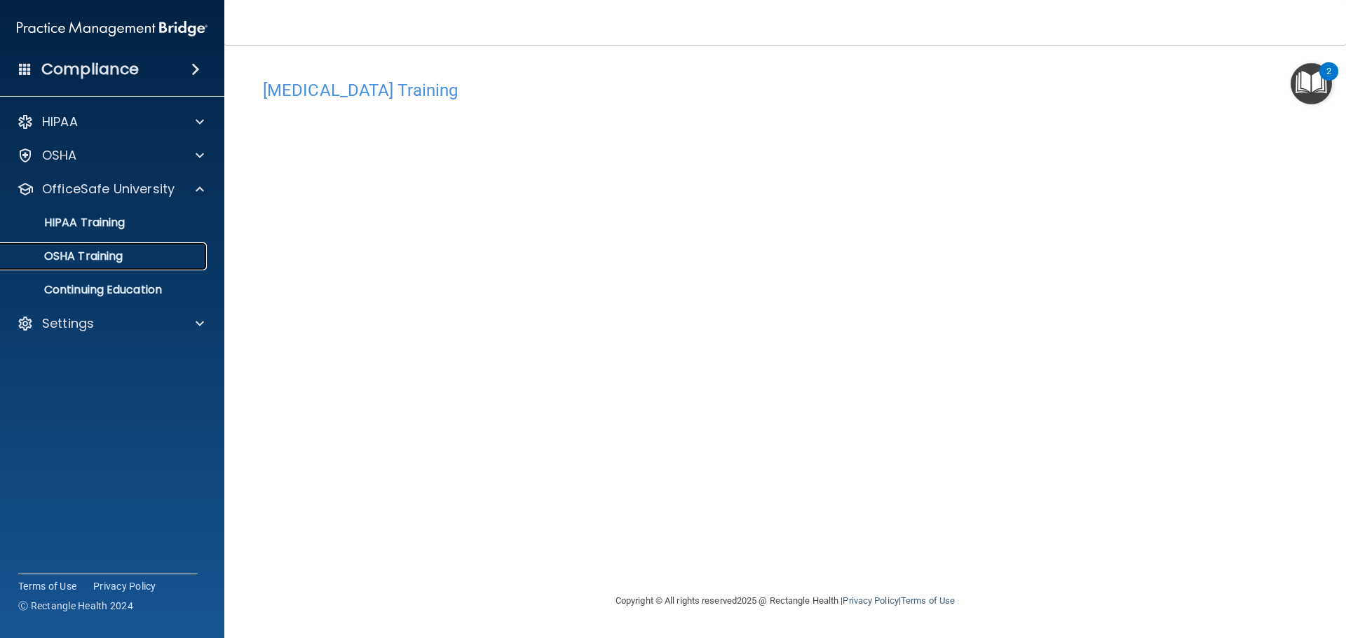
click at [130, 268] on link "OSHA Training" at bounding box center [96, 256] width 221 height 28
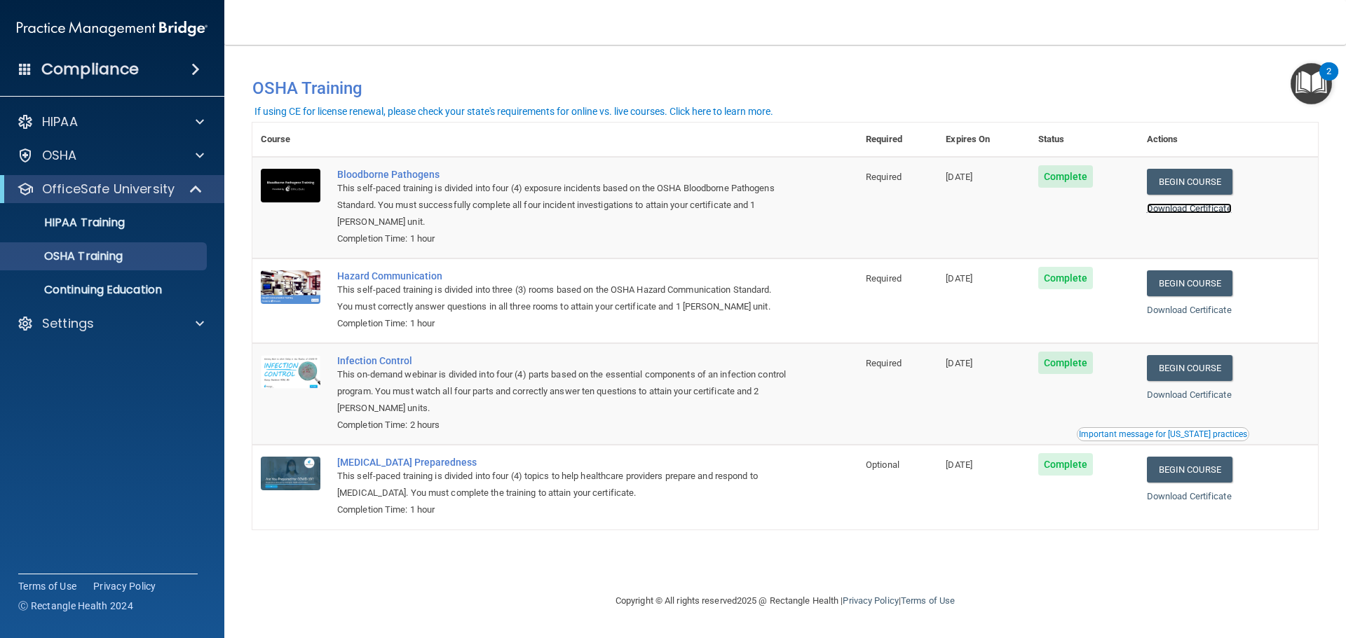
click at [1184, 214] on link "Download Certificate" at bounding box center [1188, 208] width 85 height 11
click at [1198, 315] on link "Download Certificate" at bounding box center [1188, 310] width 85 height 11
click at [1201, 399] on link "Download Certificate" at bounding box center [1188, 395] width 85 height 11
click at [1191, 500] on link "Download Certificate" at bounding box center [1188, 496] width 85 height 11
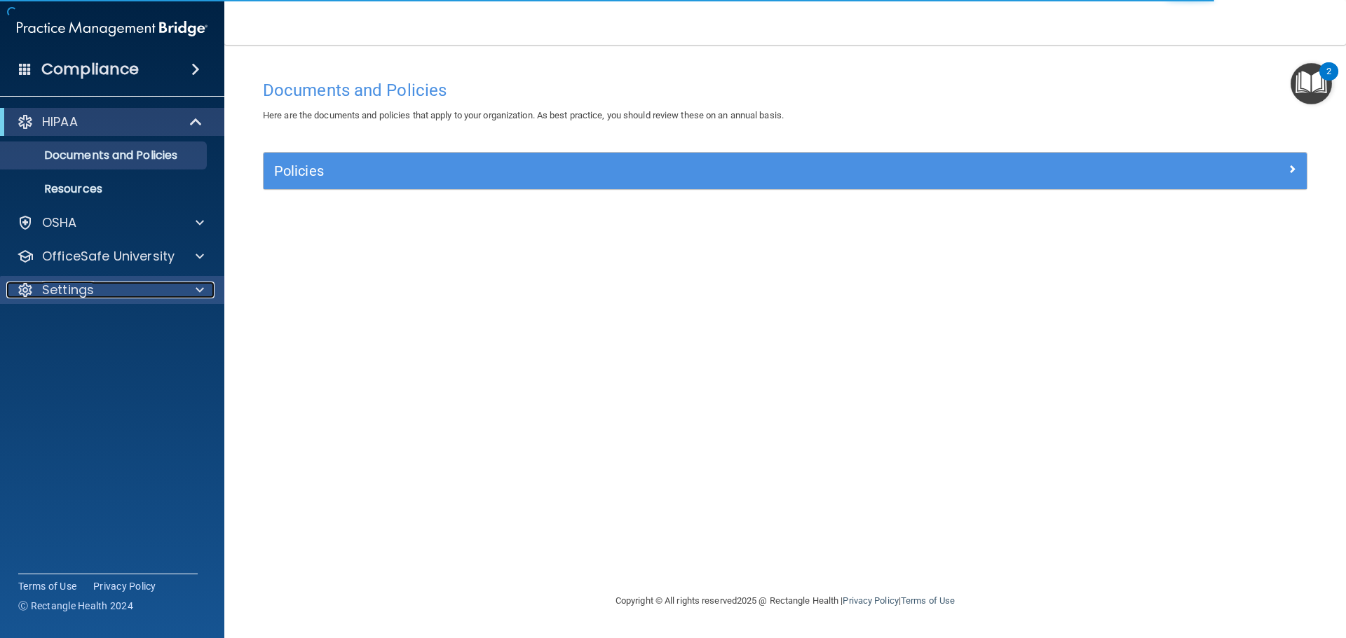
click at [124, 286] on div "Settings" at bounding box center [93, 290] width 174 height 17
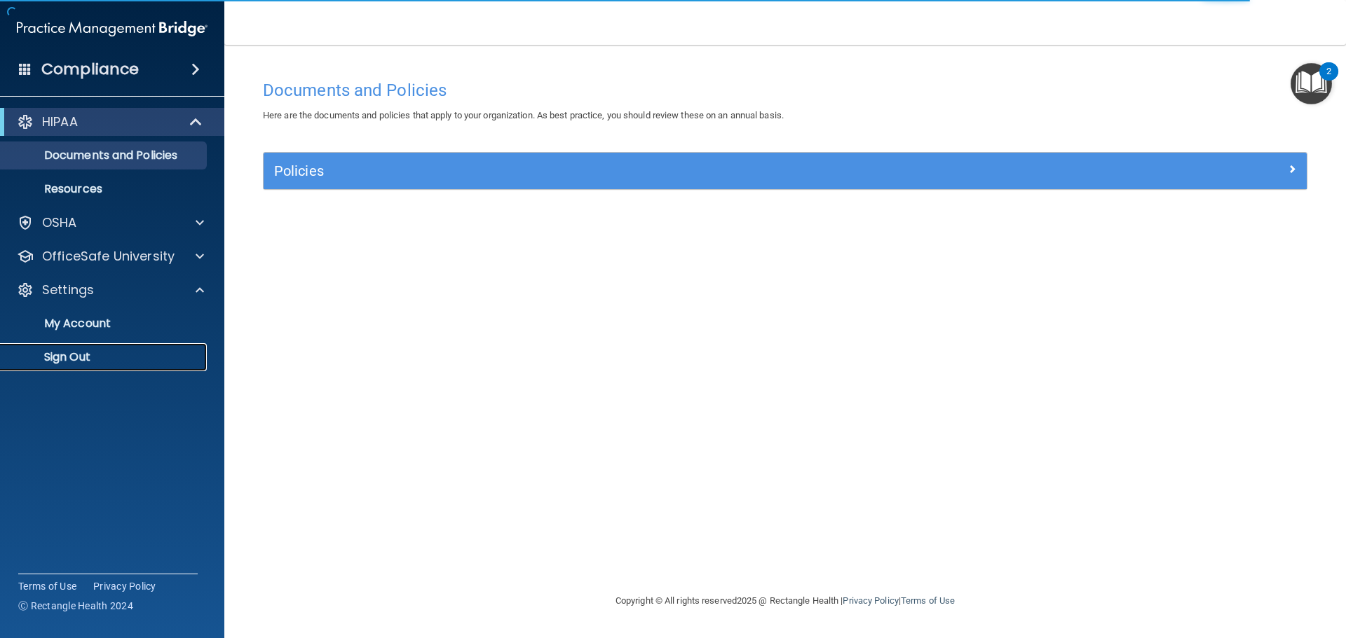
click at [87, 354] on p "Sign Out" at bounding box center [104, 357] width 191 height 14
